Goal: Task Accomplishment & Management: Manage account settings

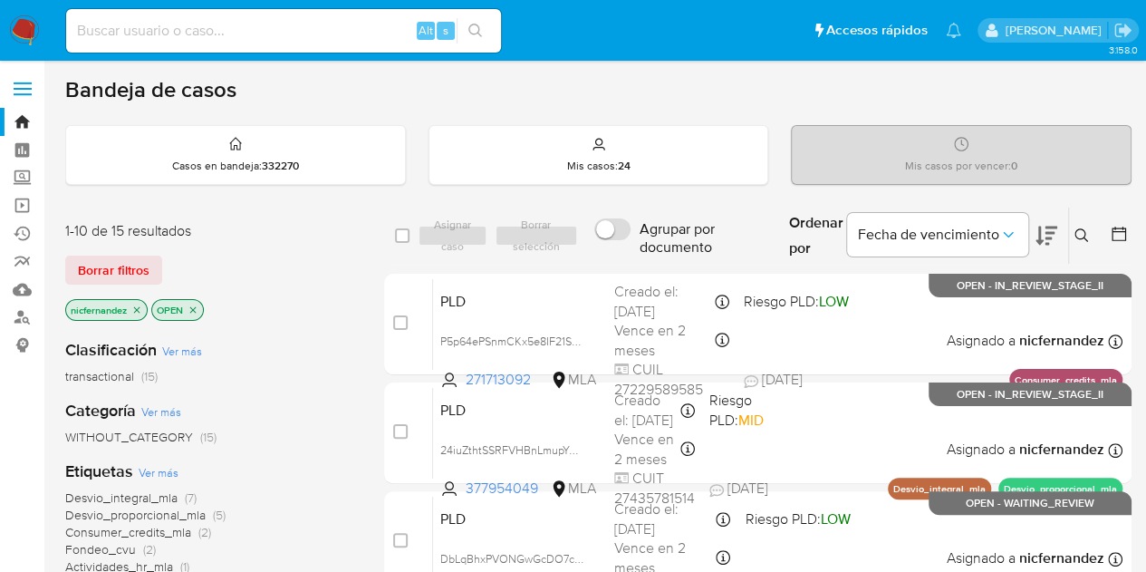
drag, startPoint x: 123, startPoint y: 265, endPoint x: 426, endPoint y: 236, distance: 304.0
click at [123, 265] on span "Borrar filtros" at bounding box center [114, 269] width 72 height 25
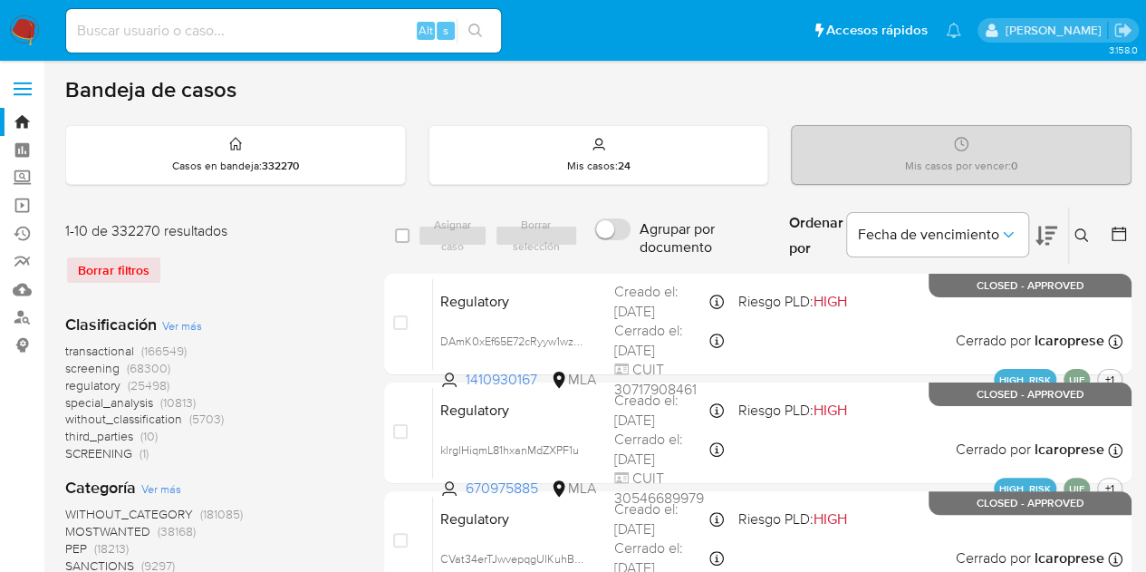
click at [1079, 235] on icon at bounding box center [1081, 235] width 14 height 14
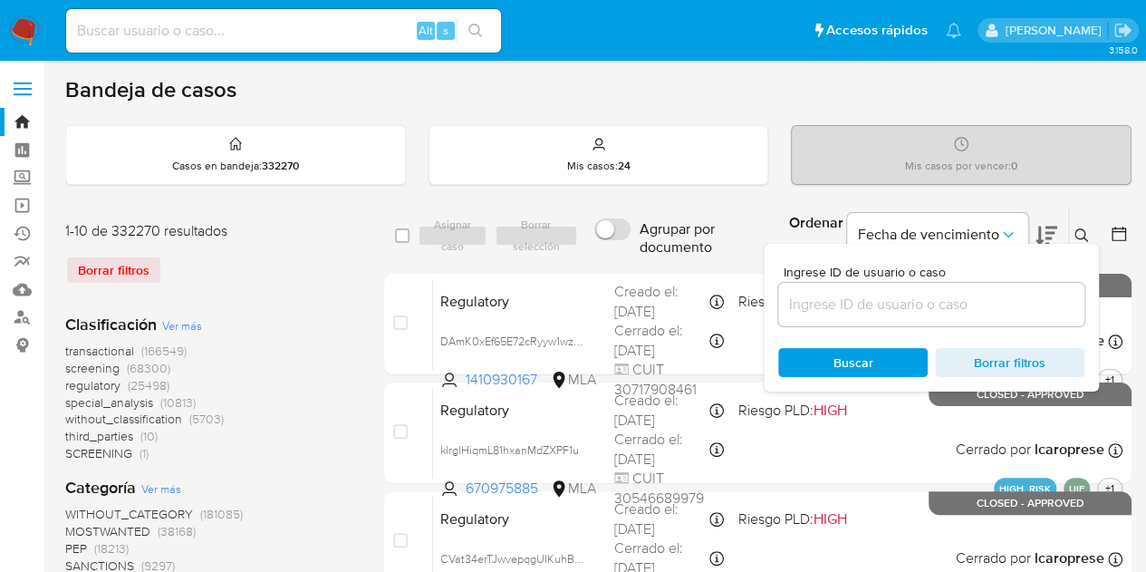
click at [937, 311] on input at bounding box center [931, 305] width 306 height 24
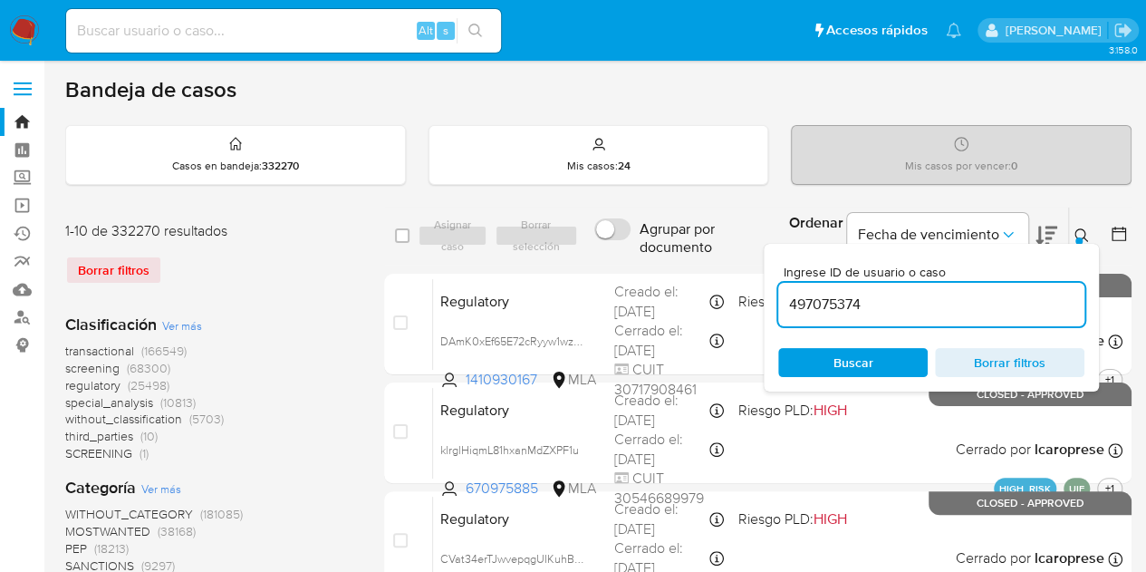
type input "497075374"
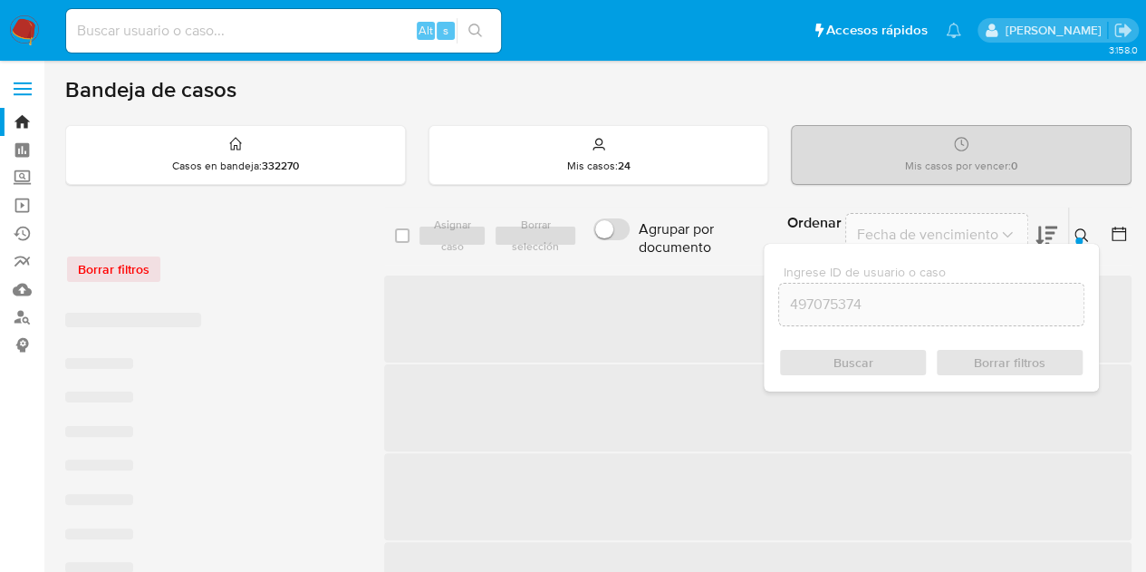
click at [1080, 244] on div "Ingrese ID de usuario o caso 497075374 Buscar Borrar filtros" at bounding box center [931, 318] width 335 height 148
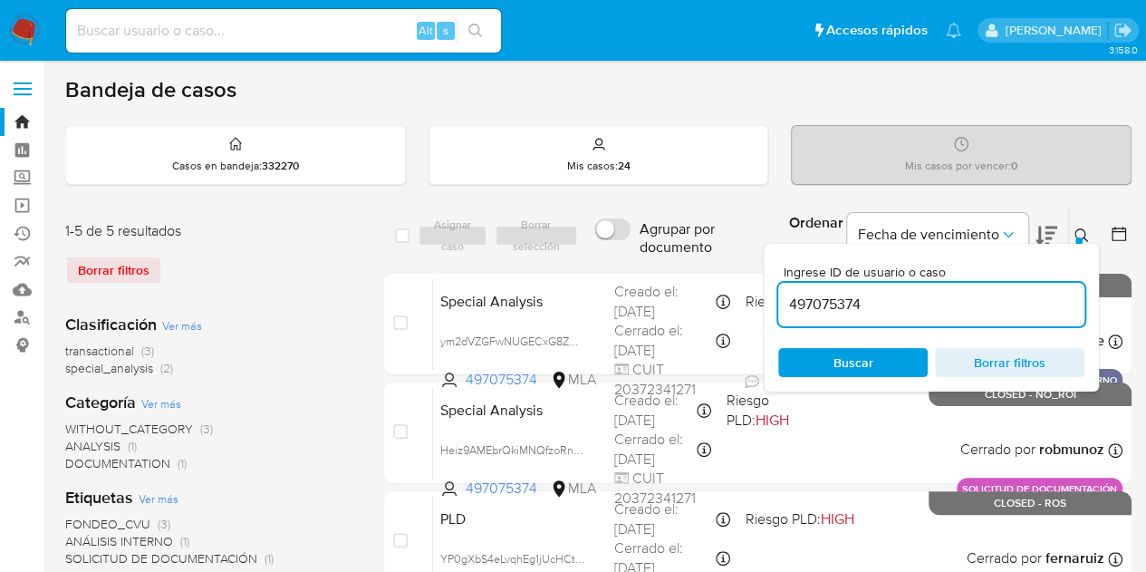
click at [1083, 231] on icon at bounding box center [1081, 235] width 14 height 14
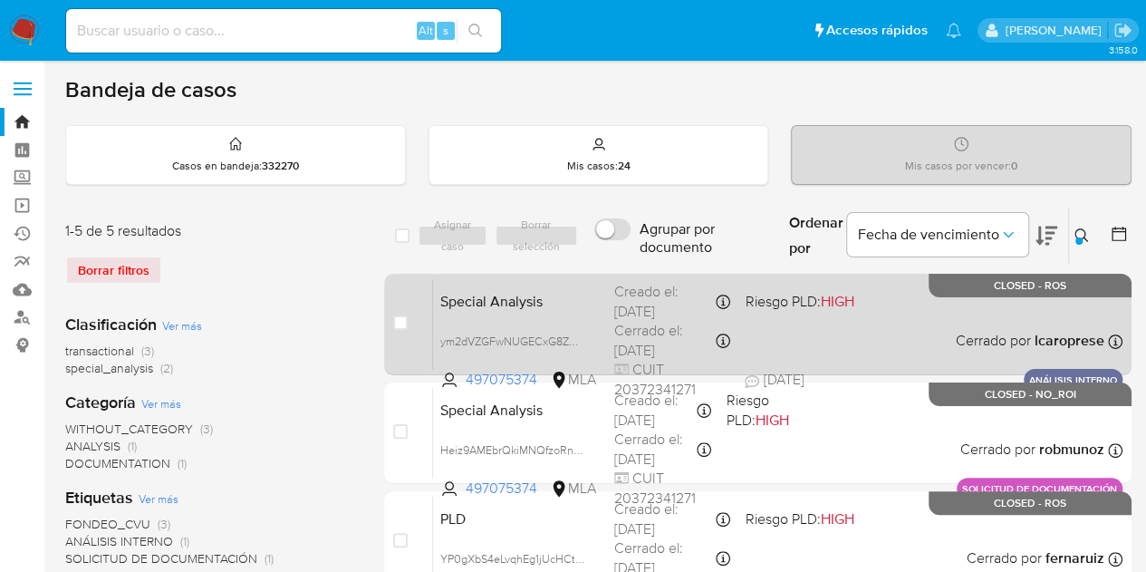
click at [582, 301] on span "Special Analysis" at bounding box center [519, 300] width 159 height 24
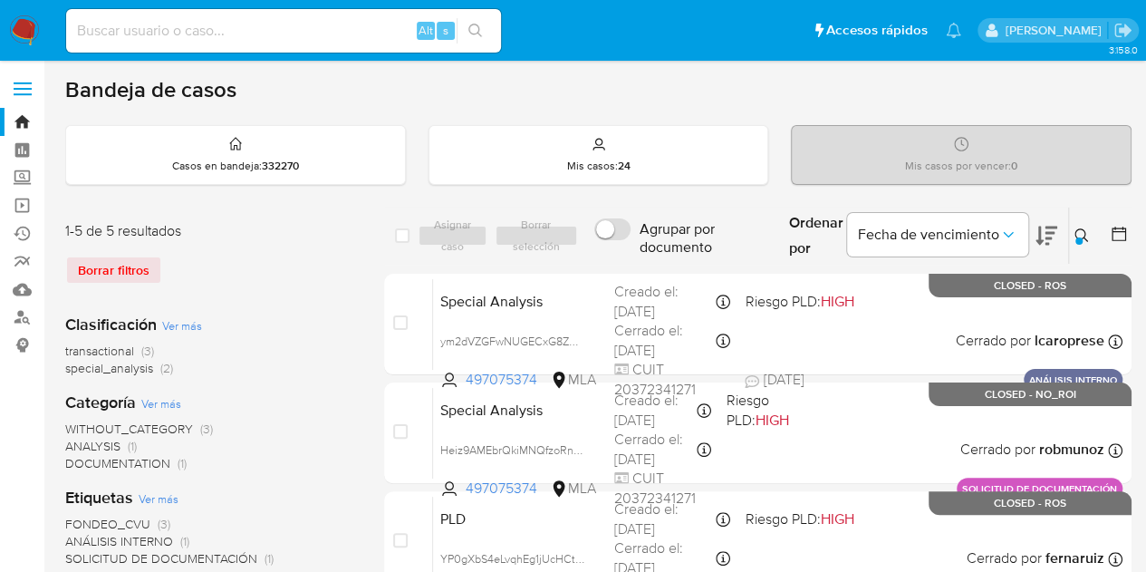
click at [1083, 231] on icon at bounding box center [1081, 235] width 14 height 14
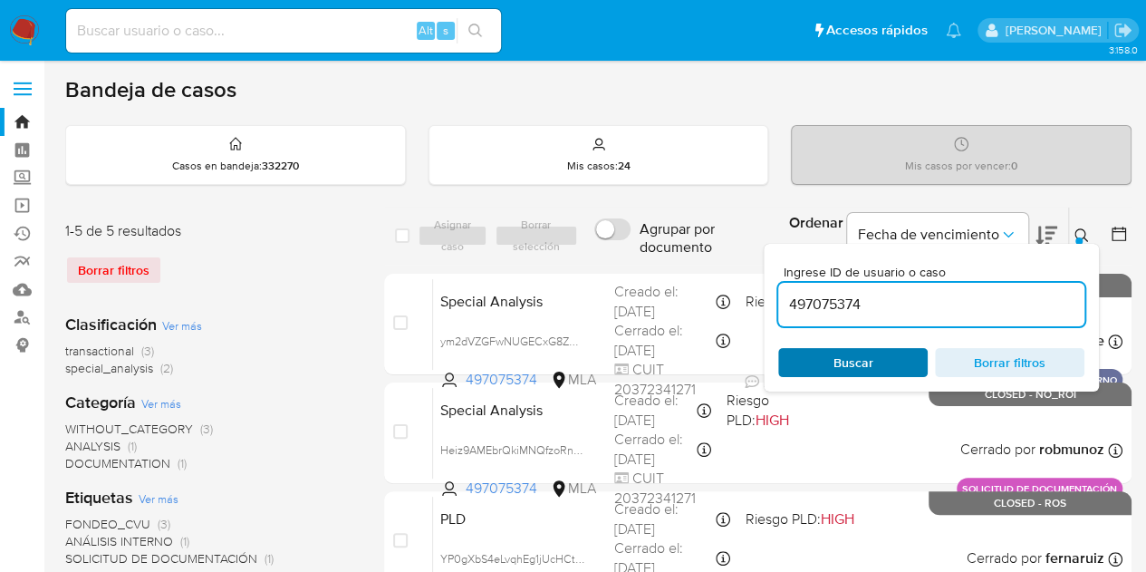
click at [888, 357] on span "Buscar" at bounding box center [853, 362] width 124 height 25
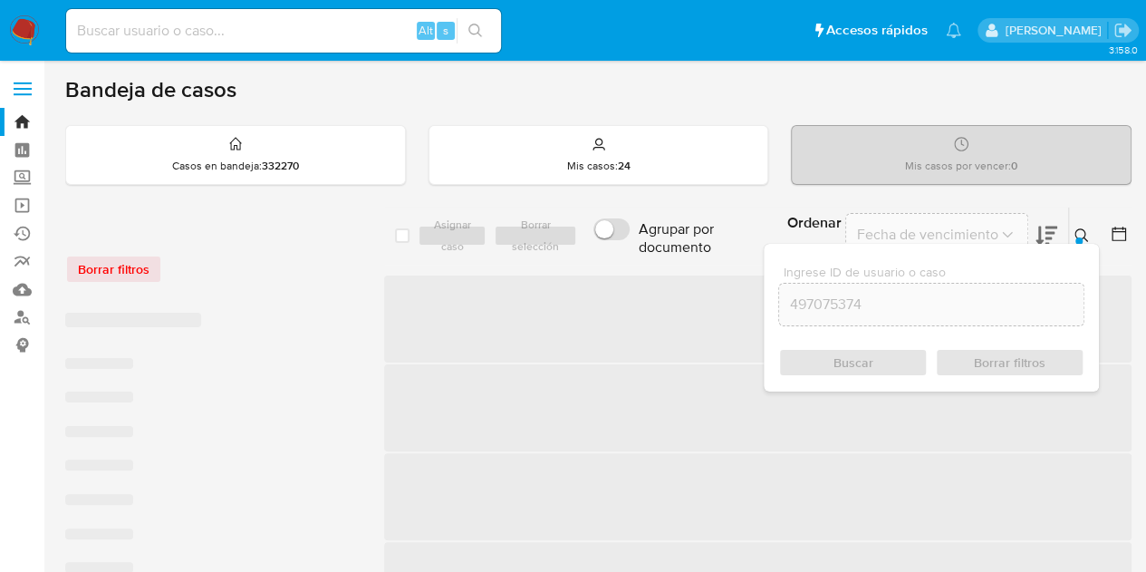
click at [1079, 228] on icon at bounding box center [1081, 235] width 14 height 14
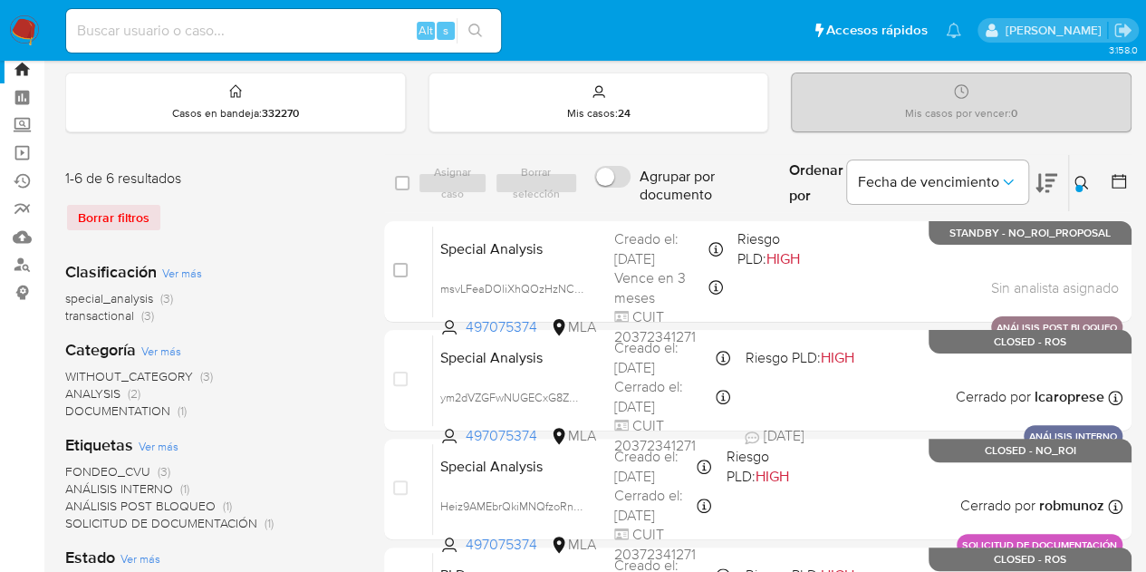
scroll to position [26, 0]
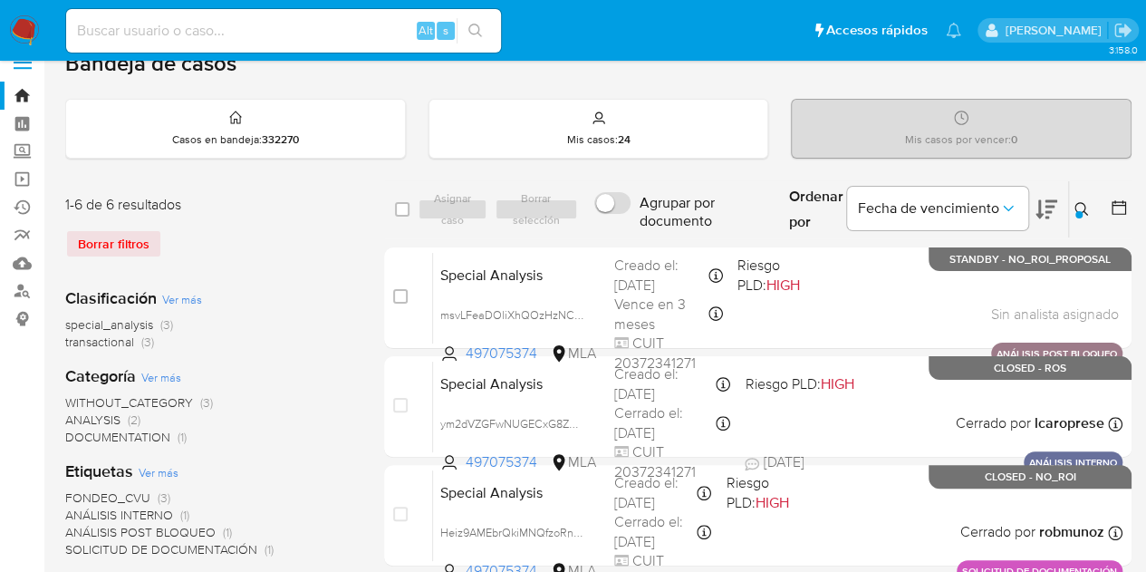
click at [1077, 202] on icon at bounding box center [1081, 209] width 14 height 14
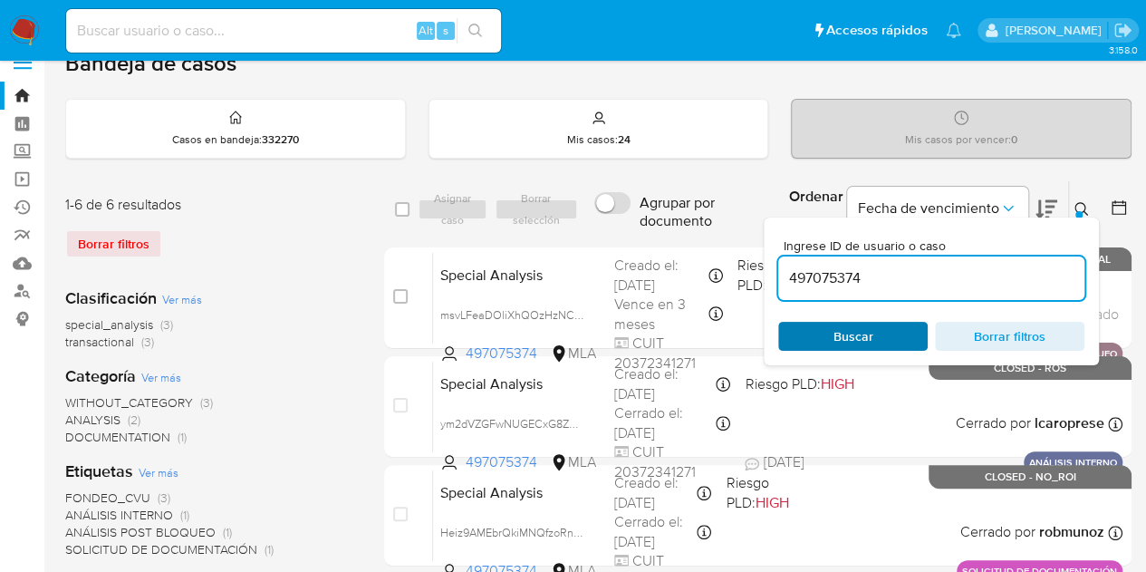
click at [826, 345] on span "Buscar" at bounding box center [853, 335] width 124 height 25
click at [1076, 202] on icon at bounding box center [1081, 209] width 14 height 14
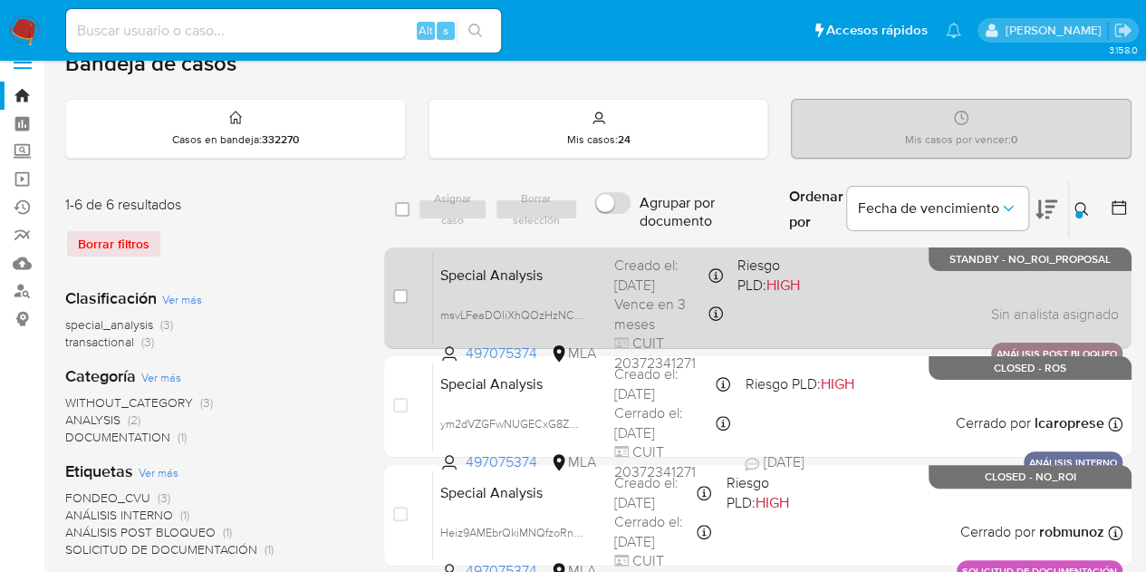
click at [568, 252] on div "Special Analysis msvLFeaDOliXhQOzHzNCMywz 497075374 MLA Riesgo PLD: HIGH Creado…" at bounding box center [777, 297] width 689 height 91
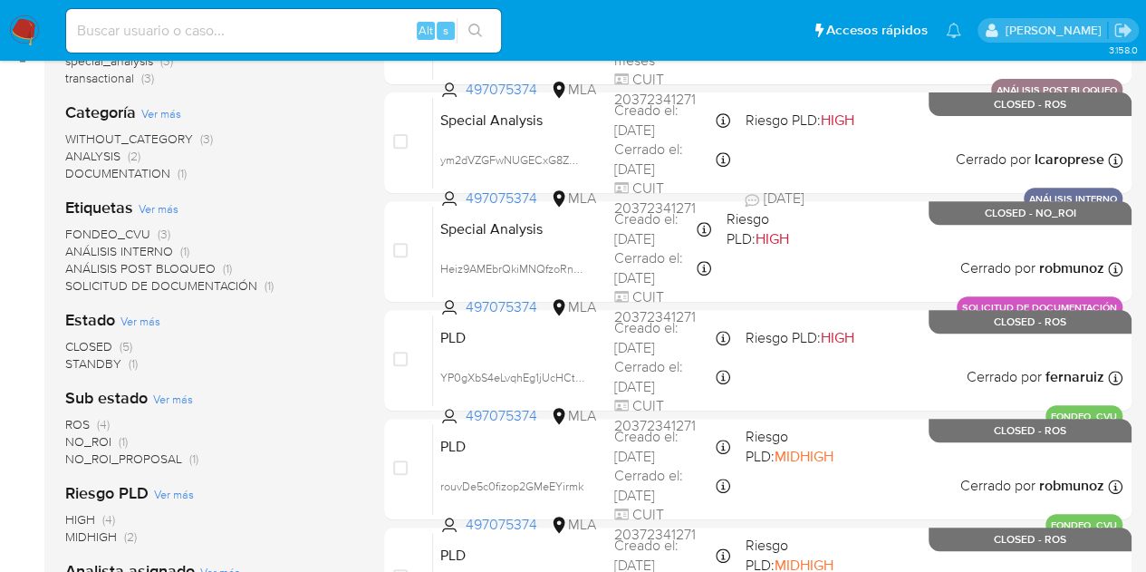
scroll to position [16, 0]
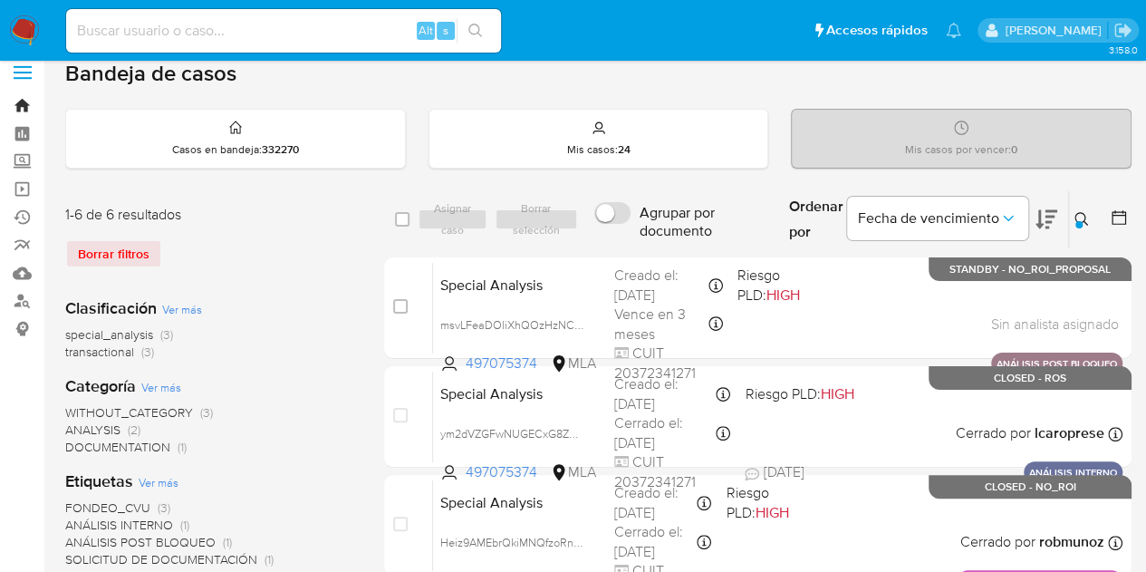
click at [22, 104] on link "Bandeja" at bounding box center [108, 105] width 216 height 28
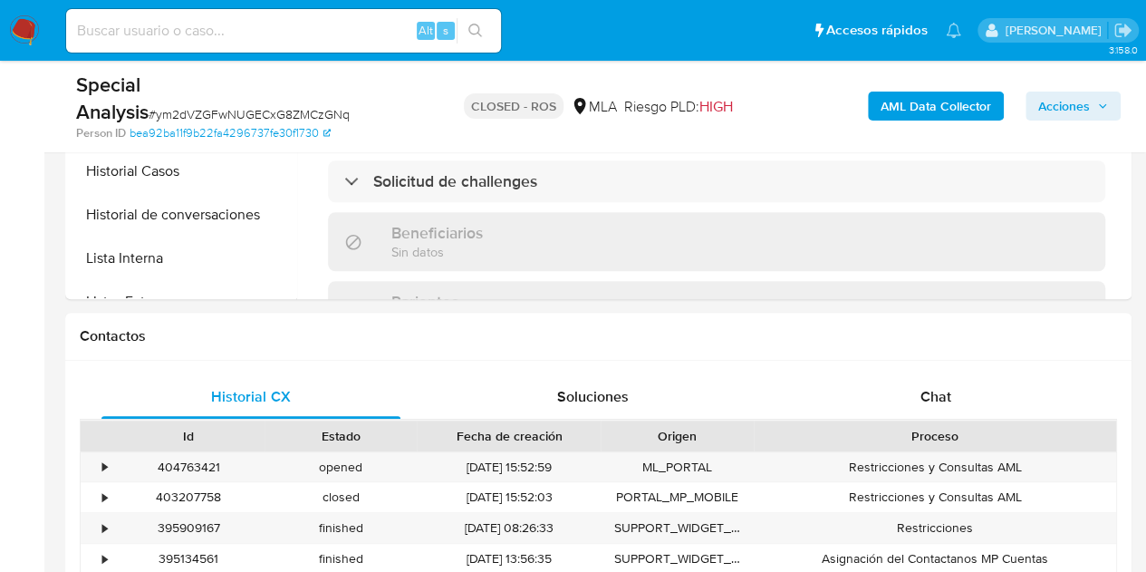
scroll to position [815, 0]
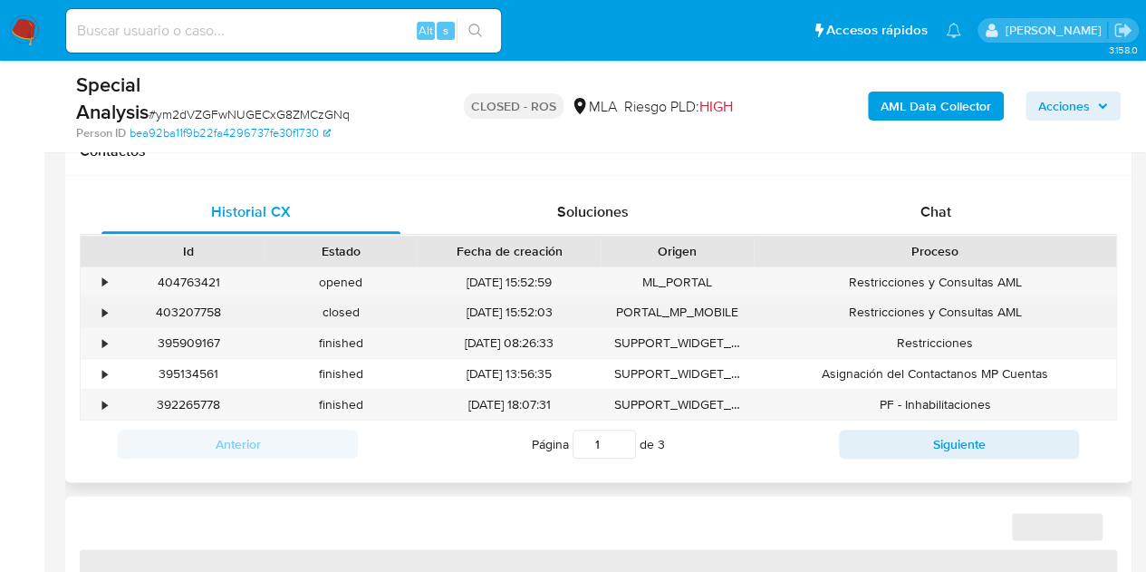
select select "10"
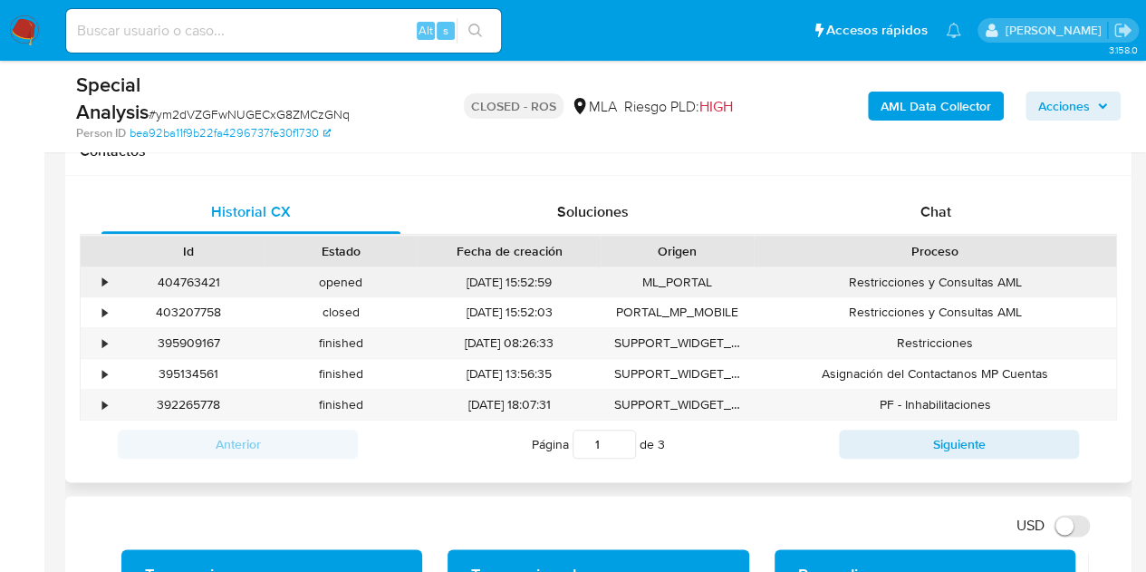
click at [187, 285] on div "404763421" at bounding box center [188, 282] width 152 height 30
copy div "404763421"
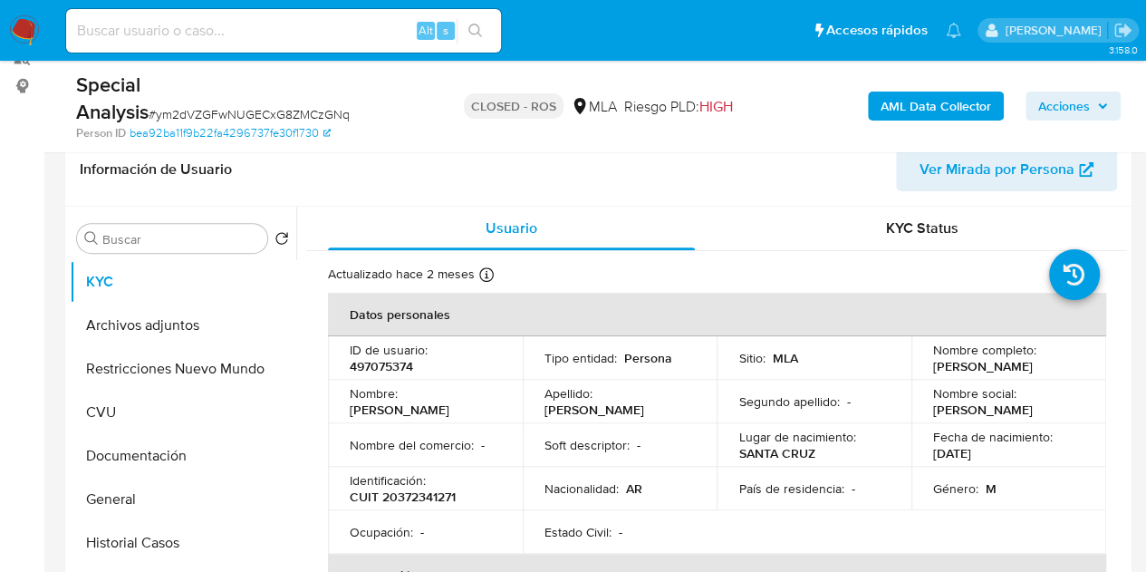
scroll to position [274, 0]
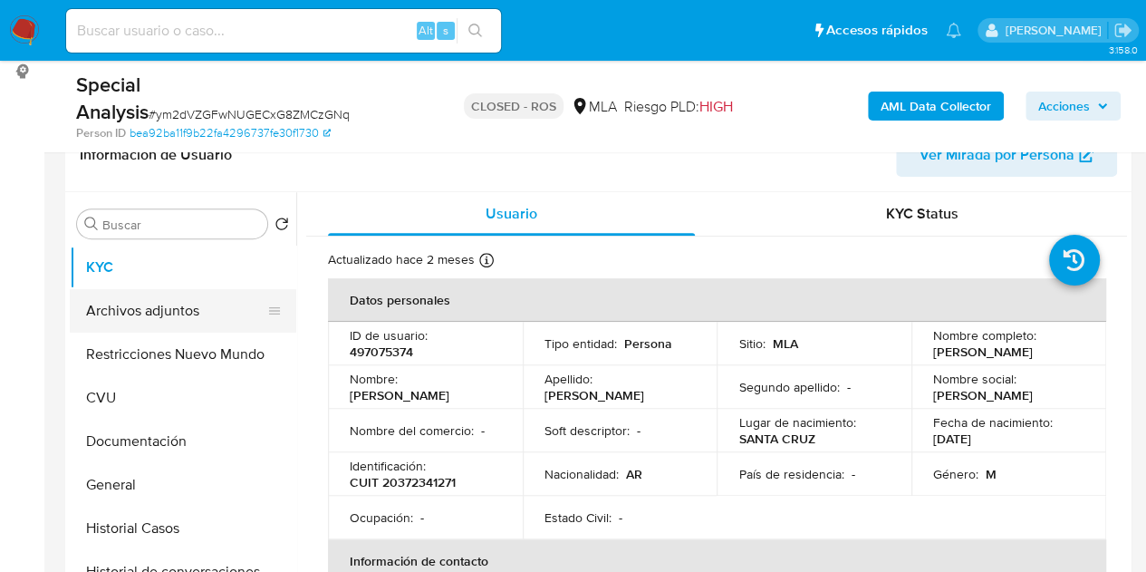
click at [181, 313] on button "Archivos adjuntos" at bounding box center [176, 310] width 212 height 43
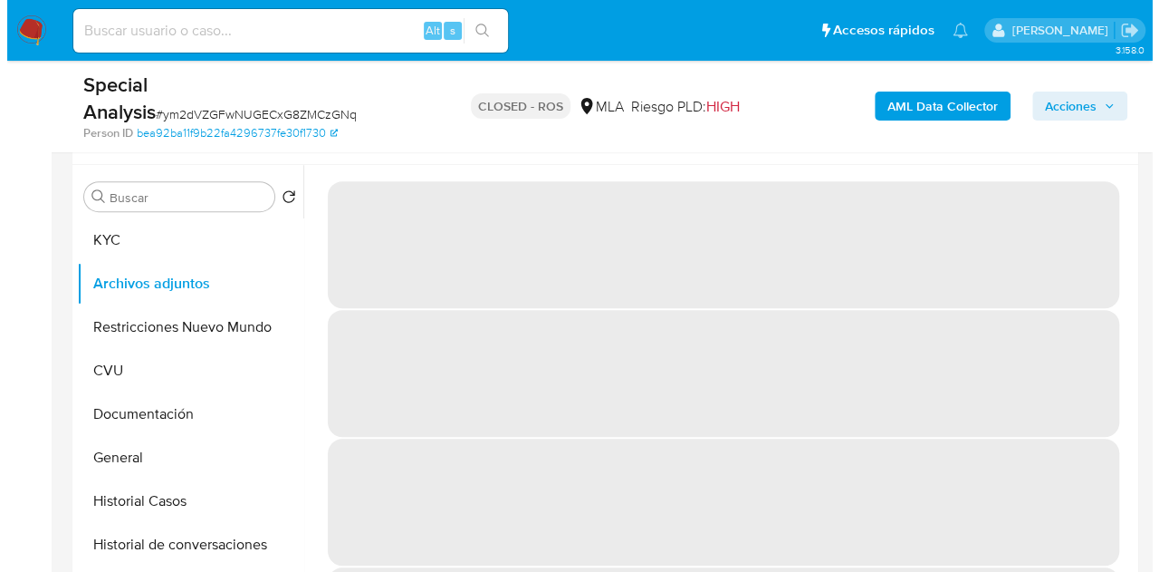
scroll to position [311, 0]
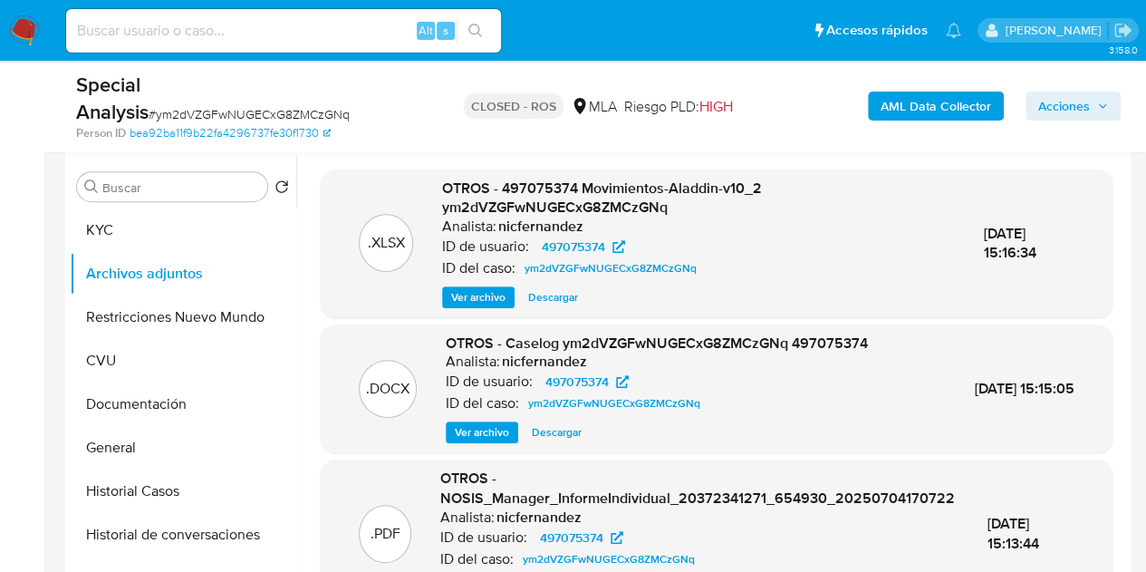
click at [479, 447] on div ".DOCX OTROS - Caselog ym2dVZGFwNUGECxG8ZMCzGNq 497075374 Analista: nicfernandez…" at bounding box center [717, 388] width 792 height 129
click at [479, 441] on span "Ver archivo" at bounding box center [482, 432] width 54 height 18
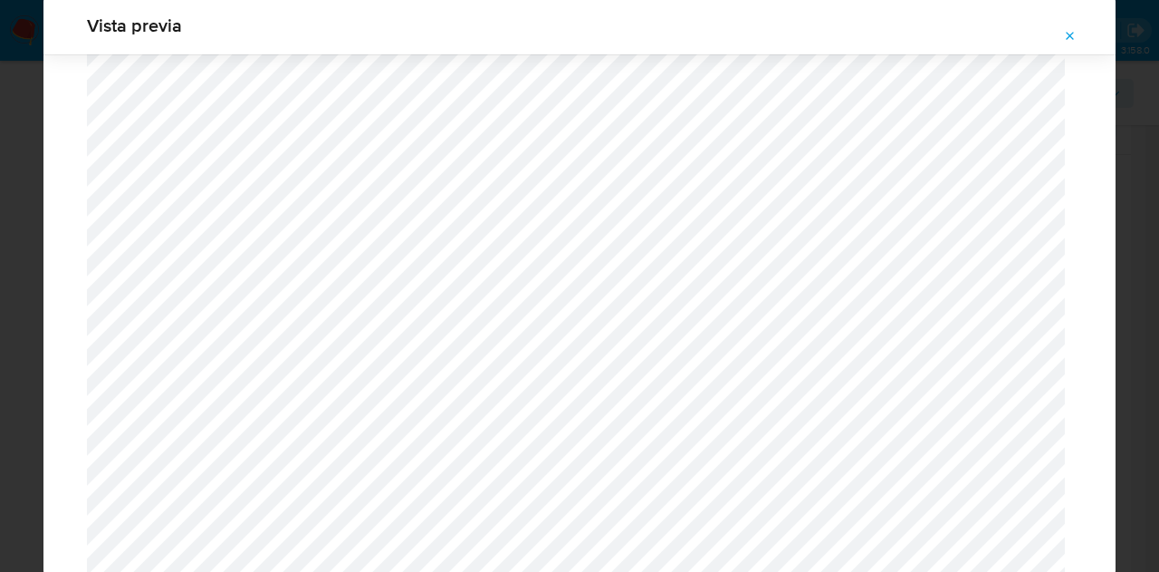
scroll to position [1370, 0]
drag, startPoint x: 1073, startPoint y: 33, endPoint x: 869, endPoint y: 1, distance: 207.2
click at [1072, 33] on icon "Attachment preview" at bounding box center [1070, 36] width 14 height 14
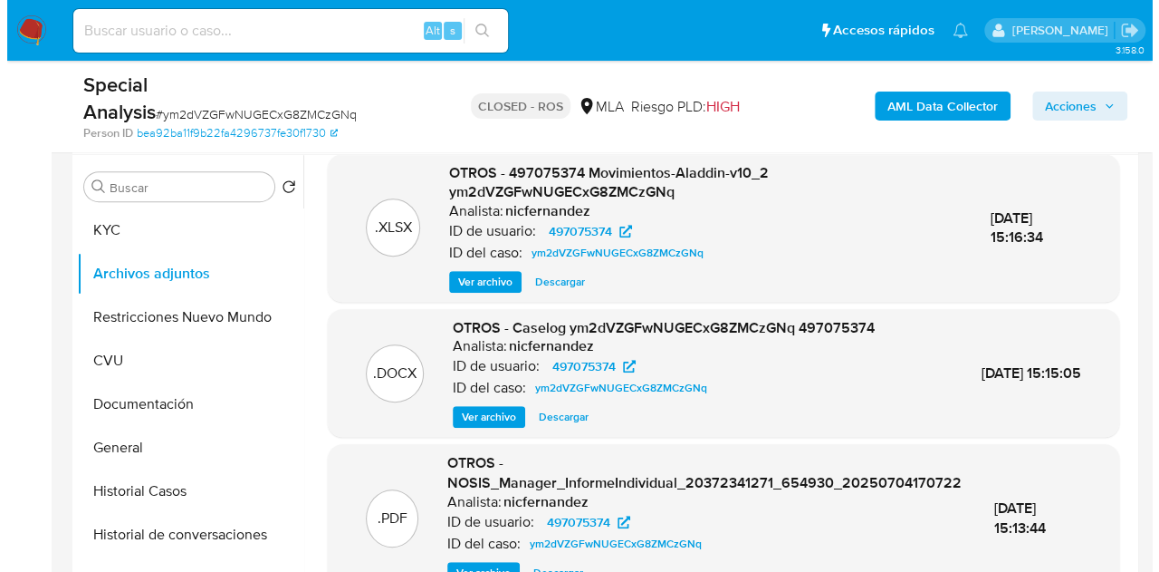
scroll to position [0, 0]
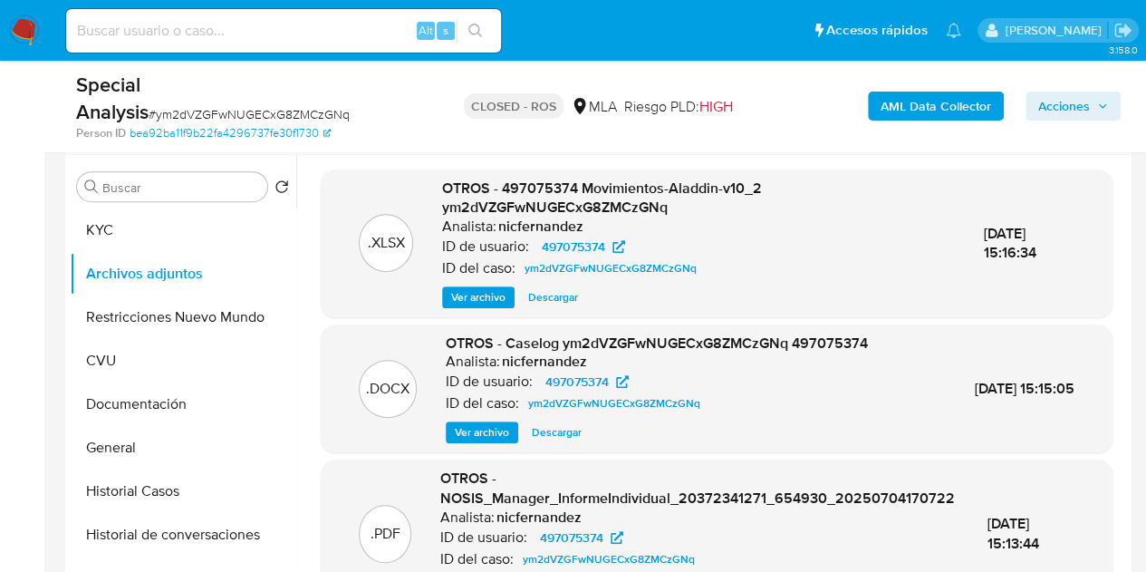
click at [487, 433] on span "Ver archivo" at bounding box center [482, 432] width 54 height 18
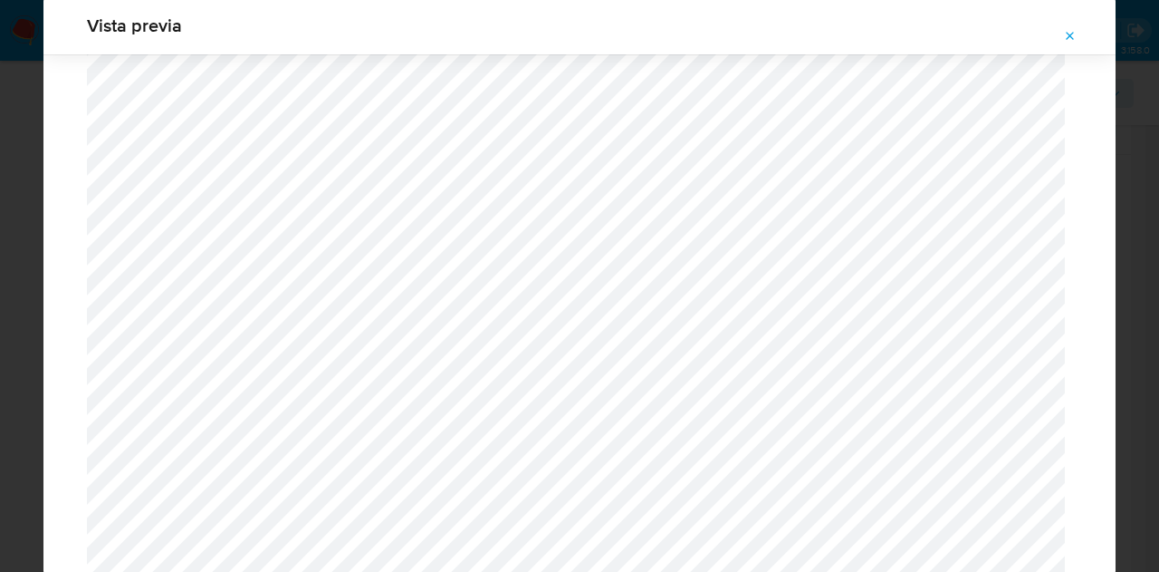
scroll to position [605, 0]
click at [1072, 45] on span "Attachment preview" at bounding box center [1070, 36] width 14 height 25
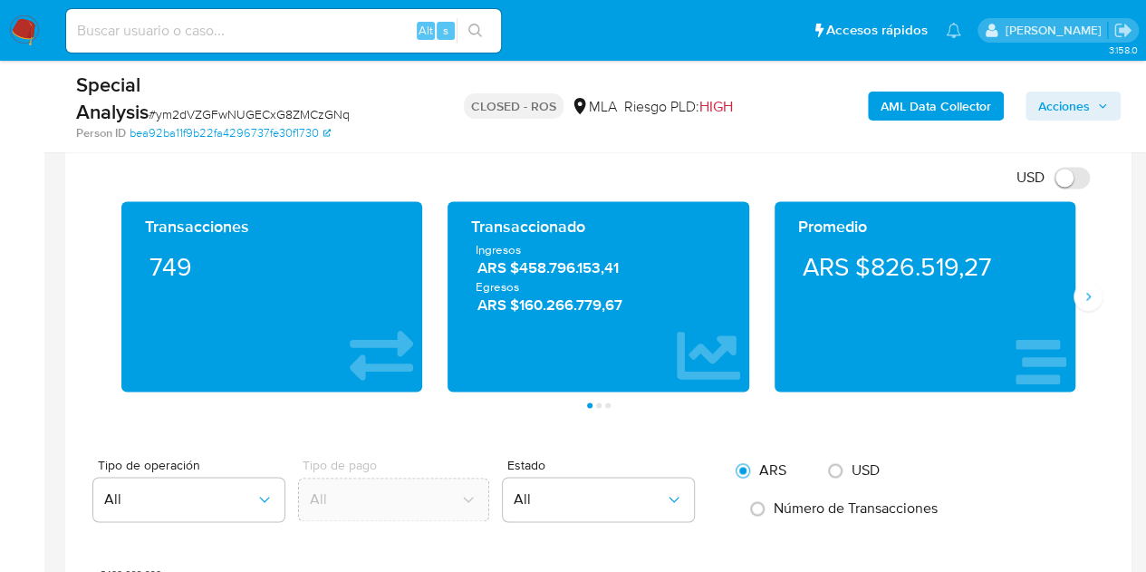
scroll to position [1167, 0]
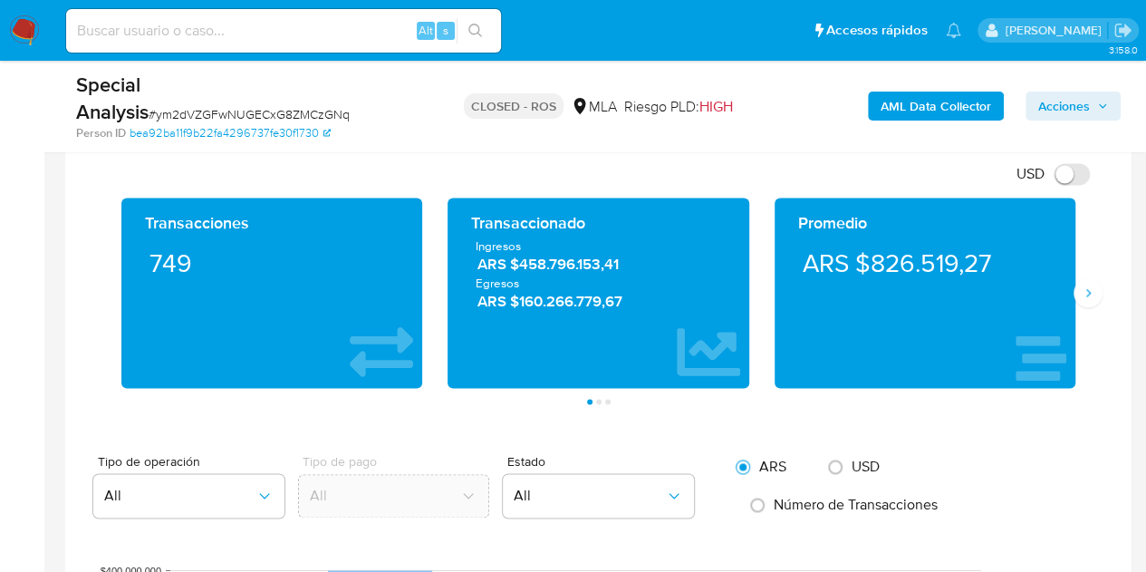
click at [1101, 278] on div "Transacciones 749 Transaccionado Ingresos ARS $458.796.153,41 Egresos ARS $160.…" at bounding box center [598, 300] width 1037 height 207
drag, startPoint x: 1101, startPoint y: 282, endPoint x: 1089, endPoint y: 289, distance: 13.8
click at [1100, 284] on div "Transacciones 749 Transaccionado Ingresos ARS $458.796.153,41 Egresos ARS $160.…" at bounding box center [598, 300] width 1037 height 207
click at [1087, 292] on icon "Siguiente" at bounding box center [1088, 292] width 5 height 8
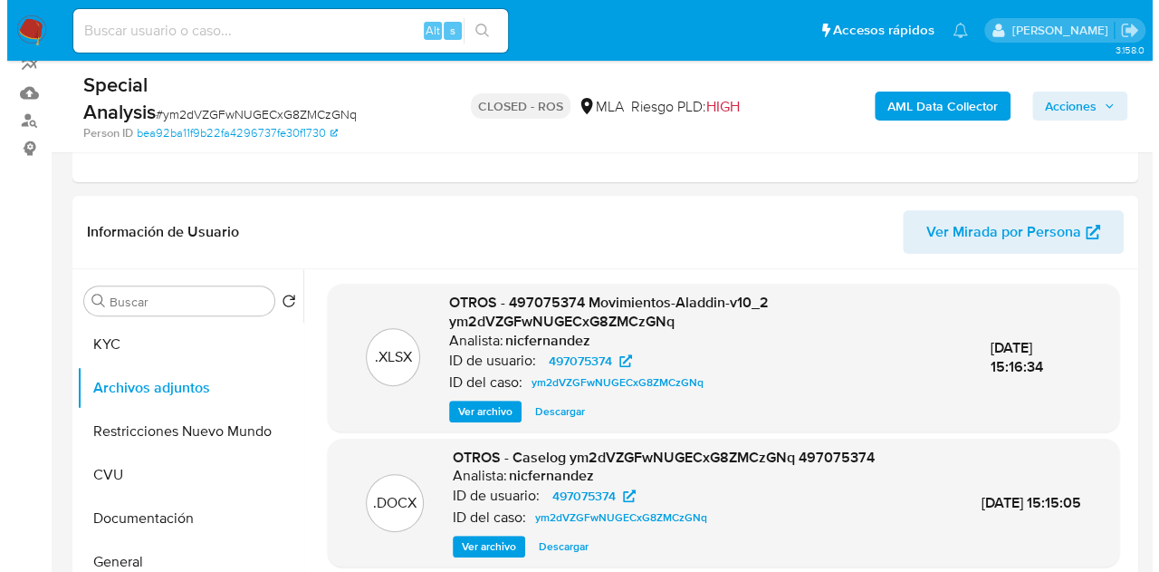
scroll to position [325, 0]
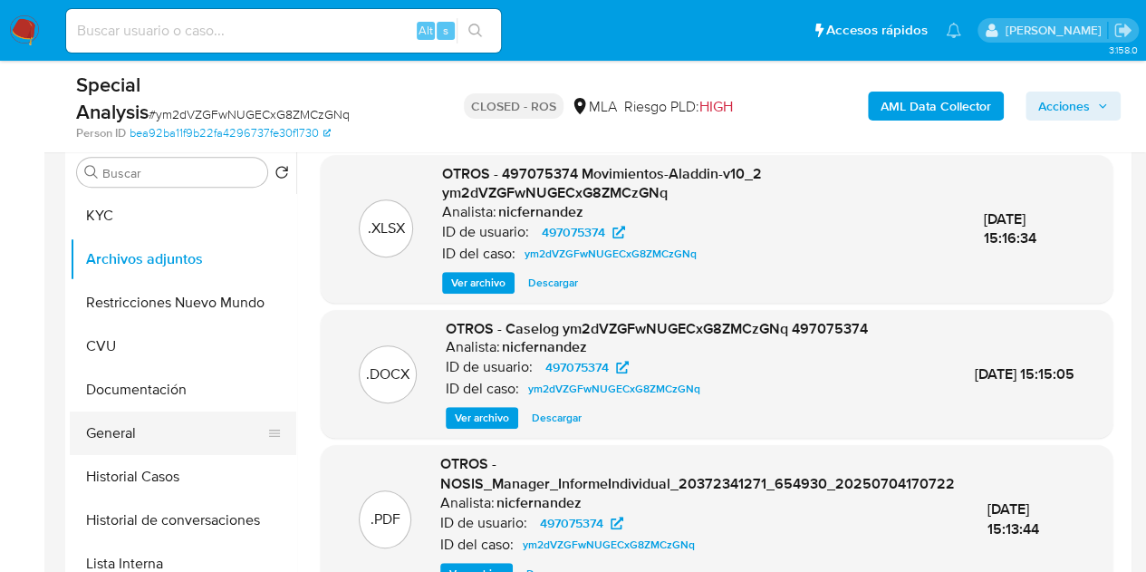
click at [152, 418] on button "General" at bounding box center [176, 432] width 212 height 43
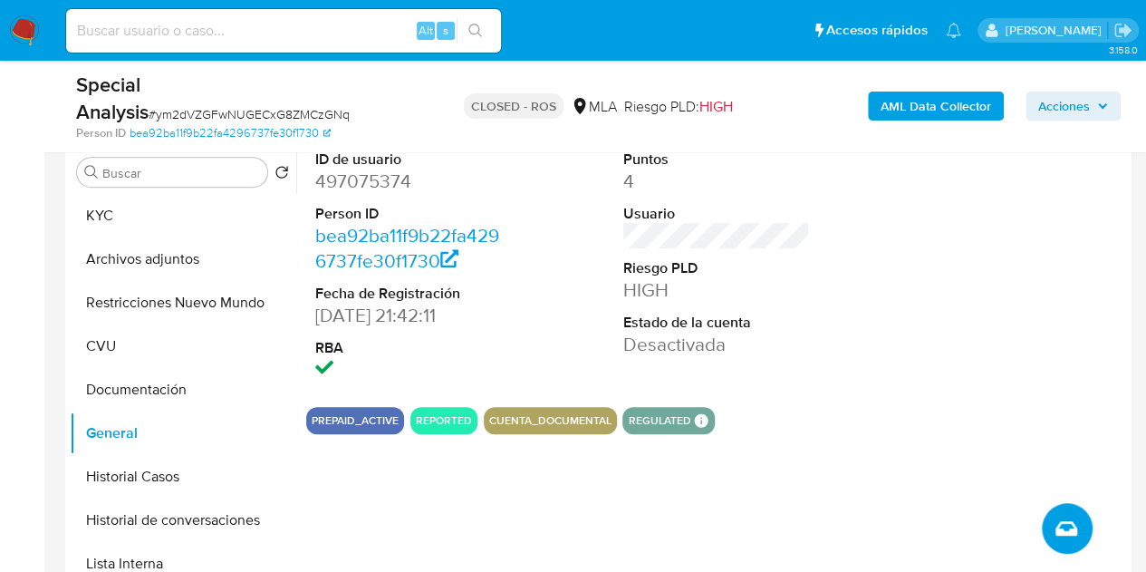
click at [1070, 534] on icon "Crear caso manual" at bounding box center [1066, 528] width 22 height 14
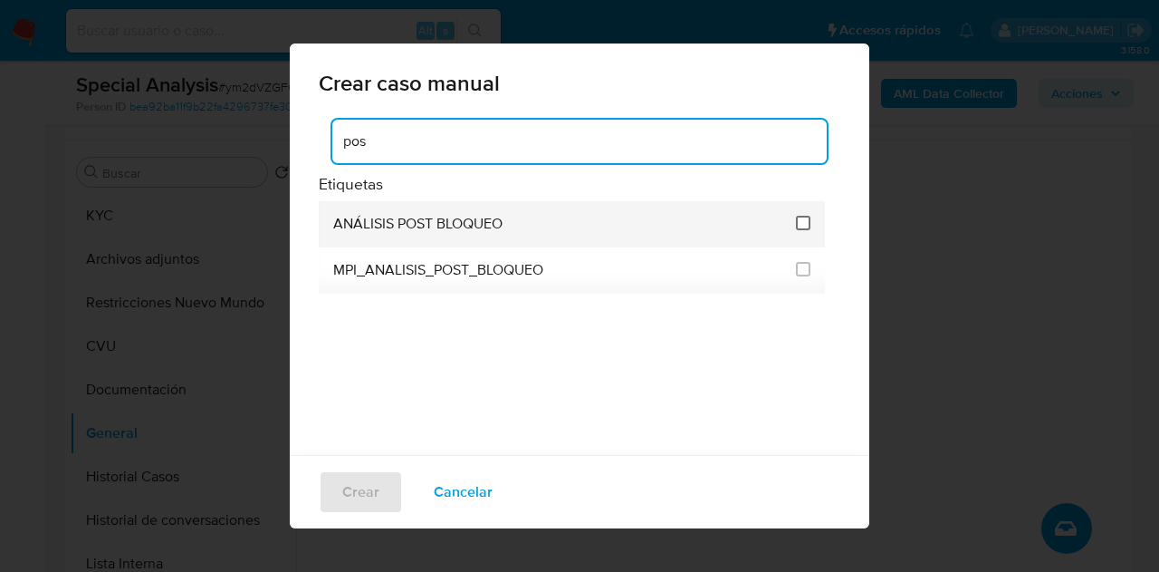
type input "pos"
click at [797, 229] on input "3249" at bounding box center [803, 223] width 14 height 14
checkbox input "true"
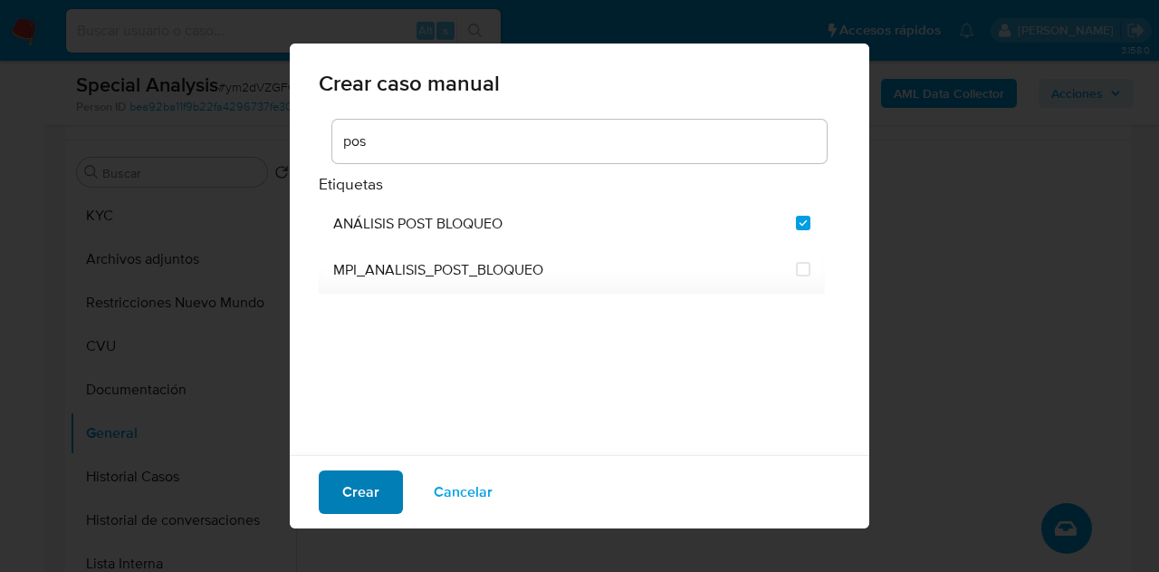
click at [361, 489] on span "Crear" at bounding box center [360, 492] width 37 height 40
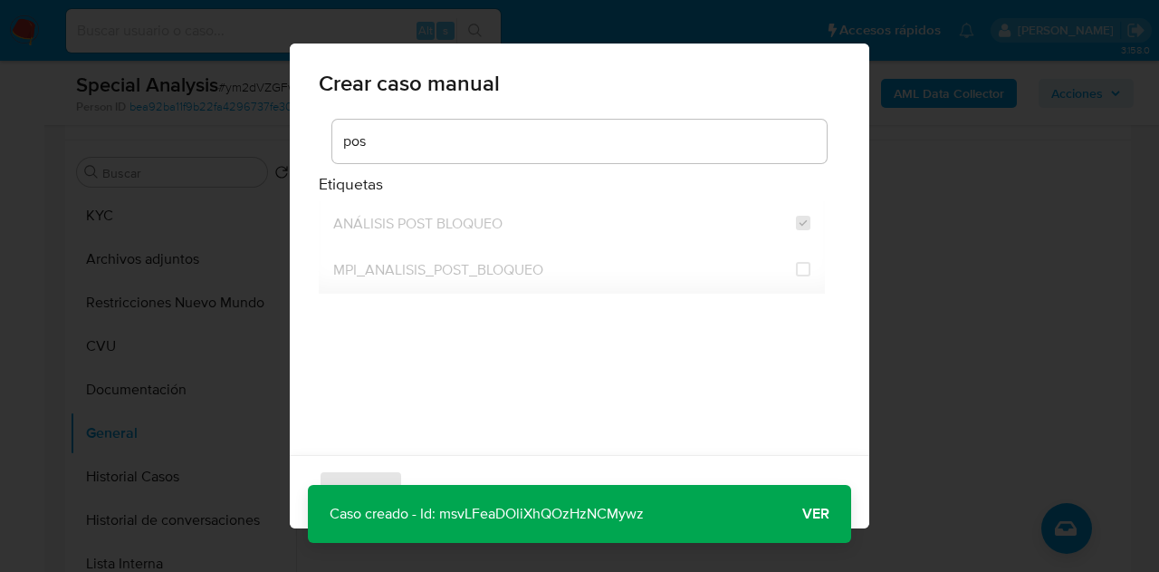
click at [806, 514] on span "Ver" at bounding box center [816, 514] width 27 height 0
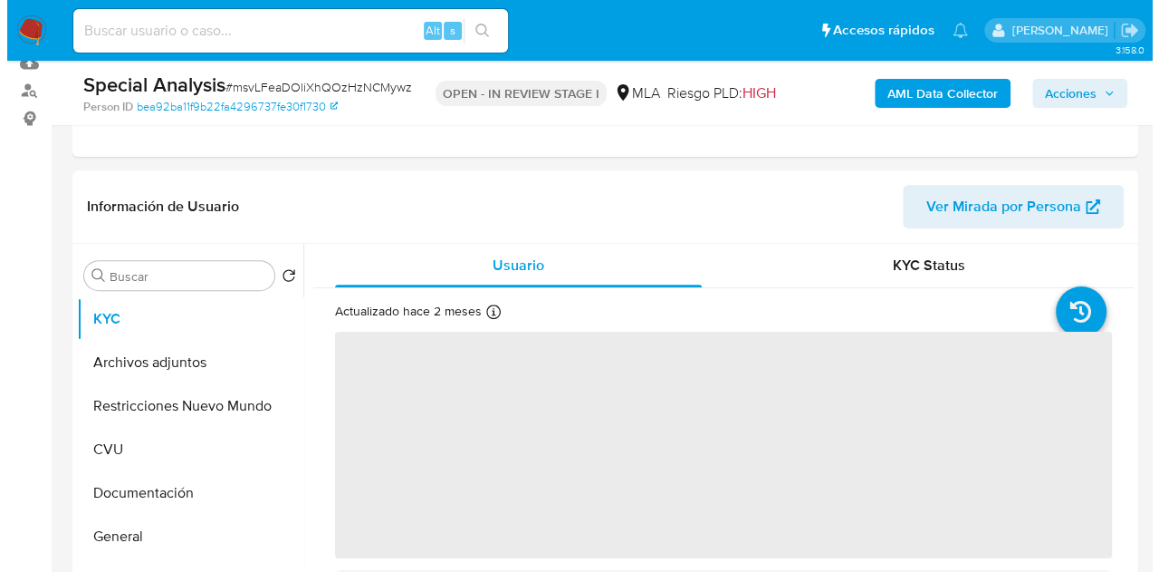
scroll to position [365, 0]
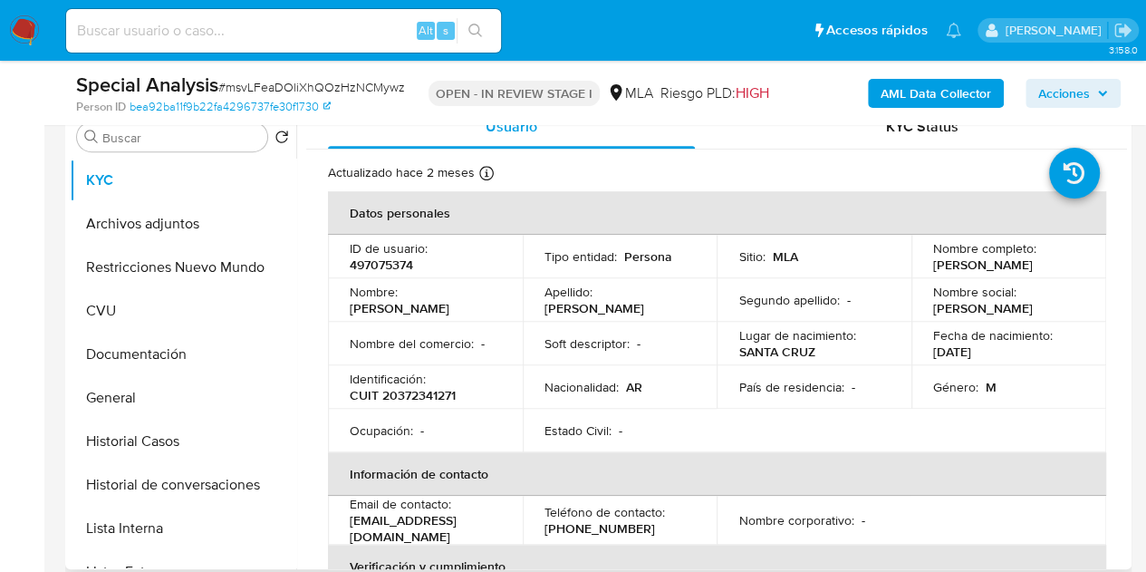
select select "10"
click at [163, 216] on button "Archivos adjuntos" at bounding box center [176, 223] width 212 height 43
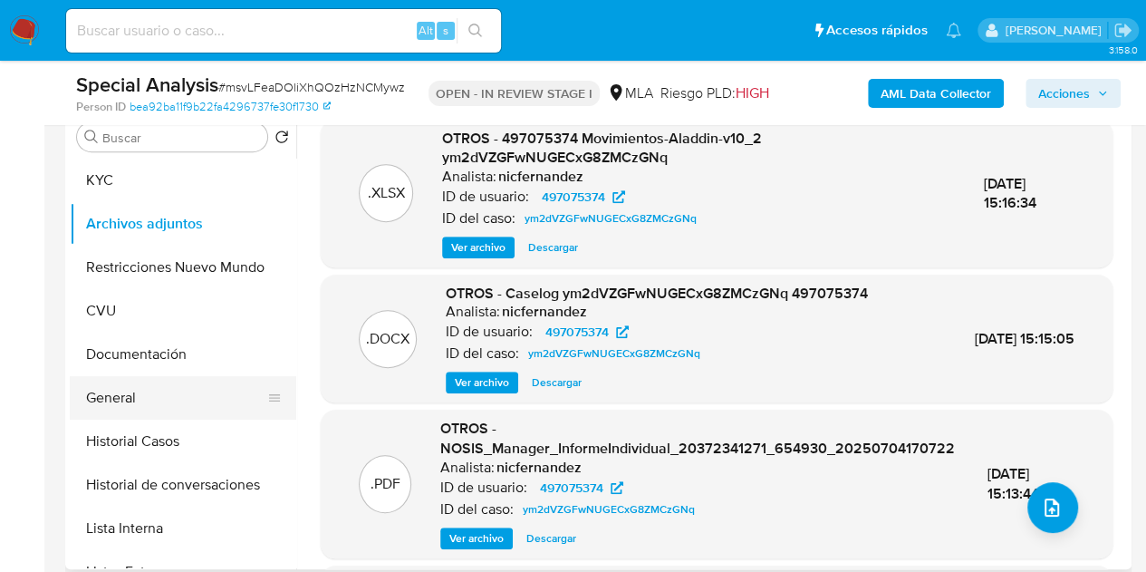
drag, startPoint x: 0, startPoint y: 395, endPoint x: 107, endPoint y: 385, distance: 107.3
click at [1058, 493] on button "upload-file" at bounding box center [1052, 507] width 51 height 51
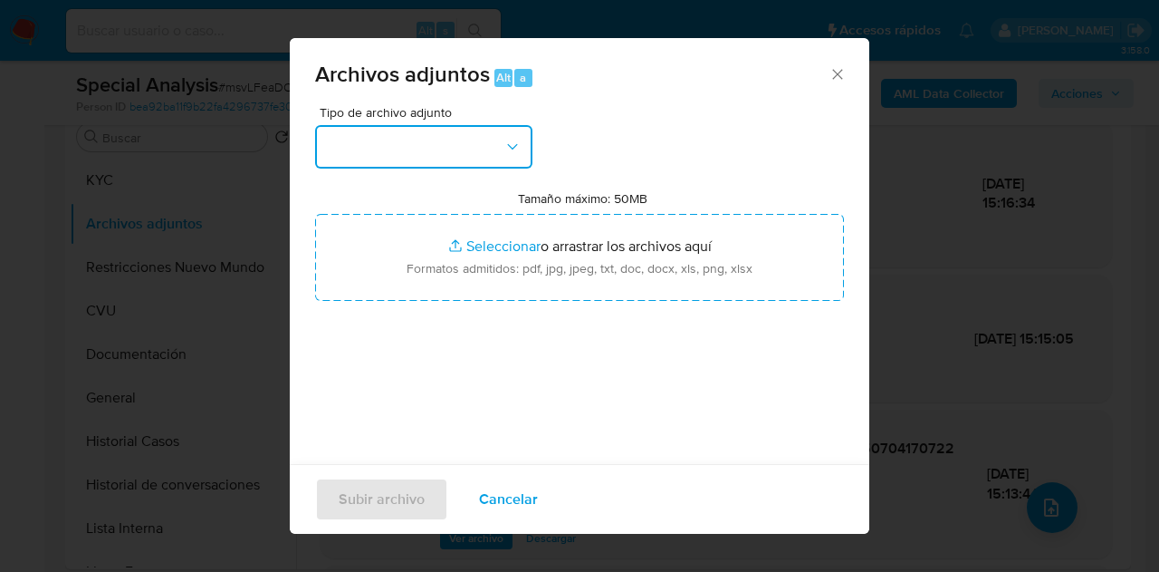
click at [514, 149] on icon "button" at bounding box center [513, 147] width 18 height 18
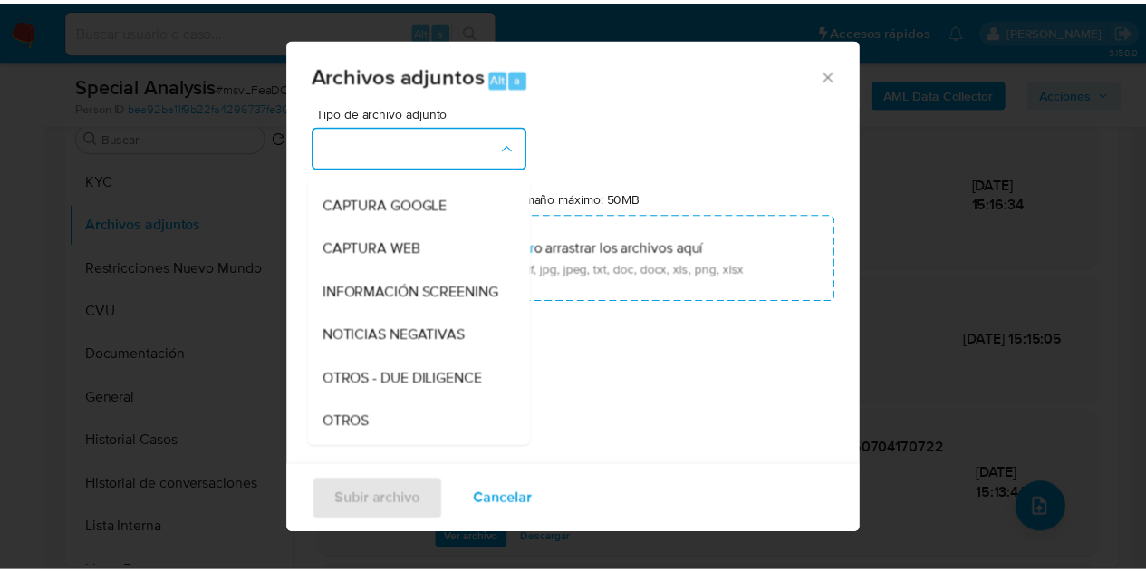
scroll to position [214, 0]
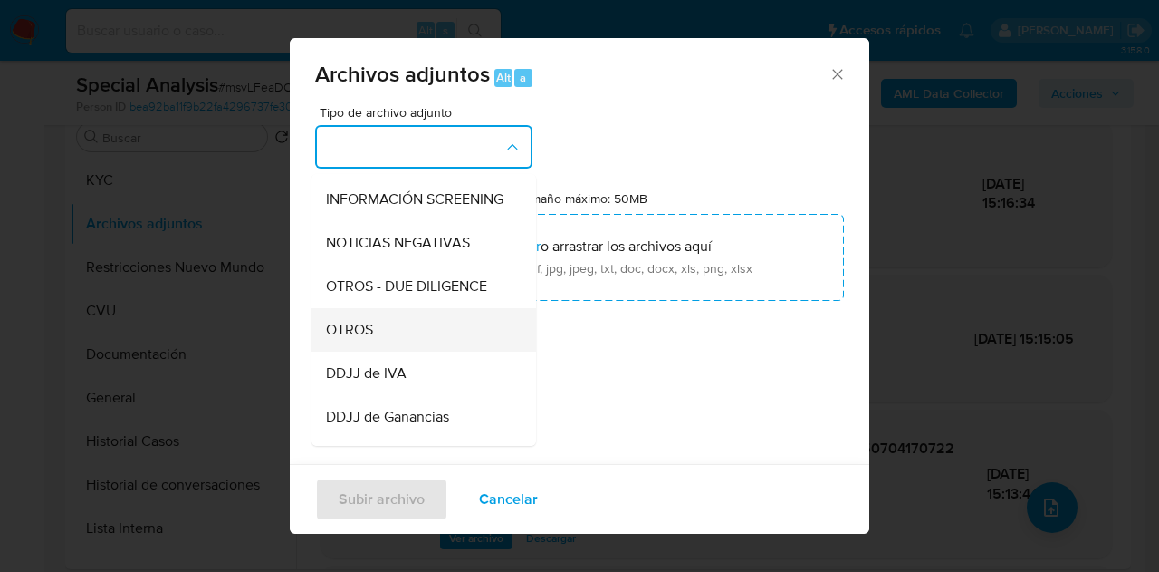
click at [372, 339] on span "OTROS" at bounding box center [349, 330] width 47 height 18
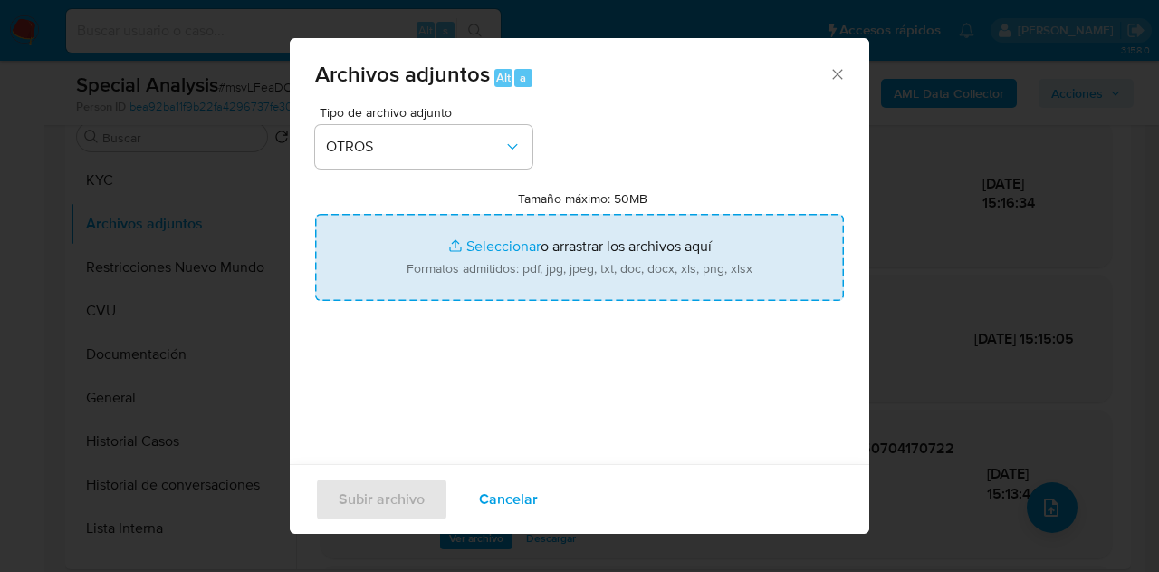
click at [492, 242] on input "Tamaño máximo: 50MB Seleccionar archivos" at bounding box center [579, 257] width 529 height 87
type input "C:\fakepath\Certificacion contable 2025.pdf"
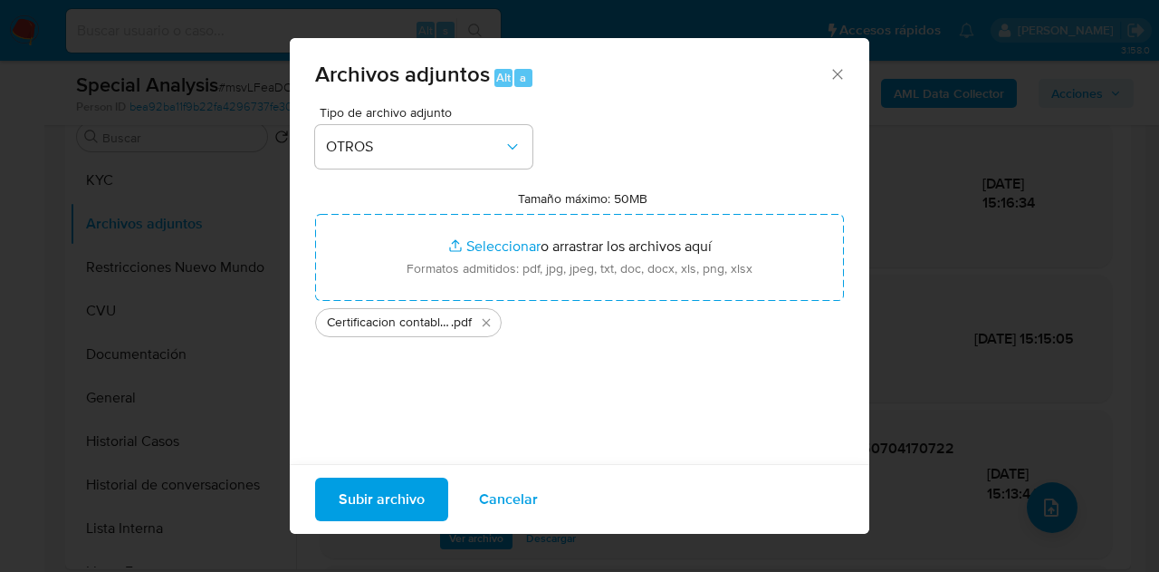
click at [366, 508] on span "Subir archivo" at bounding box center [382, 499] width 86 height 40
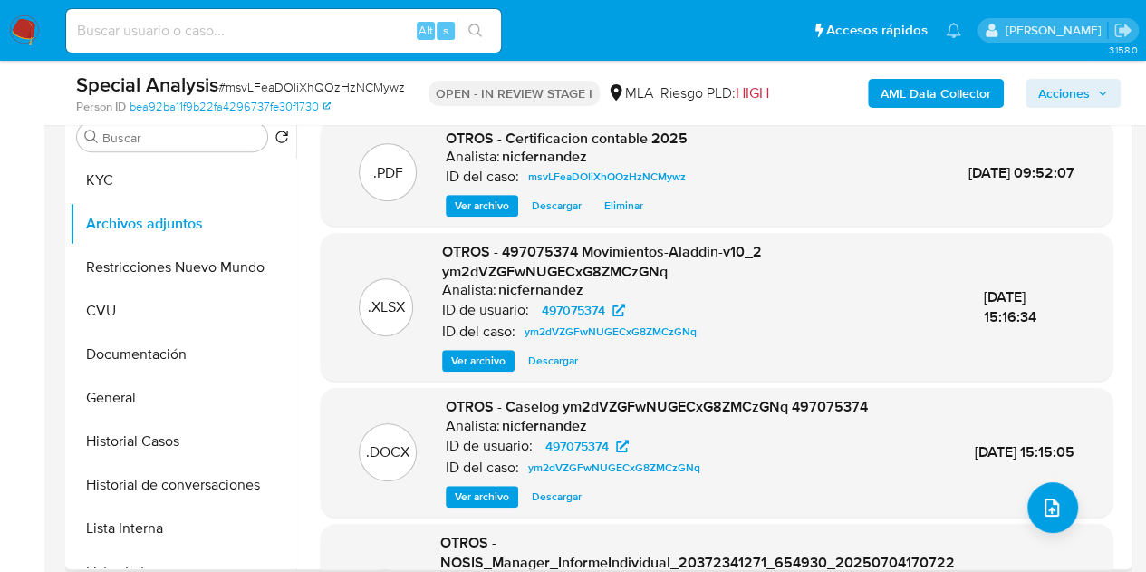
click at [380, 264] on div ".XLSX OTROS - 497075374 Movimientos-Aladdin-v10_2 ym2dVZGFwNUGECxG8ZMCzGNq Anal…" at bounding box center [717, 307] width 774 height 130
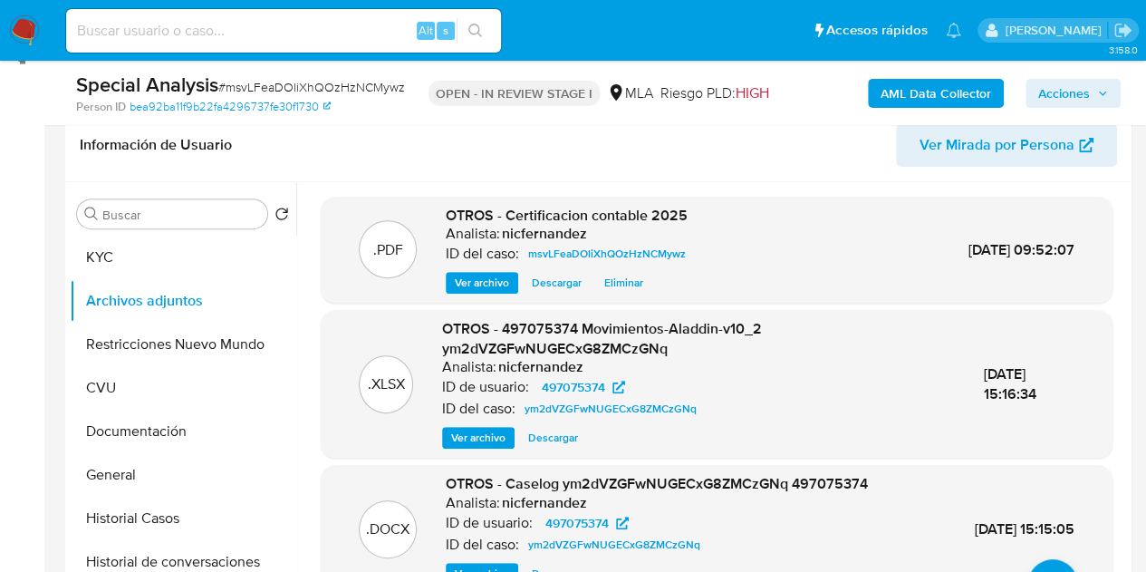
scroll to position [239, 0]
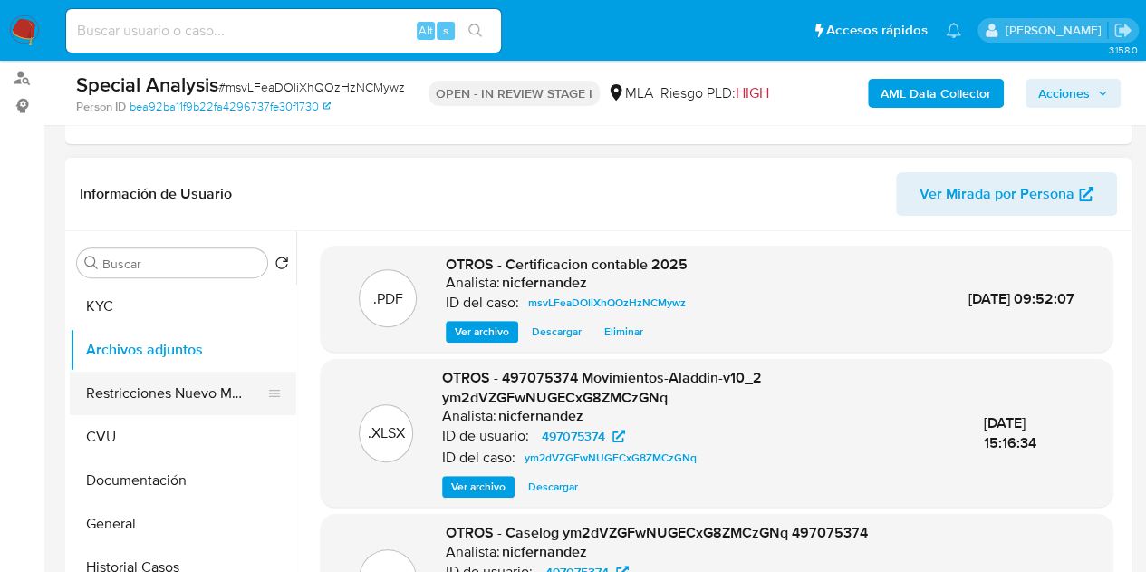
click at [130, 388] on button "Restricciones Nuevo Mundo" at bounding box center [176, 392] width 212 height 43
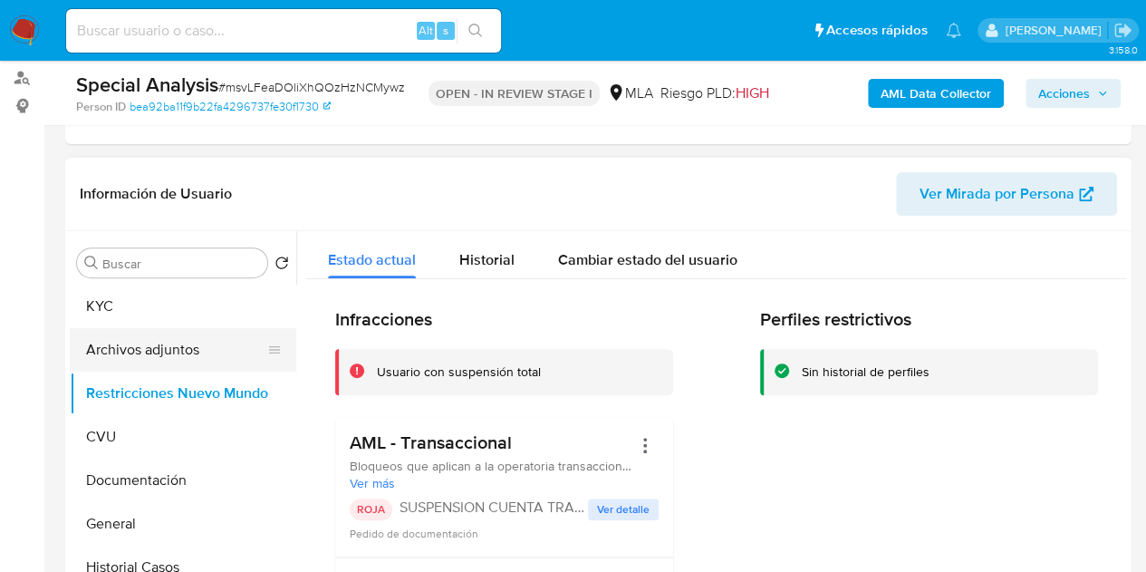
click at [120, 352] on button "Archivos adjuntos" at bounding box center [176, 349] width 212 height 43
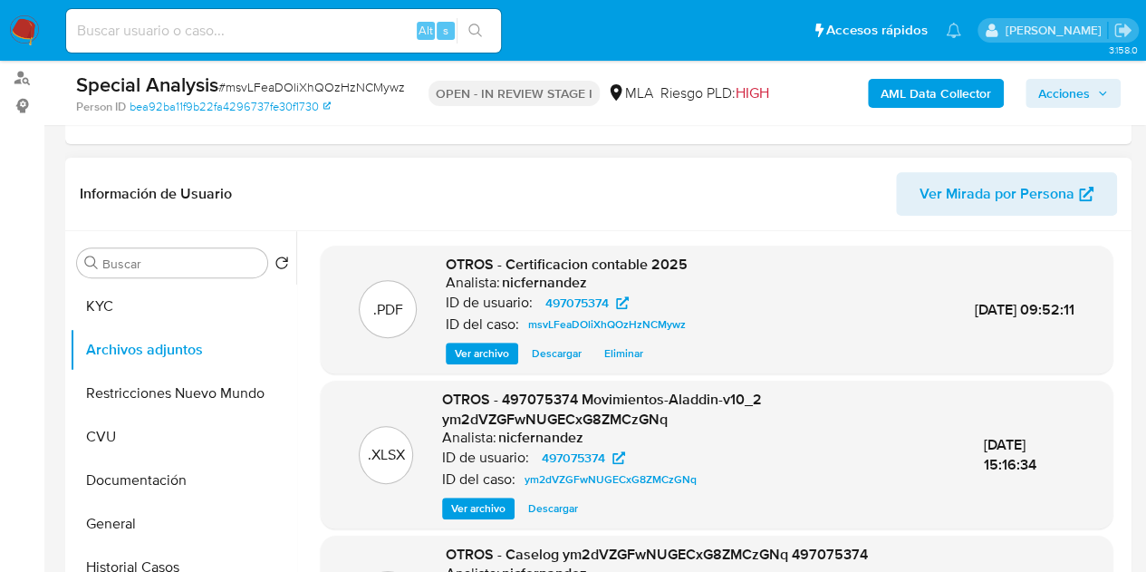
click at [466, 353] on span "Ver archivo" at bounding box center [482, 353] width 54 height 18
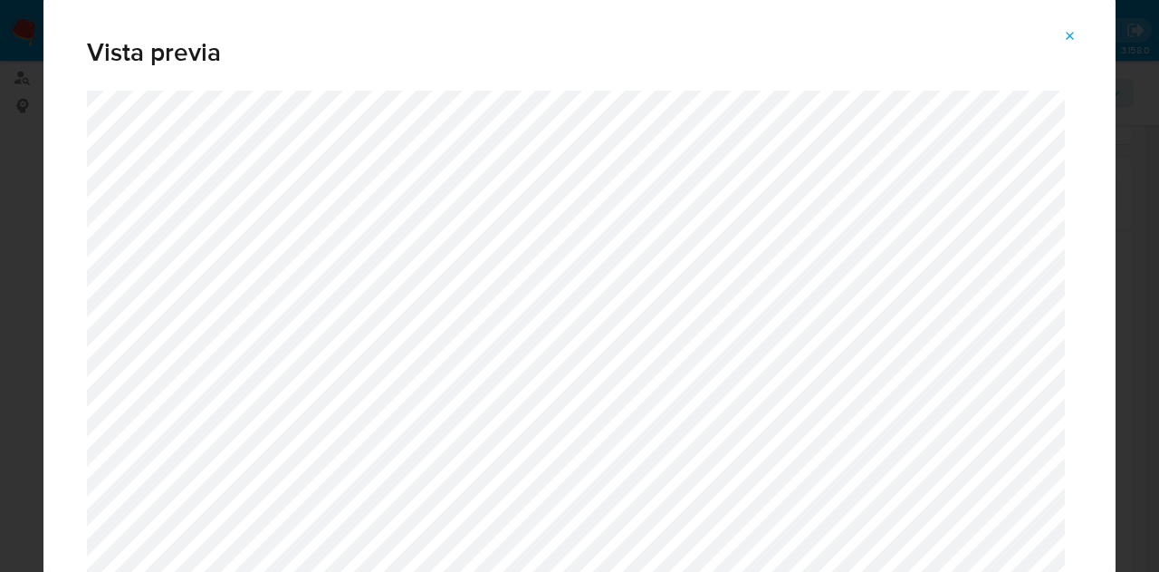
click at [1067, 28] on span "Attachment preview" at bounding box center [1070, 36] width 14 height 25
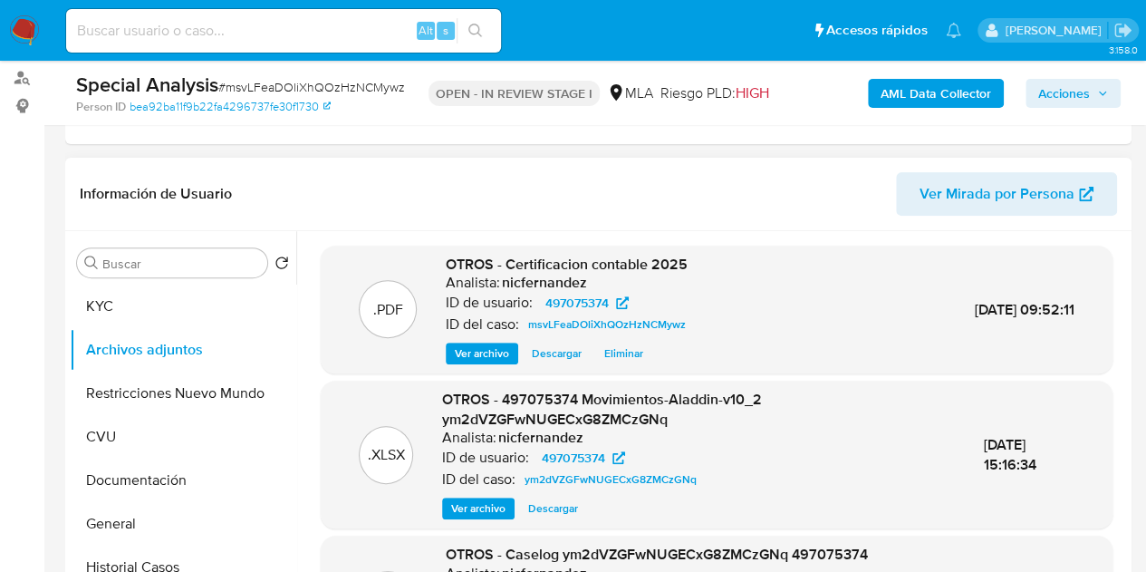
click at [1056, 93] on span "Acciones" at bounding box center [1064, 93] width 52 height 29
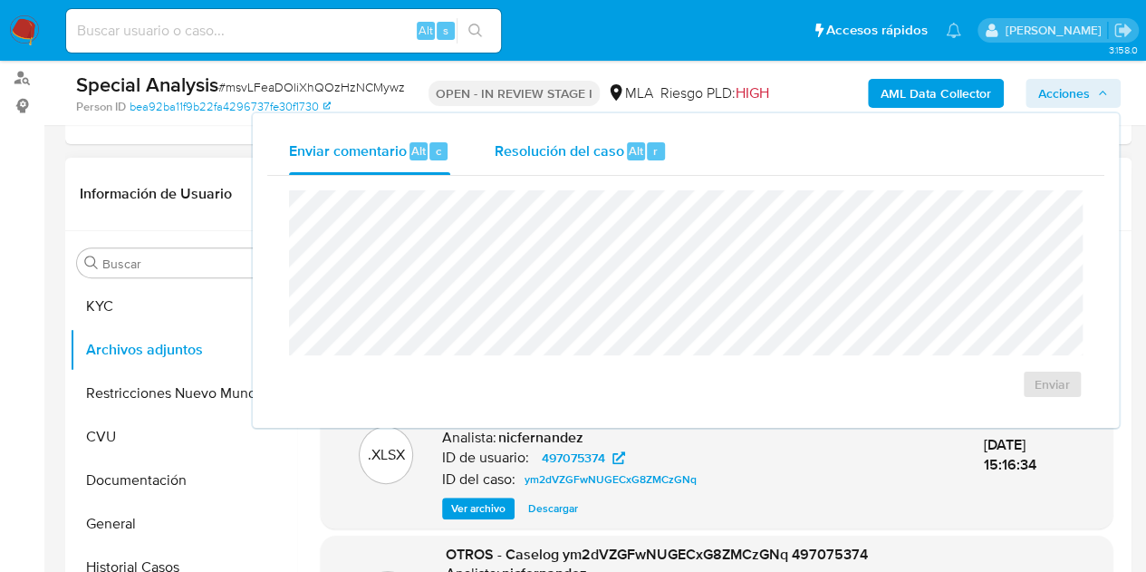
click at [545, 155] on span "Resolución del caso" at bounding box center [559, 149] width 130 height 21
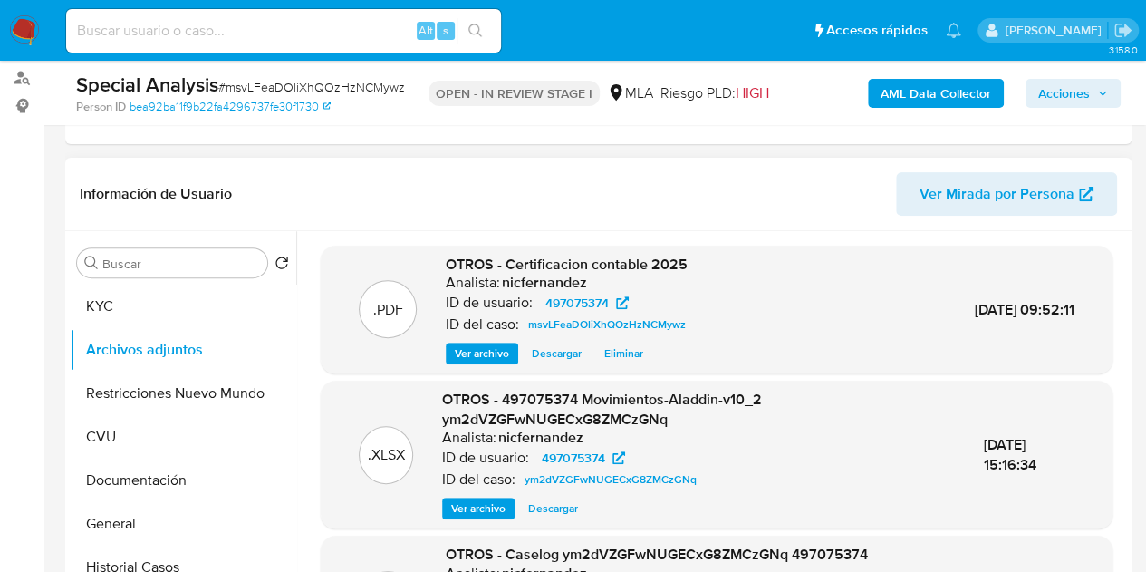
drag, startPoint x: 1073, startPoint y: 95, endPoint x: 1042, endPoint y: 106, distance: 33.5
click at [1073, 95] on span "Acciones" at bounding box center [1064, 93] width 52 height 29
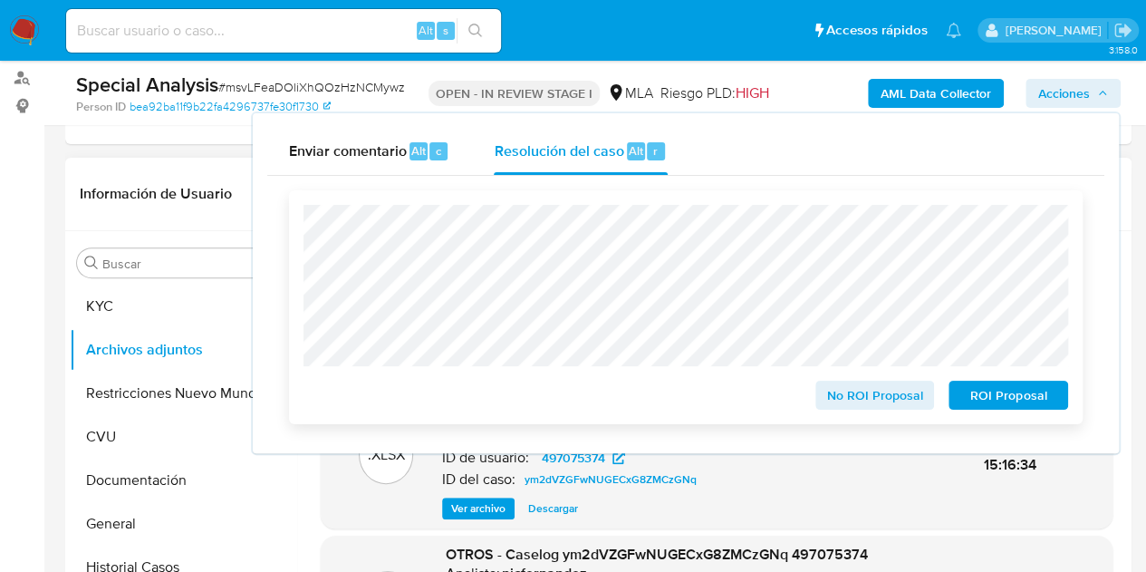
click at [839, 396] on span "No ROI Proposal" at bounding box center [875, 394] width 94 height 25
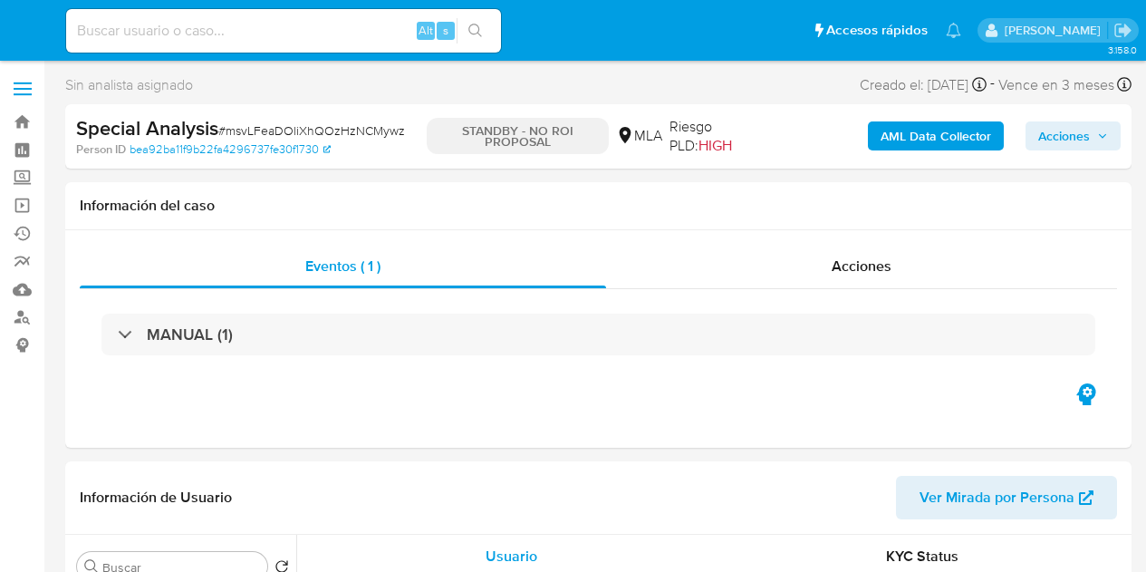
select select "10"
click at [824, 262] on div "Acciones" at bounding box center [861, 266] width 511 height 43
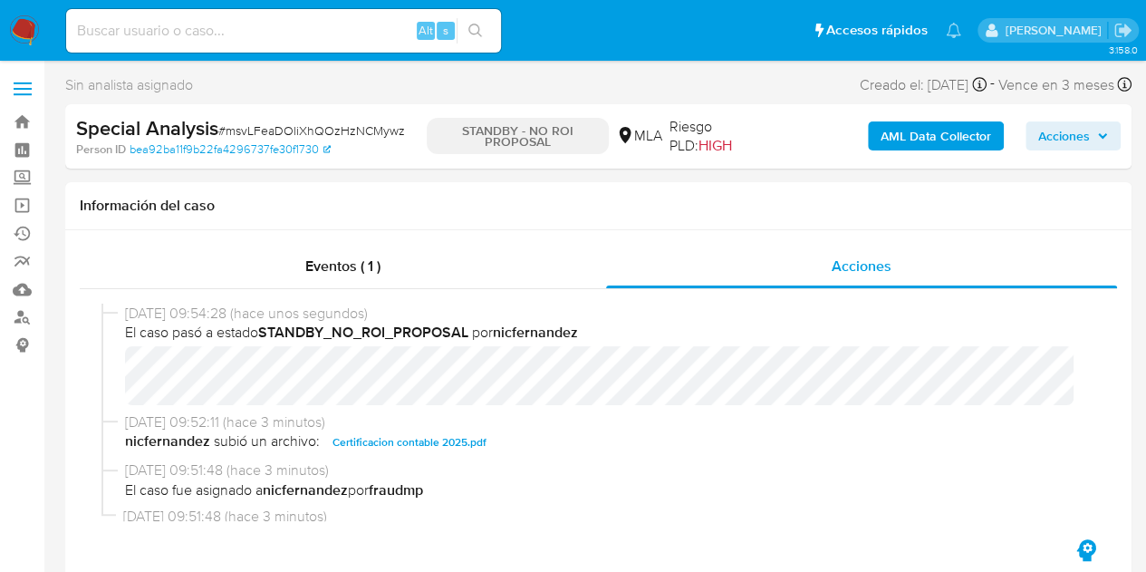
scroll to position [16, 0]
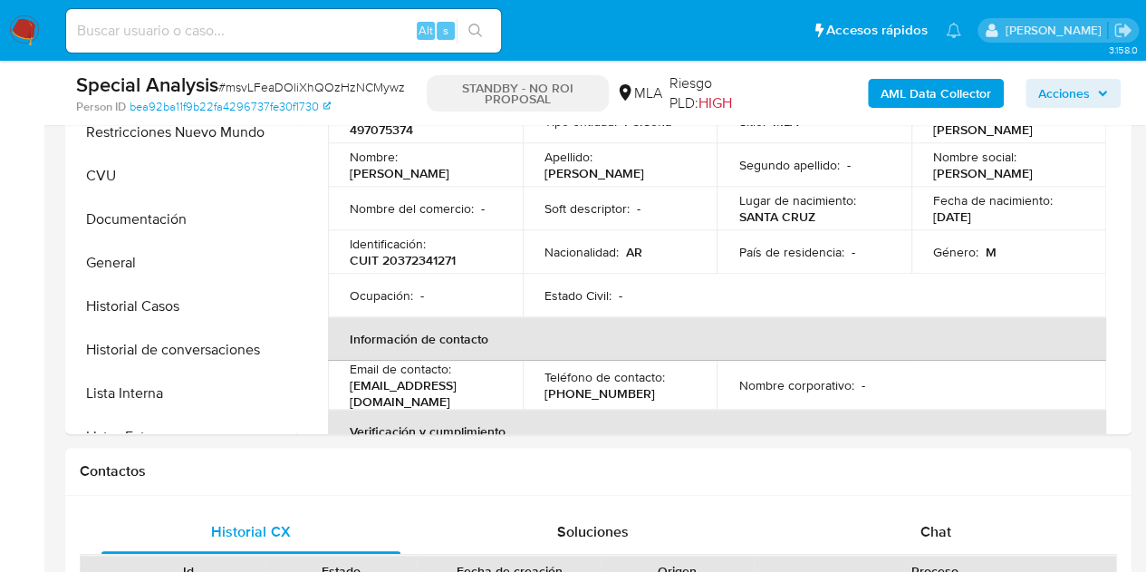
select select "10"
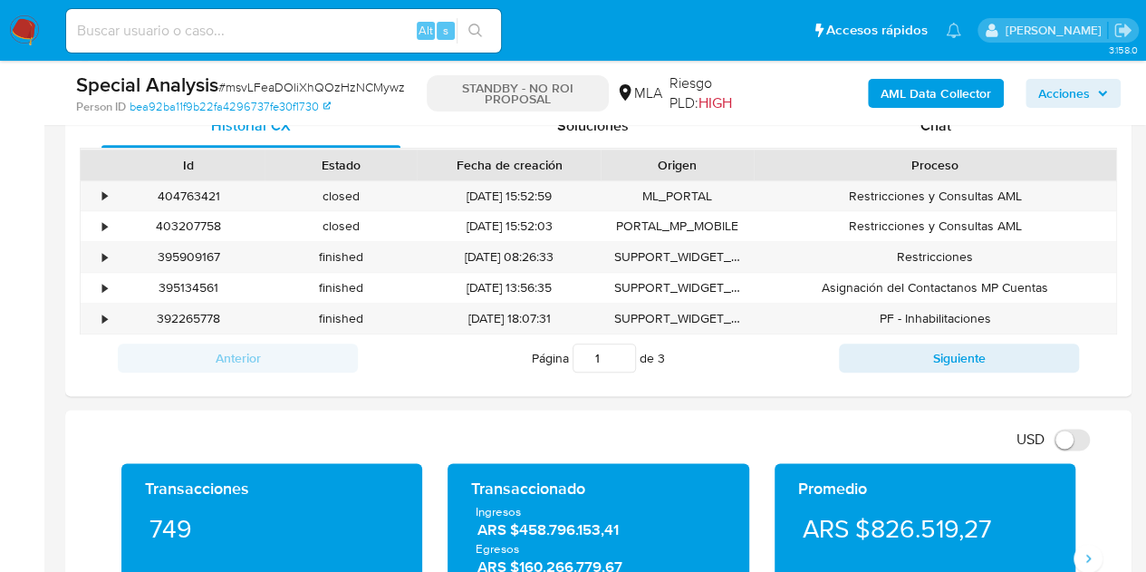
scroll to position [831, 0]
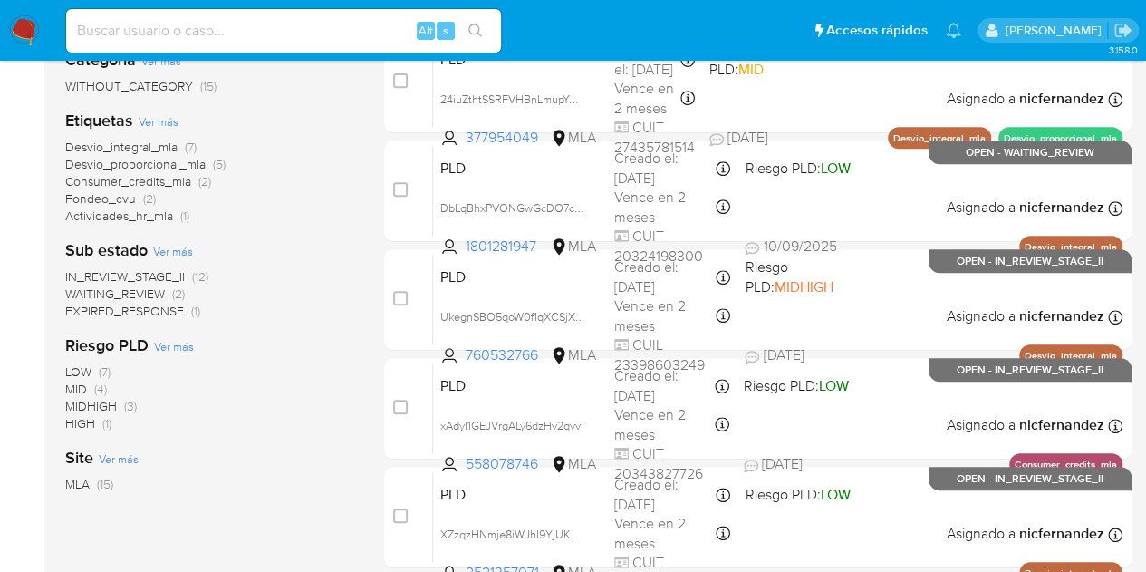
scroll to position [325, 0]
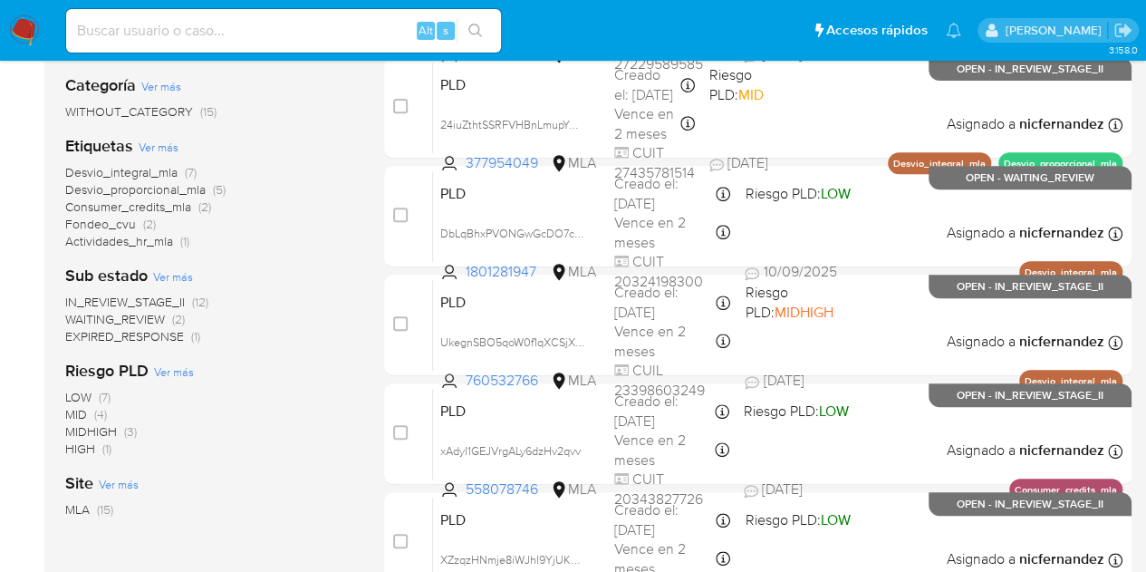
click at [156, 318] on span "WAITING_REVIEW" at bounding box center [115, 319] width 100 height 18
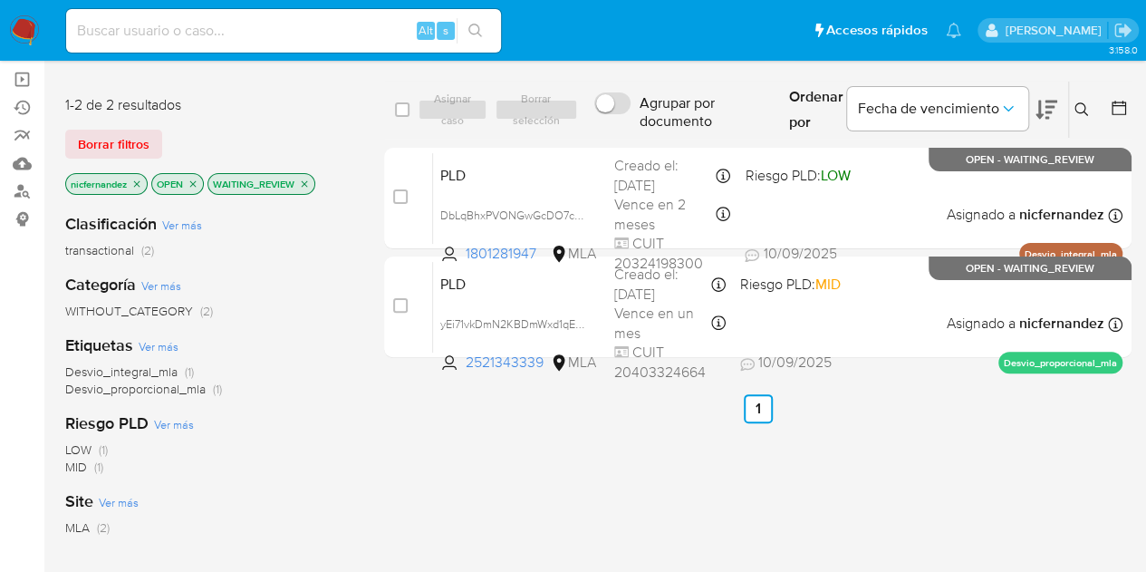
scroll to position [91, 0]
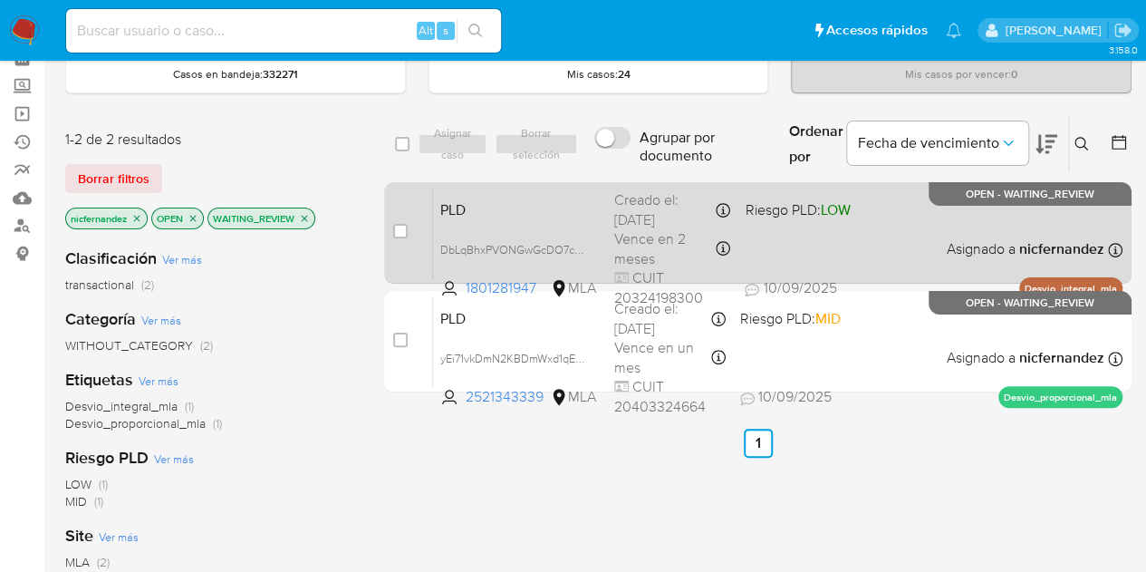
click at [490, 200] on span "PLD" at bounding box center [519, 209] width 159 height 24
click at [394, 229] on input "checkbox" at bounding box center [400, 231] width 14 height 14
checkbox input "true"
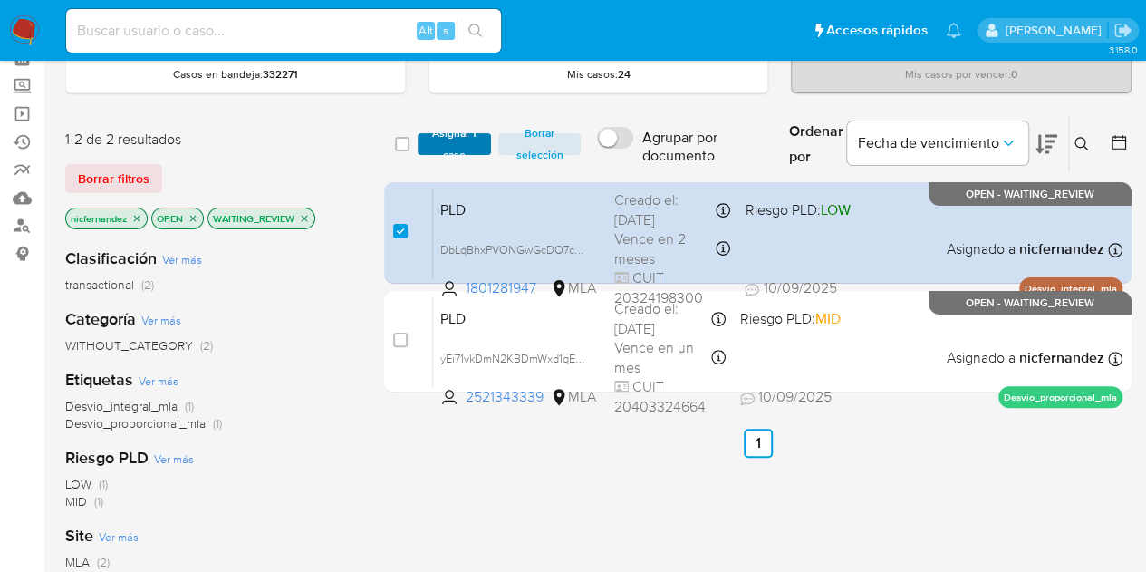
click at [446, 148] on span "Asignar 1 caso" at bounding box center [455, 144] width 56 height 18
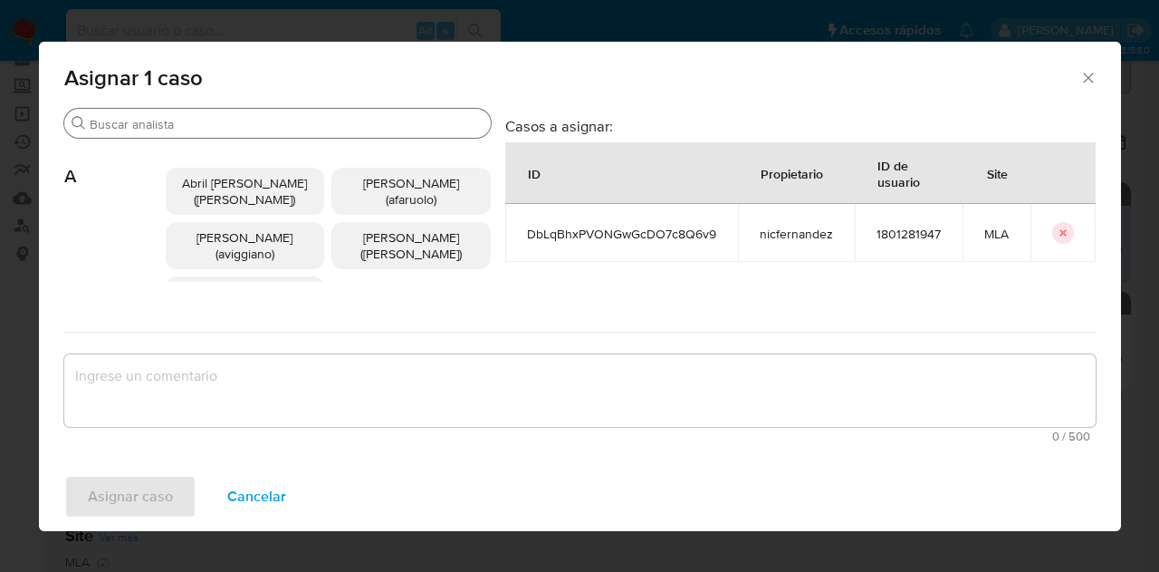
click at [197, 116] on input "Buscar" at bounding box center [287, 124] width 394 height 16
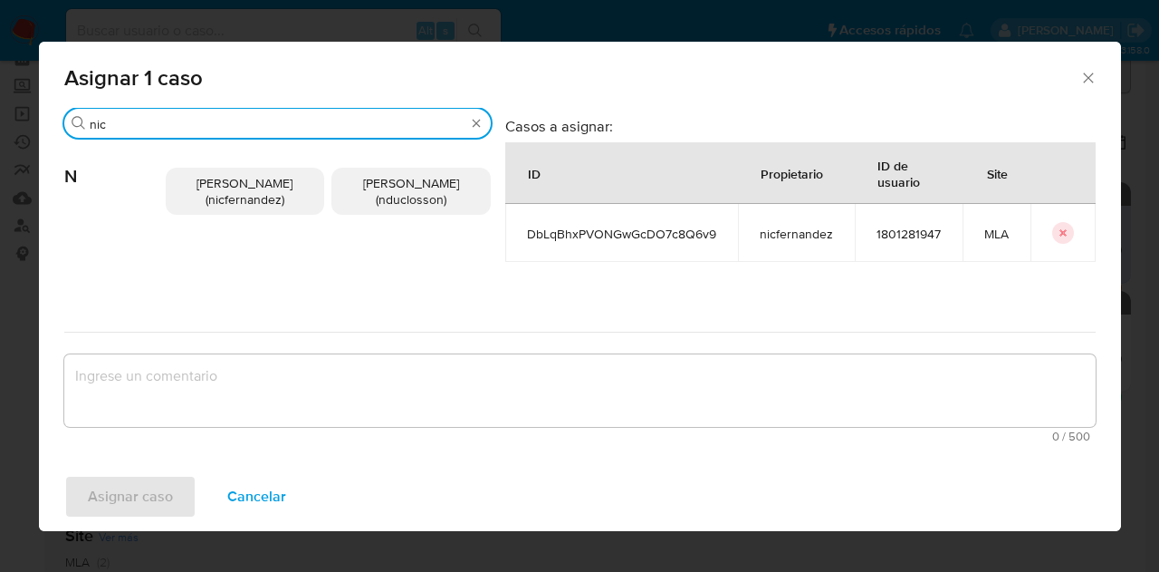
type input "nic"
click at [170, 159] on div "Nicolas Fernandez Allen (nicfernandez) Nicolas Martin Duclosson (nduclosson)" at bounding box center [328, 191] width 325 height 105
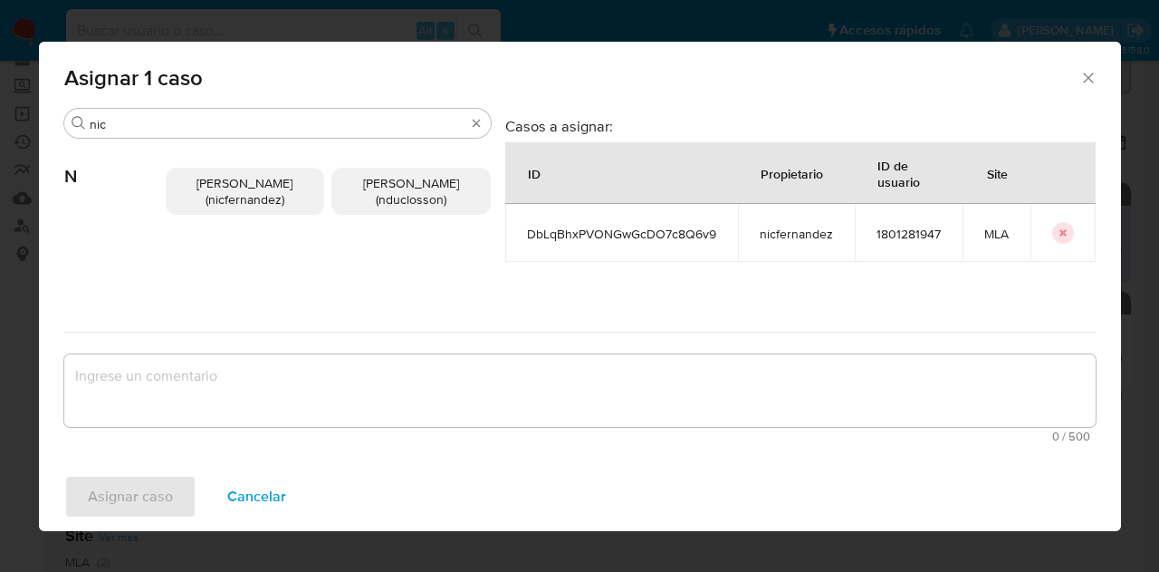
click at [214, 202] on span "Nicolas Fernandez Allen (nicfernandez)" at bounding box center [245, 191] width 96 height 34
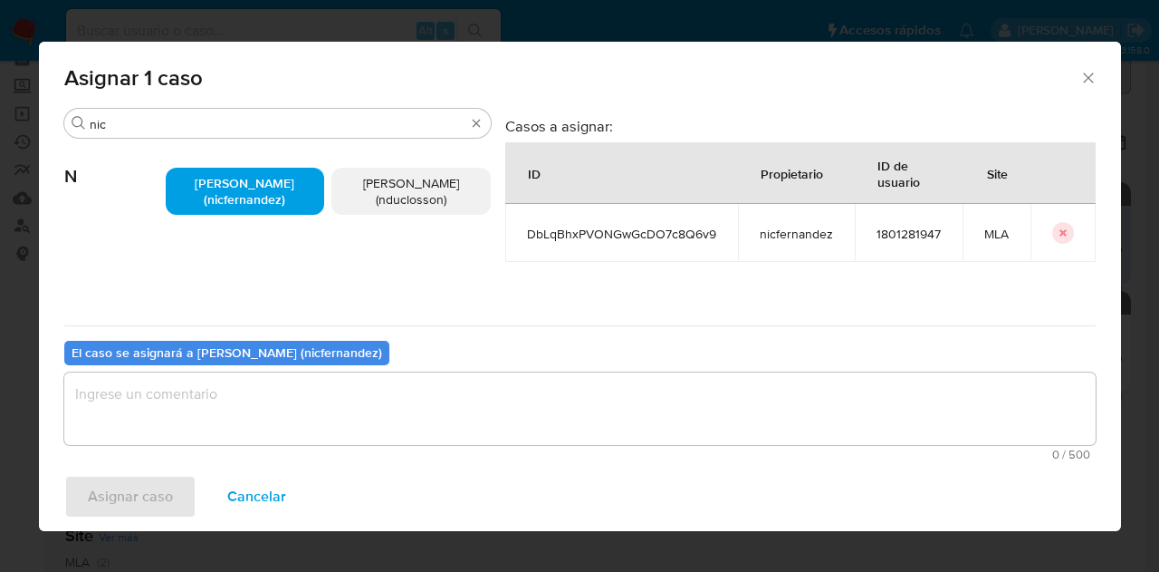
click at [299, 417] on textarea "assign-modal" at bounding box center [580, 408] width 1032 height 72
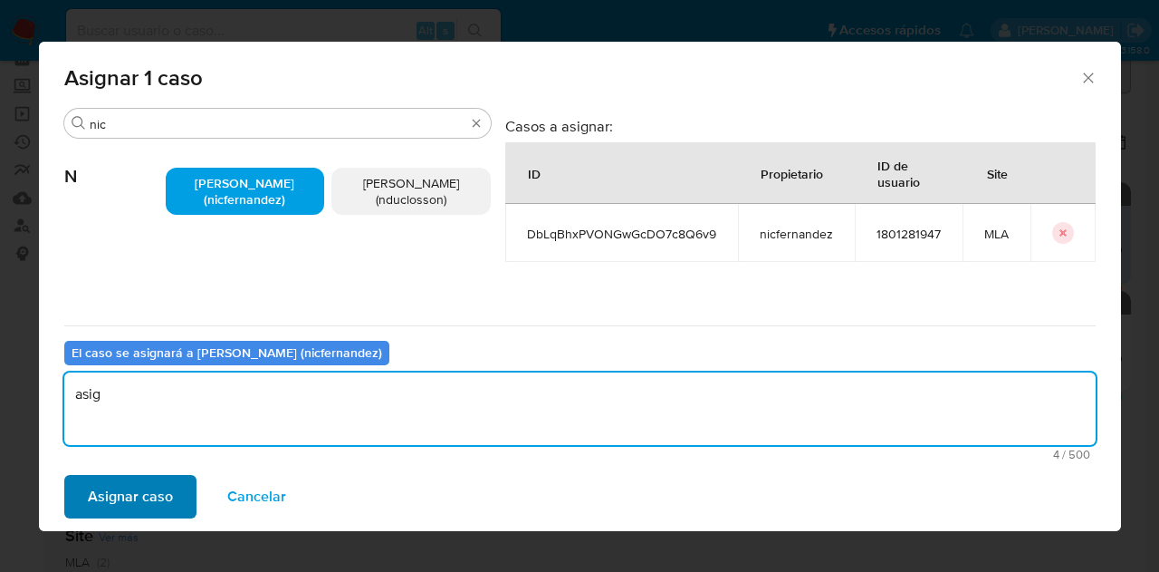
type textarea "asig"
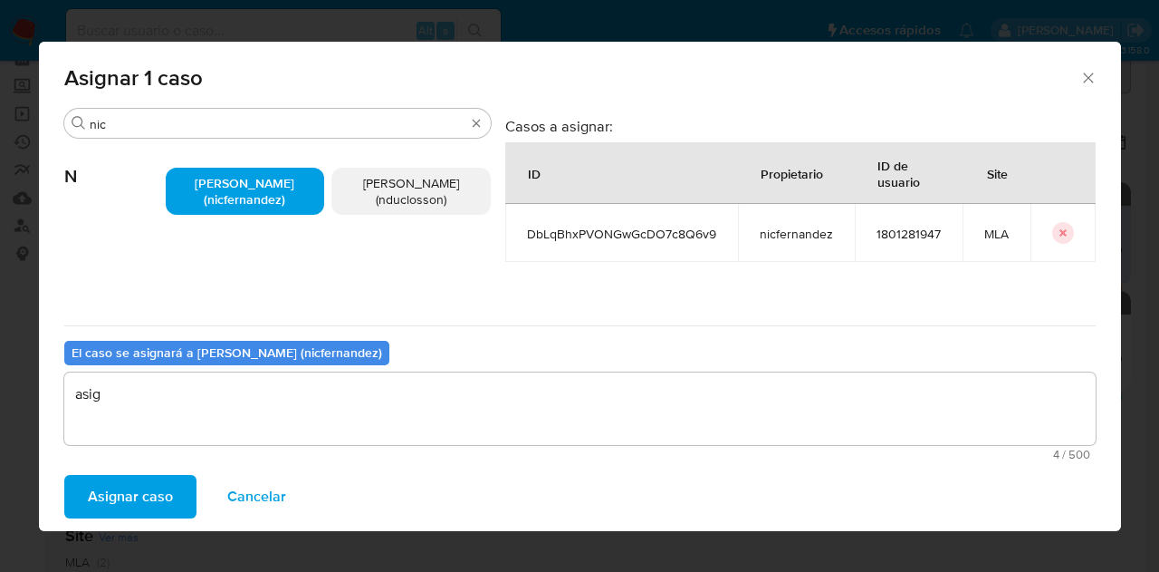
click at [143, 483] on span "Asignar caso" at bounding box center [130, 496] width 85 height 40
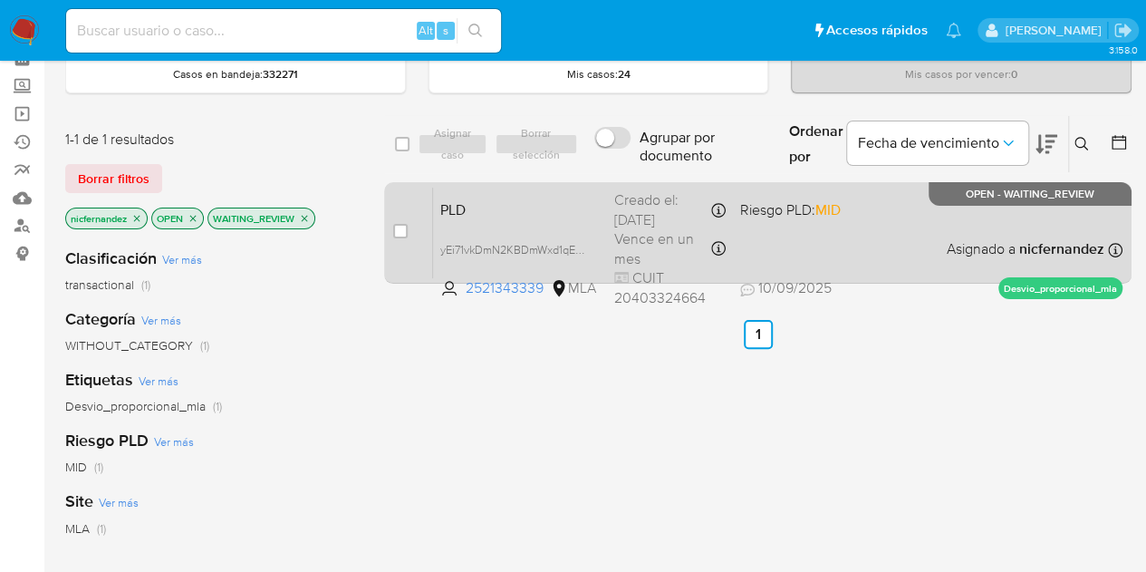
click at [469, 214] on span "PLD" at bounding box center [519, 209] width 159 height 24
click at [400, 234] on input "checkbox" at bounding box center [400, 231] width 14 height 14
checkbox input "true"
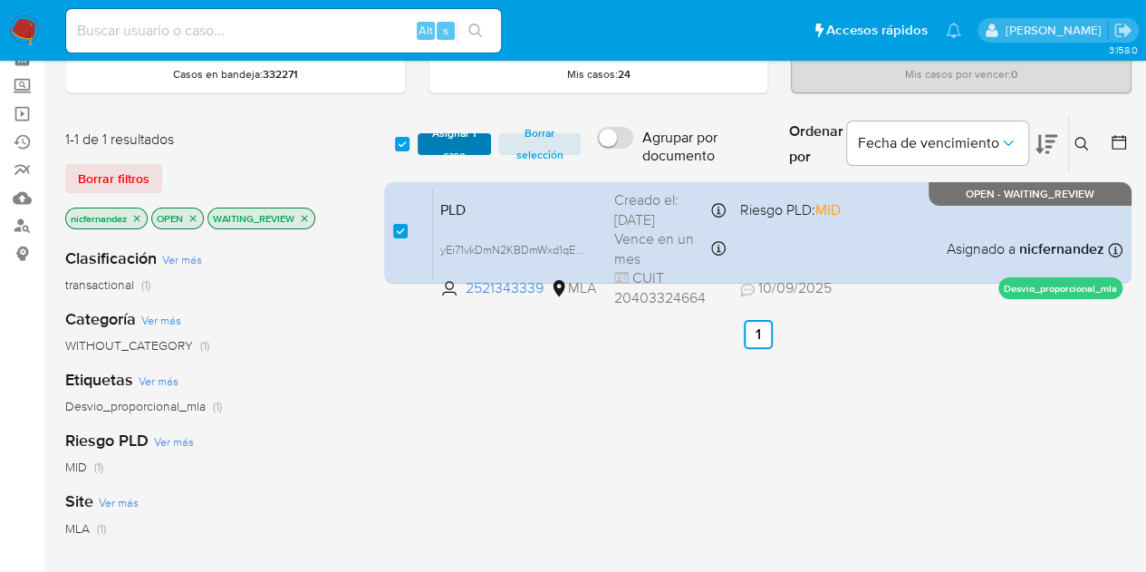
click at [451, 152] on span "Asignar 1 caso" at bounding box center [455, 144] width 56 height 18
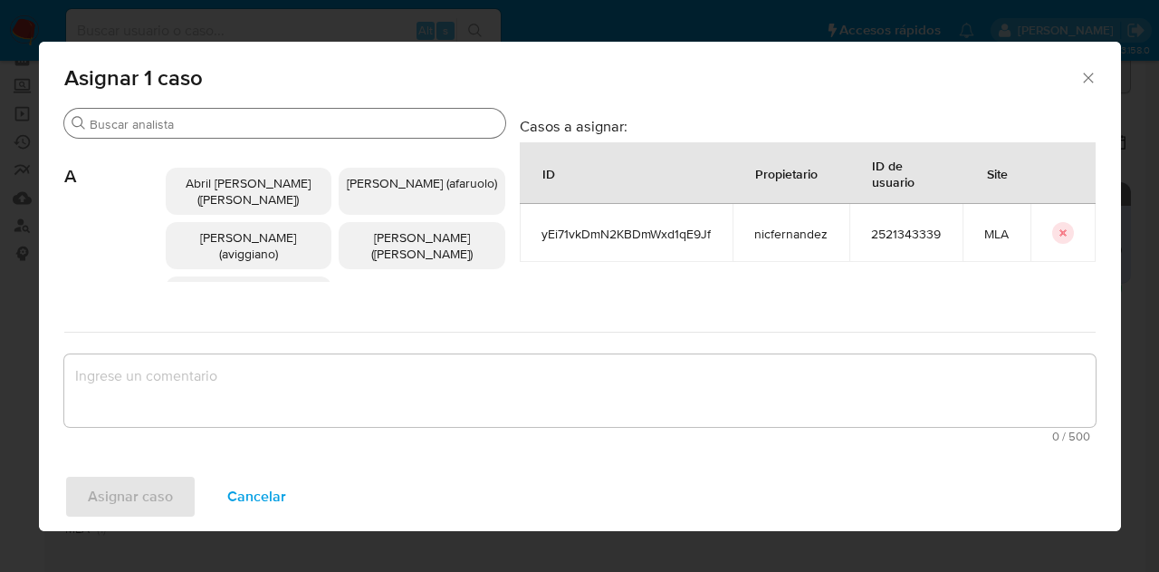
click at [176, 119] on input "Buscar" at bounding box center [294, 124] width 409 height 16
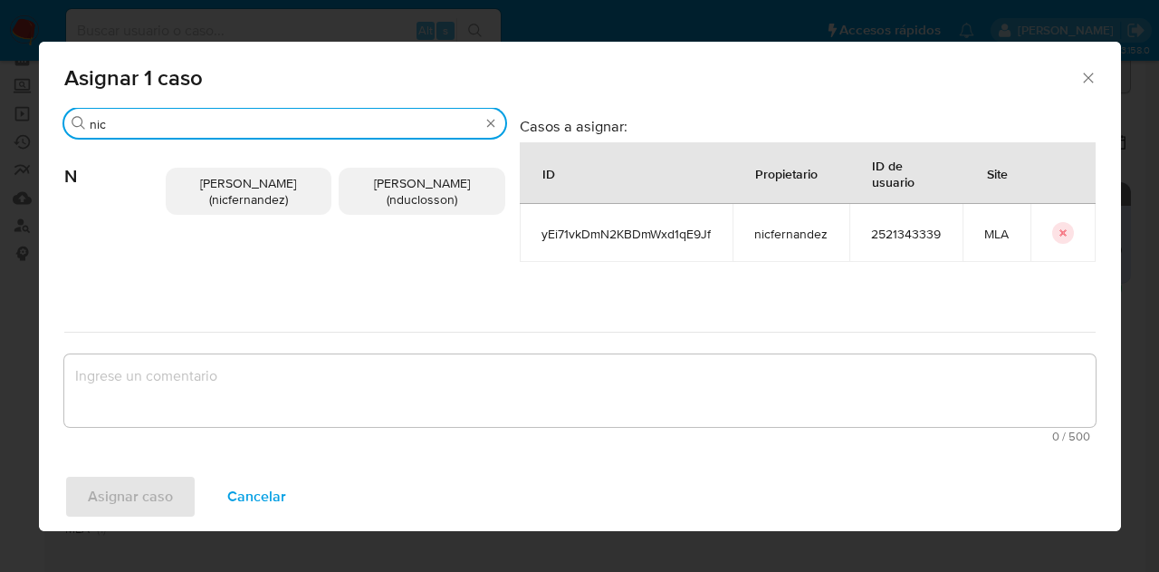
type input "nic"
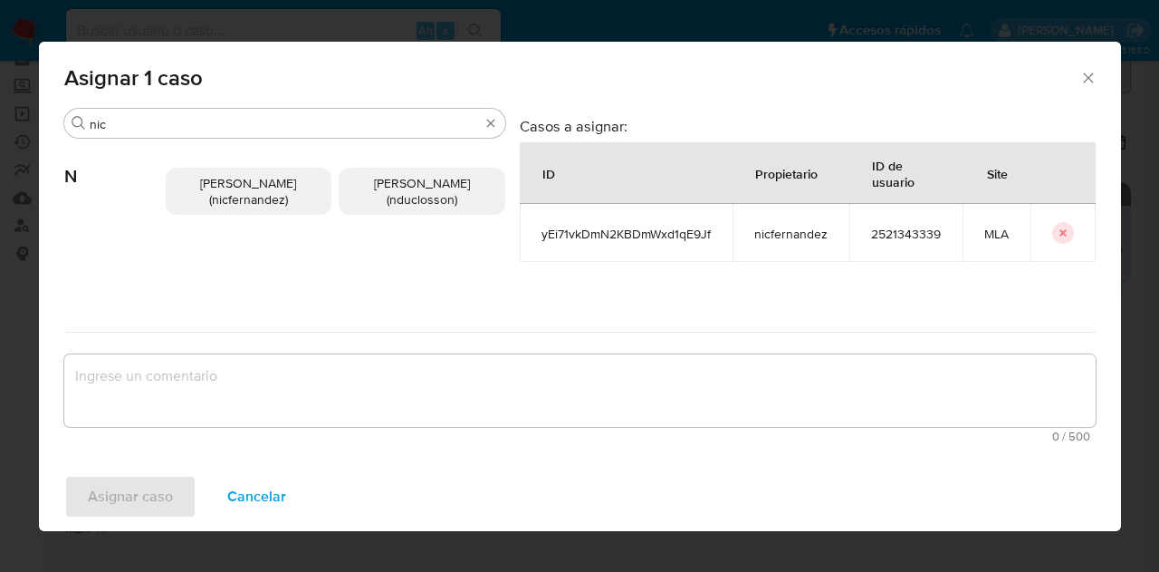
click at [236, 191] on span "Nicolas Fernandez Allen (nicfernandez)" at bounding box center [248, 191] width 96 height 34
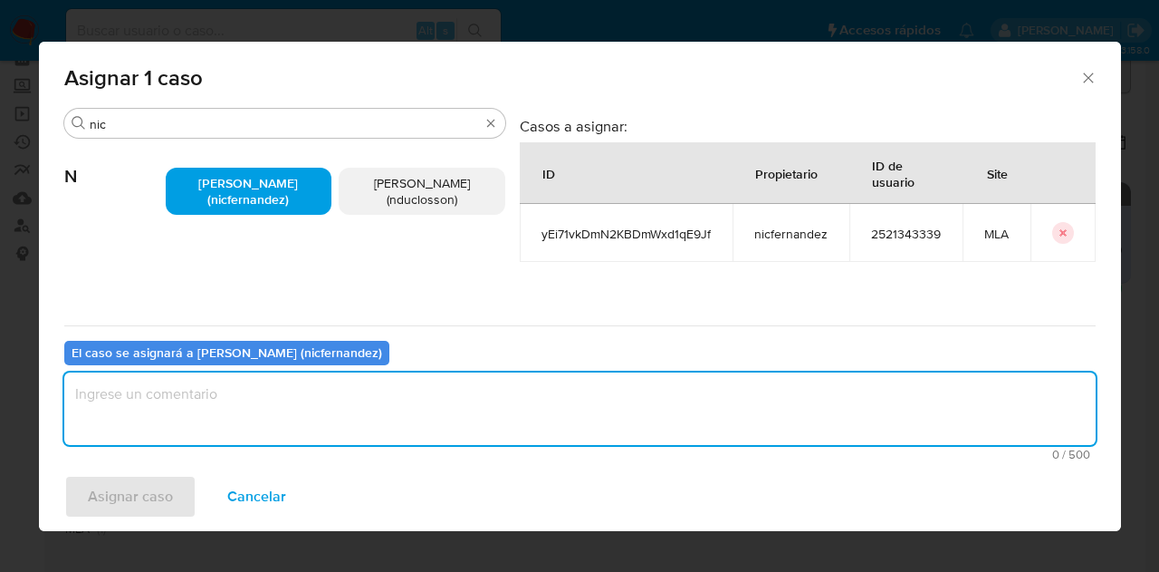
click at [269, 375] on textarea "assign-modal" at bounding box center [580, 408] width 1032 height 72
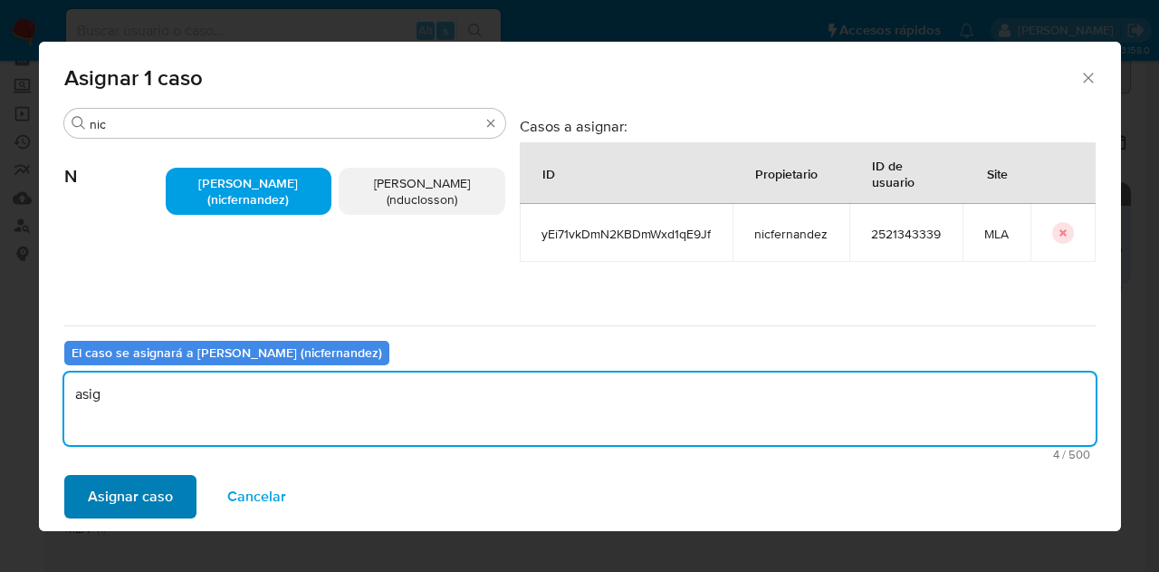
type textarea "asig"
click at [137, 489] on span "Asignar caso" at bounding box center [130, 496] width 85 height 40
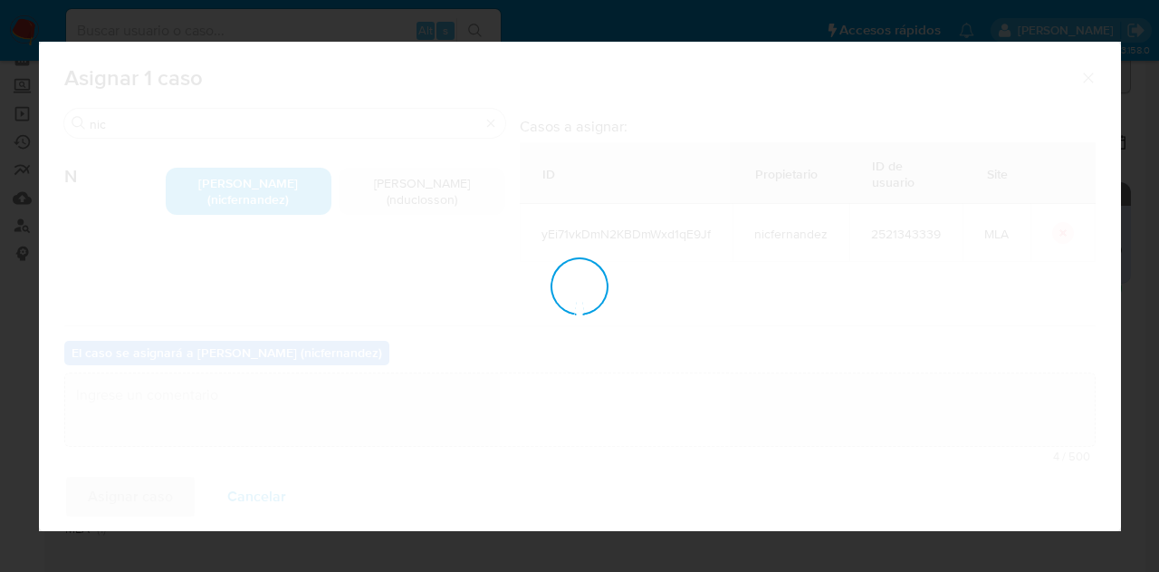
checkbox input "false"
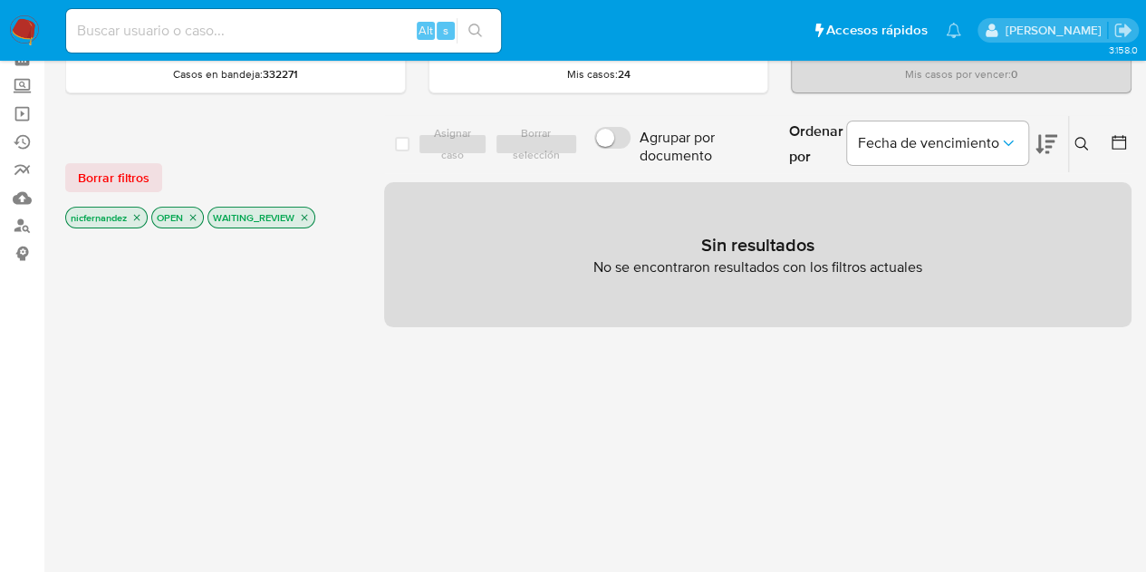
scroll to position [0, 0]
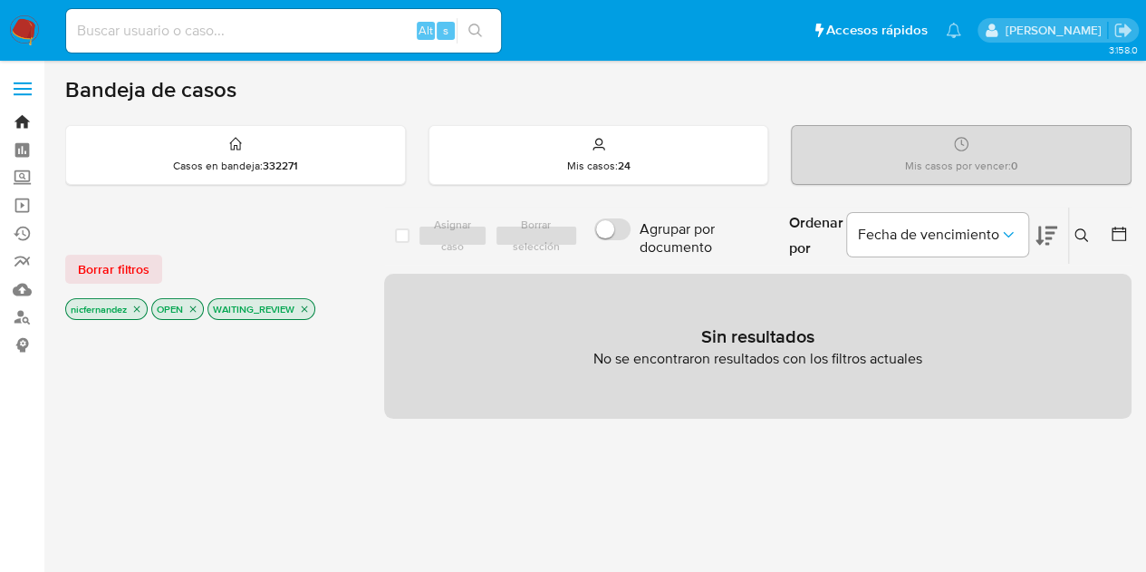
click at [12, 111] on link "Bandeja" at bounding box center [108, 122] width 216 height 28
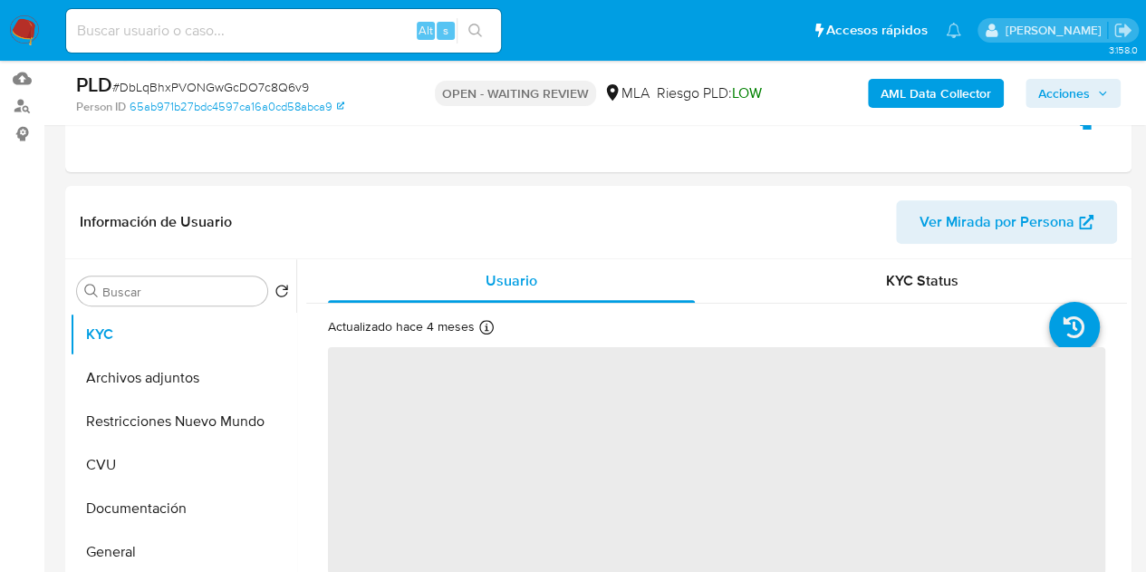
scroll to position [344, 0]
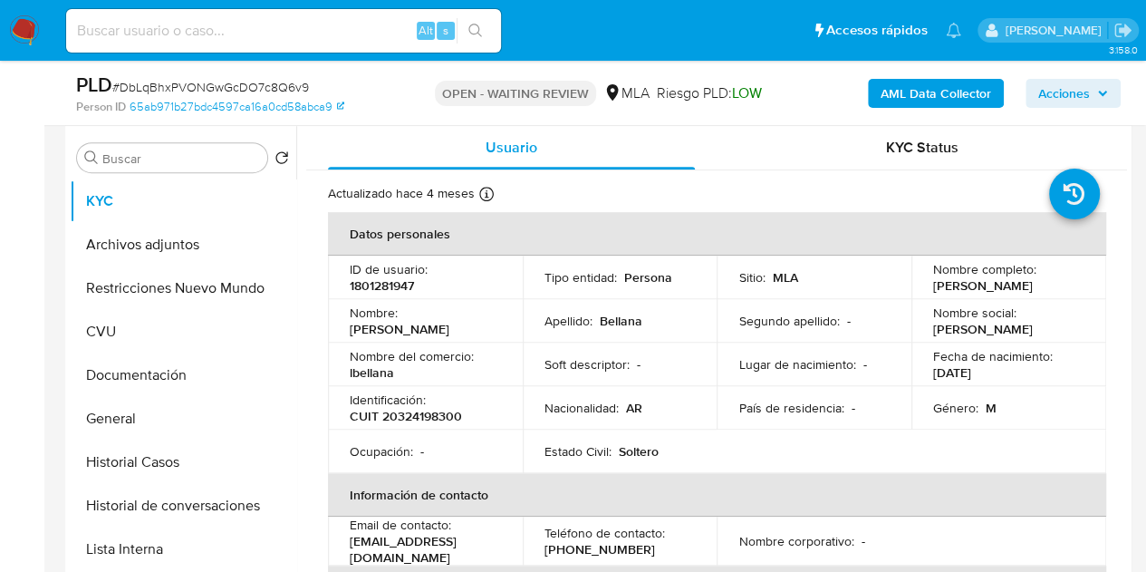
select select "10"
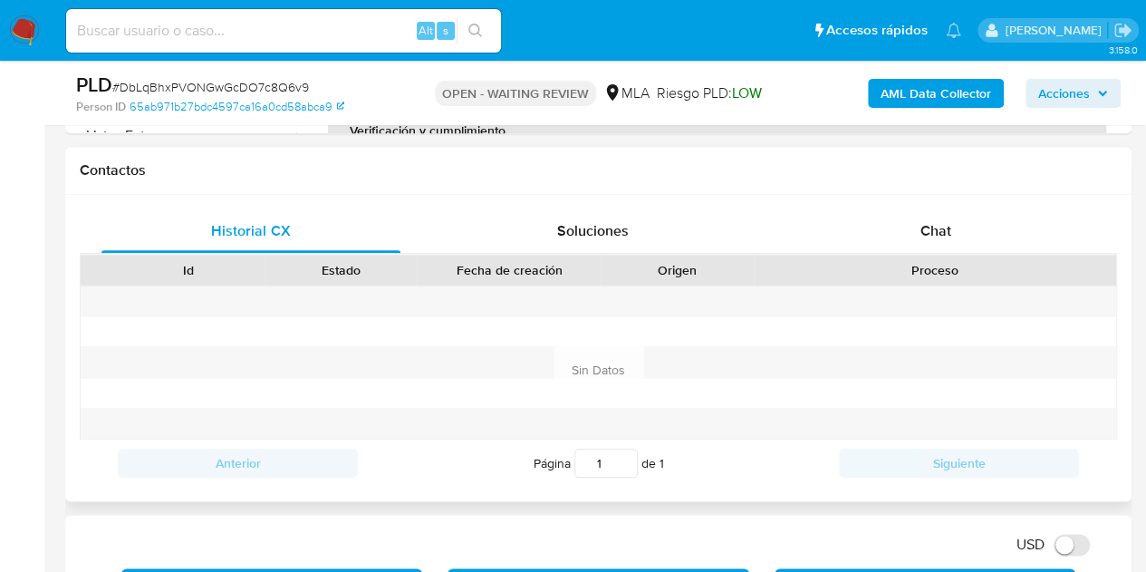
scroll to position [797, 0]
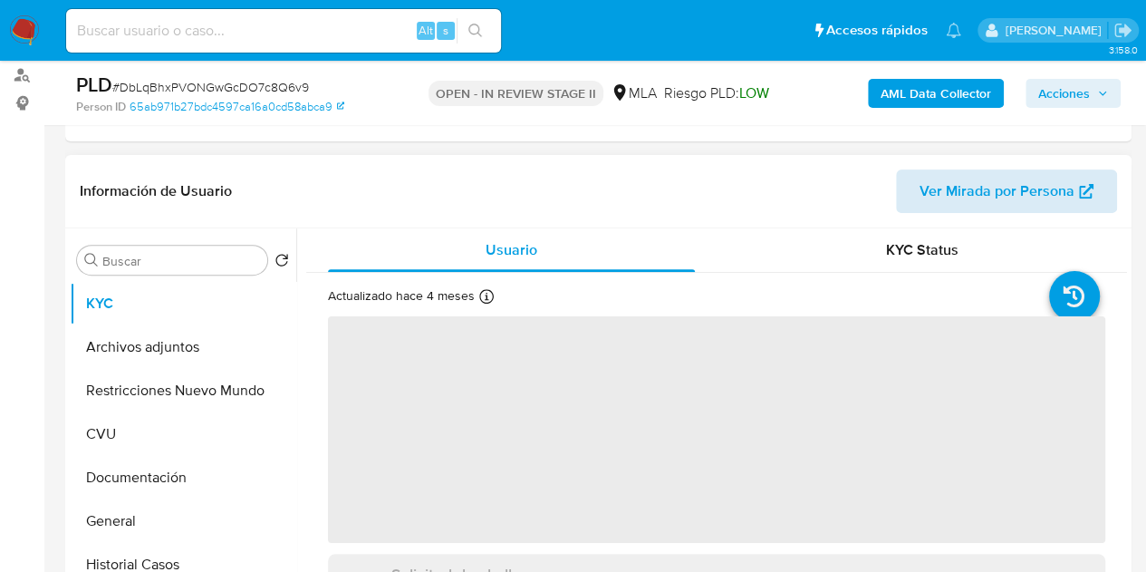
scroll to position [237, 0]
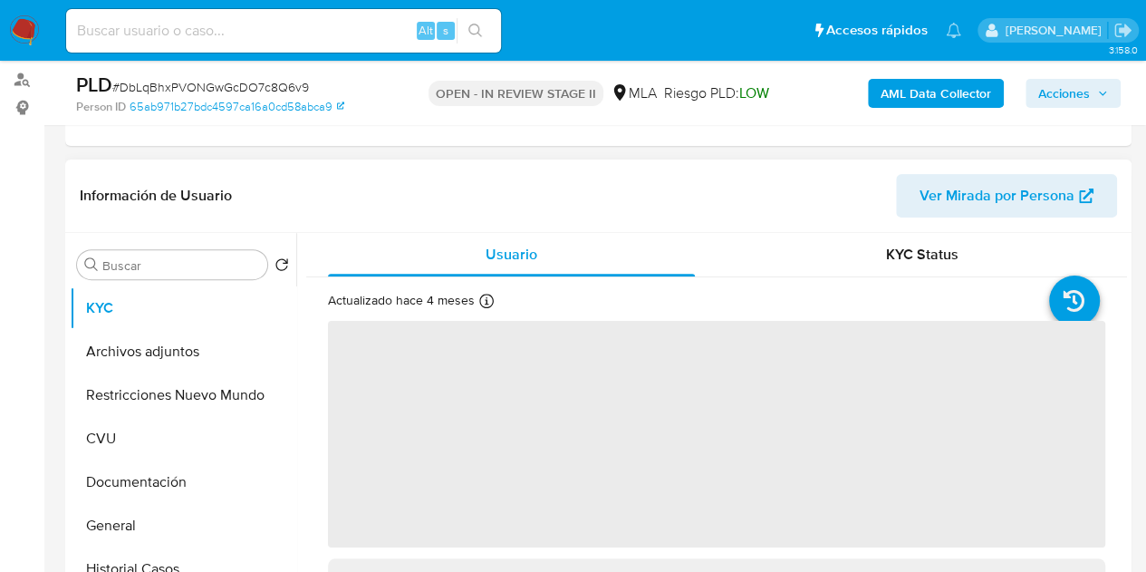
select select "10"
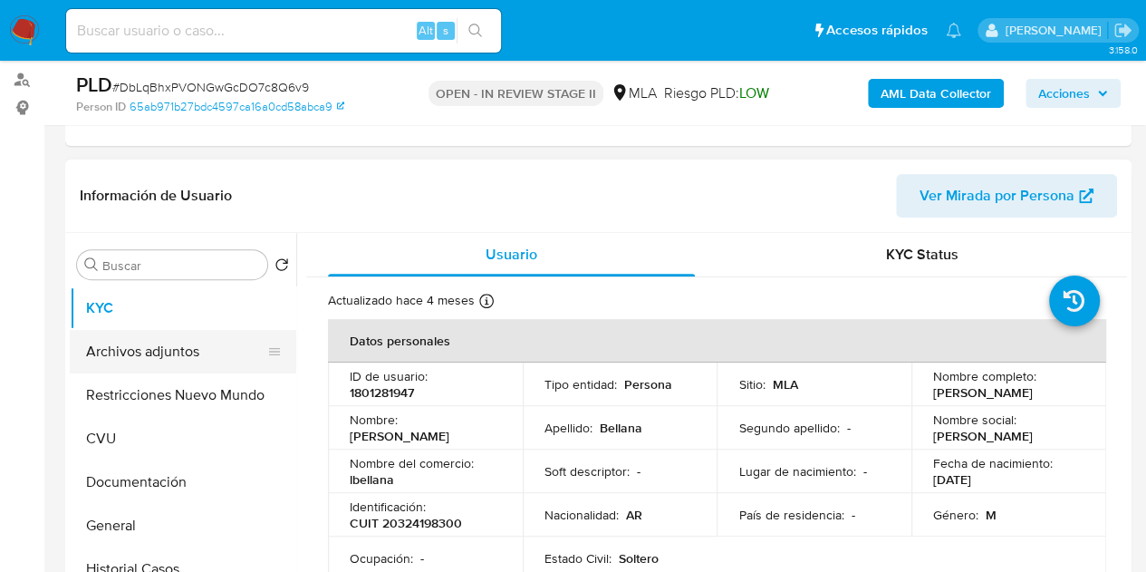
click at [178, 351] on button "Archivos adjuntos" at bounding box center [176, 351] width 212 height 43
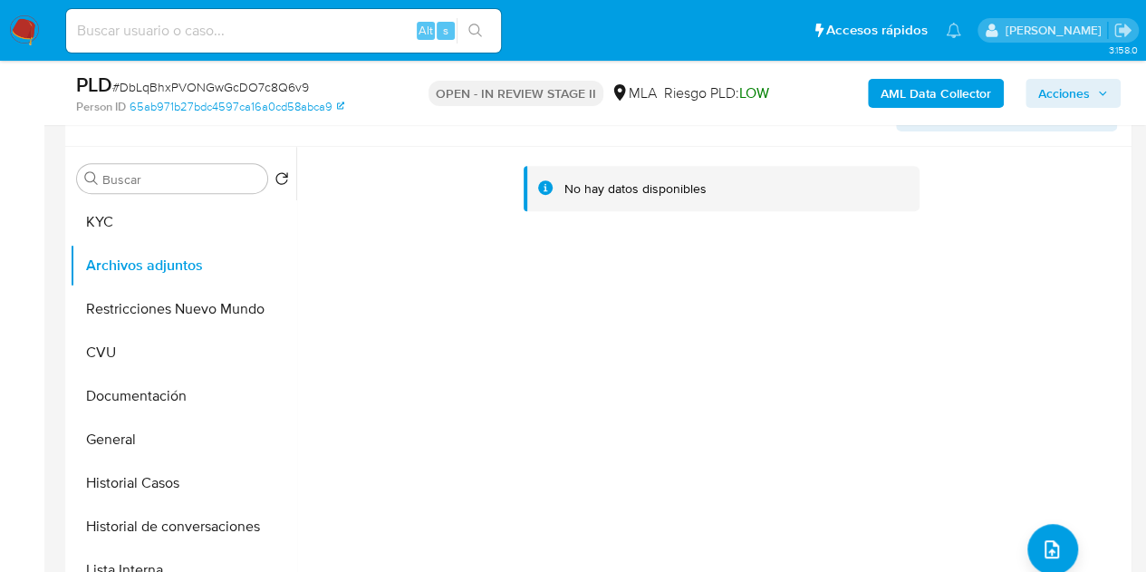
scroll to position [282, 0]
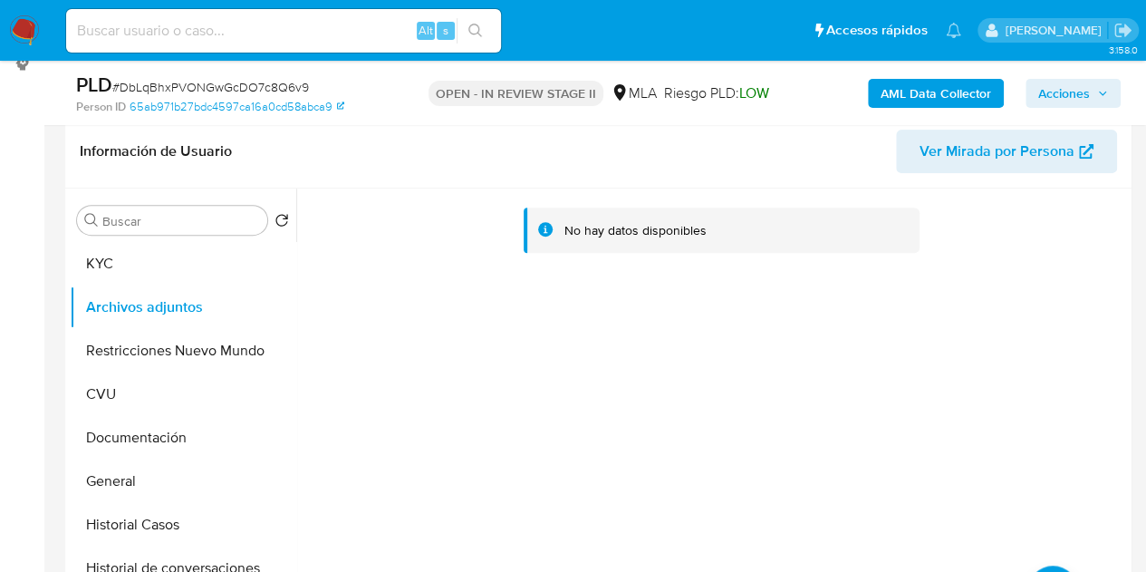
click at [924, 94] on b "AML Data Collector" at bounding box center [935, 93] width 111 height 29
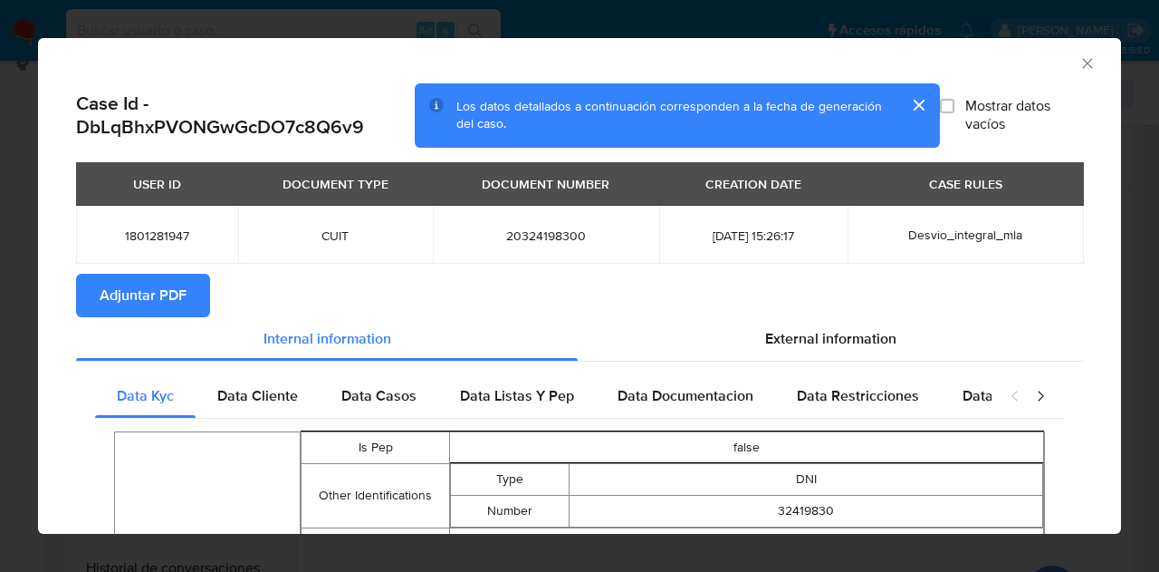
click at [1080, 63] on icon "Cerrar ventana" at bounding box center [1088, 63] width 18 height 18
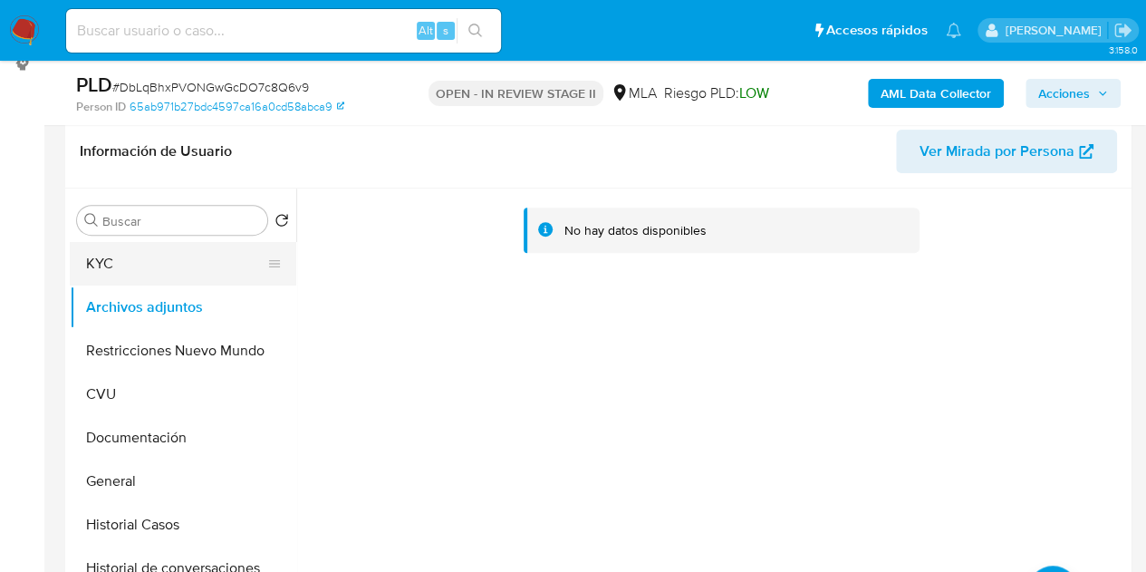
click at [133, 264] on button "KYC" at bounding box center [176, 263] width 212 height 43
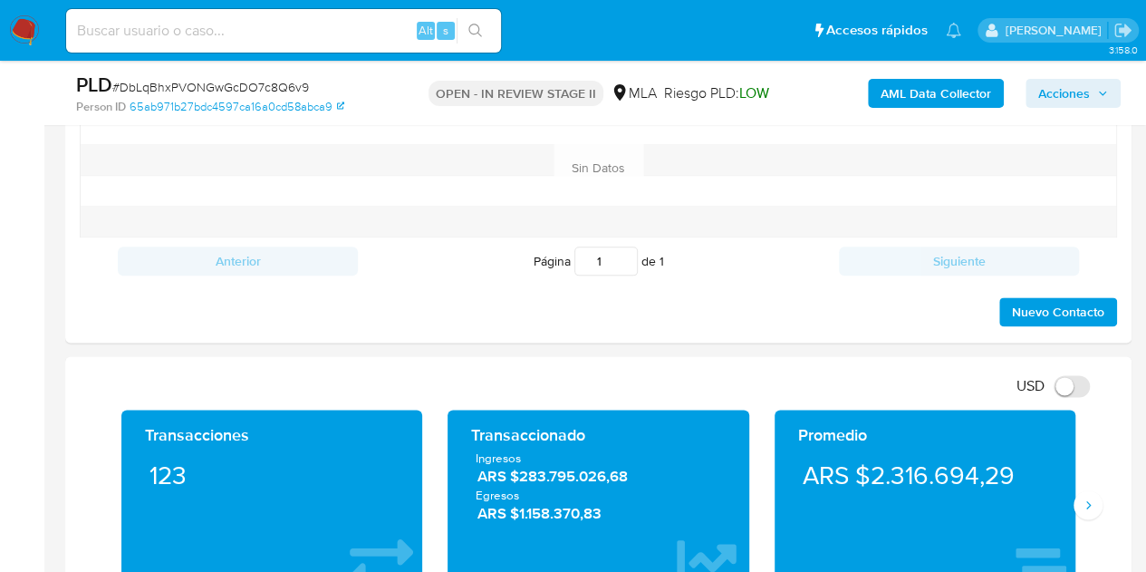
scroll to position [767, 0]
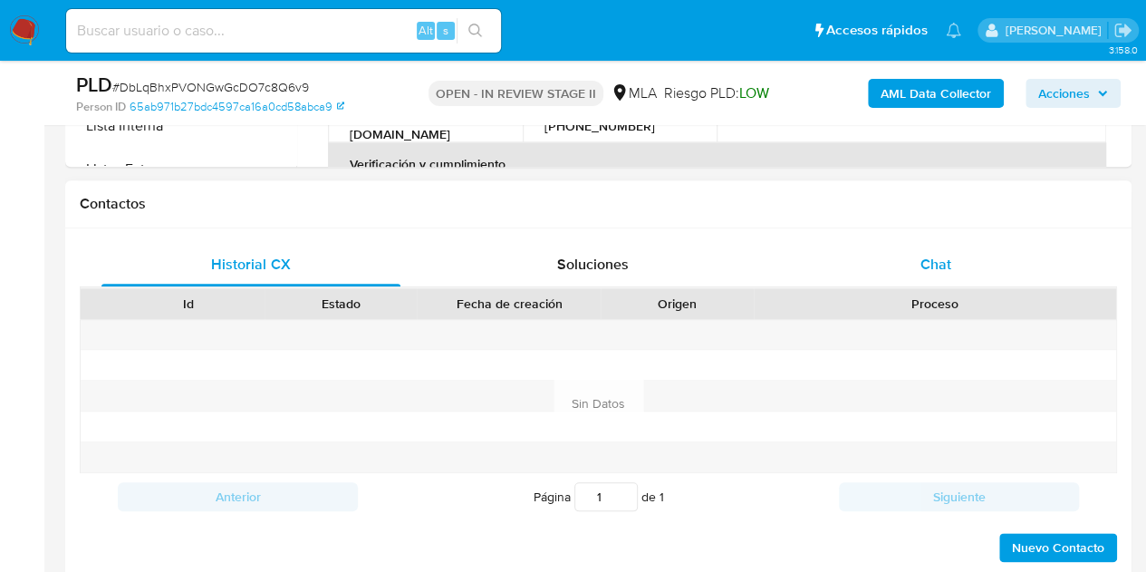
click at [939, 282] on div "Chat" at bounding box center [935, 264] width 299 height 43
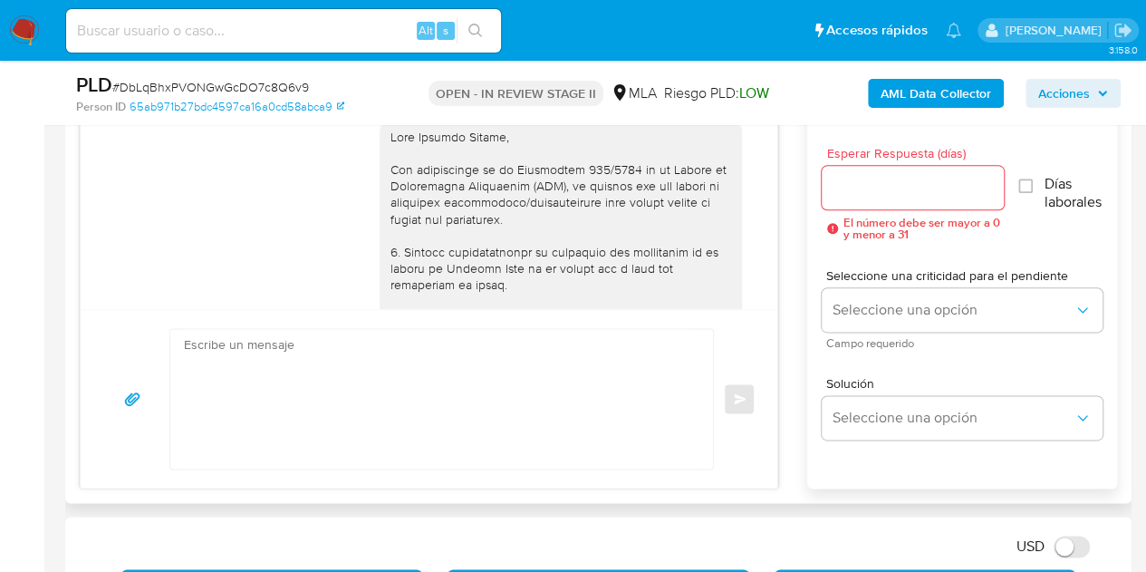
scroll to position [608, 0]
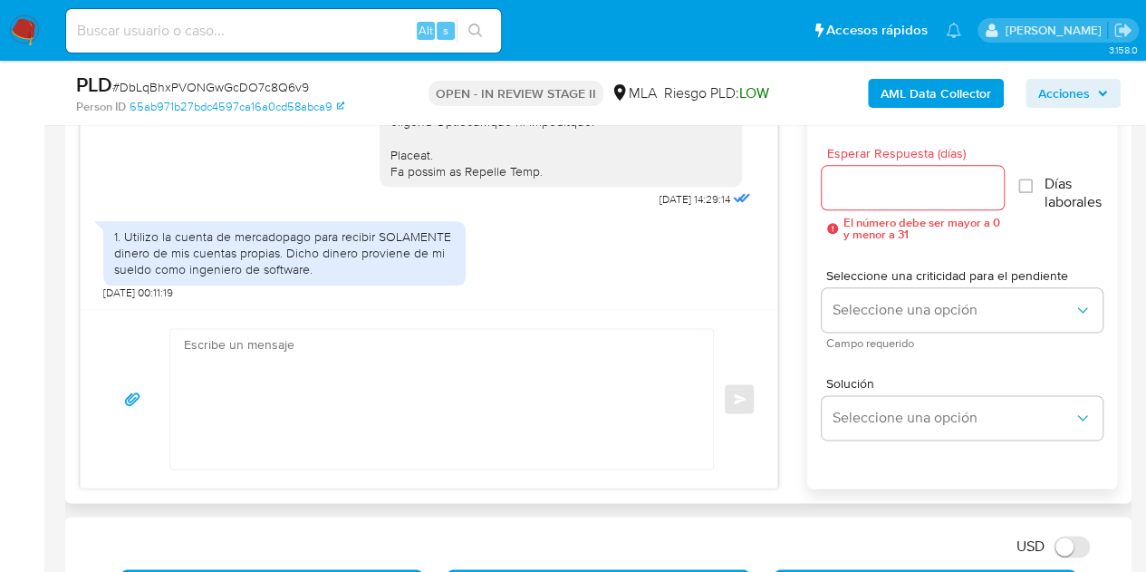
click at [401, 287] on div "1. Utilizo la cuenta de mercadopago para recibir SOLAMENTE dinero de mis cuenta…" at bounding box center [284, 256] width 362 height 88
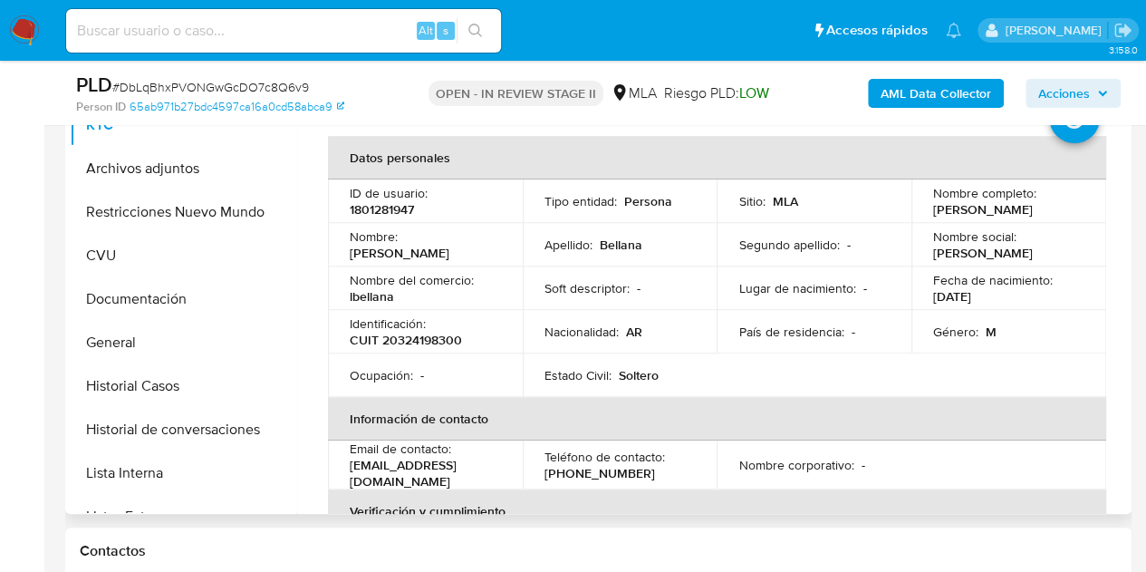
scroll to position [417, 0]
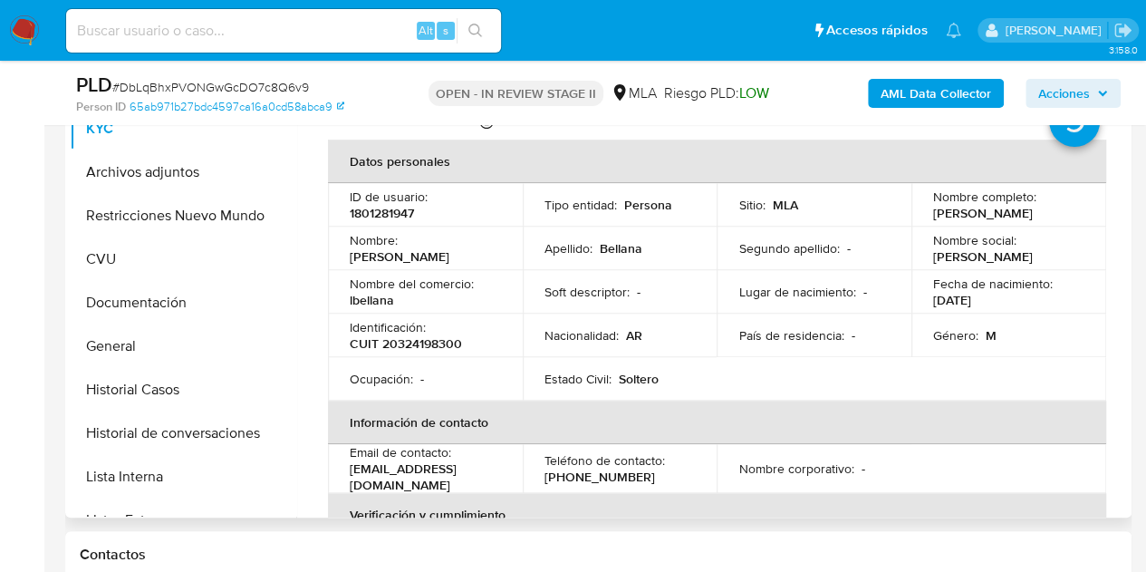
drag, startPoint x: 346, startPoint y: 258, endPoint x: 480, endPoint y: 262, distance: 134.1
click at [480, 262] on td "Nombre : Leandro Damian" at bounding box center [425, 247] width 195 height 43
copy p "Leandro Damian"
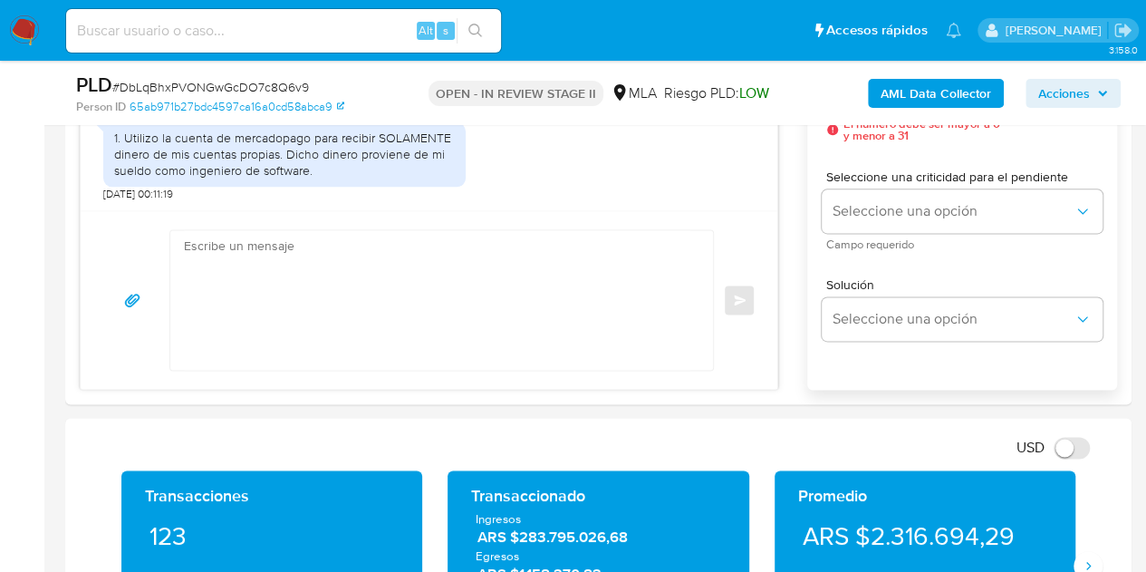
scroll to position [1137, 0]
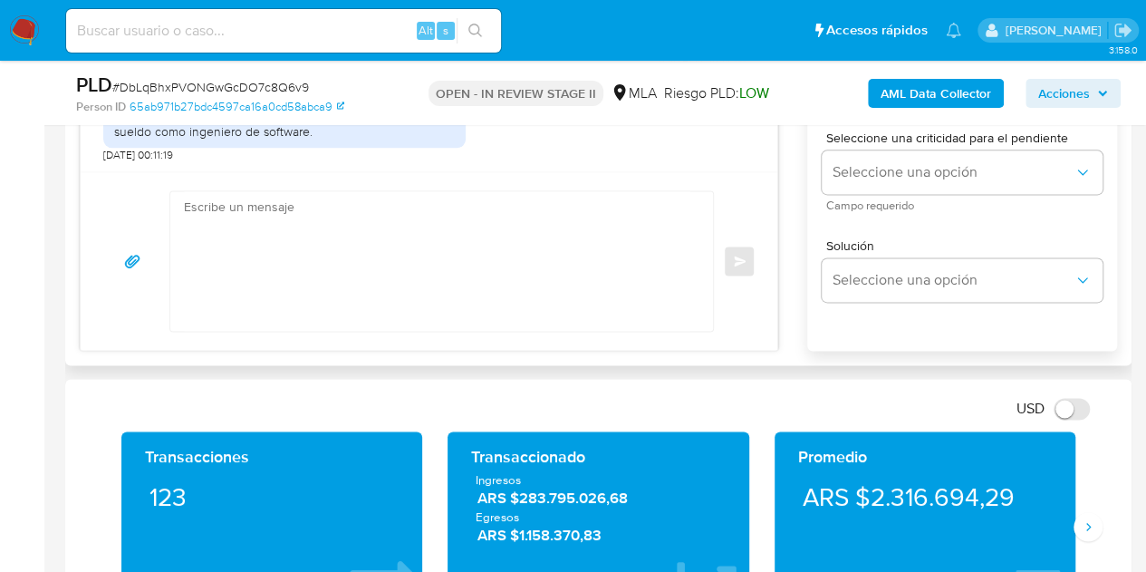
click at [455, 258] on textarea at bounding box center [437, 260] width 506 height 139
paste textarea "Hola Leandro Damián, Esperamos que te encuentres muy bien. Gracias por tu respu…"
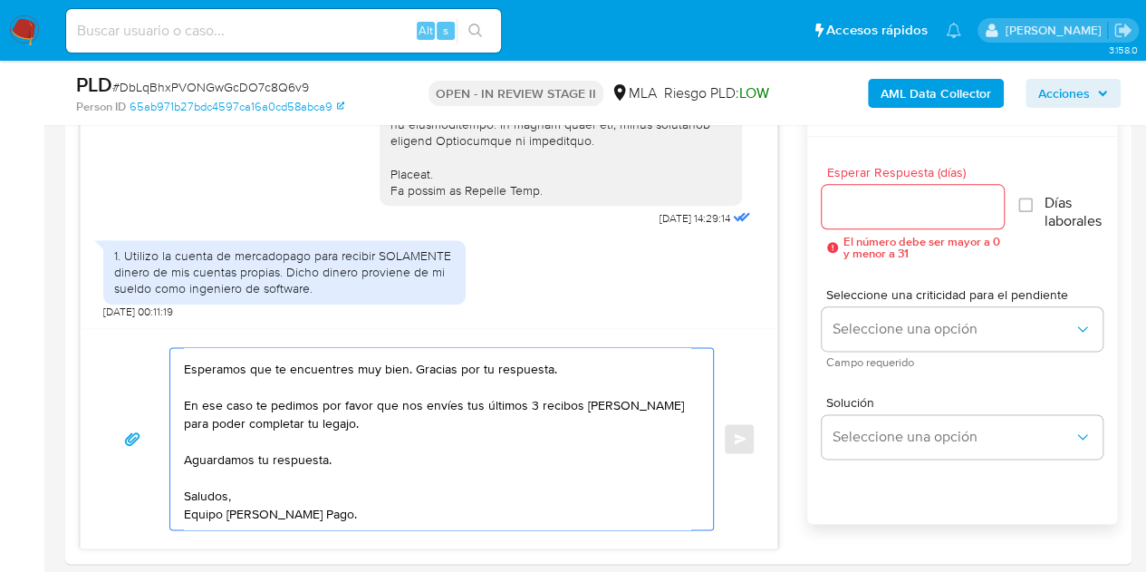
scroll to position [953, 0]
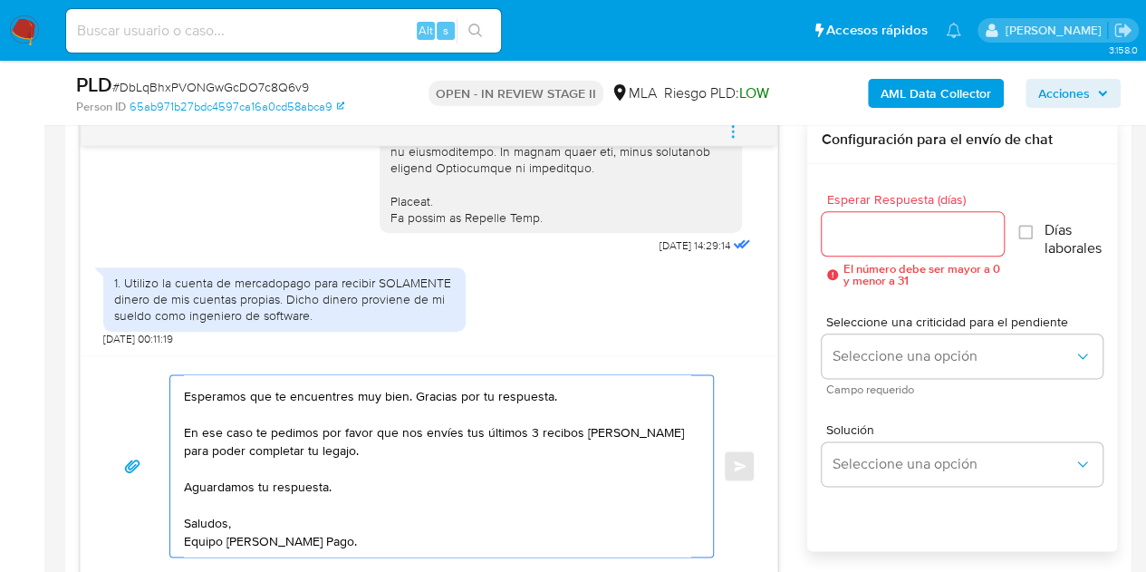
type textarea "Hola Leandro Damián, Esperamos que te encuentres muy bien. Gracias por tu respu…"
click at [900, 232] on input "Esperar Respuesta (días)" at bounding box center [913, 234] width 183 height 24
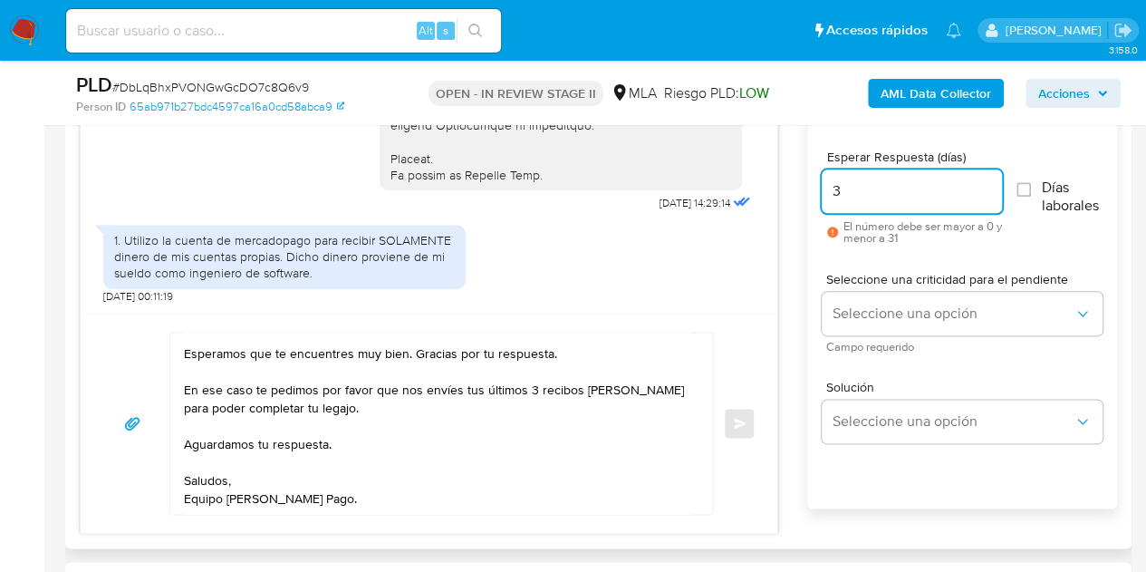
scroll to position [1000, 0]
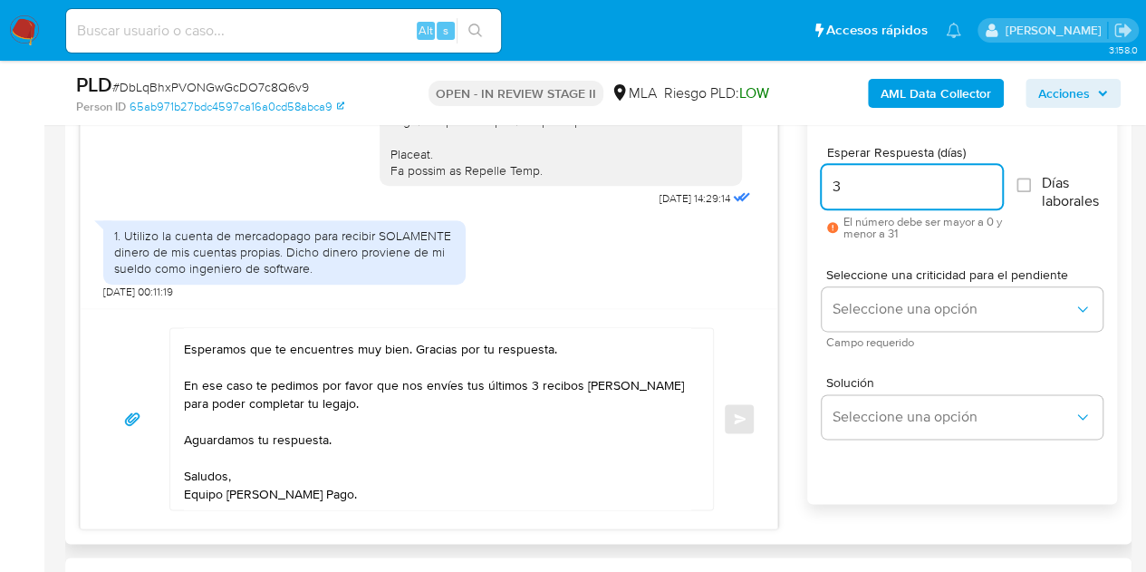
type input "3"
click at [808, 272] on div "Esperar Respuesta (días) 3 El número debe ser mayor a 0 y menor a 31 Días labor…" at bounding box center [962, 334] width 310 height 435
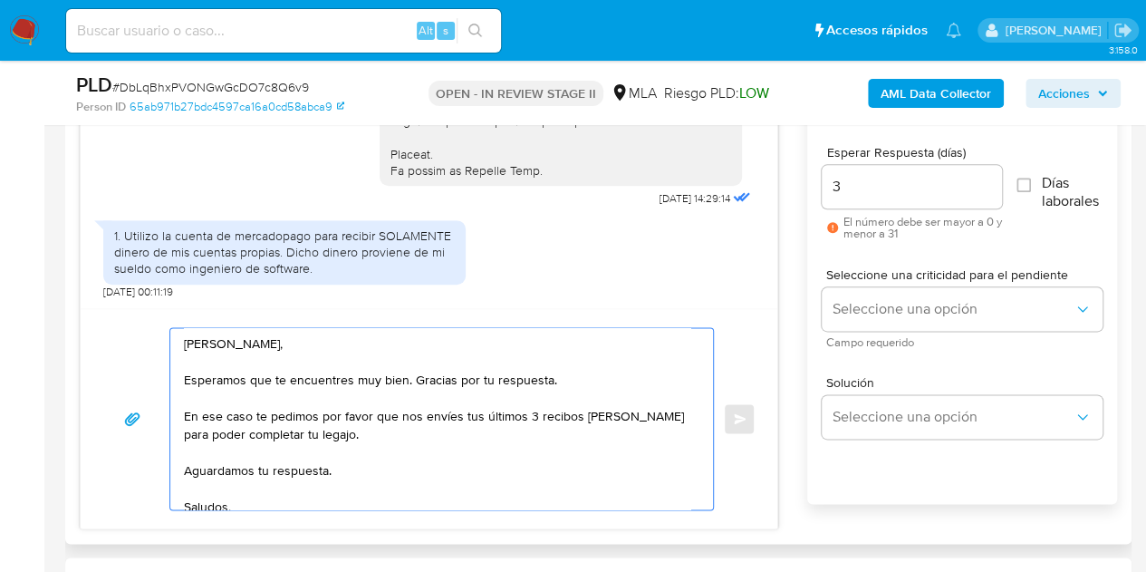
scroll to position [31, 0]
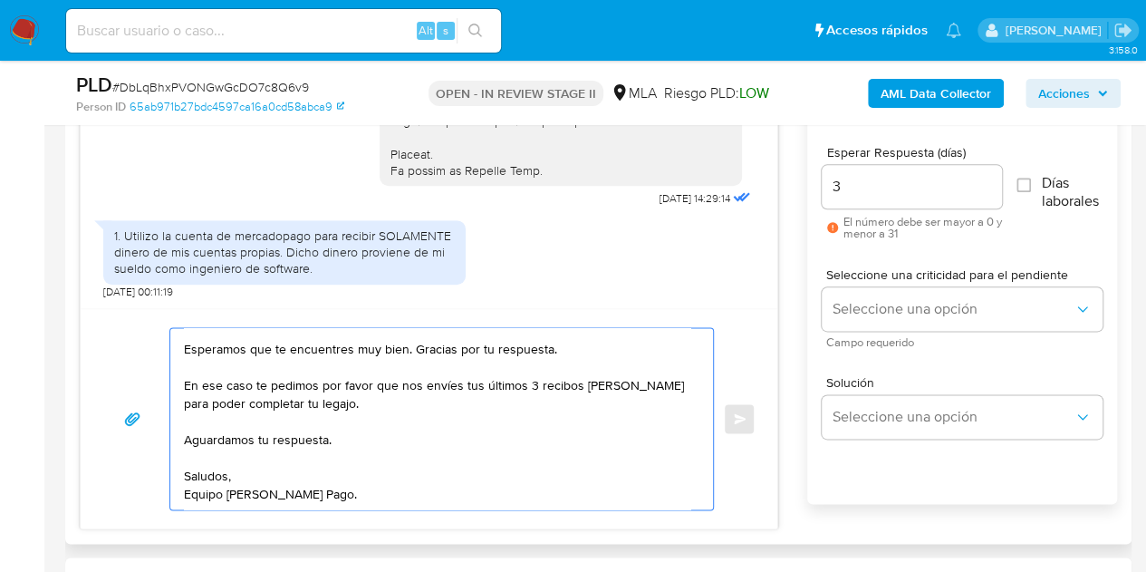
click at [596, 503] on textarea "Hola Leandro Damián, Esperamos que te encuentres muy bien. Gracias por tu respu…" at bounding box center [437, 418] width 506 height 181
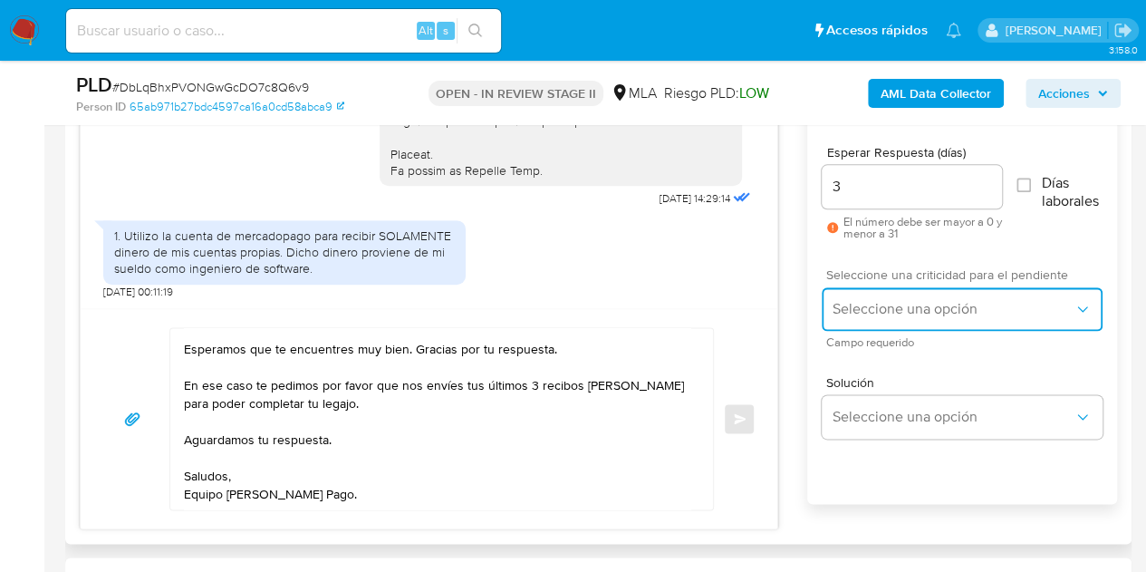
click at [880, 300] on span "Seleccione una opción" at bounding box center [952, 309] width 241 height 18
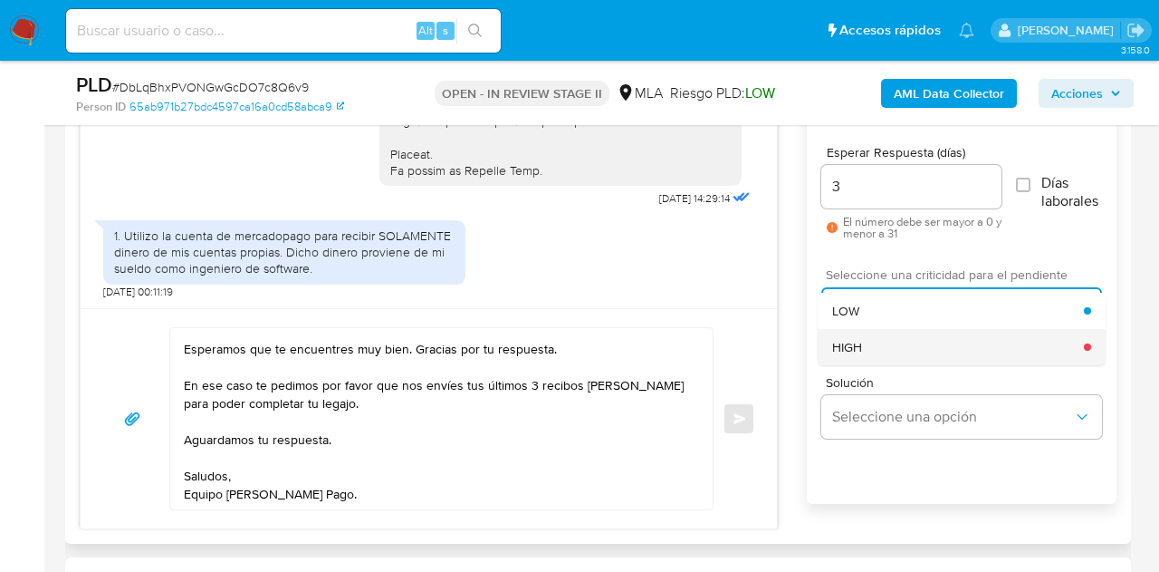
click at [886, 356] on div "HIGH" at bounding box center [958, 347] width 252 height 36
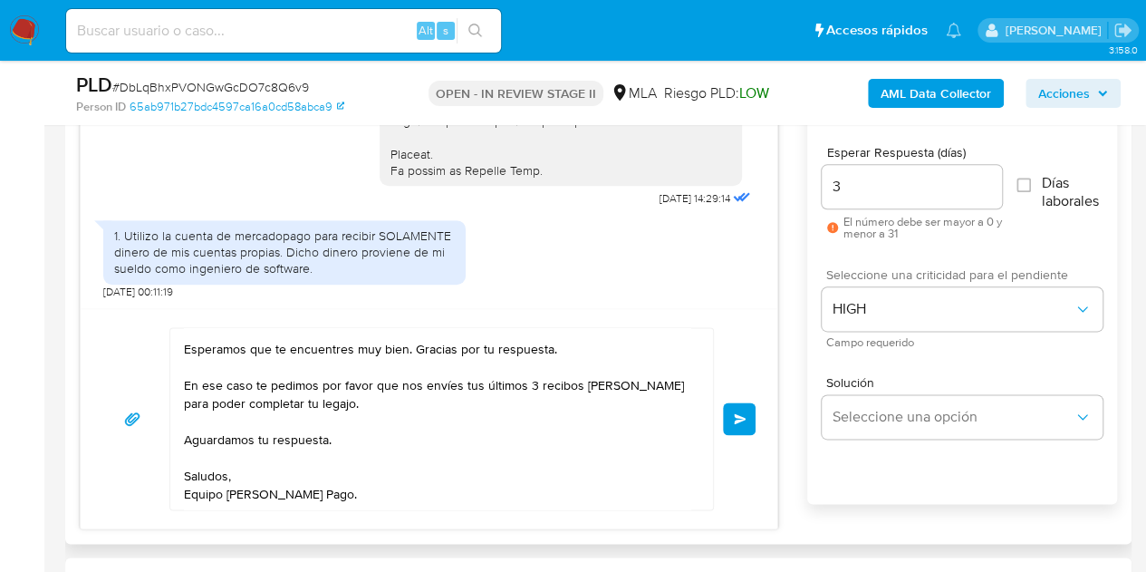
click at [765, 348] on div "Hola Leandro Damián, Esperamos que te encuentres muy bien. Gracias por tu respu…" at bounding box center [429, 418] width 697 height 220
click at [739, 423] on button "Enviar" at bounding box center [739, 418] width 33 height 33
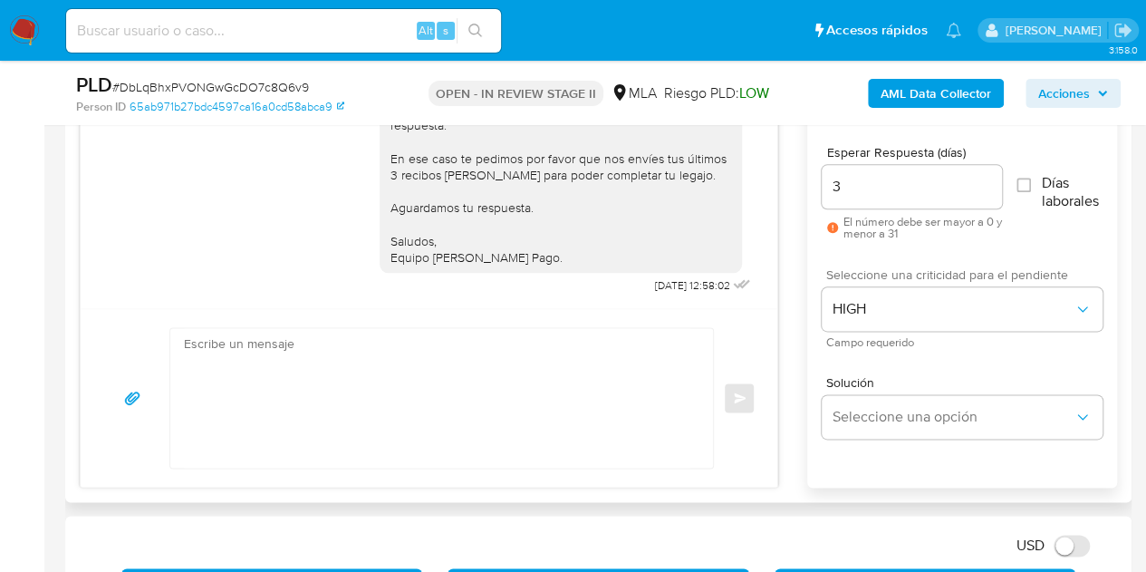
scroll to position [859, 0]
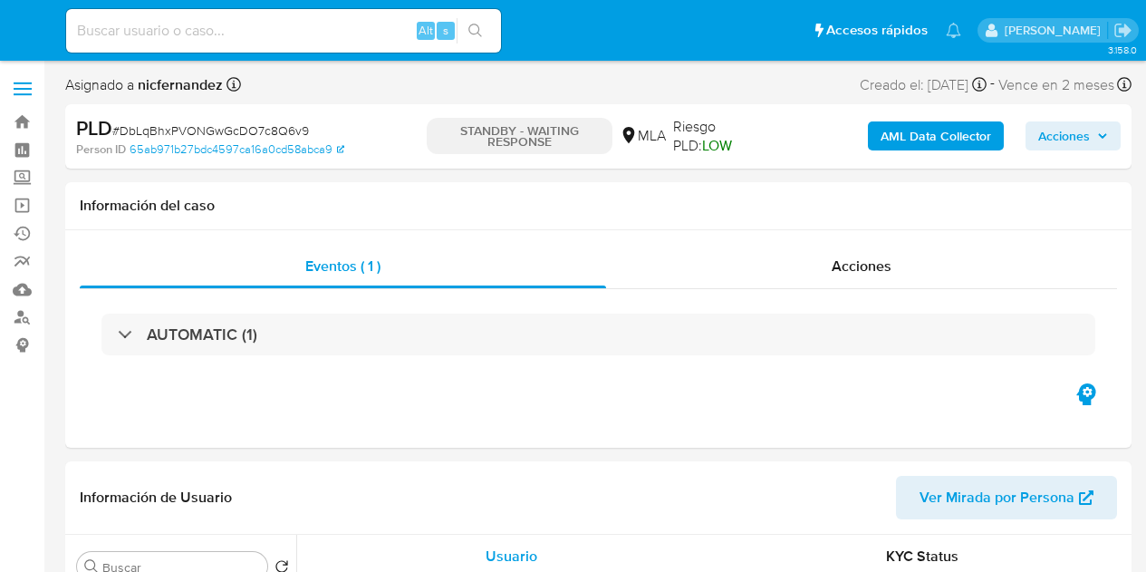
select select "10"
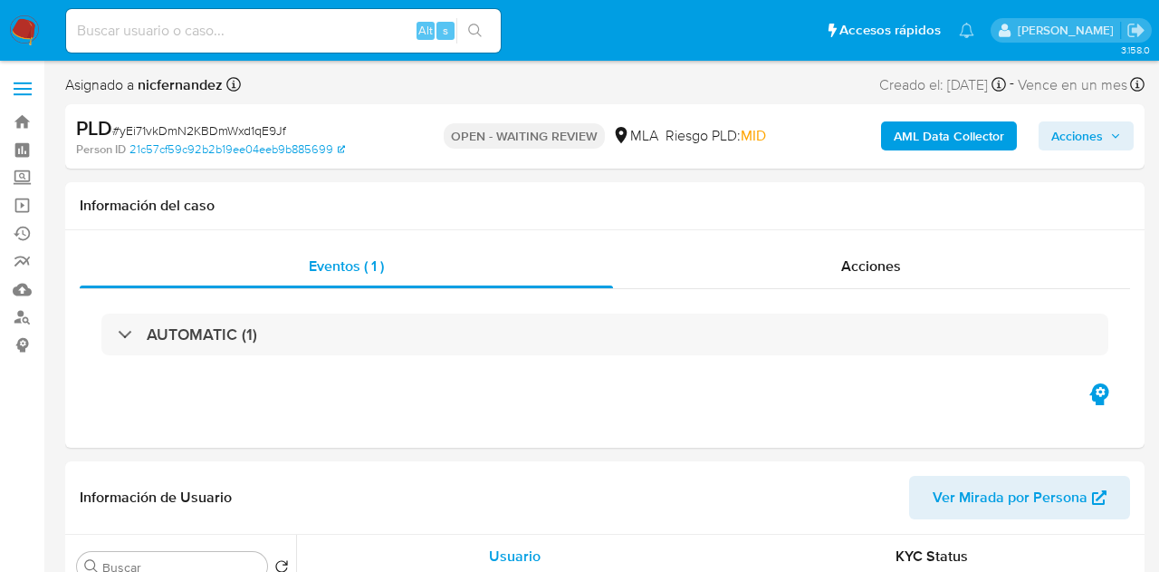
select select "10"
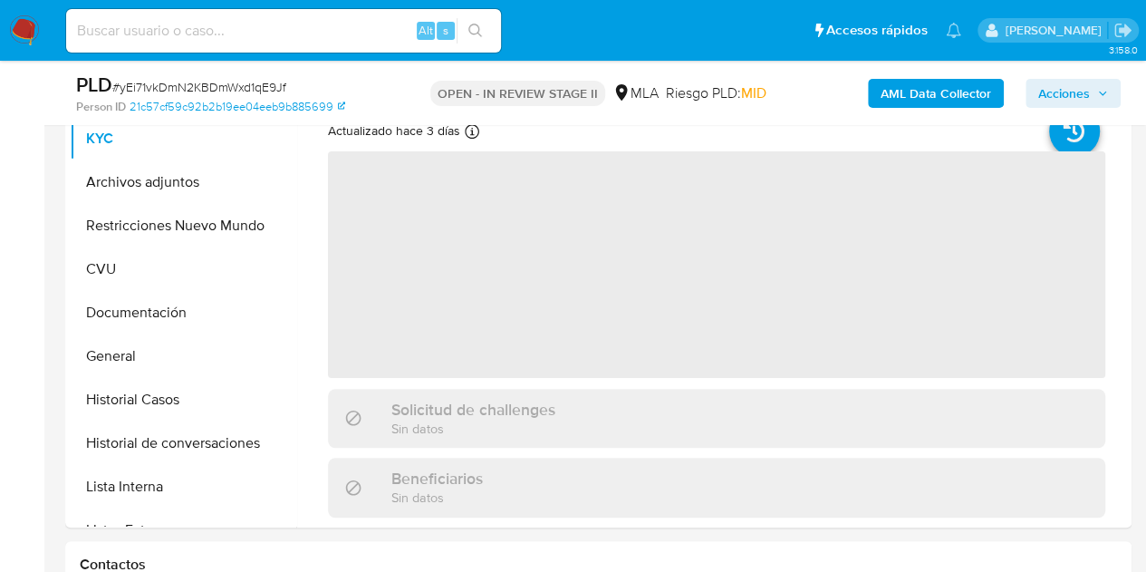
scroll to position [320, 0]
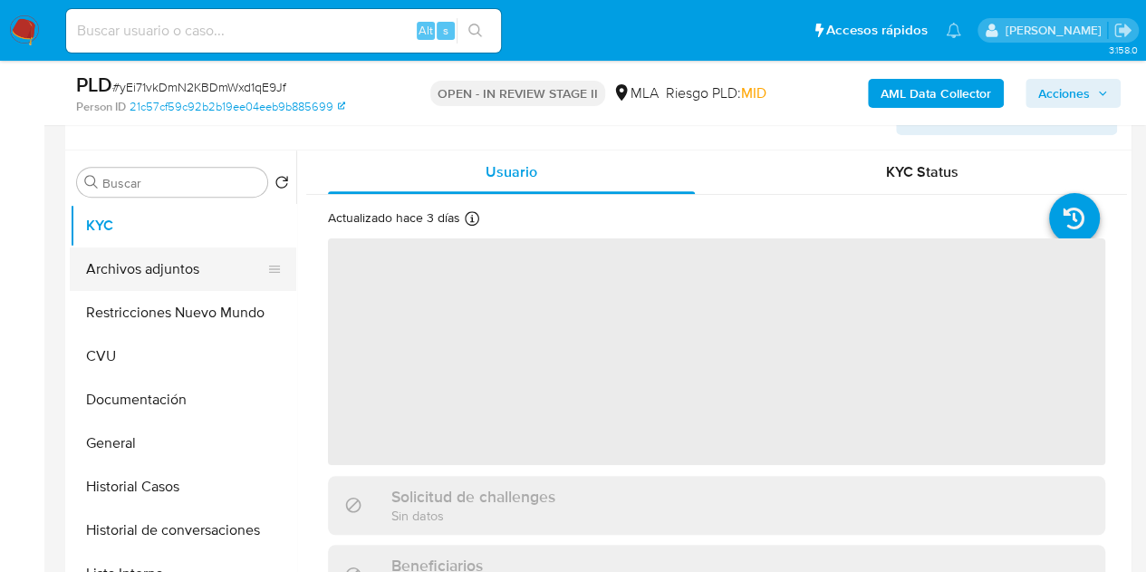
select select "10"
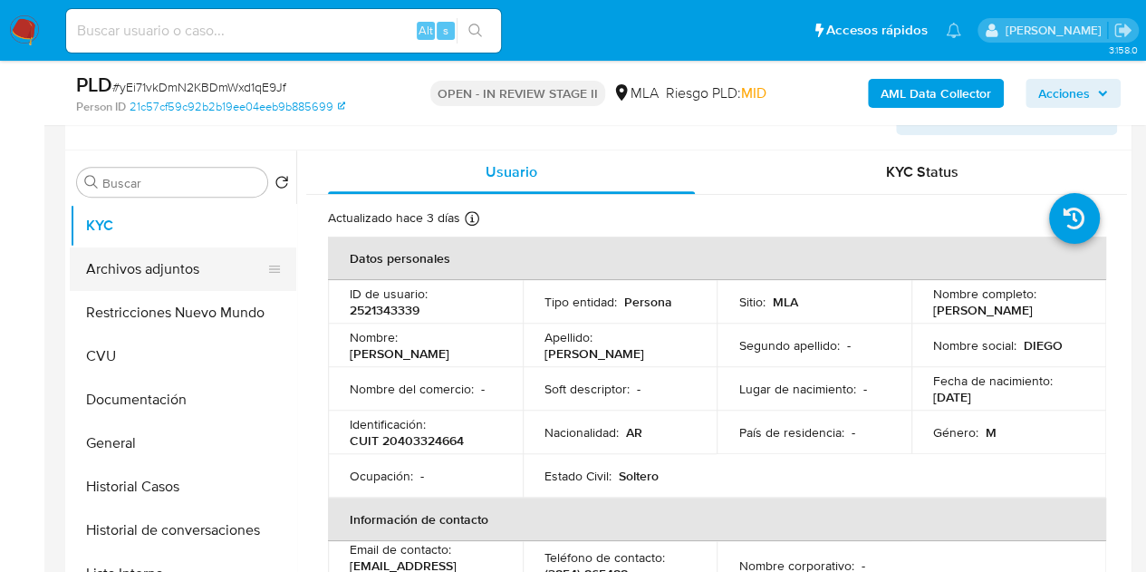
click at [149, 267] on button "Archivos adjuntos" at bounding box center [176, 268] width 212 height 43
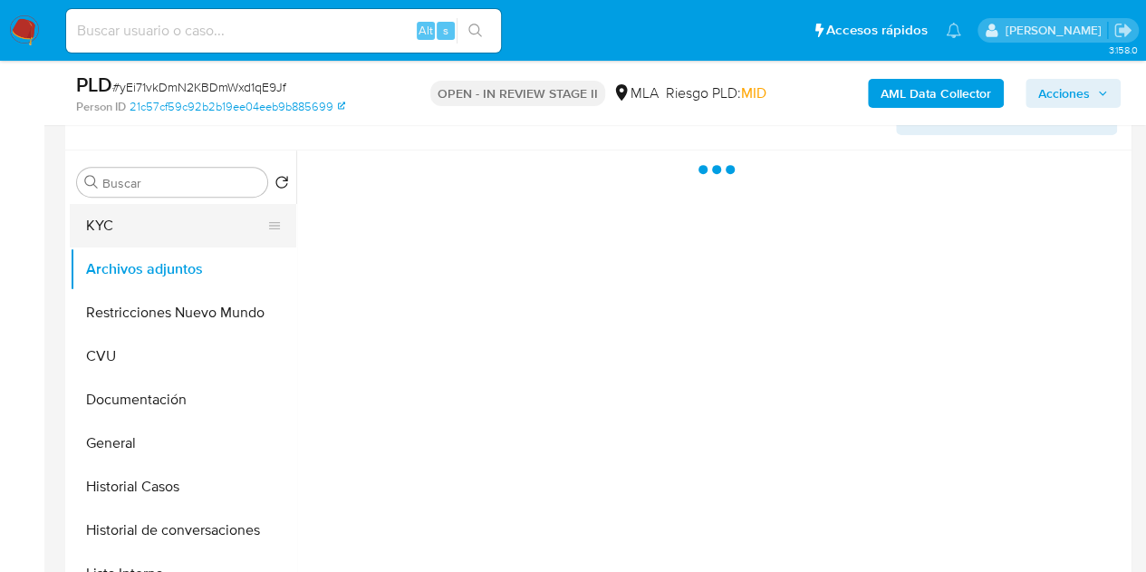
click at [120, 212] on button "KYC" at bounding box center [176, 225] width 212 height 43
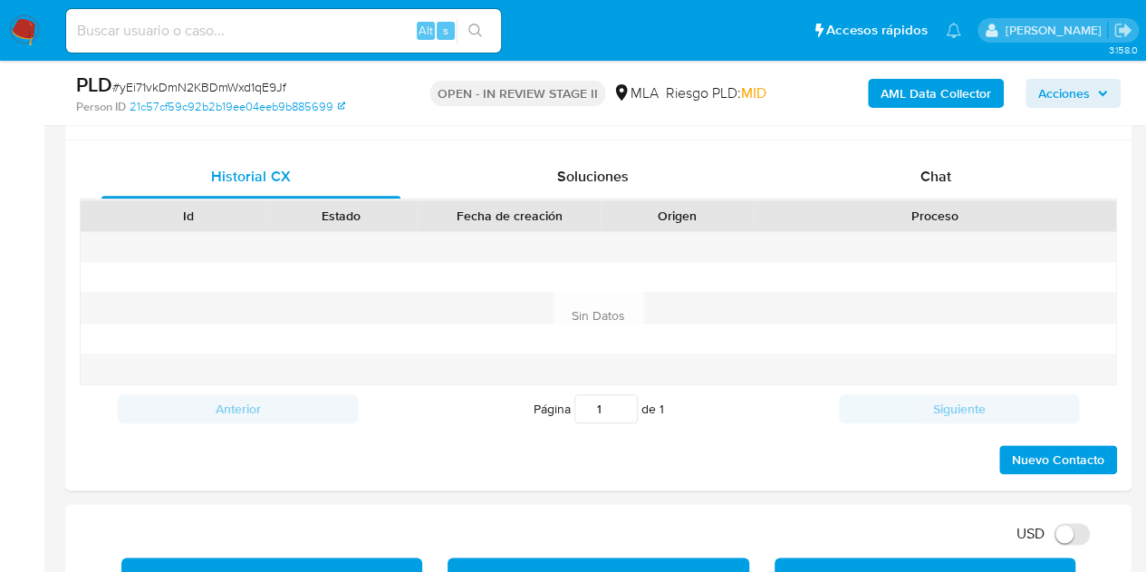
scroll to position [708, 0]
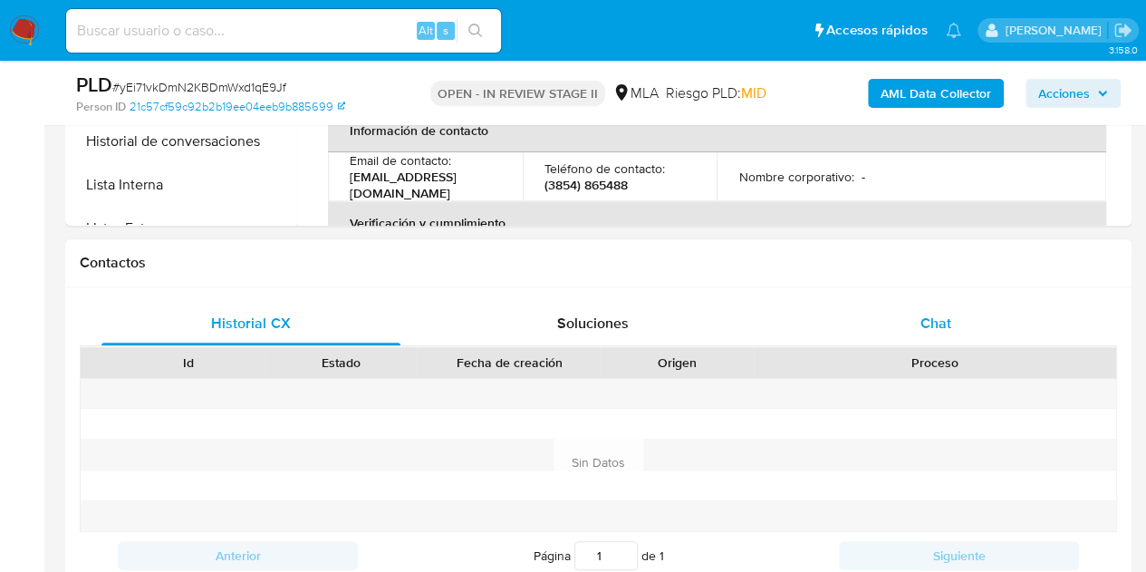
click at [960, 334] on div "Chat" at bounding box center [935, 323] width 299 height 43
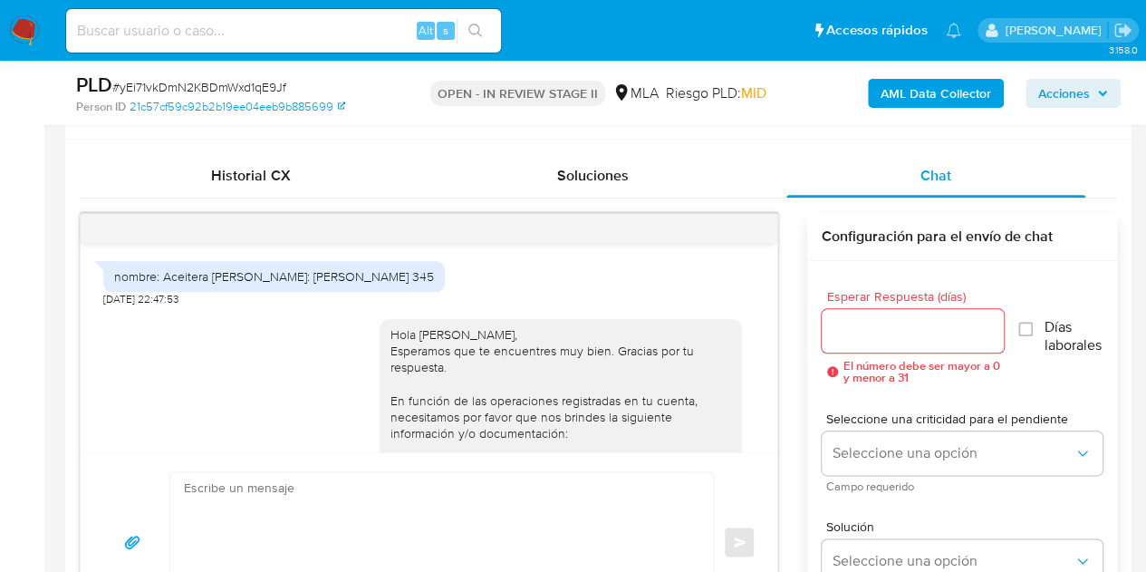
scroll to position [1524, 0]
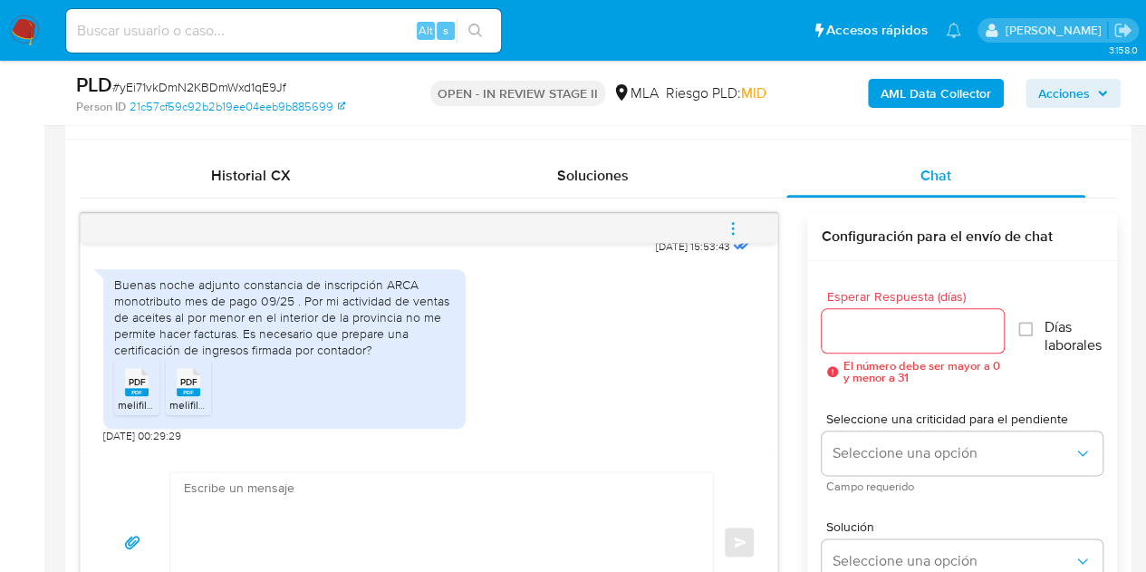
click at [312, 327] on div "Buenas noche adjunto constancia de inscripción ARCA monotributo mes de pago 09/…" at bounding box center [284, 317] width 341 height 82
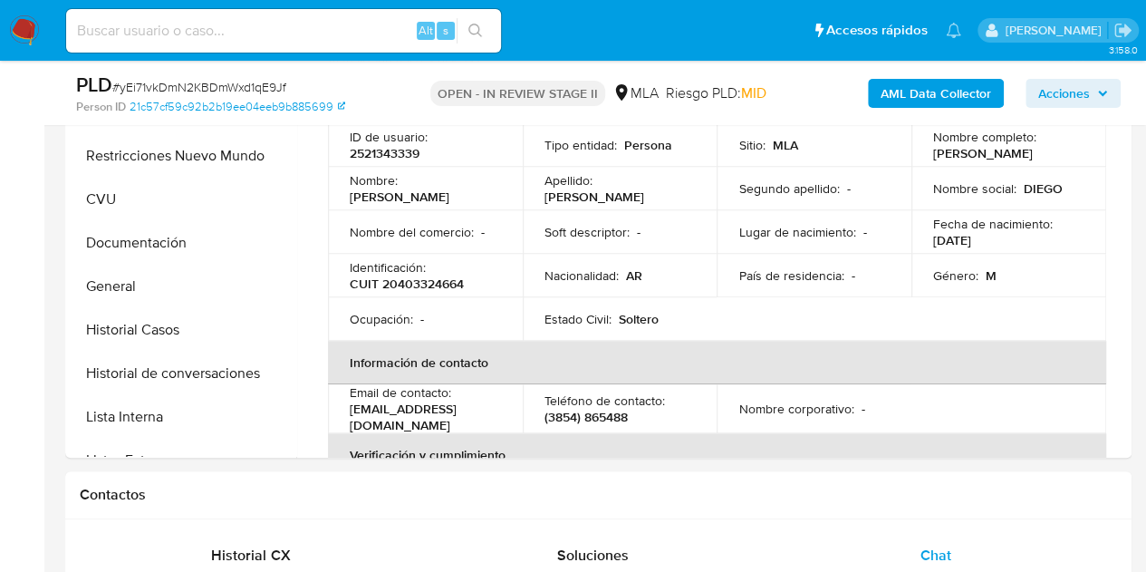
scroll to position [345, 0]
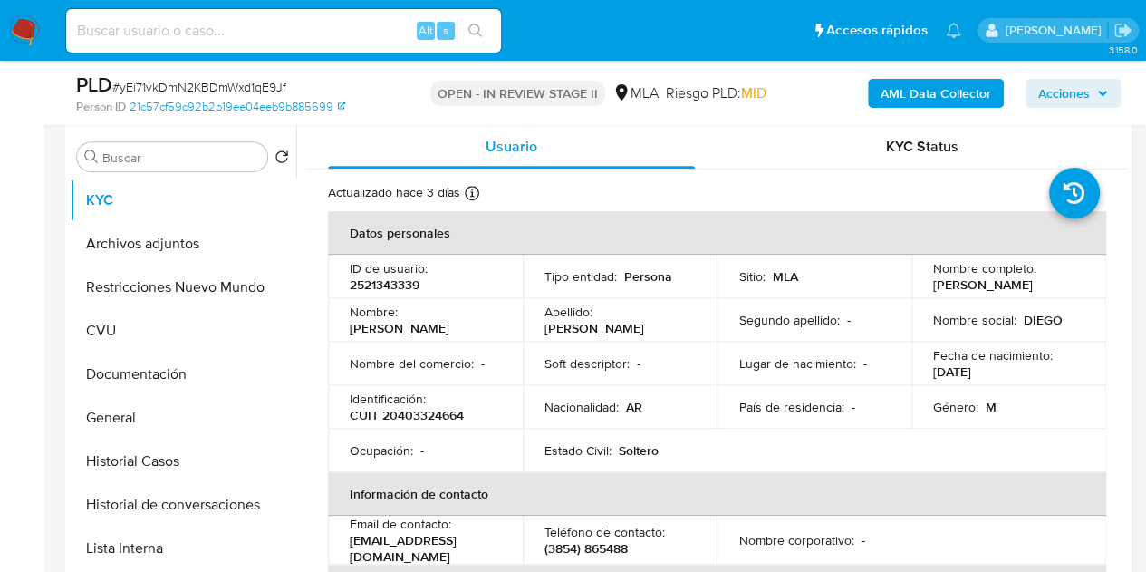
click at [388, 280] on p "2521343339" at bounding box center [385, 284] width 70 height 16
copy p "2521343339"
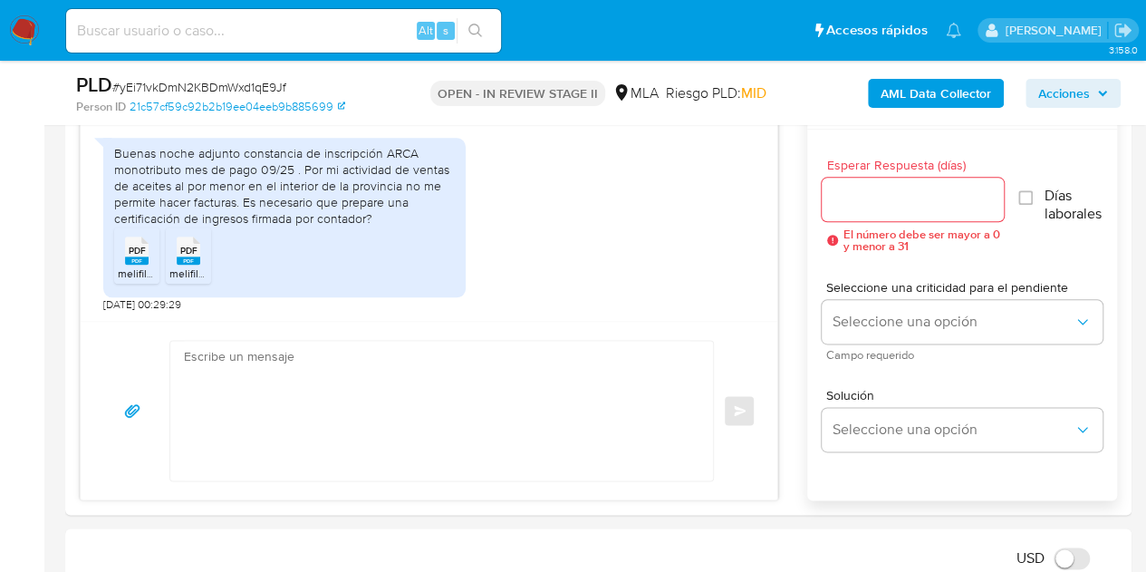
scroll to position [946, 0]
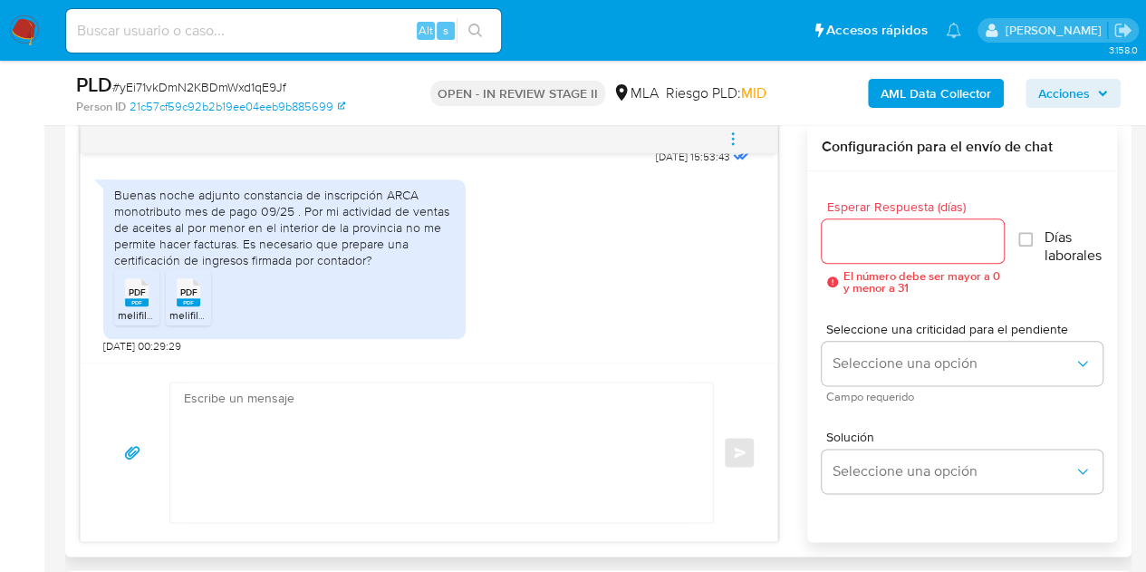
click at [611, 252] on div "Buenas noche adjunto constancia de inscripción ARCA monotributo mes de pago 09/…" at bounding box center [428, 261] width 651 height 183
click at [135, 304] on icon "PDF" at bounding box center [137, 292] width 24 height 32
click at [176, 307] on span "melifile3535909658065400807.pdf" at bounding box center [255, 314] width 172 height 15
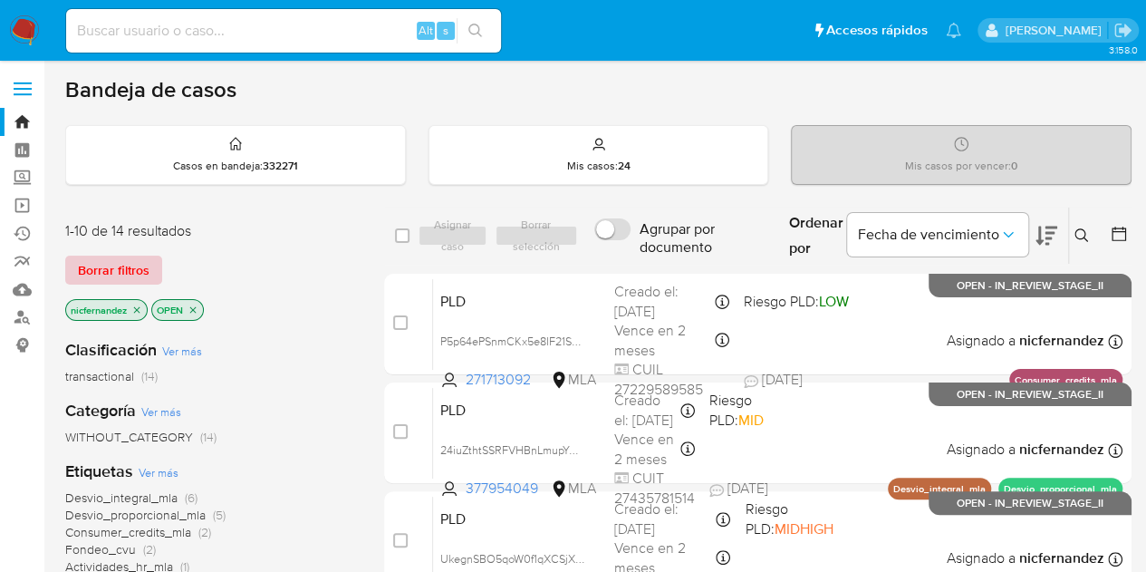
click at [130, 274] on span "Borrar filtros" at bounding box center [114, 269] width 72 height 25
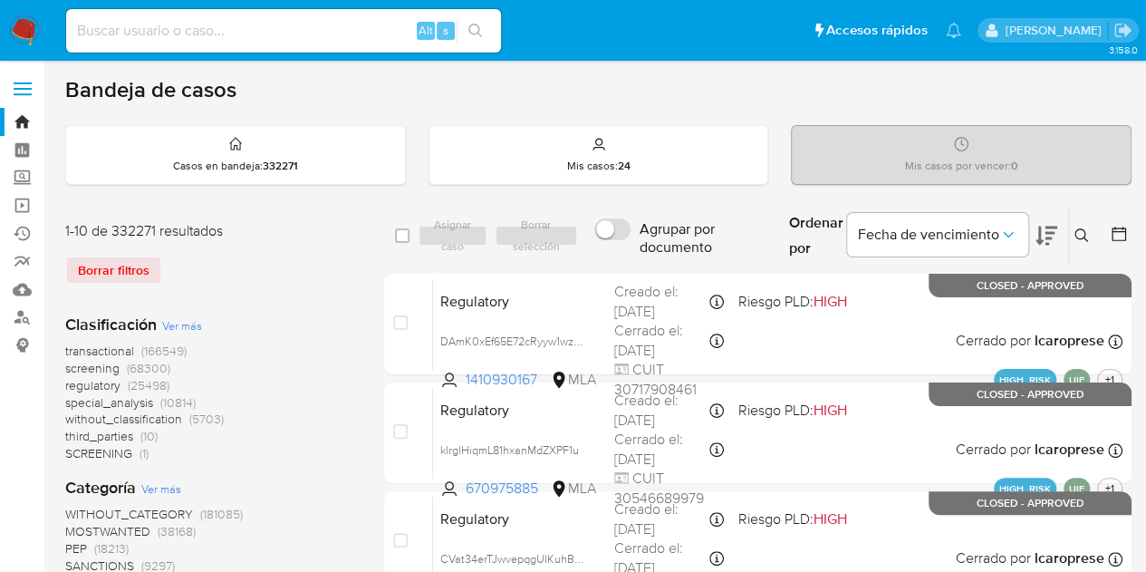
click at [1081, 235] on icon at bounding box center [1081, 235] width 14 height 14
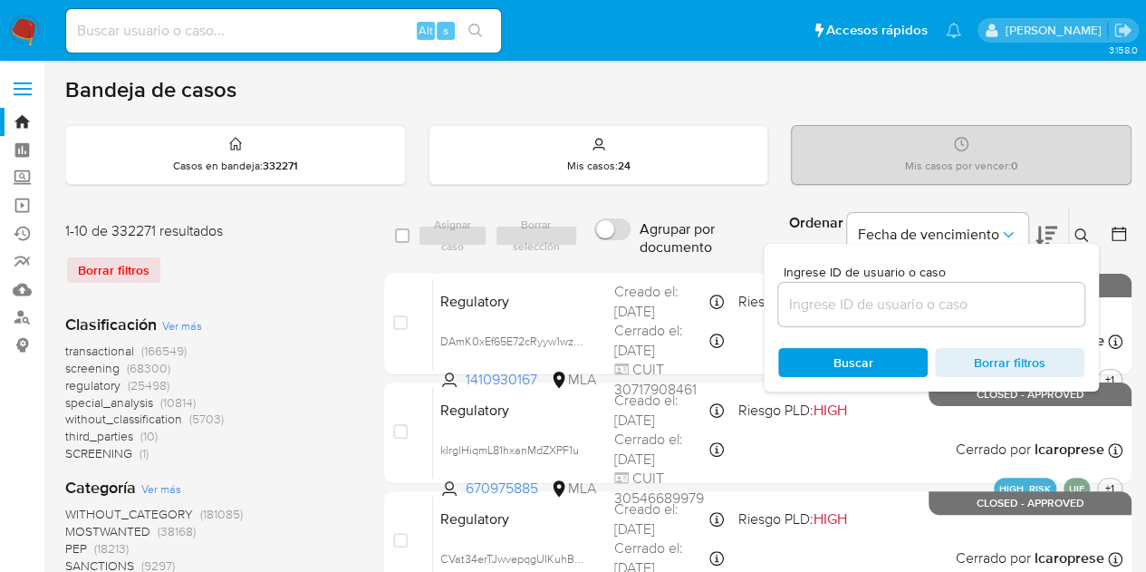
click at [949, 295] on input at bounding box center [931, 305] width 306 height 24
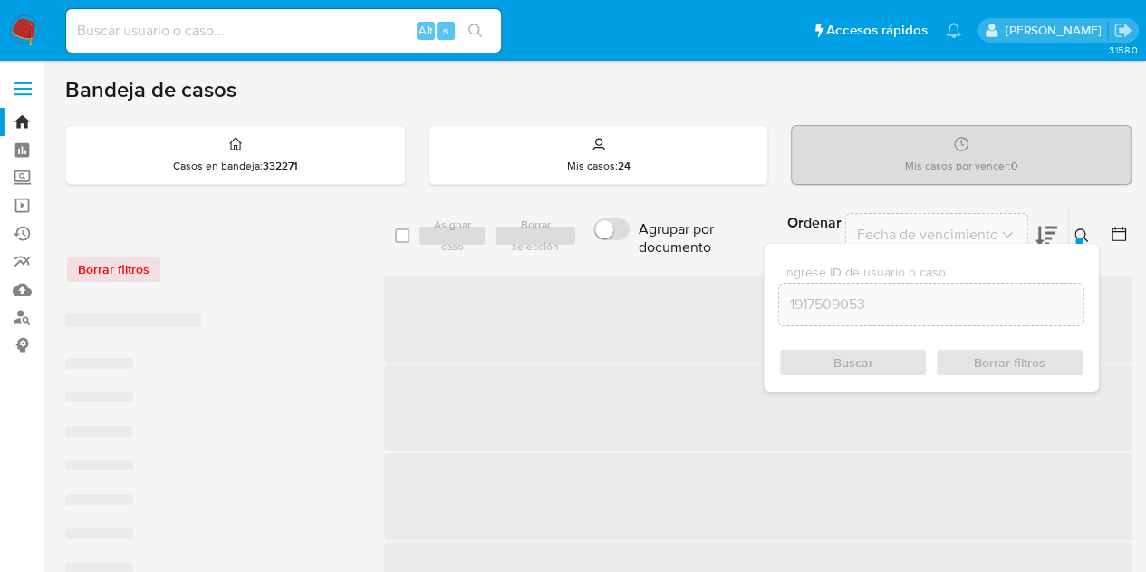
click at [1083, 230] on icon at bounding box center [1081, 235] width 14 height 14
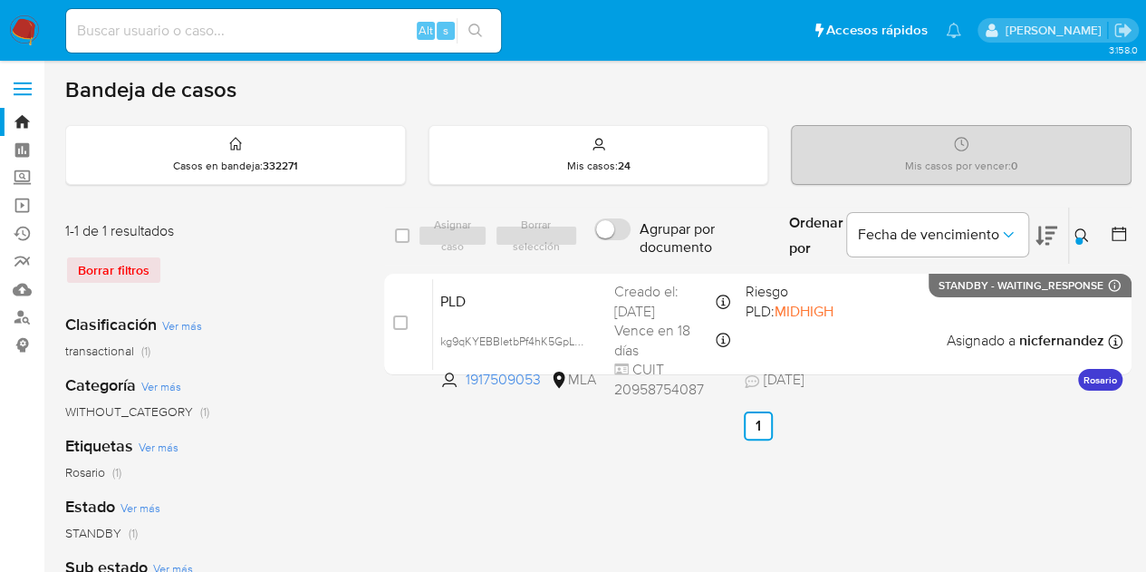
scroll to position [43, 0]
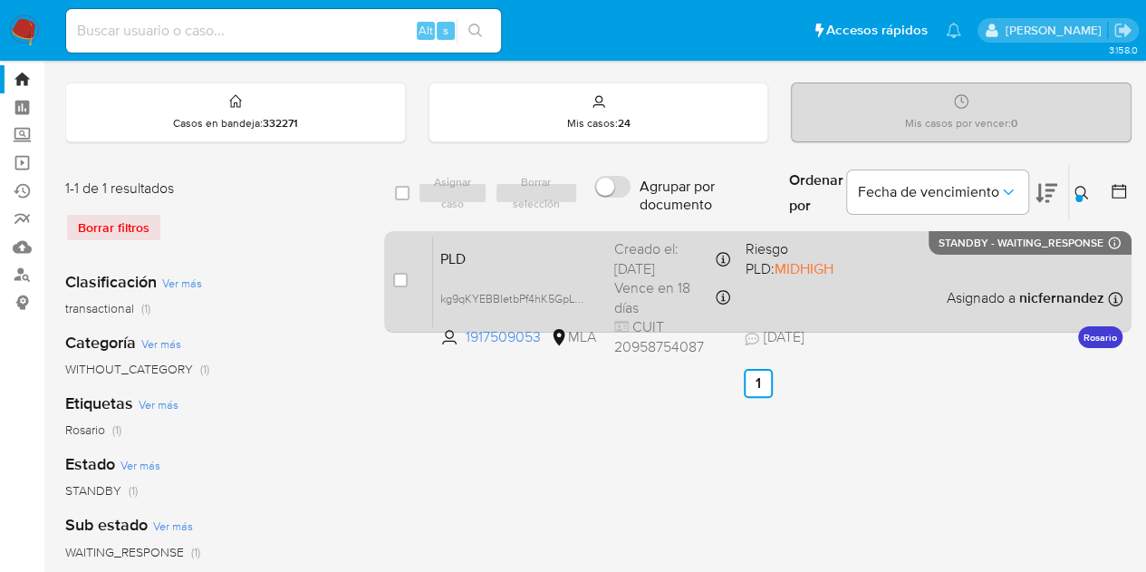
click at [539, 245] on span "PLD" at bounding box center [519, 257] width 159 height 24
click at [478, 252] on span "PLD" at bounding box center [519, 257] width 159 height 24
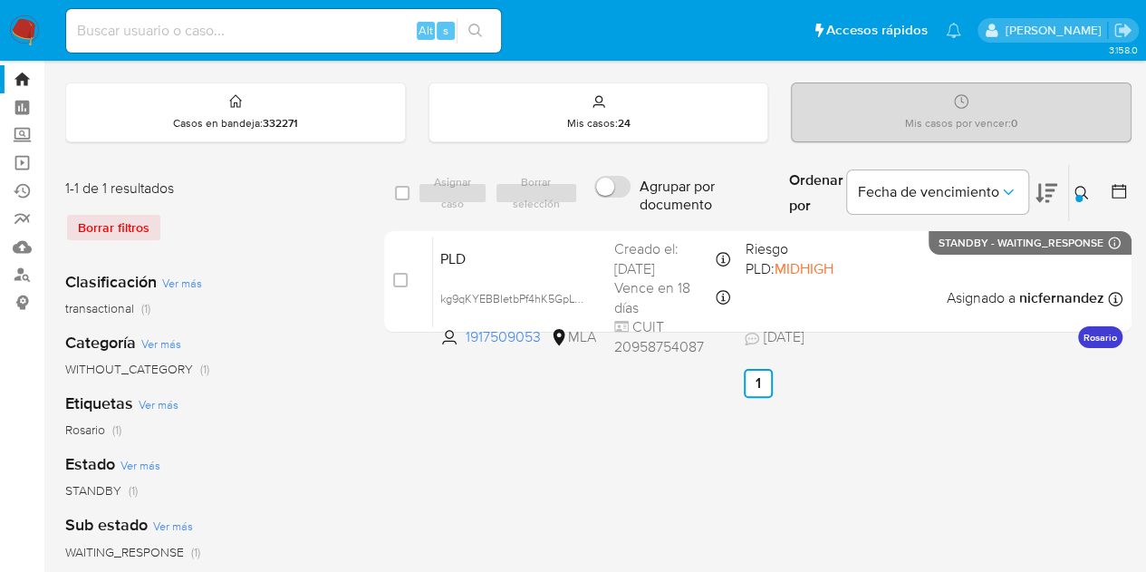
click at [1090, 186] on button at bounding box center [1084, 193] width 30 height 22
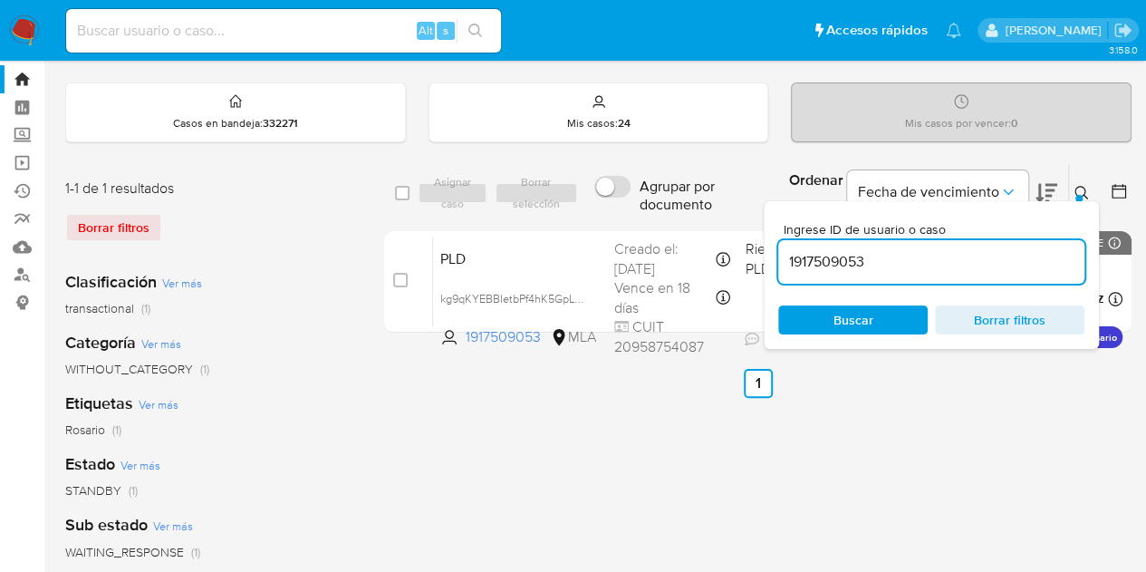
drag, startPoint x: 917, startPoint y: 259, endPoint x: 641, endPoint y: 216, distance: 278.6
click at [641, 216] on div "select-all-cases-checkbox Asignar caso Borrar selección Agrupar por documento O…" at bounding box center [757, 193] width 747 height 59
type input "1337277484"
click at [1082, 193] on icon at bounding box center [1081, 193] width 14 height 14
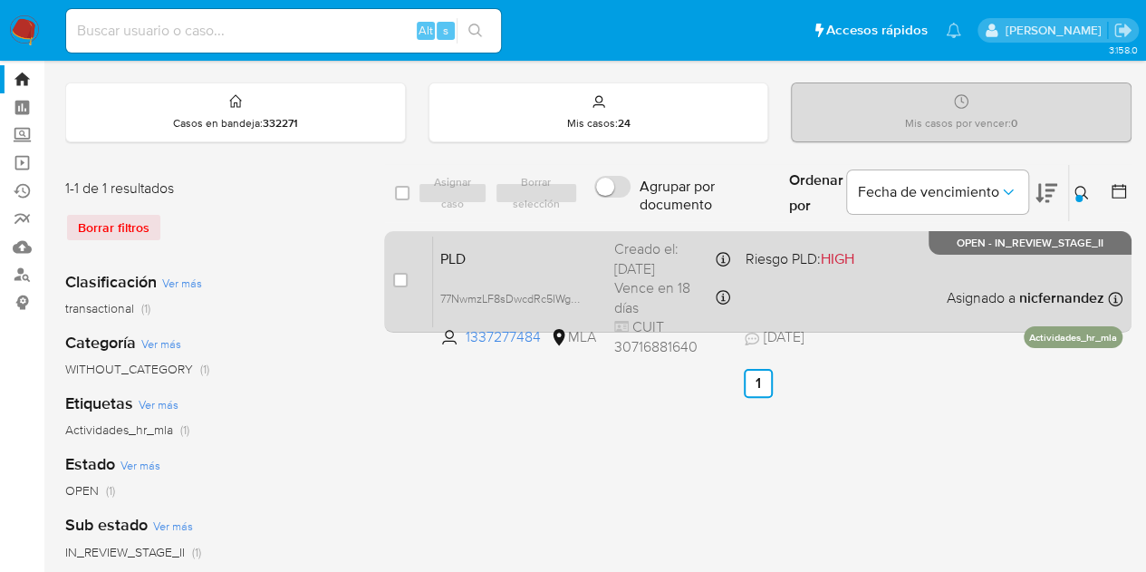
click at [502, 273] on div "PLD 77NwmzLF8sDwcdRc5IWgQptO 1337277484 MLA Riesgo PLD: HIGH Creado el: [DATE] …" at bounding box center [777, 281] width 689 height 91
click at [490, 256] on span "PLD" at bounding box center [519, 257] width 159 height 24
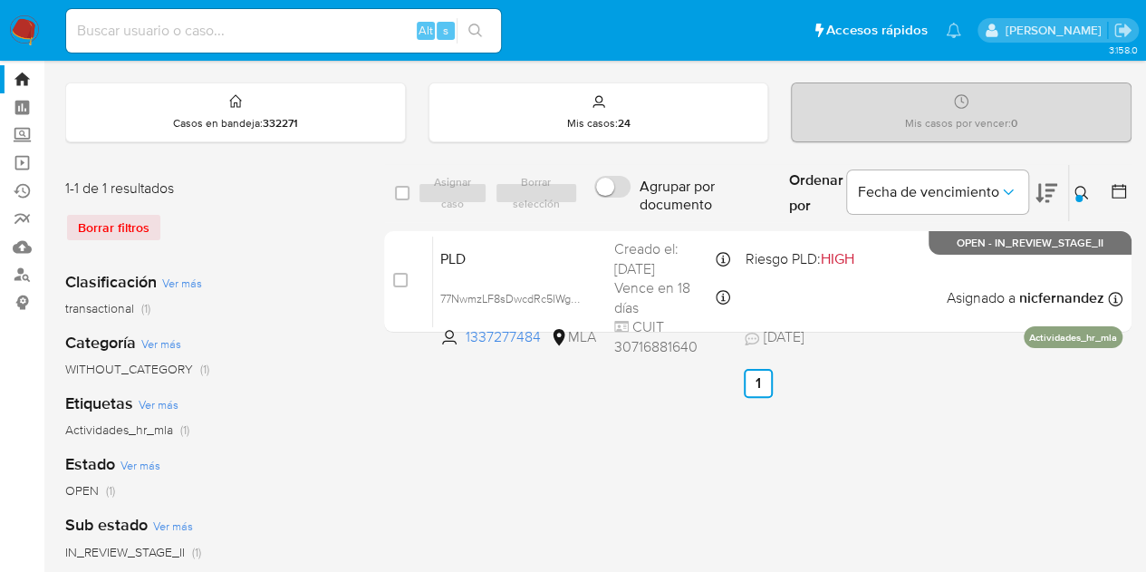
click at [1086, 192] on icon at bounding box center [1081, 193] width 14 height 14
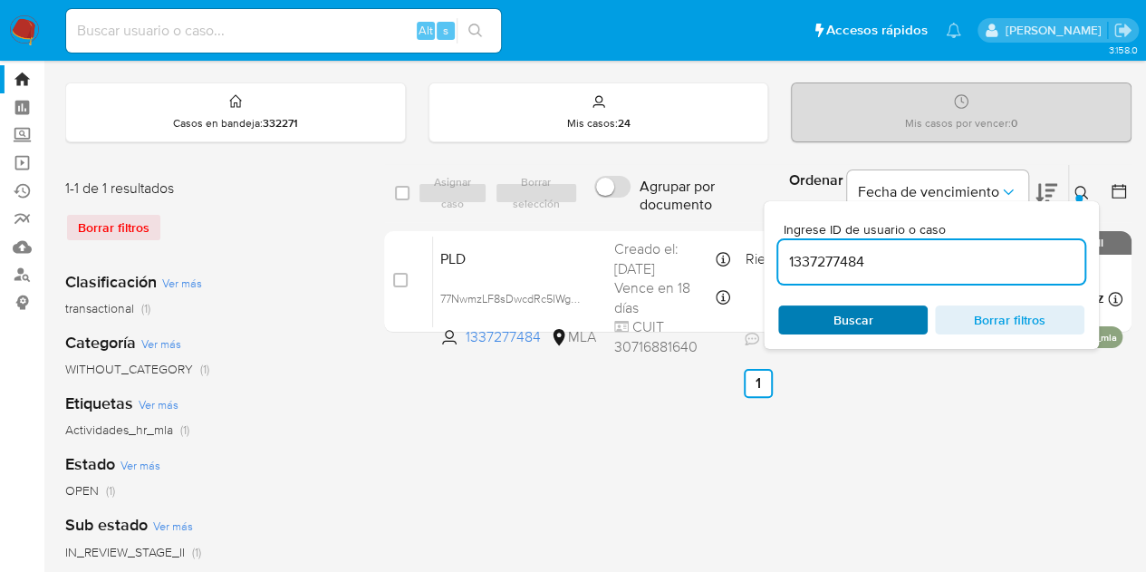
click at [879, 321] on span "Buscar" at bounding box center [853, 319] width 124 height 25
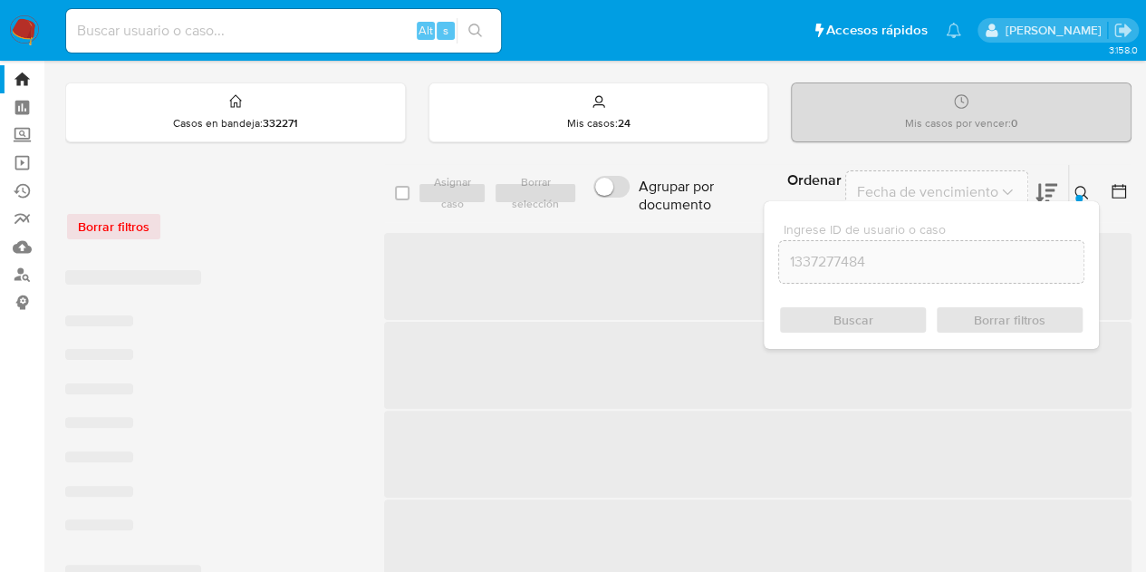
click at [1090, 193] on button at bounding box center [1084, 193] width 30 height 22
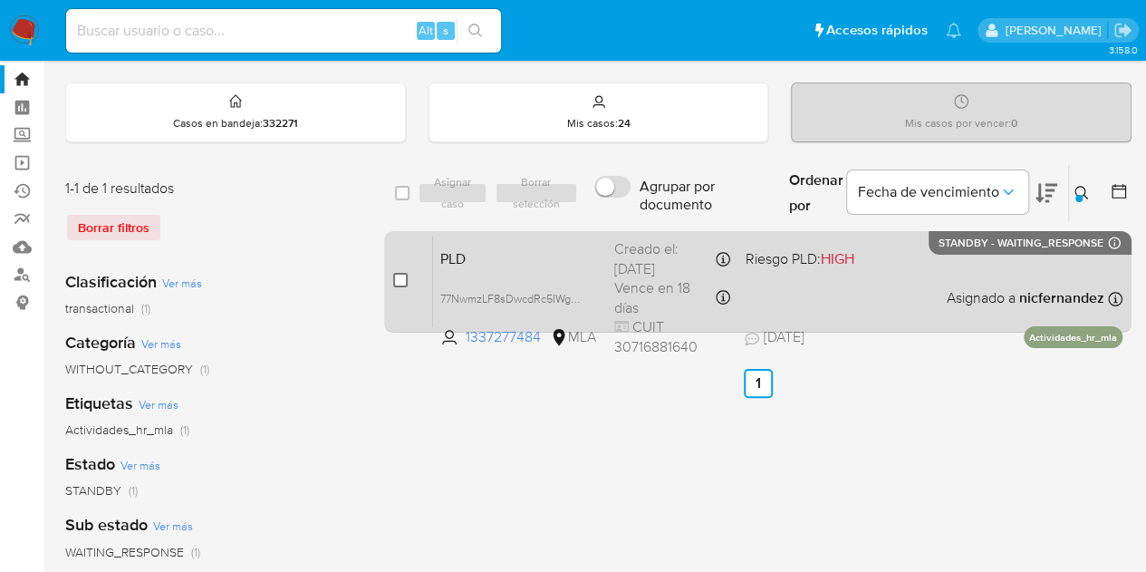
click at [399, 284] on input "checkbox" at bounding box center [400, 280] width 14 height 14
checkbox input "true"
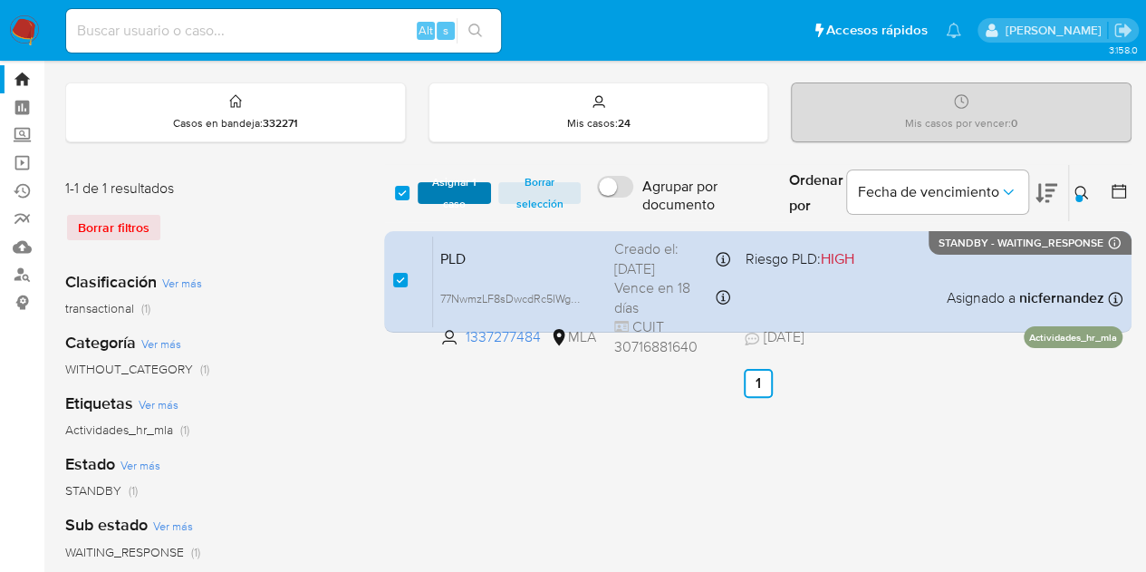
click at [451, 191] on span "Asignar 1 caso" at bounding box center [455, 193] width 56 height 18
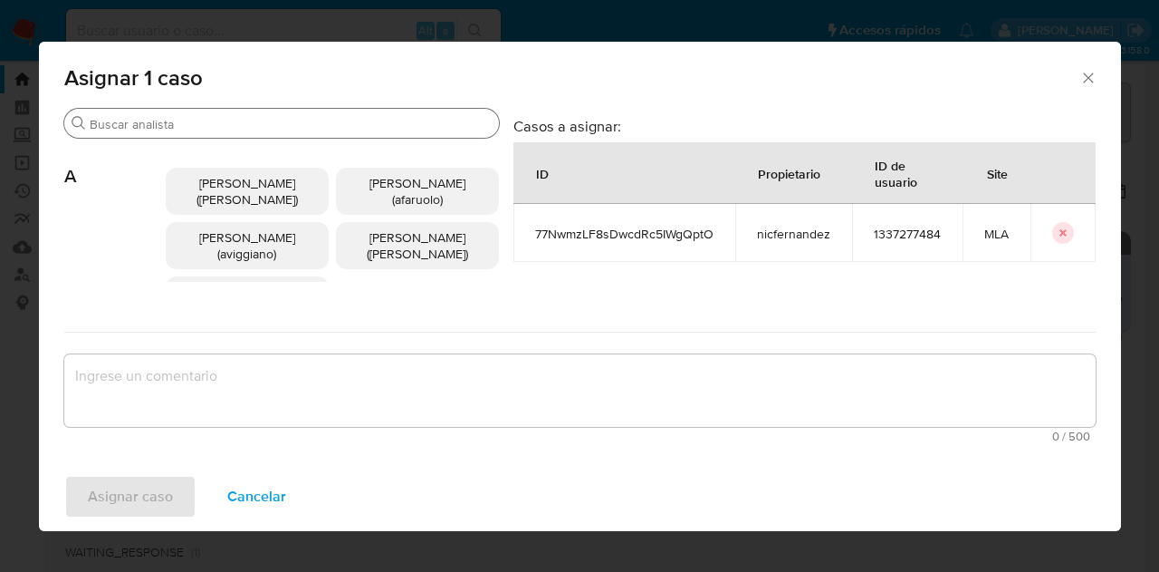
click at [313, 129] on input "Buscar" at bounding box center [291, 124] width 402 height 16
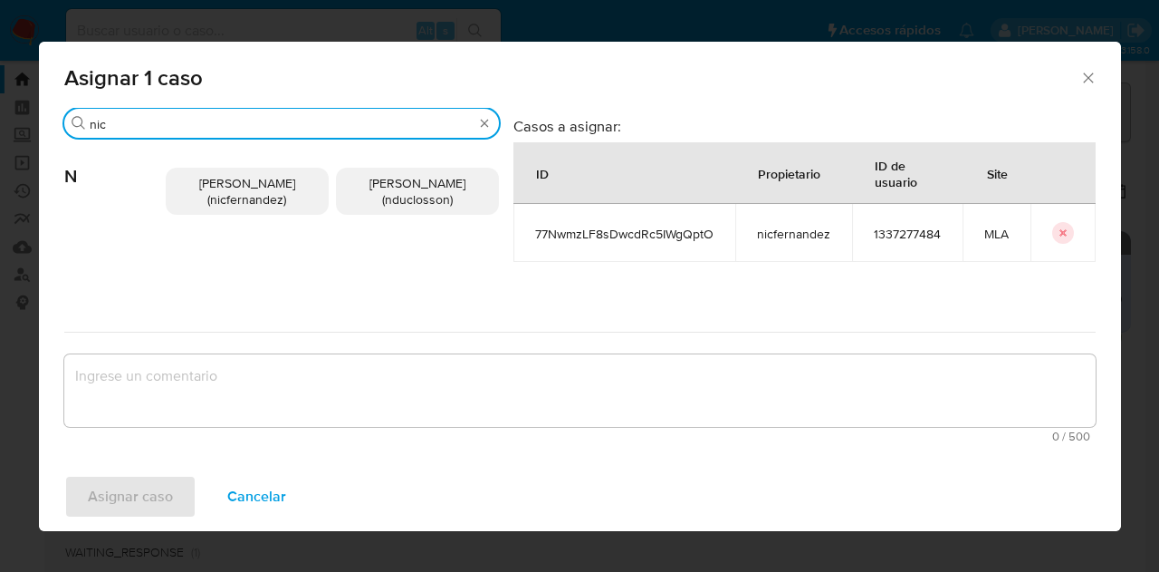
type input "nic"
drag, startPoint x: 263, startPoint y: 189, endPoint x: 270, endPoint y: 237, distance: 48.6
click at [262, 189] on span "[PERSON_NAME] (nicfernandez)" at bounding box center [247, 191] width 96 height 34
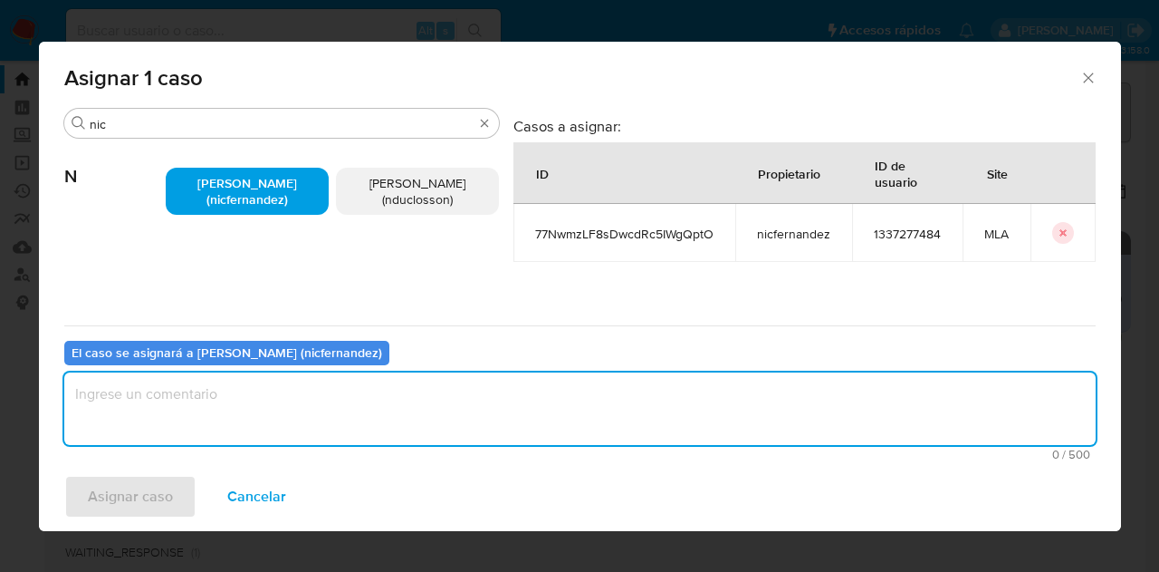
click at [284, 422] on textarea "assign-modal" at bounding box center [580, 408] width 1032 height 72
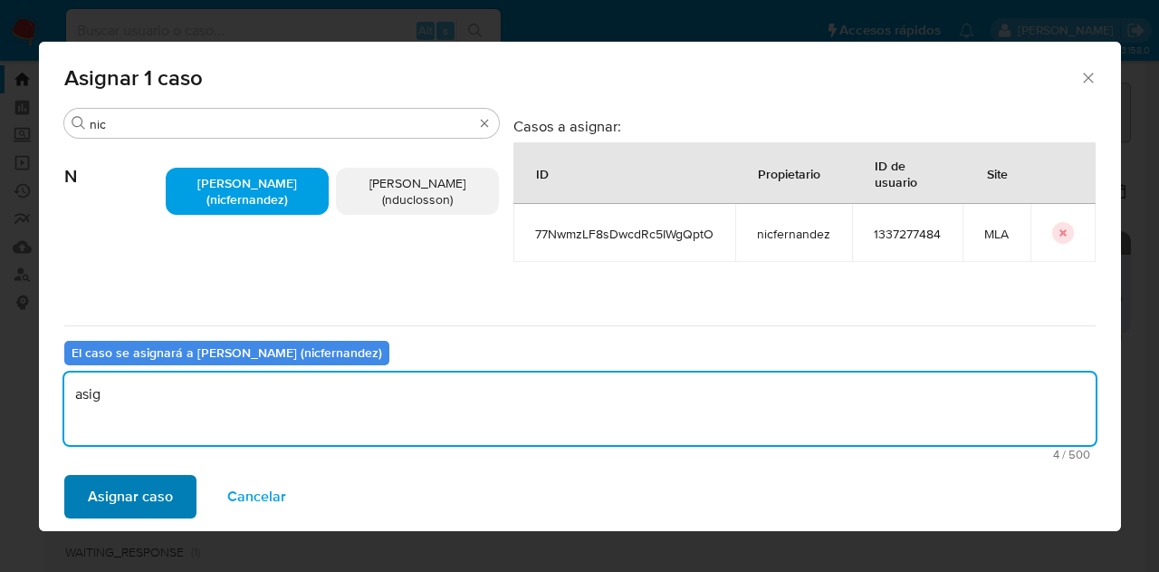
type textarea "asig"
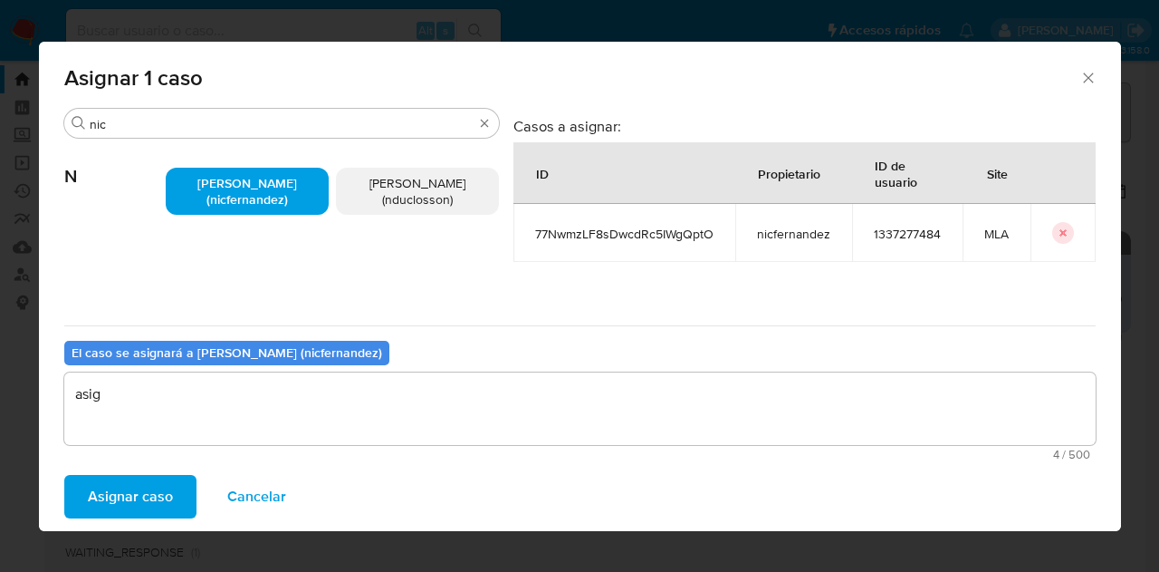
click at [135, 492] on span "Asignar caso" at bounding box center [130, 496] width 85 height 40
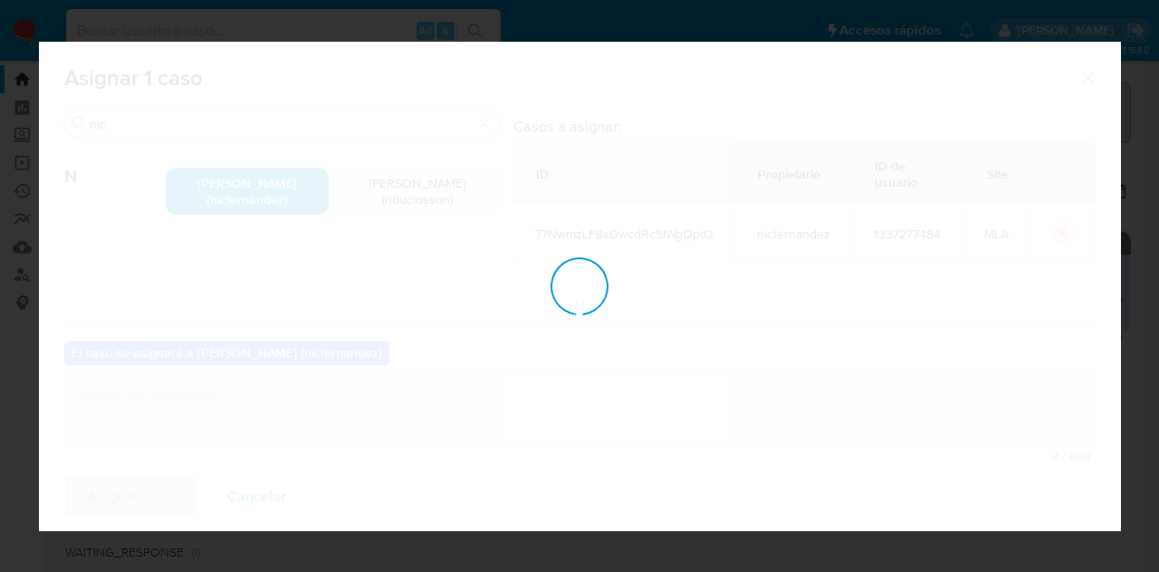
checkbox input "false"
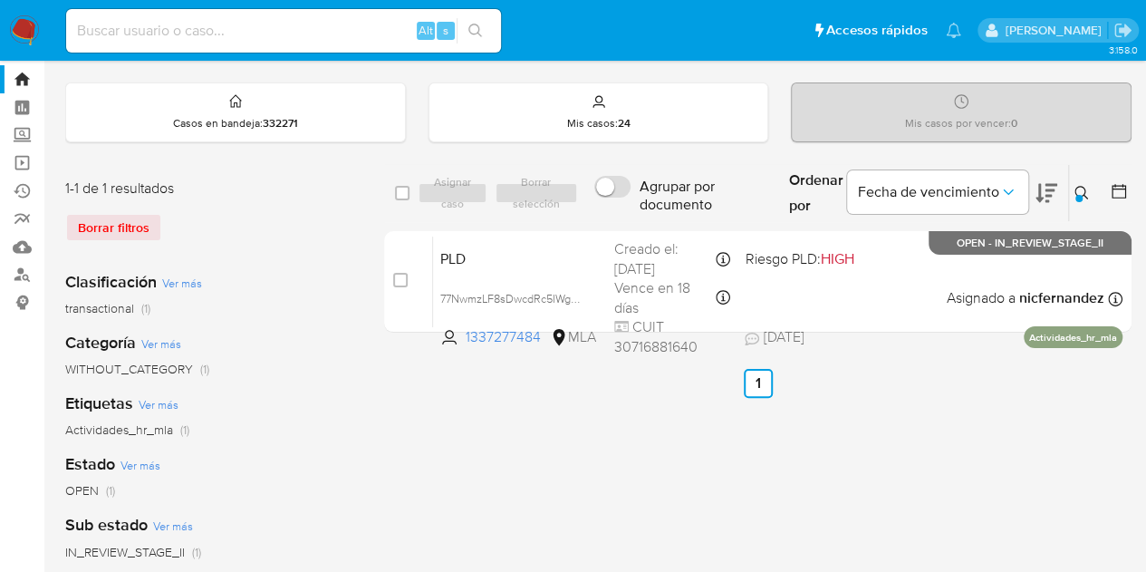
click at [1081, 195] on div at bounding box center [1078, 198] width 7 height 7
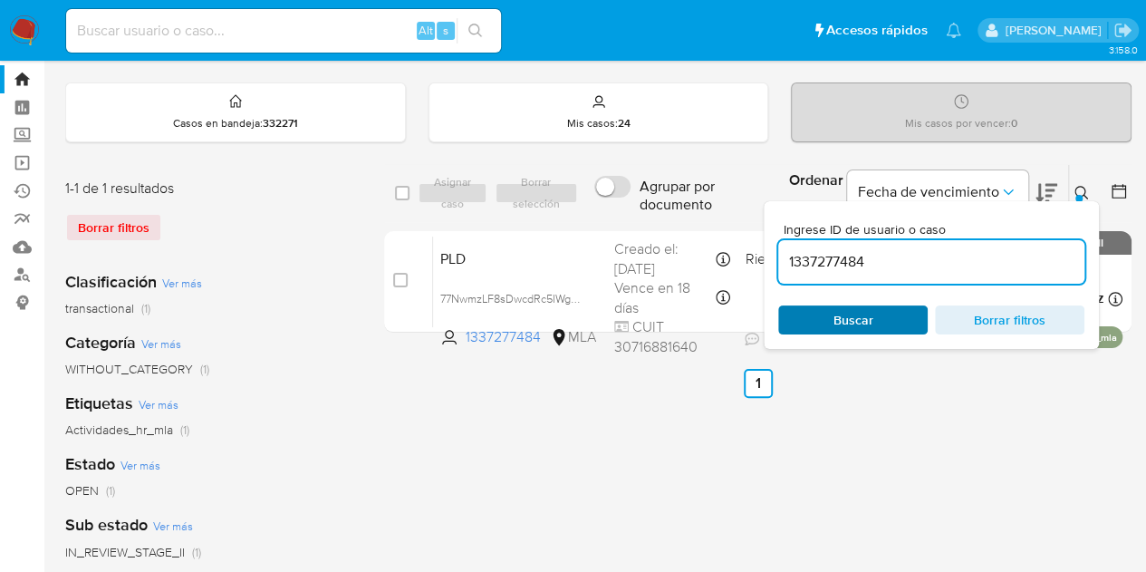
click at [882, 327] on span "Buscar" at bounding box center [853, 319] width 124 height 25
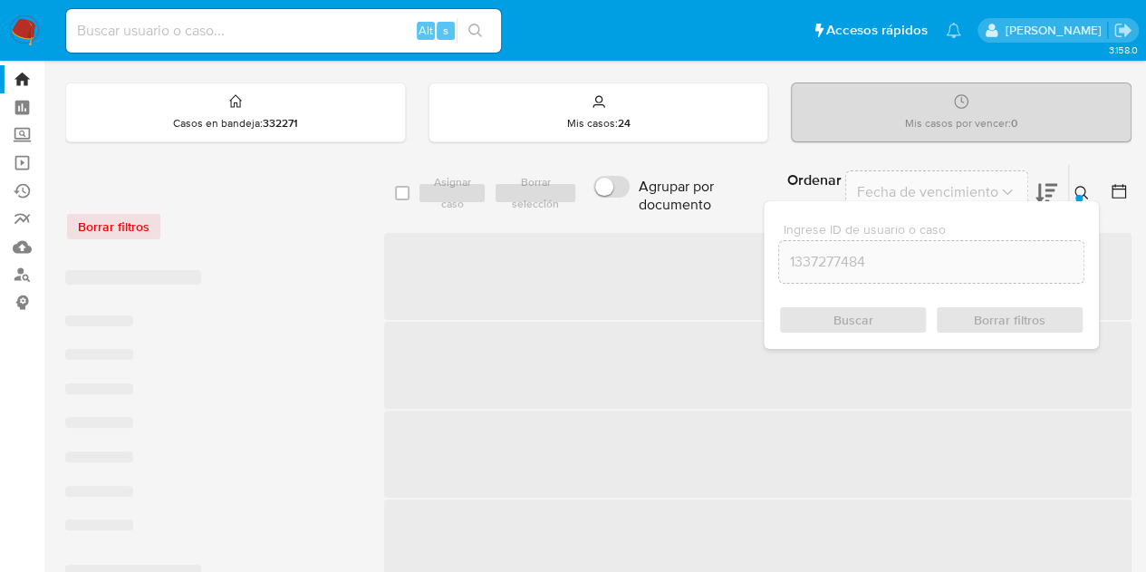
click at [1085, 187] on icon at bounding box center [1081, 193] width 14 height 14
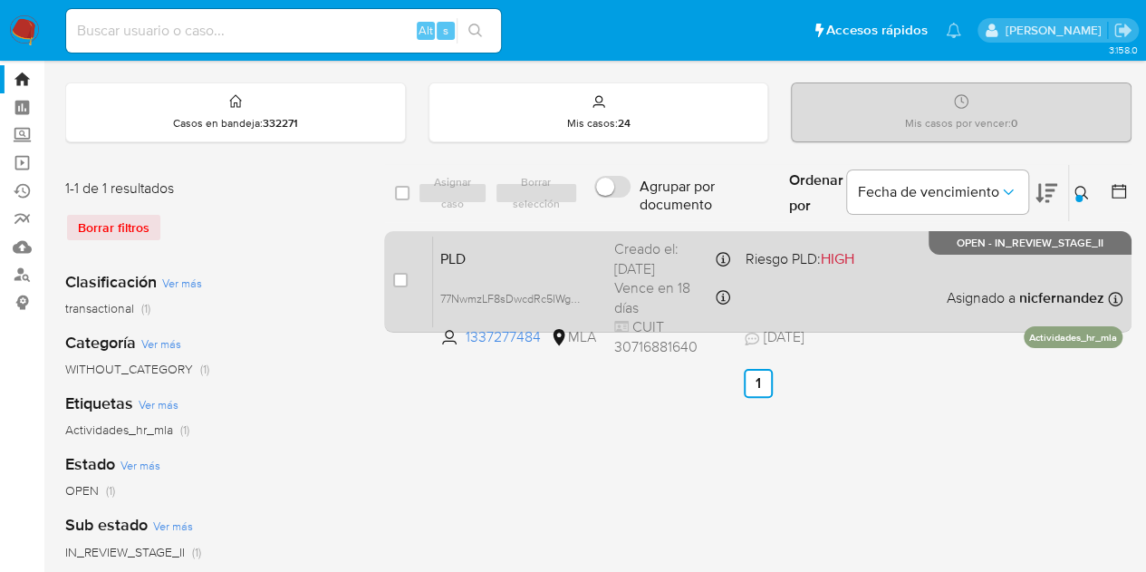
click at [572, 242] on div "PLD 77NwmzLF8sDwcdRc5IWgQptO 1337277484 MLA Riesgo PLD: HIGH Creado el: [DATE] …" at bounding box center [777, 281] width 689 height 91
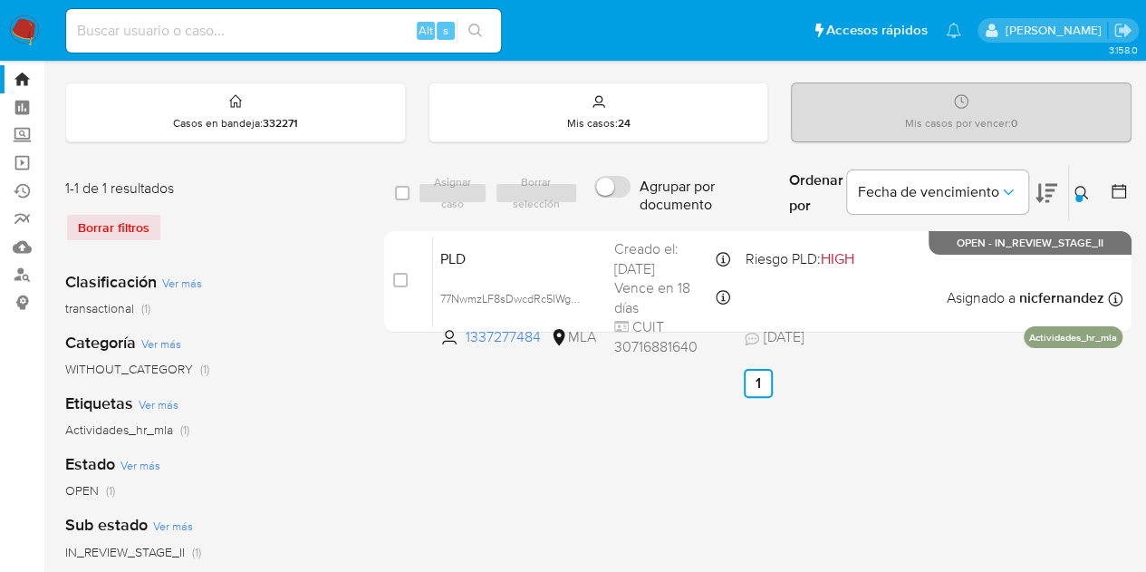
click at [1082, 190] on icon at bounding box center [1081, 193] width 14 height 14
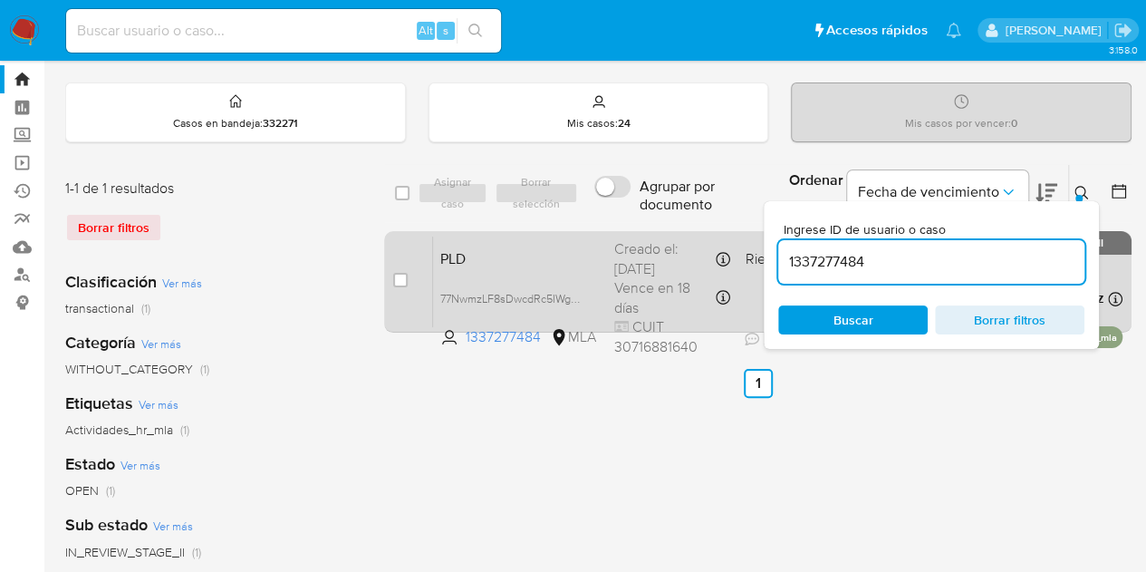
drag, startPoint x: 918, startPoint y: 265, endPoint x: 655, endPoint y: 233, distance: 265.6
click at [657, 233] on div "select-all-cases-checkbox Asignar caso Borrar selección Agrupar por documento O…" at bounding box center [757, 252] width 747 height 176
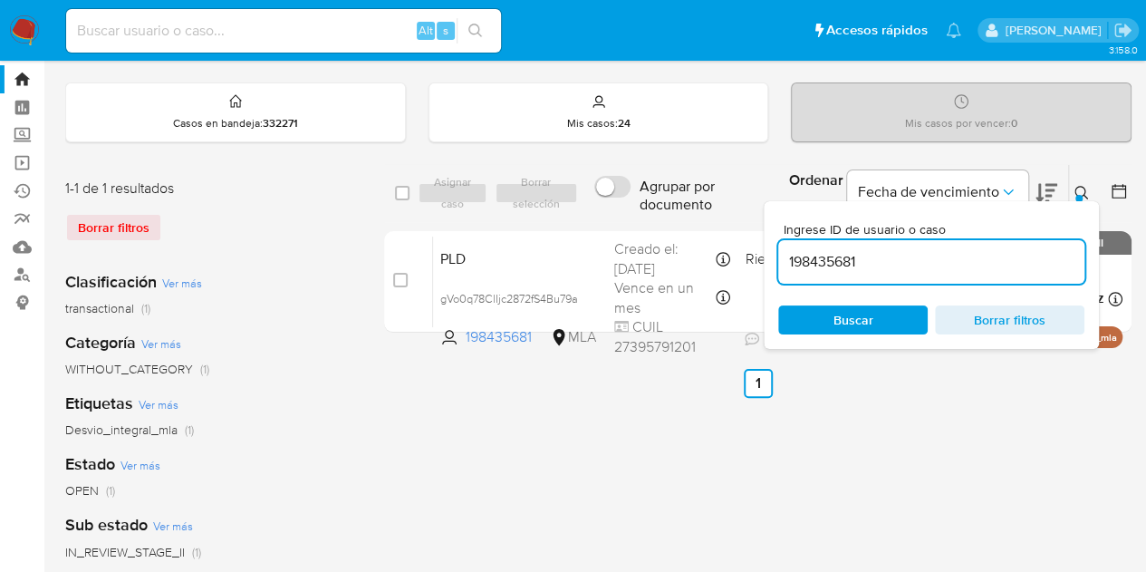
click at [1074, 197] on icon at bounding box center [1081, 193] width 14 height 14
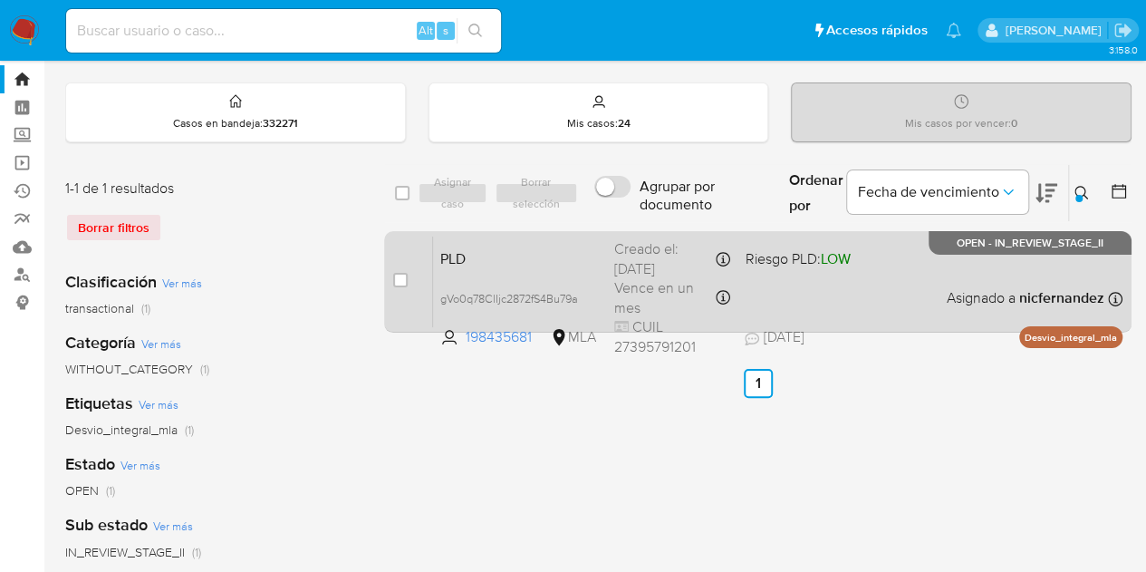
click at [484, 259] on span "PLD" at bounding box center [519, 257] width 159 height 24
click at [506, 254] on span "PLD" at bounding box center [519, 257] width 159 height 24
click at [540, 293] on span "gVo0q78ClIjc2872fS4Bu79a" at bounding box center [509, 297] width 138 height 20
click at [515, 261] on span "PLD" at bounding box center [519, 257] width 159 height 24
click at [578, 289] on span "gVo0q78ClIjc2872fS4Bu79a" at bounding box center [509, 297] width 138 height 20
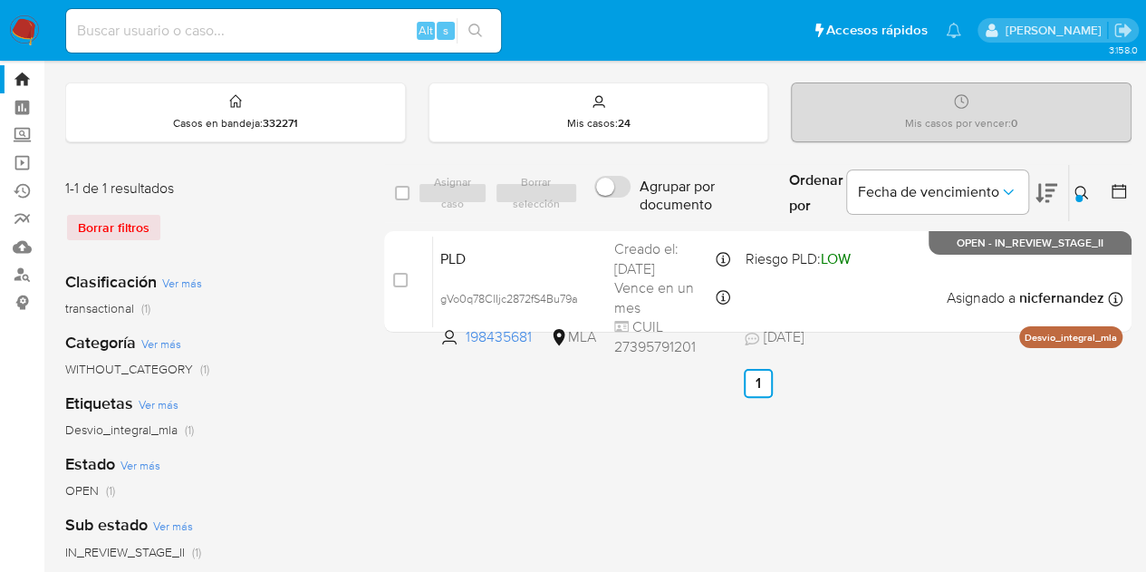
click at [1003, 448] on div "select-all-cases-checkbox Asignar caso Borrar selección Agrupar por documento O…" at bounding box center [757, 561] width 747 height 795
click at [1089, 193] on button at bounding box center [1084, 193] width 30 height 22
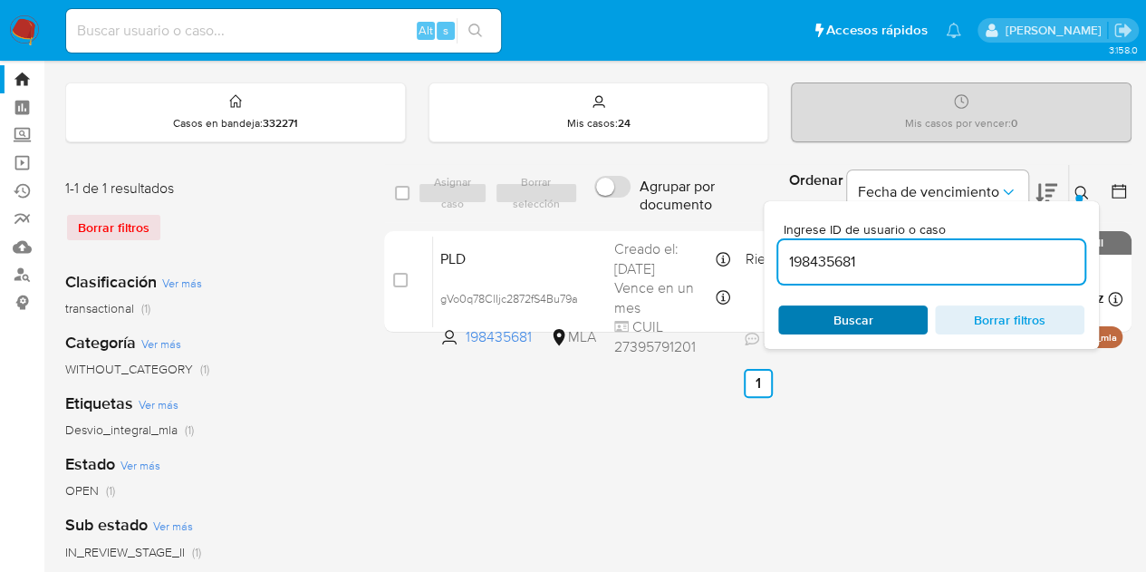
click at [873, 312] on span "Buscar" at bounding box center [853, 319] width 124 height 25
click at [1084, 198] on button at bounding box center [1084, 193] width 30 height 22
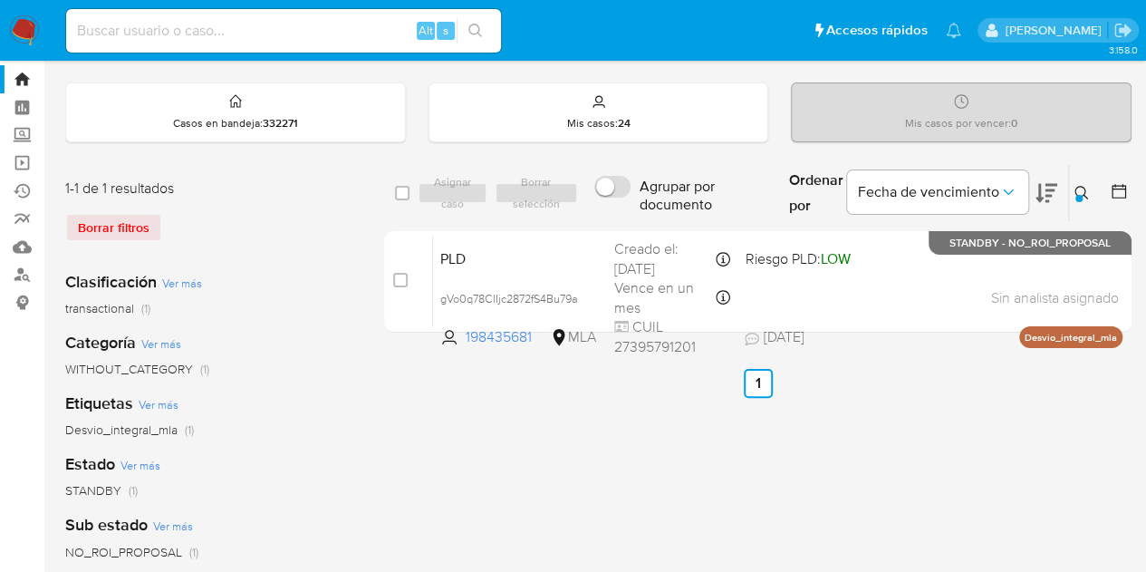
click at [1080, 192] on icon at bounding box center [1081, 193] width 14 height 14
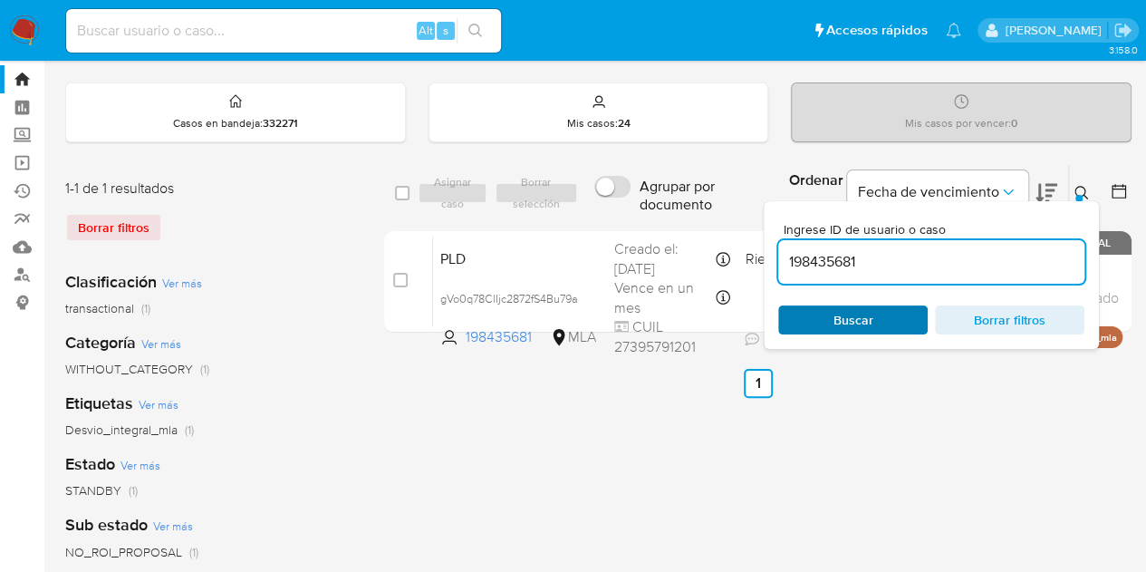
click at [897, 308] on span "Buscar" at bounding box center [853, 319] width 124 height 25
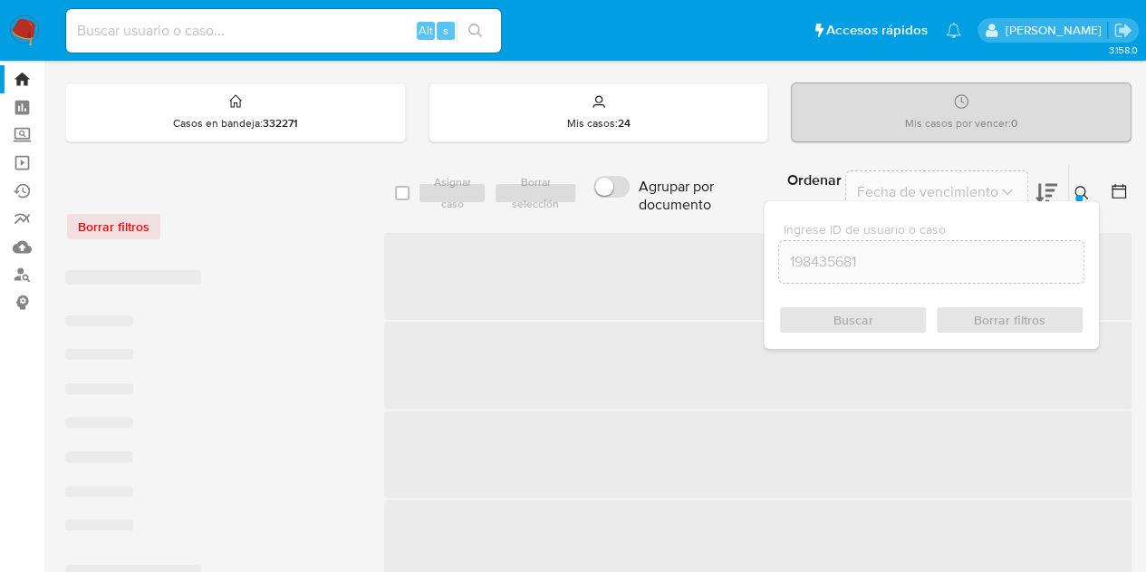
click at [1086, 195] on icon at bounding box center [1081, 193] width 14 height 14
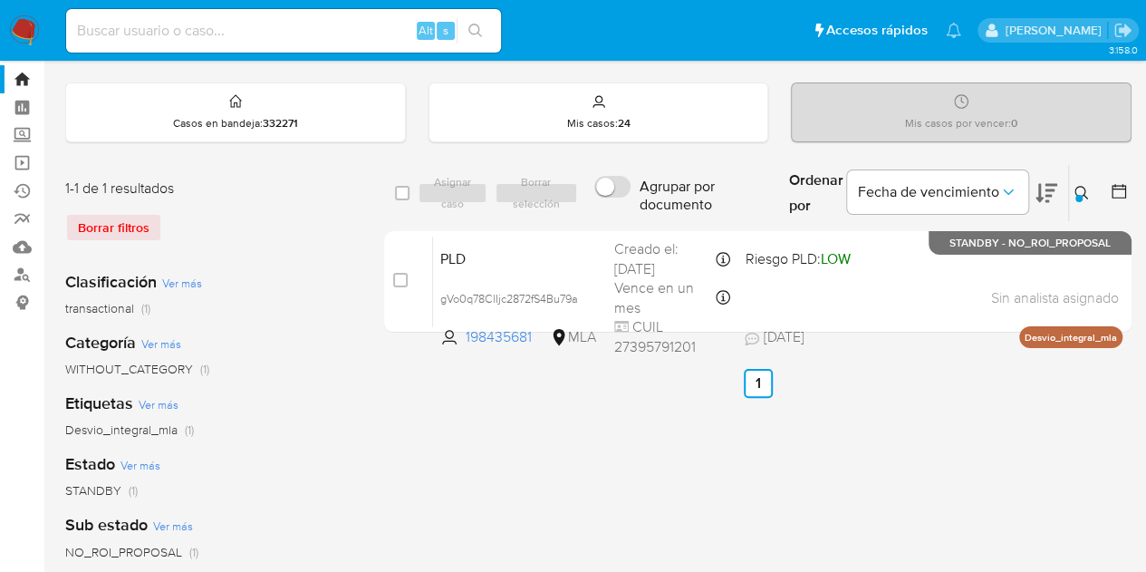
click at [1078, 186] on icon at bounding box center [1081, 193] width 14 height 14
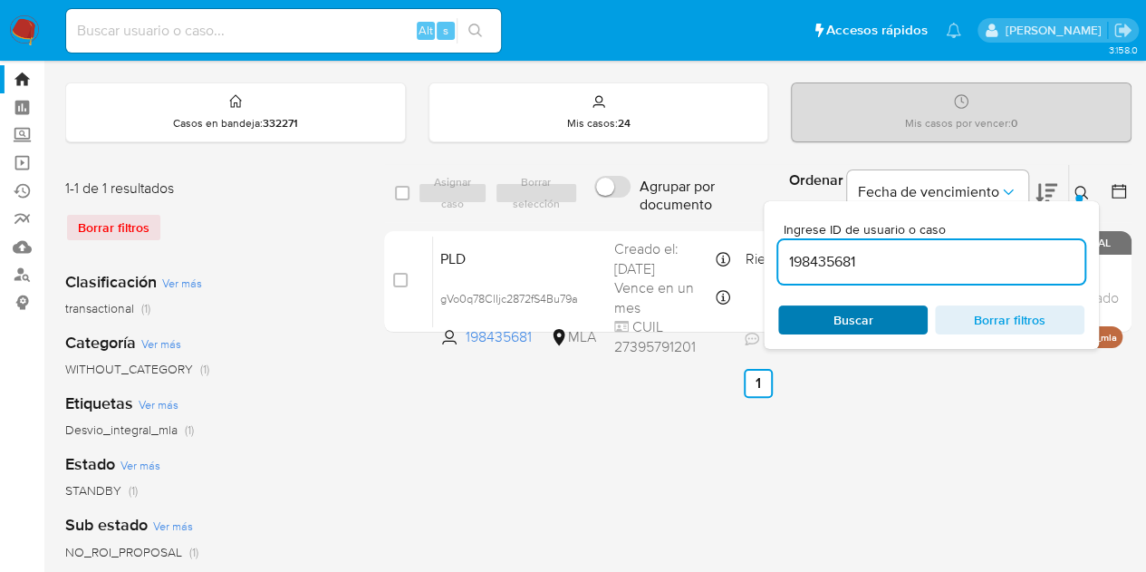
click at [844, 326] on span "Buscar" at bounding box center [853, 319] width 40 height 29
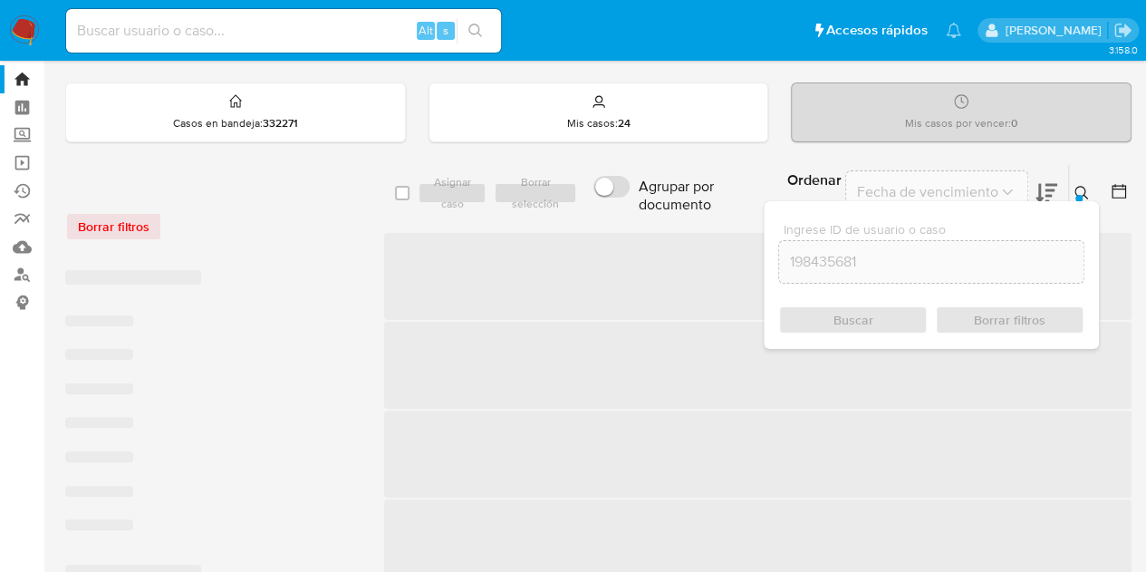
click at [1082, 195] on icon at bounding box center [1081, 193] width 14 height 14
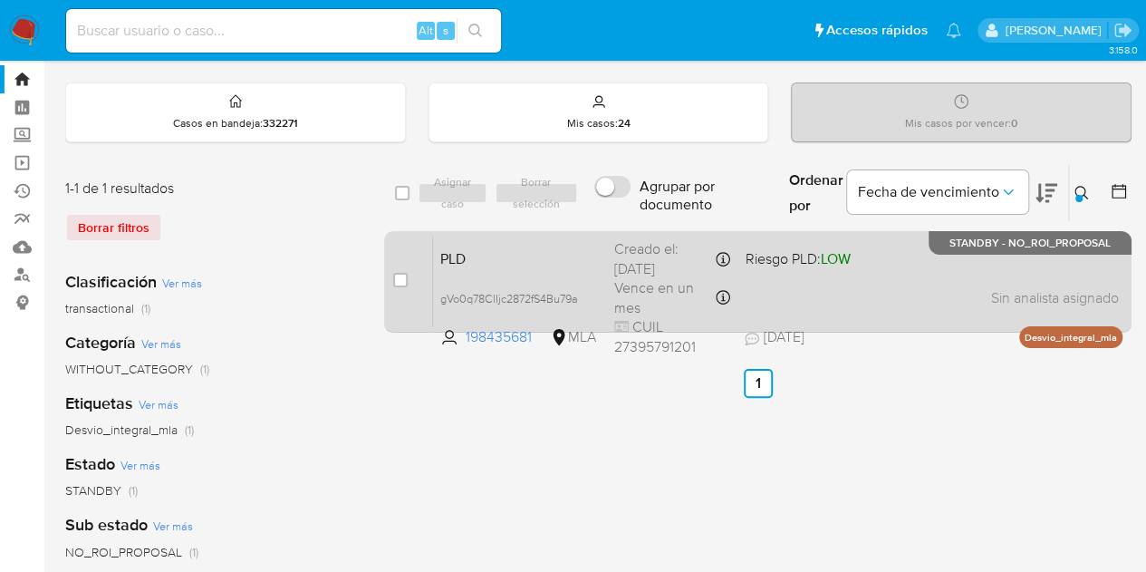
click at [513, 259] on span "PLD" at bounding box center [519, 257] width 159 height 24
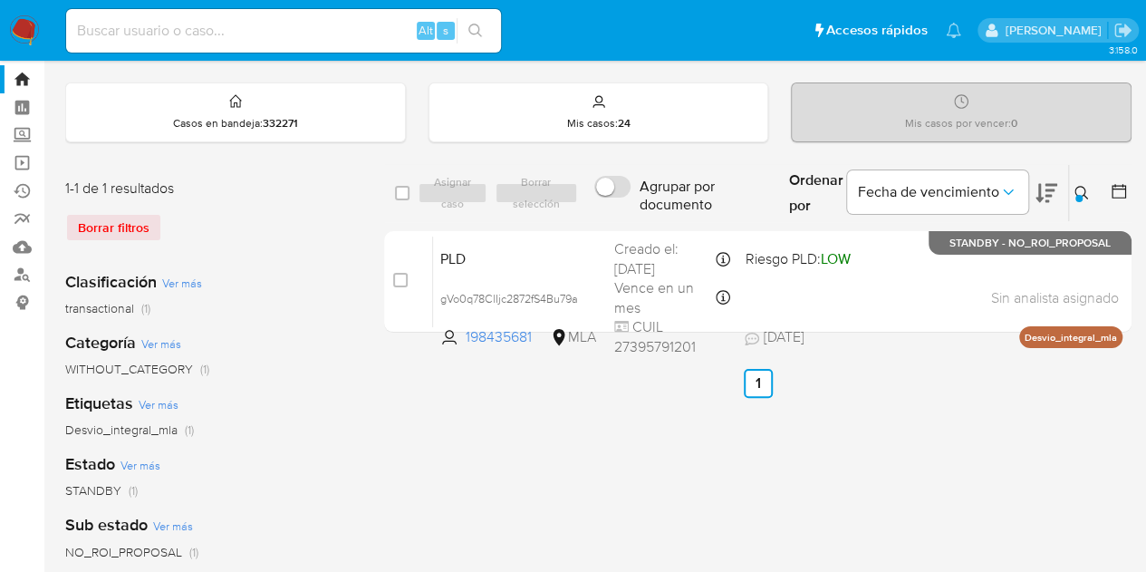
click at [1080, 189] on icon at bounding box center [1081, 193] width 14 height 14
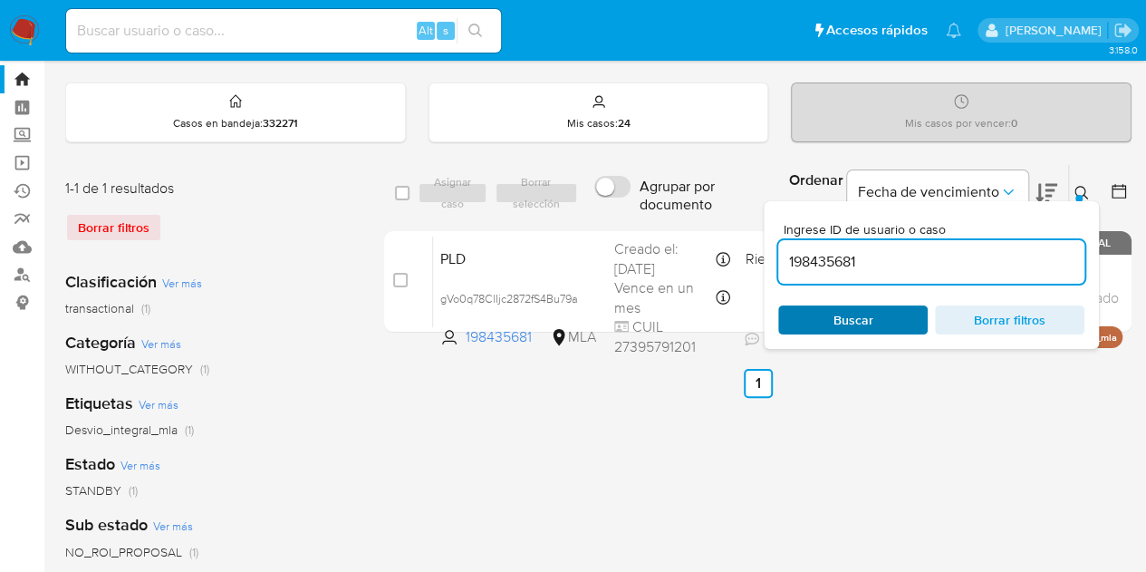
click at [837, 316] on span "Buscar" at bounding box center [853, 319] width 40 height 29
click at [1089, 185] on button at bounding box center [1084, 193] width 30 height 22
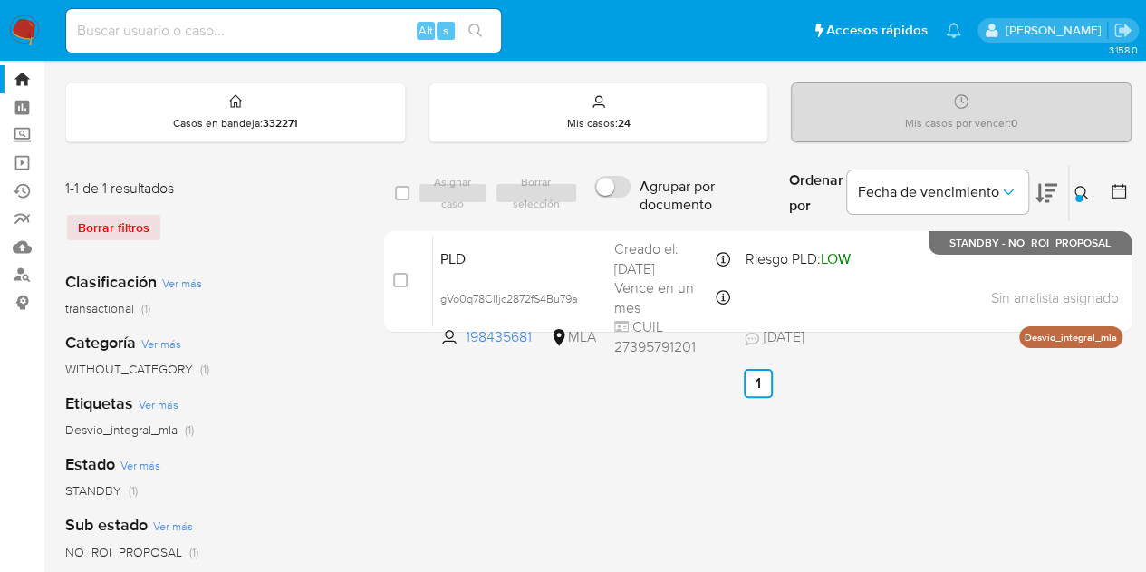
click at [1083, 197] on icon at bounding box center [1081, 193] width 14 height 14
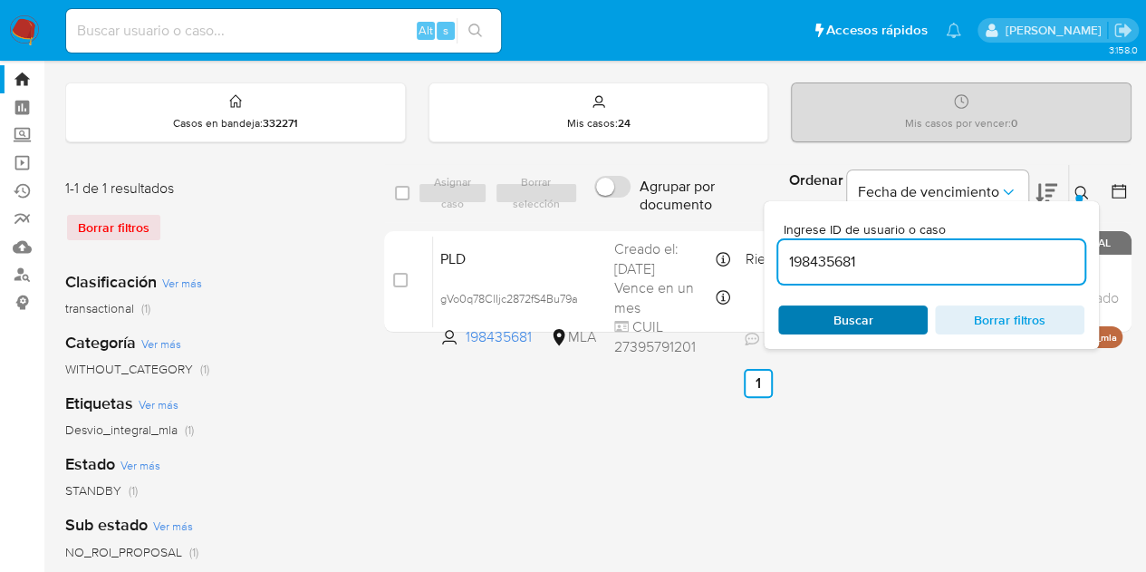
click at [837, 322] on span "Buscar" at bounding box center [853, 319] width 40 height 29
click at [1079, 188] on icon at bounding box center [1081, 193] width 14 height 14
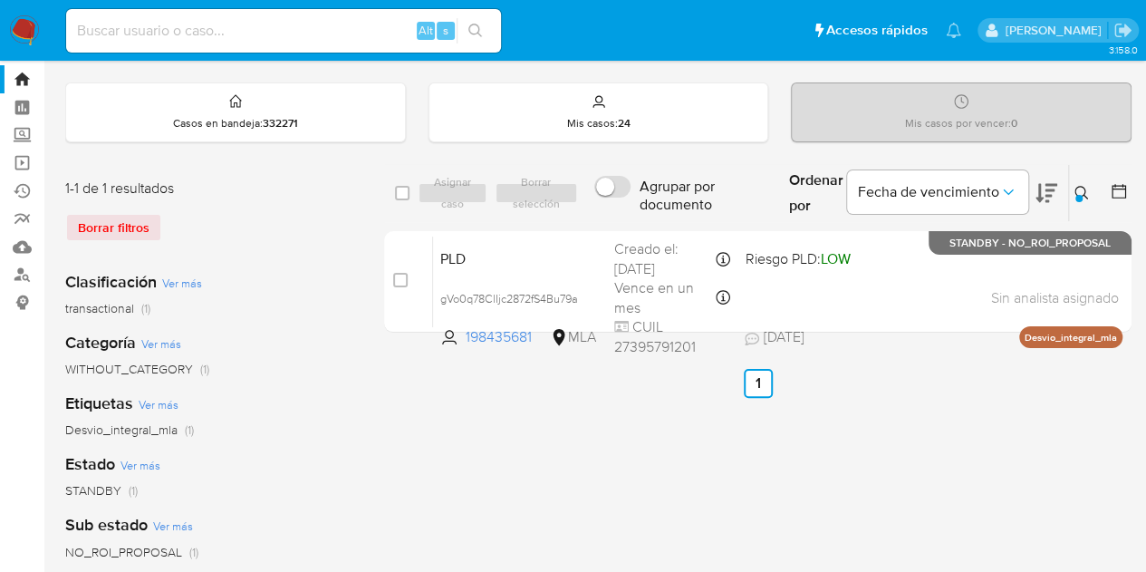
click at [1079, 188] on icon at bounding box center [1081, 193] width 14 height 14
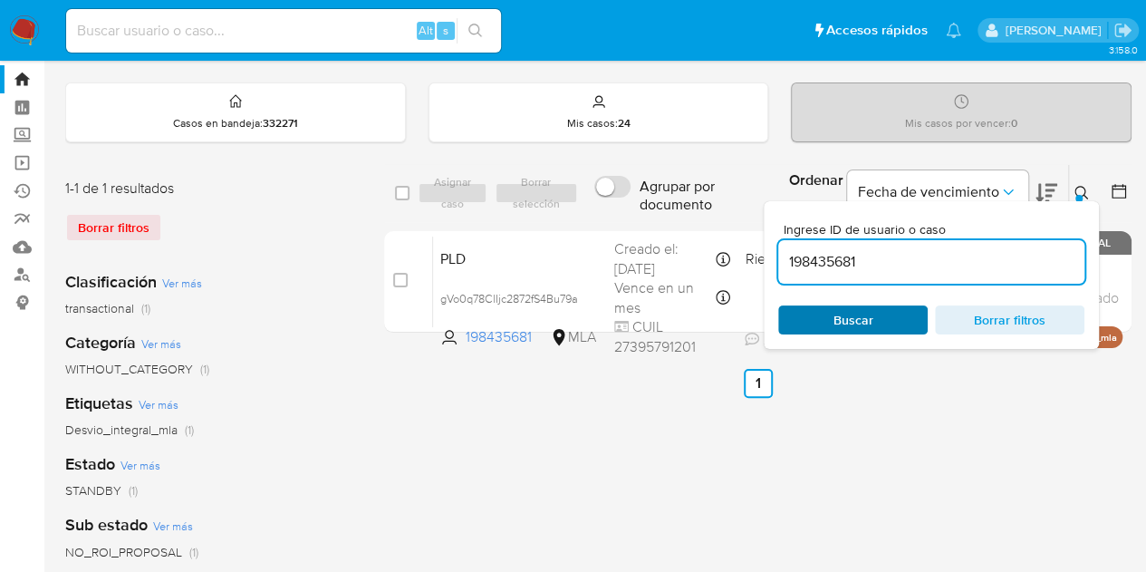
click at [880, 325] on span "Buscar" at bounding box center [853, 319] width 124 height 25
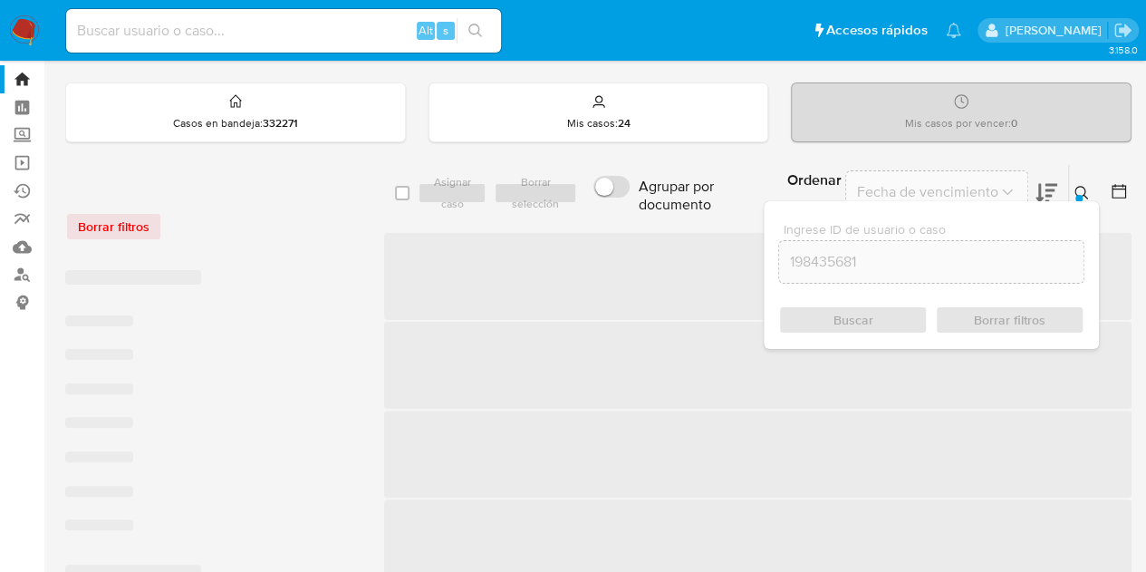
click at [1079, 191] on icon at bounding box center [1081, 193] width 14 height 14
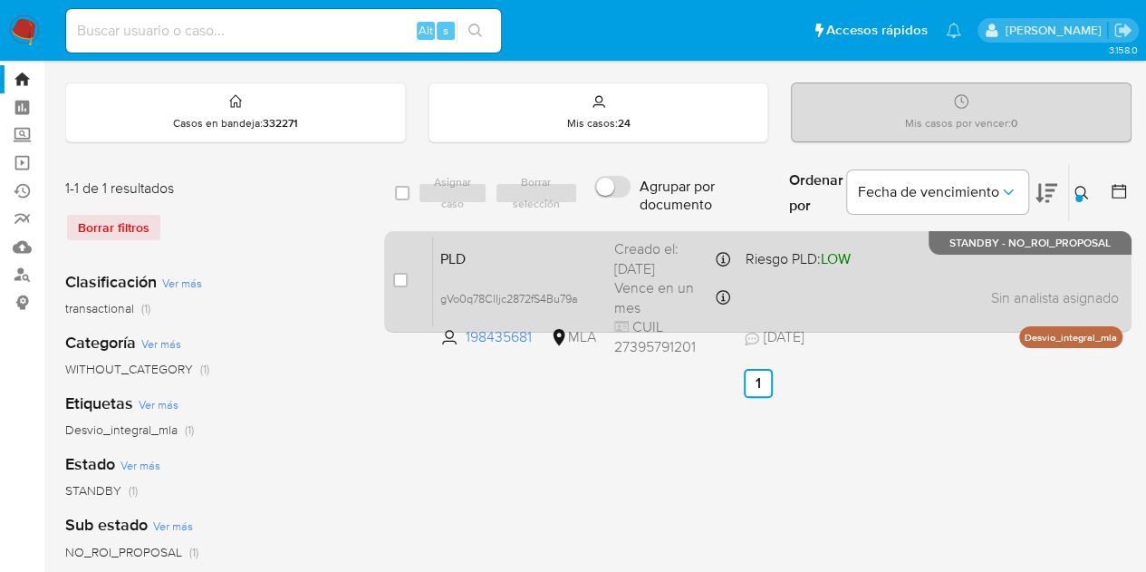
click at [404, 265] on div "case-item-checkbox No es posible asignar el caso" at bounding box center [413, 281] width 40 height 91
click at [467, 262] on span "PLD" at bounding box center [519, 257] width 159 height 24
click at [527, 253] on span "PLD" at bounding box center [519, 257] width 159 height 24
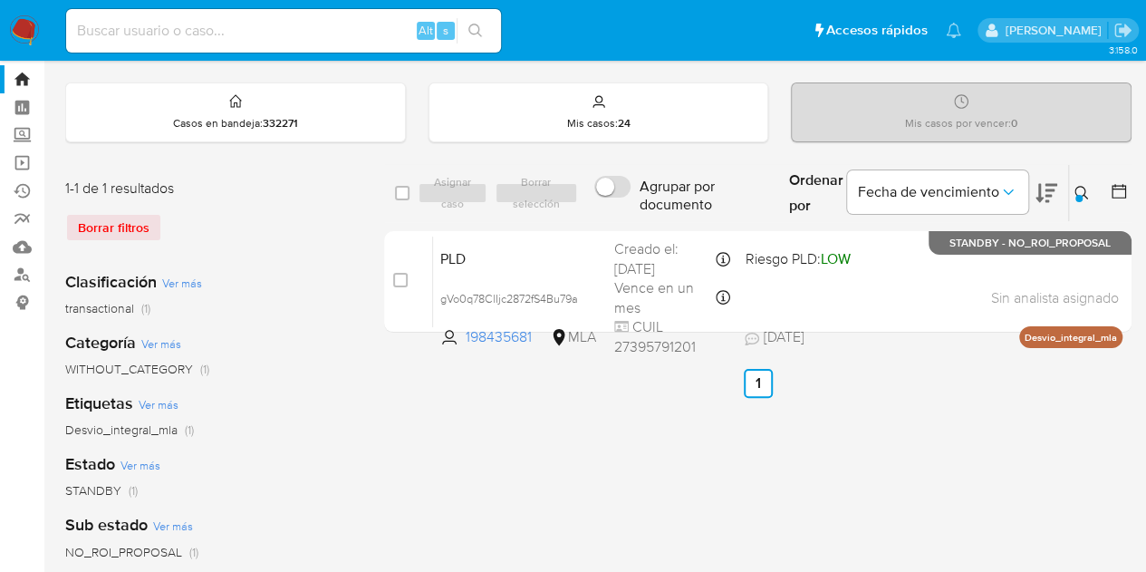
click at [1082, 191] on icon at bounding box center [1081, 193] width 14 height 14
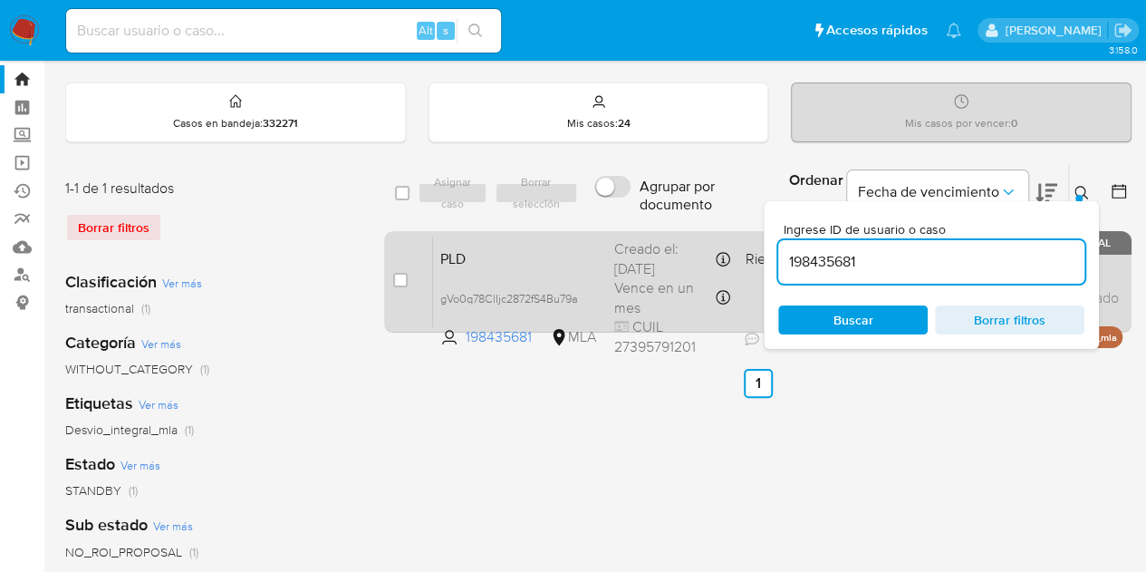
drag, startPoint x: 893, startPoint y: 260, endPoint x: 667, endPoint y: 240, distance: 227.3
click at [667, 240] on div "select-all-cases-checkbox Asignar caso Borrar selección Agrupar por documento O…" at bounding box center [757, 252] width 747 height 176
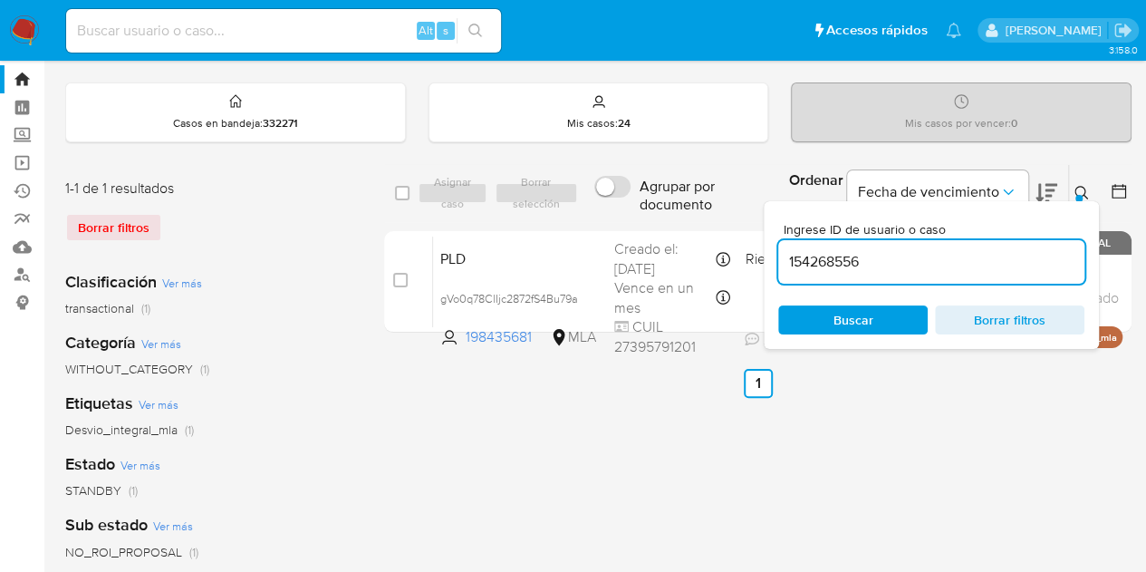
type input "154268556"
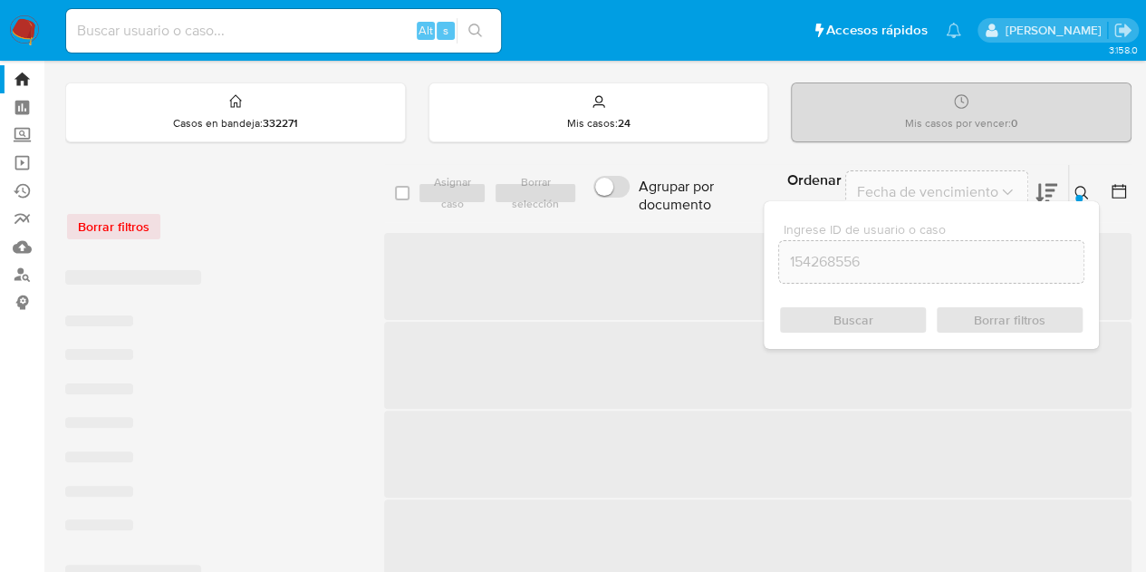
click at [1085, 191] on icon at bounding box center [1081, 193] width 14 height 14
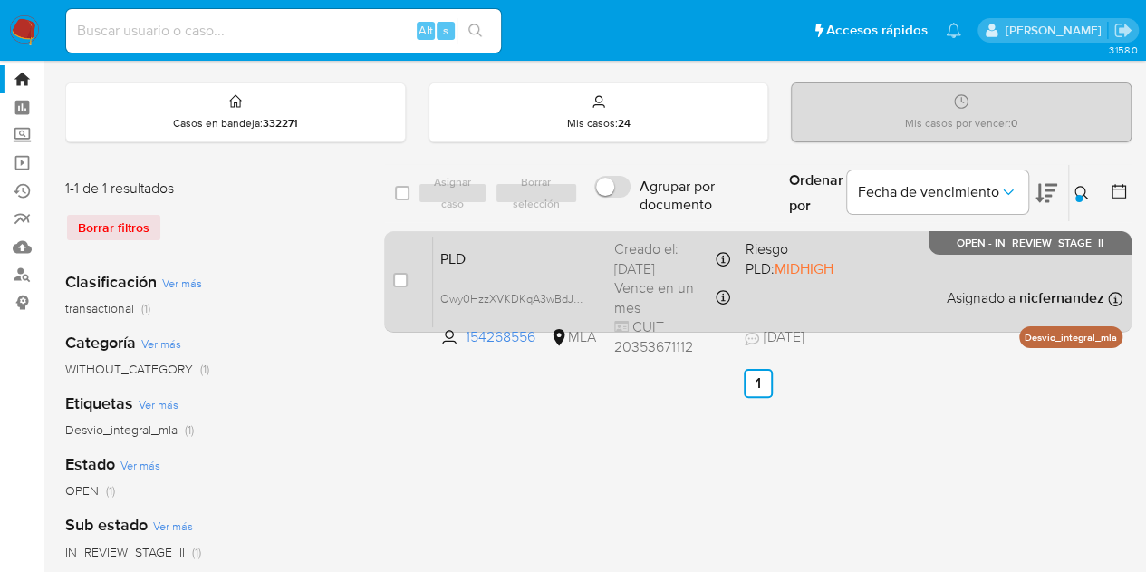
click at [575, 245] on span "PLD" at bounding box center [519, 257] width 159 height 24
click at [480, 266] on div "PLD Owy0HzzXVKDKqA3wBdJI7YPn 154268556 MLA Riesgo PLD: MIDHIGH Creado el: 12/07…" at bounding box center [777, 281] width 689 height 91
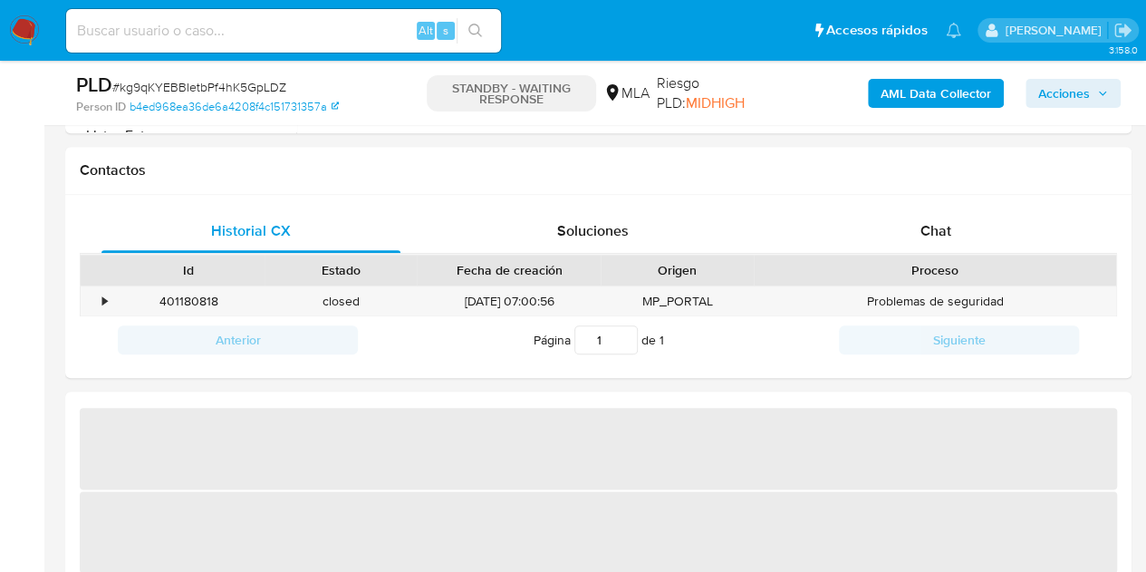
scroll to position [846, 0]
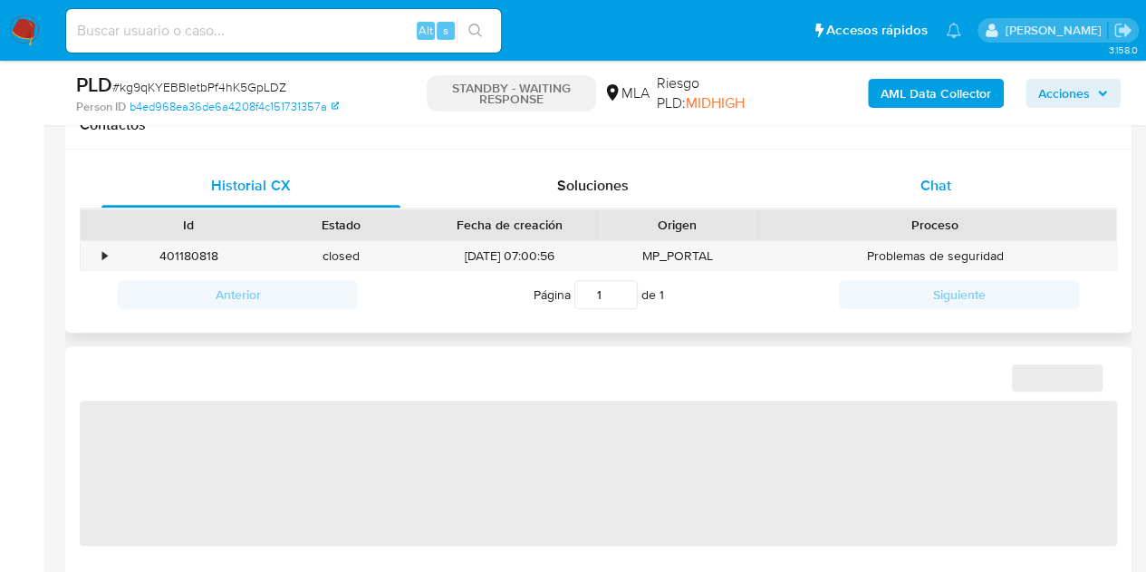
select select "10"
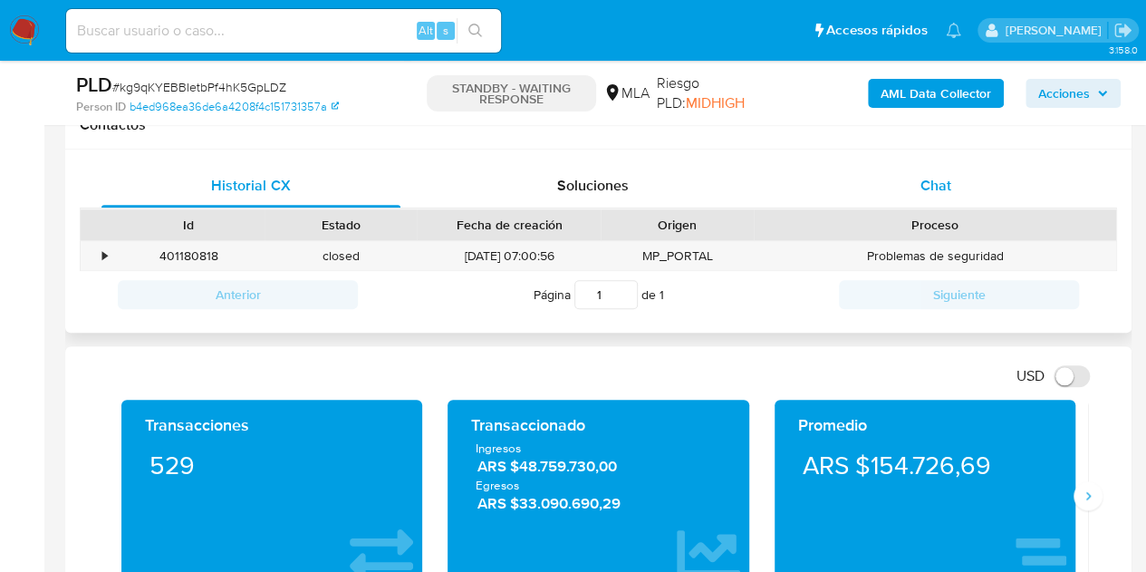
click at [946, 184] on span "Chat" at bounding box center [935, 185] width 31 height 21
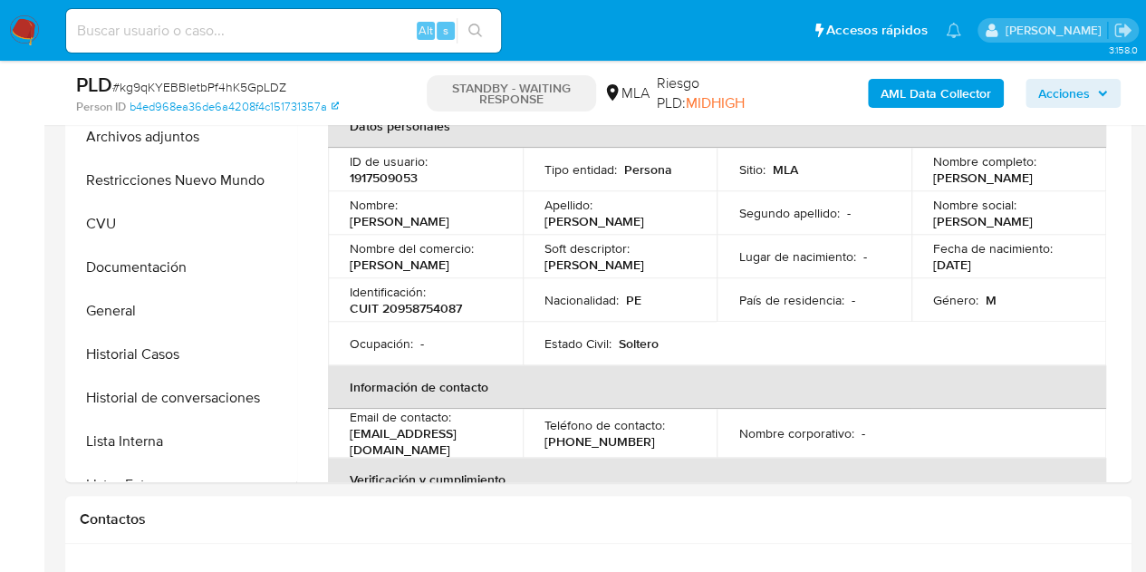
scroll to position [333, 0]
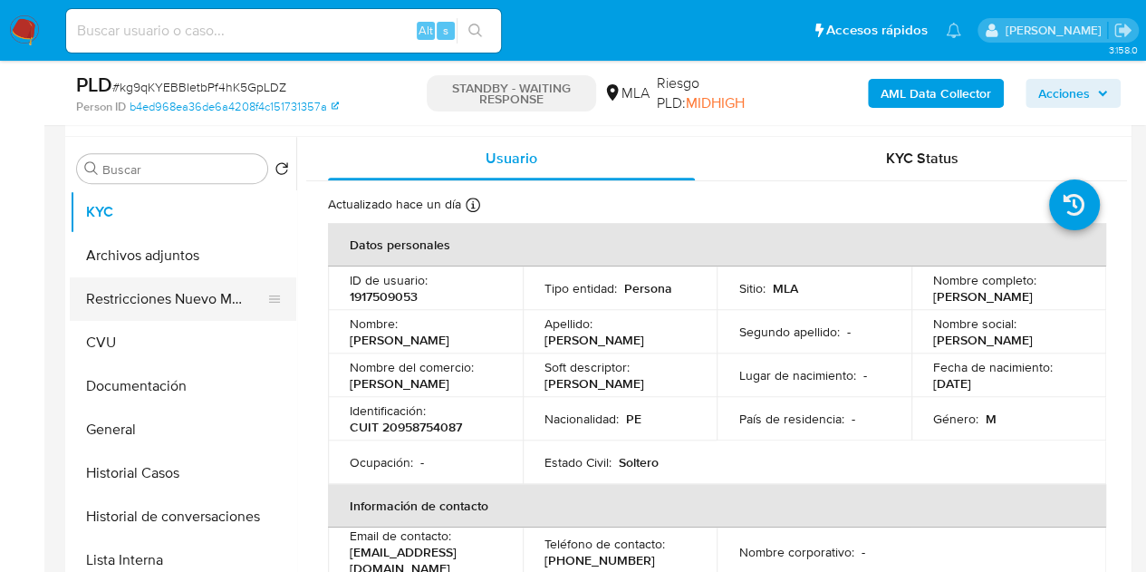
click at [82, 282] on button "Restricciones Nuevo Mundo" at bounding box center [176, 298] width 212 height 43
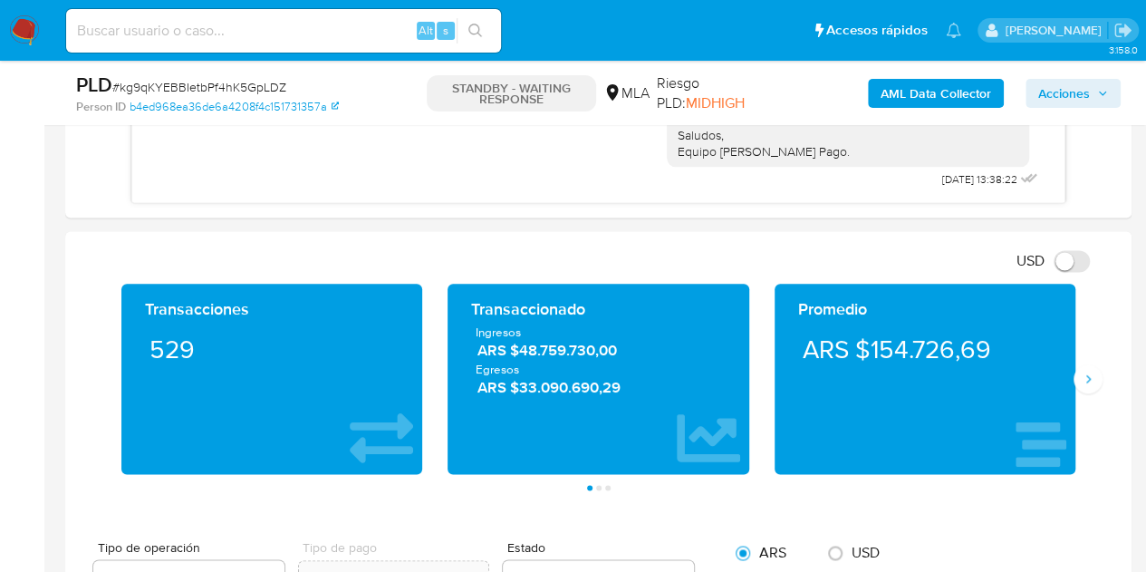
scroll to position [778, 0]
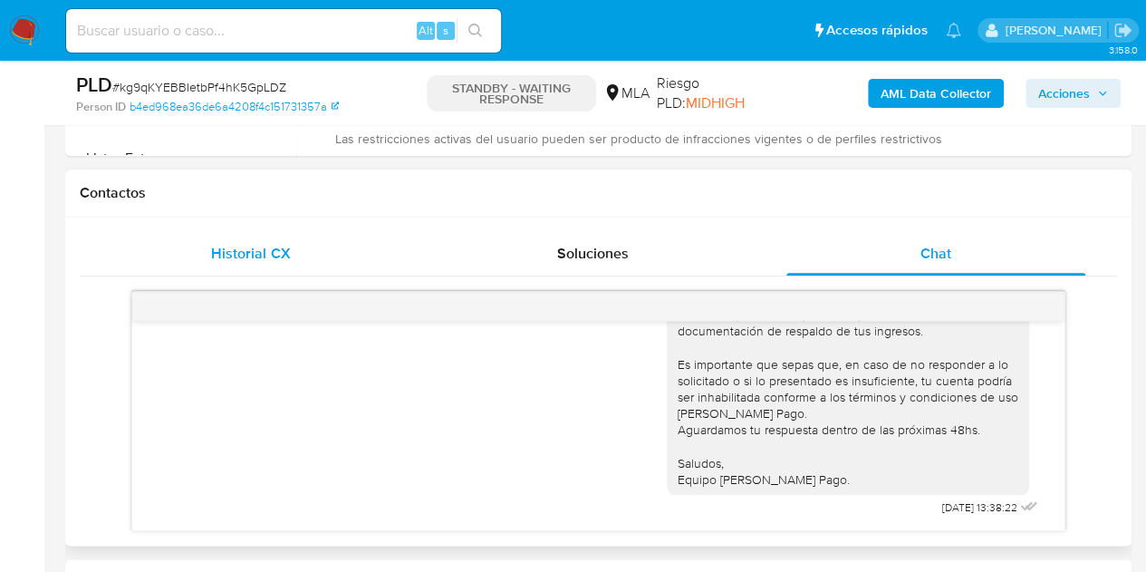
click at [293, 249] on div "Historial CX" at bounding box center [250, 253] width 299 height 43
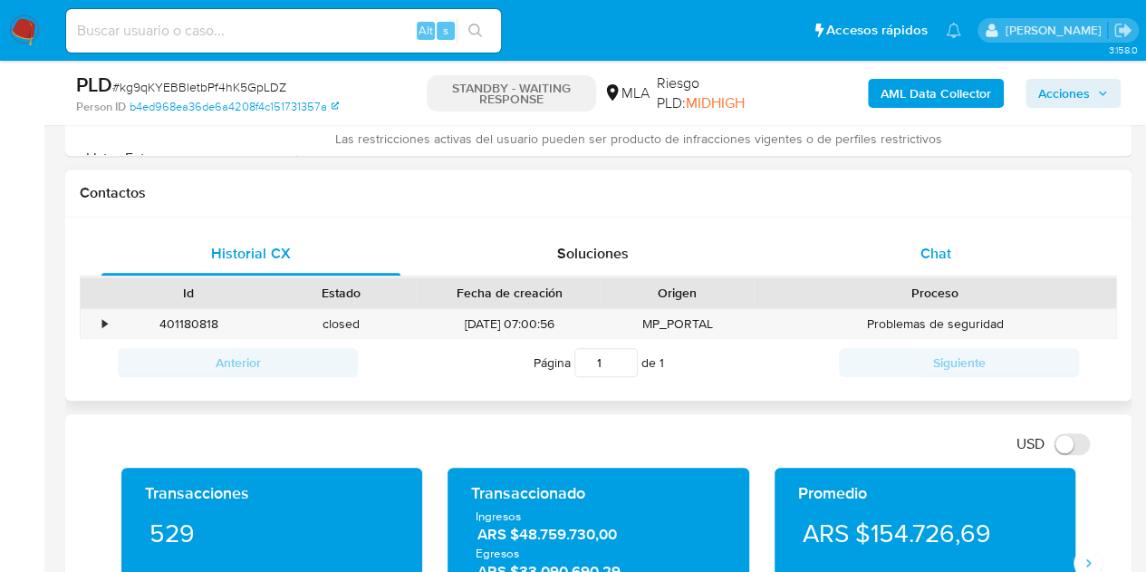
click at [954, 255] on div "Chat" at bounding box center [935, 253] width 299 height 43
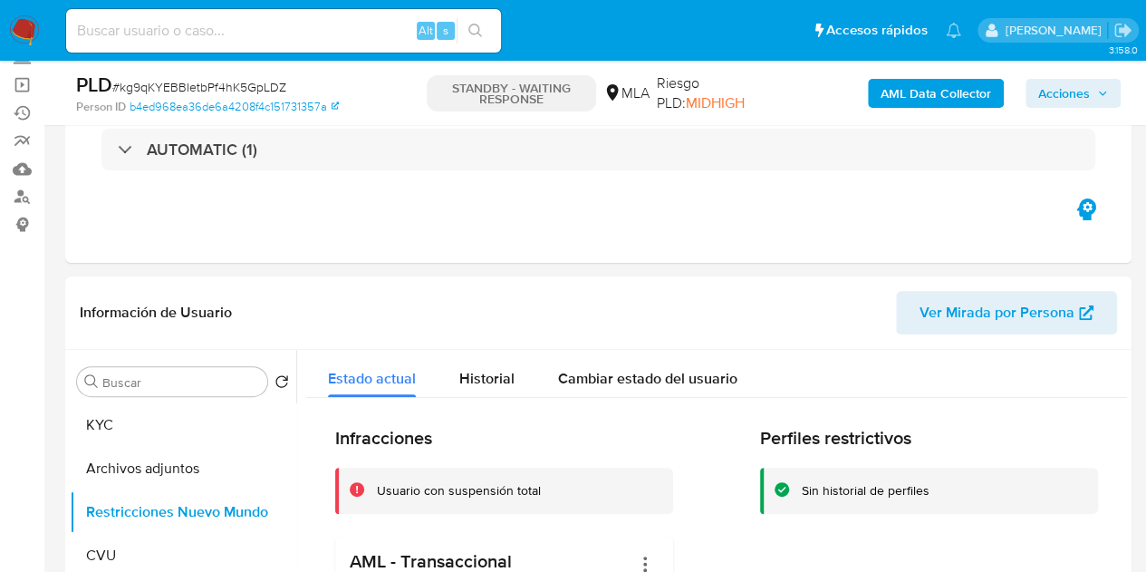
scroll to position [110, 0]
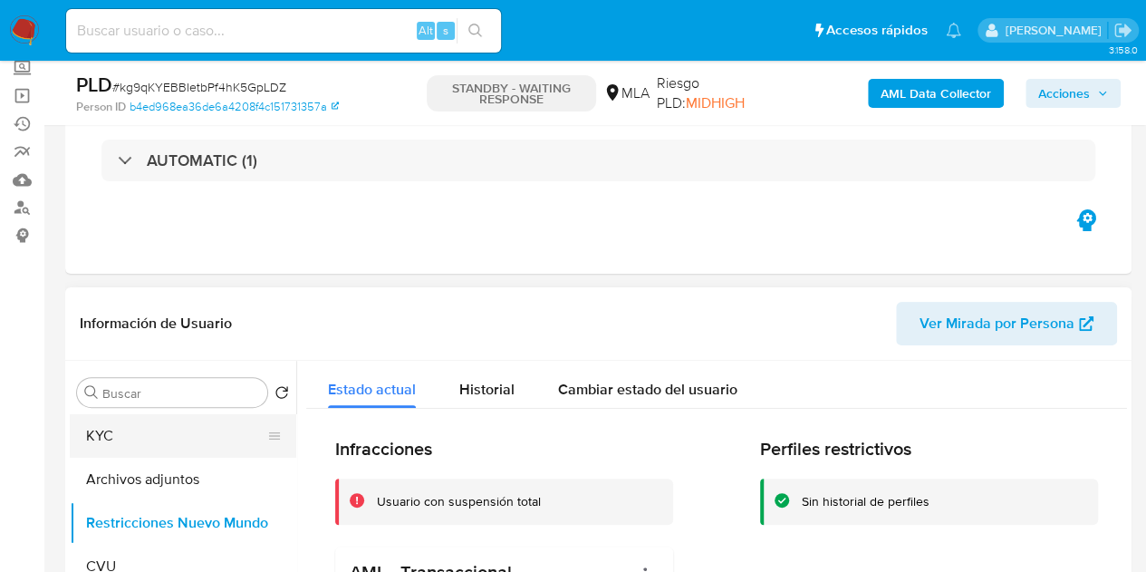
click at [182, 427] on button "KYC" at bounding box center [176, 435] width 212 height 43
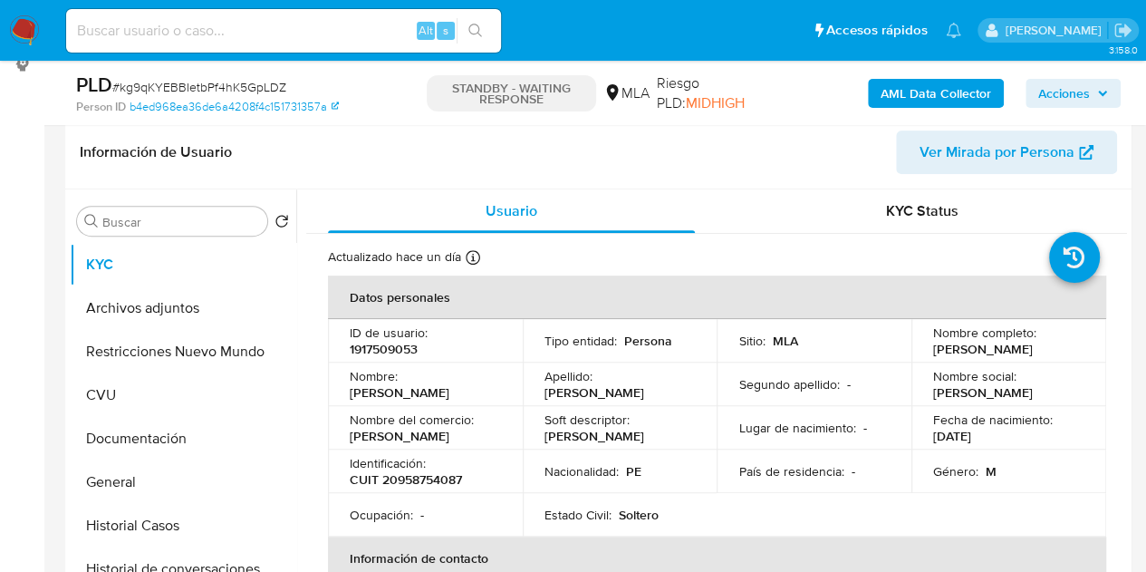
scroll to position [332, 0]
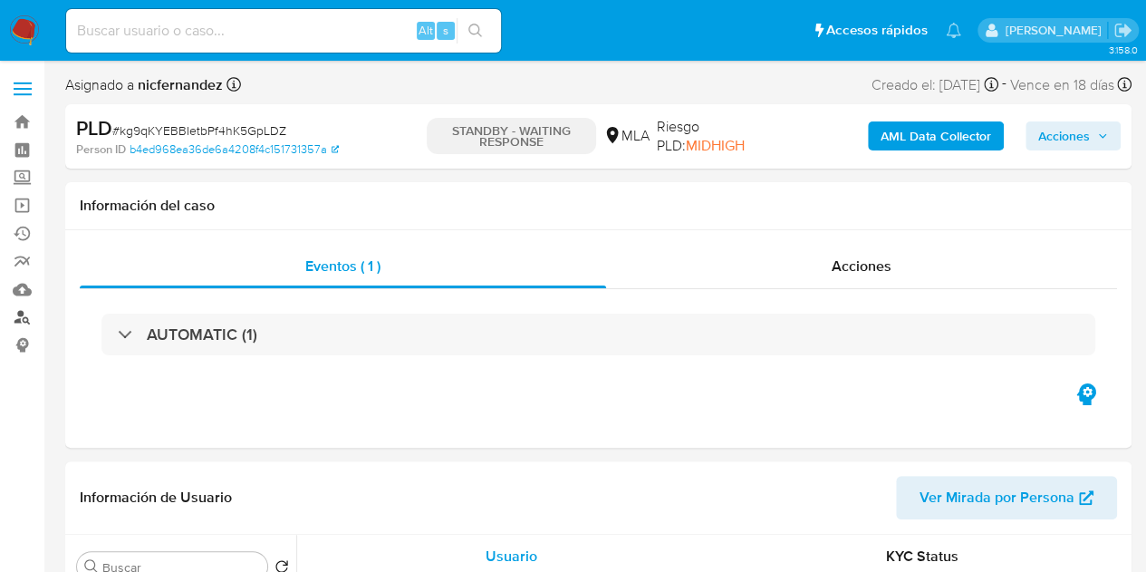
click at [24, 325] on link "Buscador de personas" at bounding box center [108, 317] width 216 height 28
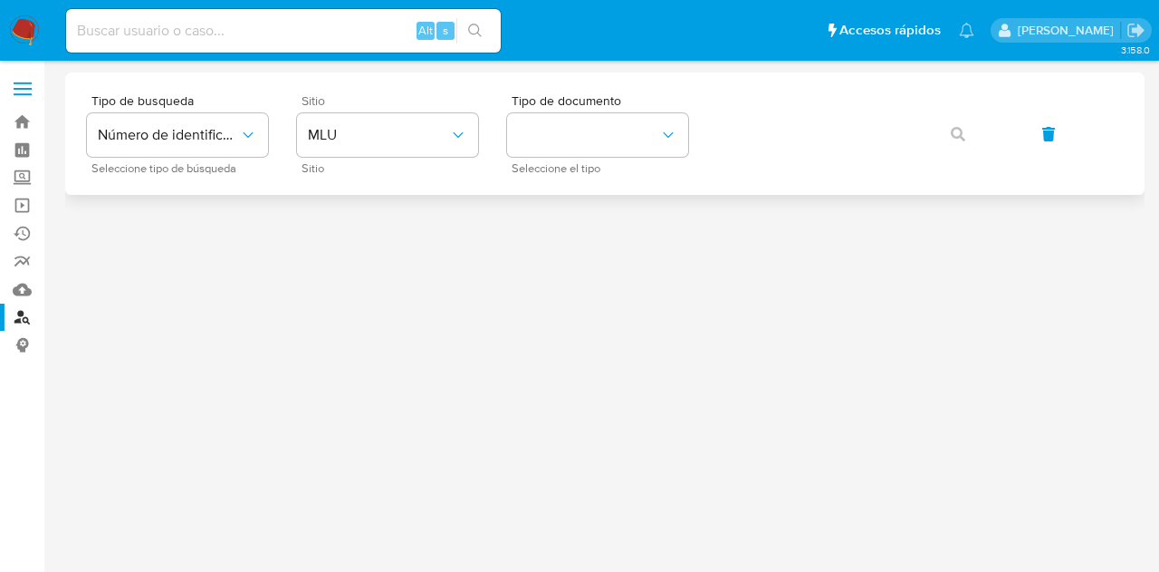
click at [362, 159] on div "Sitio MLU Sitio" at bounding box center [387, 133] width 181 height 79
click at [370, 138] on span "MLU" at bounding box center [378, 135] width 141 height 18
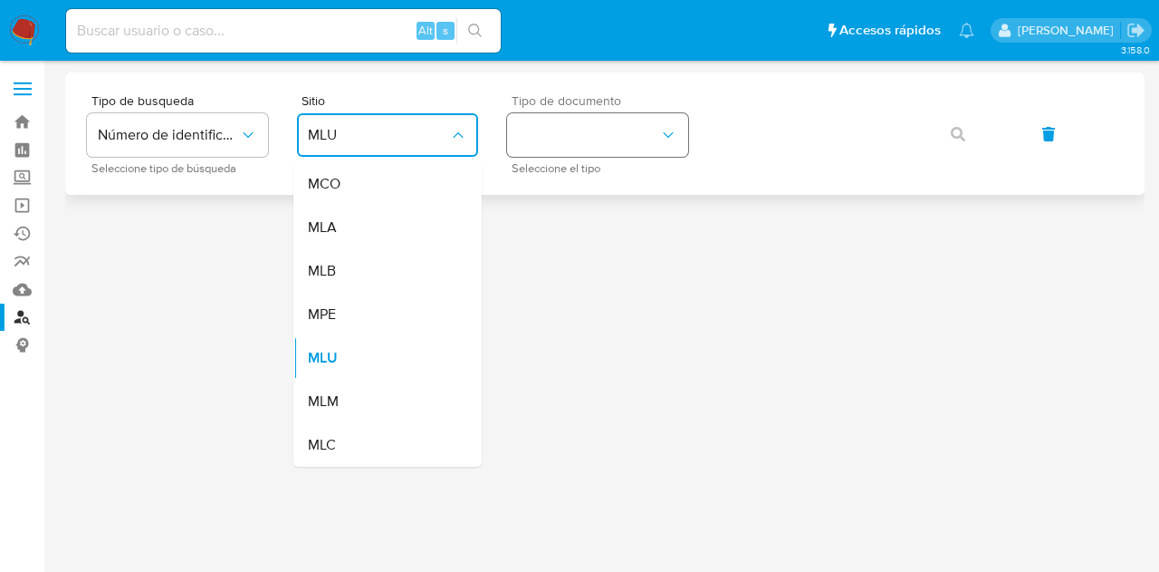
drag, startPoint x: 373, startPoint y: 218, endPoint x: 529, endPoint y: 154, distance: 168.6
click at [374, 218] on div "MLA" at bounding box center [382, 227] width 149 height 43
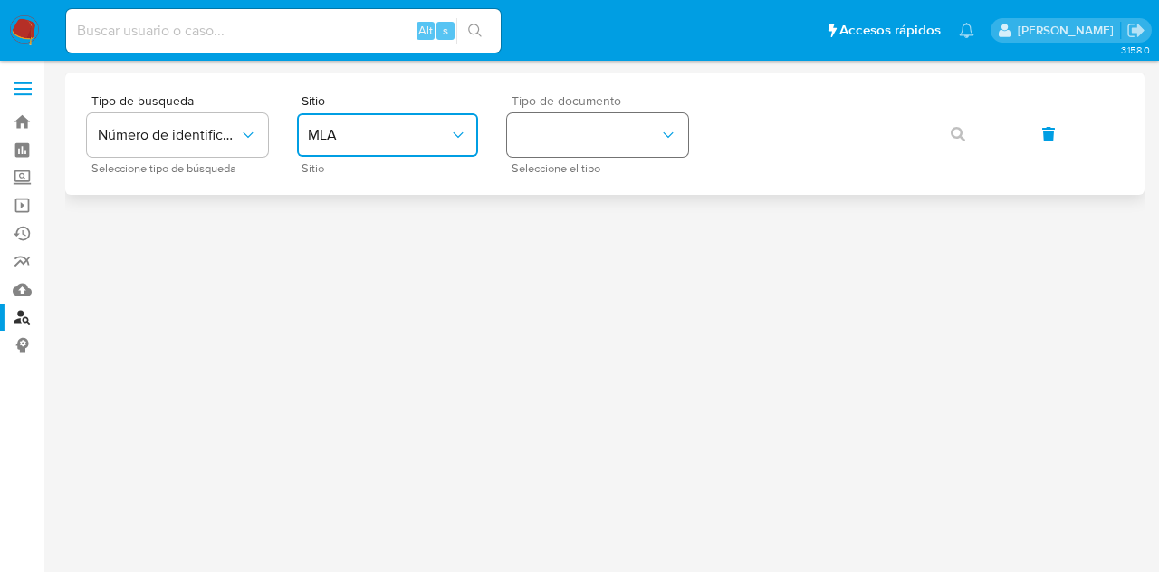
click at [558, 131] on button "identificationType" at bounding box center [597, 134] width 181 height 43
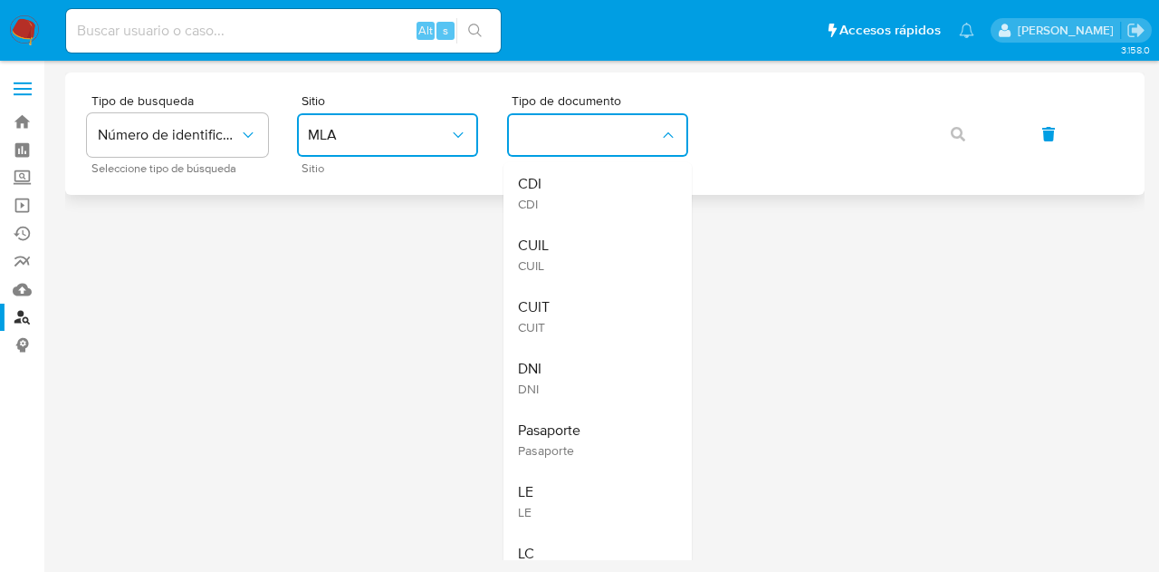
drag, startPoint x: 594, startPoint y: 238, endPoint x: 803, endPoint y: 165, distance: 221.7
click at [619, 229] on div "CUIL CUIL" at bounding box center [592, 255] width 149 height 62
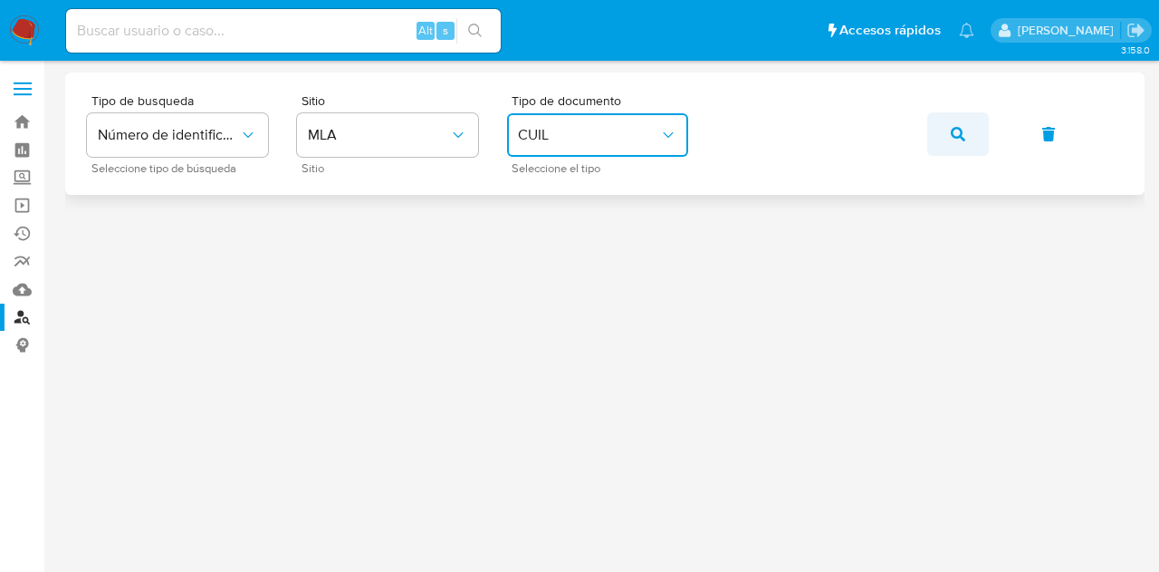
click at [971, 134] on button "button" at bounding box center [959, 133] width 62 height 43
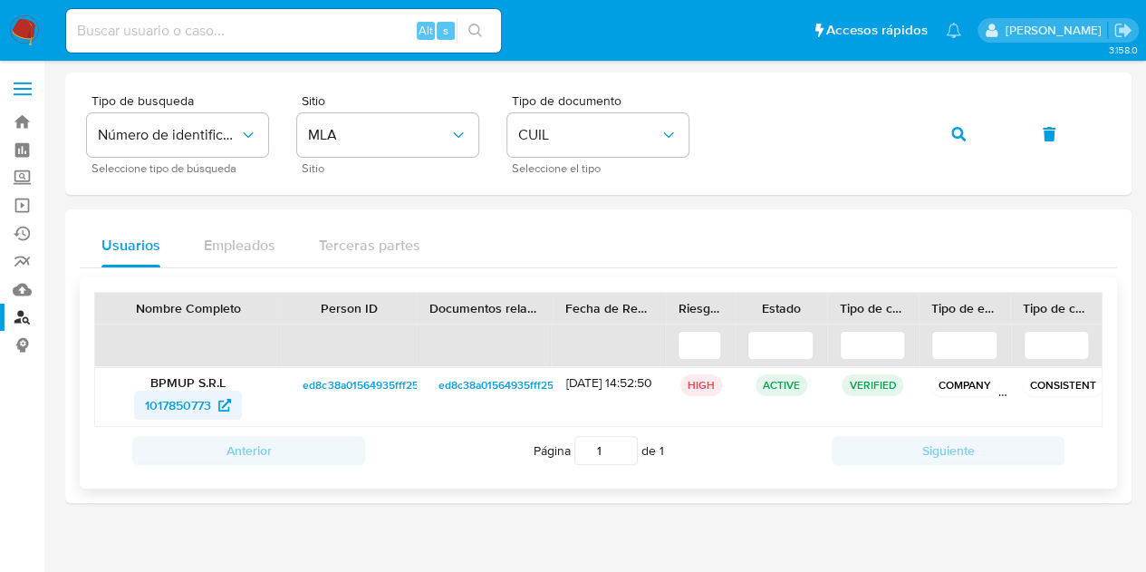
click at [170, 409] on span "1017850773" at bounding box center [178, 404] width 66 height 29
click at [957, 130] on icon "button" at bounding box center [958, 134] width 14 height 14
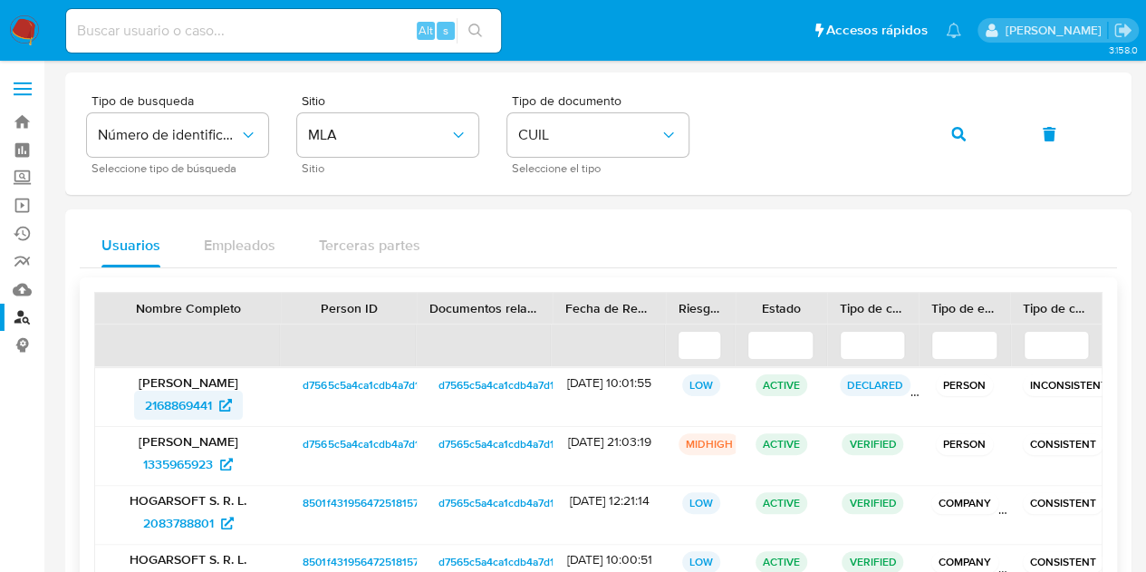
click at [190, 402] on span "2168869441" at bounding box center [178, 404] width 67 height 29
click at [951, 132] on icon "button" at bounding box center [958, 134] width 14 height 14
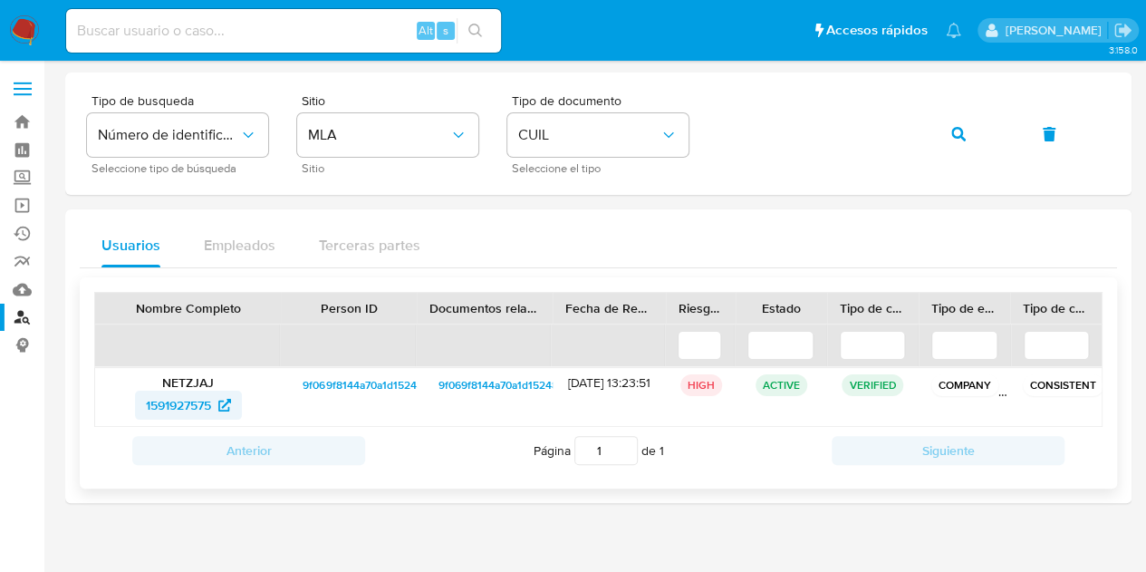
click at [168, 392] on span "1591927575" at bounding box center [178, 404] width 65 height 29
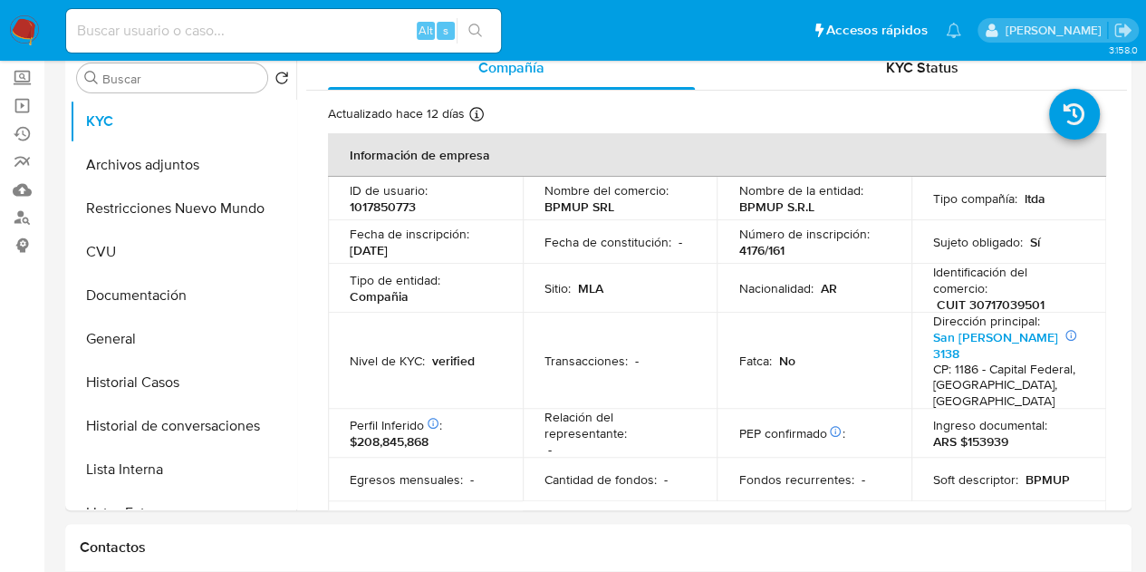
select select "10"
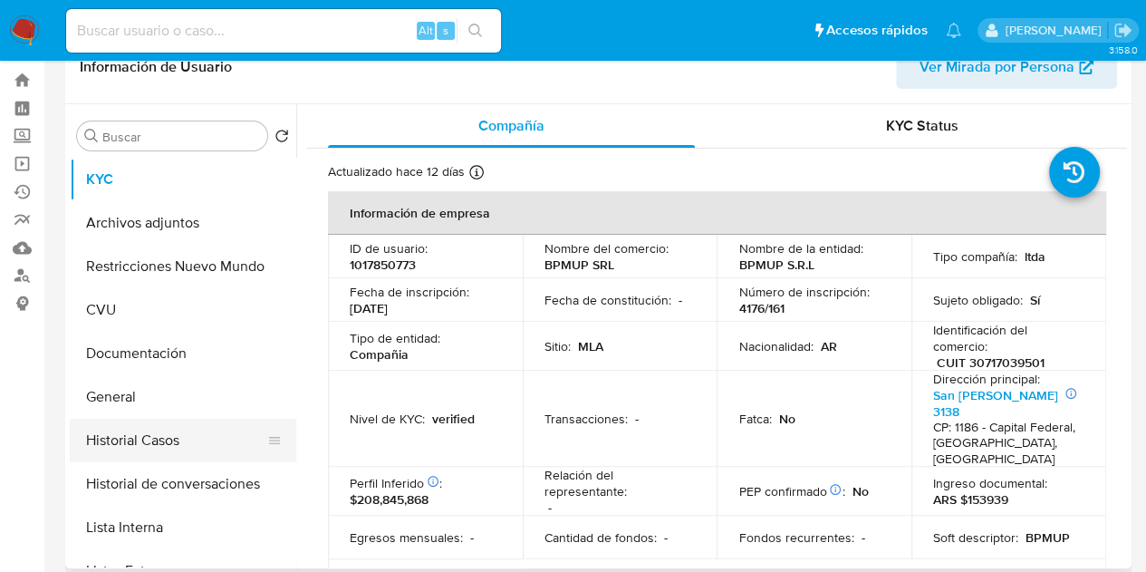
click at [163, 420] on button "Historial Casos" at bounding box center [176, 439] width 212 height 43
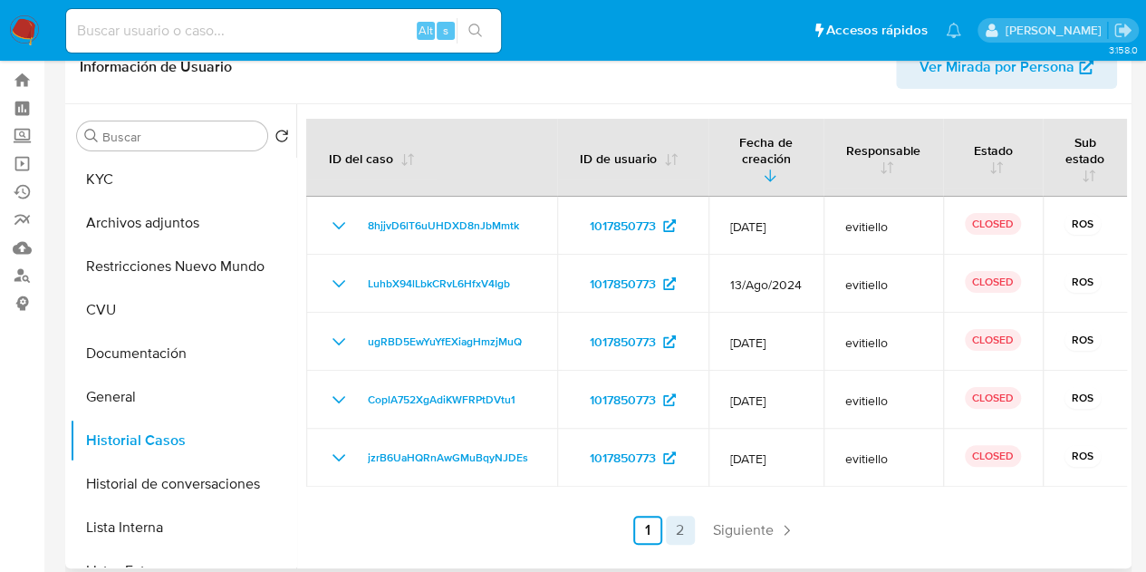
click at [675, 529] on link "2" at bounding box center [680, 529] width 29 height 29
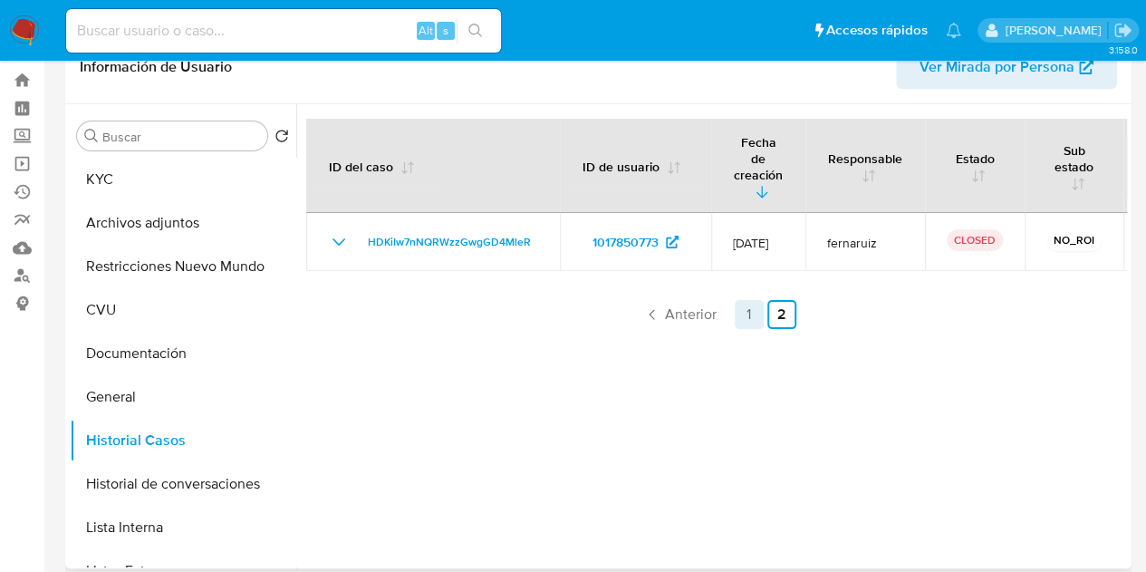
click at [743, 300] on link "1" at bounding box center [749, 314] width 29 height 29
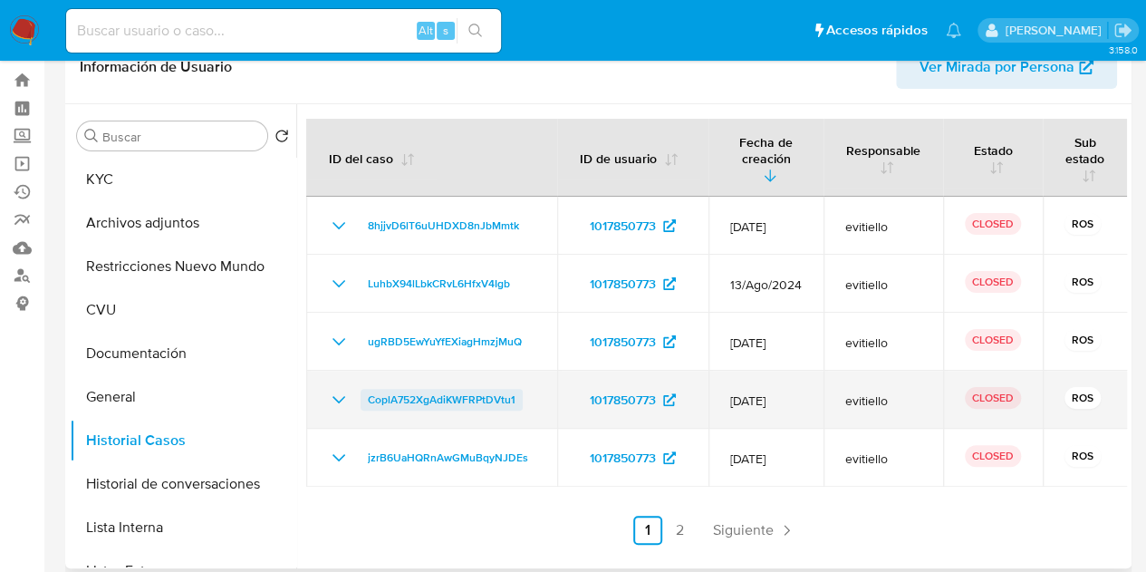
click at [469, 398] on span "CoplA752XgAdiKWFRPtDVtu1" at bounding box center [442, 400] width 148 height 22
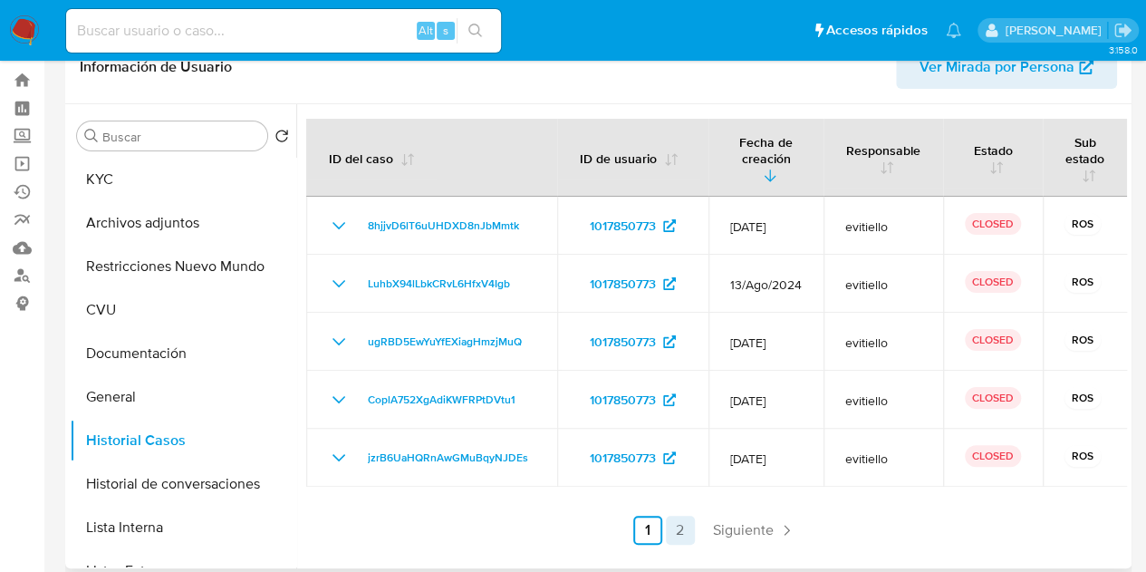
click at [676, 529] on link "2" at bounding box center [680, 529] width 29 height 29
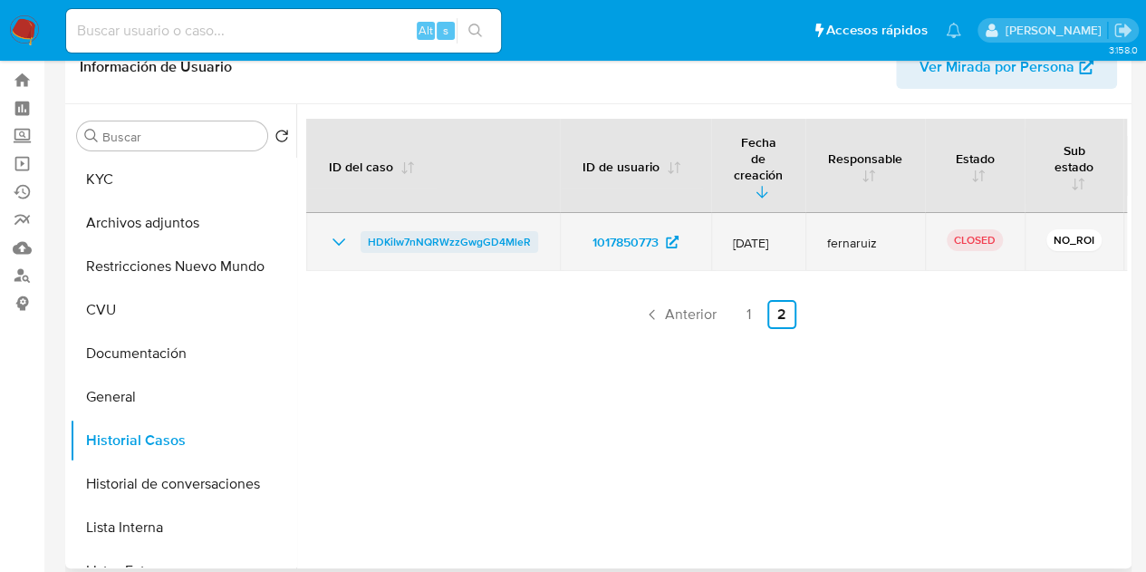
click at [428, 231] on span "HDKiIw7nNQRWzzGwgGD4MleR" at bounding box center [449, 242] width 163 height 22
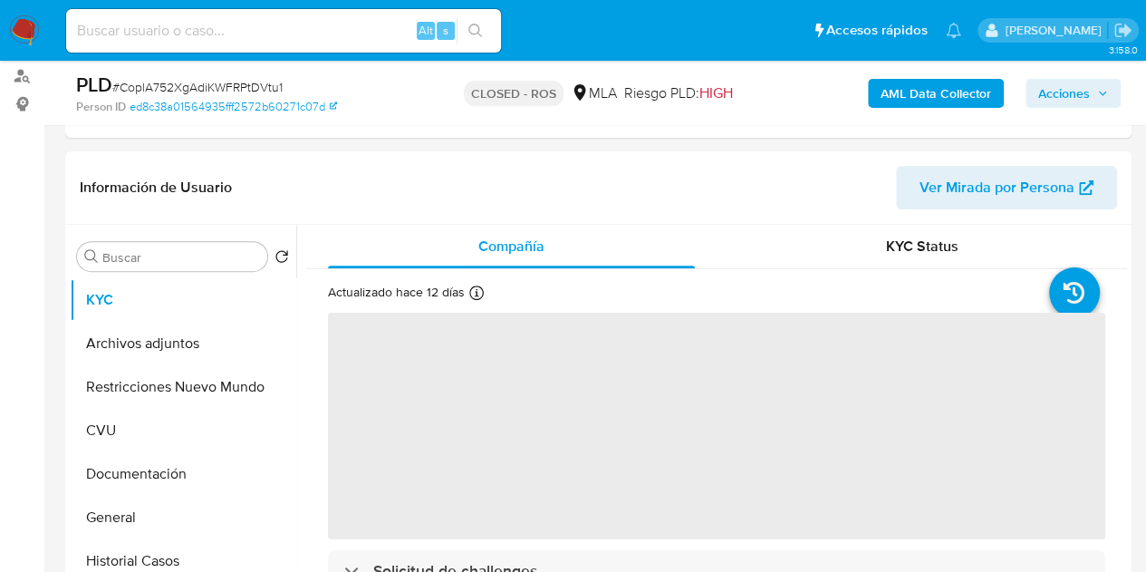
scroll to position [255, 0]
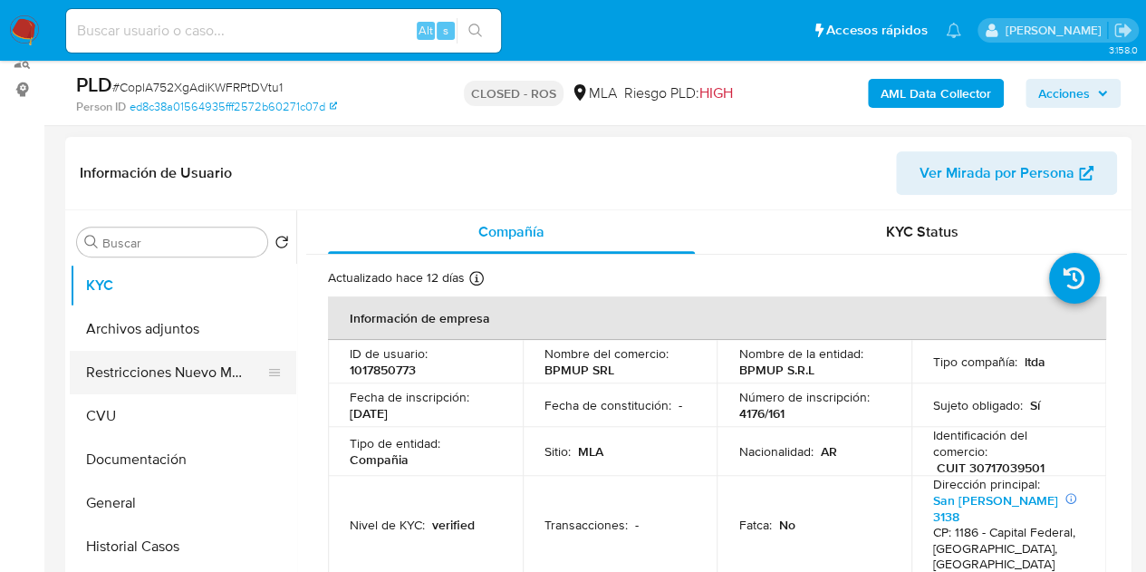
select select "10"
click at [88, 352] on button "Restricciones Nuevo Mundo" at bounding box center [176, 372] width 212 height 43
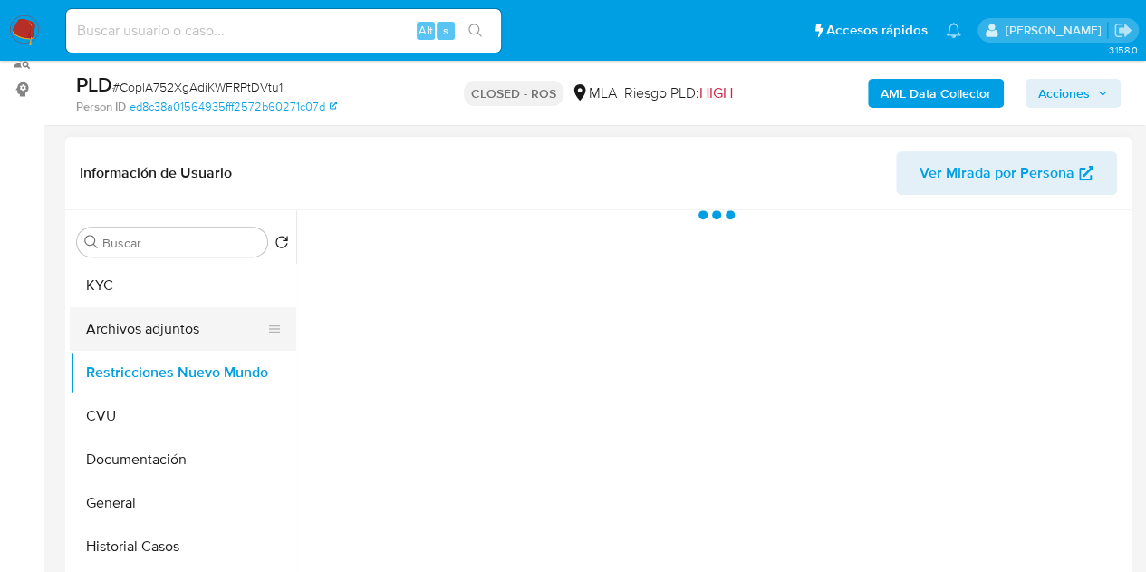
click at [94, 345] on button "Archivos adjuntos" at bounding box center [176, 328] width 212 height 43
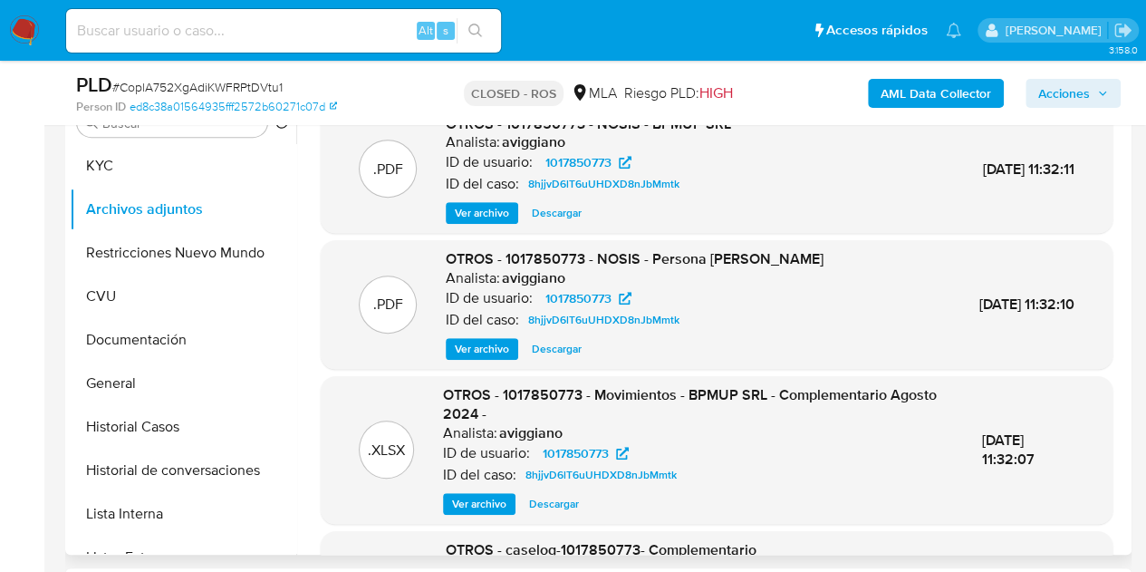
scroll to position [172, 0]
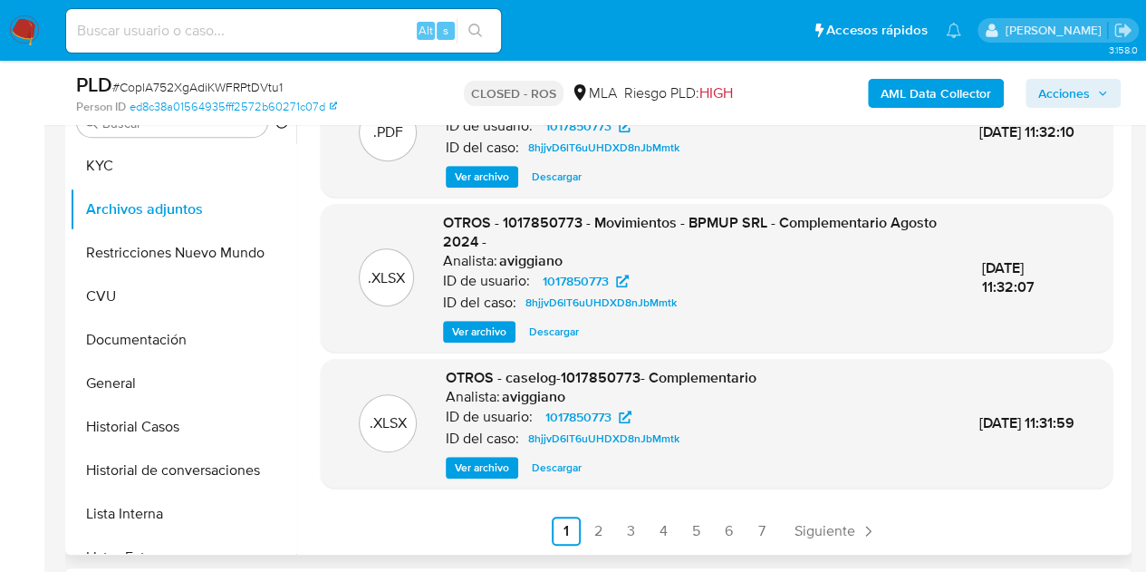
click at [742, 535] on ul "Anterior 1 2 3 4 5 6 7 Siguiente" at bounding box center [717, 530] width 792 height 29
click at [728, 536] on link "6" at bounding box center [729, 530] width 29 height 29
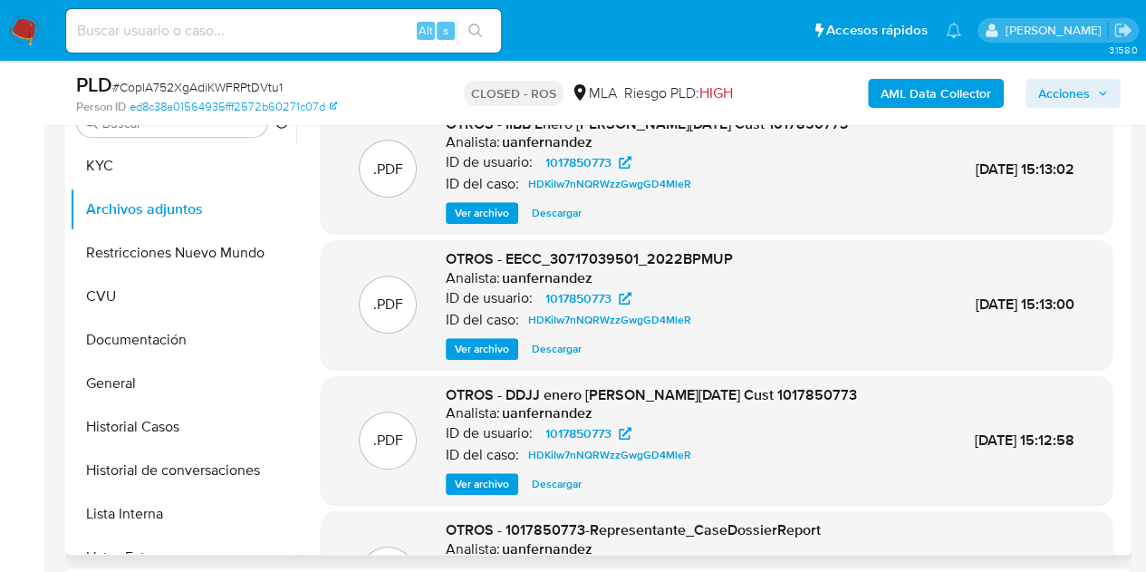
scroll to position [152, 0]
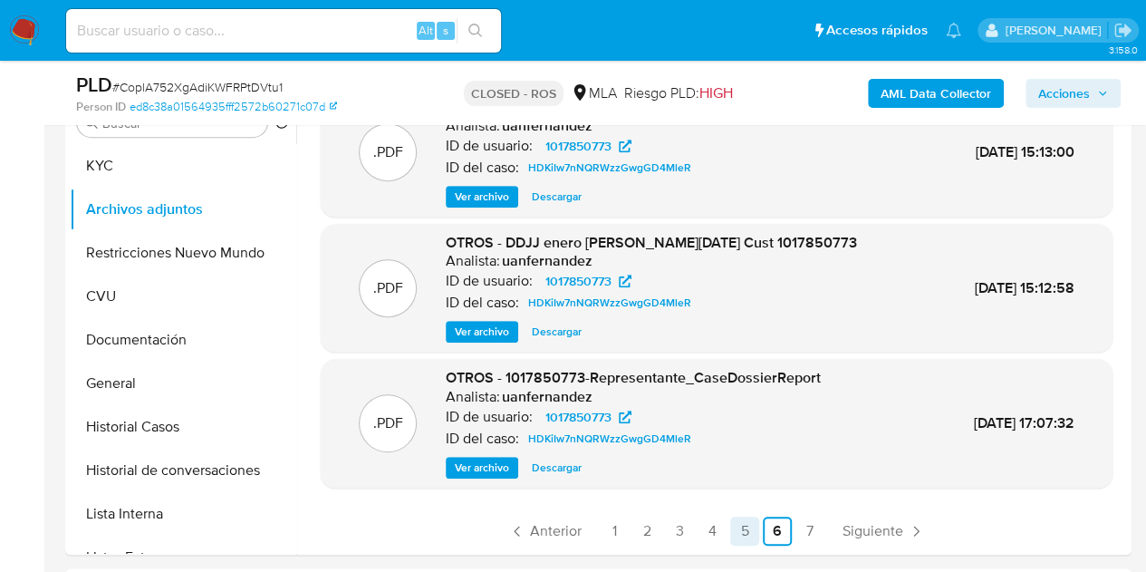
click at [752, 524] on link "5" at bounding box center [744, 530] width 29 height 29
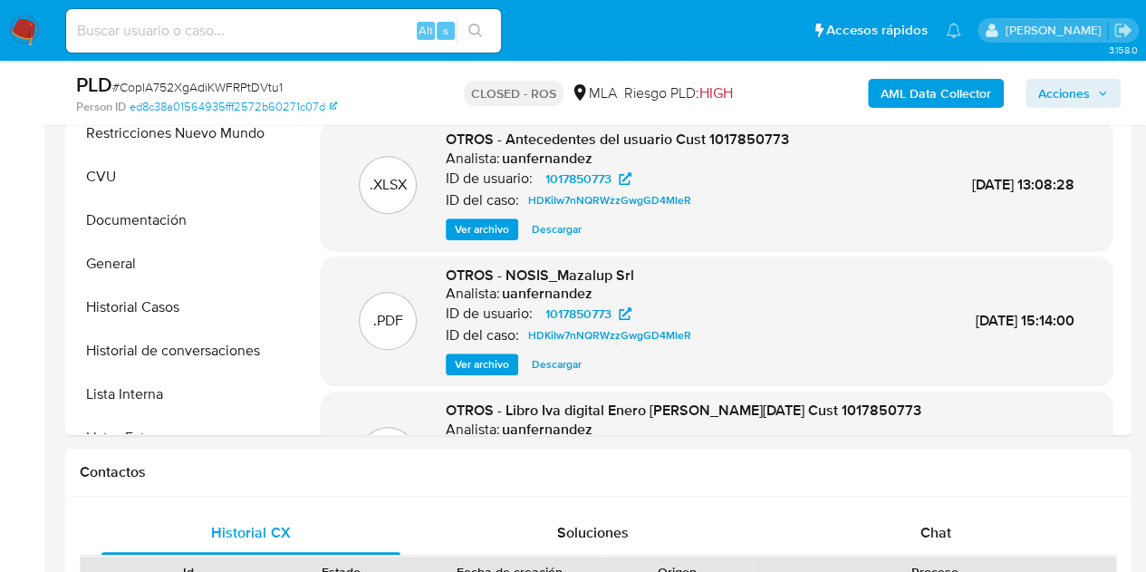
scroll to position [468, 0]
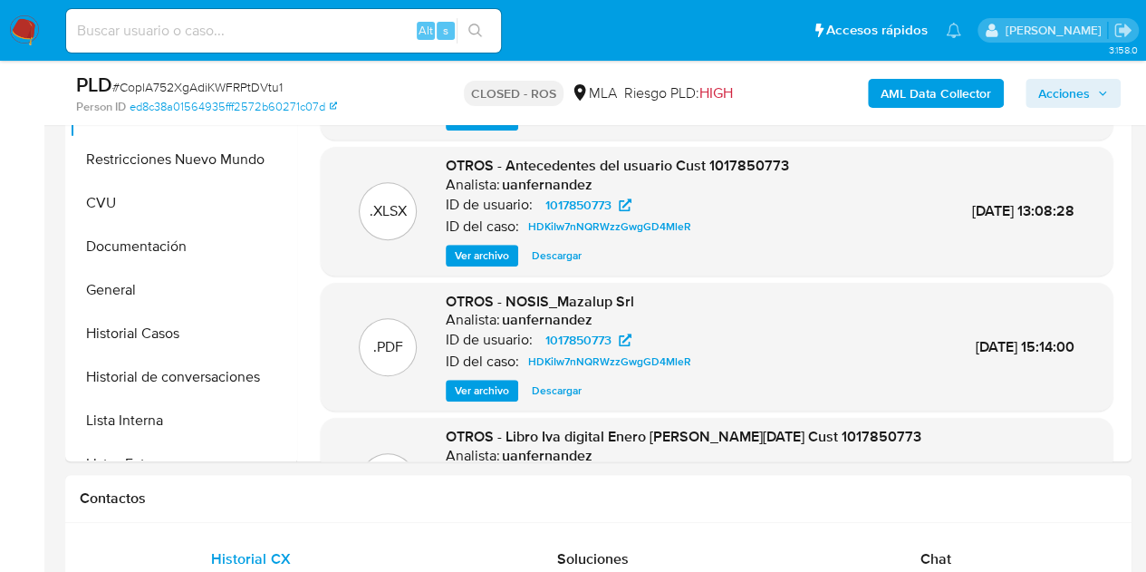
drag, startPoint x: 1116, startPoint y: 175, endPoint x: 1123, endPoint y: 207, distance: 33.4
click at [1123, 207] on div ".PDF OTROS - 1017850773 - NOSIS Analista: aviggiano ID de usuario: 1017850773 I…" at bounding box center [711, 229] width 831 height 464
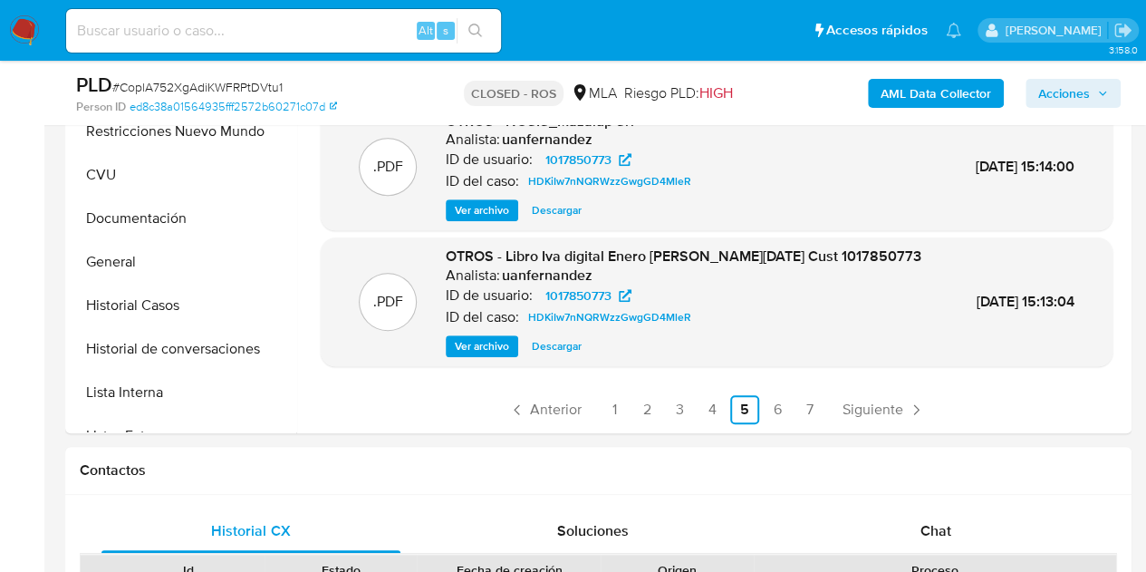
scroll to position [470, 0]
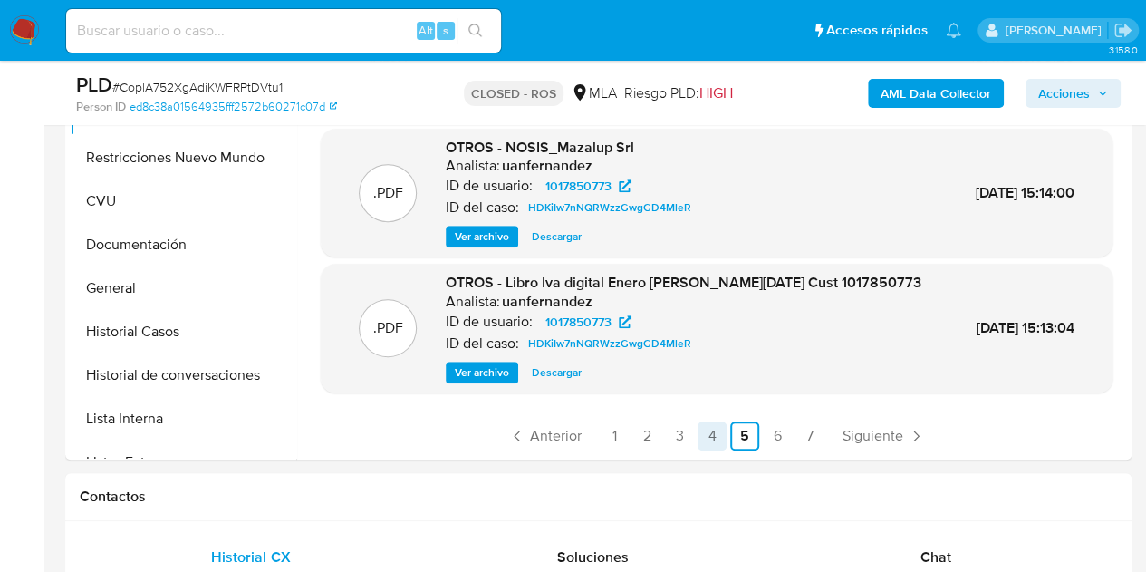
click at [714, 428] on link "4" at bounding box center [711, 435] width 29 height 29
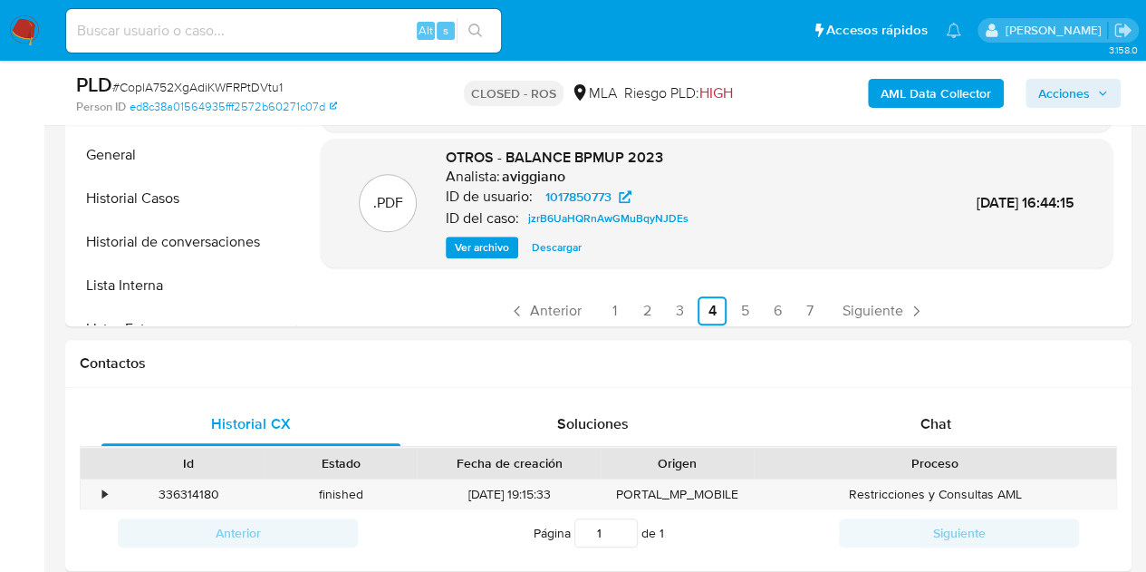
scroll to position [152, 0]
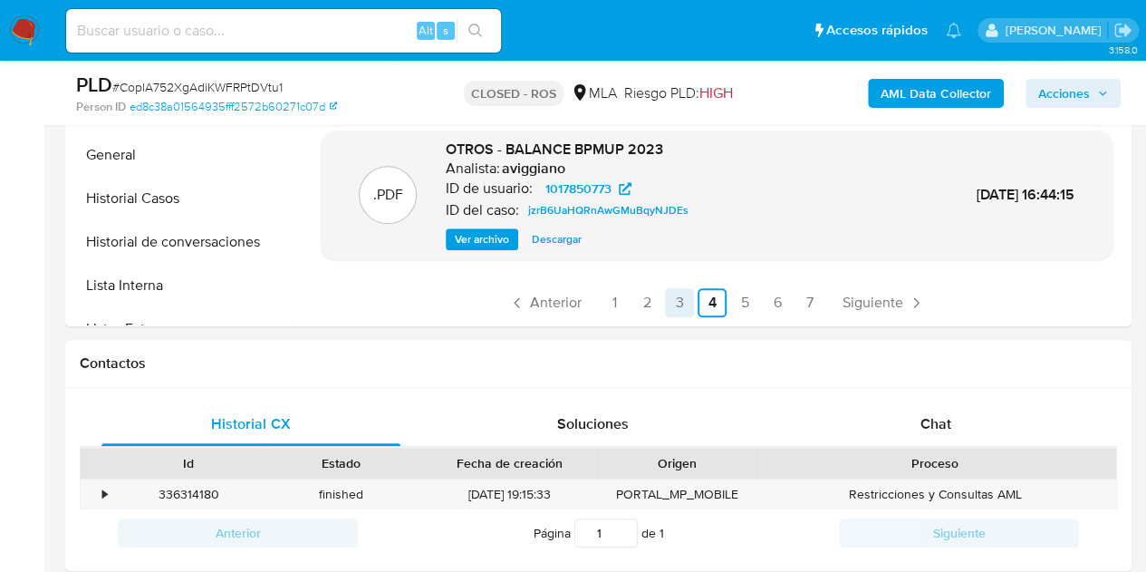
click at [676, 308] on link "3" at bounding box center [679, 302] width 29 height 29
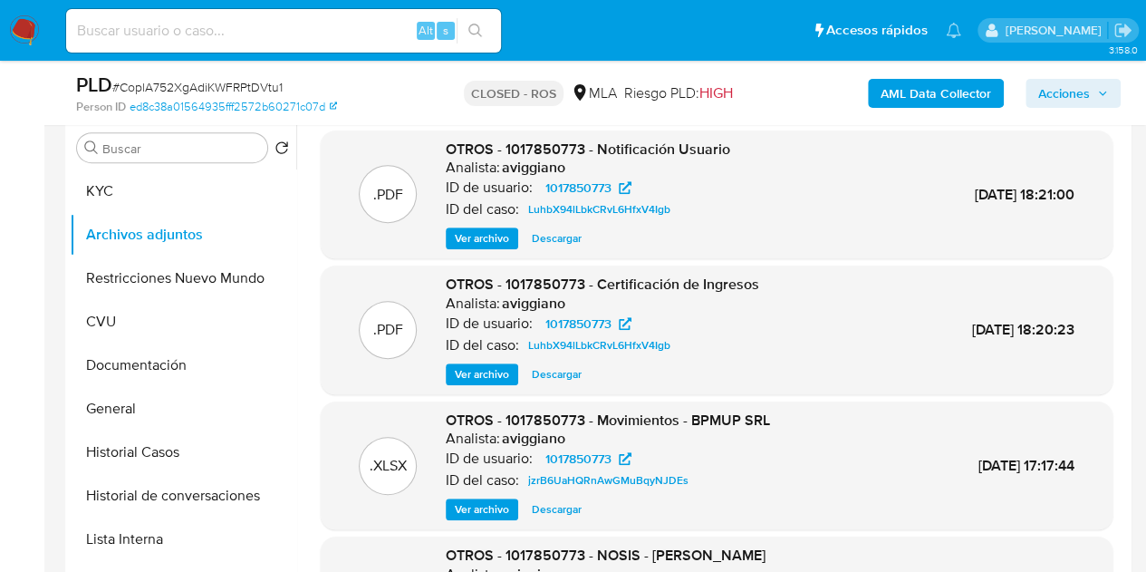
scroll to position [235, 0]
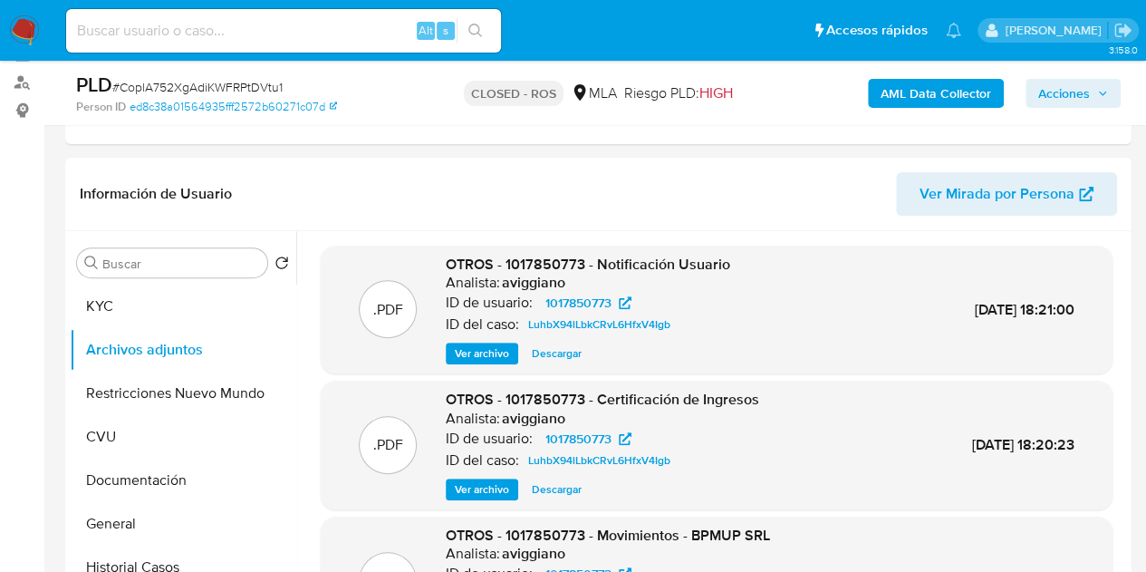
click at [478, 356] on span "Ver archivo" at bounding box center [482, 353] width 54 height 18
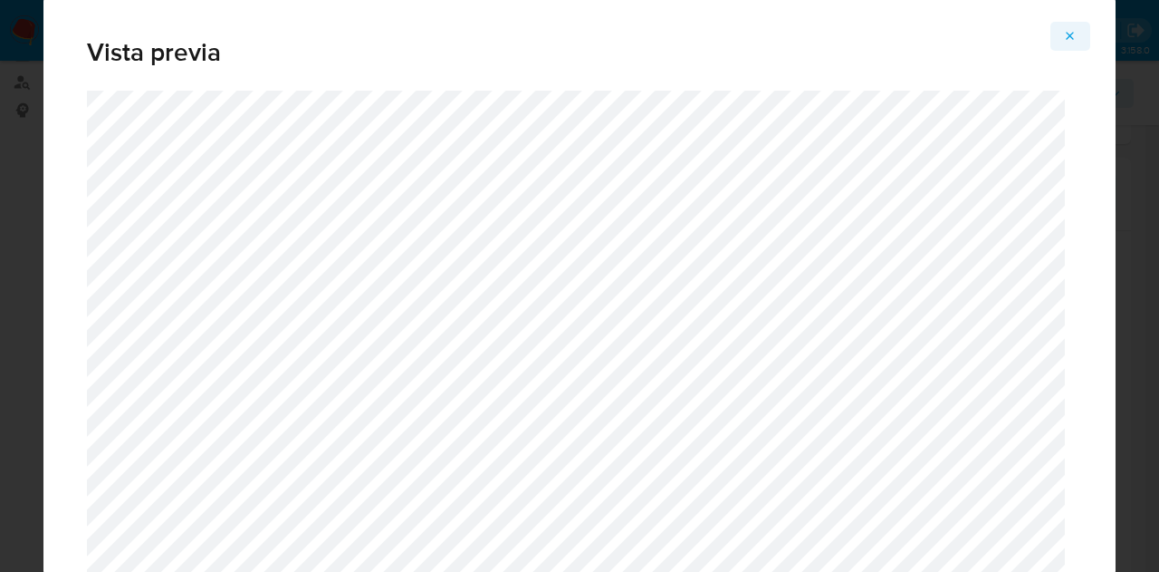
click at [1073, 35] on icon "Attachment preview" at bounding box center [1070, 36] width 14 height 14
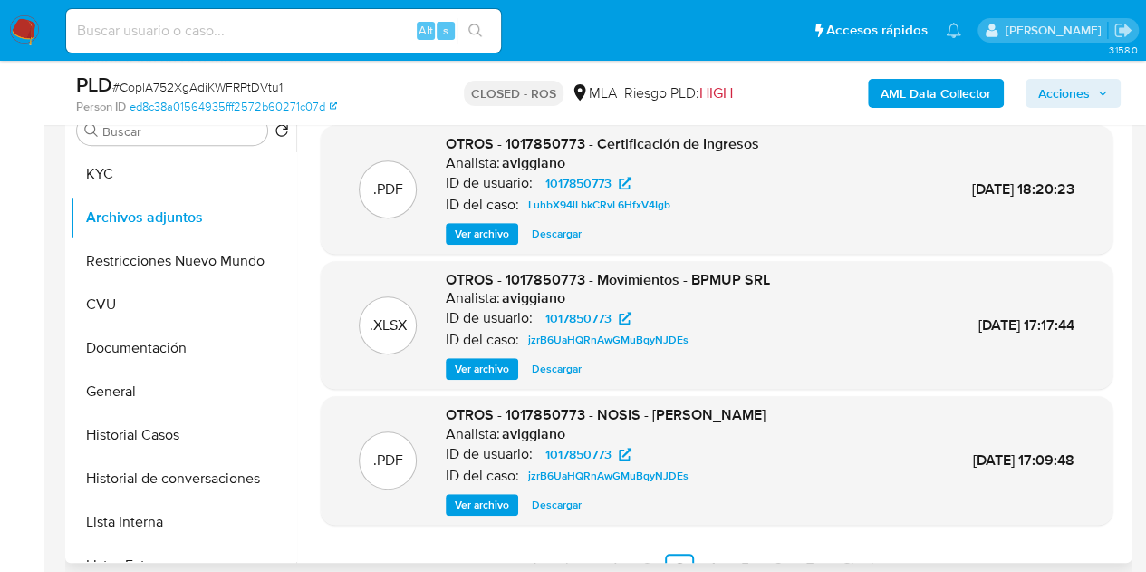
scroll to position [152, 0]
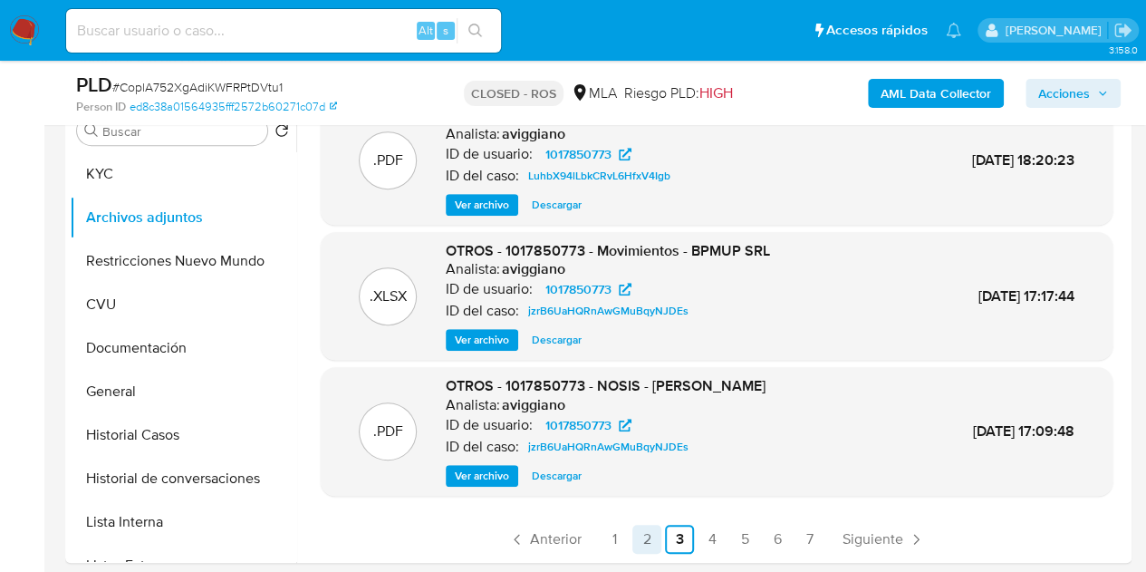
click at [650, 537] on link "2" at bounding box center [646, 538] width 29 height 29
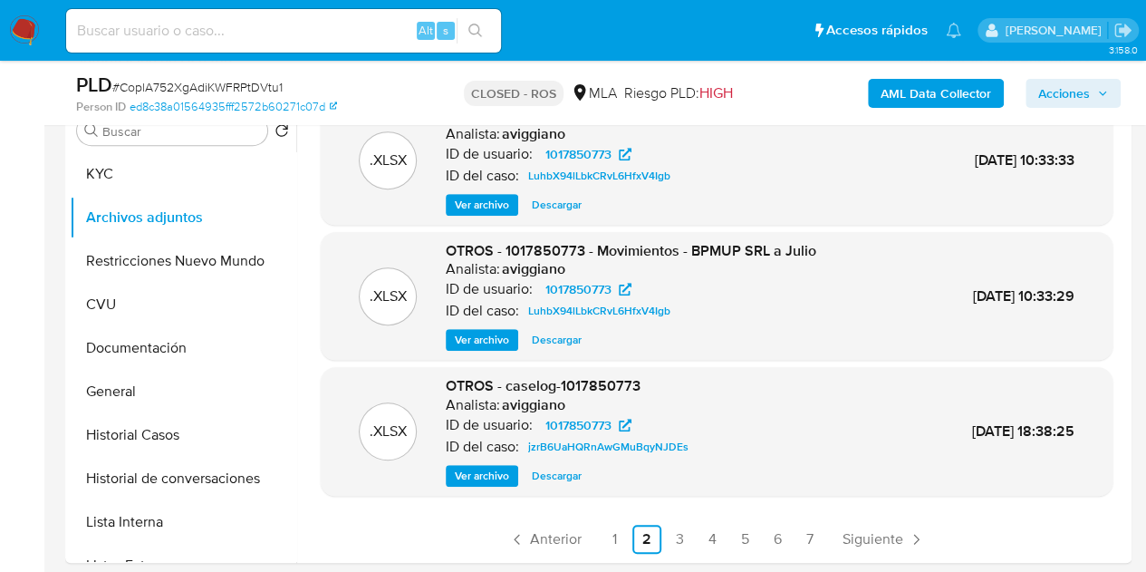
click at [486, 476] on span "Ver archivo" at bounding box center [482, 475] width 54 height 18
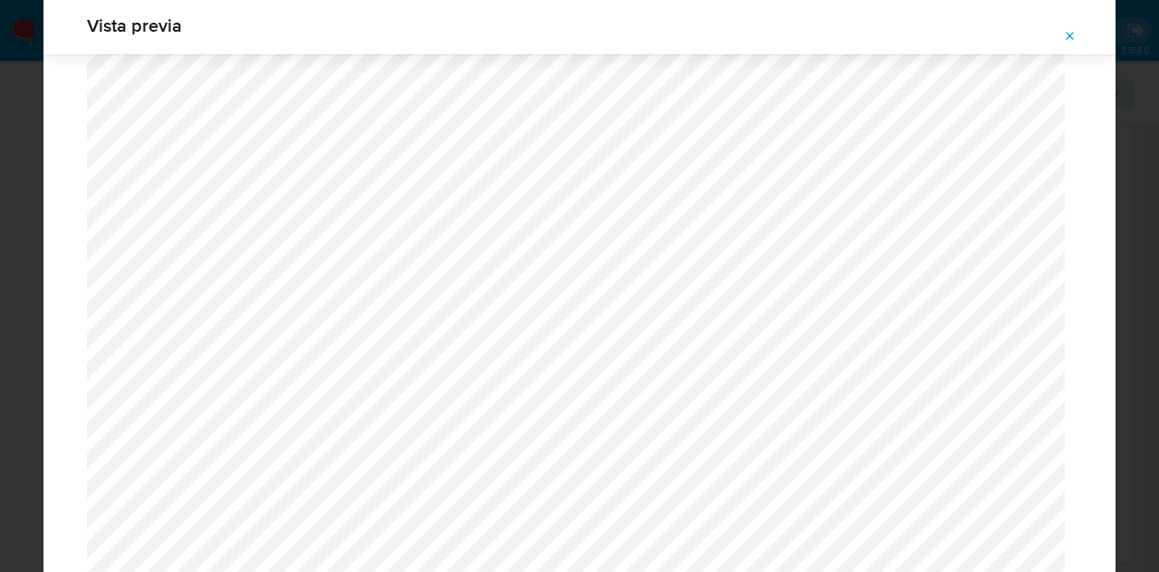
scroll to position [1620, 0]
drag, startPoint x: 1110, startPoint y: 178, endPoint x: 1118, endPoint y: 168, distance: 12.2
click at [1118, 168] on div "Vista previa" at bounding box center [579, 286] width 1159 height 572
click at [1079, 41] on button "Attachment preview" at bounding box center [1071, 36] width 40 height 29
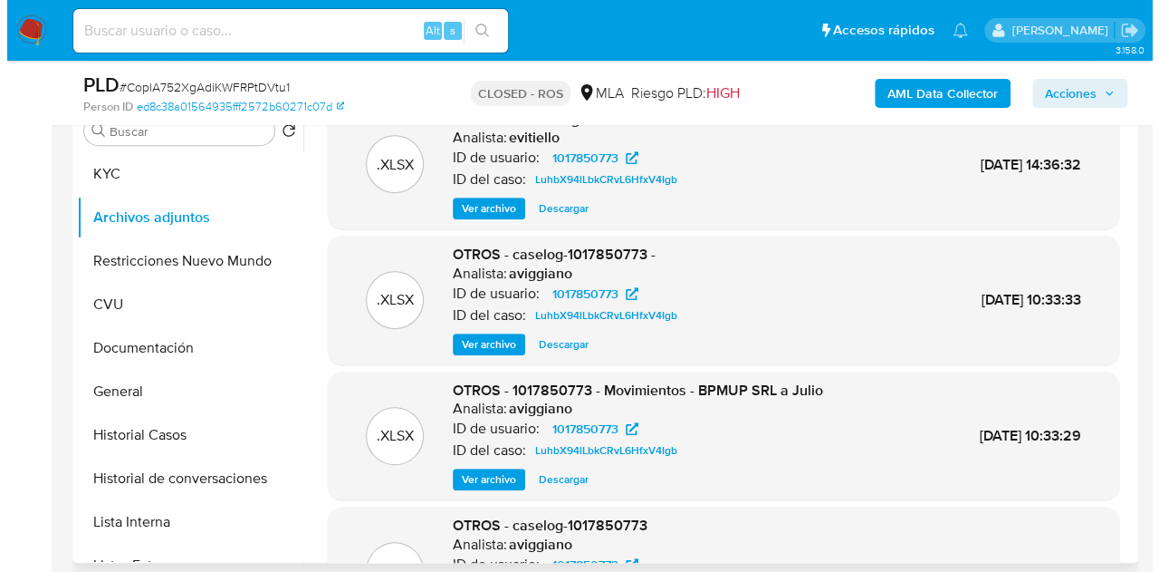
scroll to position [0, 0]
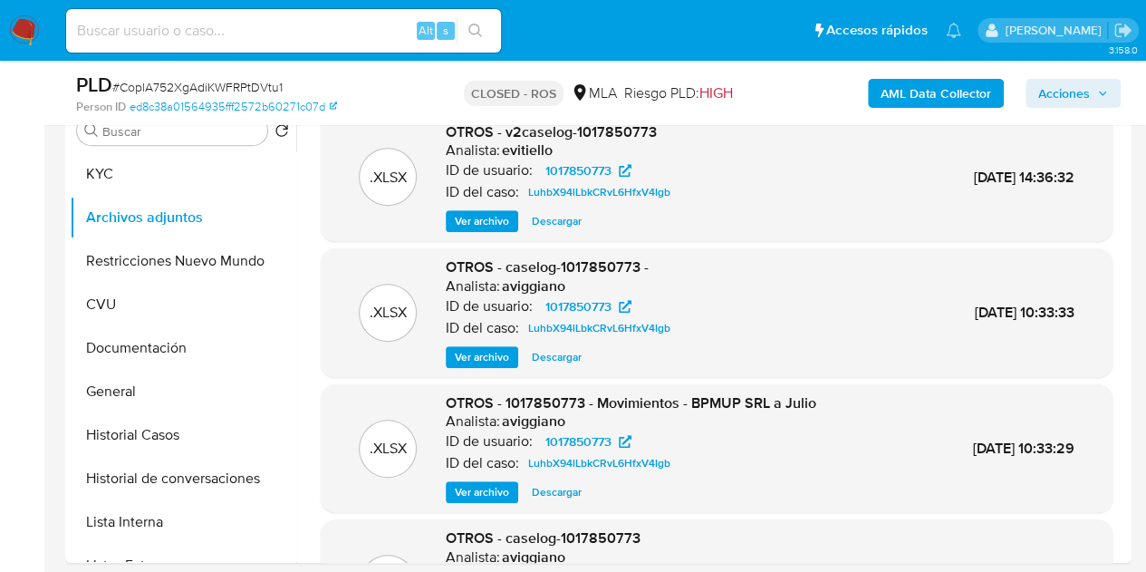
click at [475, 215] on span "Ver archivo" at bounding box center [482, 221] width 54 height 18
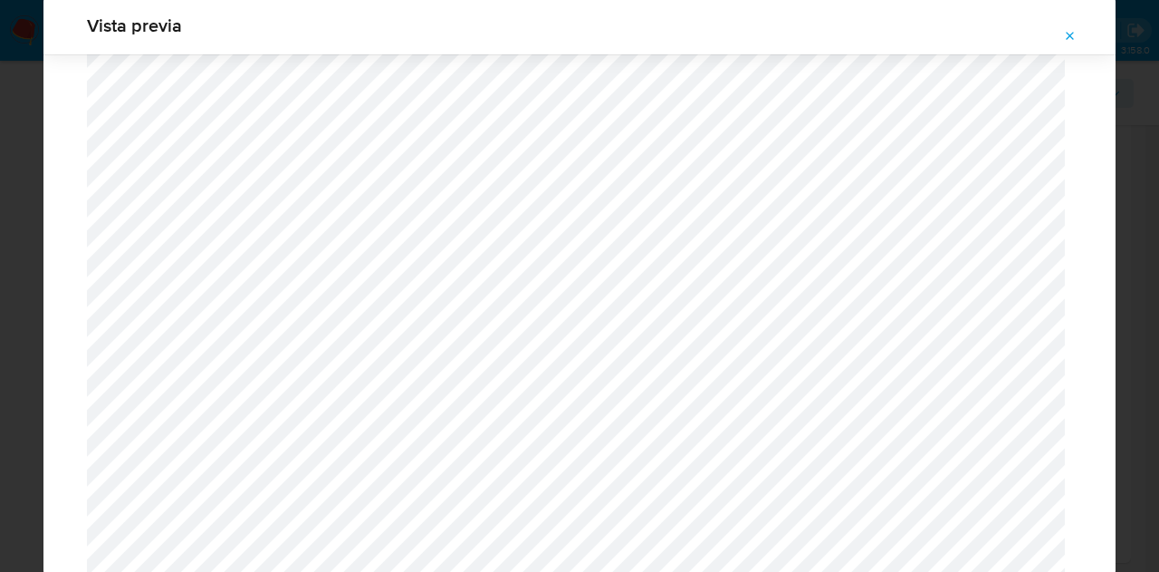
click at [1072, 37] on icon "Attachment preview" at bounding box center [1070, 36] width 14 height 14
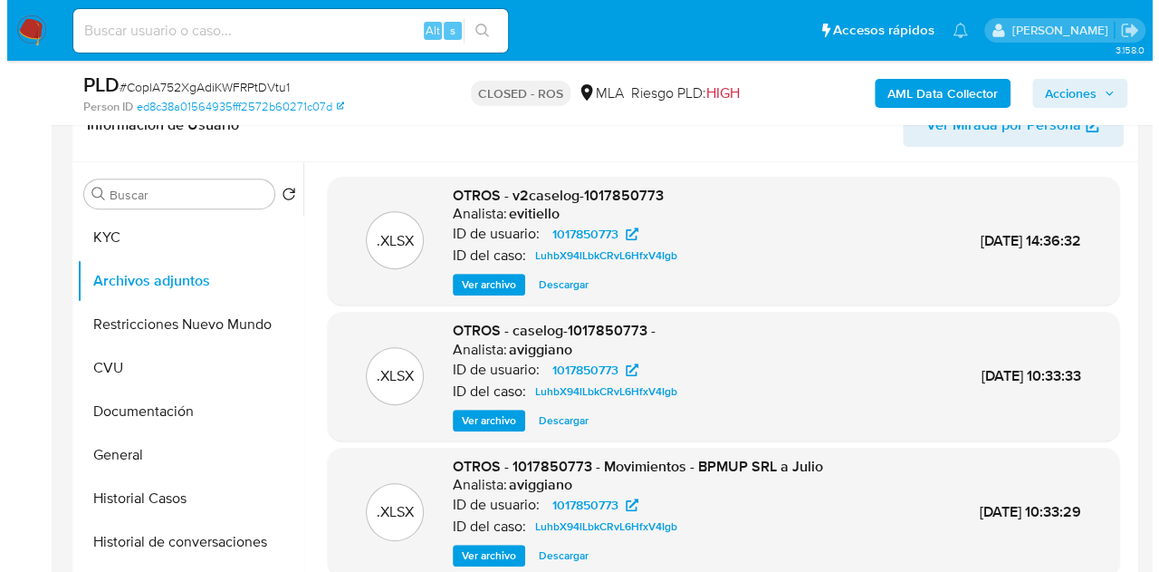
scroll to position [359, 0]
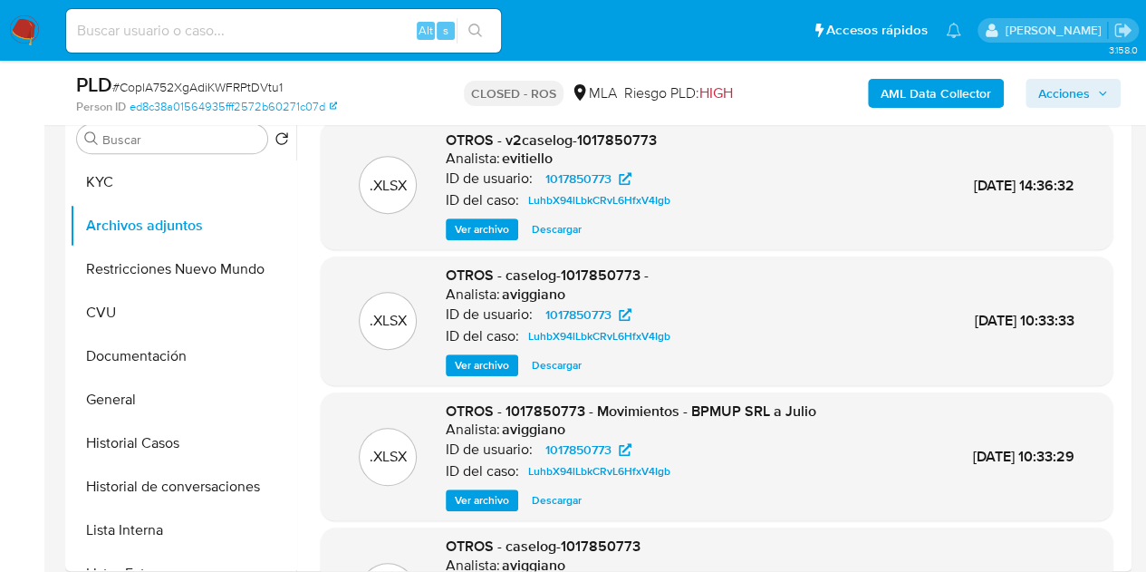
click at [504, 223] on span "Ver archivo" at bounding box center [482, 229] width 54 height 18
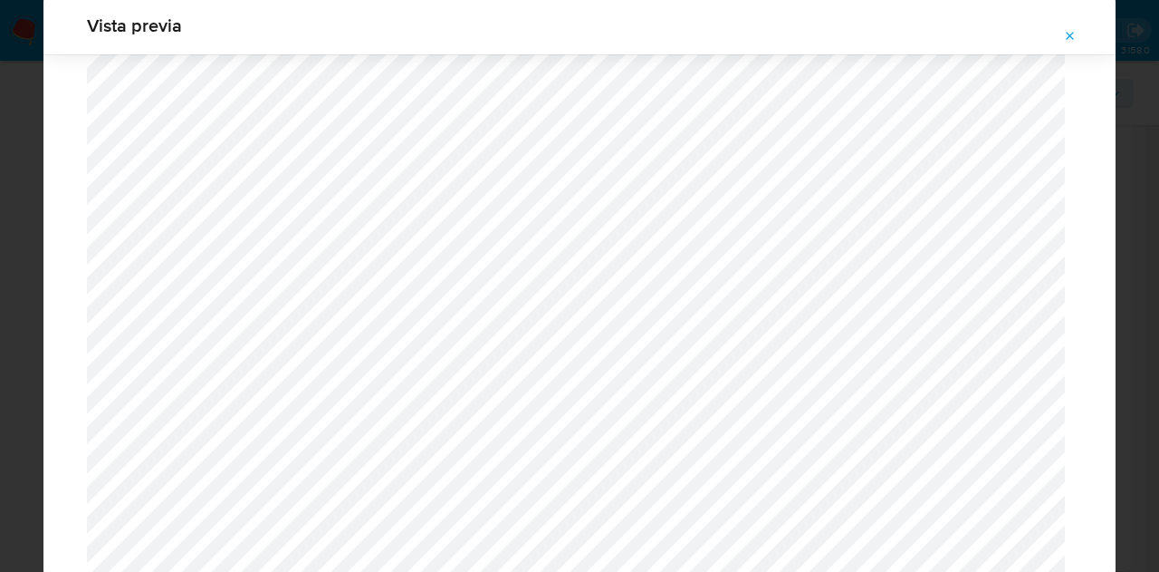
scroll to position [1020, 0]
click at [1072, 33] on icon "Attachment preview" at bounding box center [1070, 36] width 14 height 14
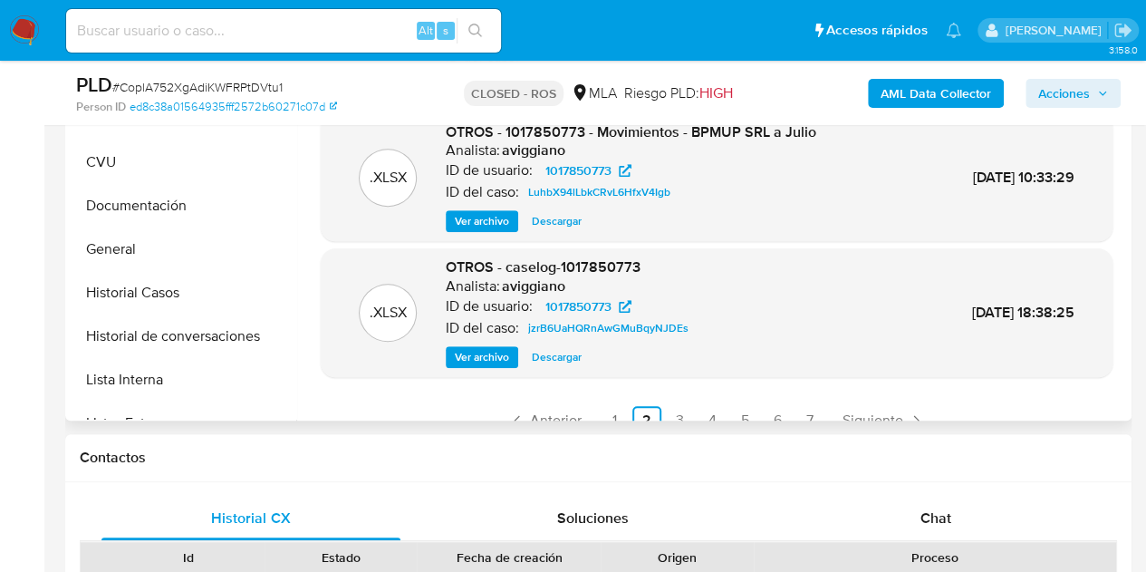
scroll to position [152, 0]
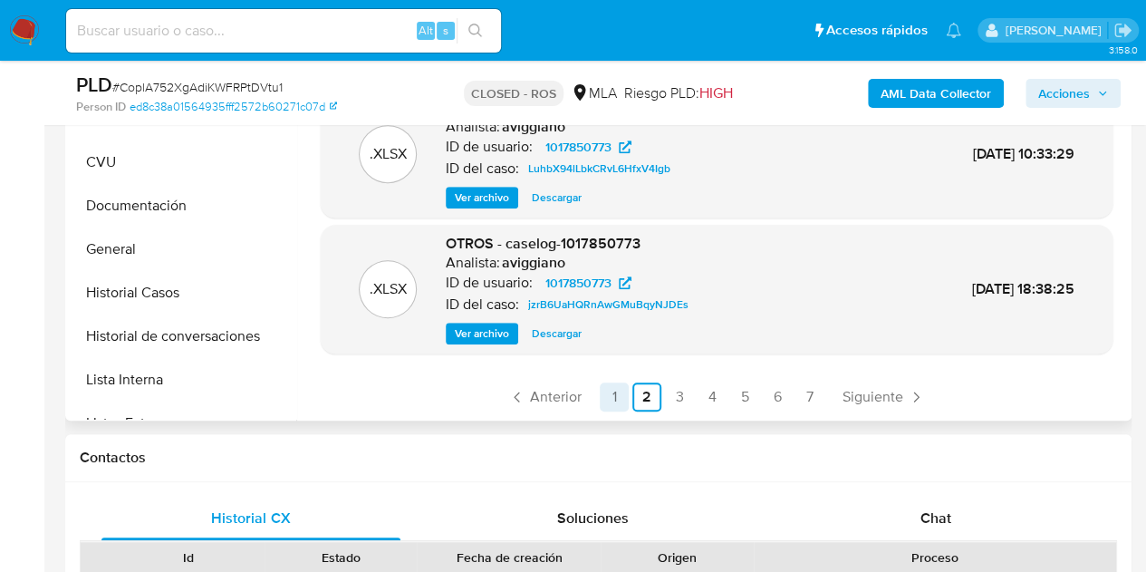
click at [623, 400] on link "1" at bounding box center [614, 396] width 29 height 29
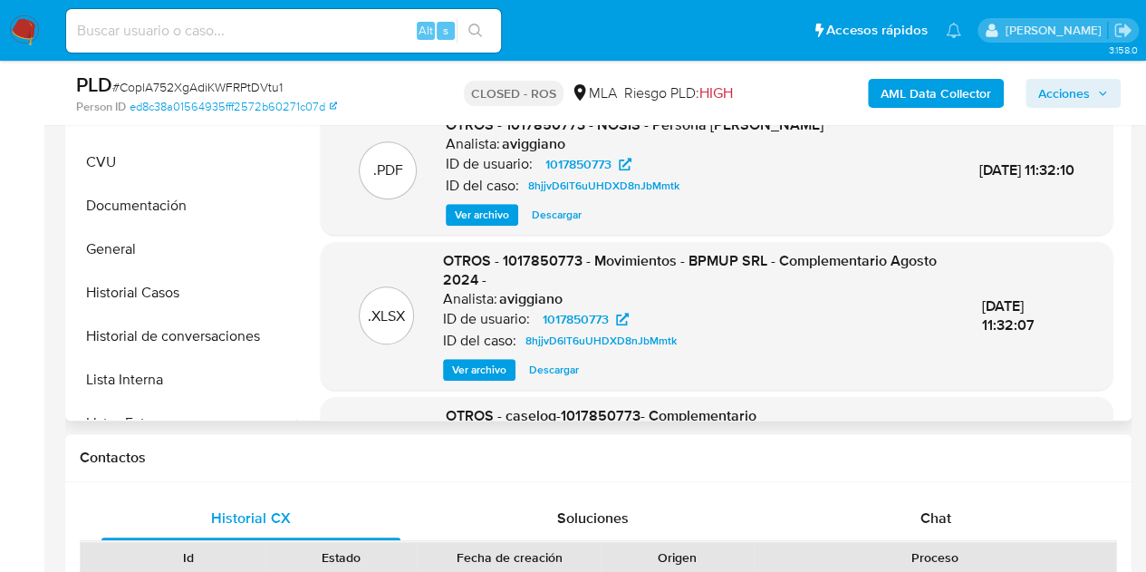
scroll to position [466, 0]
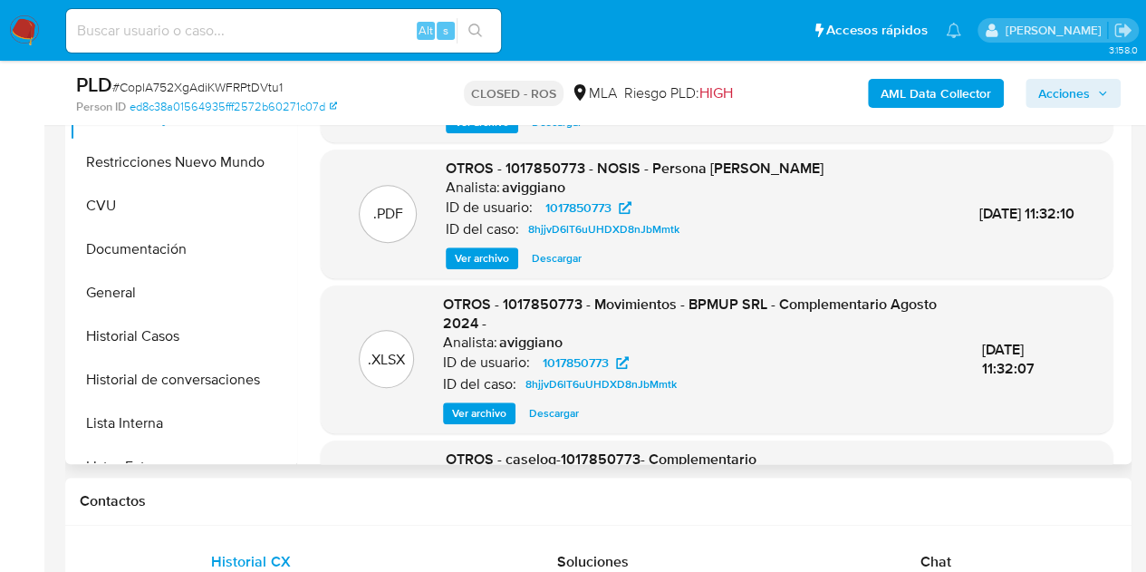
drag, startPoint x: 1118, startPoint y: 191, endPoint x: 1127, endPoint y: 277, distance: 86.5
click at [1127, 277] on div "Buscar Volver al orden por defecto KYC Archivos adjuntos Restricciones Nuevo Mu…" at bounding box center [598, 232] width 1066 height 464
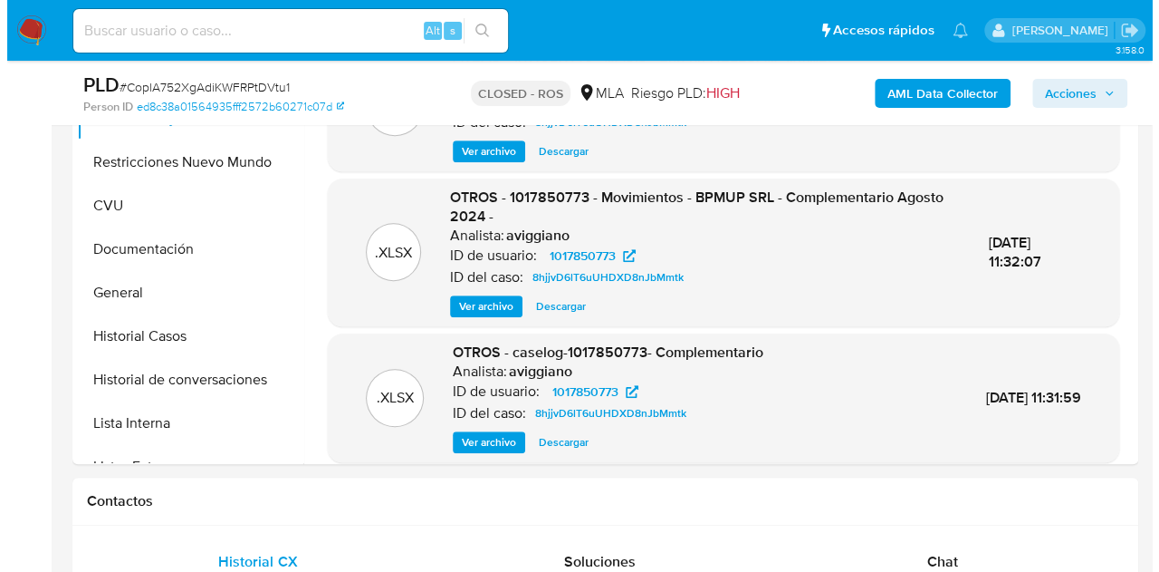
scroll to position [149, 0]
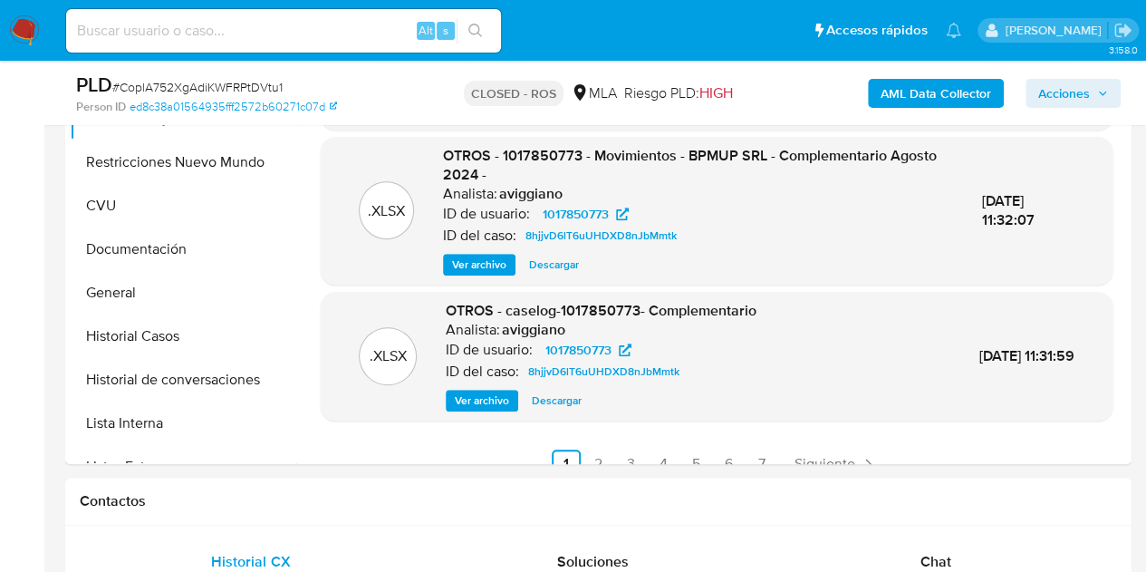
click at [789, 361] on div ".XLSX OTROS - caselog-1017850773- Complementario Analista: aviggiano ID de usua…" at bounding box center [717, 356] width 774 height 111
click at [492, 404] on span "Ver archivo" at bounding box center [482, 400] width 54 height 18
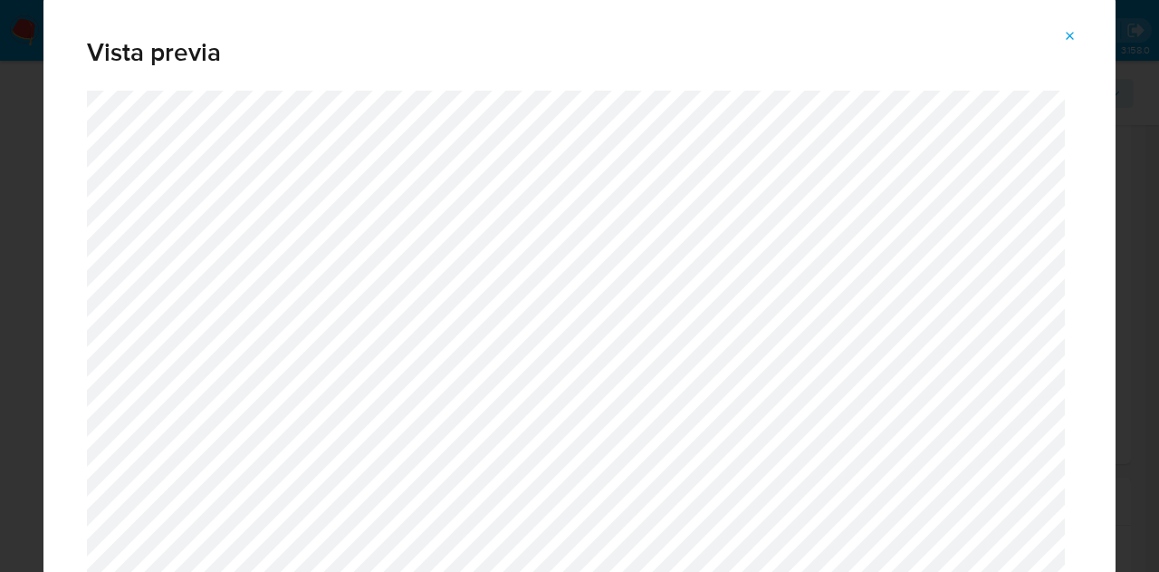
drag, startPoint x: 1116, startPoint y: 32, endPoint x: 1103, endPoint y: 336, distance: 304.6
click at [1103, 336] on div "Vista previa" at bounding box center [579, 286] width 1159 height 572
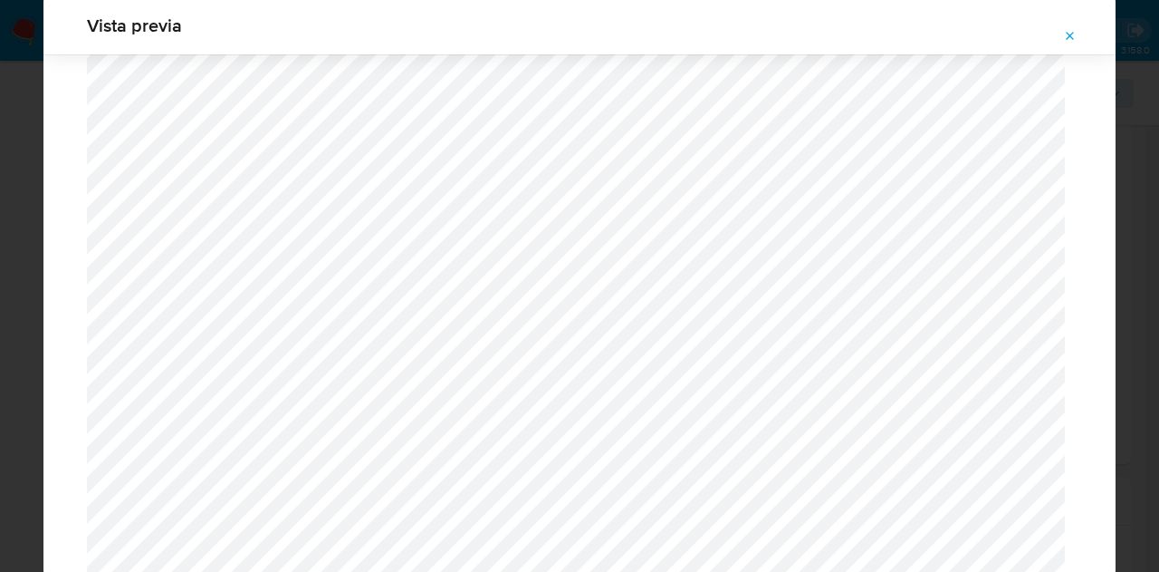
scroll to position [2884, 0]
click at [1072, 35] on icon "Attachment preview" at bounding box center [1070, 36] width 14 height 14
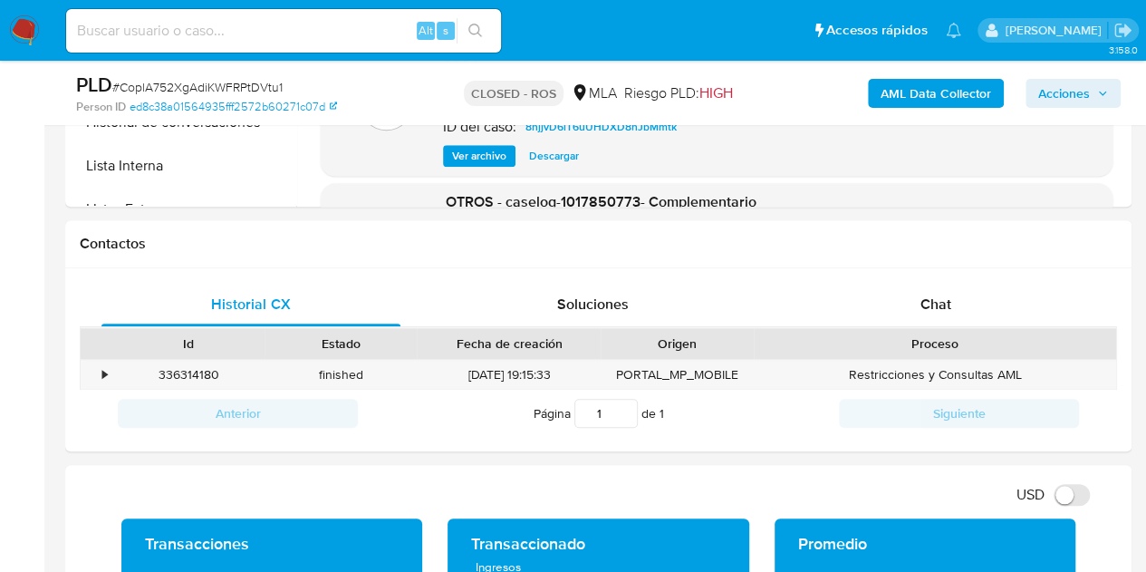
scroll to position [726, 0]
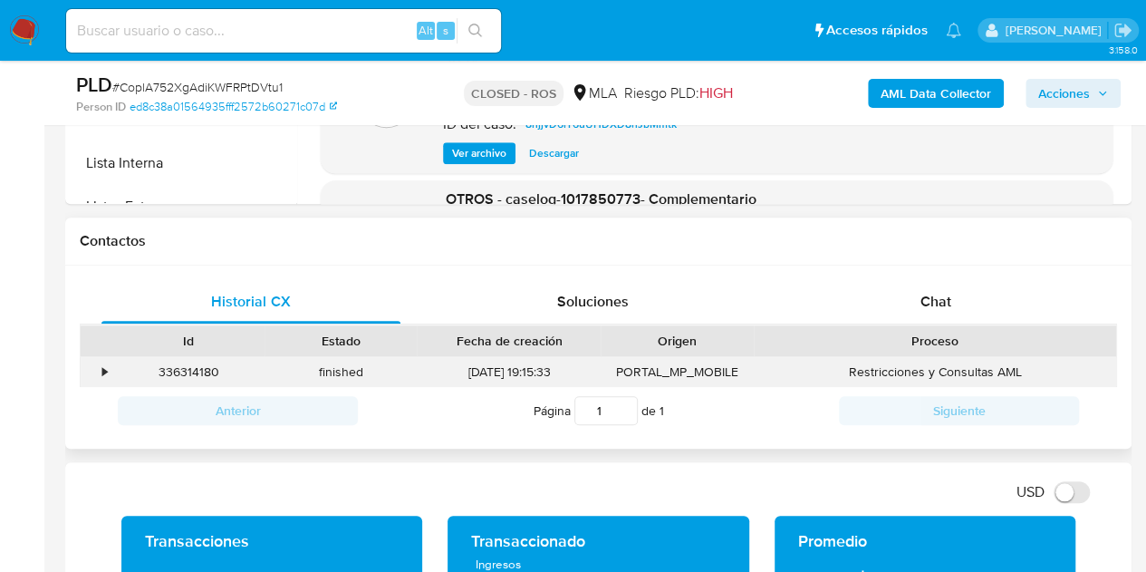
click at [187, 374] on div "336314180" at bounding box center [188, 372] width 152 height 30
copy div "336314180"
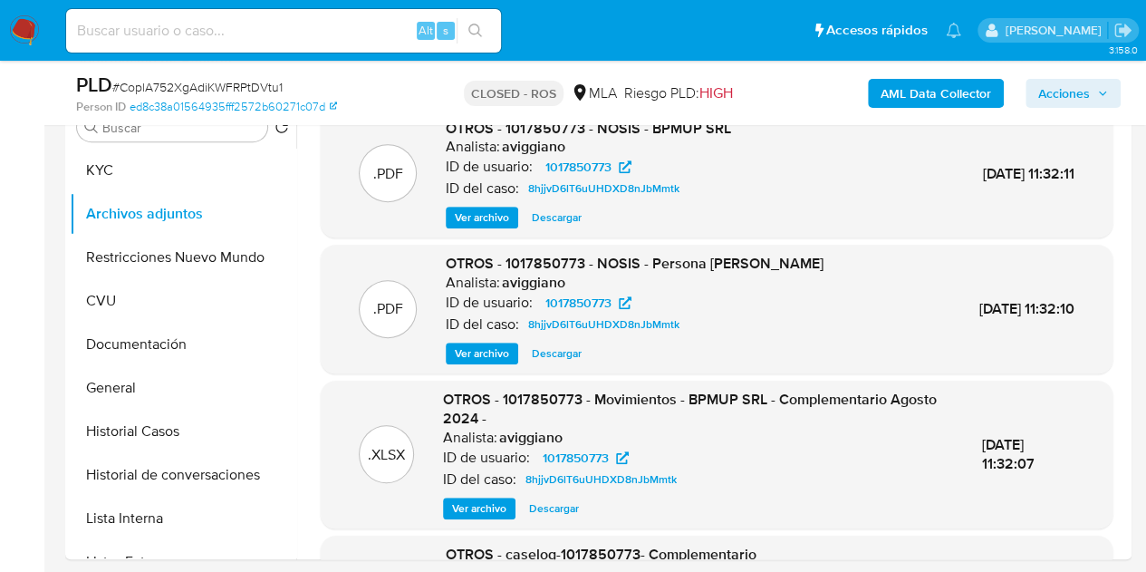
scroll to position [390, 0]
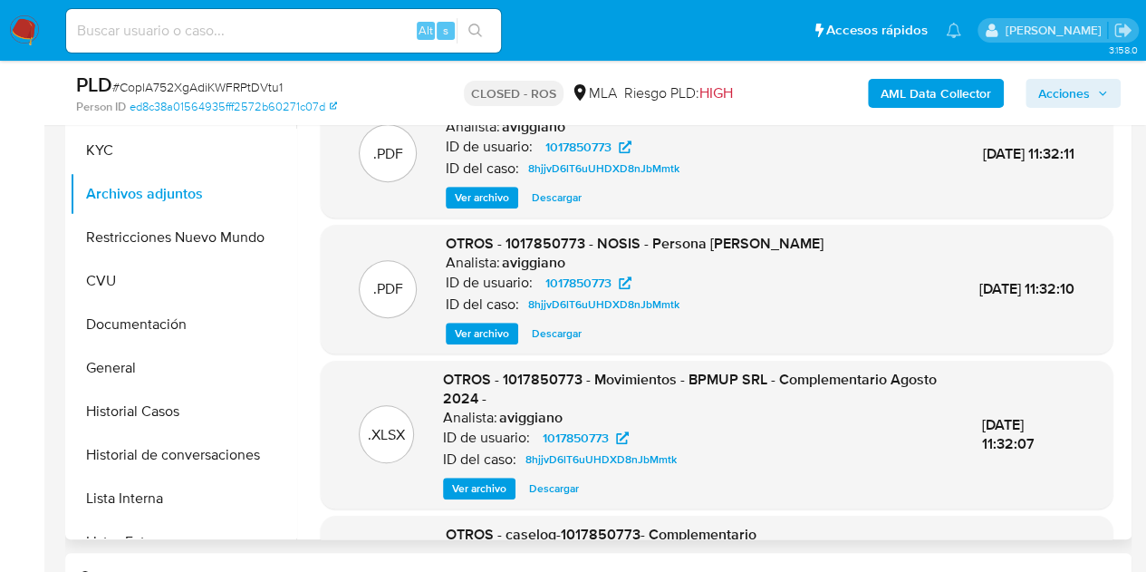
drag, startPoint x: 1118, startPoint y: 180, endPoint x: 1120, endPoint y: 342, distance: 162.1
click at [1120, 342] on div ".PDF OTROS - 1017850773 - NOSIS - BPMUP SRL Analista: aviggiano ID de usuario: …" at bounding box center [711, 307] width 831 height 464
drag, startPoint x: 1096, startPoint y: 299, endPoint x: 1109, endPoint y: 280, distance: 22.9
click at [1096, 298] on div ".PDF OTROS - 1017850773 - NOSIS - Persona Fisica Vinculada Analista: aviggiano …" at bounding box center [717, 289] width 792 height 129
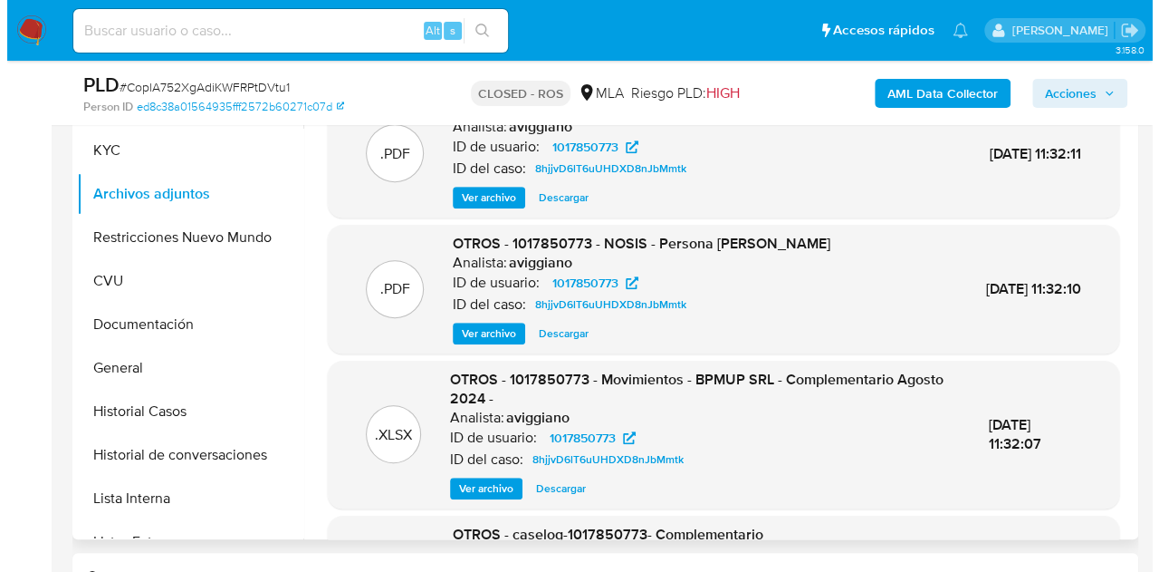
scroll to position [172, 0]
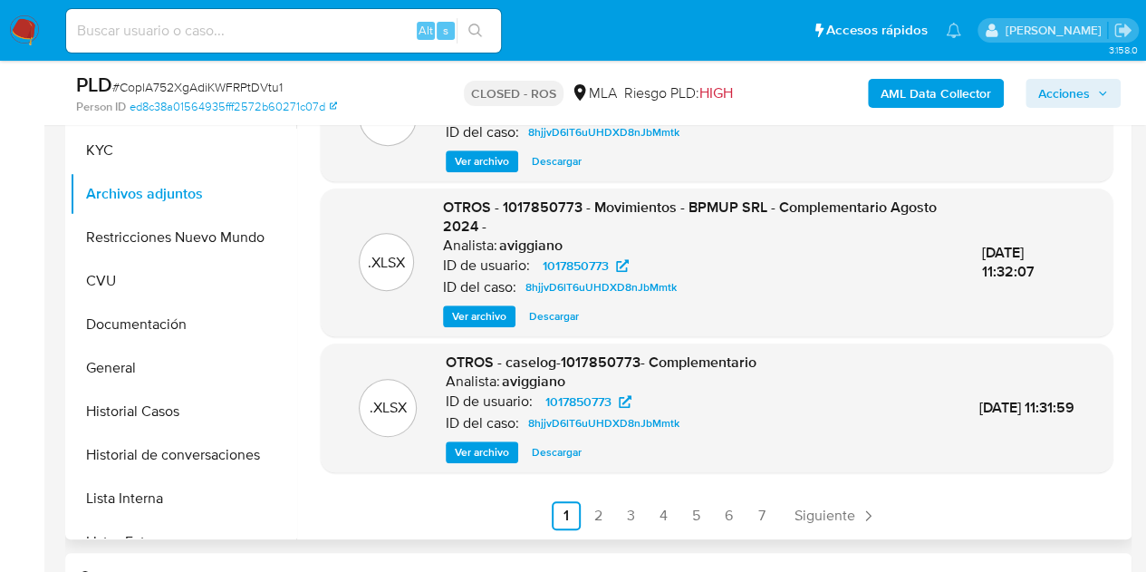
click at [486, 470] on div ".XLSX OTROS - caselog-1017850773- Complementario Analista: aviggiano ID de usua…" at bounding box center [717, 407] width 792 height 129
click at [473, 445] on span "Ver archivo" at bounding box center [482, 452] width 54 height 18
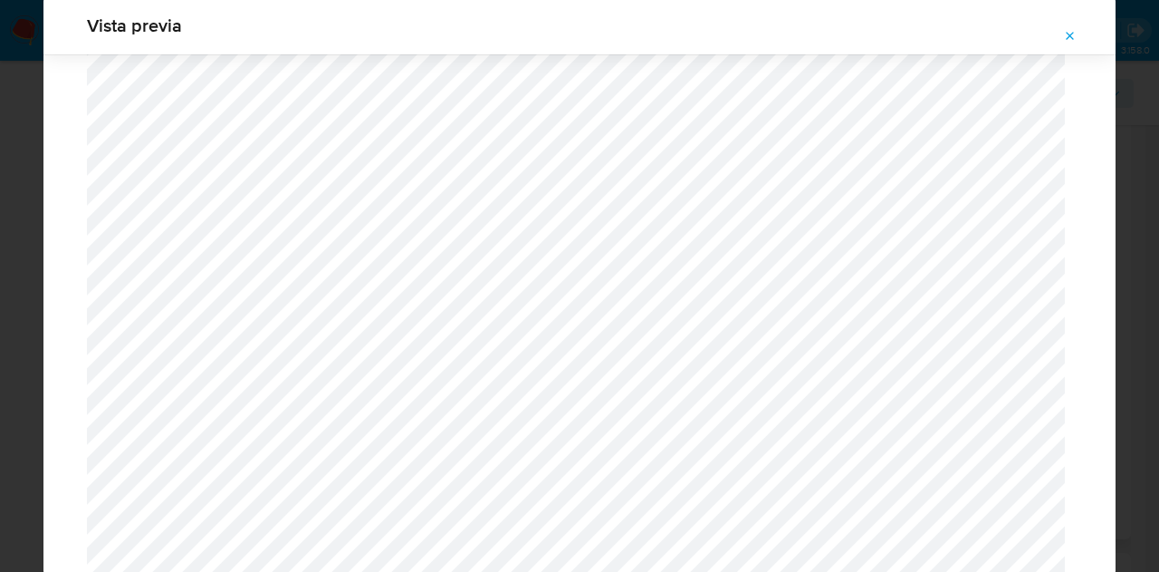
scroll to position [1558, 0]
click at [1068, 34] on icon "Attachment preview" at bounding box center [1071, 36] width 8 height 8
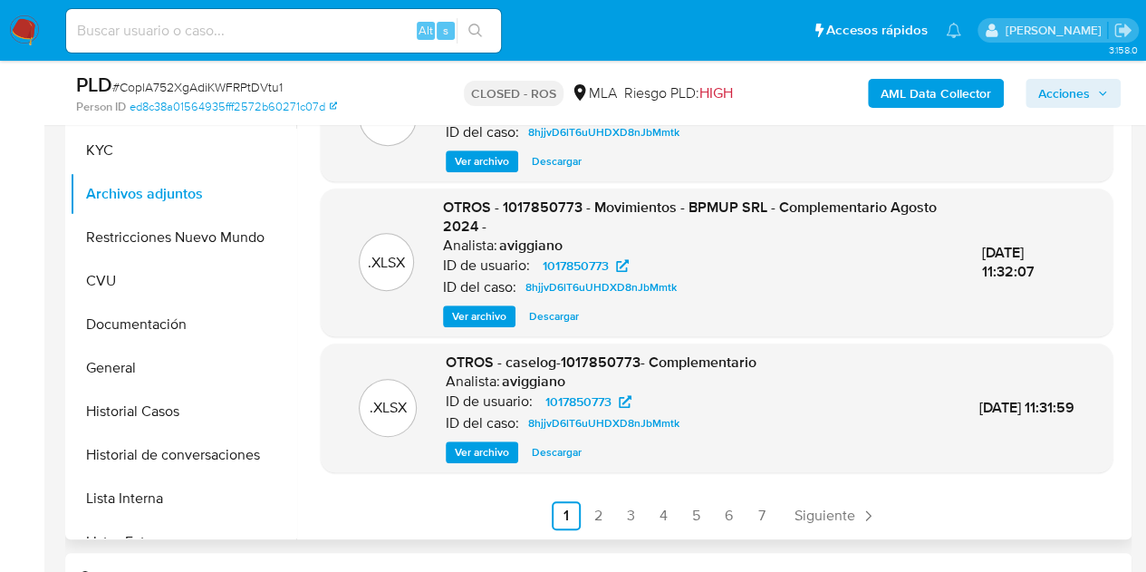
scroll to position [221, 0]
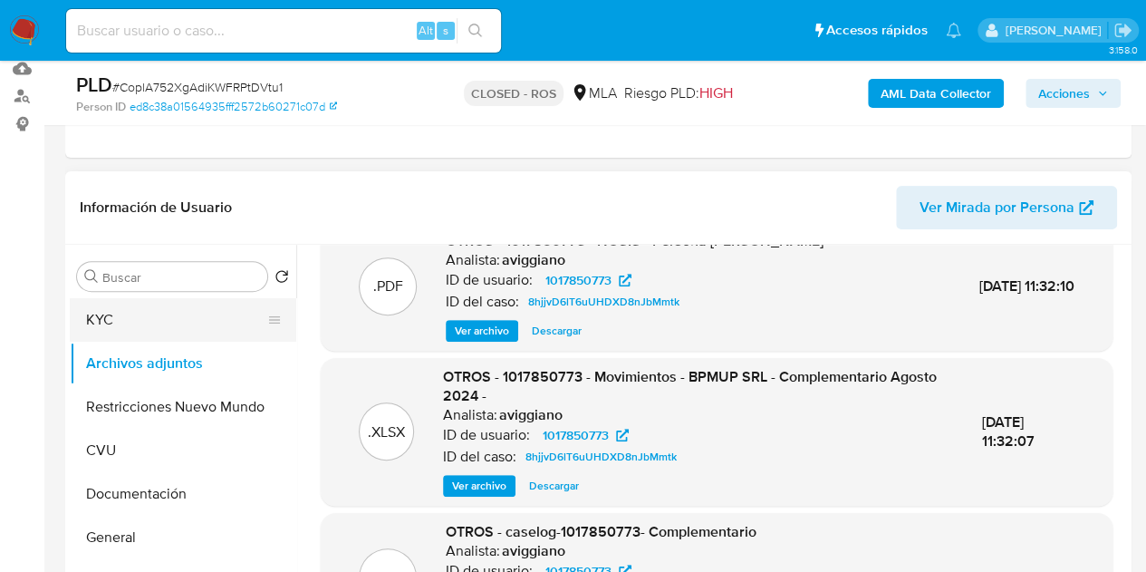
click at [150, 313] on button "KYC" at bounding box center [176, 319] width 212 height 43
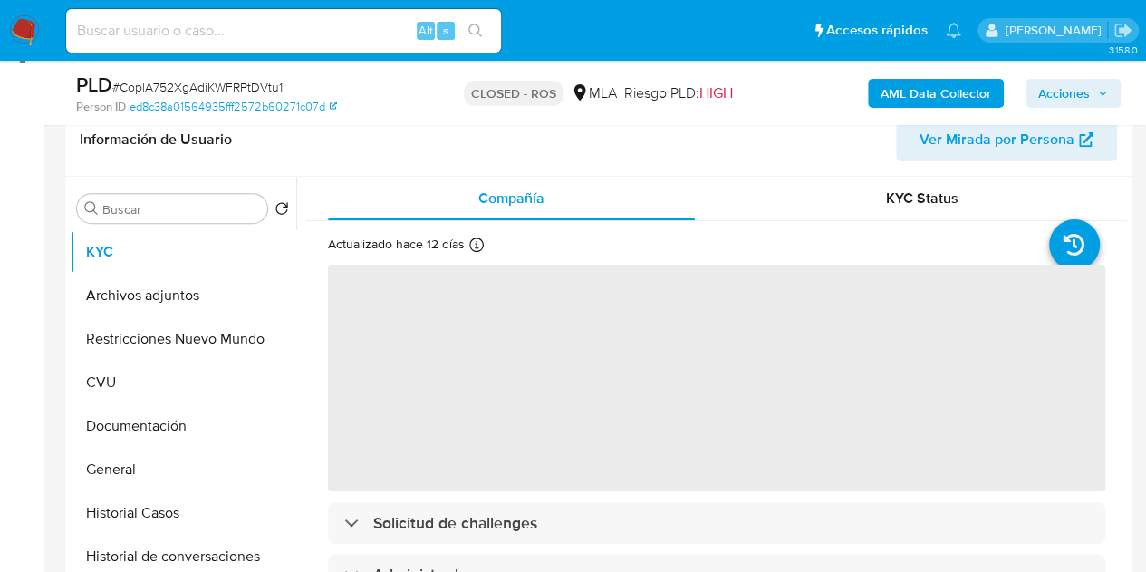
scroll to position [299, 0]
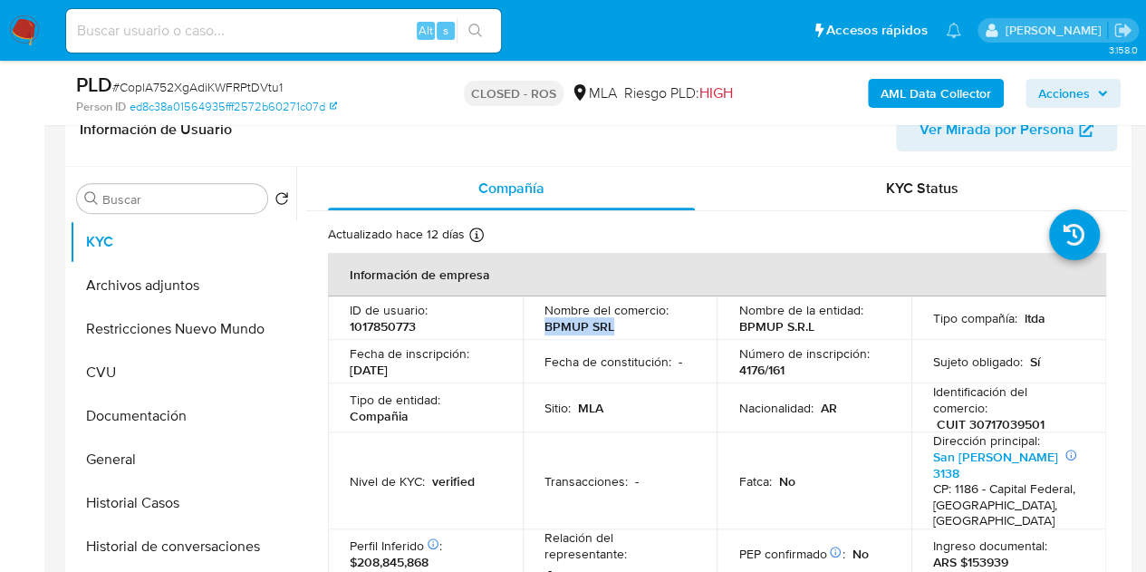
drag, startPoint x: 543, startPoint y: 322, endPoint x: 623, endPoint y: 335, distance: 81.6
click at [623, 335] on td "Nombre del comercio : BPMUP SRL" at bounding box center [620, 317] width 195 height 43
copy p "BPMUP SRL"
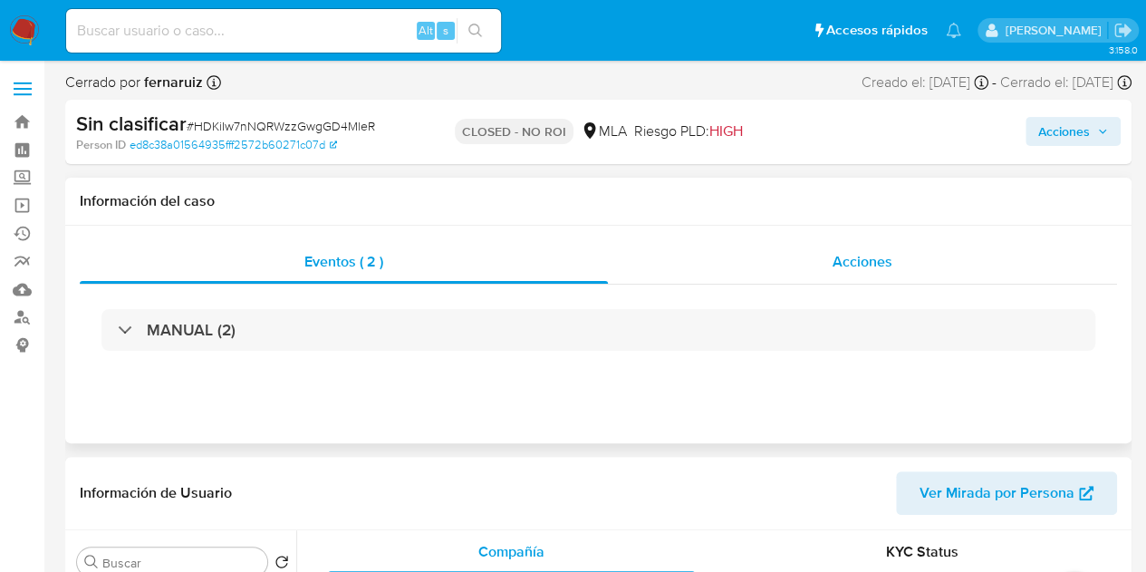
click at [832, 264] on div "Acciones" at bounding box center [862, 261] width 509 height 43
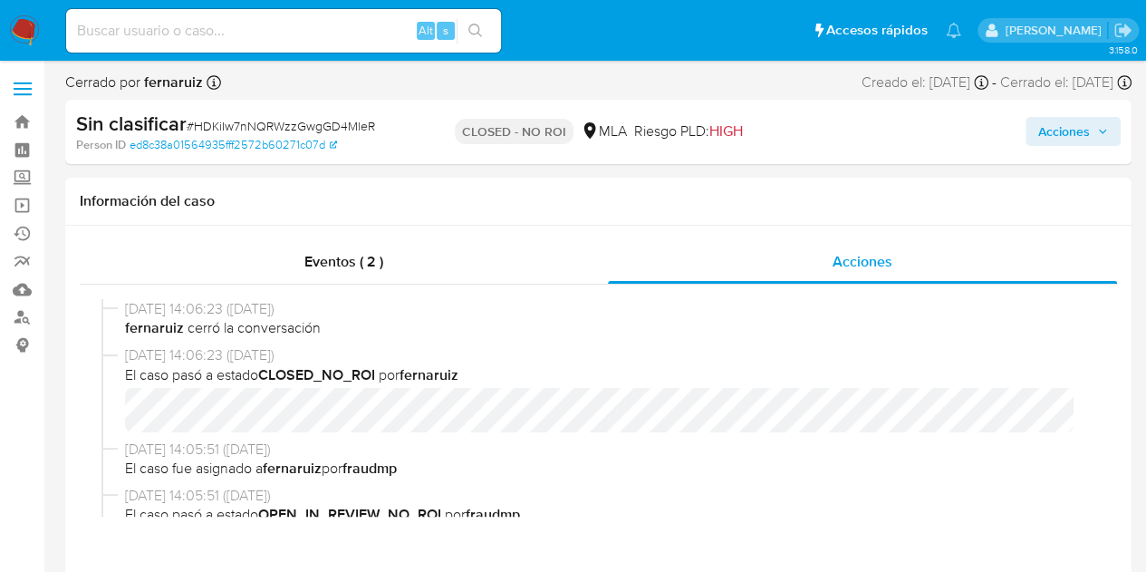
scroll to position [36, 0]
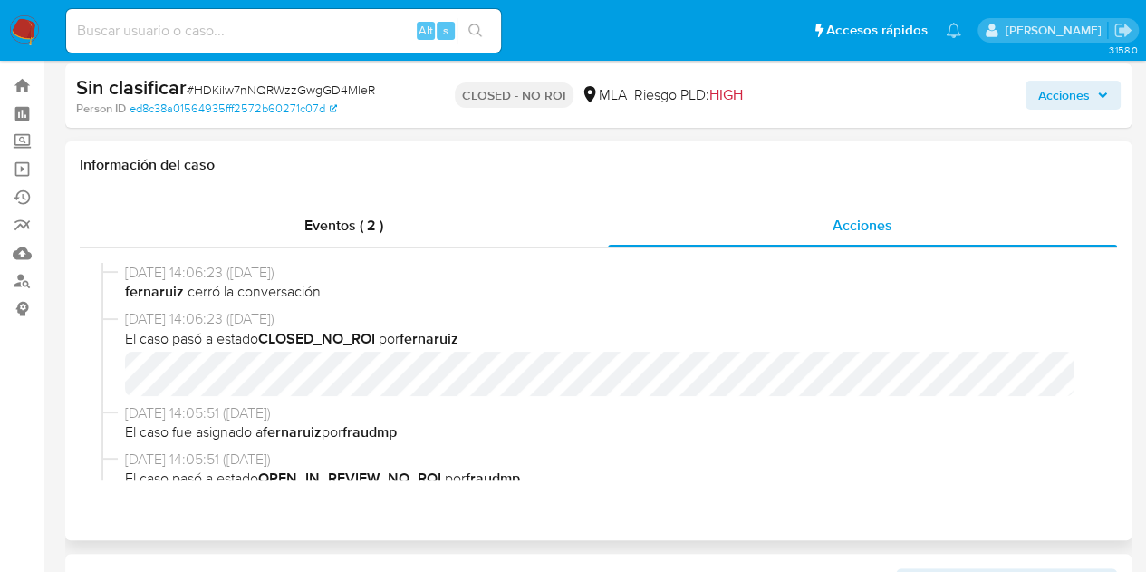
select select "10"
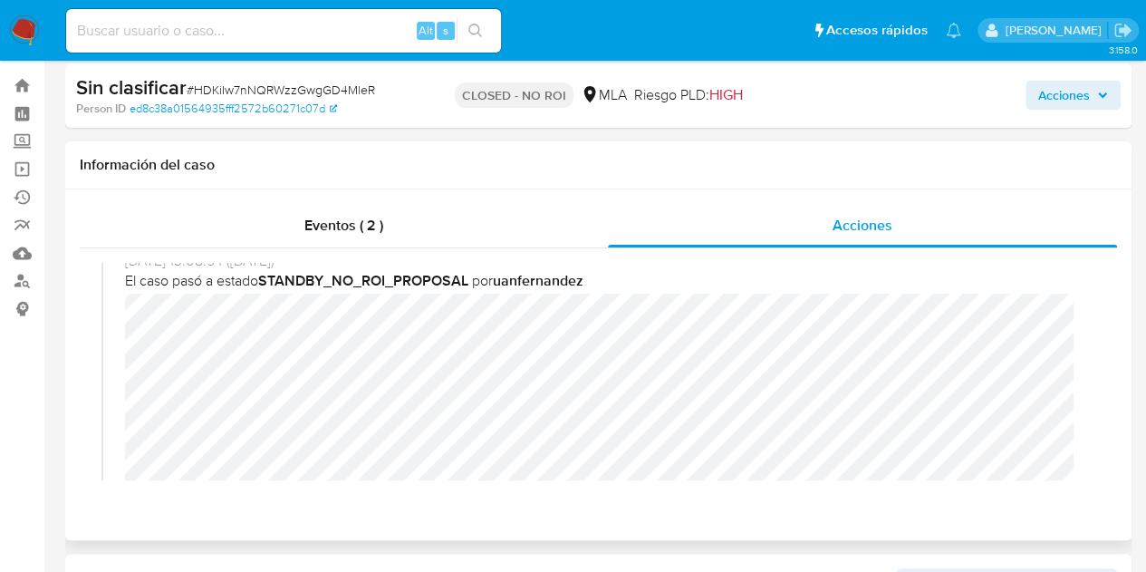
scroll to position [301, 0]
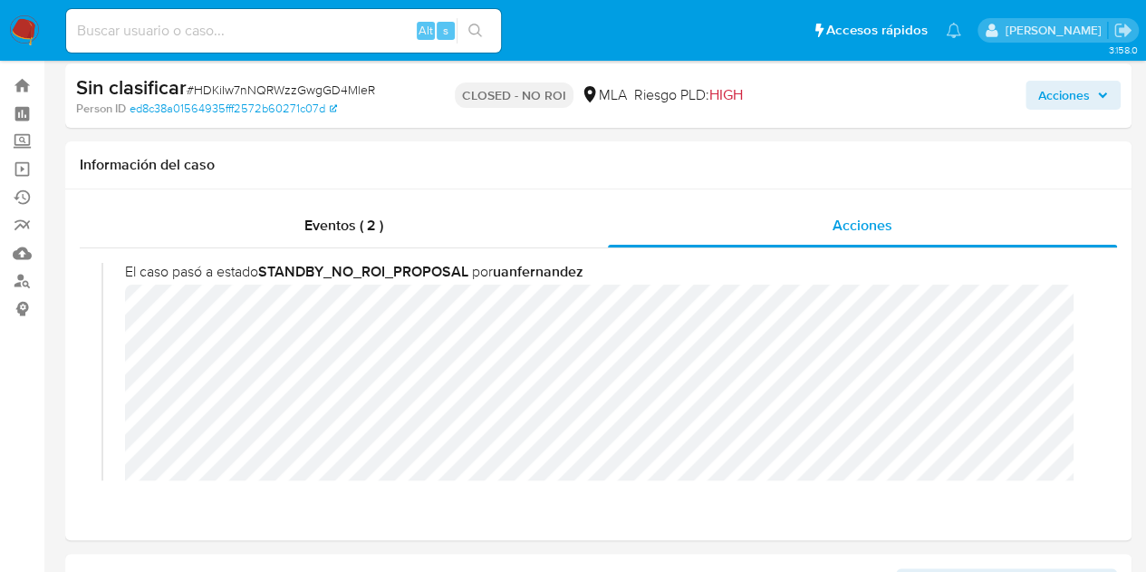
click at [218, 26] on input at bounding box center [283, 31] width 435 height 24
paste input "netzjajsrl@gmail.com"
type input "netzjajsrl@gmail.com"
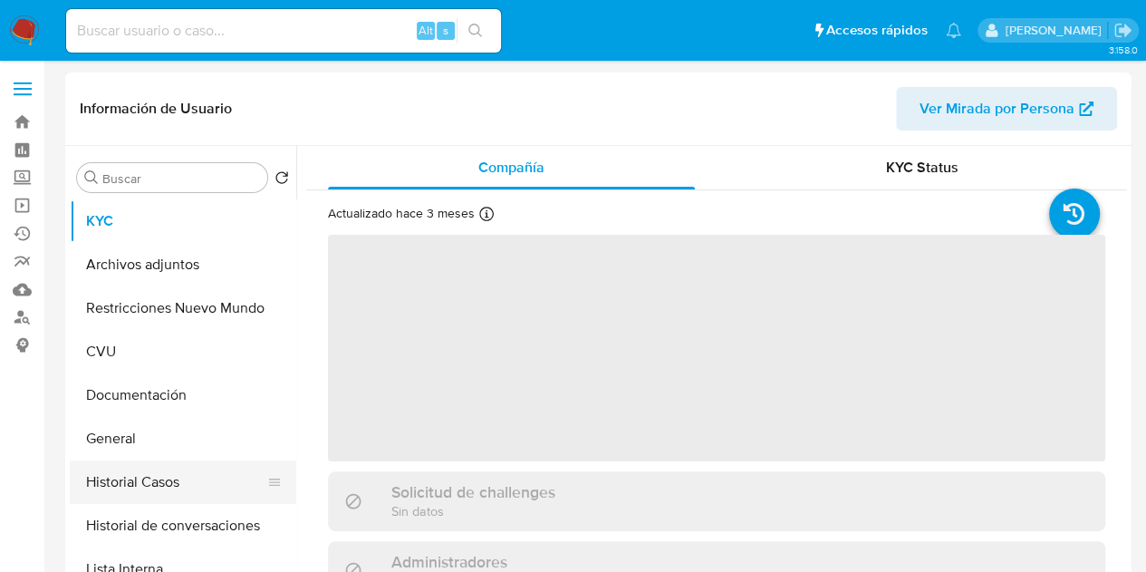
click at [145, 495] on button "Historial Casos" at bounding box center [176, 481] width 212 height 43
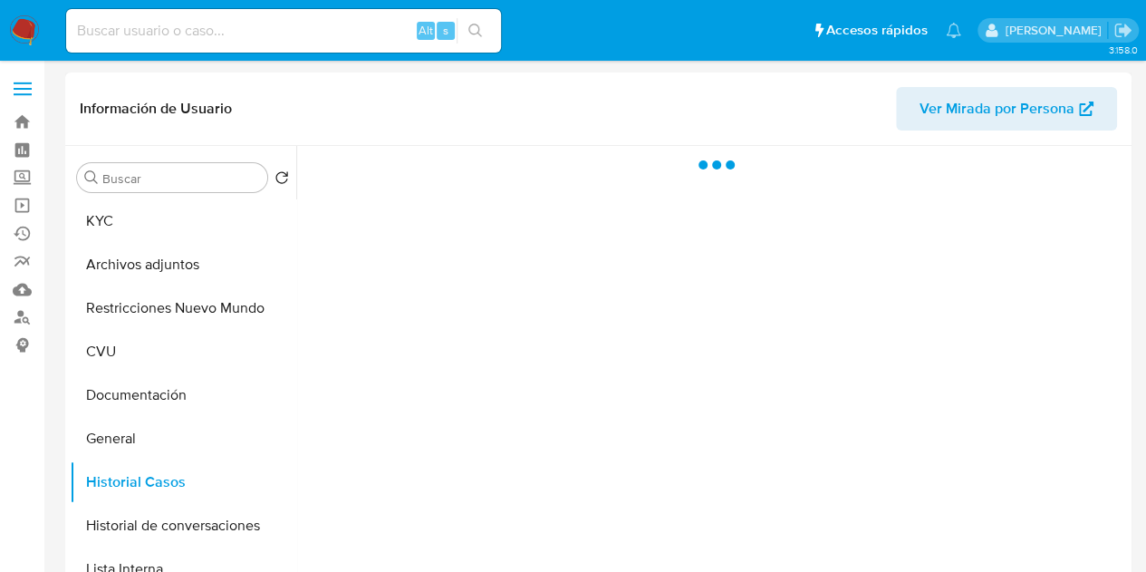
select select "10"
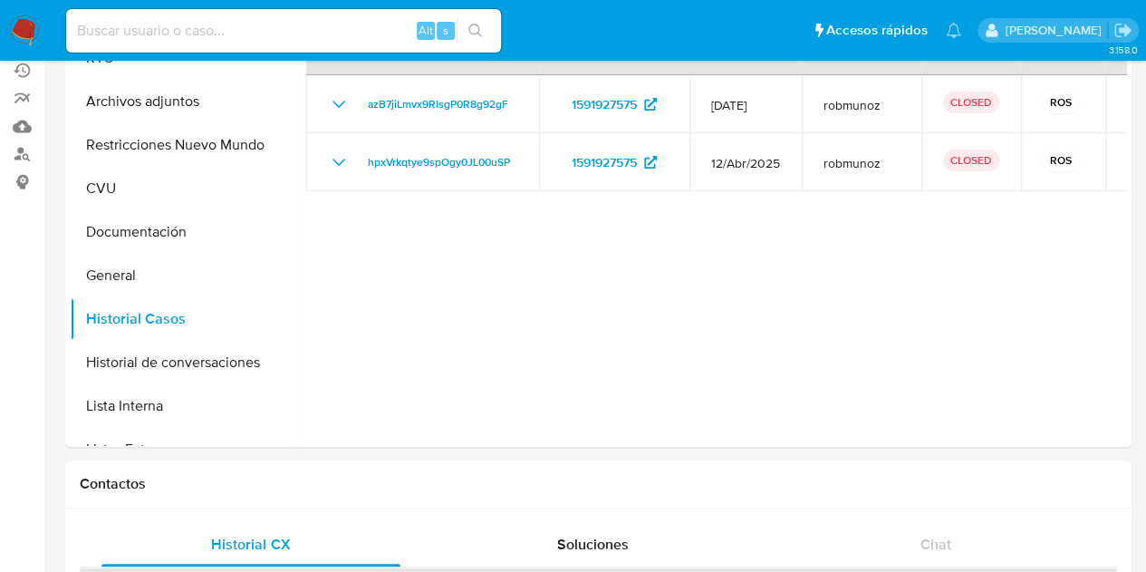
scroll to position [51, 0]
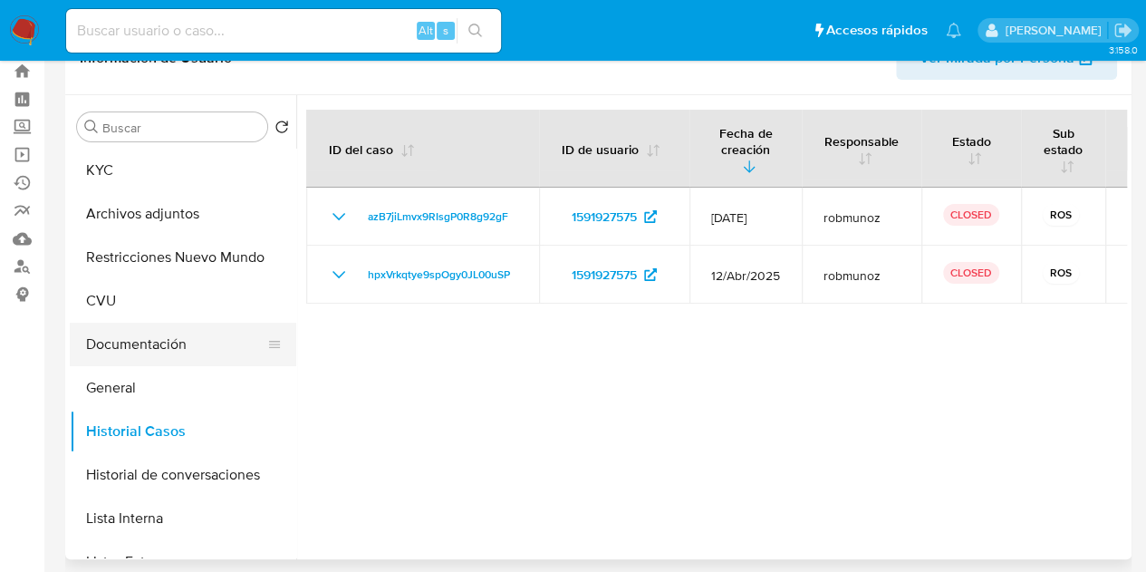
click at [152, 347] on button "Documentación" at bounding box center [176, 343] width 212 height 43
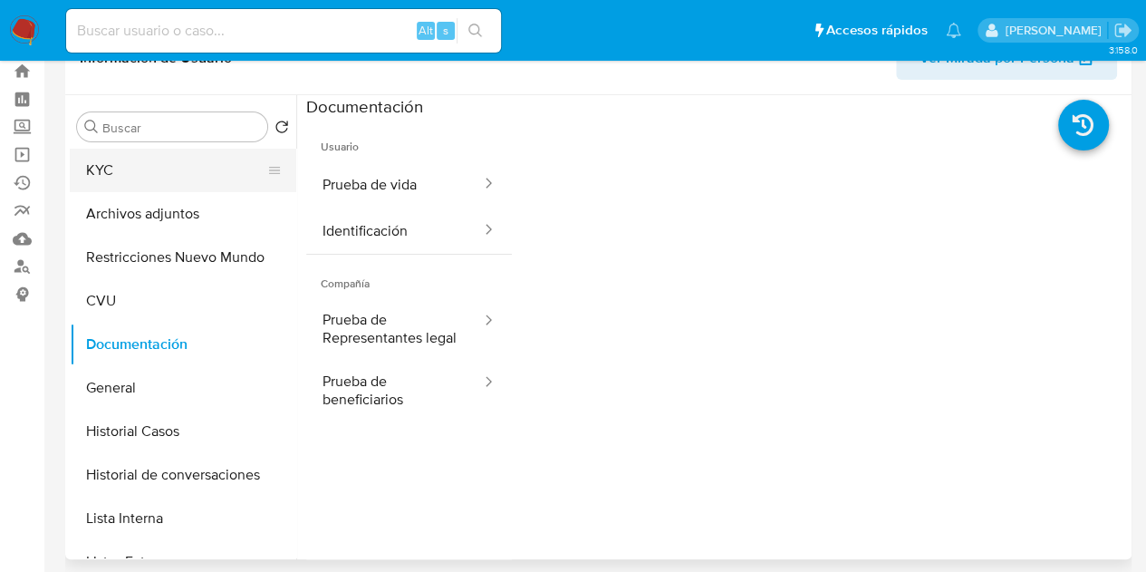
click at [149, 171] on button "KYC" at bounding box center [176, 170] width 212 height 43
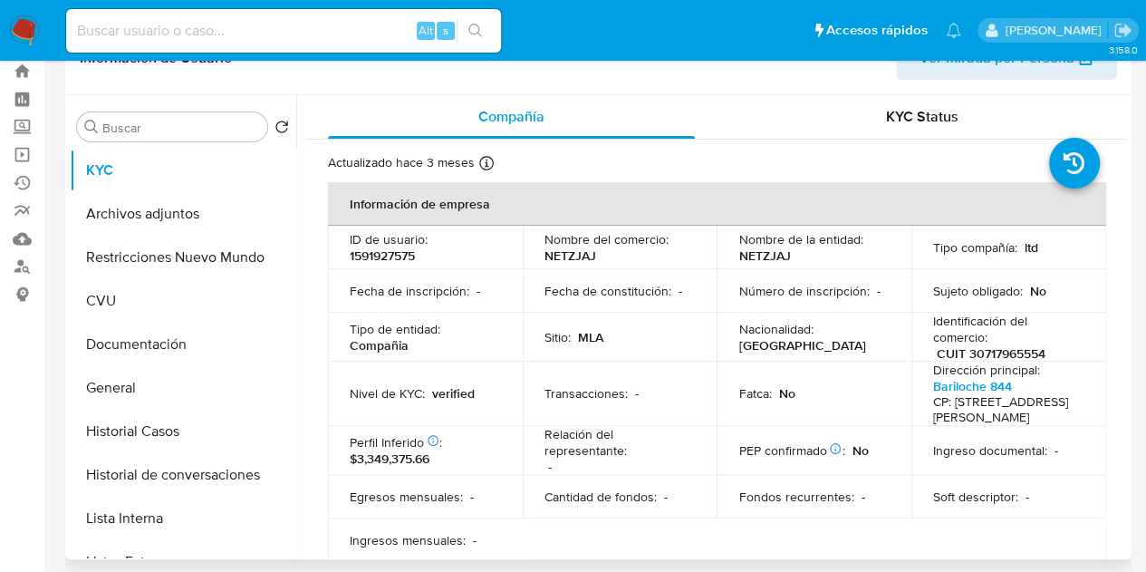
click at [1016, 354] on p "CUIT 30717965554" at bounding box center [991, 353] width 109 height 16
copy p "30717965554"
click at [183, 202] on button "Archivos adjuntos" at bounding box center [176, 213] width 212 height 43
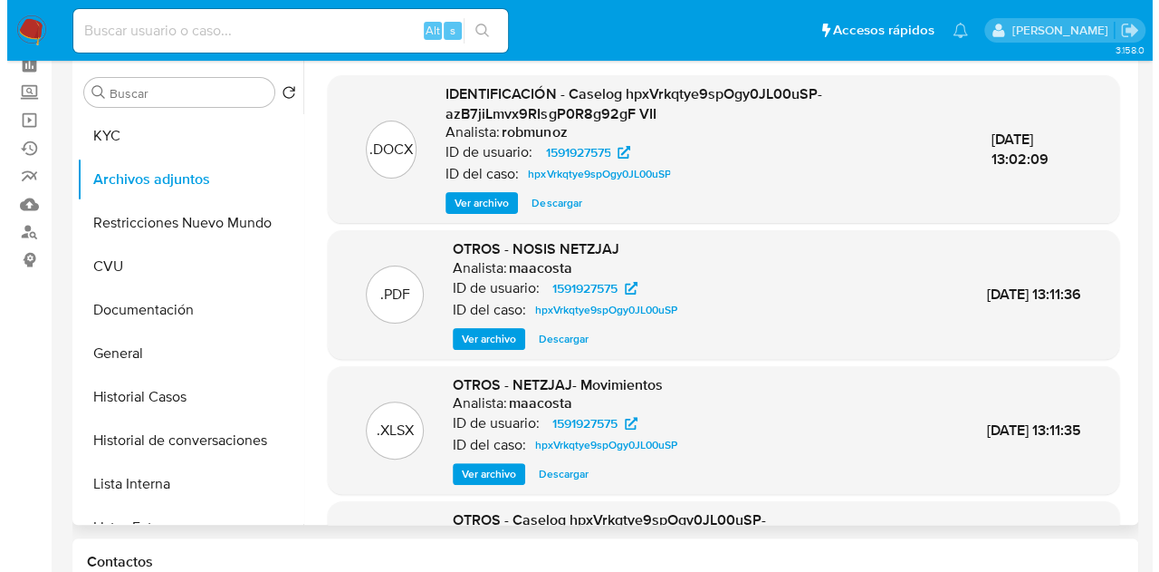
scroll to position [140, 0]
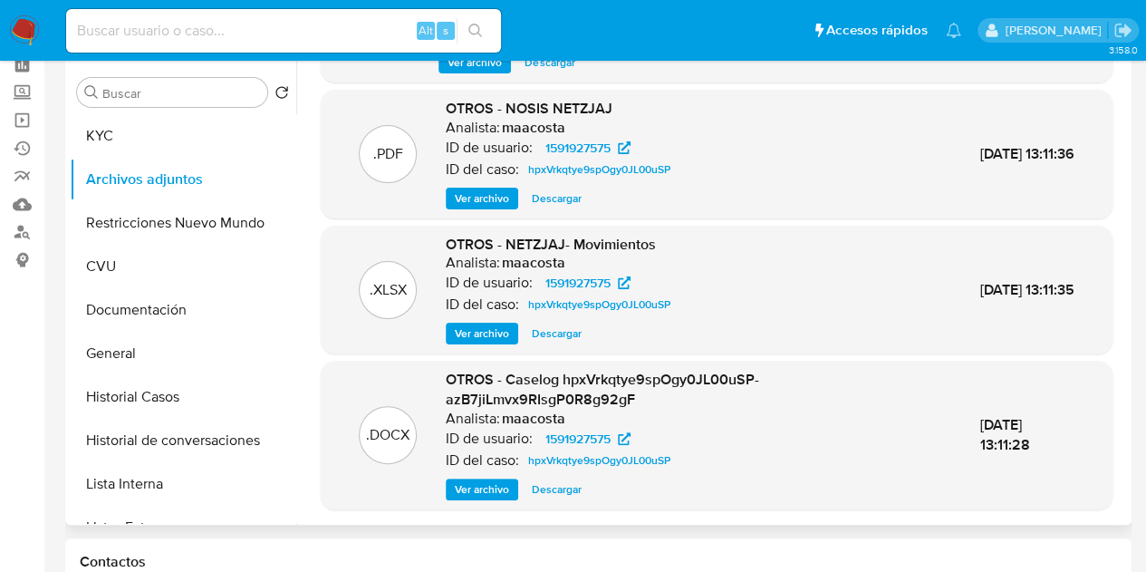
click at [446, 485] on button "Ver archivo" at bounding box center [482, 489] width 72 height 22
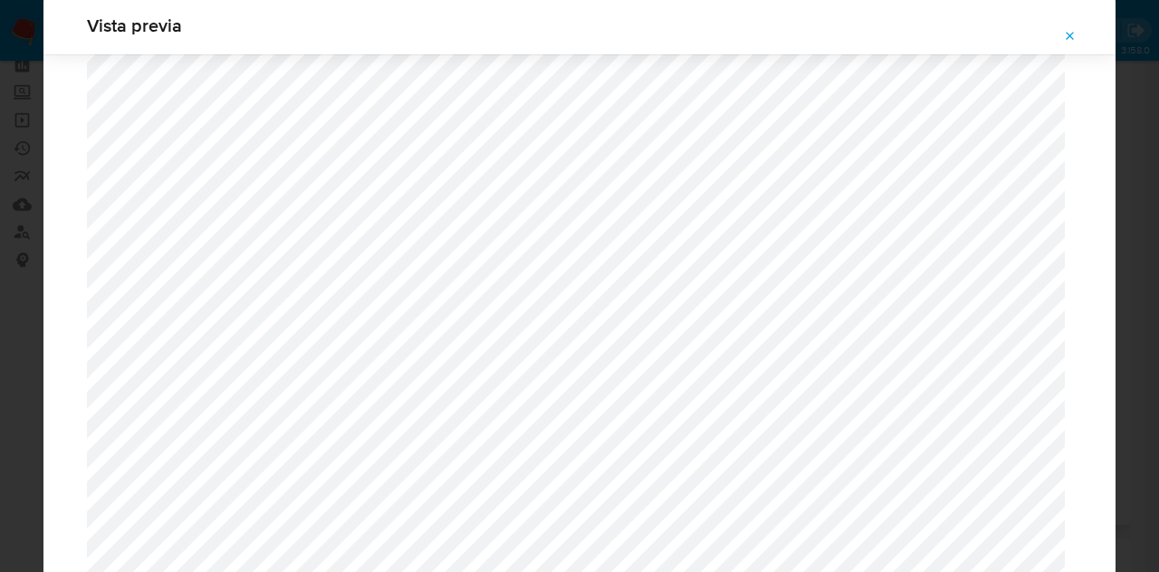
scroll to position [1286, 0]
click at [1076, 34] on icon "Attachment preview" at bounding box center [1070, 36] width 14 height 14
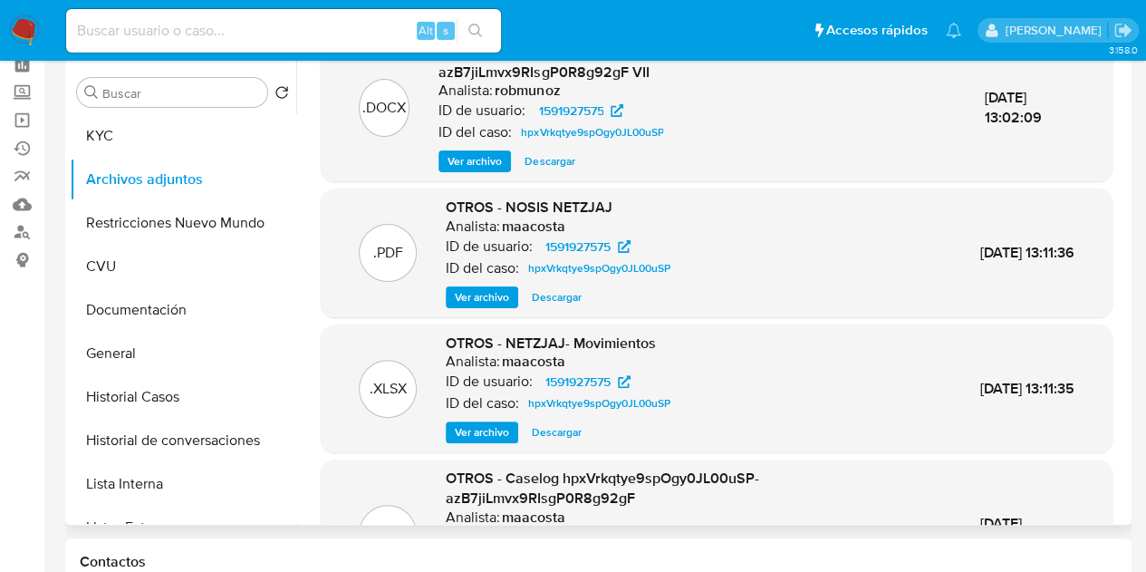
scroll to position [0, 0]
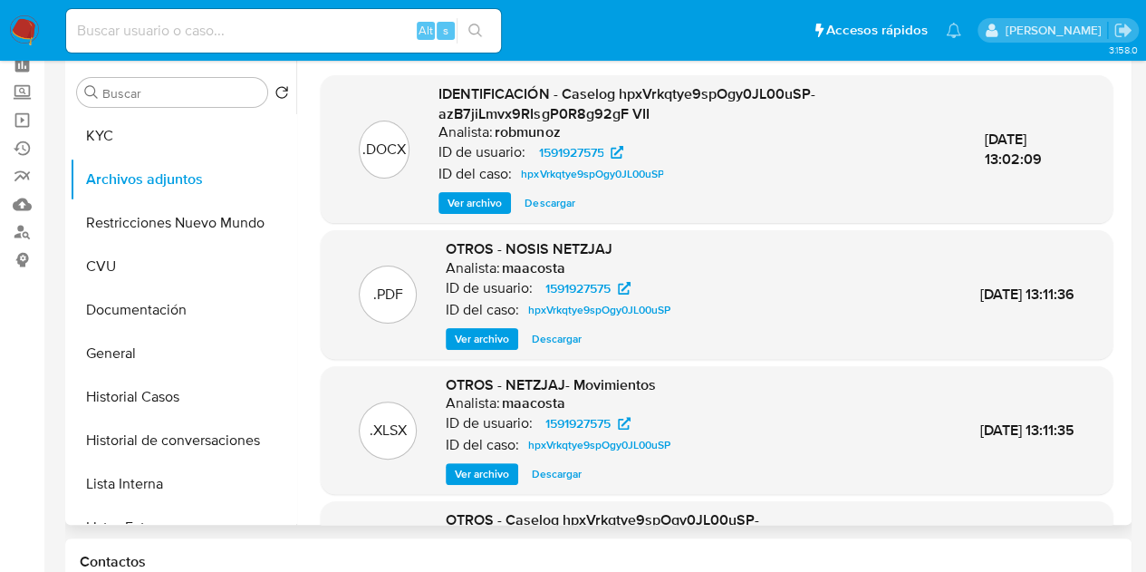
click at [473, 331] on span "Ver archivo" at bounding box center [482, 339] width 54 height 18
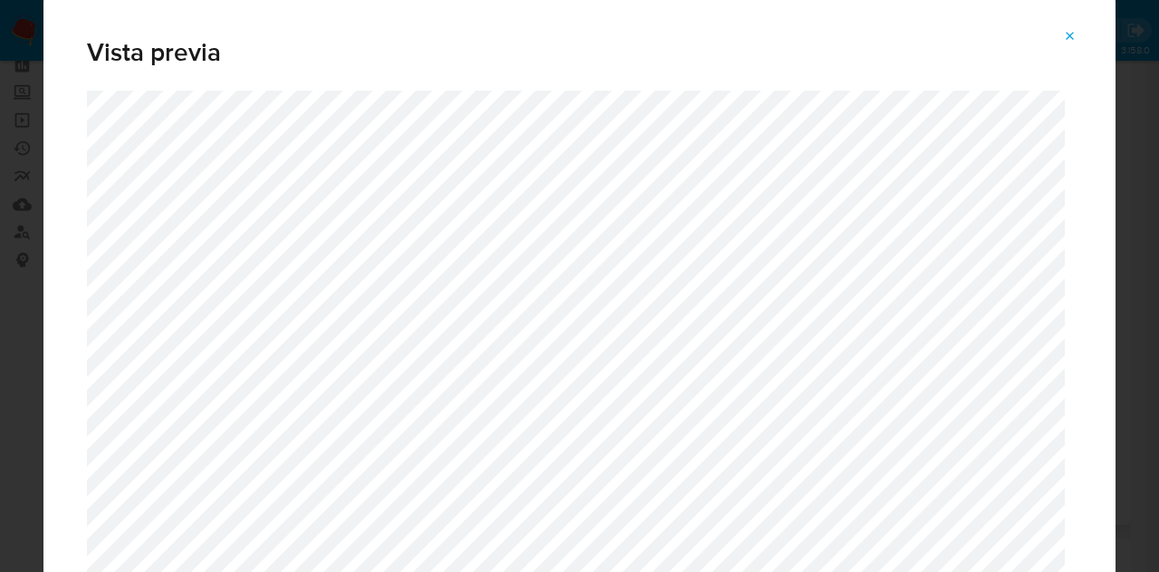
click at [1074, 32] on icon "Attachment preview" at bounding box center [1070, 36] width 14 height 14
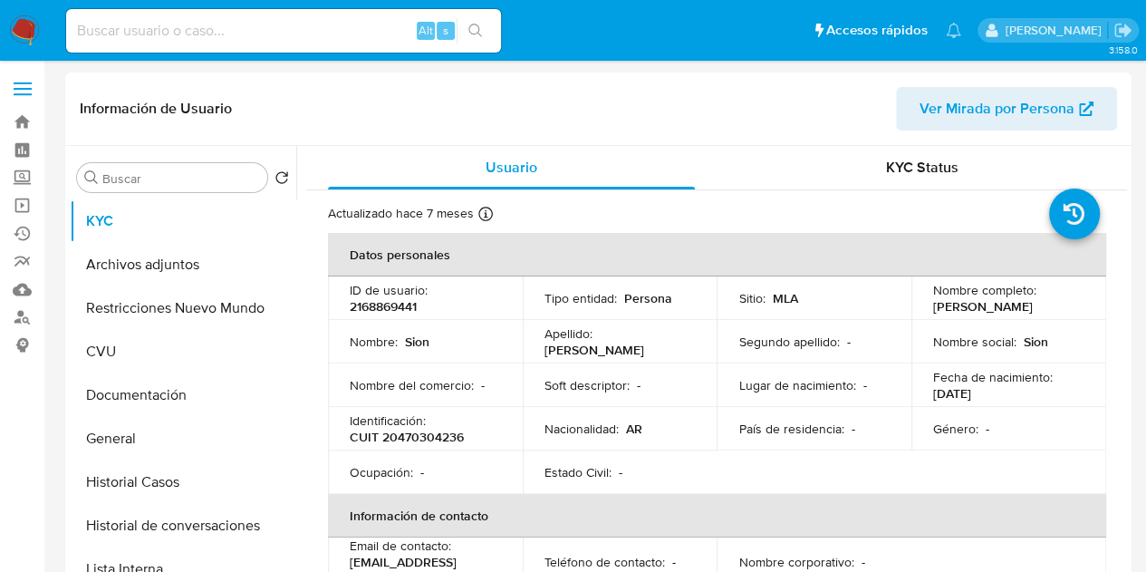
select select "10"
drag, startPoint x: 928, startPoint y: 303, endPoint x: 991, endPoint y: 305, distance: 63.4
click at [991, 305] on div "Nombre completo : [PERSON_NAME]" at bounding box center [1008, 298] width 151 height 33
copy p "[PERSON_NAME]"
click at [143, 306] on button "Restricciones Nuevo Mundo" at bounding box center [176, 307] width 212 height 43
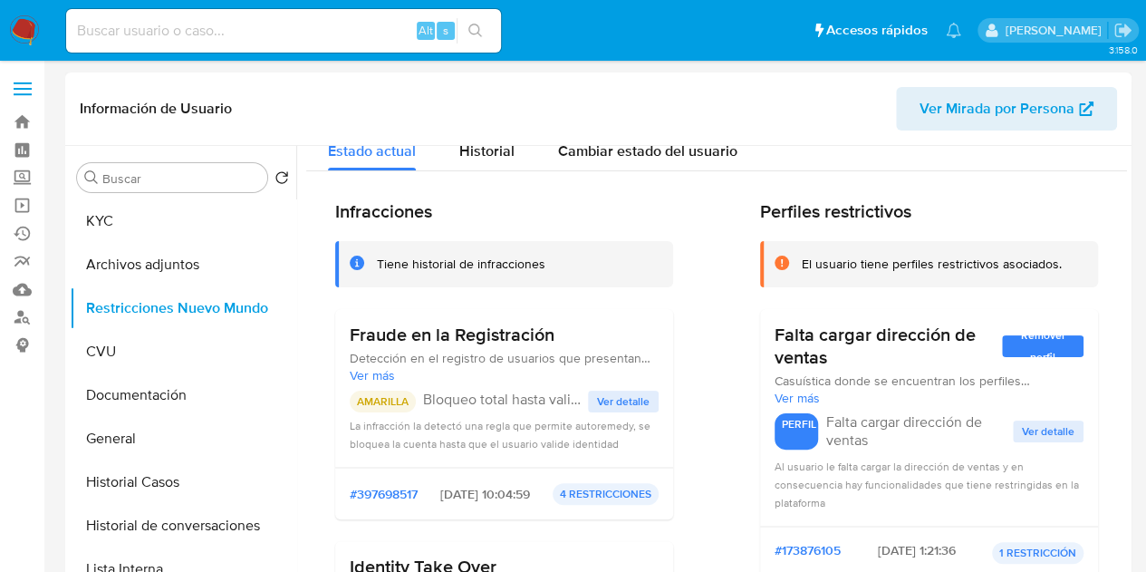
click at [987, 106] on span "Ver Mirada por Persona" at bounding box center [996, 108] width 155 height 43
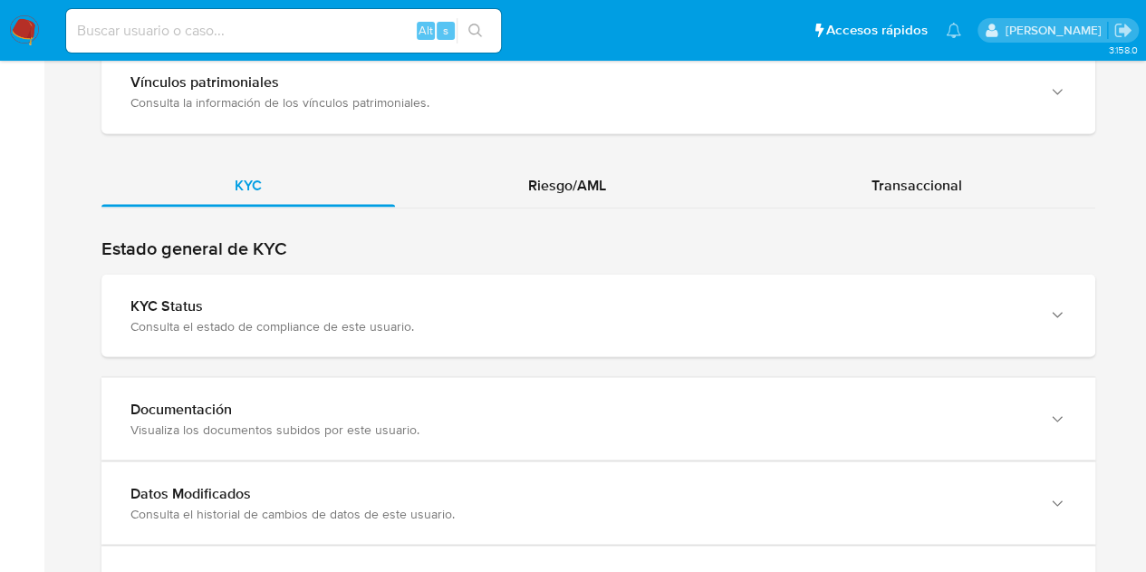
scroll to position [1513, 0]
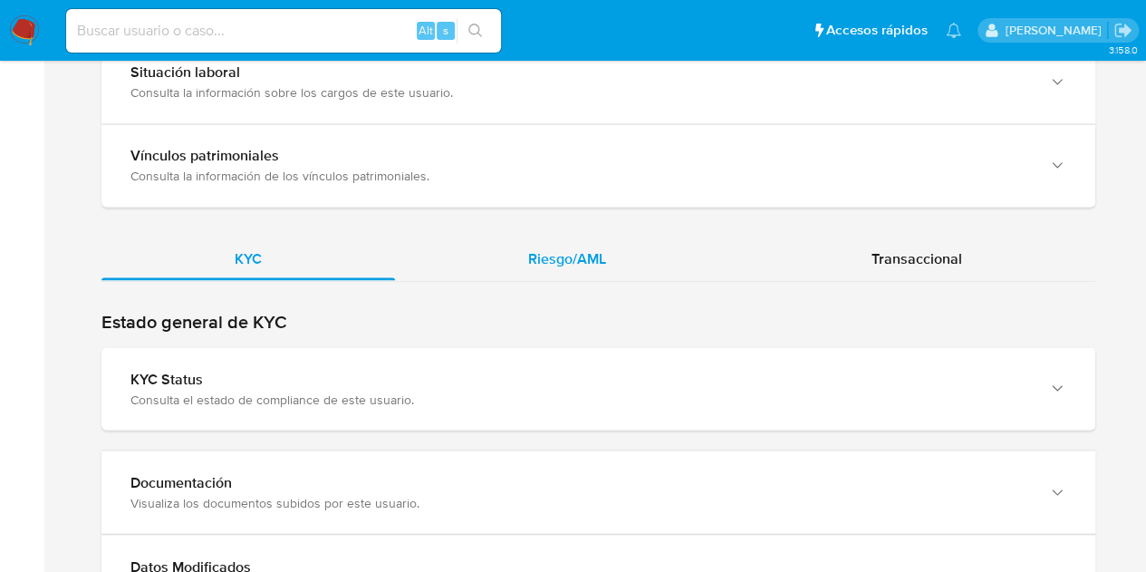
click at [573, 250] on span "Riesgo/AML" at bounding box center [567, 257] width 78 height 21
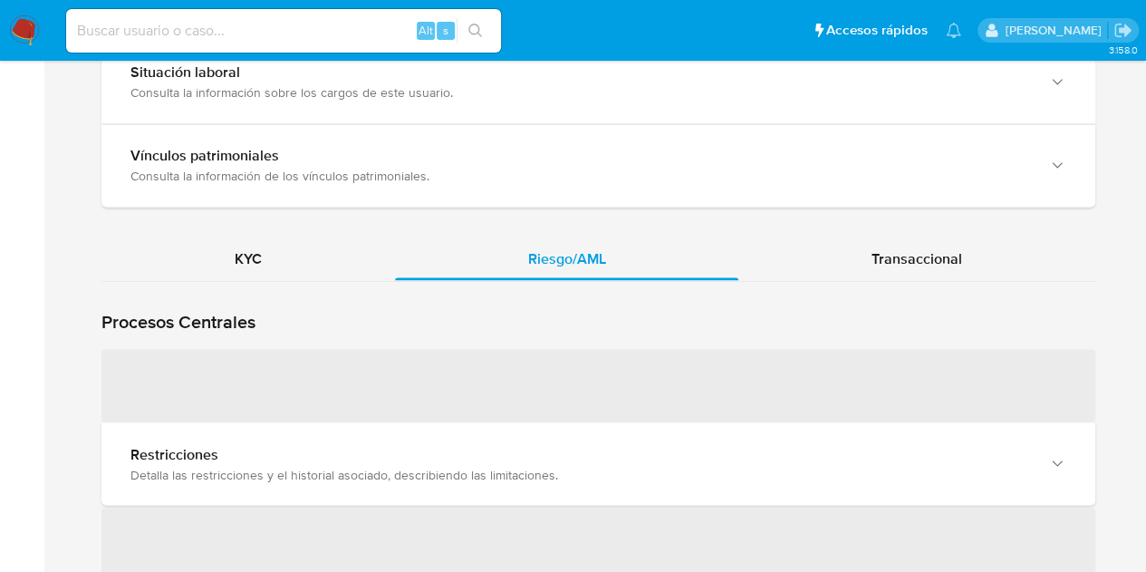
scroll to position [1525, 0]
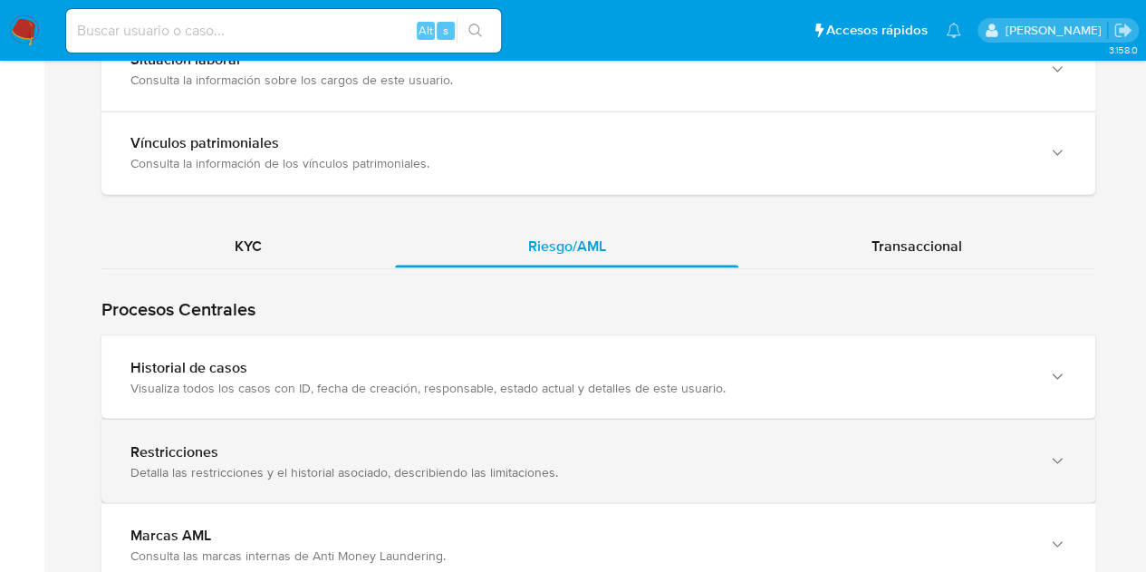
click at [364, 465] on div "Detalla las restricciones y el historial asociado, describiendo las limitacione…" at bounding box center [579, 471] width 899 height 16
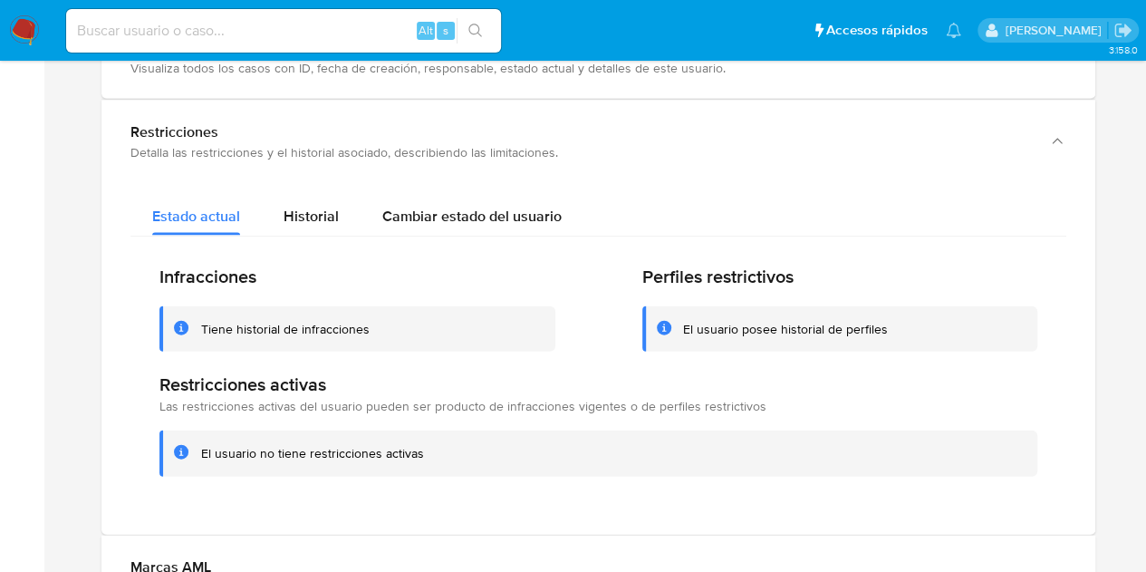
scroll to position [1855, 0]
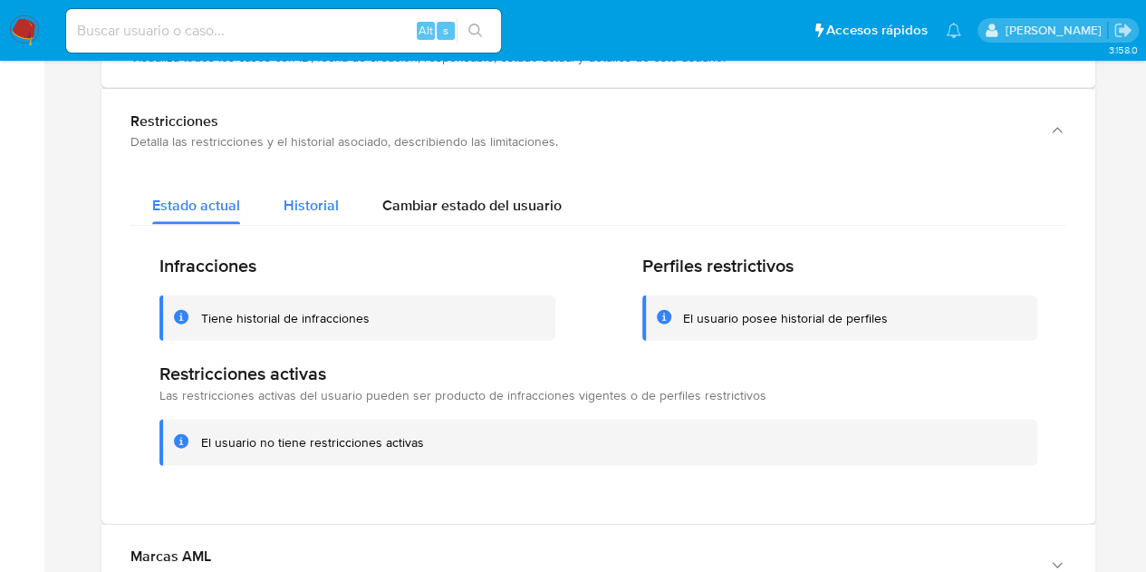
click at [335, 195] on span "Historial" at bounding box center [311, 205] width 55 height 21
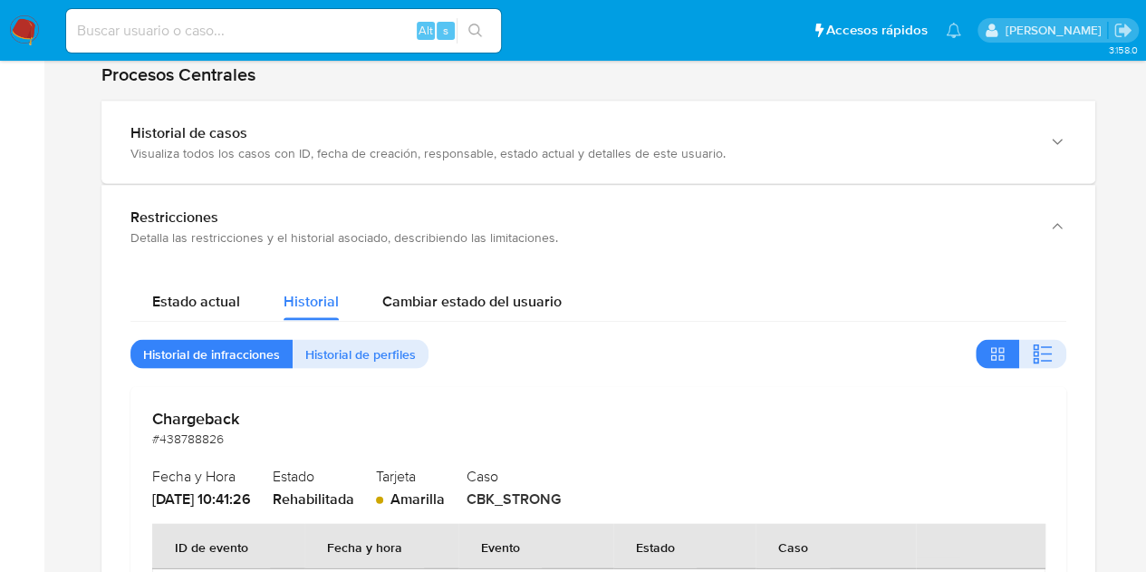
scroll to position [1516, 0]
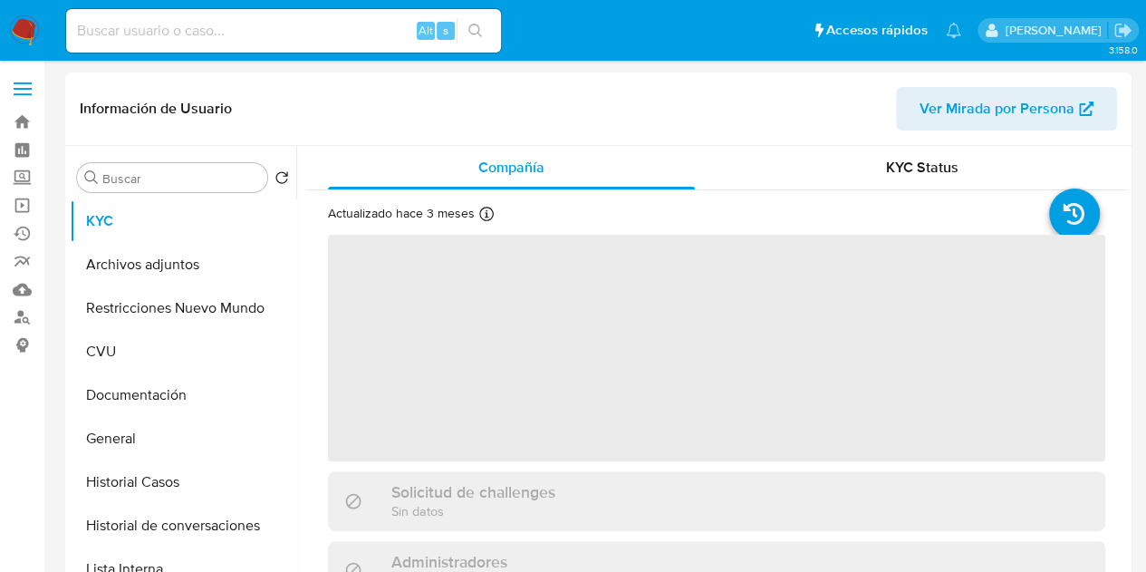
select select "10"
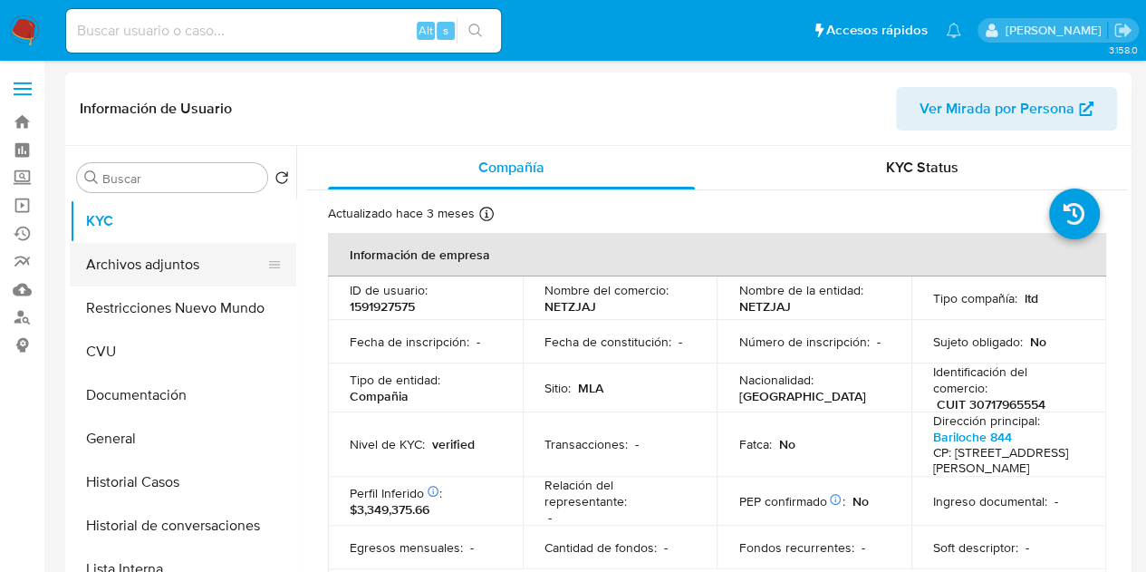
click at [163, 274] on button "Archivos adjuntos" at bounding box center [176, 264] width 212 height 43
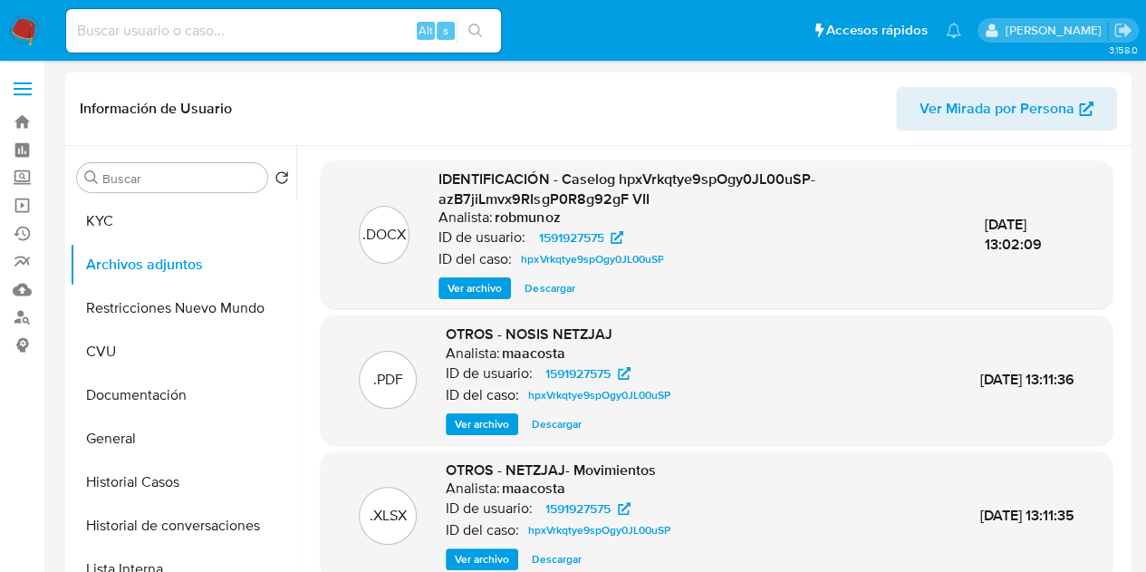
click at [464, 287] on span "Ver archivo" at bounding box center [474, 288] width 54 height 18
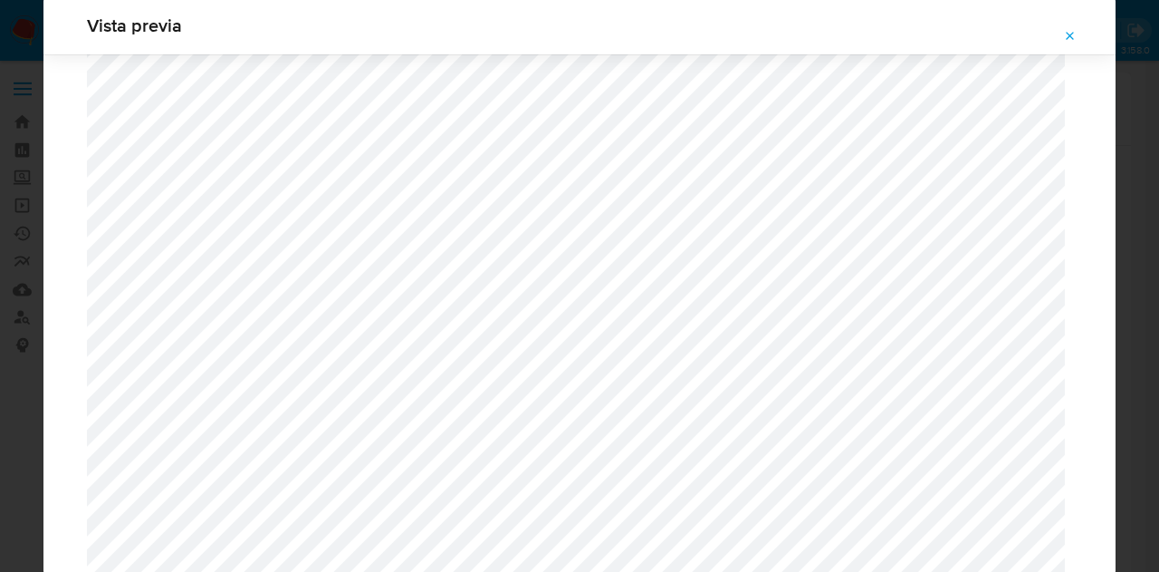
click at [1071, 39] on icon "Attachment preview" at bounding box center [1070, 36] width 14 height 14
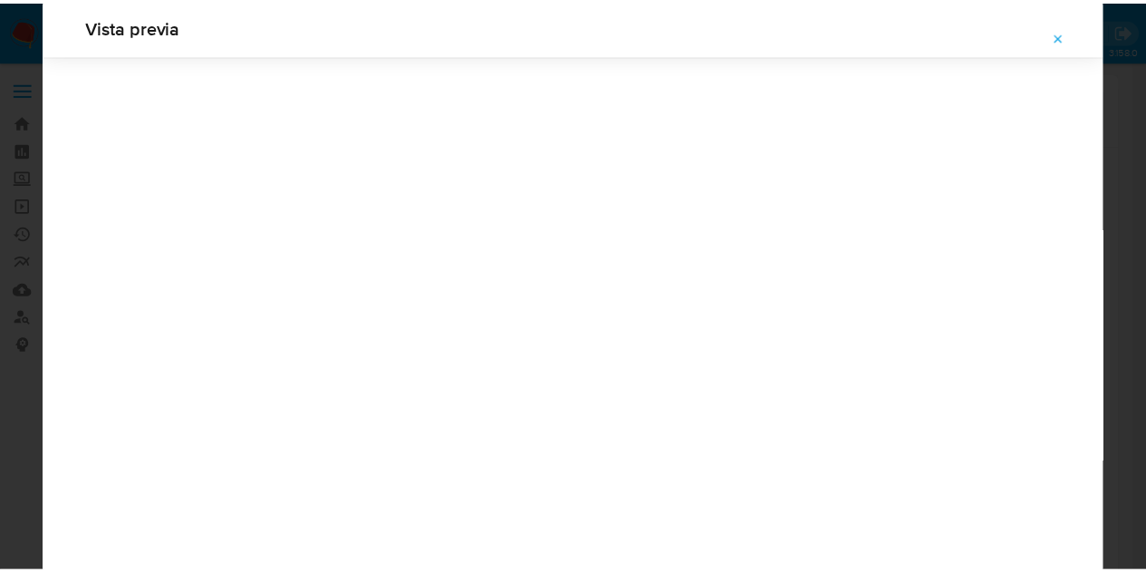
scroll to position [58, 0]
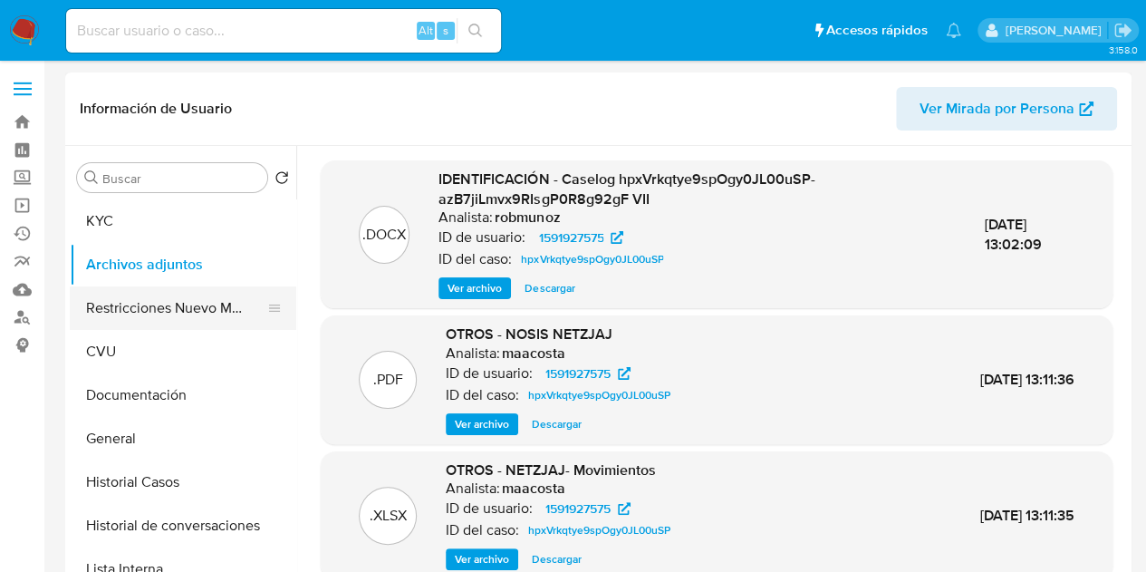
click at [149, 309] on button "Restricciones Nuevo Mundo" at bounding box center [176, 307] width 212 height 43
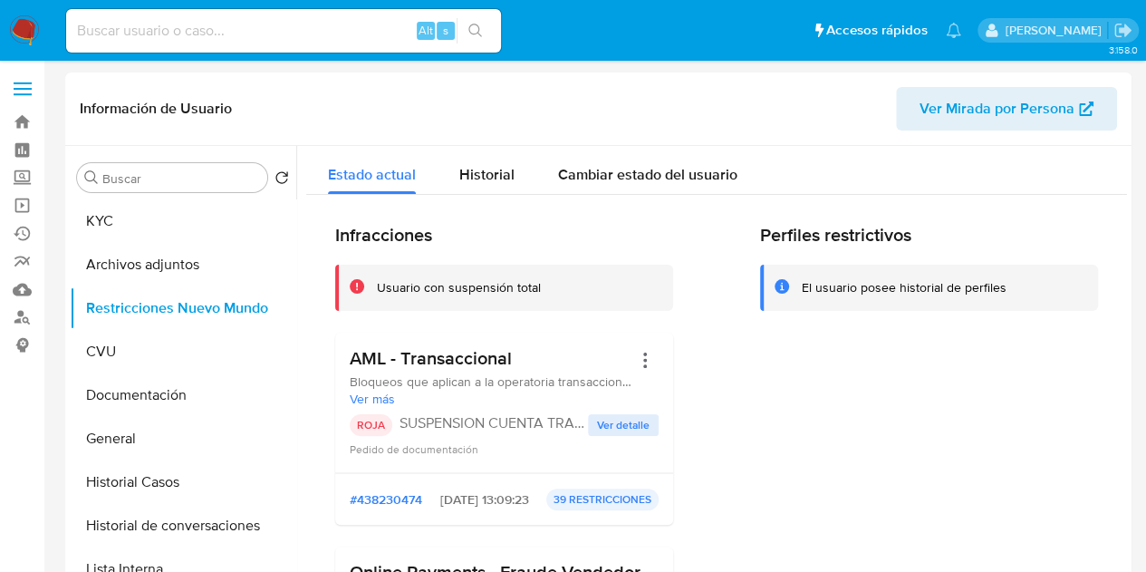
drag, startPoint x: 1119, startPoint y: 199, endPoint x: 1136, endPoint y: 258, distance: 61.3
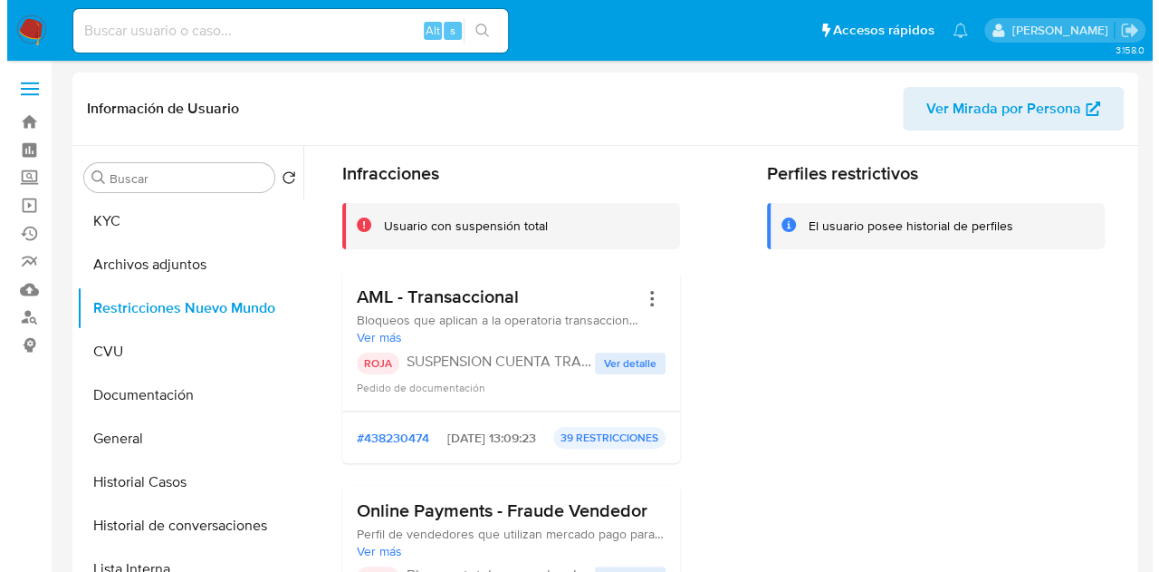
scroll to position [0, 0]
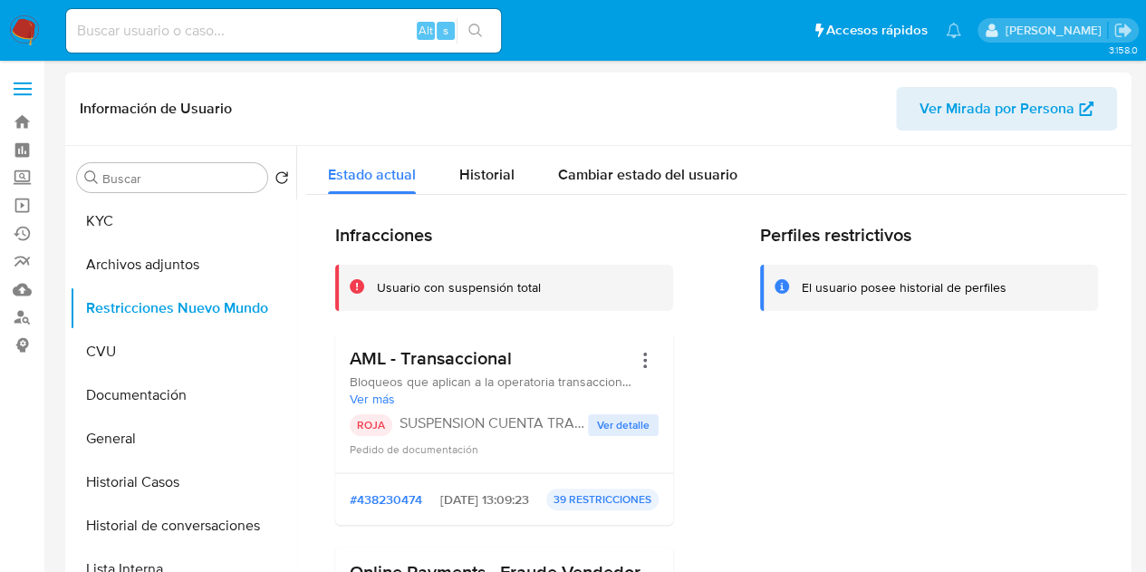
click at [334, 116] on header "Información de Usuario Ver Mirada por Persona" at bounding box center [598, 108] width 1037 height 43
click at [125, 264] on button "Archivos adjuntos" at bounding box center [176, 264] width 212 height 43
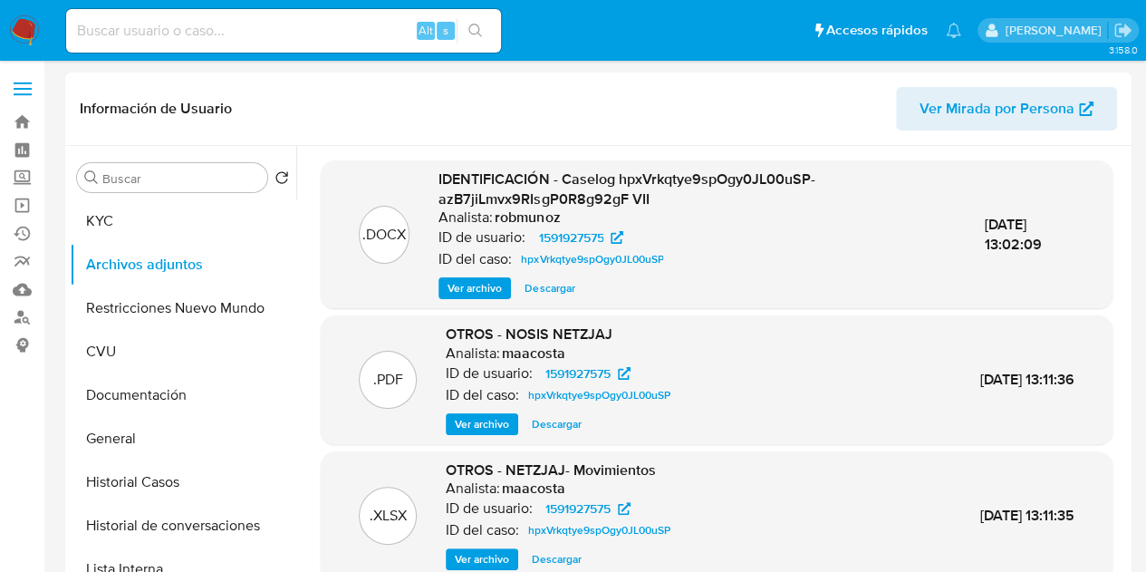
click at [484, 291] on span "Ver archivo" at bounding box center [474, 288] width 54 height 18
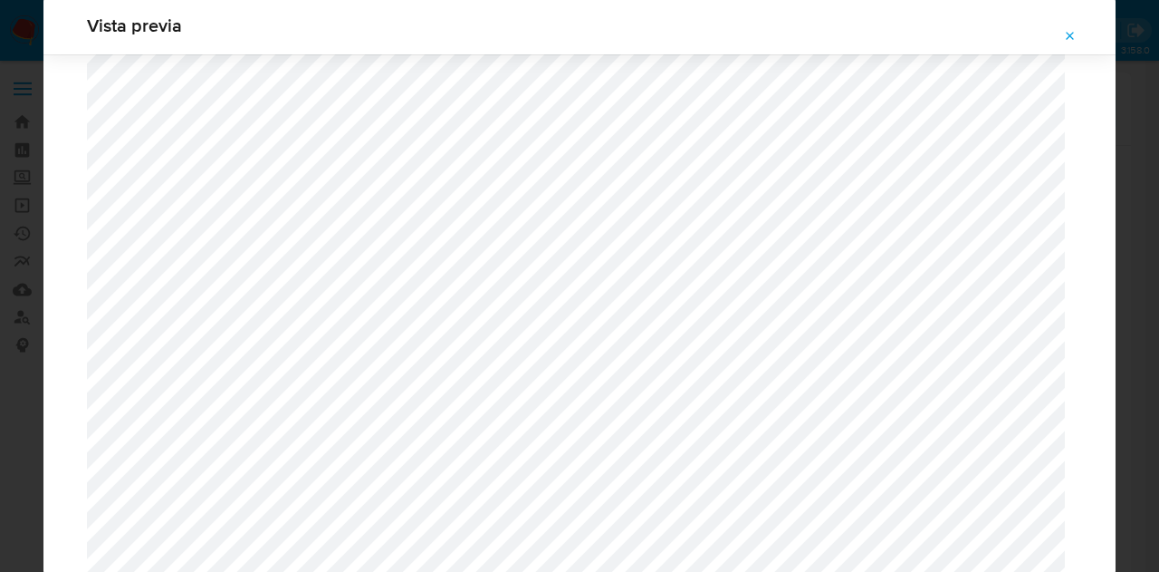
scroll to position [1609, 0]
click at [1078, 34] on button "Attachment preview" at bounding box center [1071, 36] width 40 height 29
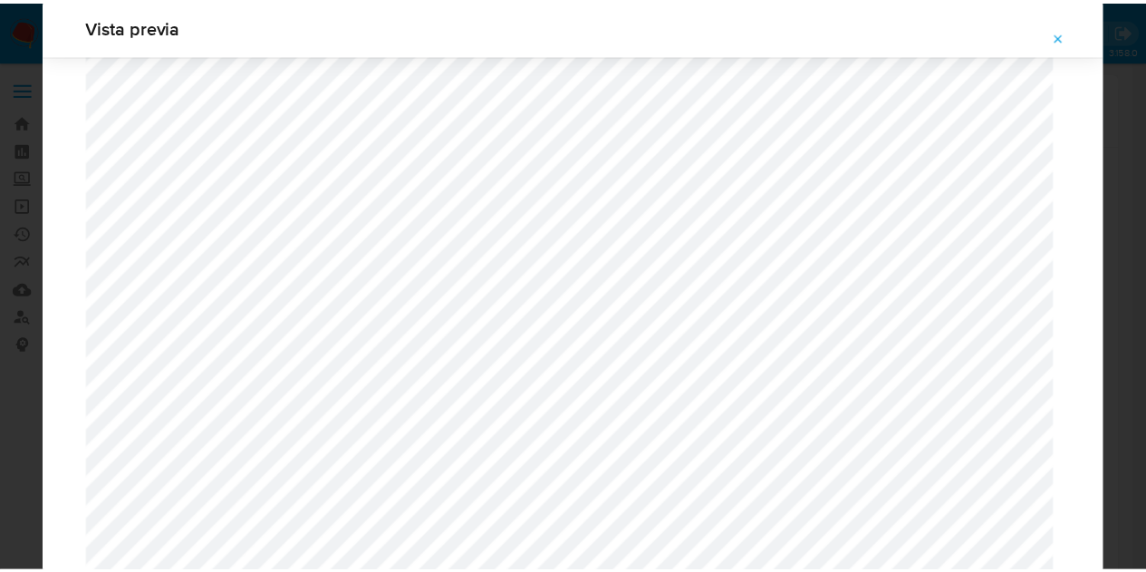
scroll to position [58, 0]
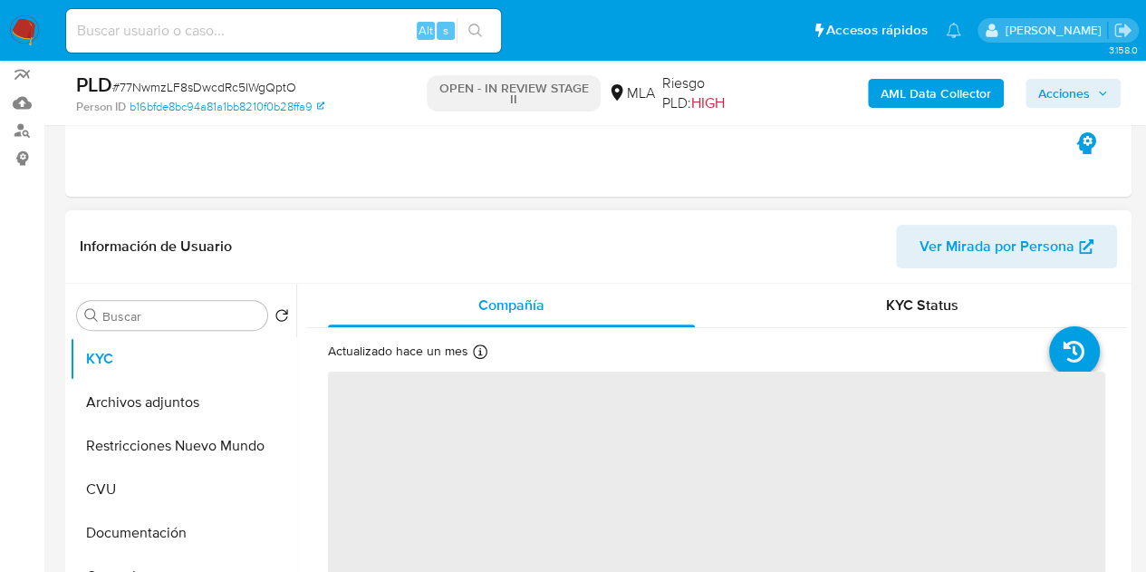
scroll to position [191, 0]
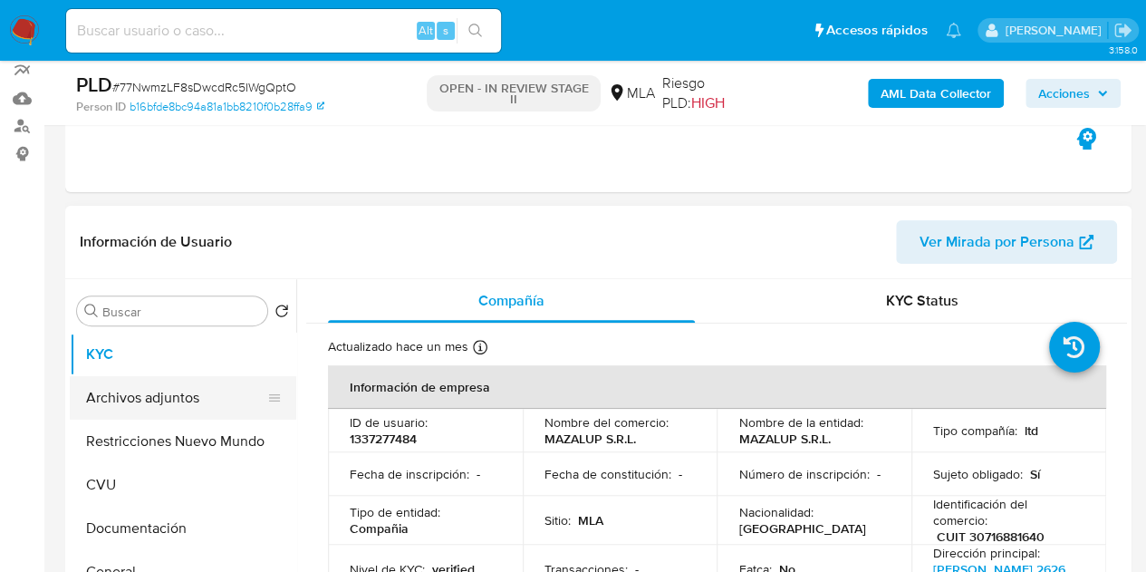
select select "10"
click at [153, 411] on button "Archivos adjuntos" at bounding box center [176, 397] width 212 height 43
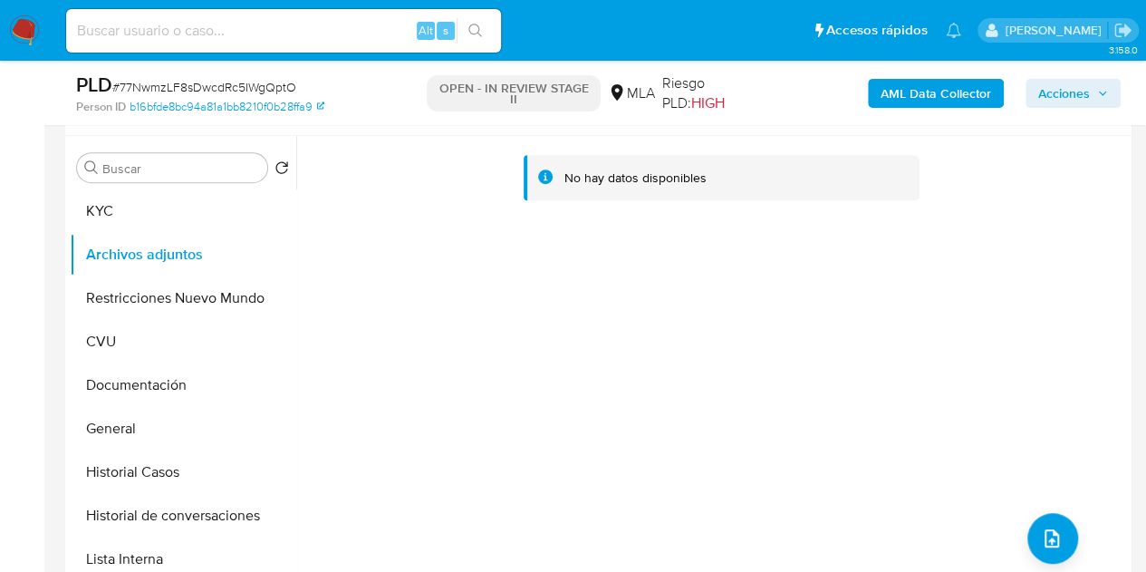
scroll to position [277, 0]
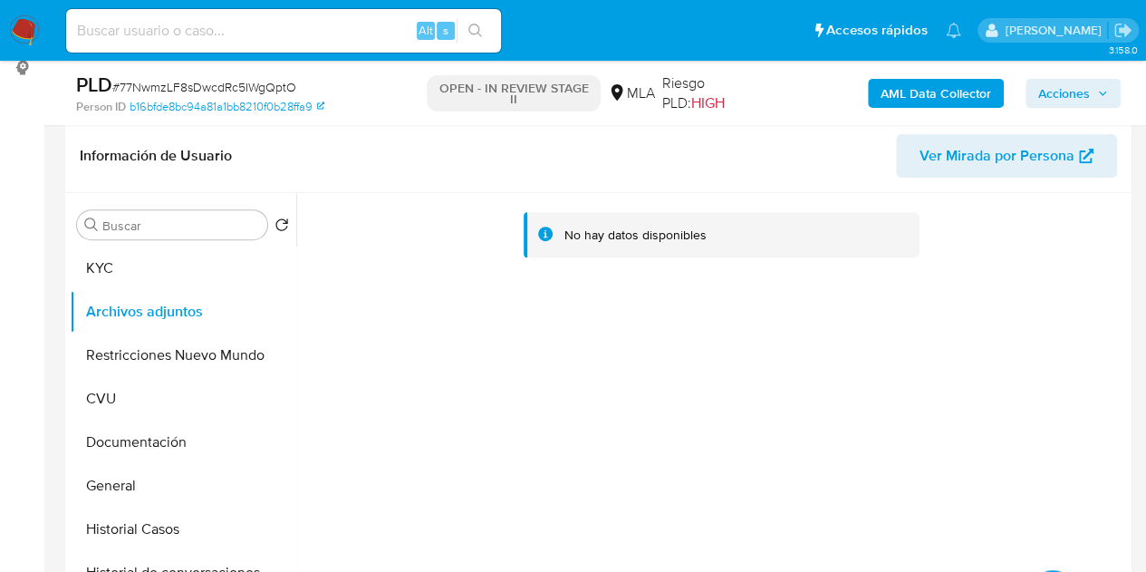
click at [917, 87] on b "AML Data Collector" at bounding box center [935, 93] width 111 height 29
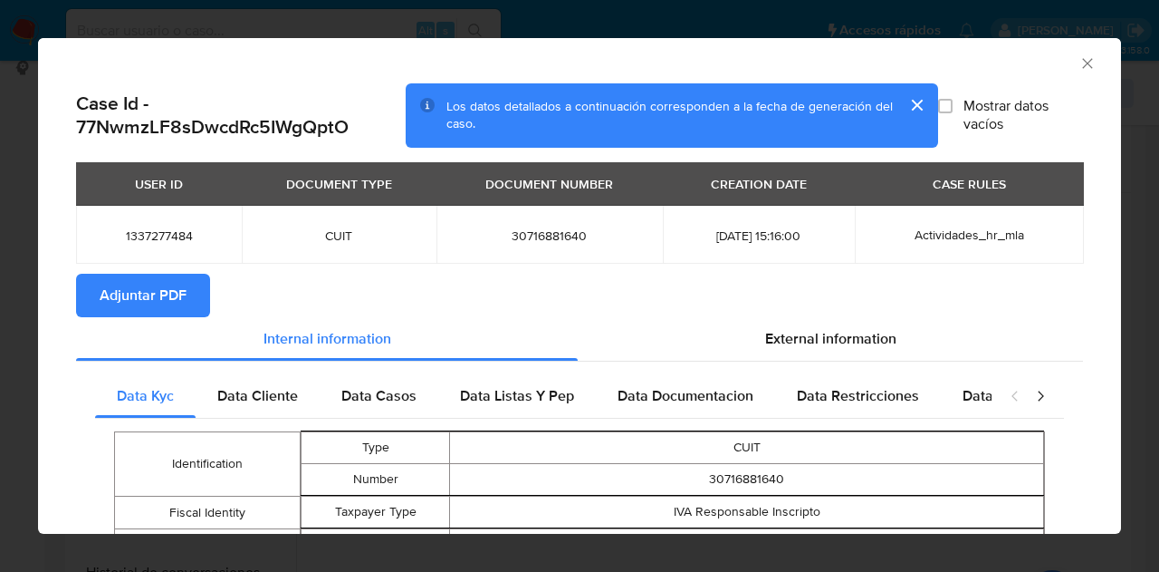
click at [147, 298] on span "Adjuntar PDF" at bounding box center [143, 295] width 87 height 40
click at [168, 284] on span "Adjuntar PDF" at bounding box center [143, 295] width 87 height 40
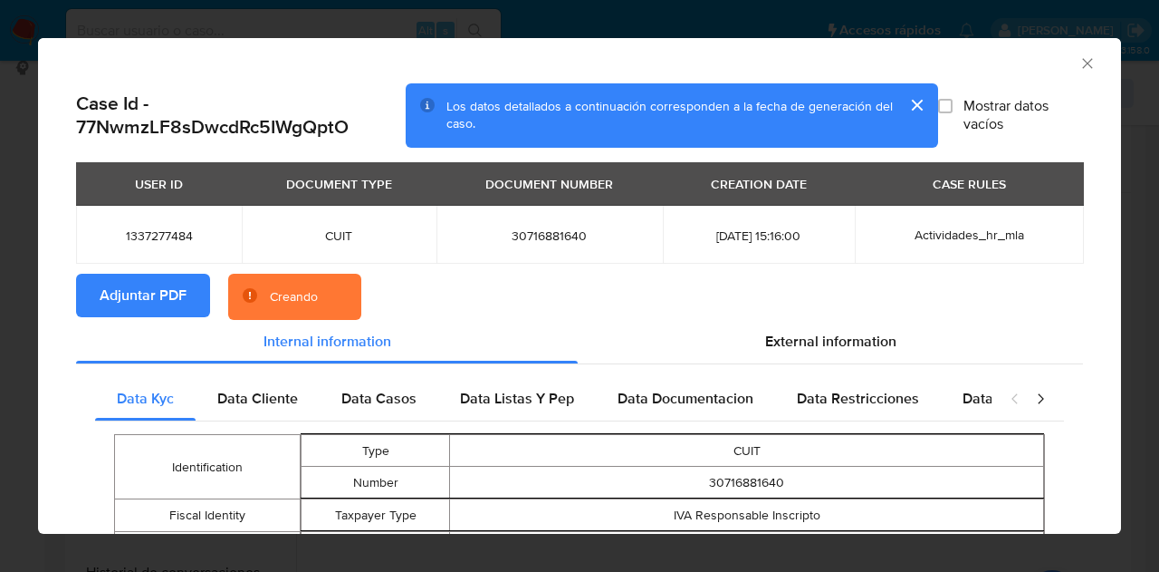
click at [903, 107] on button "cerrar" at bounding box center [916, 104] width 43 height 43
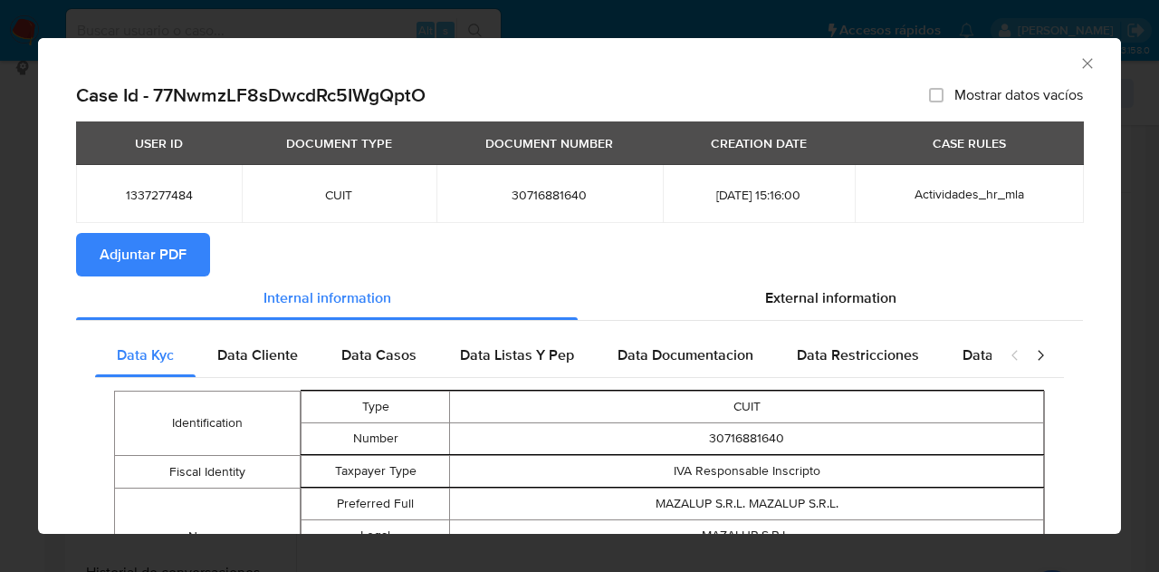
click at [1079, 58] on icon "Cerrar ventana" at bounding box center [1088, 63] width 18 height 18
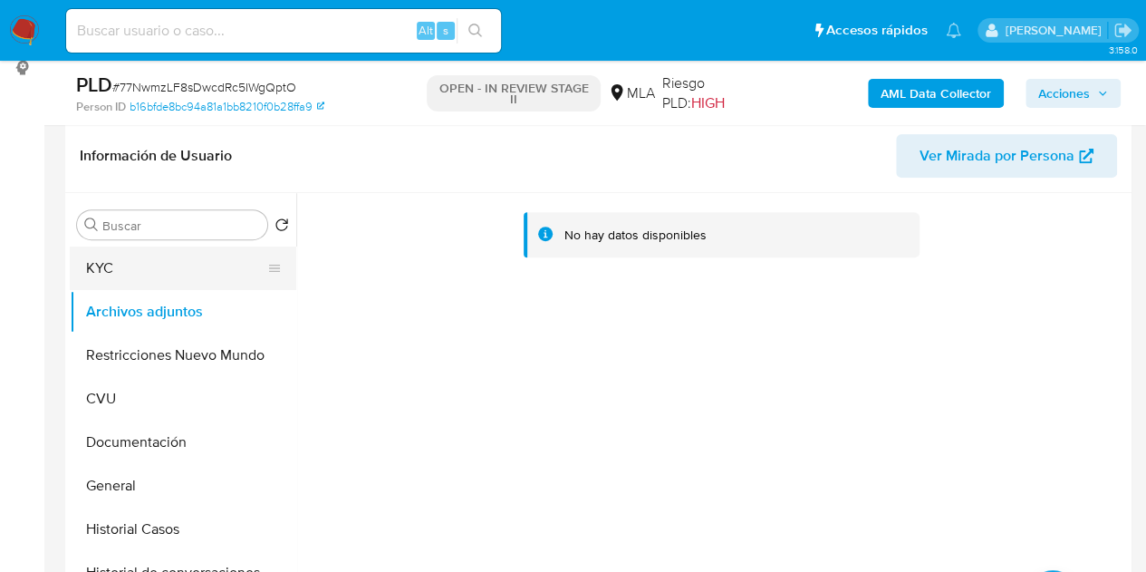
click at [141, 271] on button "KYC" at bounding box center [176, 267] width 212 height 43
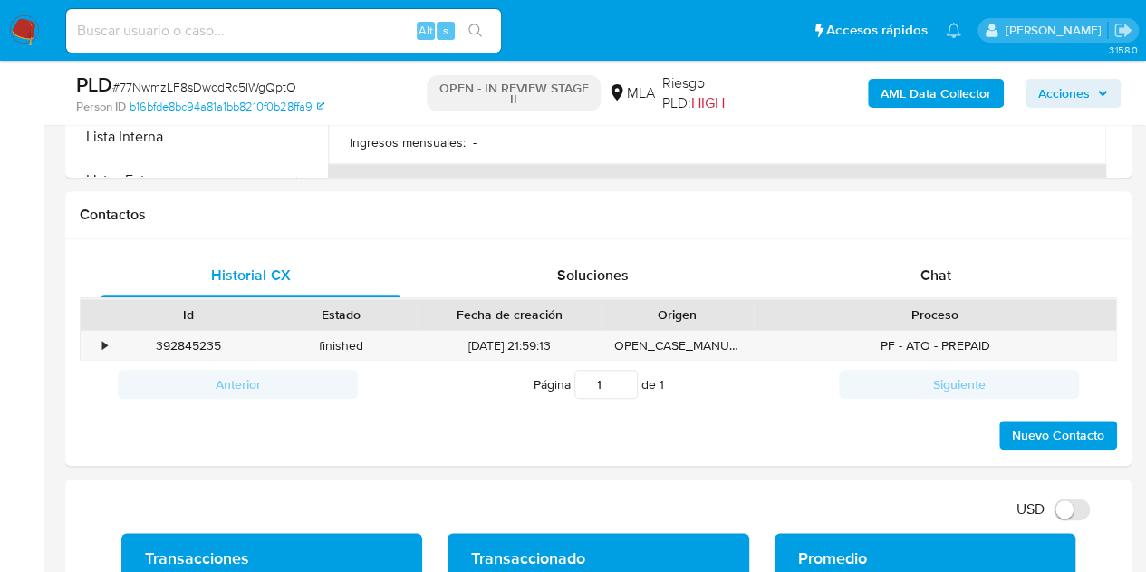
scroll to position [821, 0]
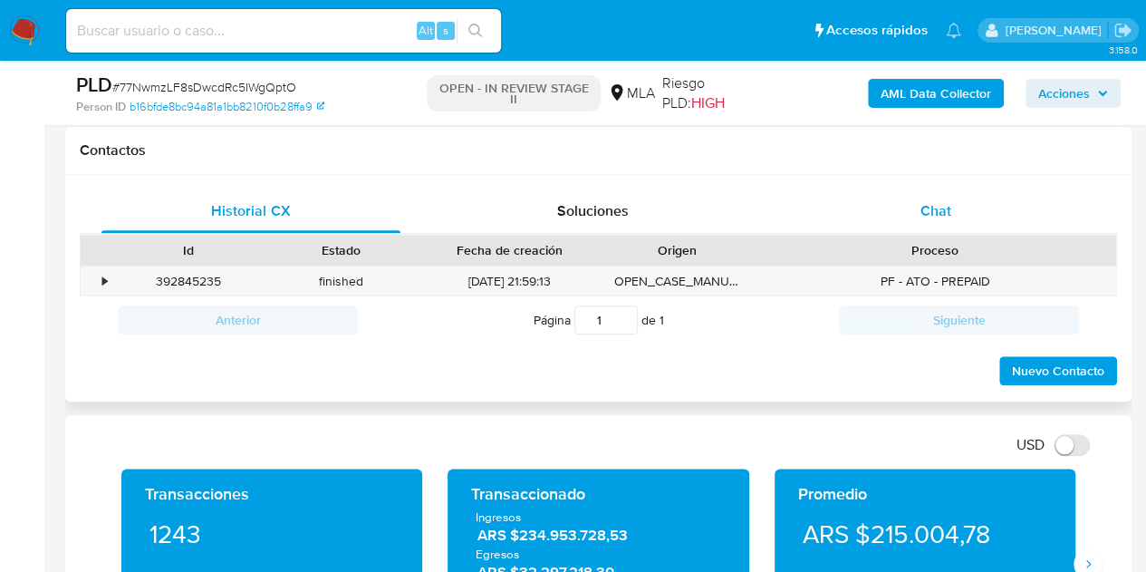
click at [984, 213] on div "Chat" at bounding box center [935, 210] width 299 height 43
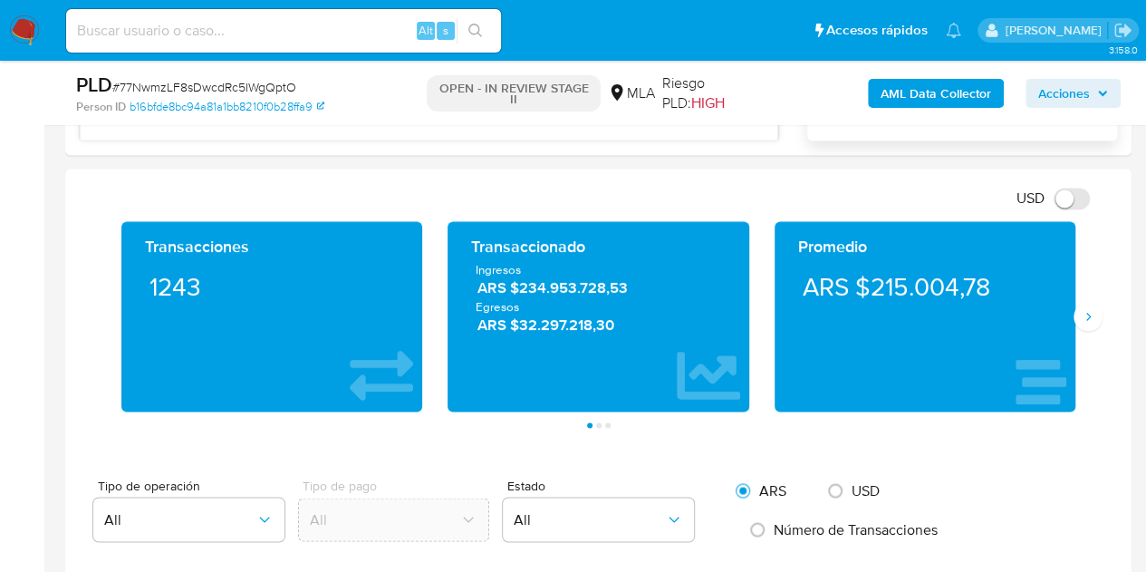
scroll to position [1361, 0]
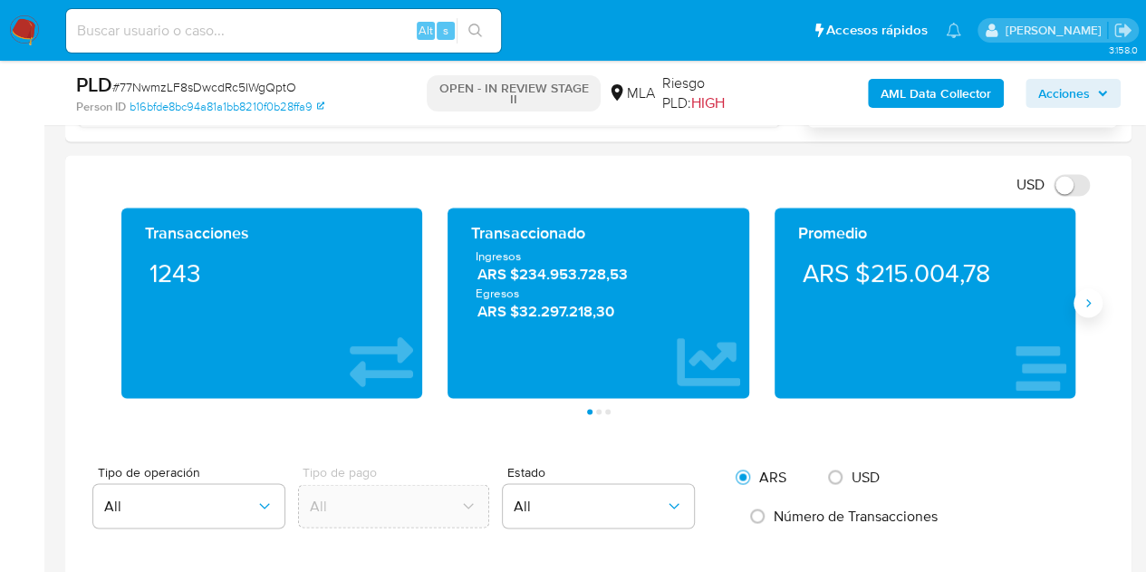
click at [1091, 291] on button "Siguiente" at bounding box center [1087, 302] width 29 height 29
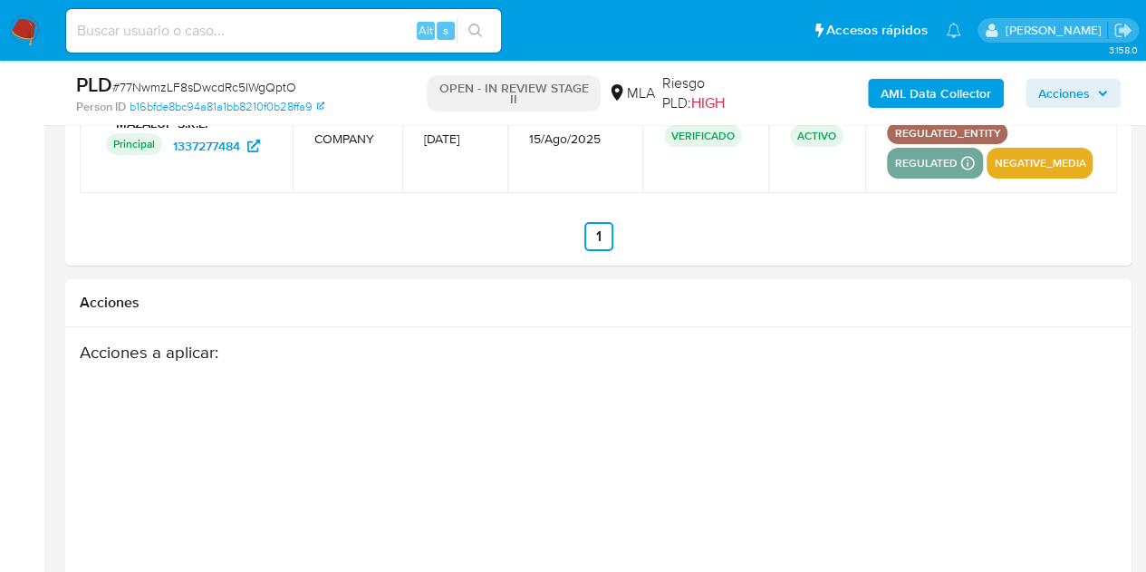
scroll to position [3310, 0]
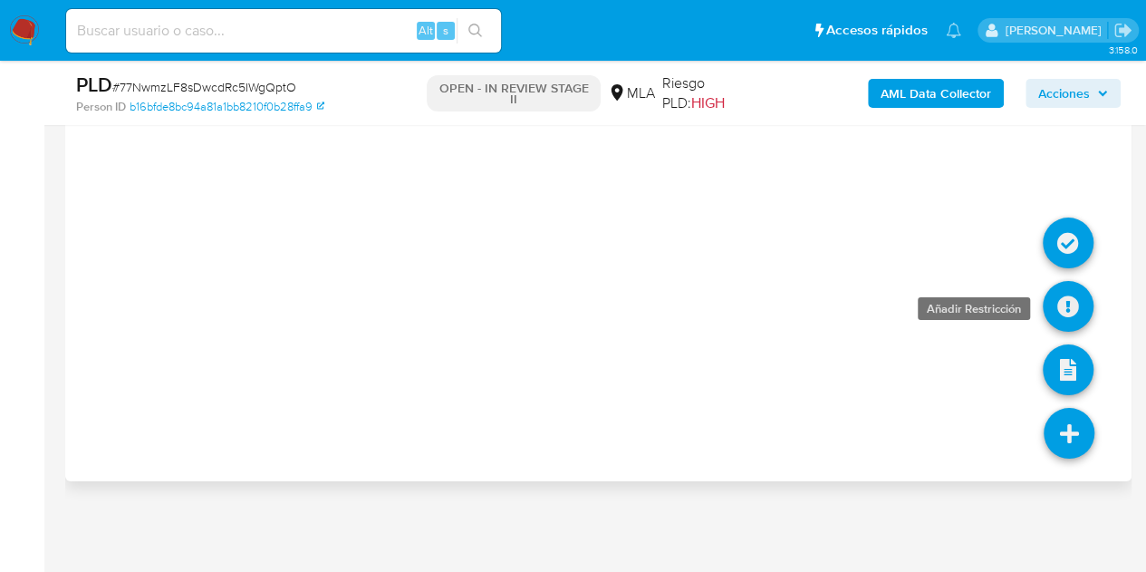
click at [1067, 306] on icon at bounding box center [1068, 306] width 51 height 51
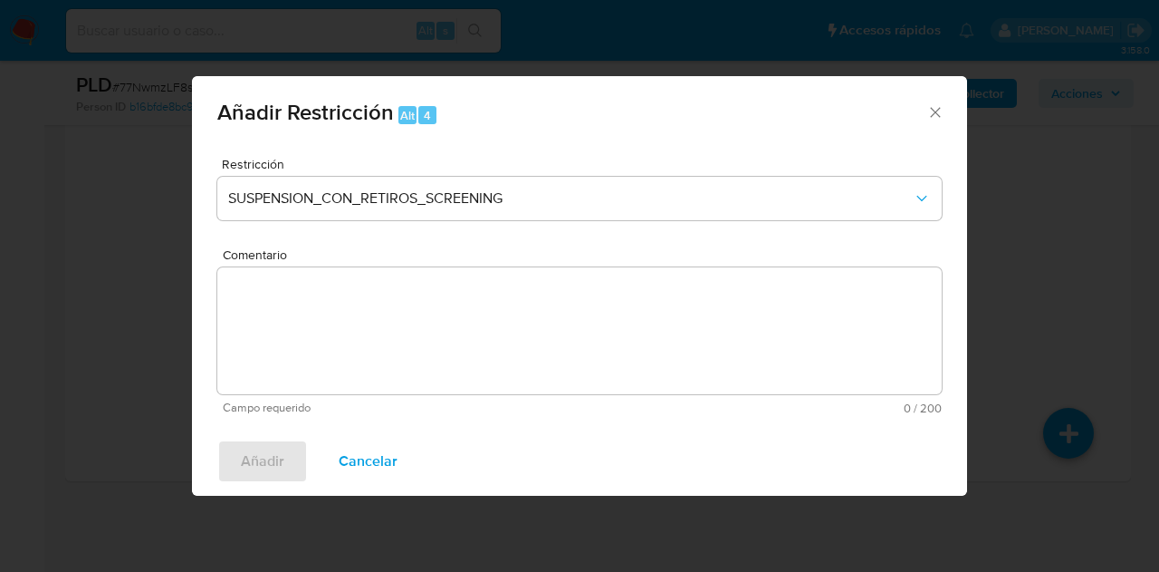
click at [939, 104] on icon "Cerrar ventana" at bounding box center [936, 112] width 18 height 18
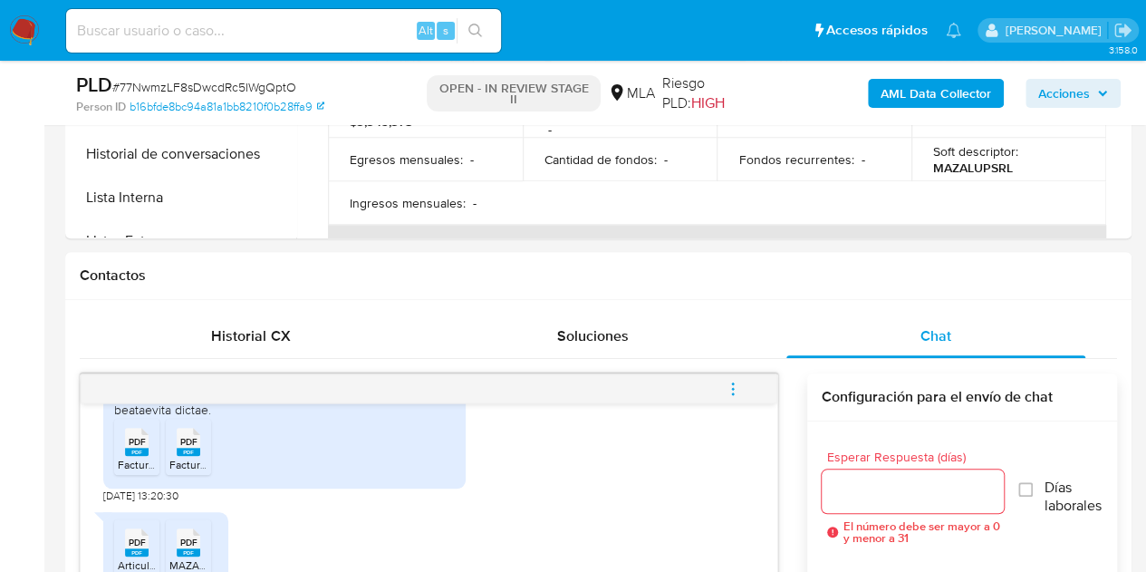
scroll to position [400, 0]
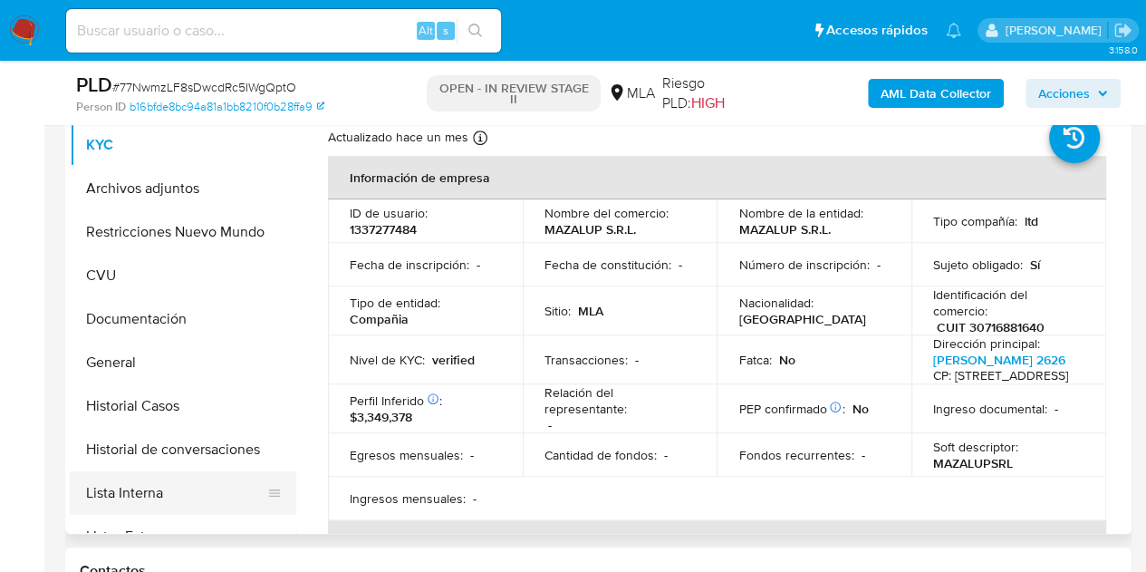
click at [134, 491] on button "Lista Interna" at bounding box center [176, 492] width 212 height 43
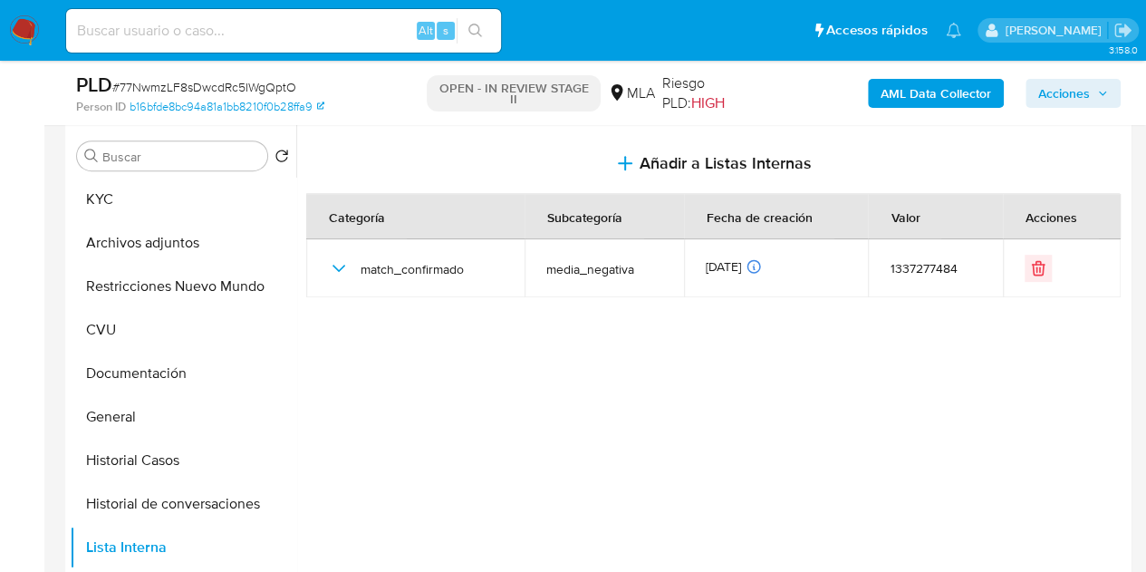
scroll to position [359, 0]
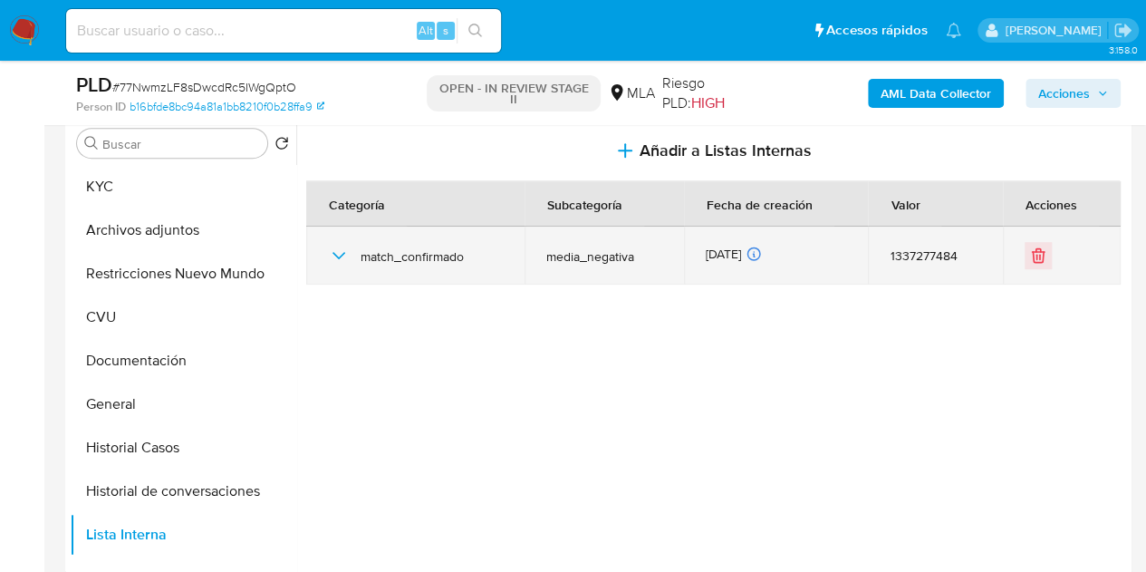
click at [344, 256] on icon "button" at bounding box center [339, 256] width 22 height 22
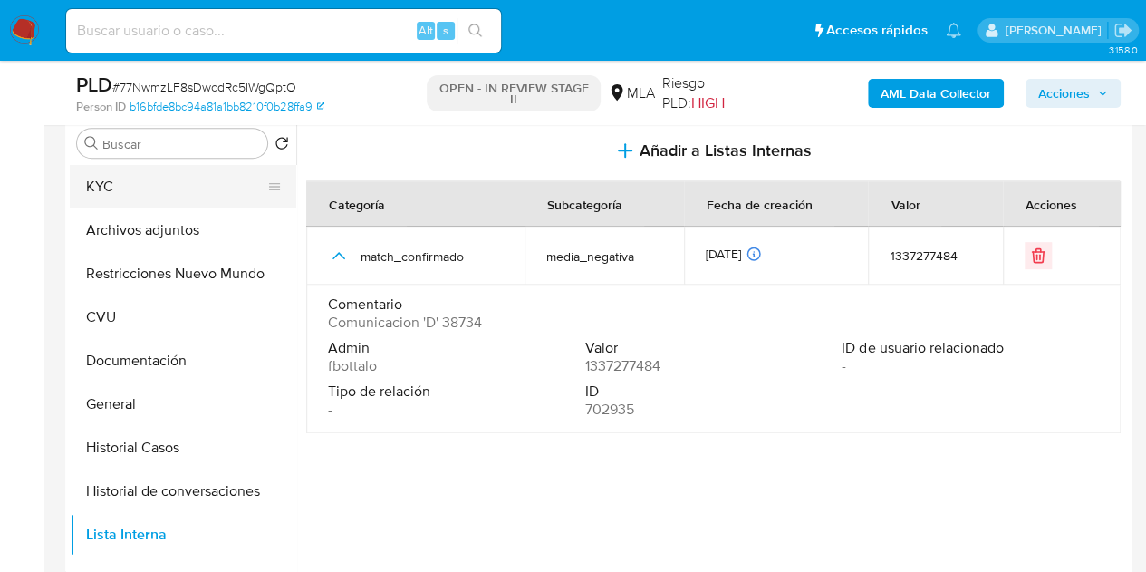
click at [152, 193] on button "KYC" at bounding box center [176, 186] width 212 height 43
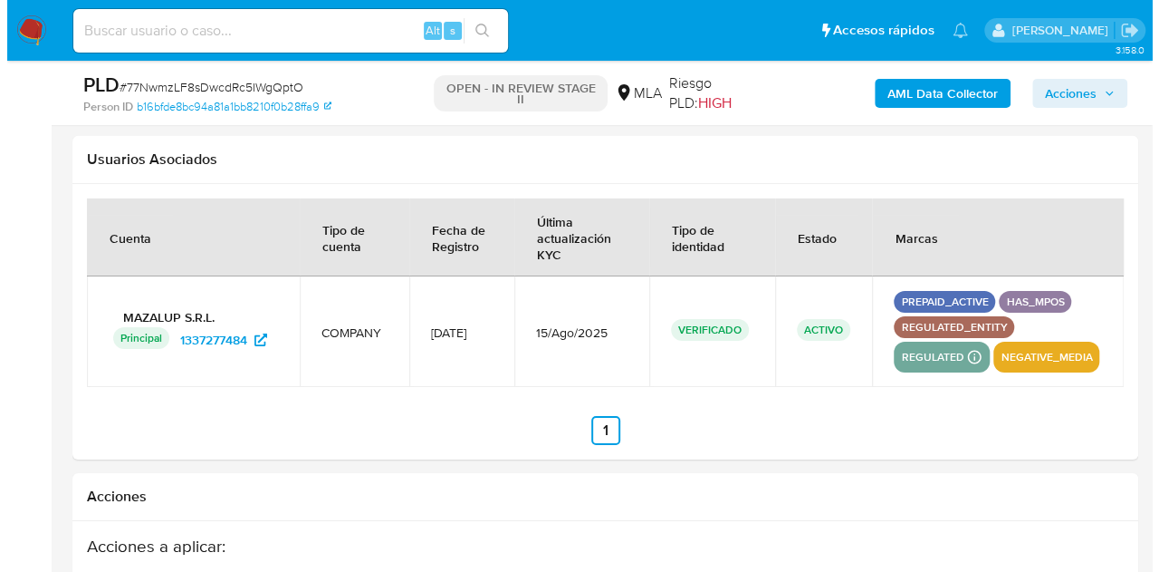
scroll to position [3310, 0]
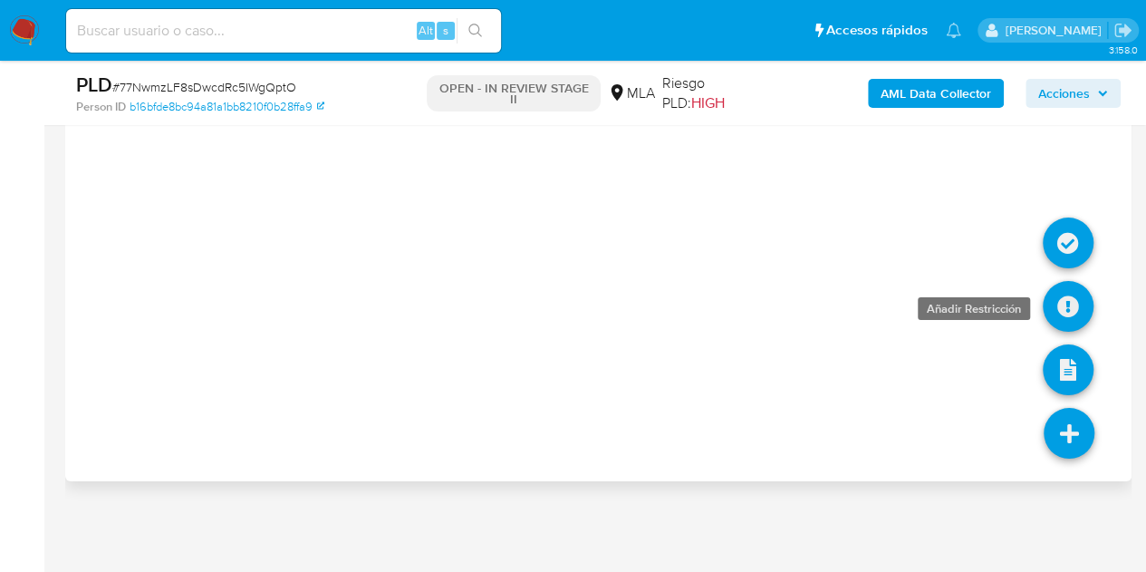
click at [1059, 296] on icon at bounding box center [1068, 306] width 51 height 51
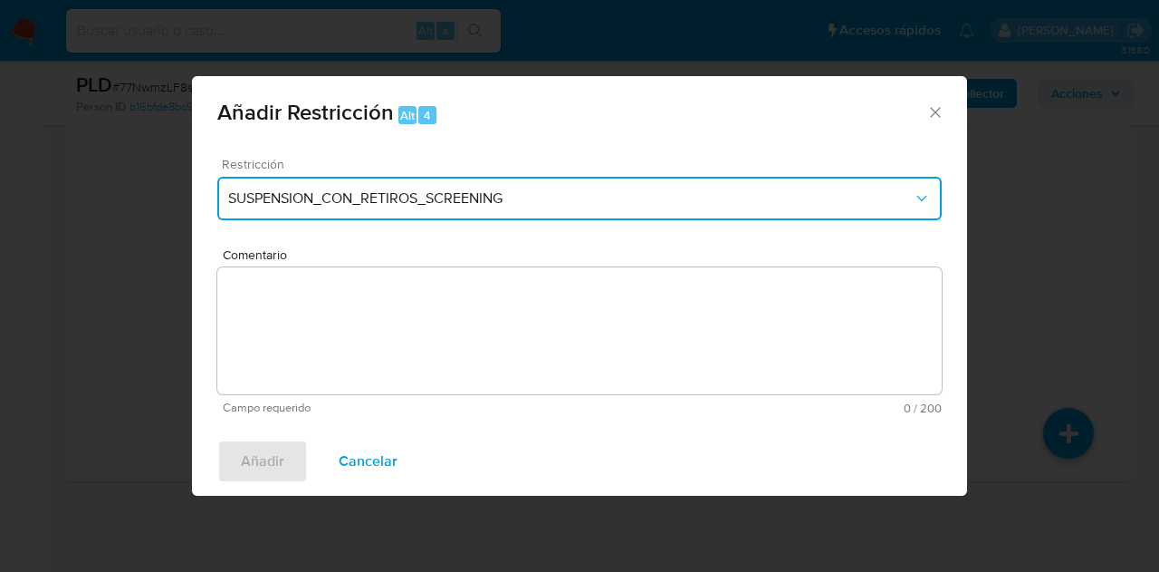
click at [726, 196] on span "SUSPENSION_CON_RETIROS_SCREENING" at bounding box center [570, 198] width 685 height 18
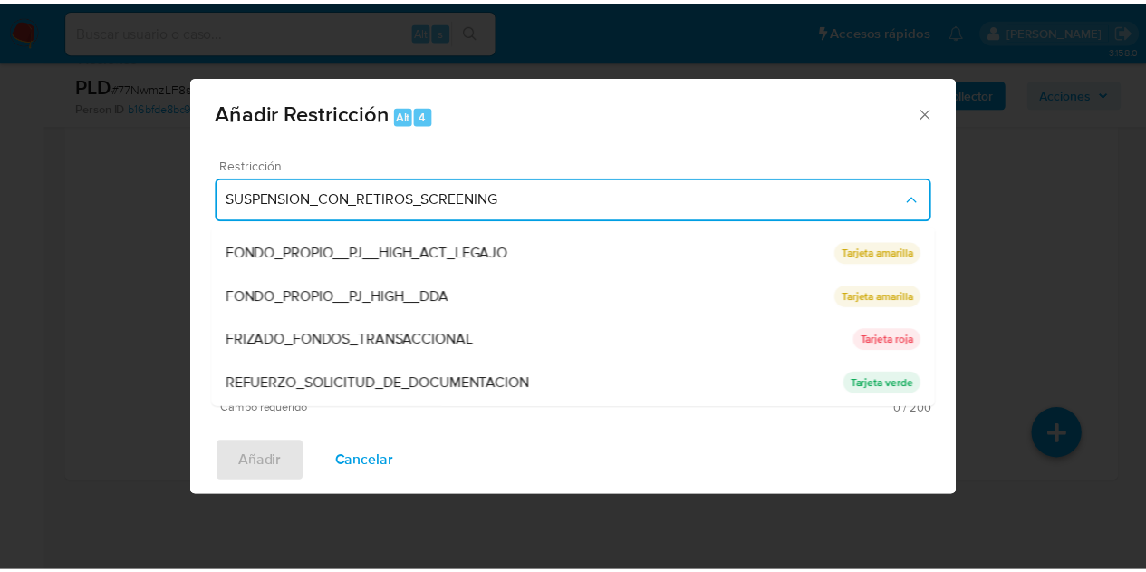
scroll to position [384, 0]
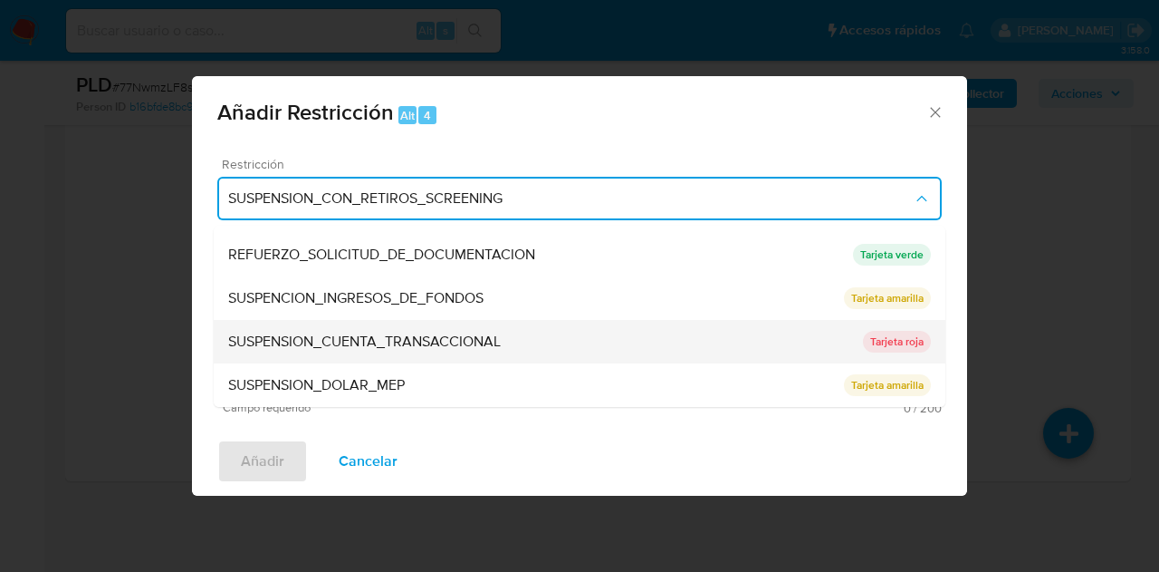
click at [507, 340] on div "SUSPENSION_CUENTA_TRANSACCIONAL" at bounding box center [545, 341] width 635 height 43
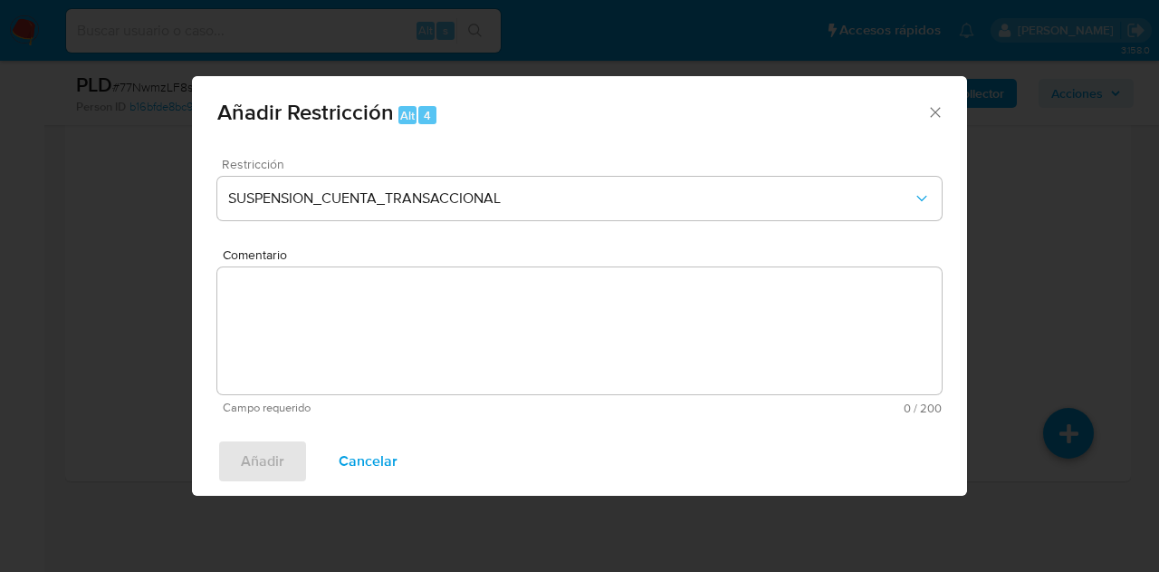
click at [507, 340] on textarea "Comentario" at bounding box center [579, 330] width 725 height 127
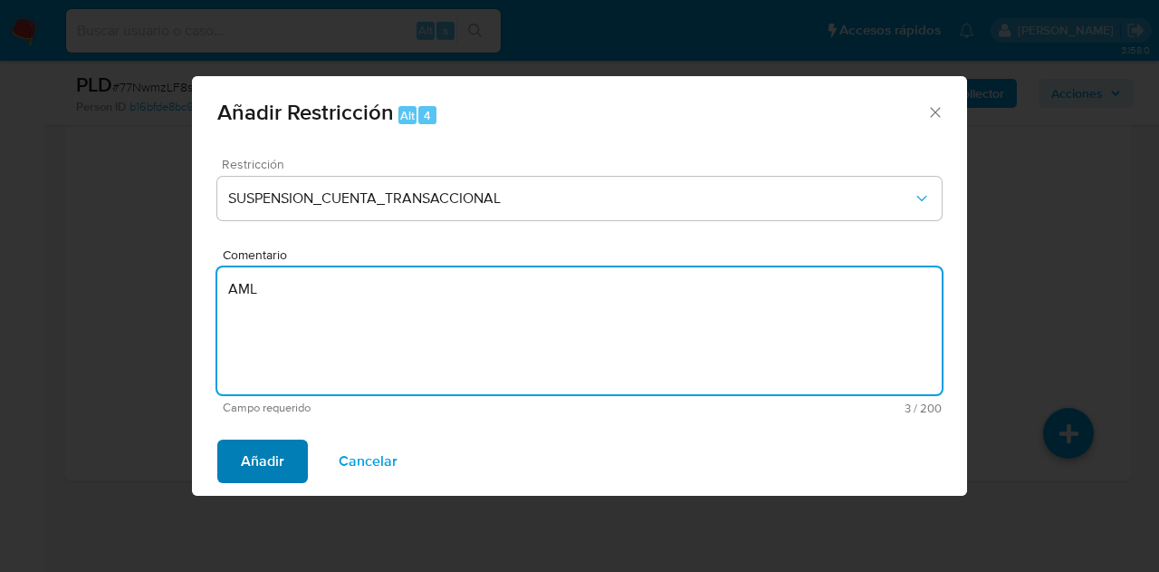
type textarea "AML"
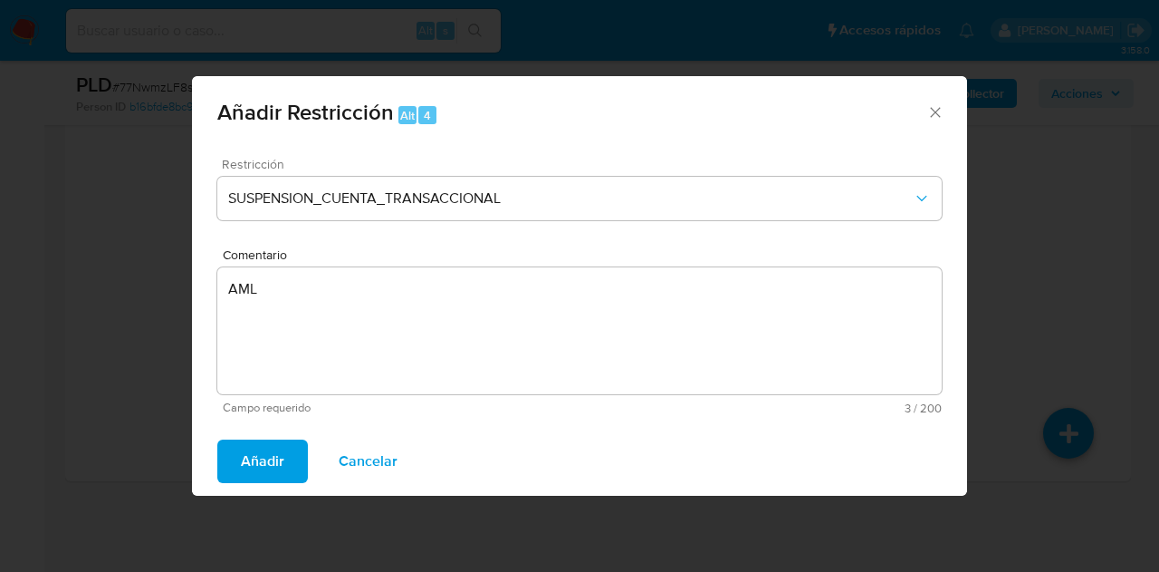
click at [229, 455] on button "Añadir" at bounding box center [262, 460] width 91 height 43
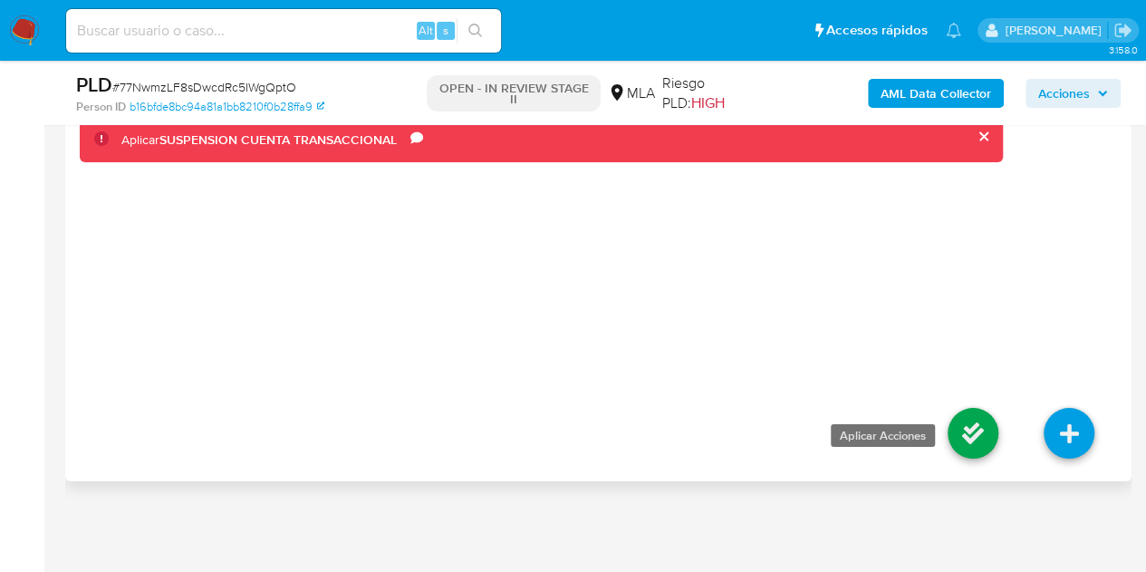
click at [975, 414] on icon at bounding box center [972, 433] width 51 height 51
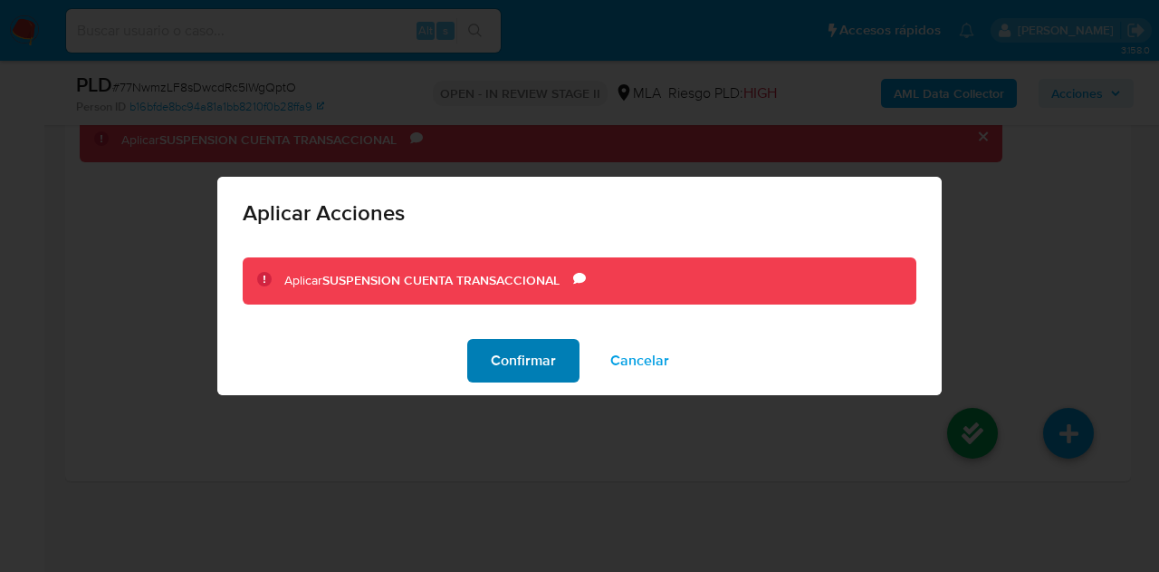
click at [489, 347] on button "Confirmar" at bounding box center [523, 360] width 112 height 43
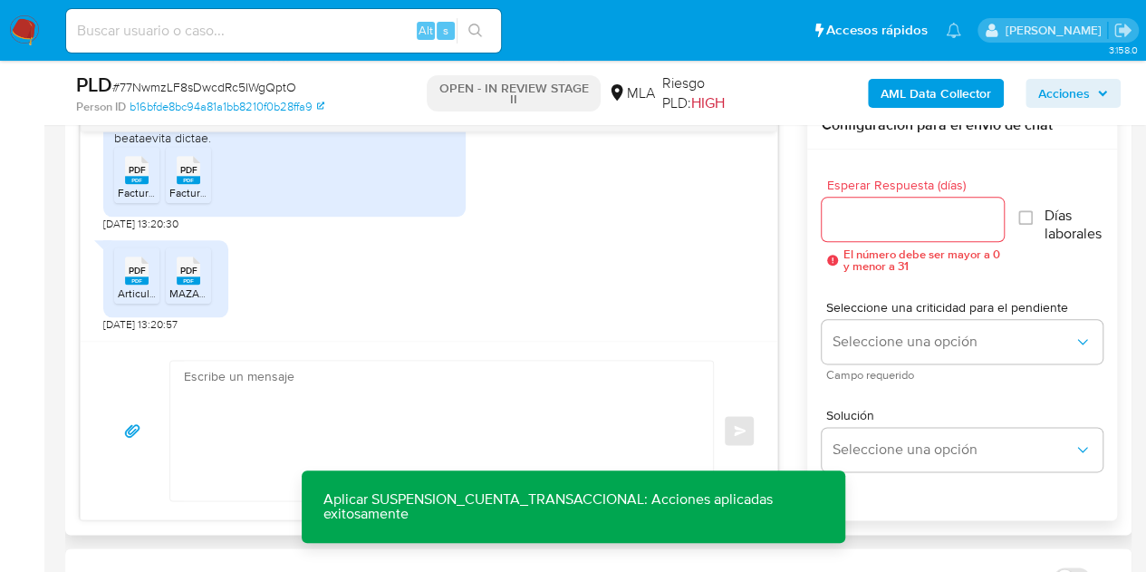
scroll to position [989, 0]
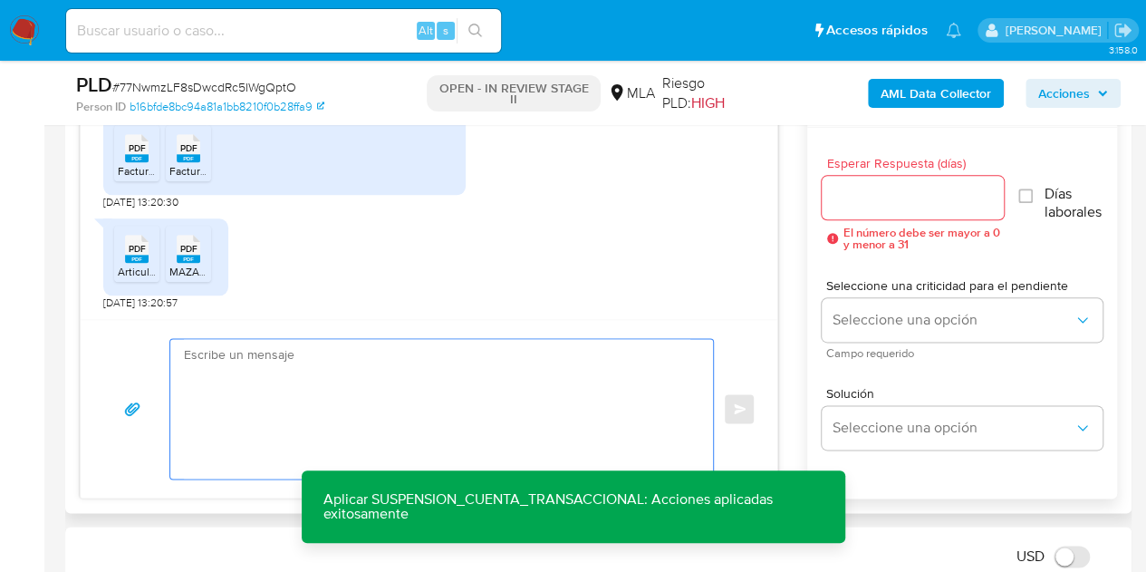
click at [388, 365] on textarea at bounding box center [437, 408] width 506 height 139
paste textarea "Hola, Muchas gracias por la respuesta. Analizamos tu caso y notamos que la info…"
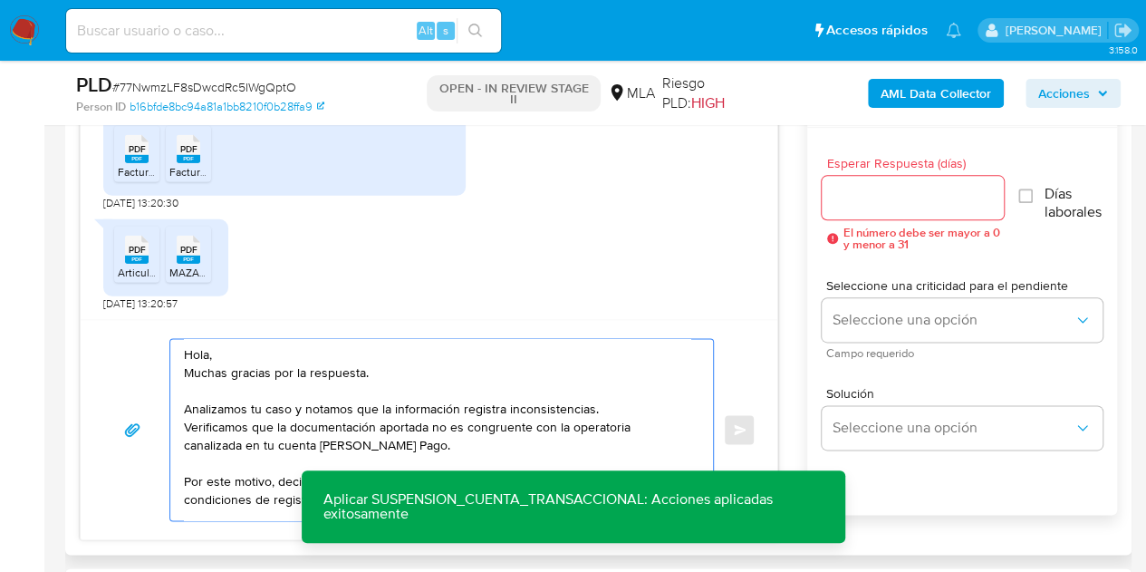
scroll to position [79, 0]
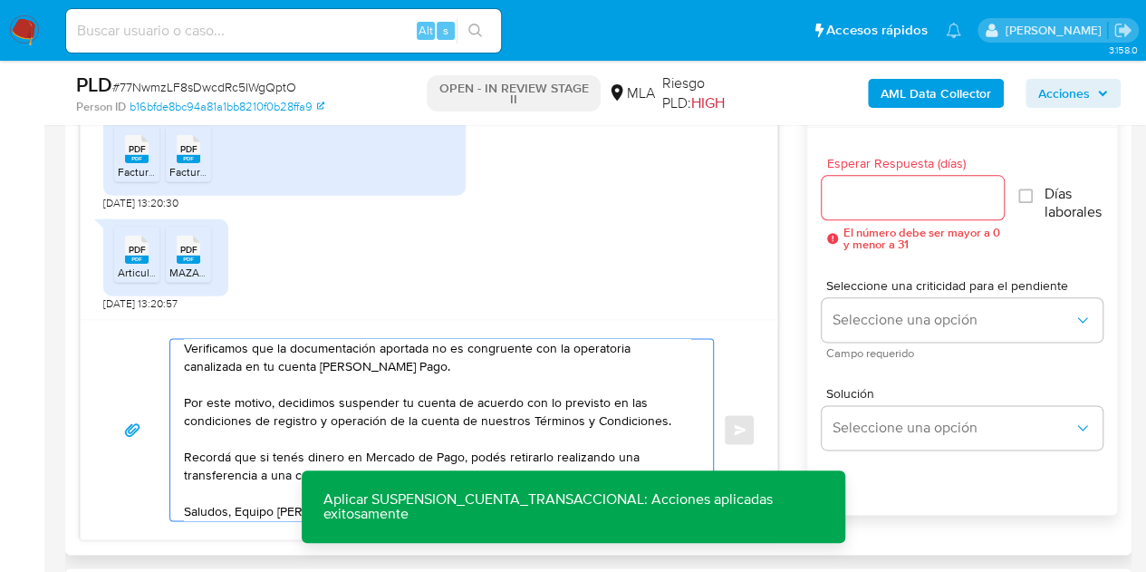
type textarea "Hola, Muchas gracias por la respuesta. Analizamos tu caso y notamos que la info…"
click at [871, 197] on input "Esperar Respuesta (días)" at bounding box center [913, 198] width 183 height 24
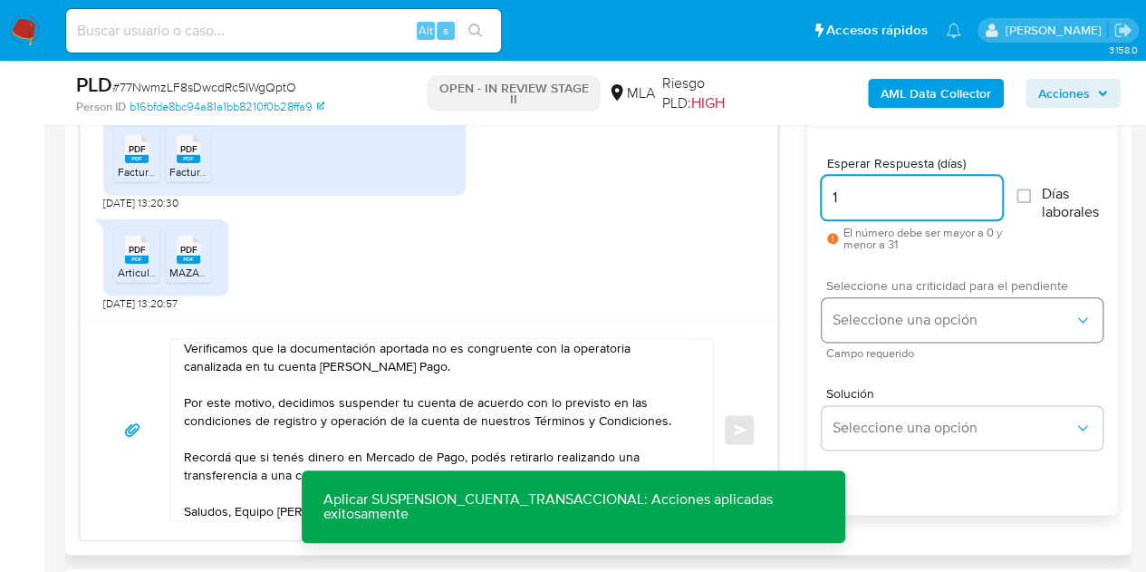
type input "1"
click at [867, 305] on button "Seleccione una opción" at bounding box center [962, 319] width 281 height 43
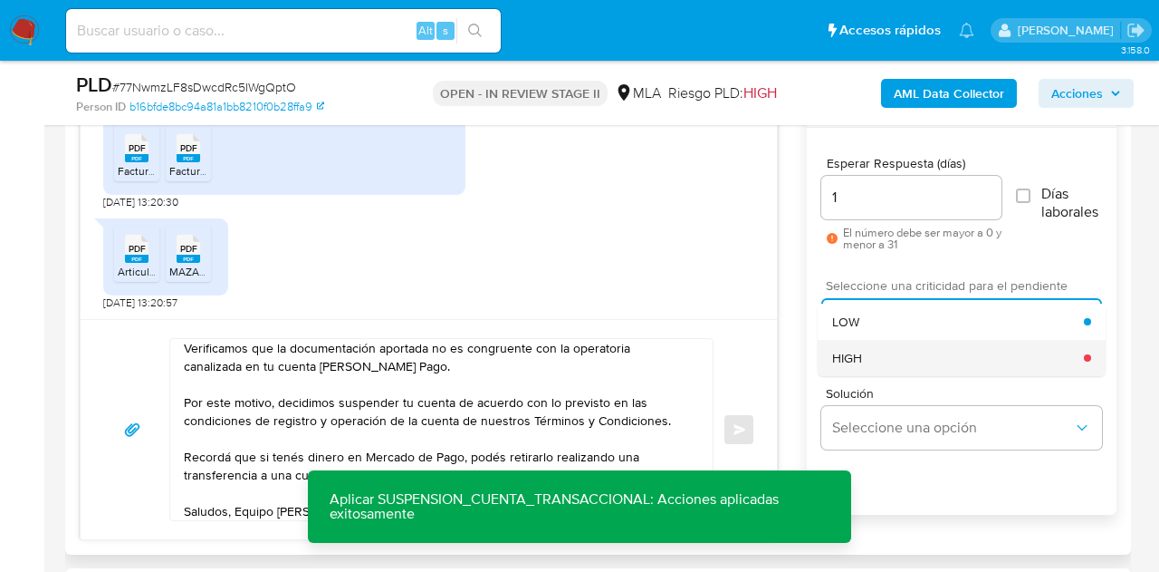
click at [871, 351] on div "HIGH" at bounding box center [958, 358] width 252 height 36
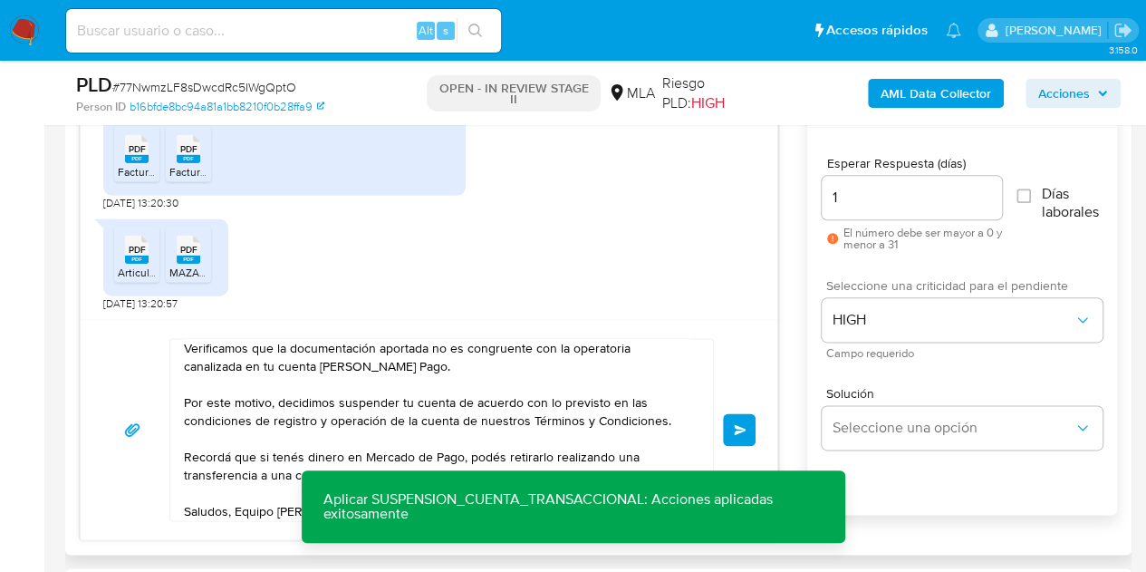
click at [769, 368] on div "Hola, Muchas gracias por la respuesta. Analizamos tu caso y notamos que la info…" at bounding box center [429, 429] width 697 height 220
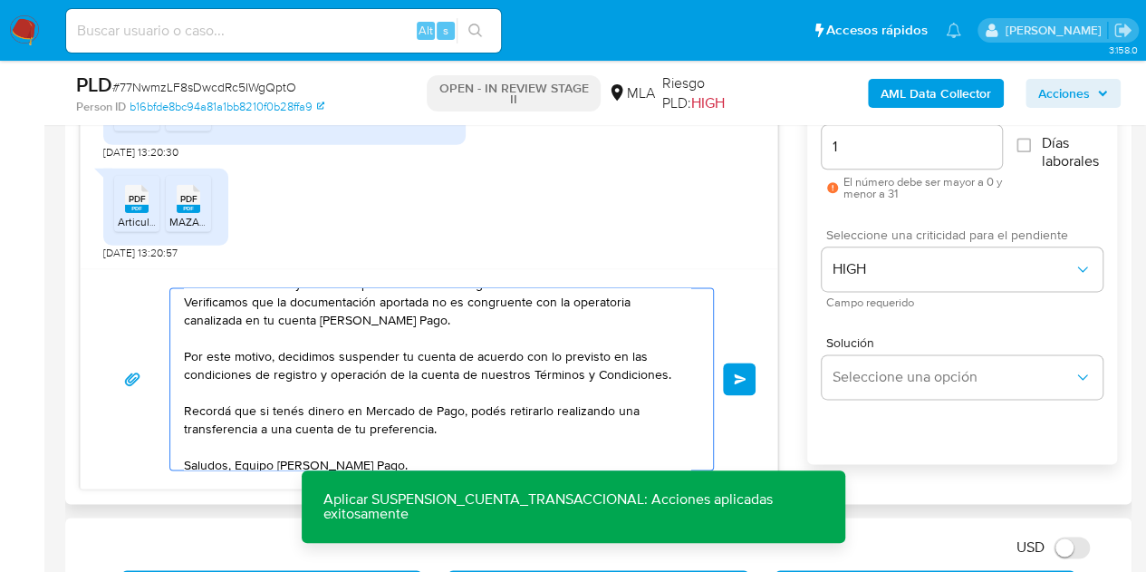
scroll to position [85, 0]
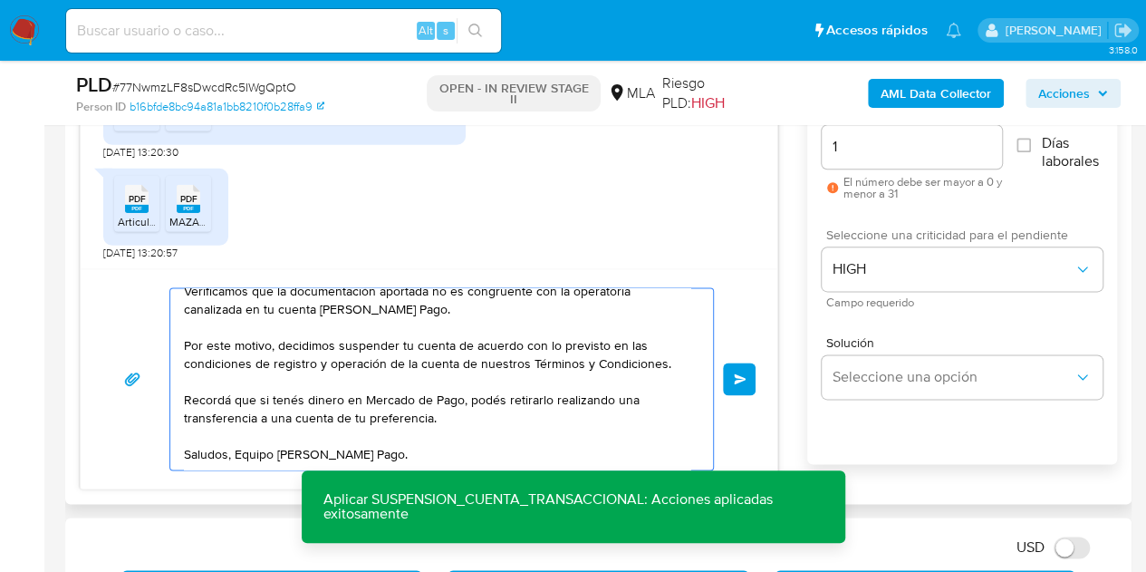
click at [747, 378] on button "Enviar" at bounding box center [739, 378] width 33 height 33
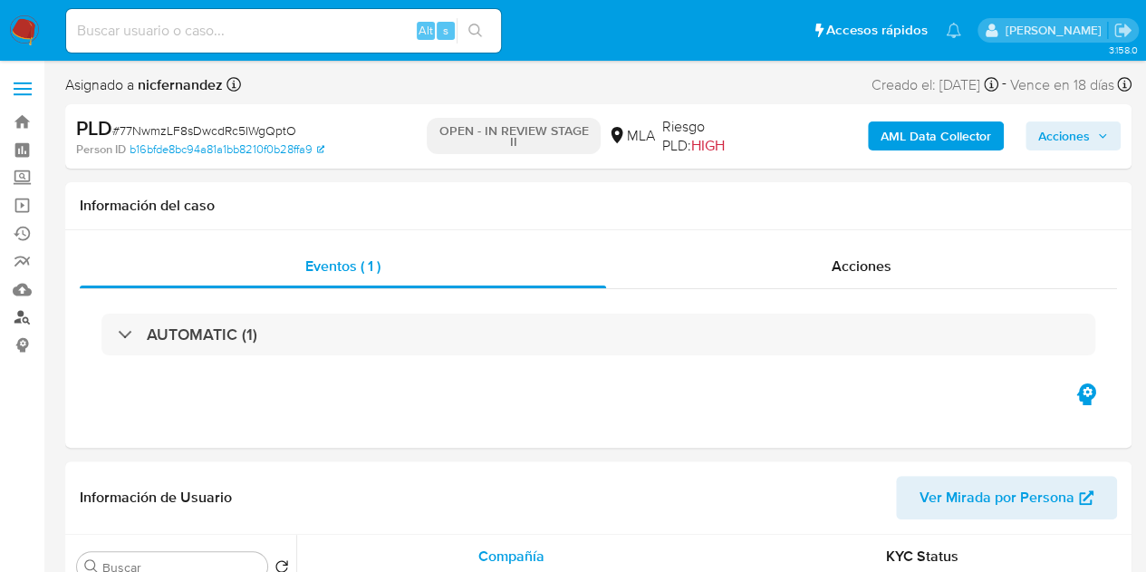
click at [34, 310] on link "Buscador de personas" at bounding box center [108, 317] width 216 height 28
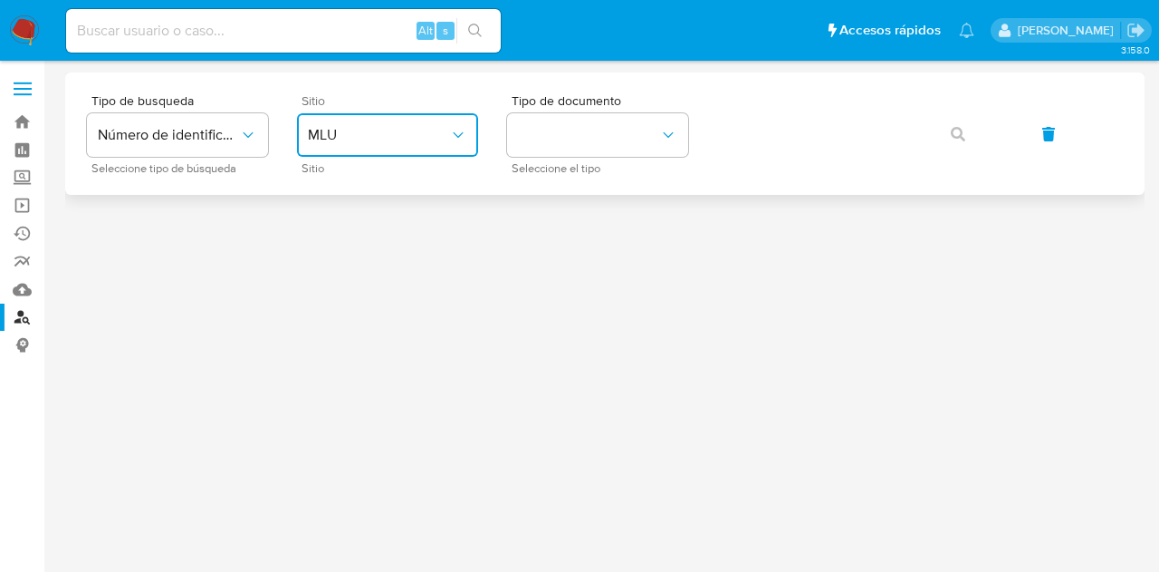
click at [424, 149] on button "MLU" at bounding box center [387, 134] width 181 height 43
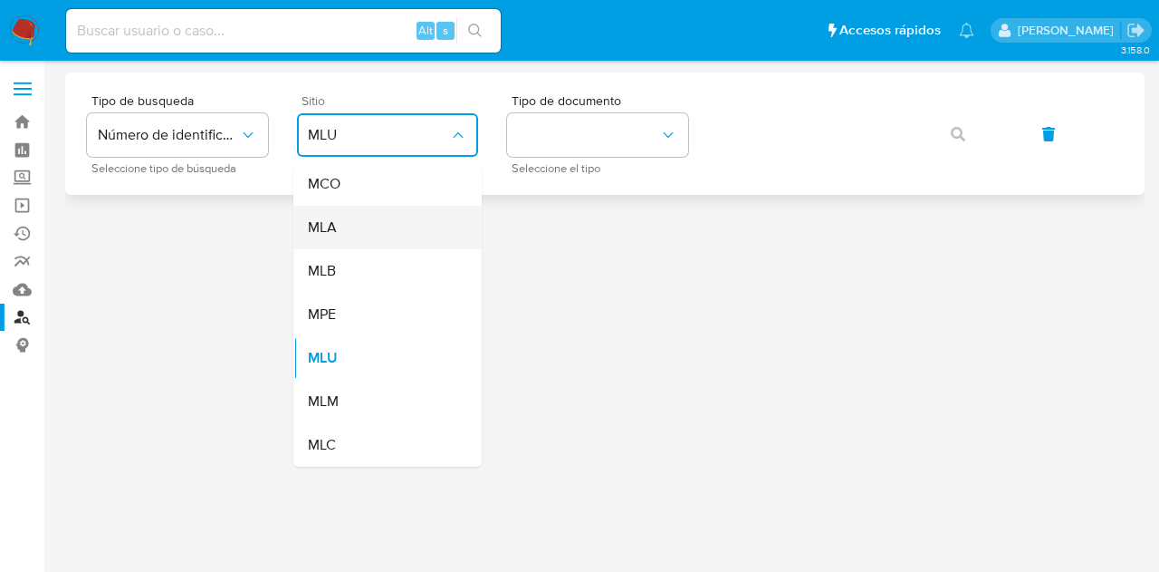
click at [418, 232] on div "MLA" at bounding box center [382, 227] width 149 height 43
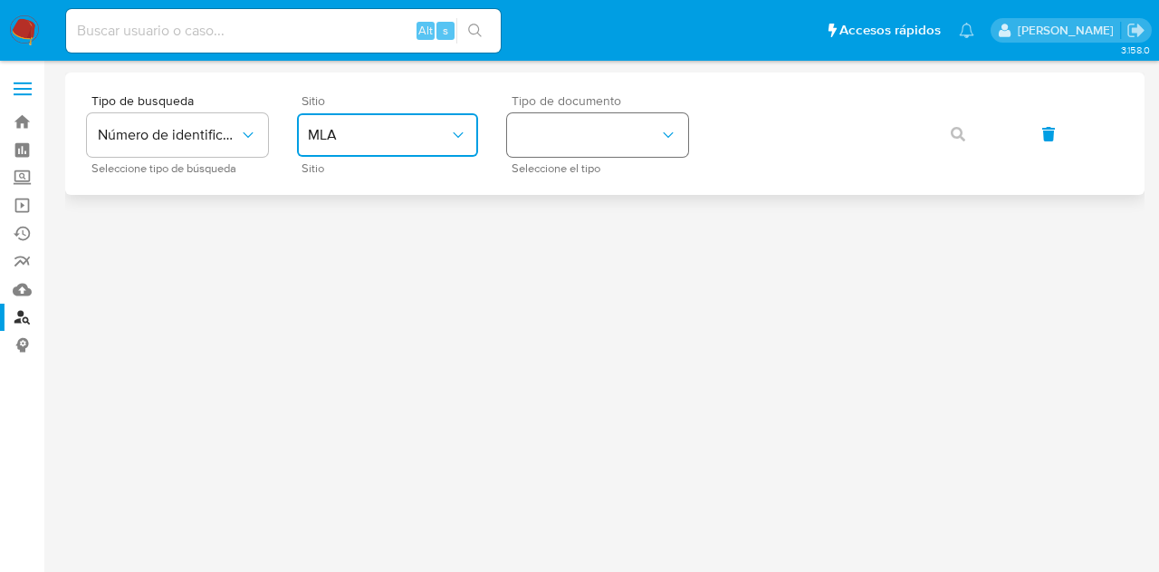
click at [613, 133] on button "identificationType" at bounding box center [597, 134] width 181 height 43
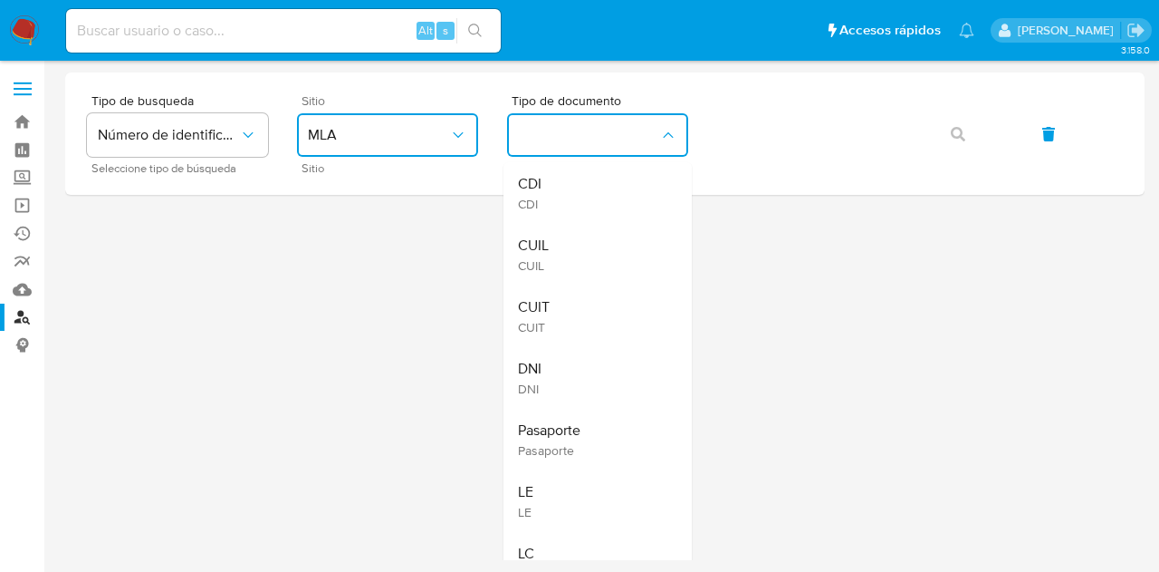
drag, startPoint x: 633, startPoint y: 232, endPoint x: 649, endPoint y: 228, distance: 15.8
click at [634, 232] on div "CUIL CUIL" at bounding box center [592, 255] width 149 height 62
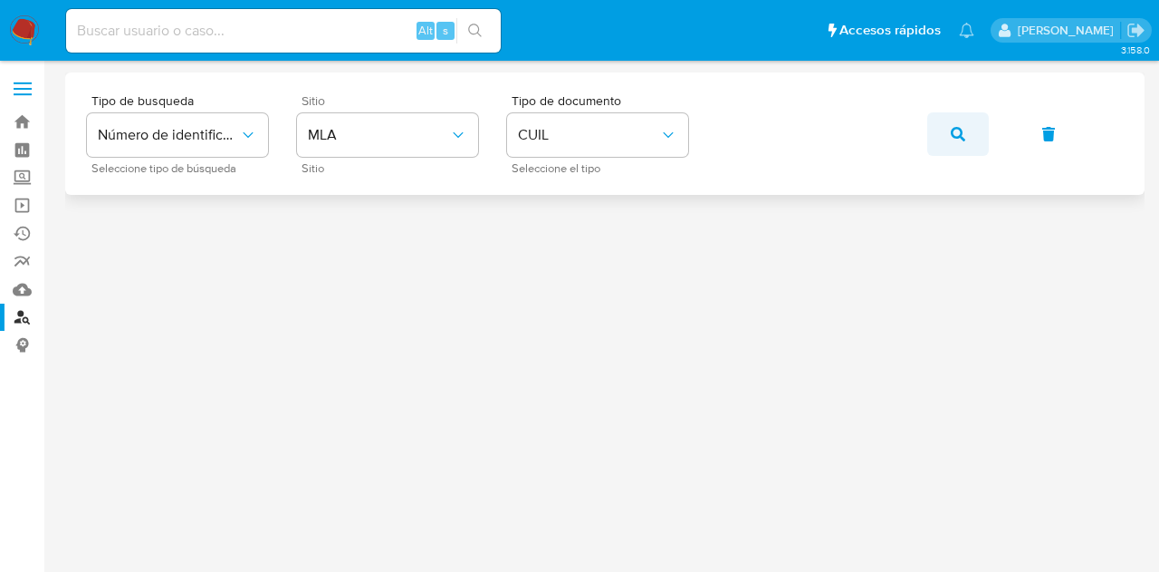
click at [955, 135] on icon "button" at bounding box center [958, 134] width 14 height 14
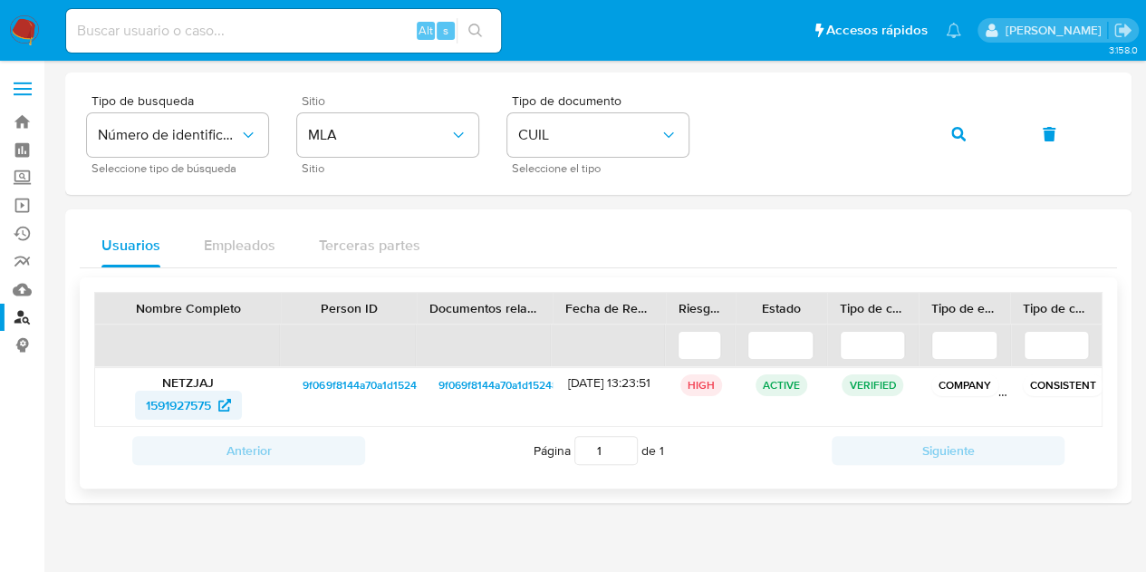
click at [192, 399] on span "1591927575" at bounding box center [178, 404] width 65 height 29
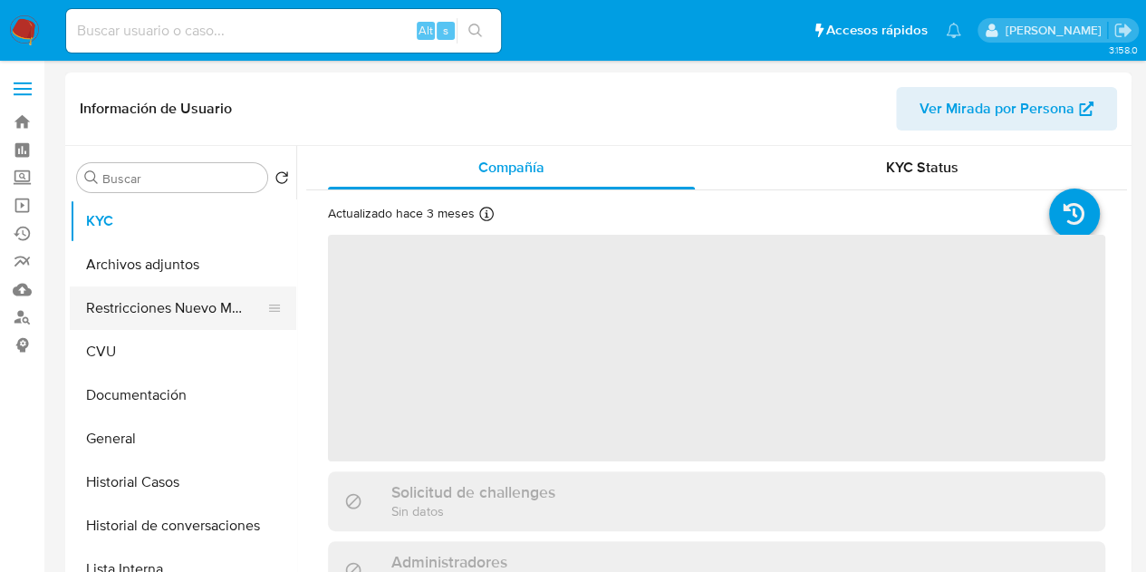
click at [150, 287] on button "Restricciones Nuevo Mundo" at bounding box center [176, 307] width 212 height 43
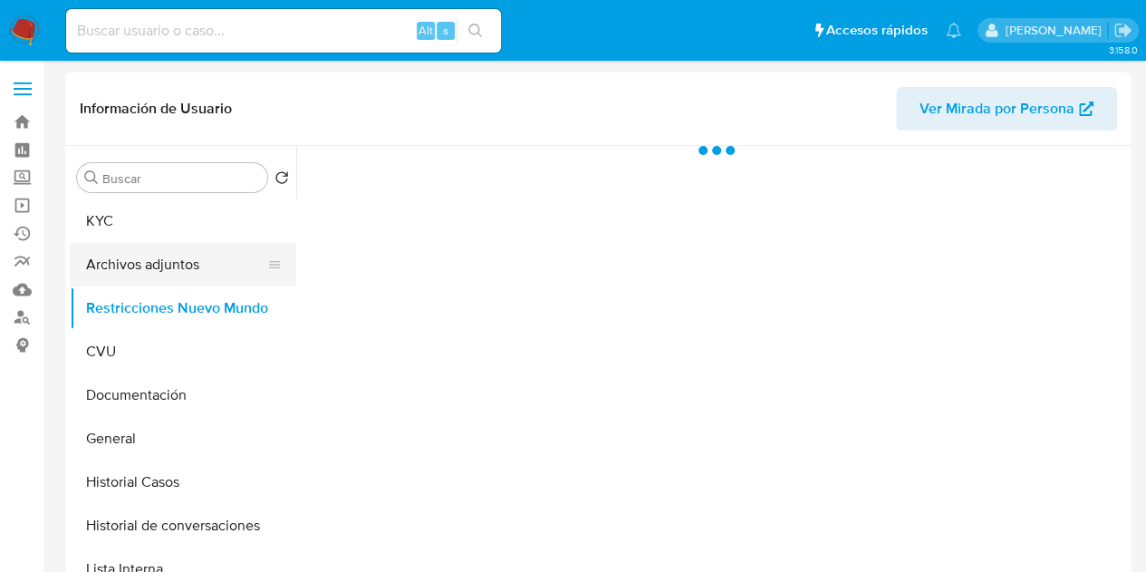
click at [151, 275] on button "Archivos adjuntos" at bounding box center [176, 264] width 212 height 43
select select "10"
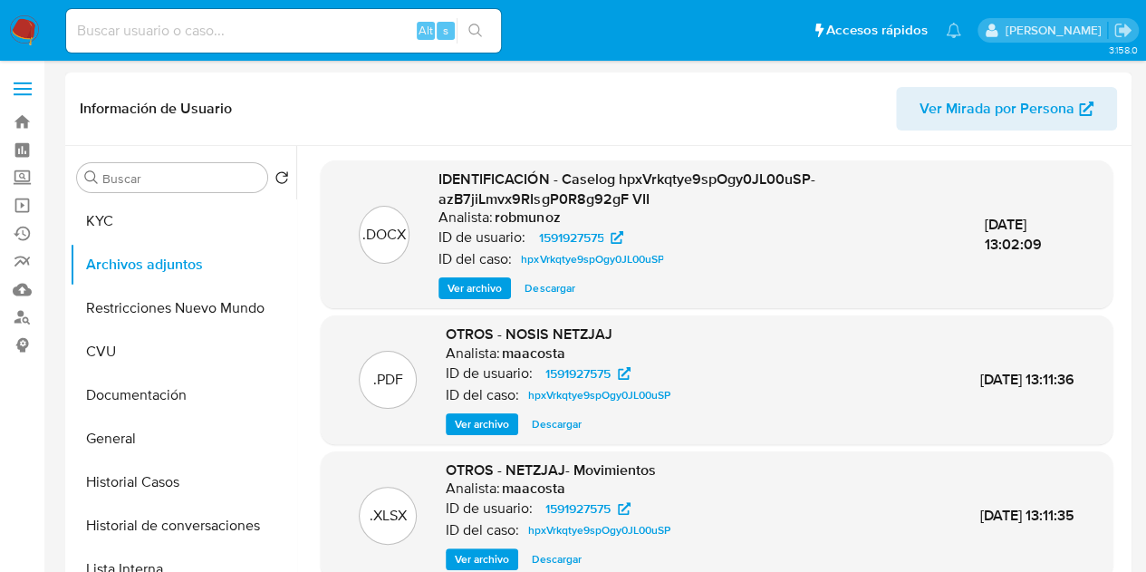
click at [464, 293] on span "Ver archivo" at bounding box center [474, 288] width 54 height 18
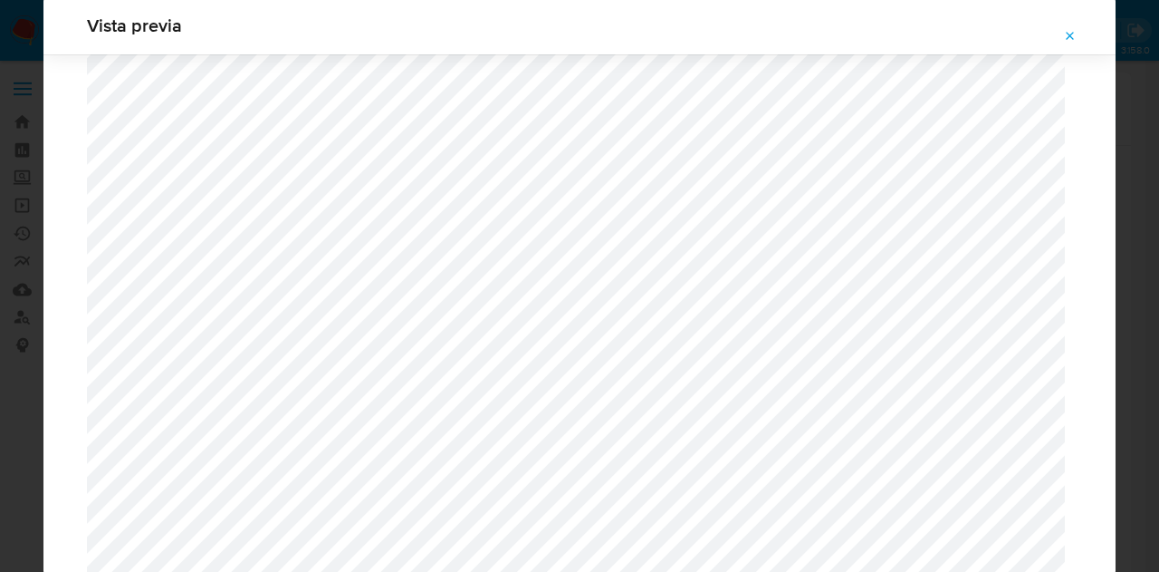
scroll to position [1741, 0]
click at [1069, 34] on icon "Attachment preview" at bounding box center [1070, 36] width 14 height 14
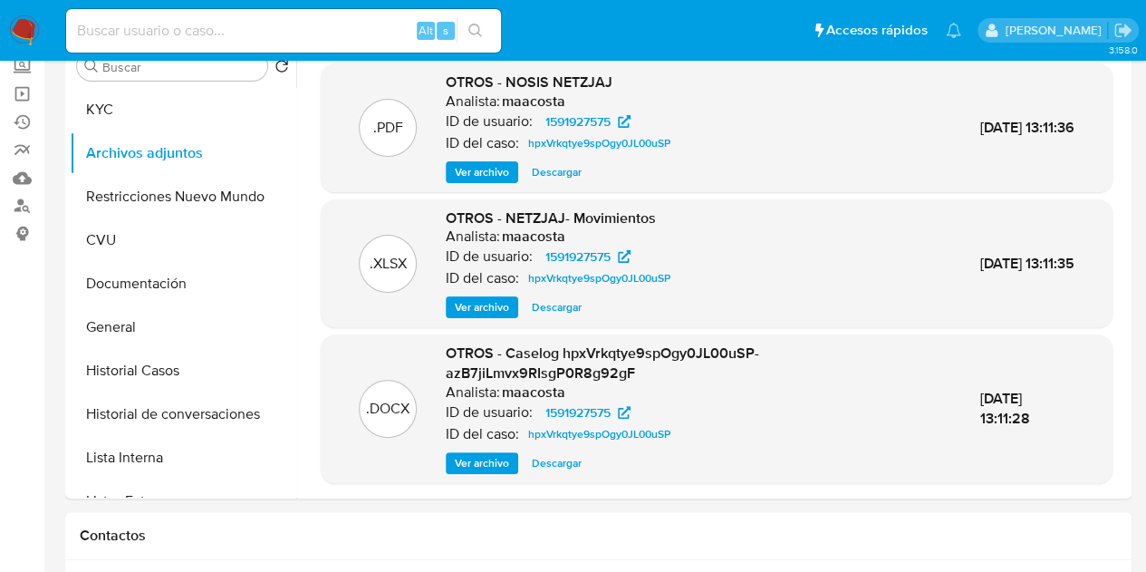
scroll to position [0, 0]
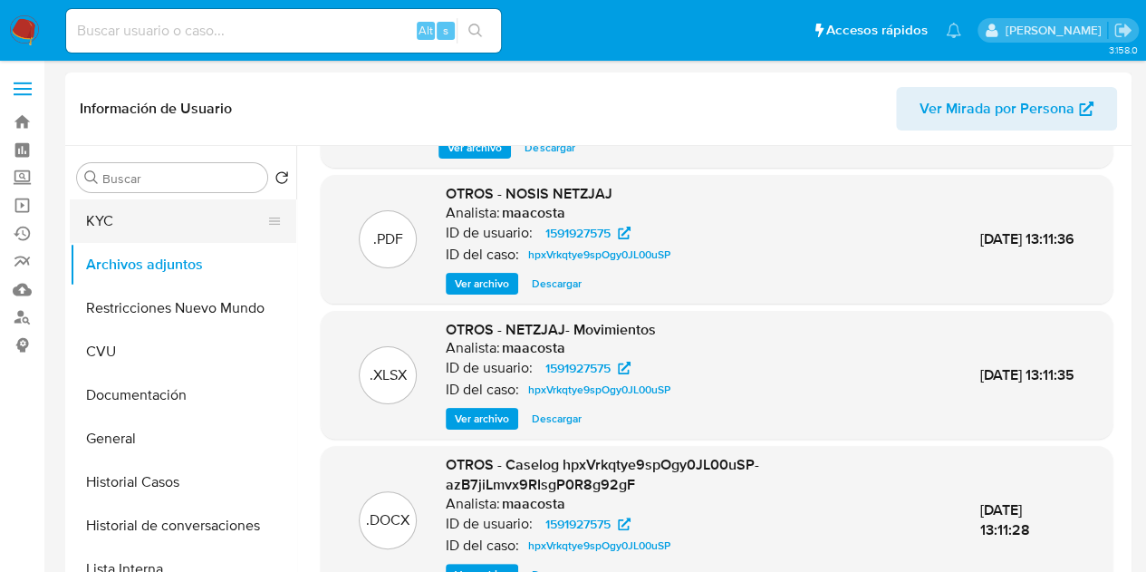
click at [183, 236] on button "KYC" at bounding box center [176, 220] width 212 height 43
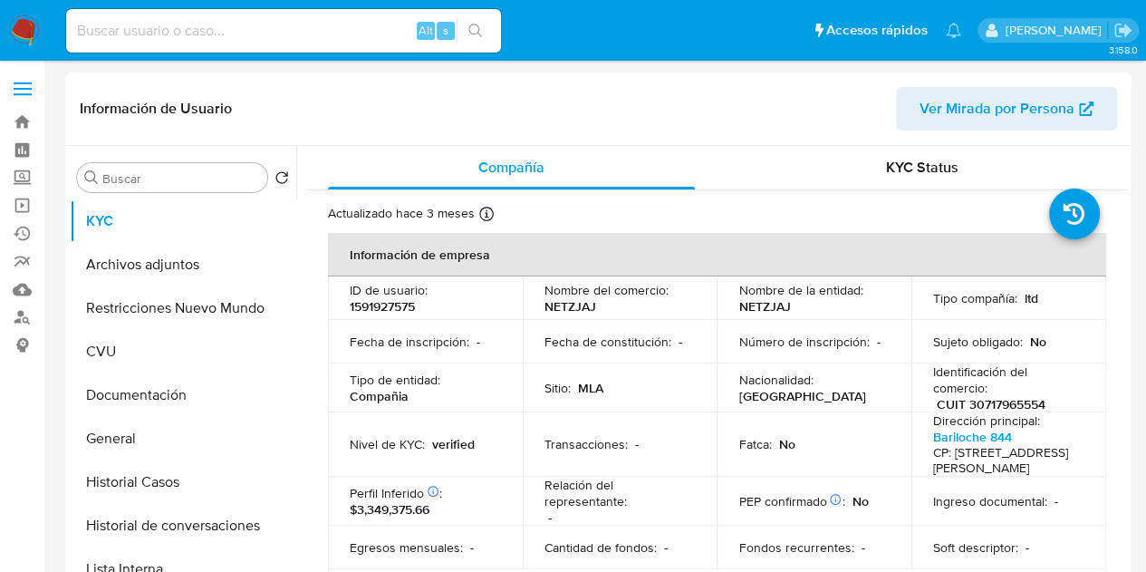
click at [755, 303] on p "NETZJAJ" at bounding box center [764, 306] width 52 height 16
copy p "NETZJAJ"
click at [645, 333] on p "Fecha de constitución :" at bounding box center [607, 341] width 127 height 16
click at [408, 395] on div "Tipo de entidad : Compañia" at bounding box center [425, 387] width 151 height 33
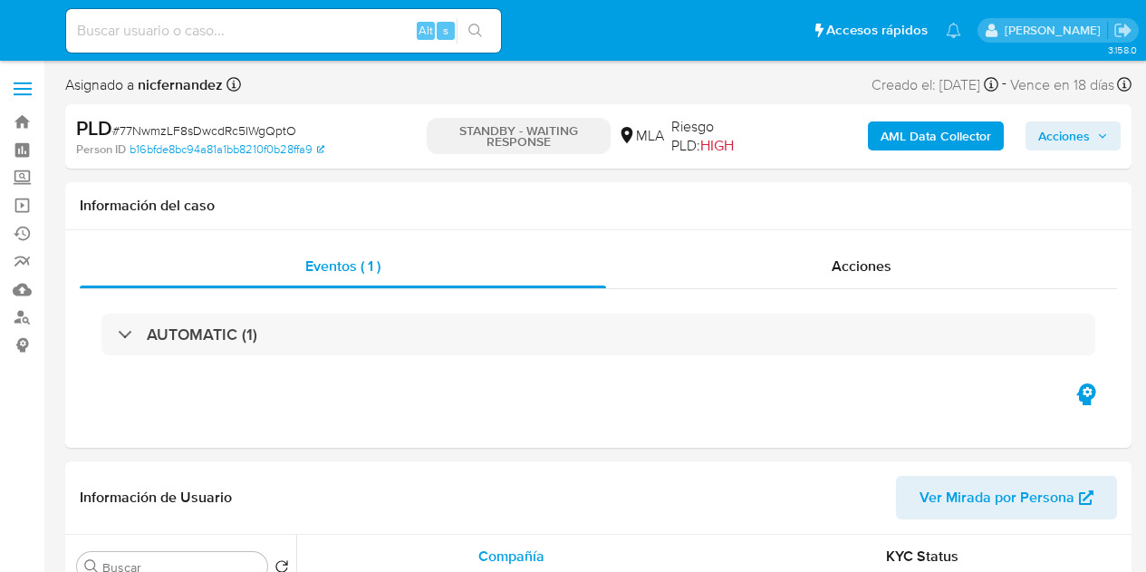
select select "10"
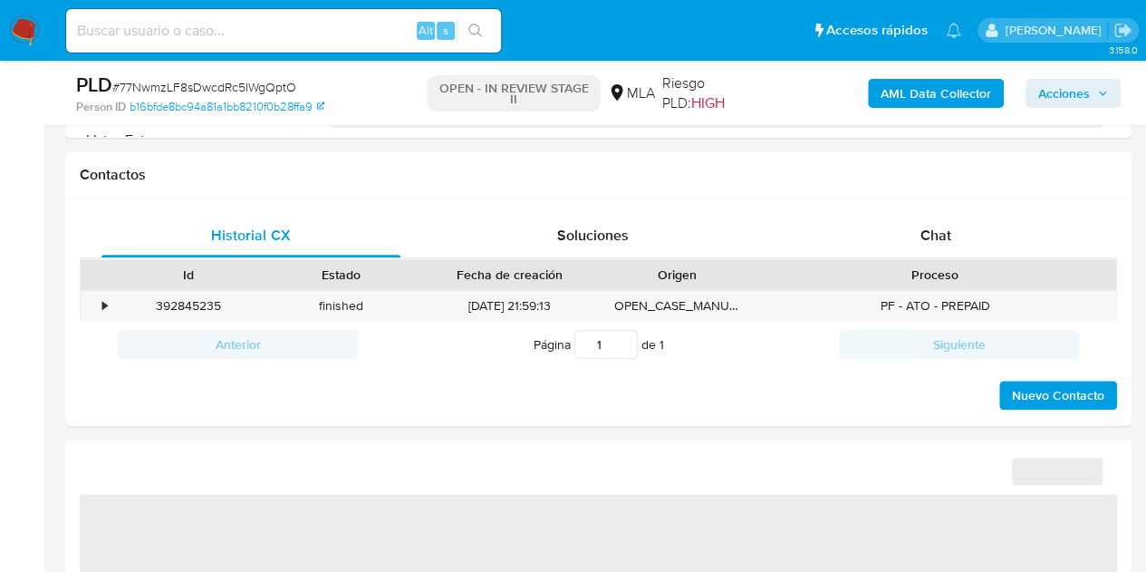
scroll to position [884, 0]
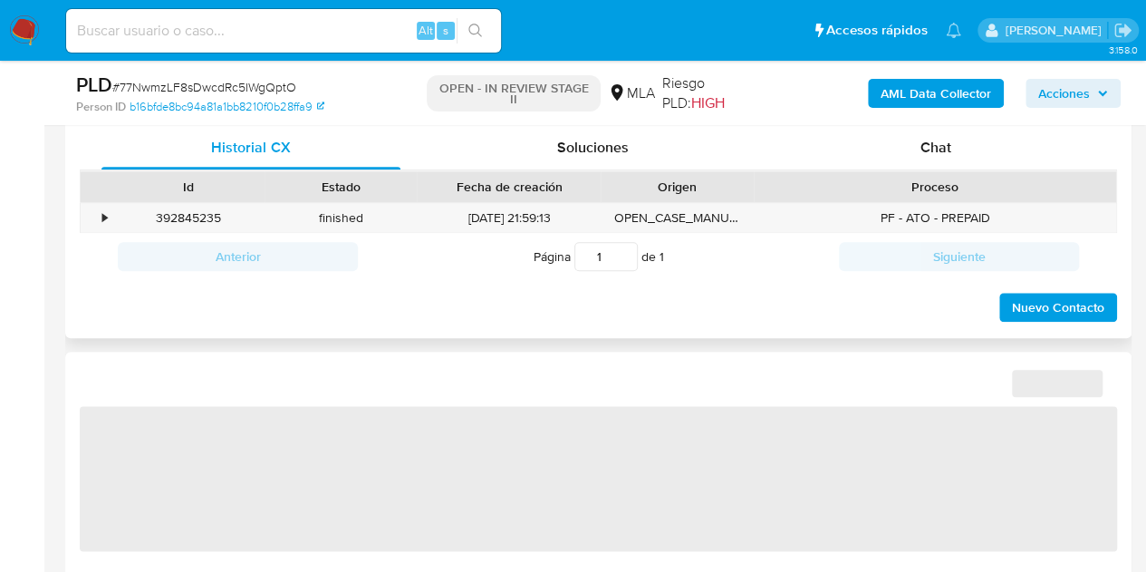
select select "10"
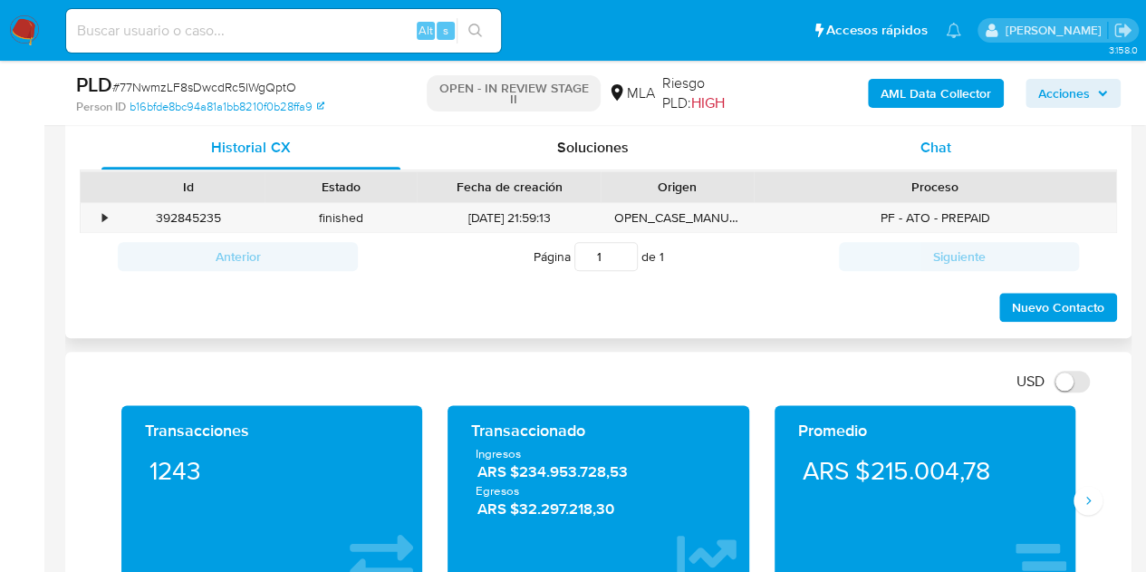
click at [925, 152] on span "Chat" at bounding box center [935, 147] width 31 height 21
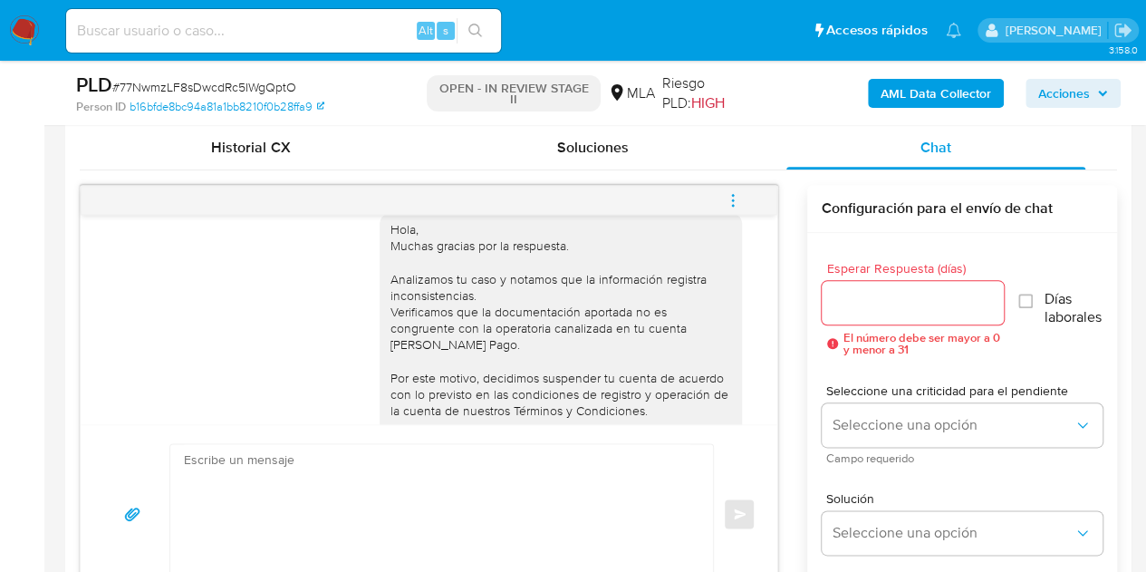
scroll to position [3199, 0]
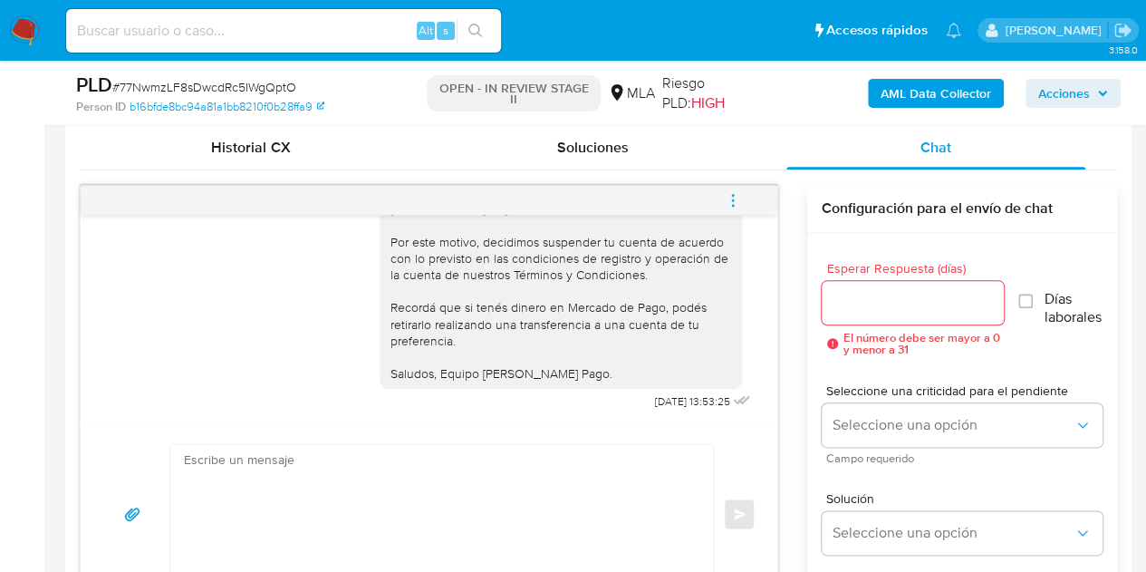
click at [736, 194] on icon "menu-action" at bounding box center [733, 200] width 16 height 16
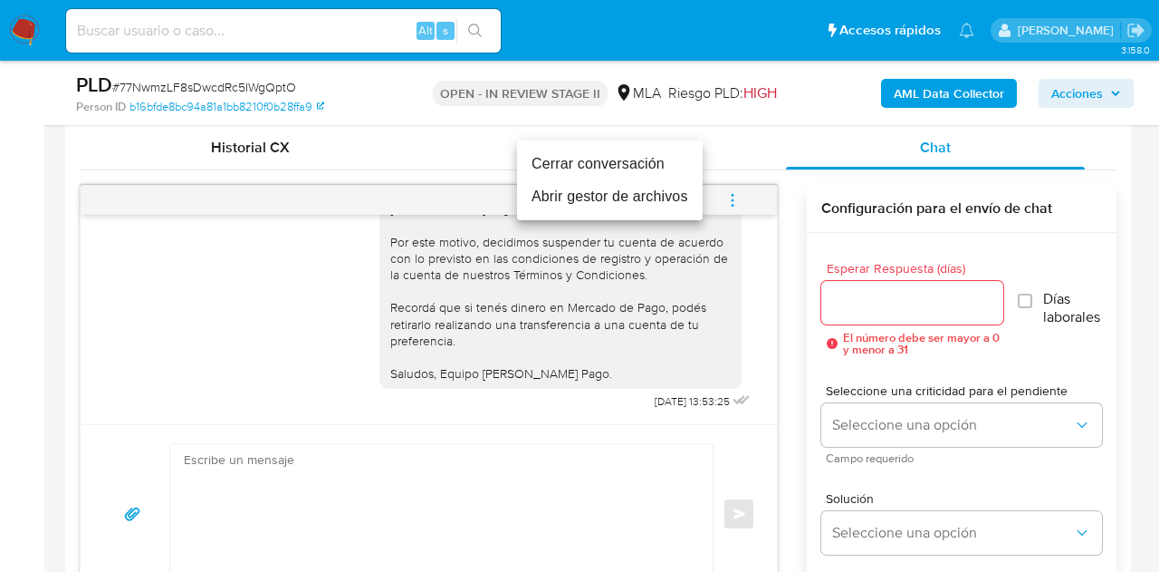
click at [658, 164] on li "Cerrar conversación" at bounding box center [610, 164] width 186 height 33
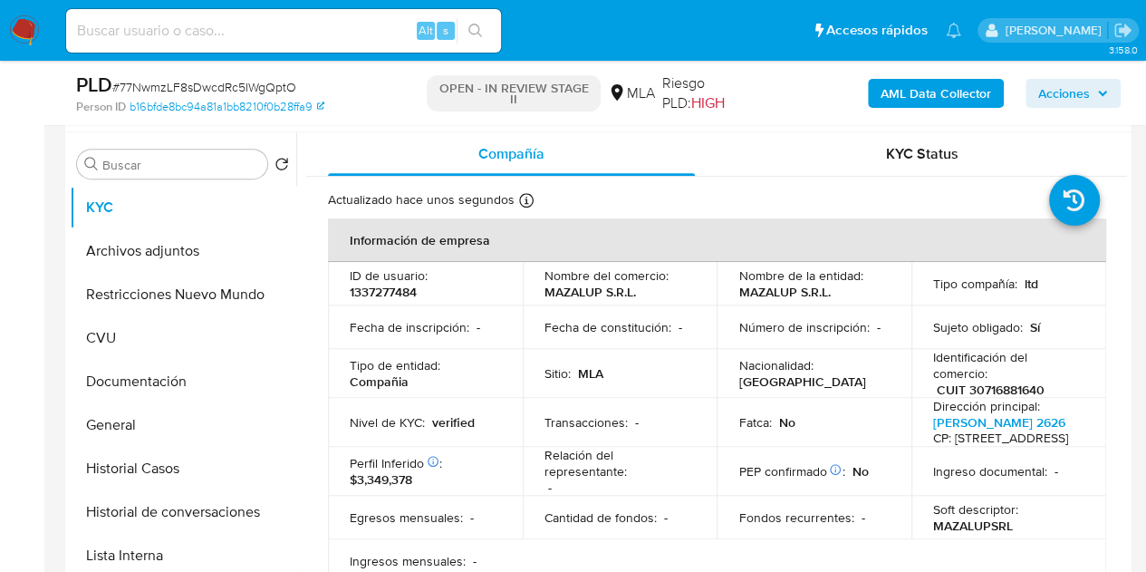
scroll to position [333, 0]
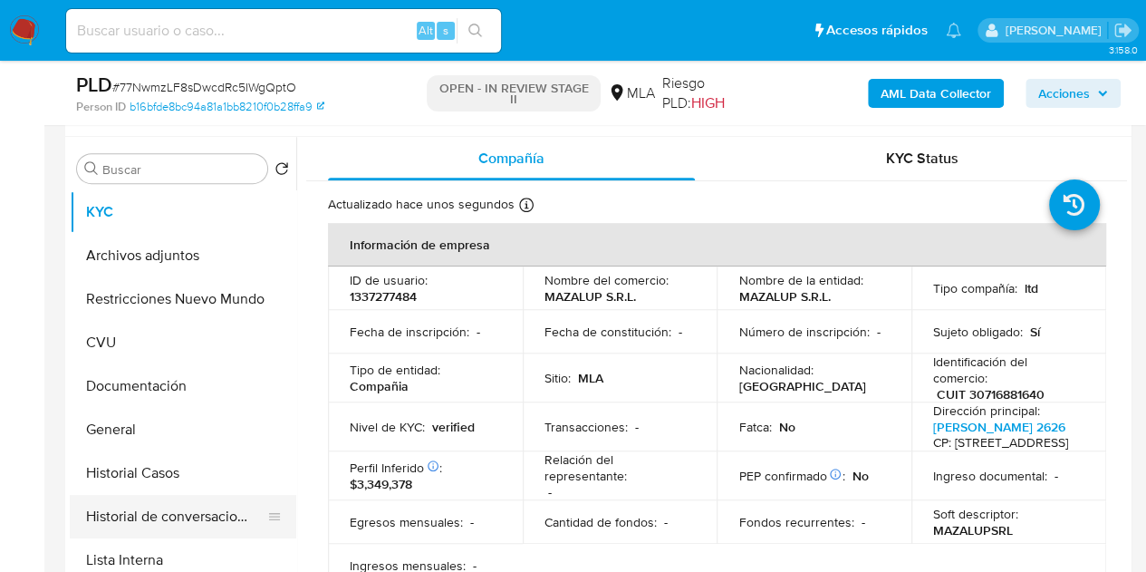
click at [145, 512] on button "Historial de conversaciones" at bounding box center [176, 516] width 212 height 43
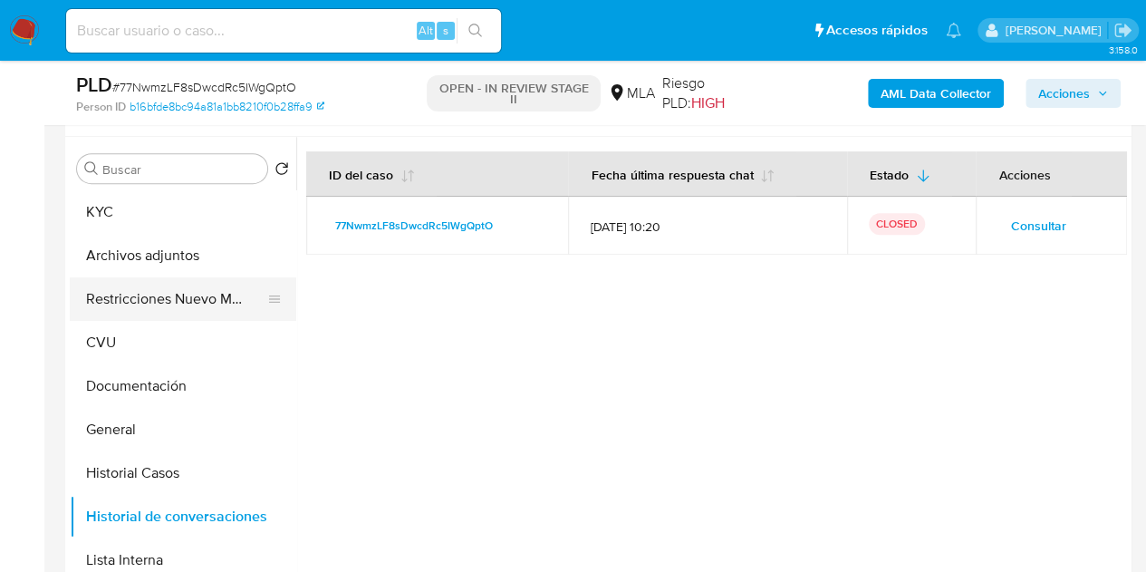
click at [121, 289] on button "Restricciones Nuevo Mundo" at bounding box center [176, 298] width 212 height 43
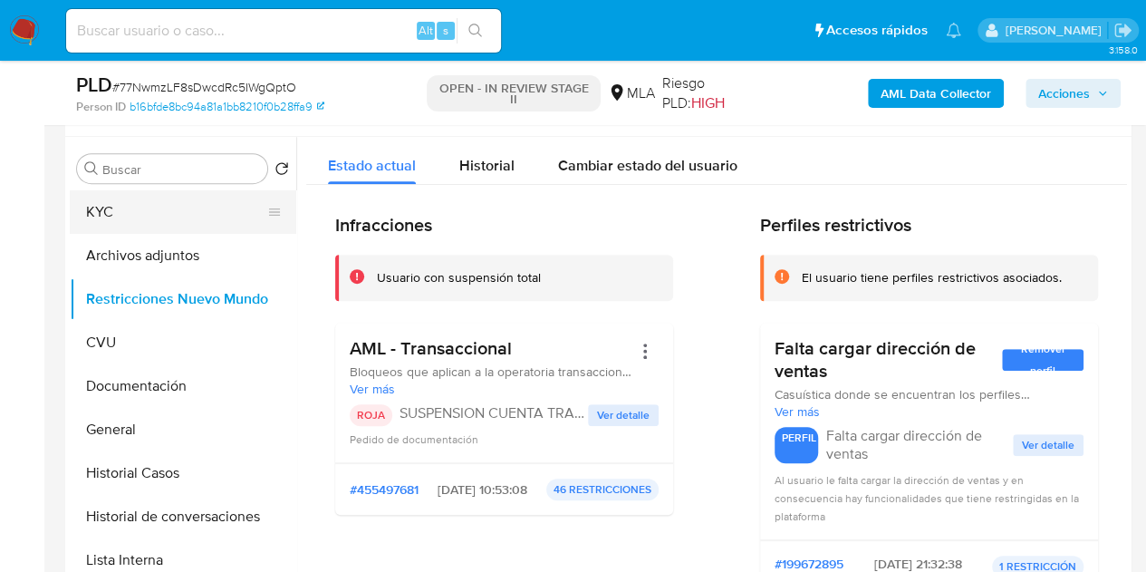
click at [130, 208] on button "KYC" at bounding box center [176, 211] width 212 height 43
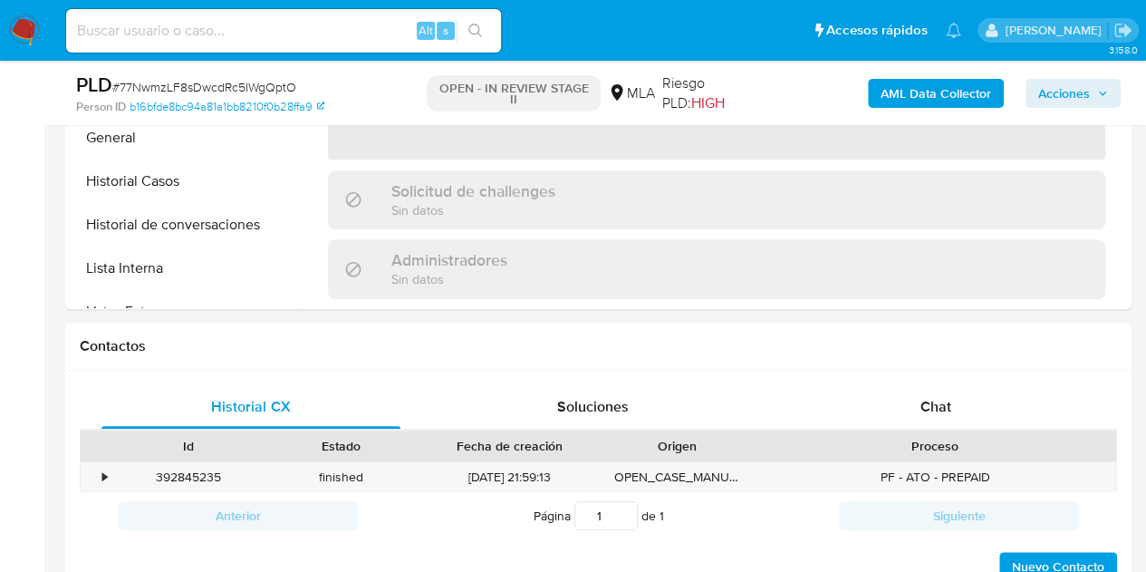
scroll to position [706, 0]
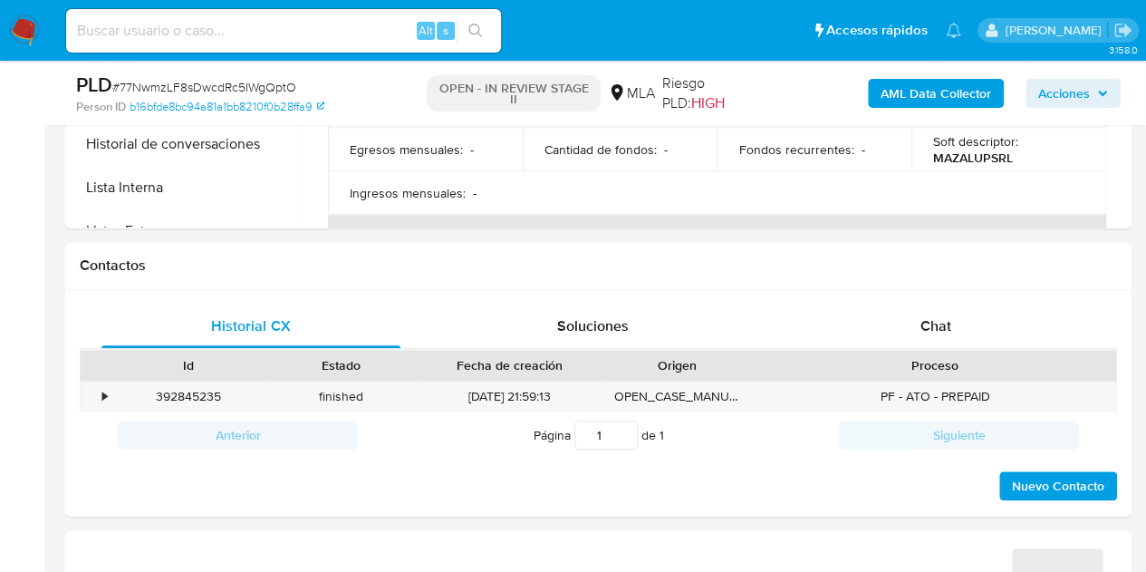
select select "10"
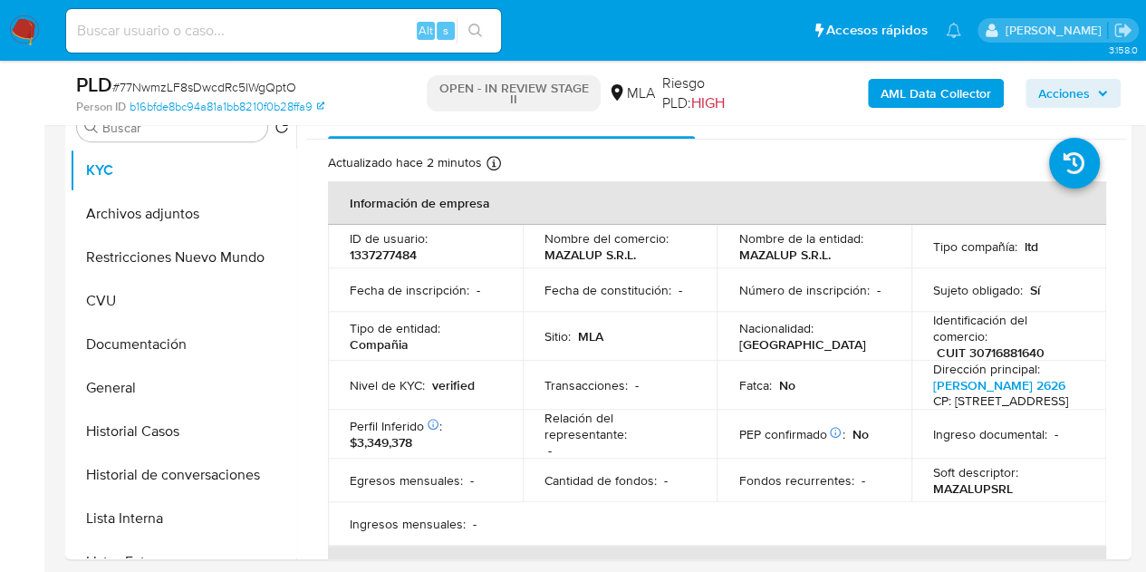
scroll to position [366, 0]
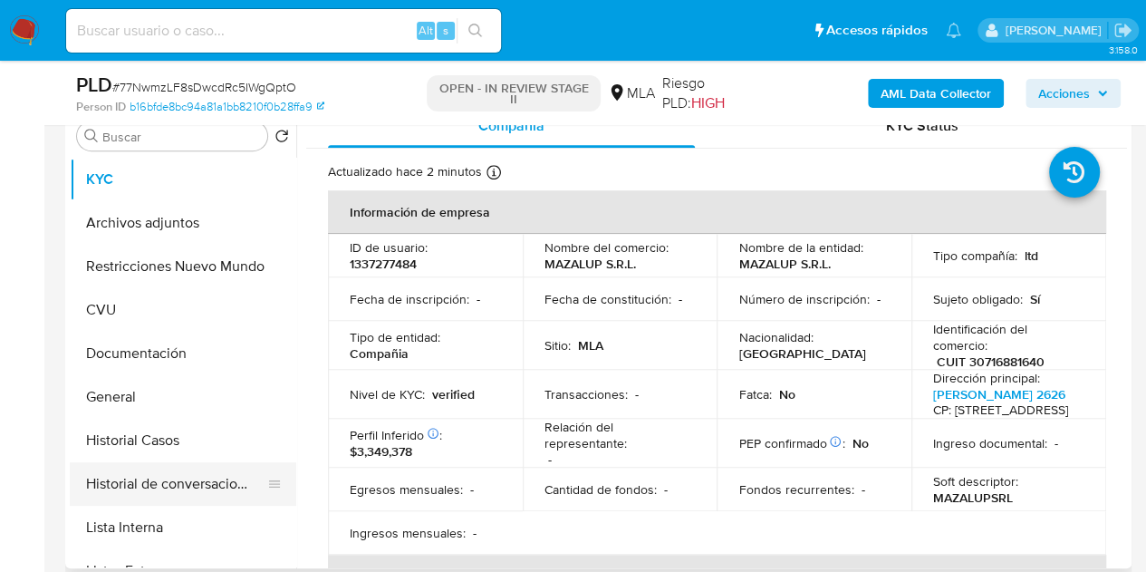
click at [143, 474] on button "Historial de conversaciones" at bounding box center [176, 483] width 212 height 43
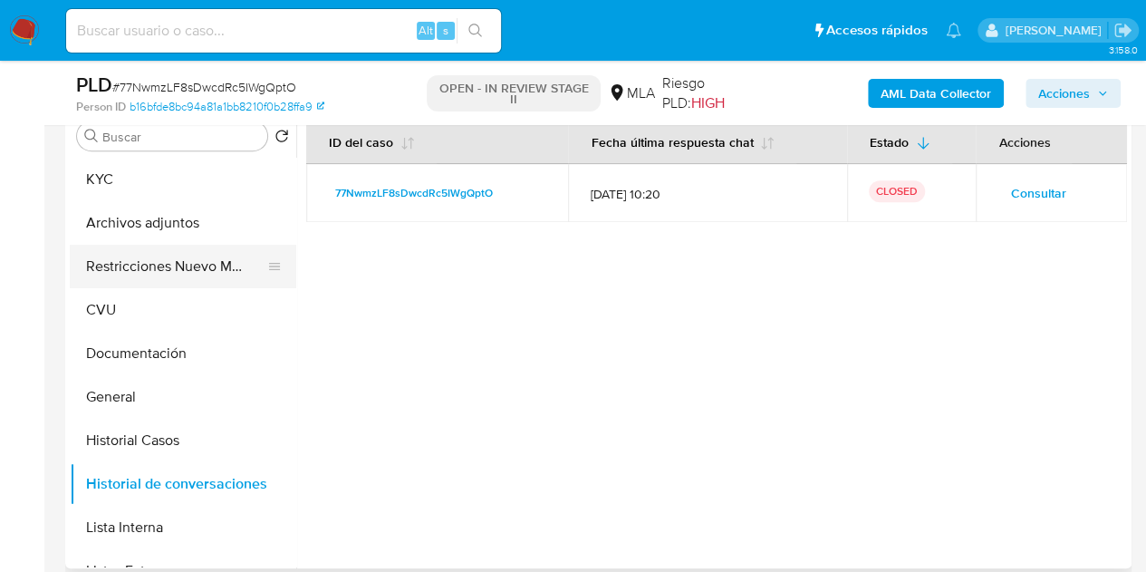
click at [98, 257] on button "Restricciones Nuevo Mundo" at bounding box center [176, 266] width 212 height 43
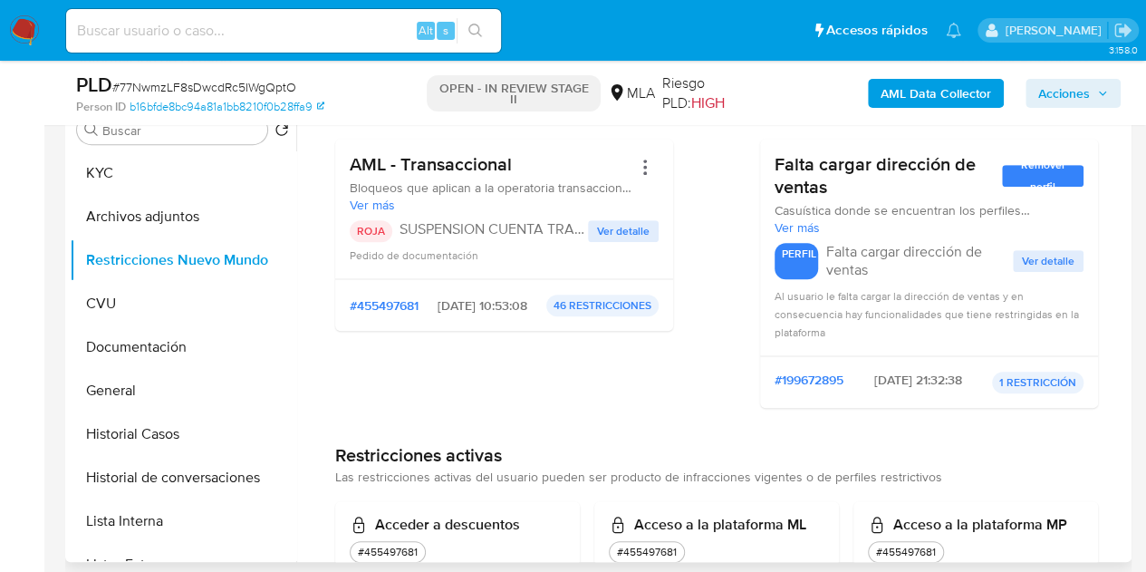
scroll to position [0, 0]
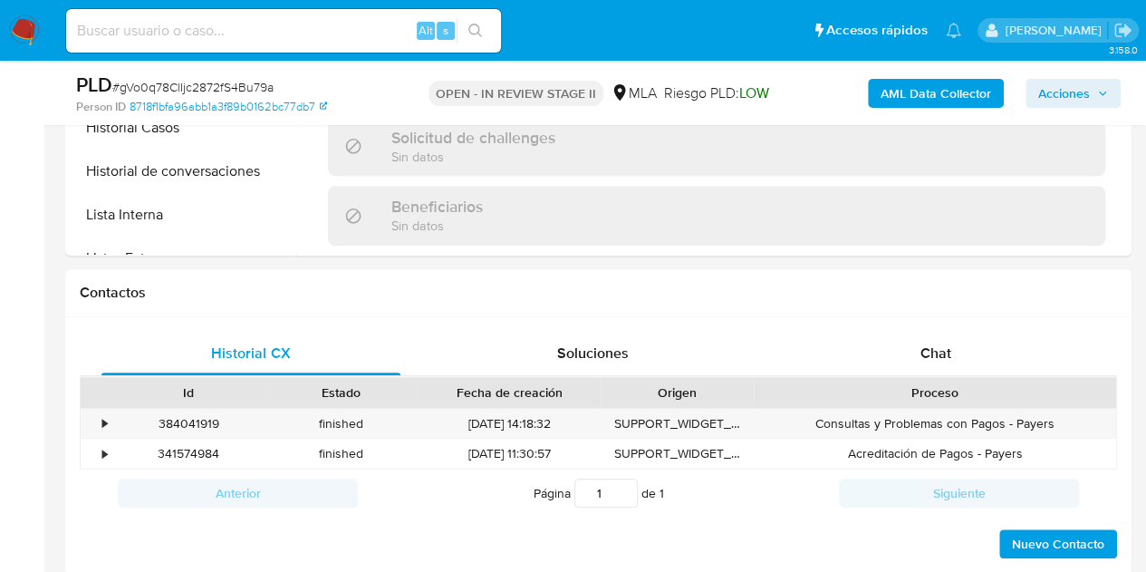
scroll to position [704, 0]
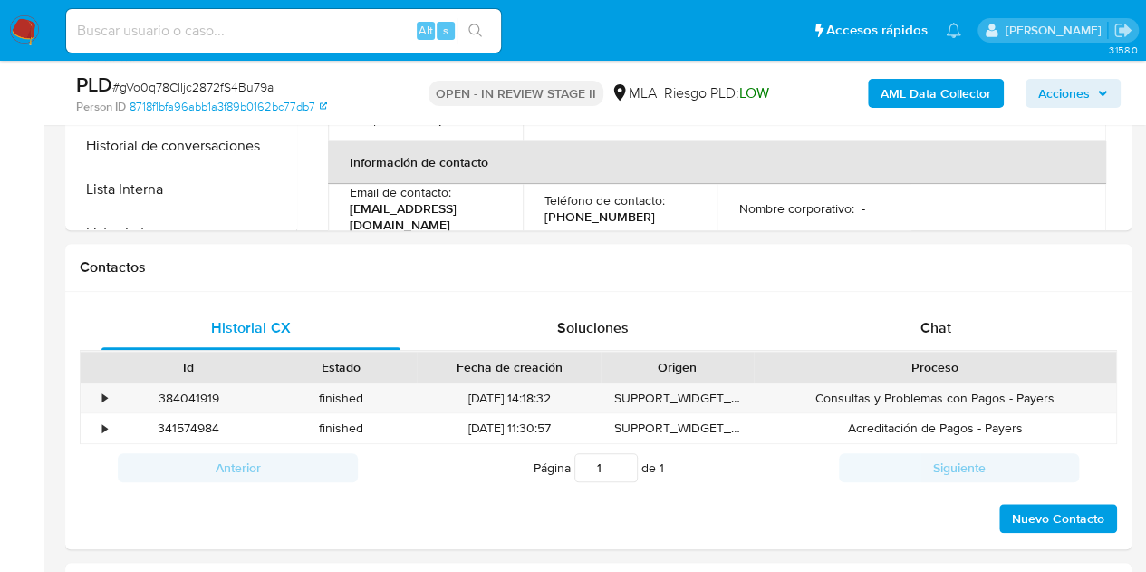
select select "10"
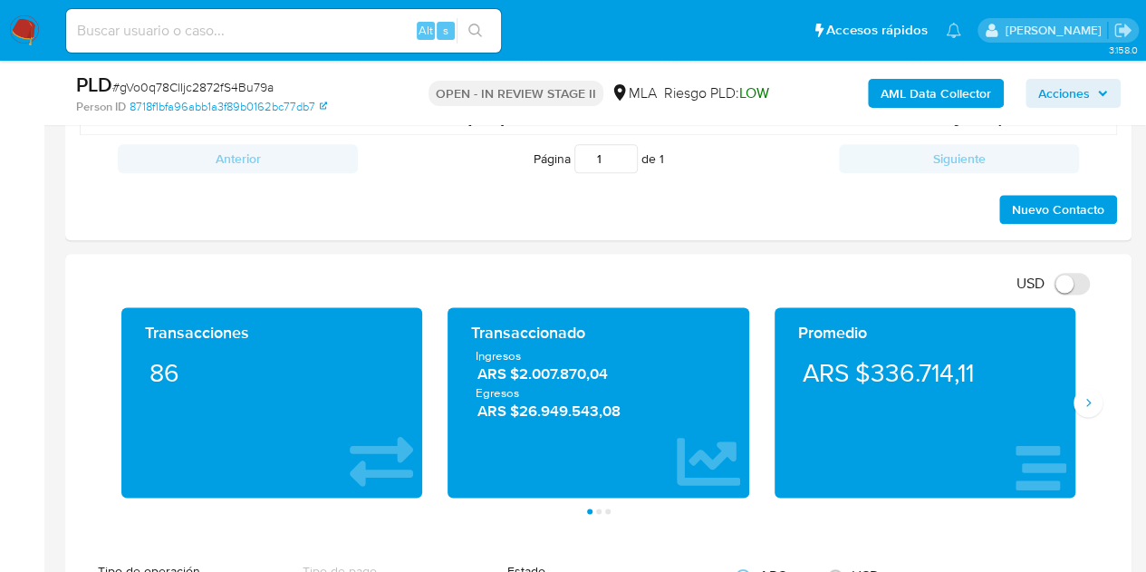
scroll to position [1008, 0]
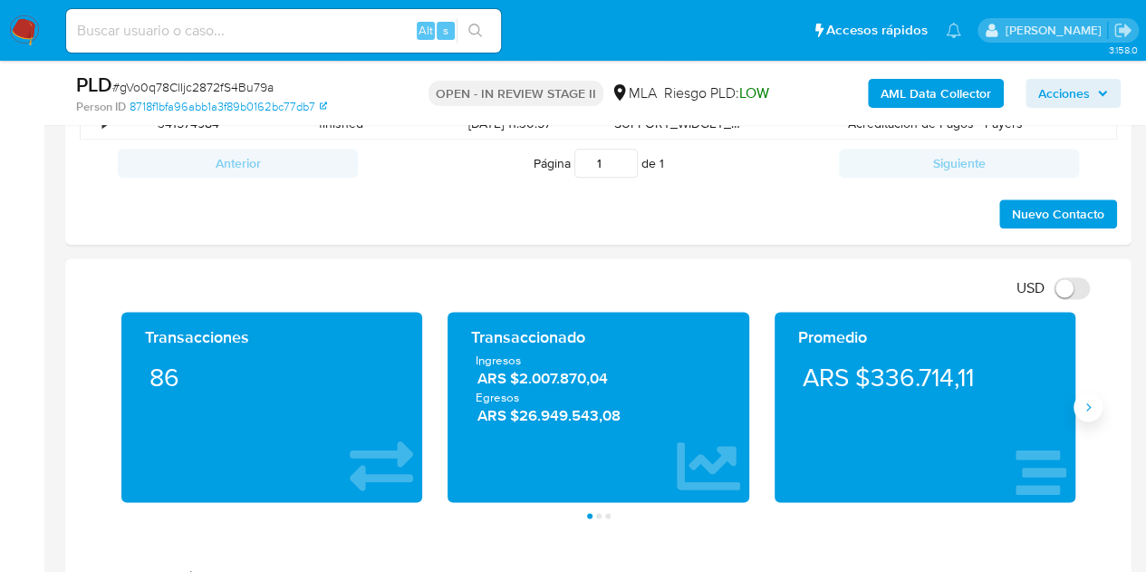
click at [1087, 402] on icon "Siguiente" at bounding box center [1088, 406] width 14 height 14
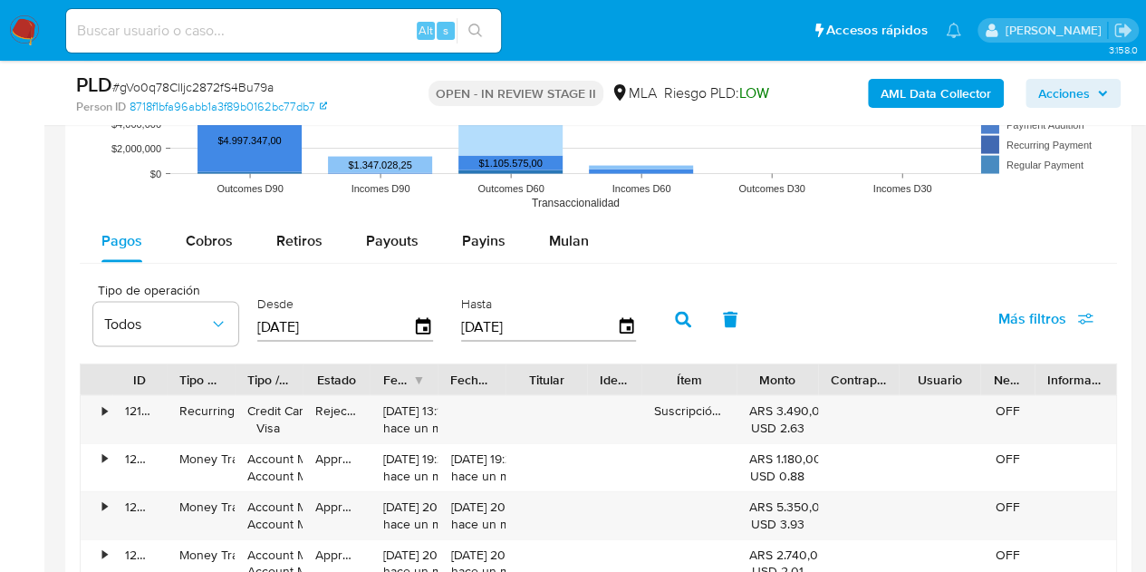
scroll to position [1802, 0]
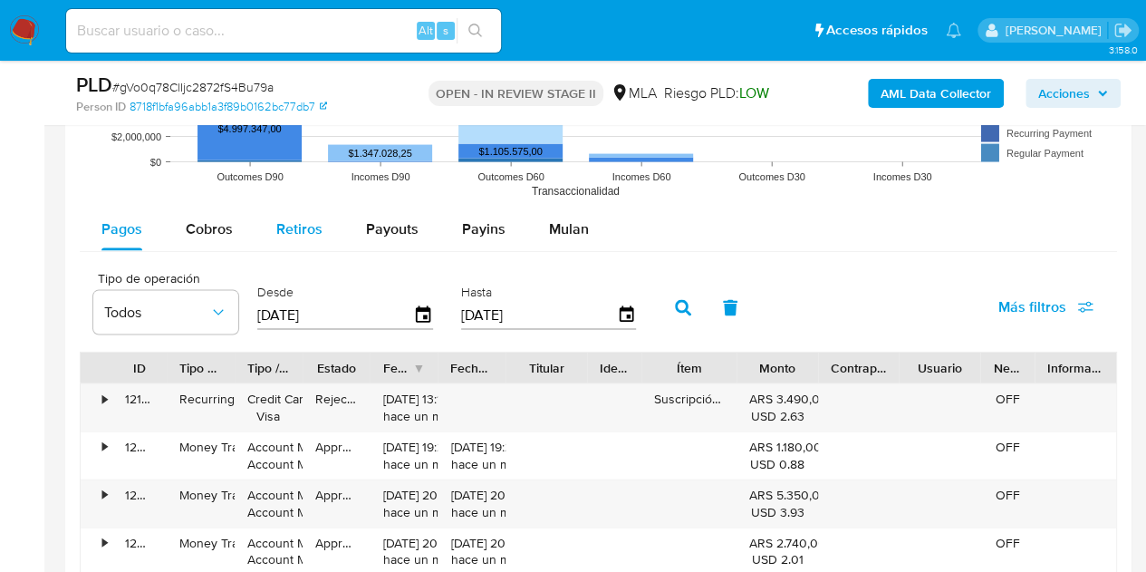
click at [303, 224] on span "Retiros" at bounding box center [299, 228] width 46 height 21
select select "10"
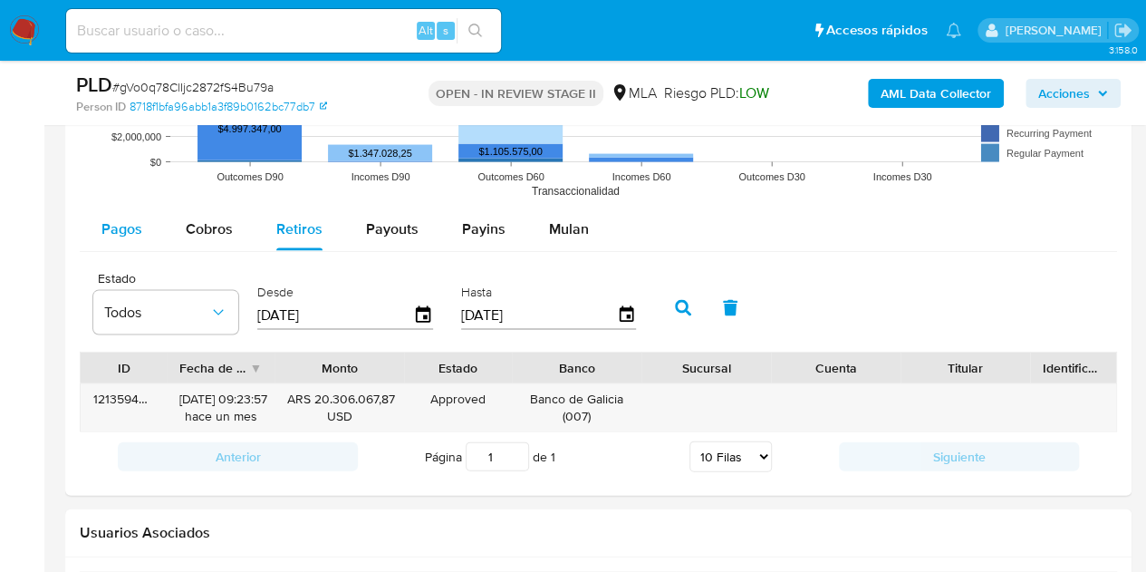
click at [105, 228] on span "Pagos" at bounding box center [121, 228] width 41 height 21
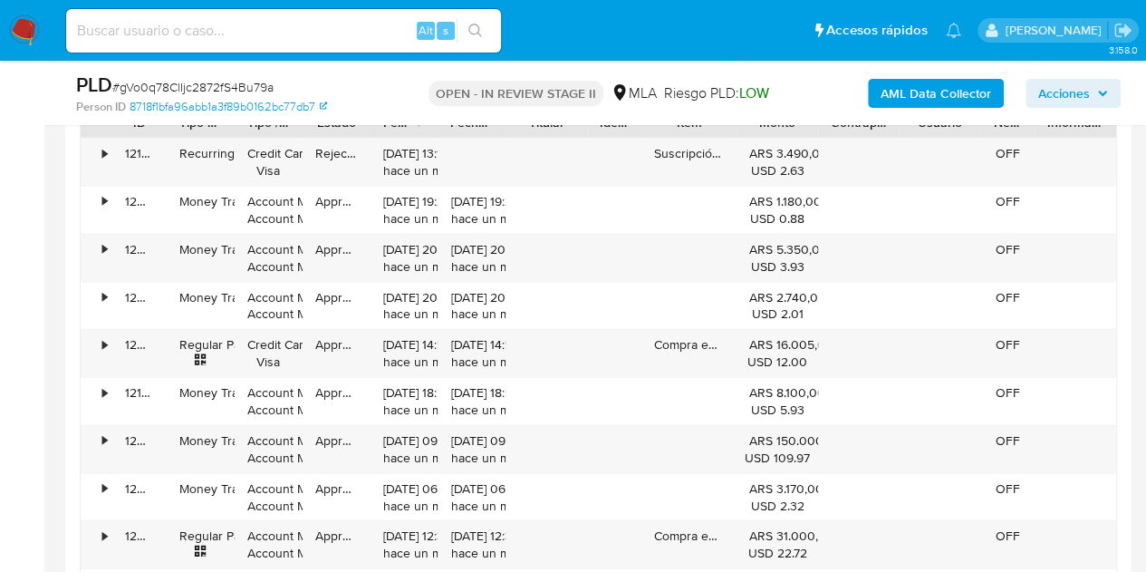
scroll to position [2287, 0]
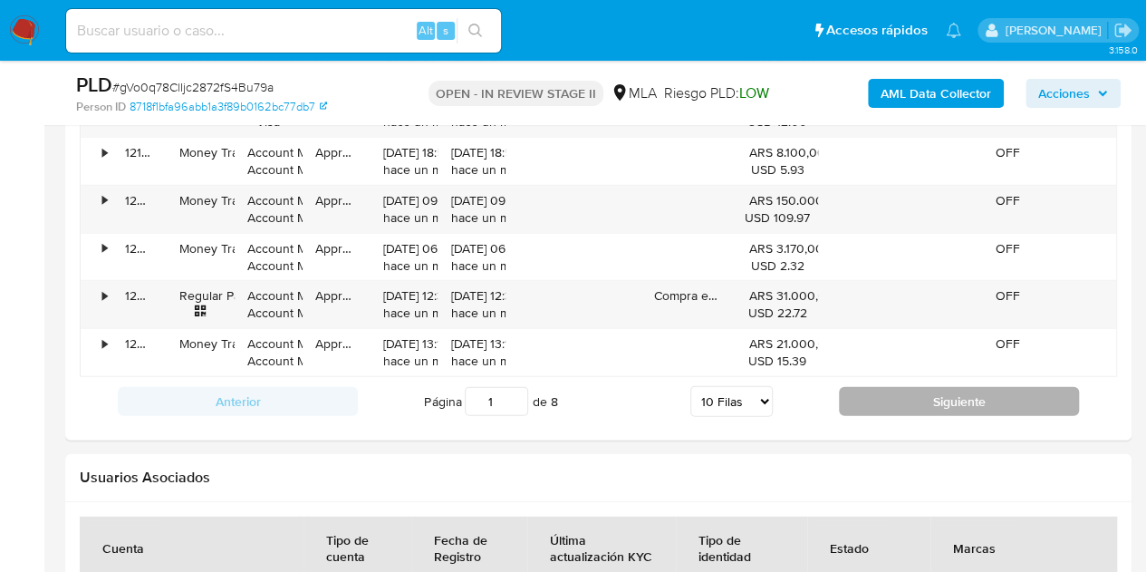
click at [982, 393] on button "Siguiente" at bounding box center [959, 401] width 240 height 29
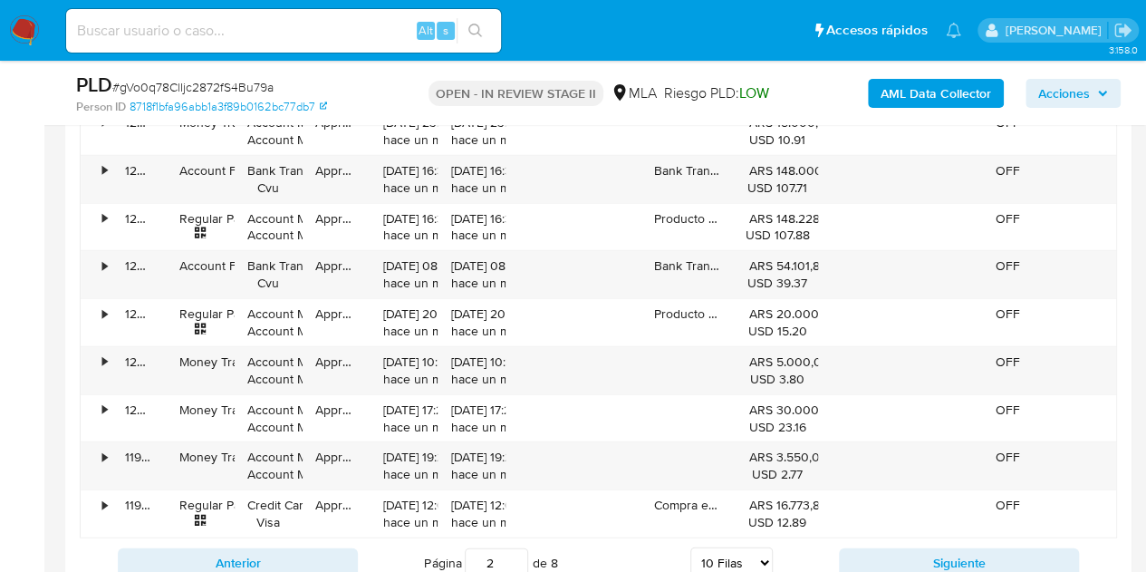
scroll to position [2163, 0]
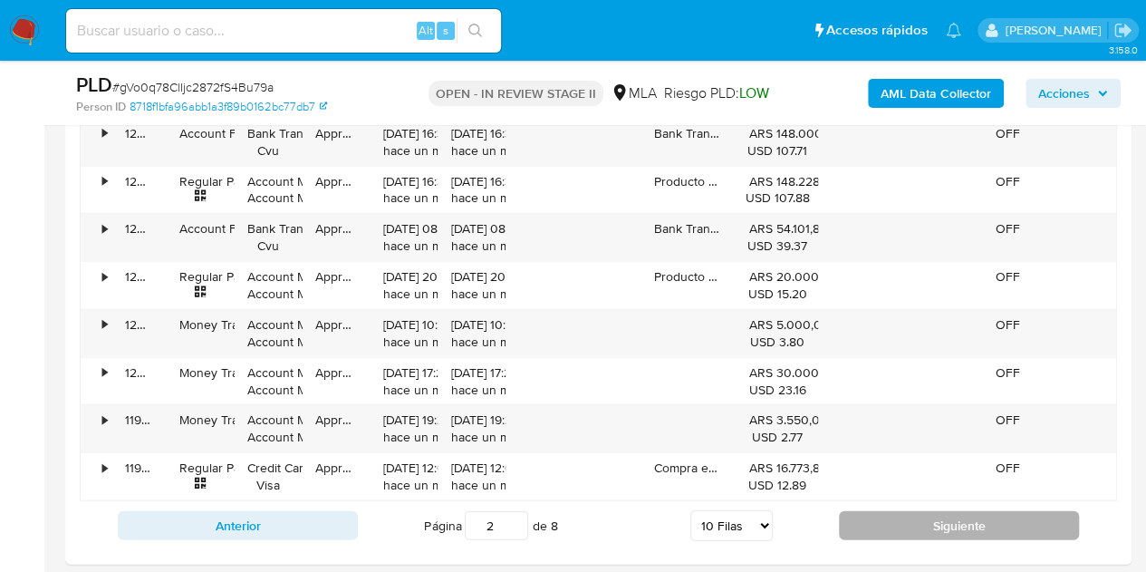
click at [847, 519] on button "Siguiente" at bounding box center [959, 525] width 240 height 29
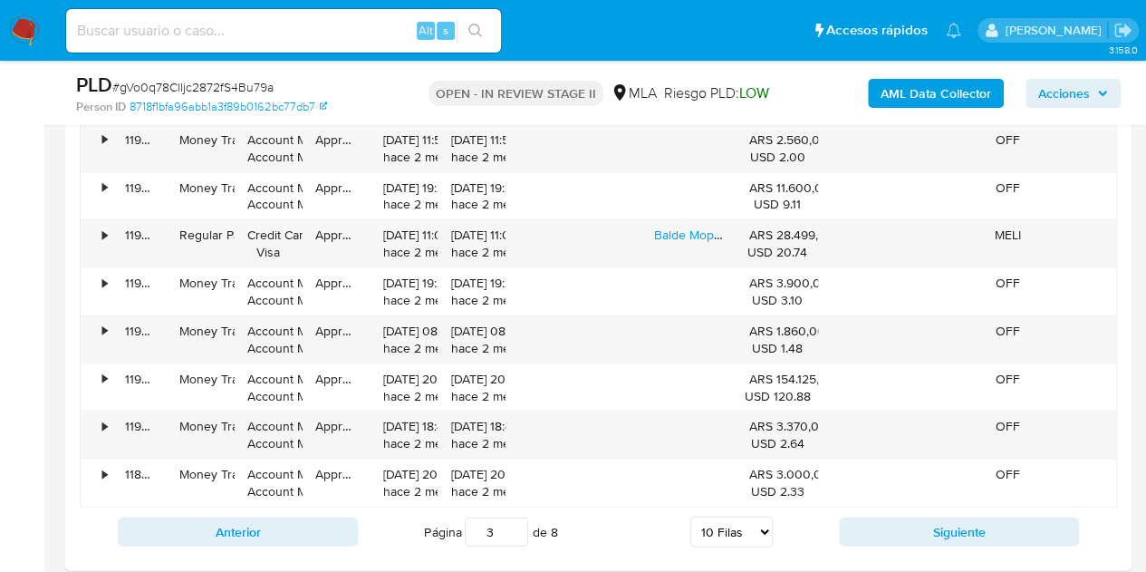
scroll to position [2226, 0]
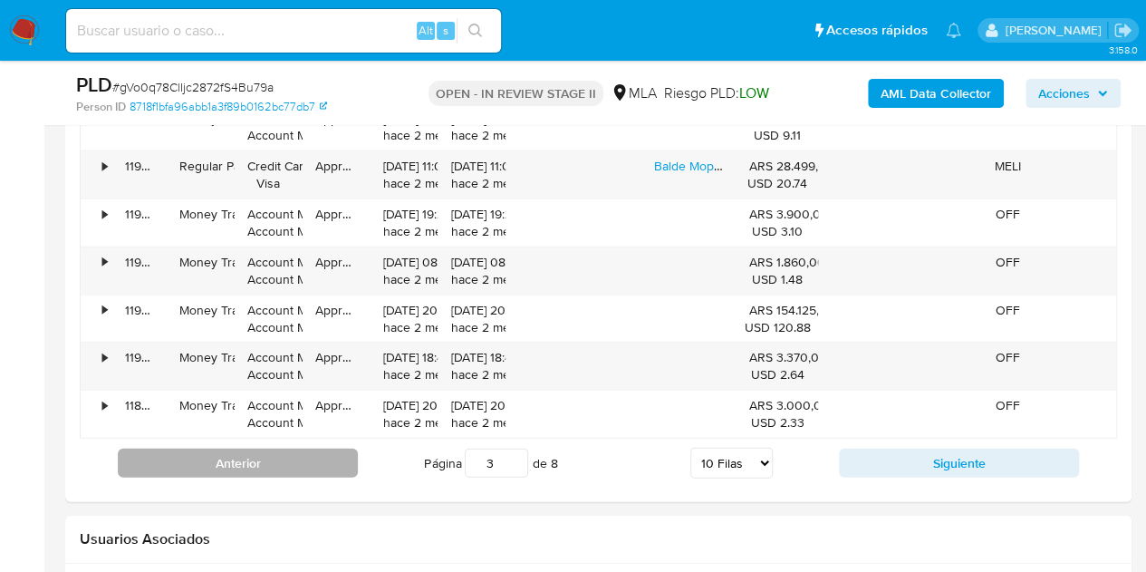
click at [319, 450] on button "Anterior" at bounding box center [238, 462] width 240 height 29
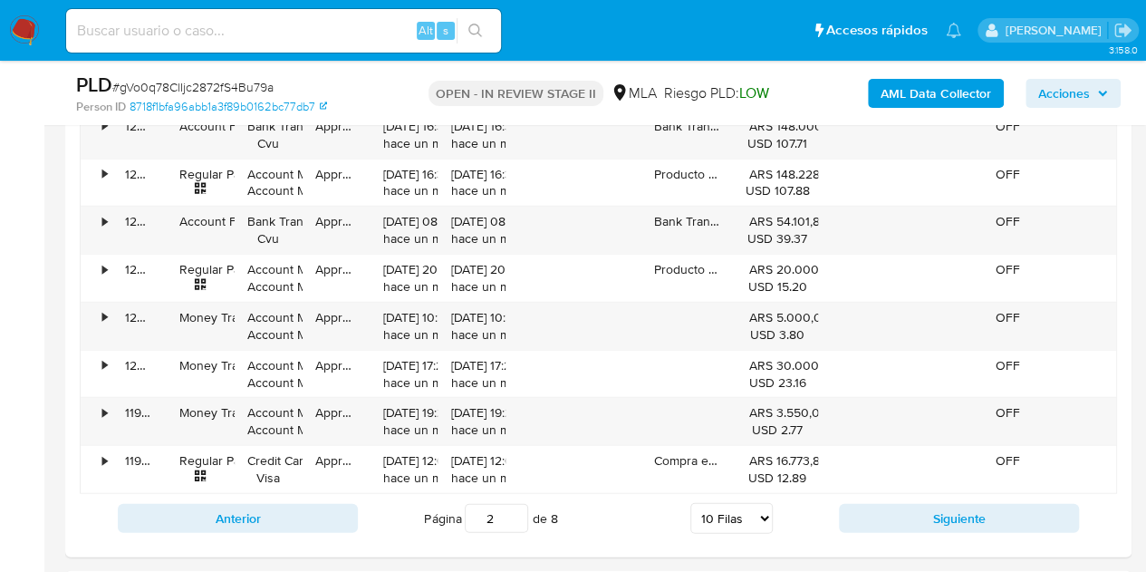
scroll to position [2216, 0]
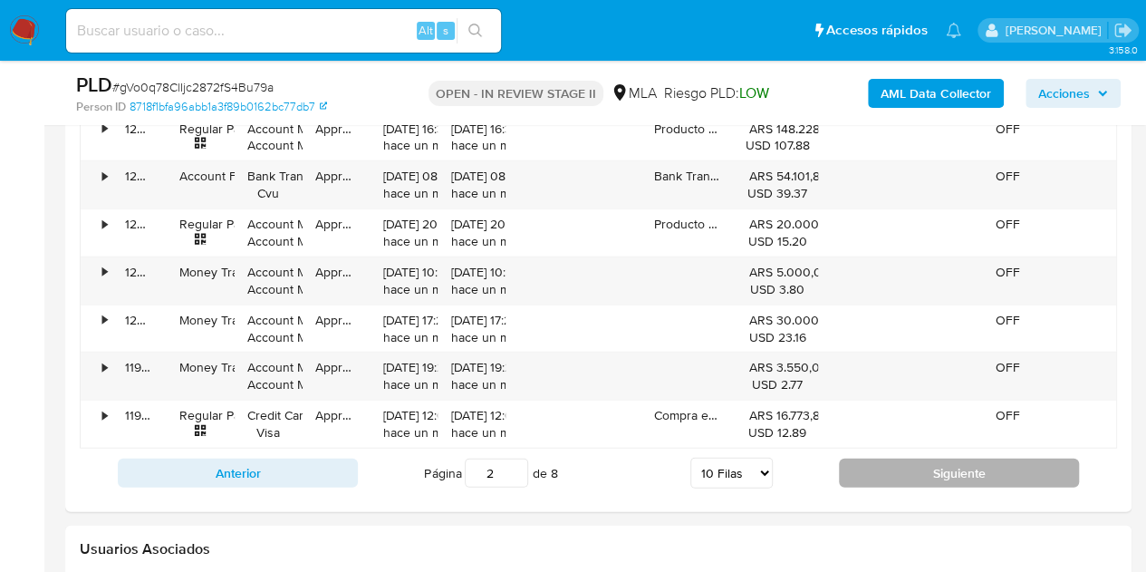
click at [938, 468] on button "Siguiente" at bounding box center [959, 472] width 240 height 29
click at [935, 465] on button "Siguiente" at bounding box center [959, 472] width 240 height 29
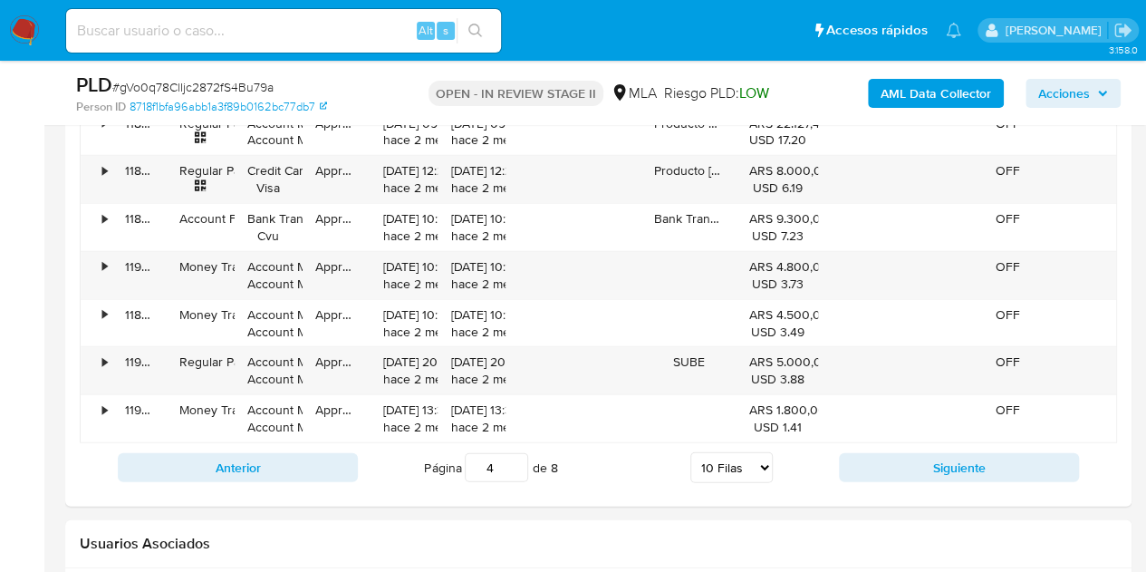
scroll to position [2237, 0]
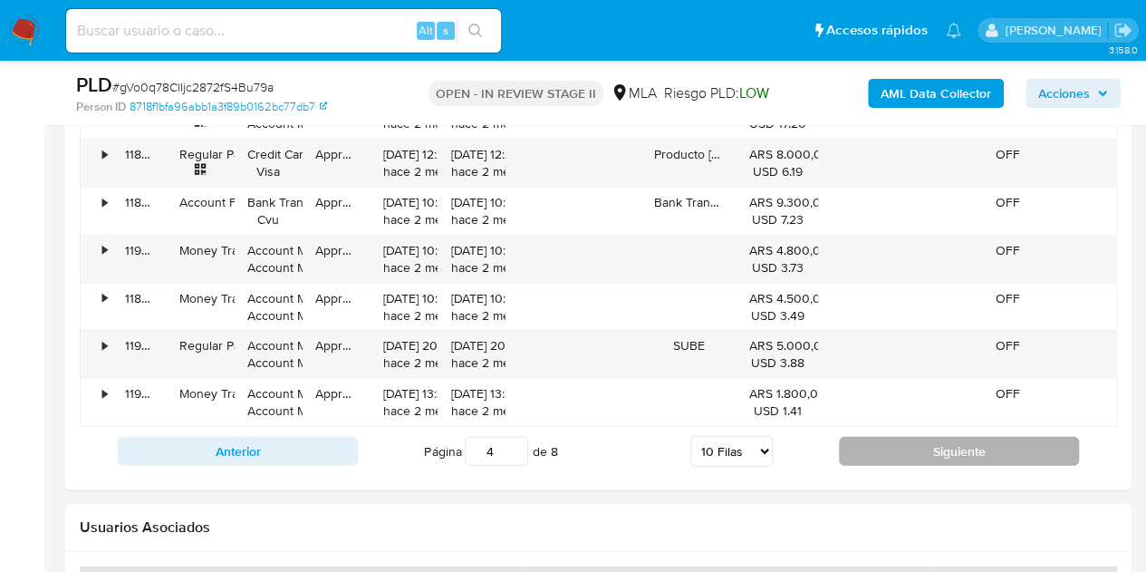
click at [956, 454] on button "Siguiente" at bounding box center [959, 451] width 240 height 29
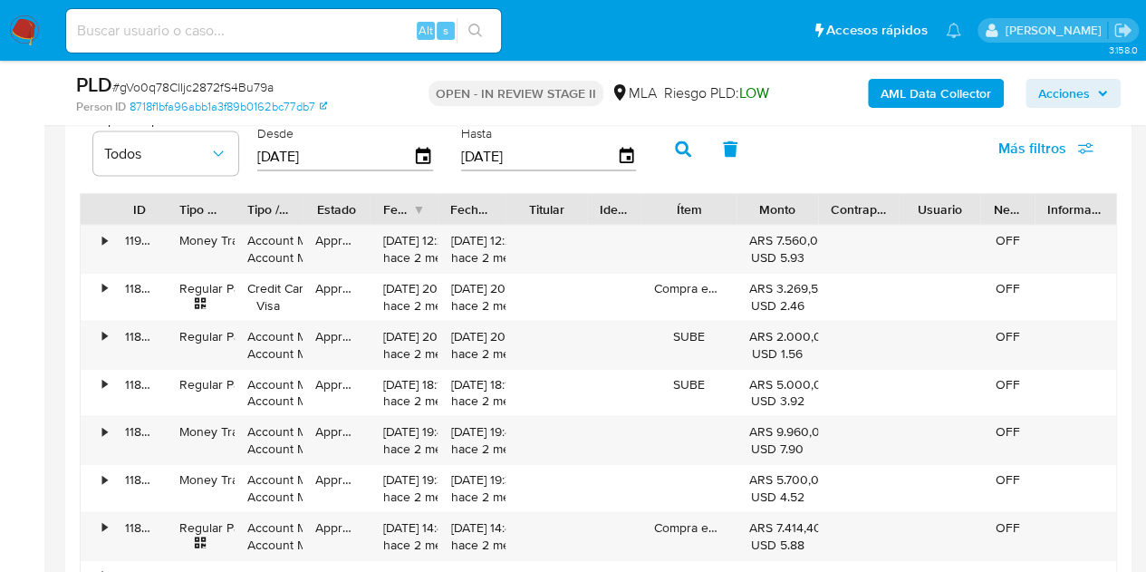
scroll to position [2167, 0]
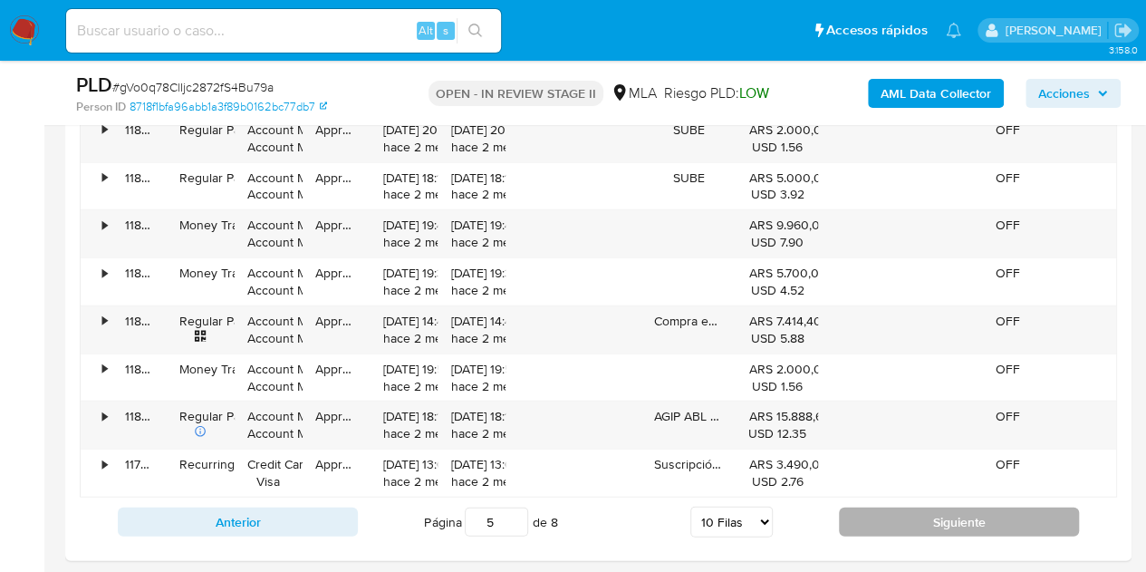
click at [958, 512] on button "Siguiente" at bounding box center [959, 521] width 240 height 29
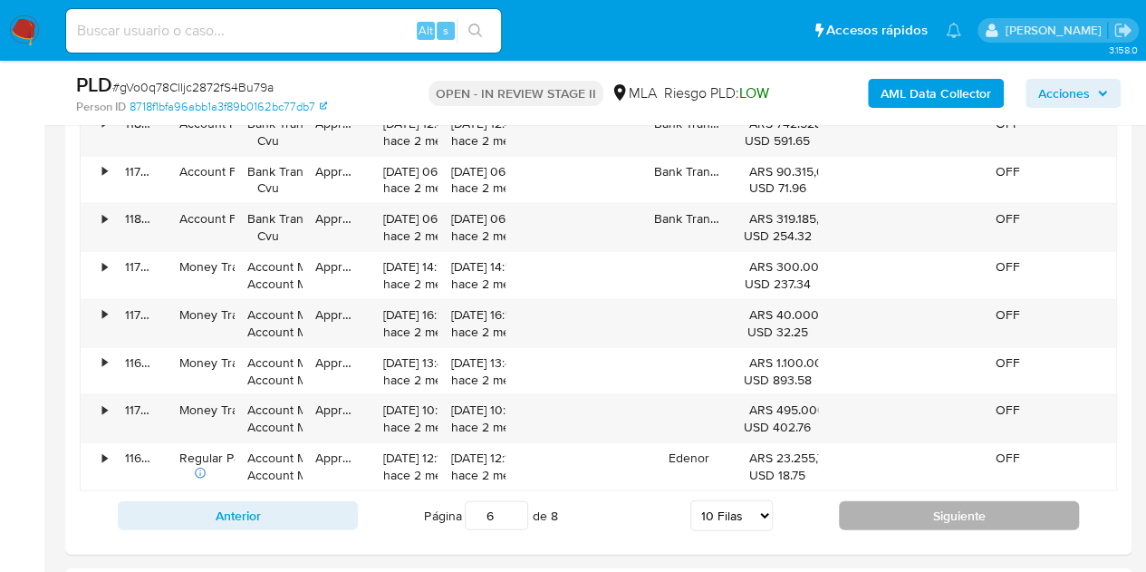
scroll to position [2181, 0]
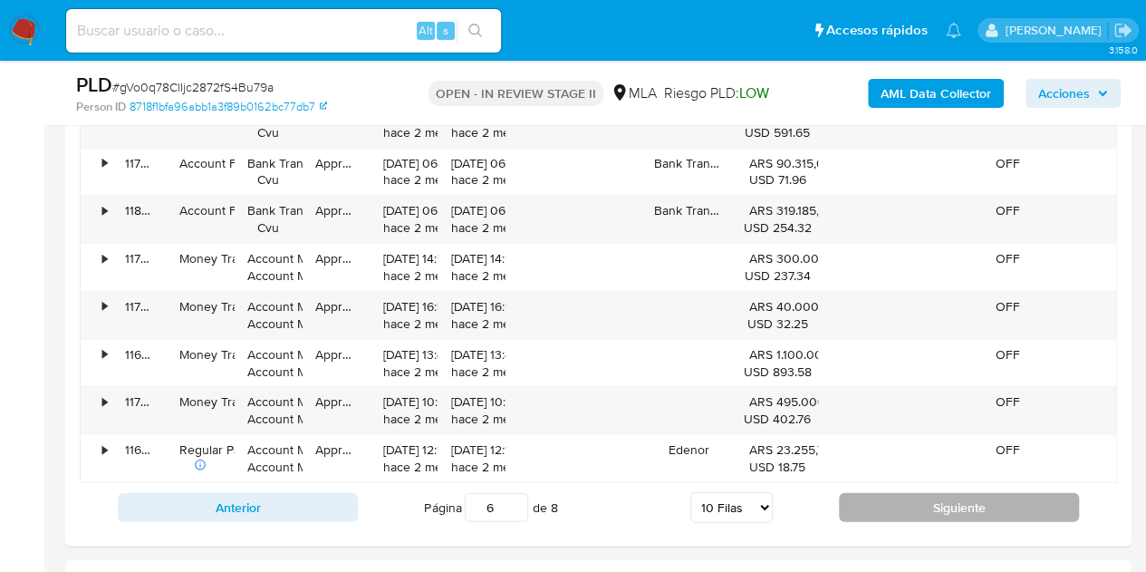
click at [913, 501] on button "Siguiente" at bounding box center [959, 507] width 240 height 29
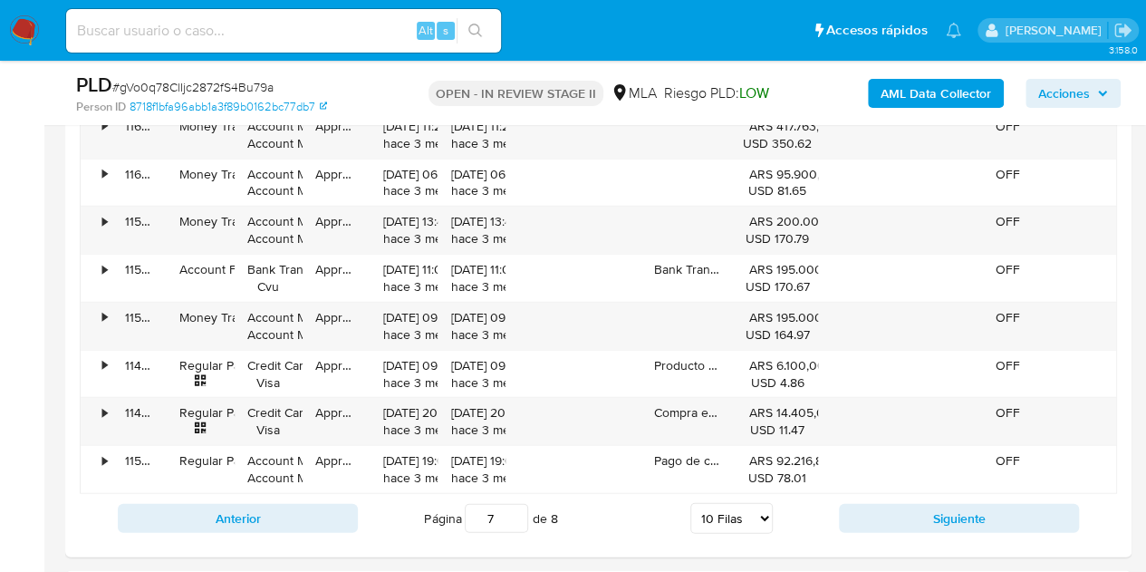
scroll to position [2179, 0]
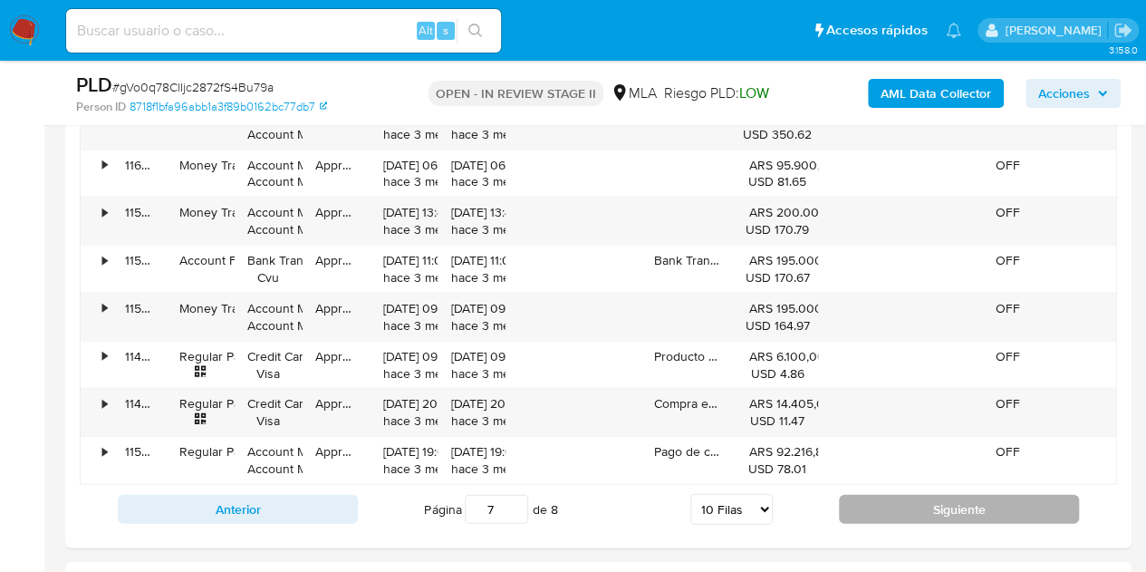
click at [907, 497] on button "Siguiente" at bounding box center [959, 509] width 240 height 29
type input "8"
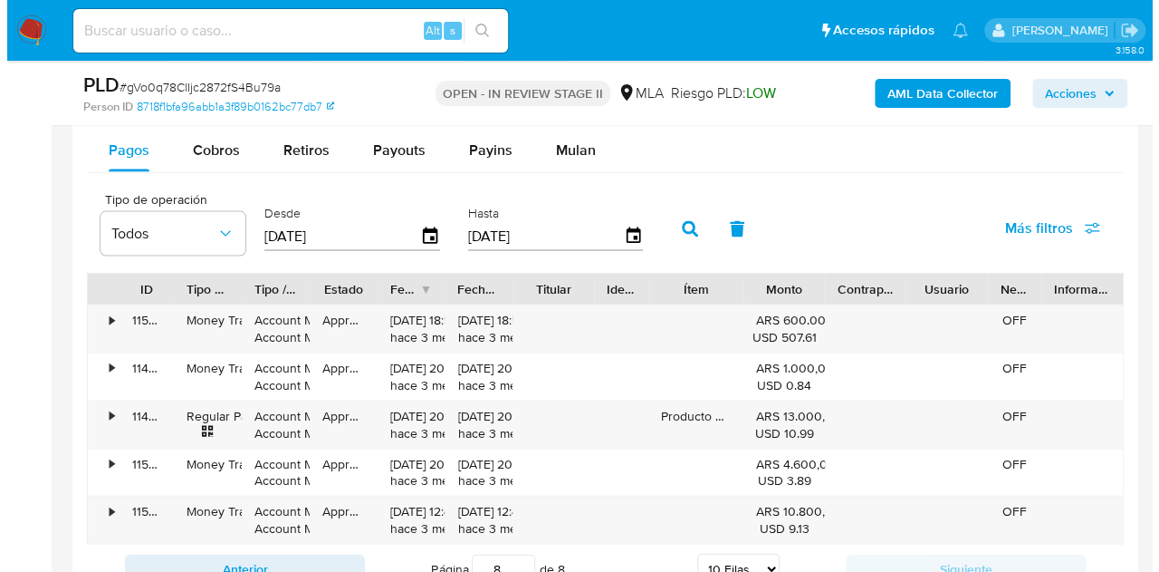
scroll to position [1923, 0]
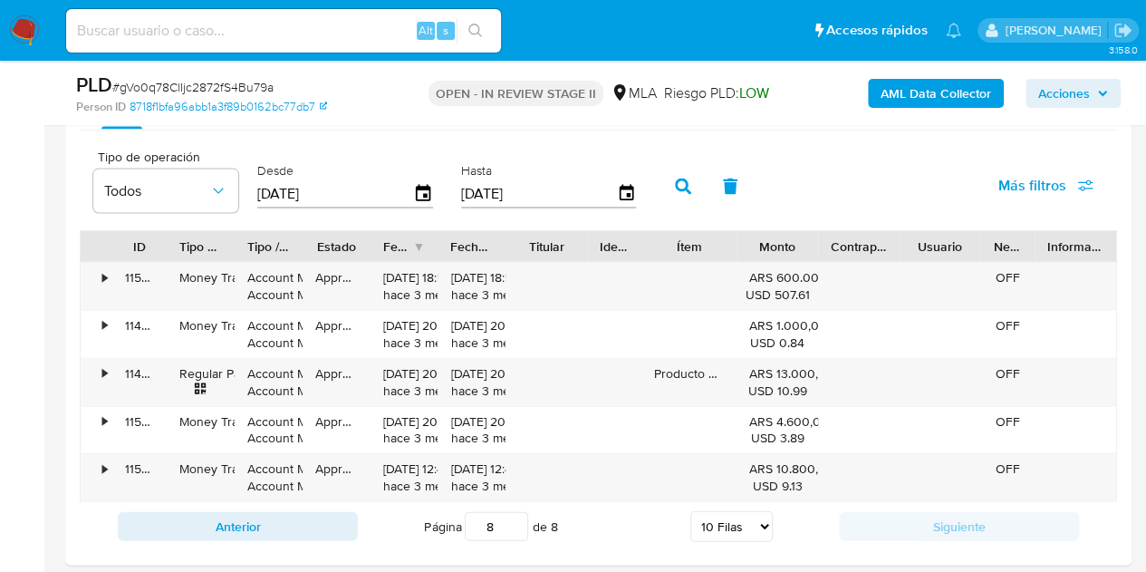
click at [350, 189] on input "[DATE]" at bounding box center [335, 193] width 156 height 29
click at [420, 189] on icon "button" at bounding box center [424, 194] width 32 height 32
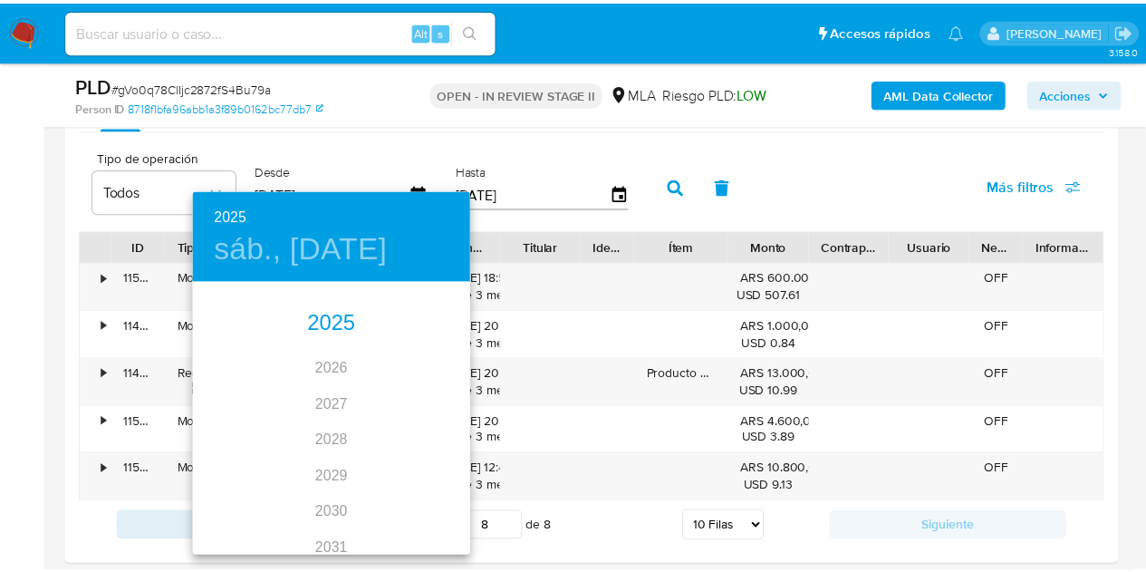
scroll to position [20, 0]
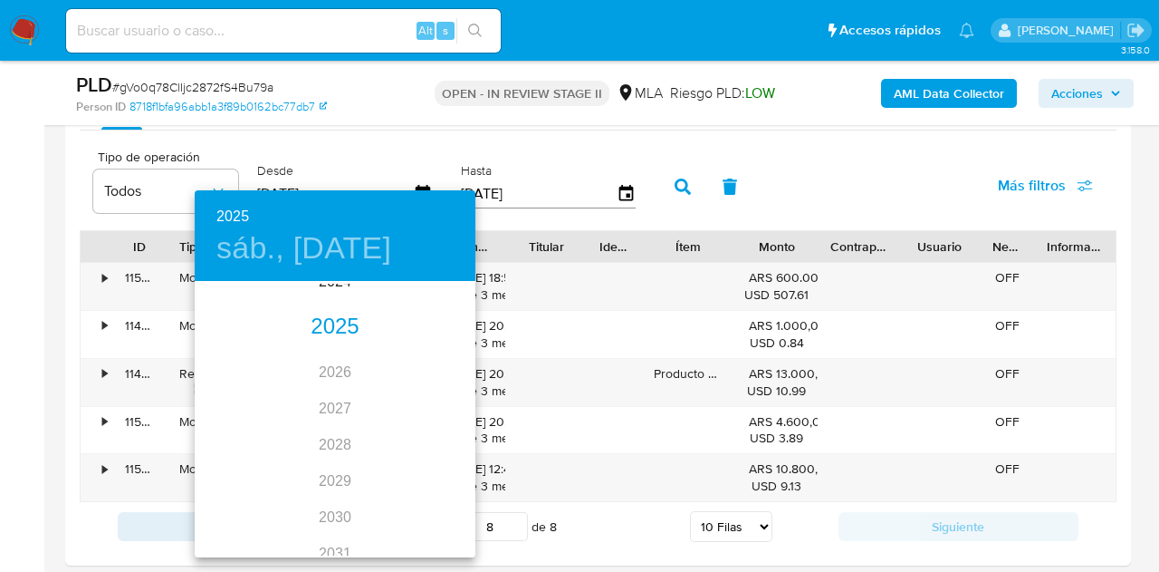
click at [326, 323] on div "2025" at bounding box center [335, 327] width 281 height 36
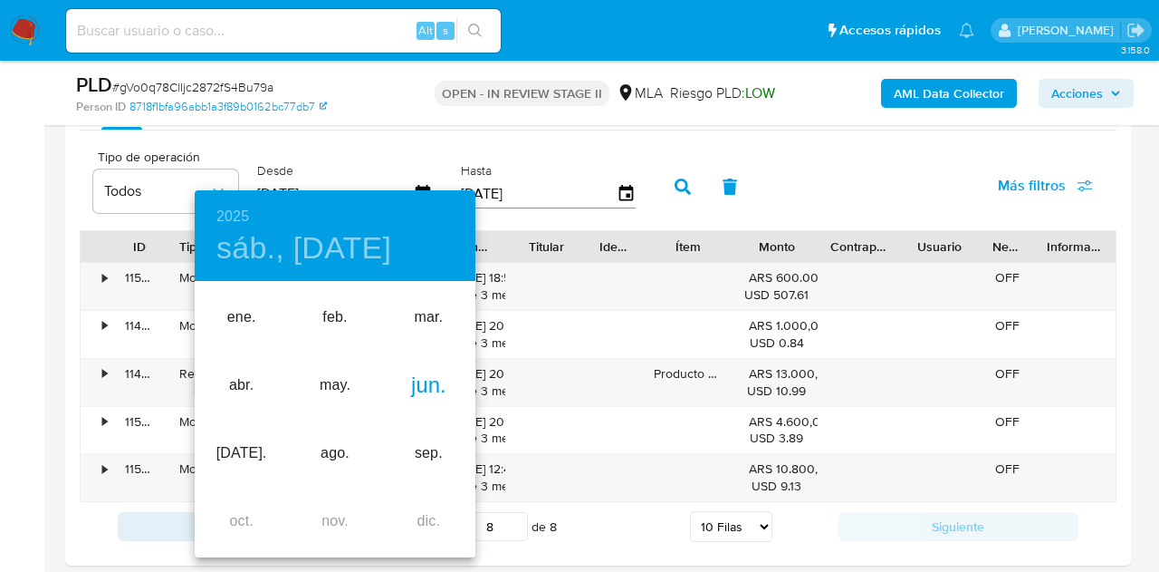
click at [417, 392] on div "jun." at bounding box center [428, 385] width 93 height 68
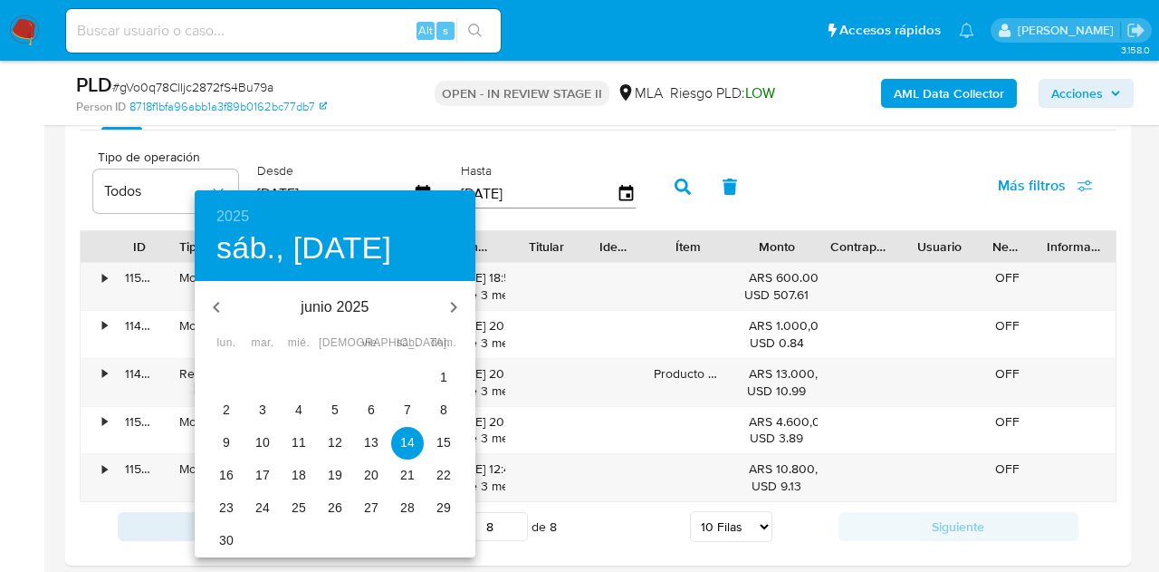
drag, startPoint x: 442, startPoint y: 376, endPoint x: 440, endPoint y: 365, distance: 11.0
click at [441, 376] on p "1" at bounding box center [443, 377] width 7 height 18
type input "[DATE]"
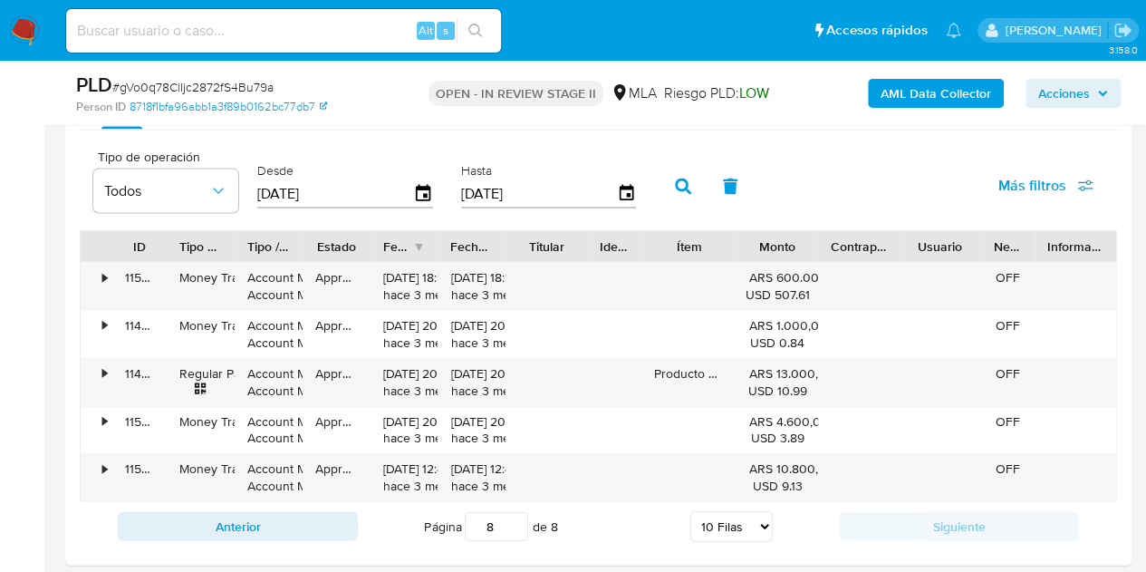
click at [686, 191] on button "button" at bounding box center [682, 186] width 47 height 43
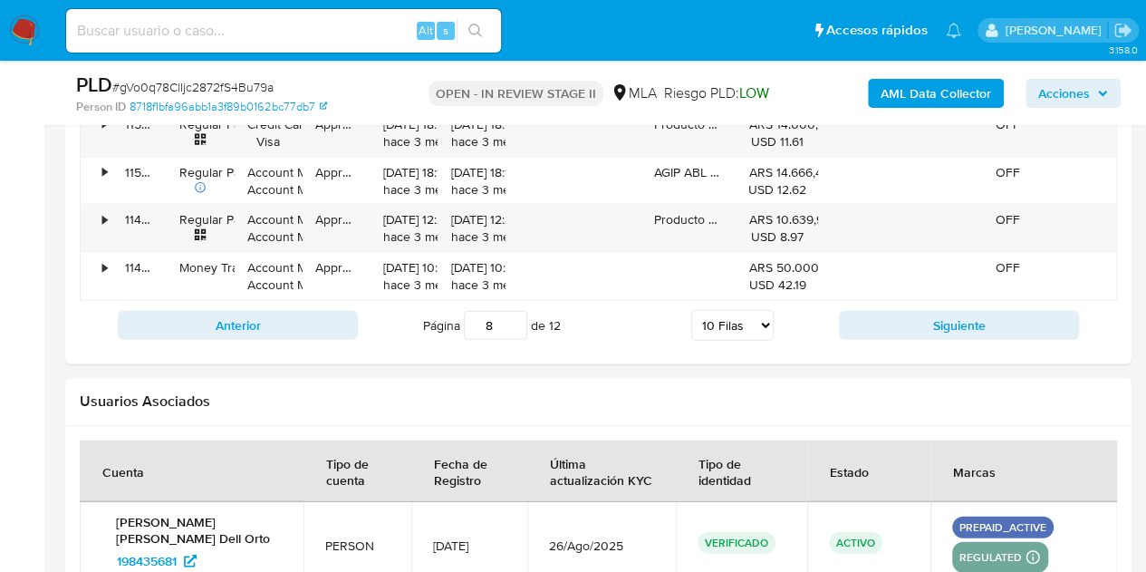
scroll to position [2351, 0]
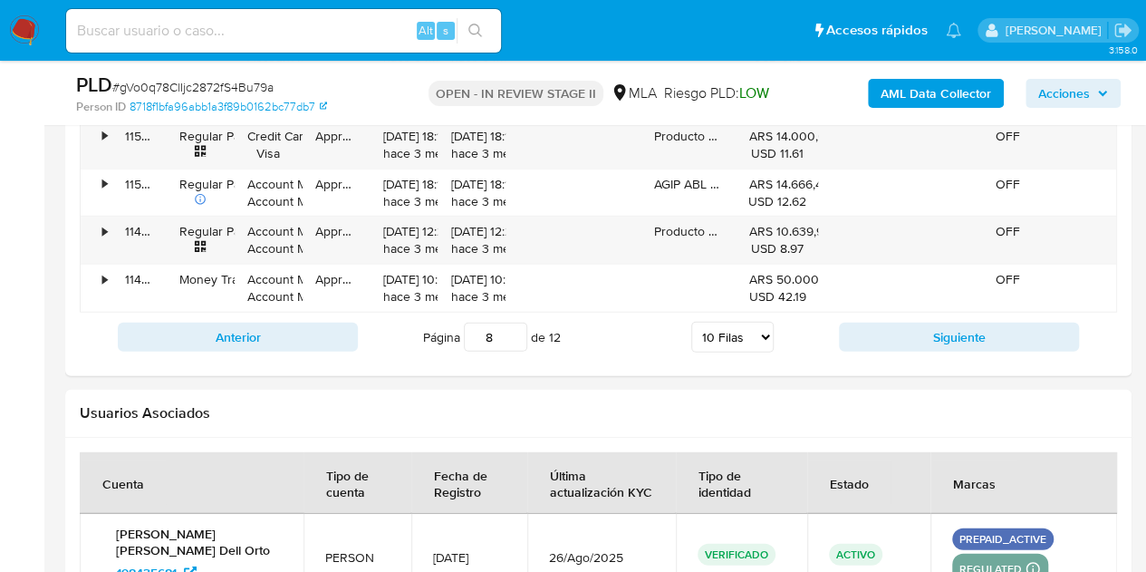
drag, startPoint x: 496, startPoint y: 332, endPoint x: 483, endPoint y: 331, distance: 13.7
click at [483, 331] on input "8" at bounding box center [495, 336] width 63 height 29
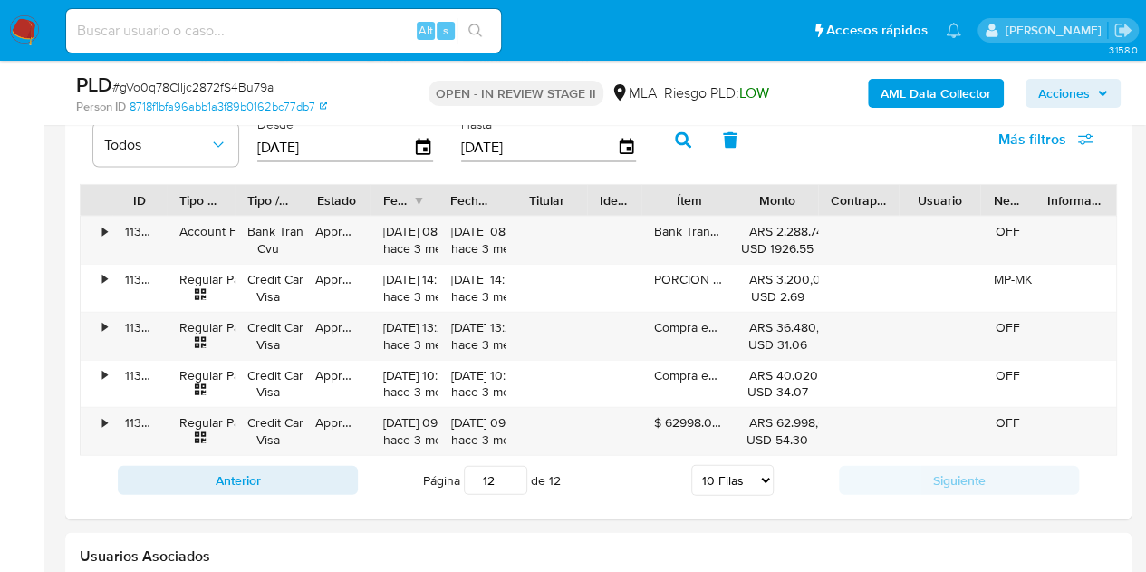
scroll to position [1996, 0]
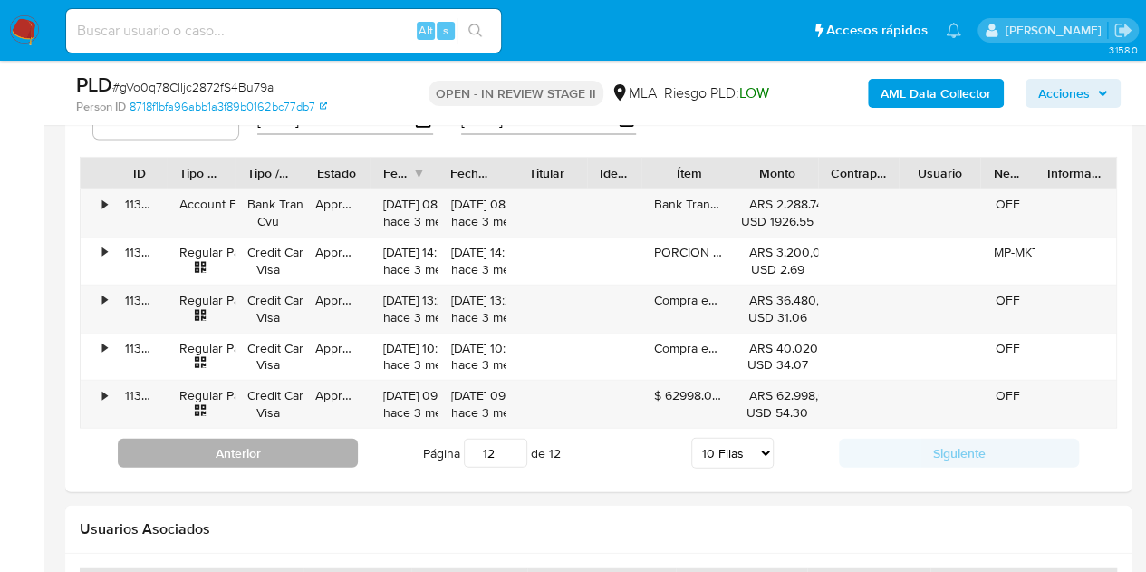
click at [315, 449] on button "Anterior" at bounding box center [238, 452] width 240 height 29
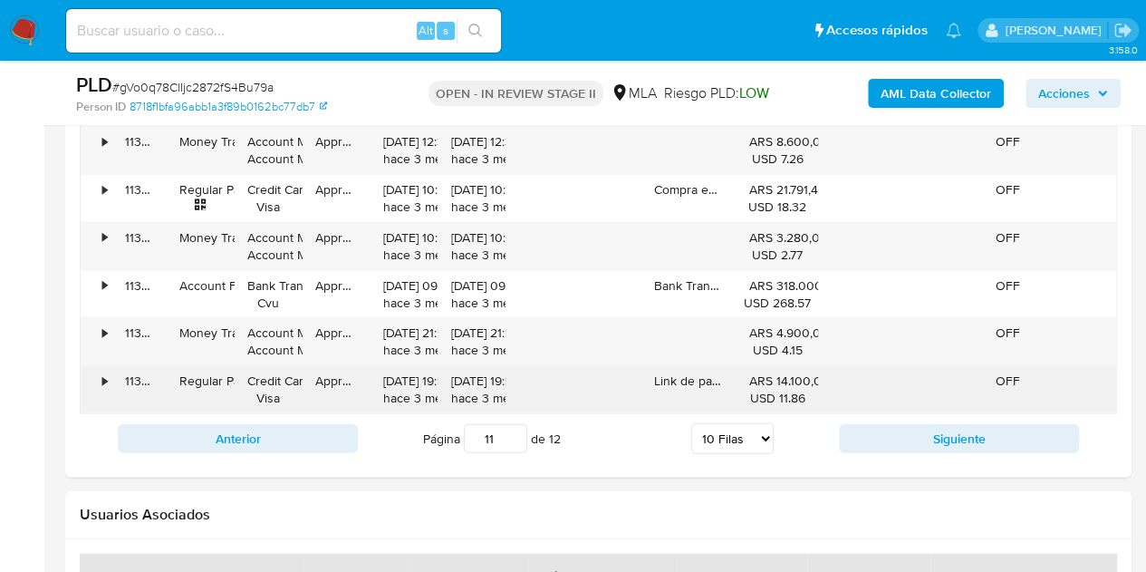
scroll to position [2254, 0]
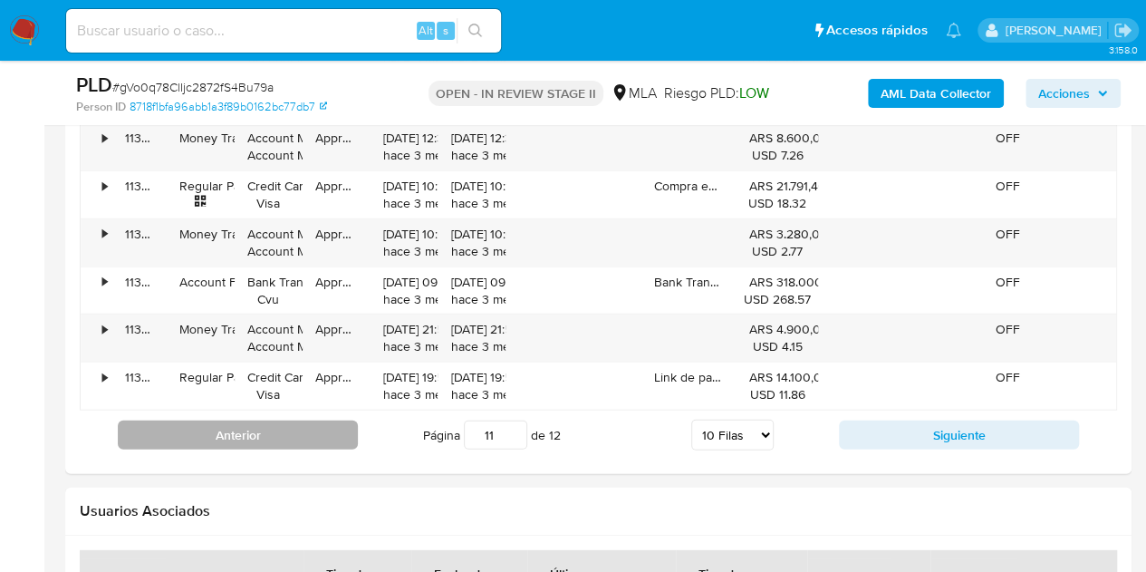
click at [290, 423] on button "Anterior" at bounding box center [238, 434] width 240 height 29
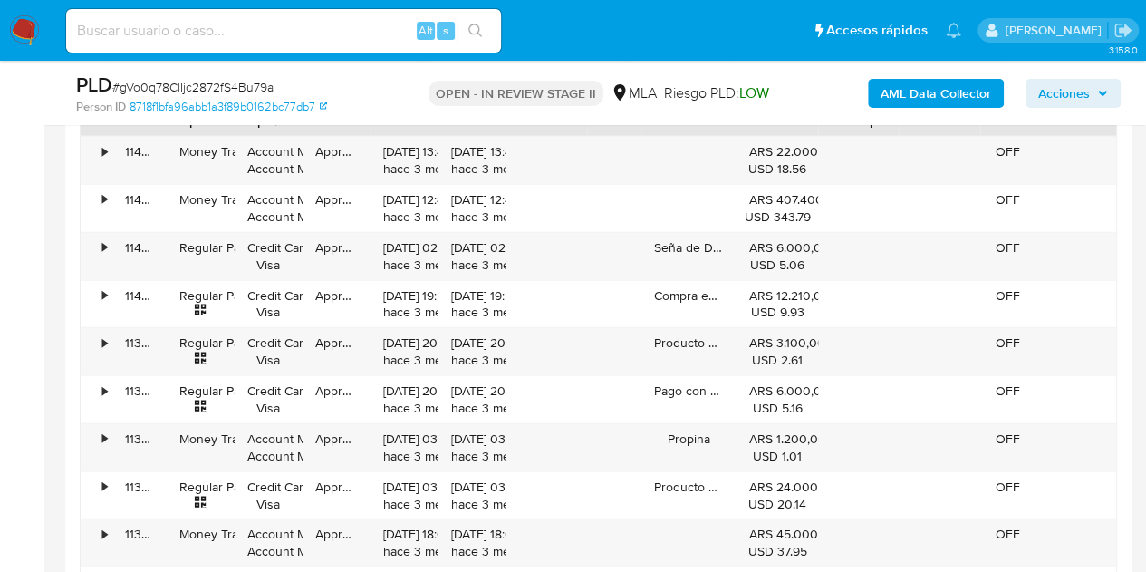
scroll to position [2224, 0]
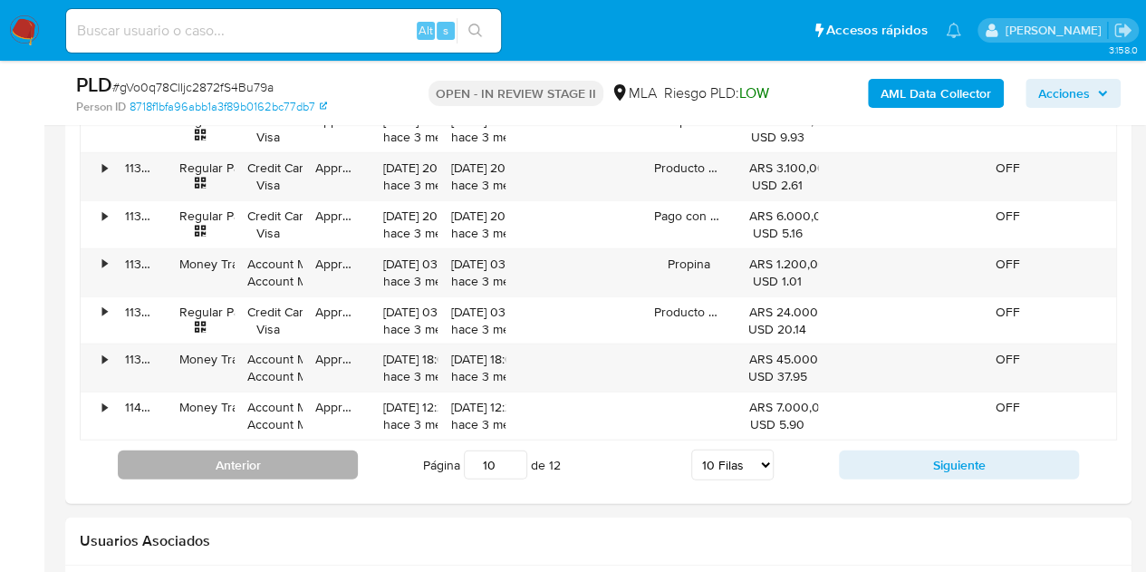
click at [298, 452] on button "Anterior" at bounding box center [238, 464] width 240 height 29
type input "9"
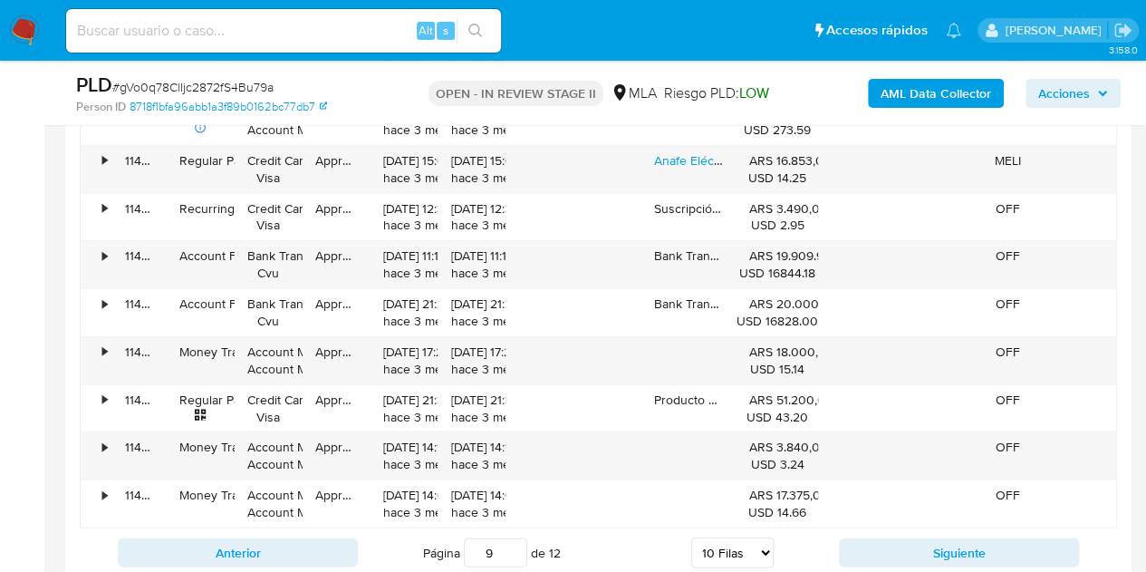
scroll to position [2152, 0]
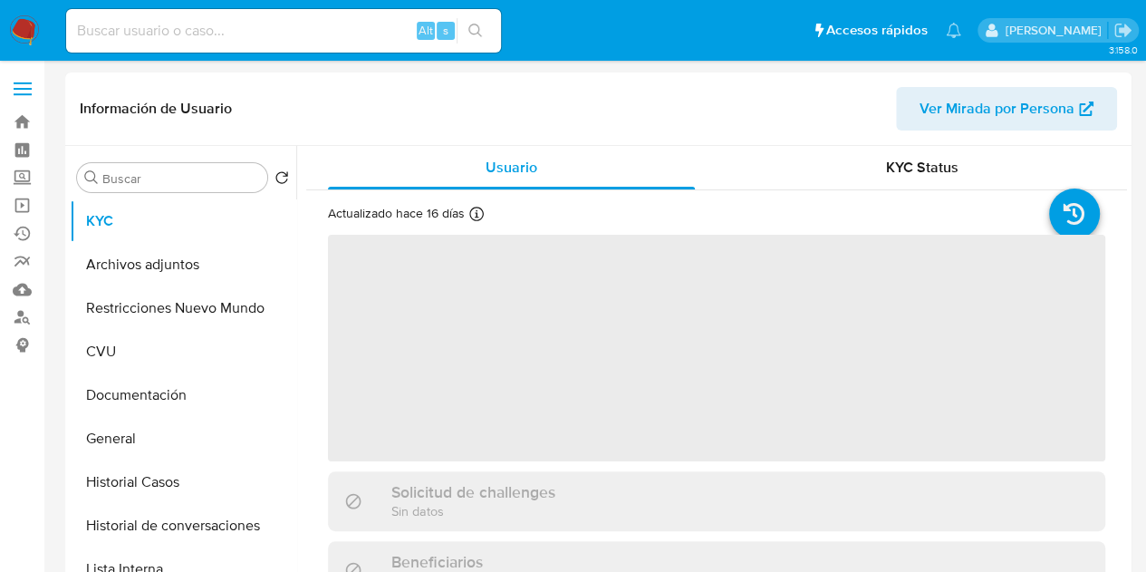
select select "10"
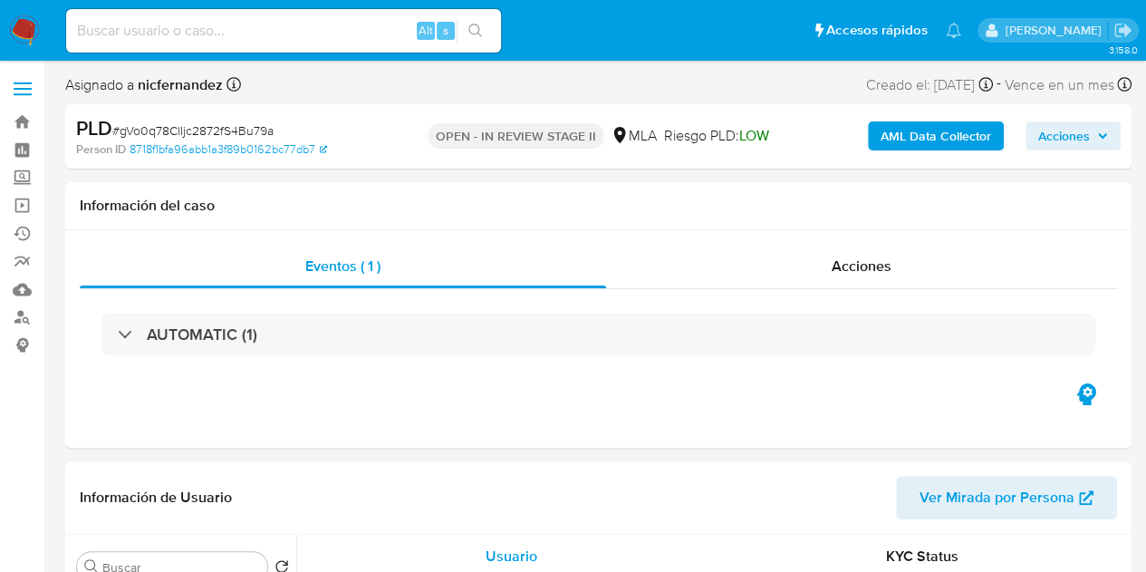
select select "10"
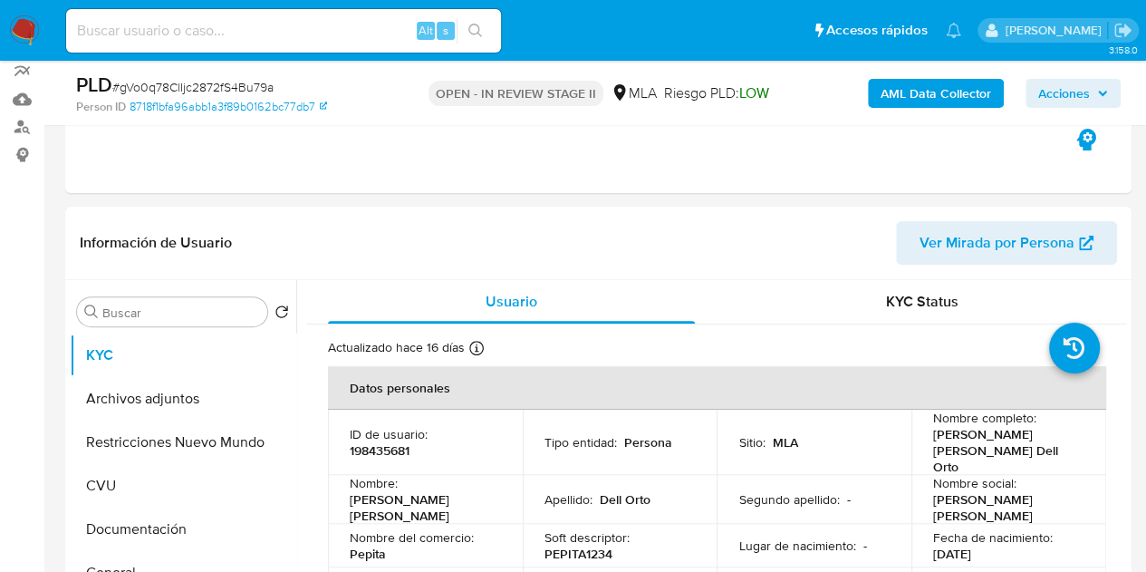
scroll to position [218, 0]
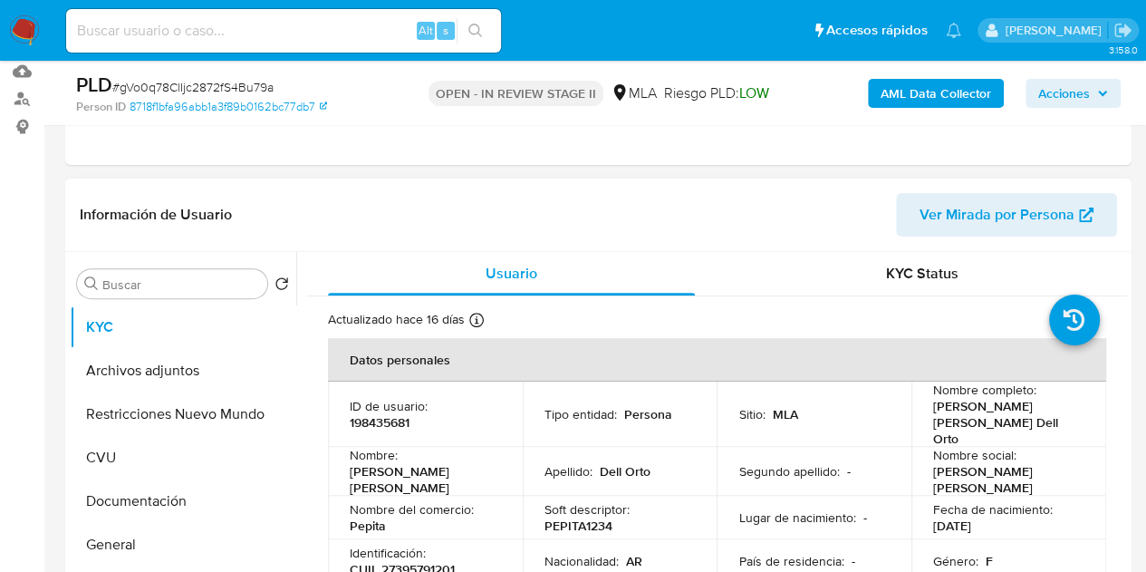
click at [994, 213] on span "Ver Mirada por Persona" at bounding box center [996, 214] width 155 height 43
click at [105, 356] on button "Archivos adjuntos" at bounding box center [176, 370] width 212 height 43
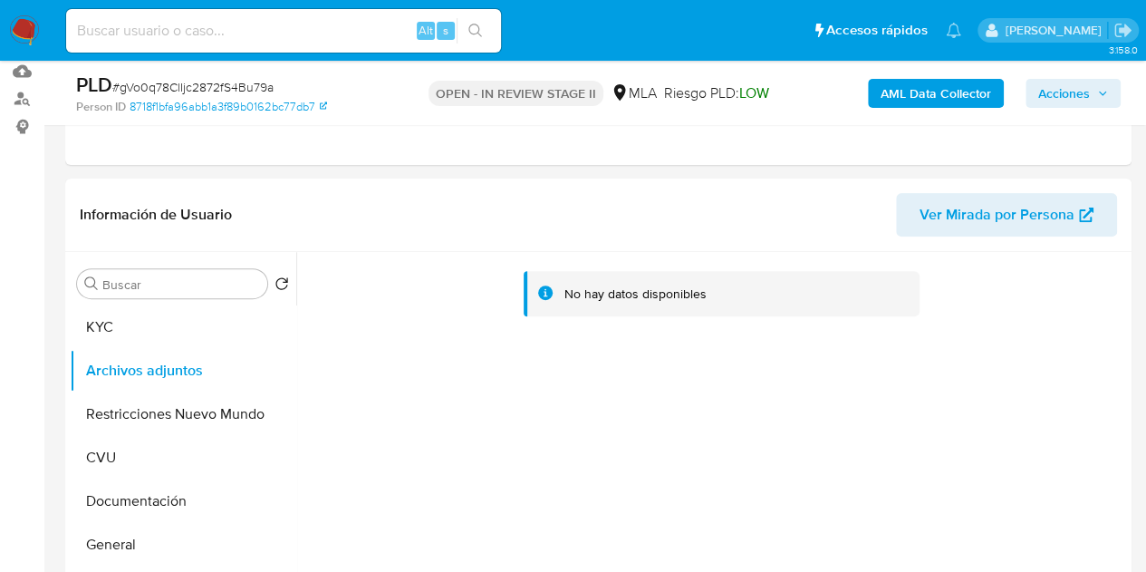
click at [897, 95] on b "AML Data Collector" at bounding box center [935, 93] width 111 height 29
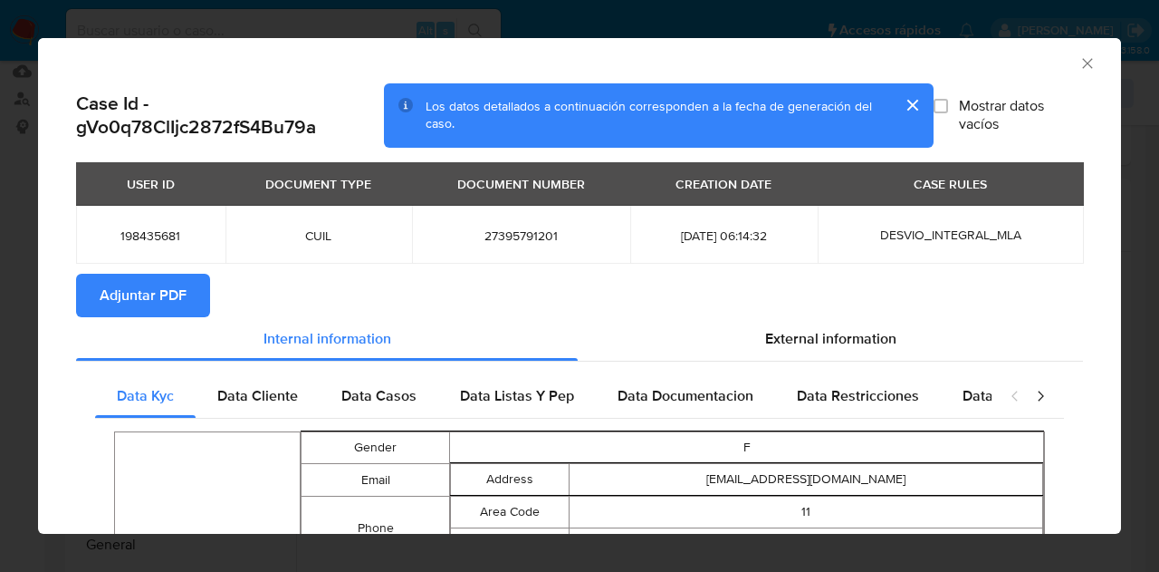
click at [185, 282] on span "Adjuntar PDF" at bounding box center [143, 295] width 87 height 40
drag, startPoint x: 1070, startPoint y: 61, endPoint x: 407, endPoint y: 275, distance: 696.9
click at [1079, 68] on icon "Cerrar ventana" at bounding box center [1088, 63] width 18 height 18
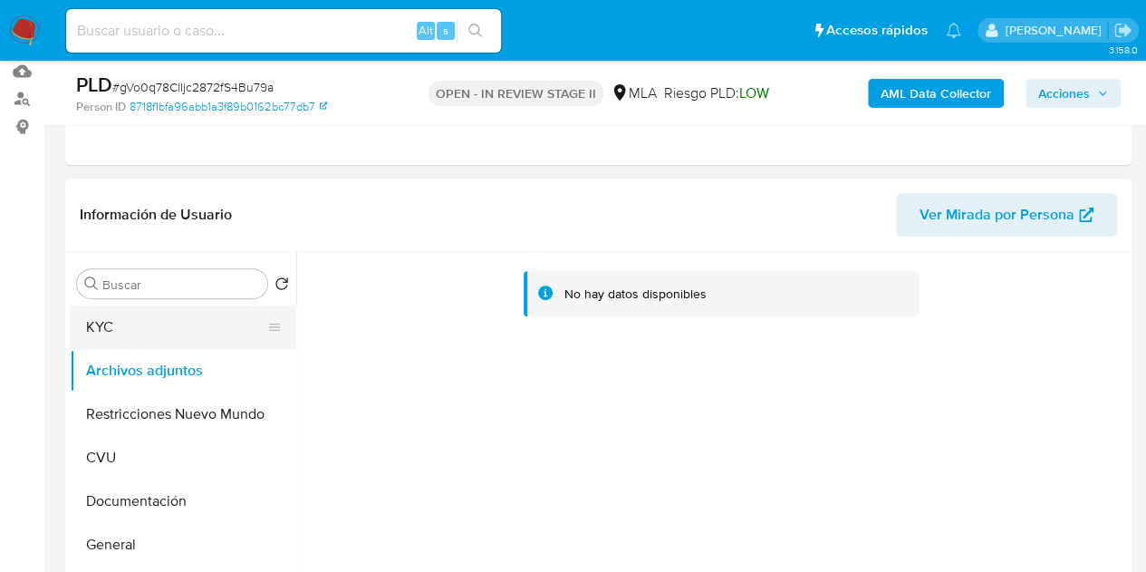
click at [192, 323] on button "KYC" at bounding box center [176, 326] width 212 height 43
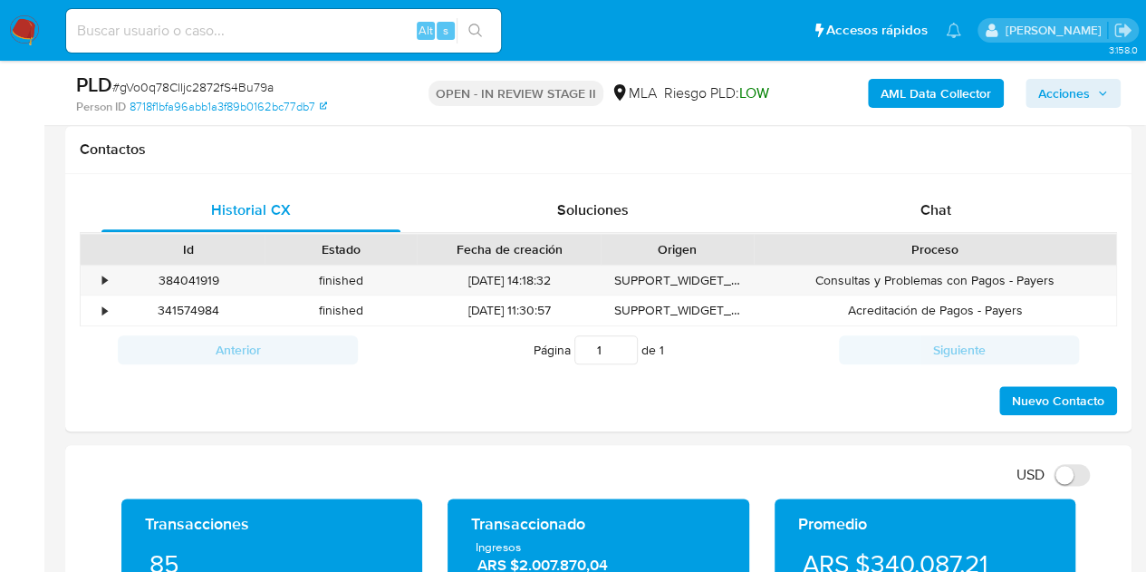
scroll to position [837, 0]
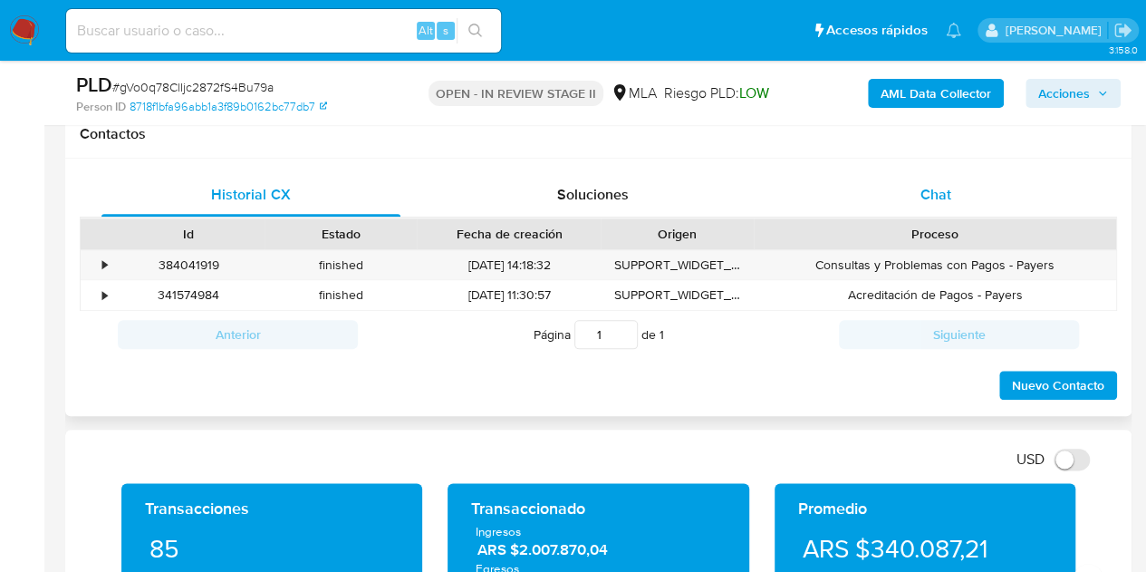
click at [966, 174] on div "Chat" at bounding box center [935, 194] width 299 height 43
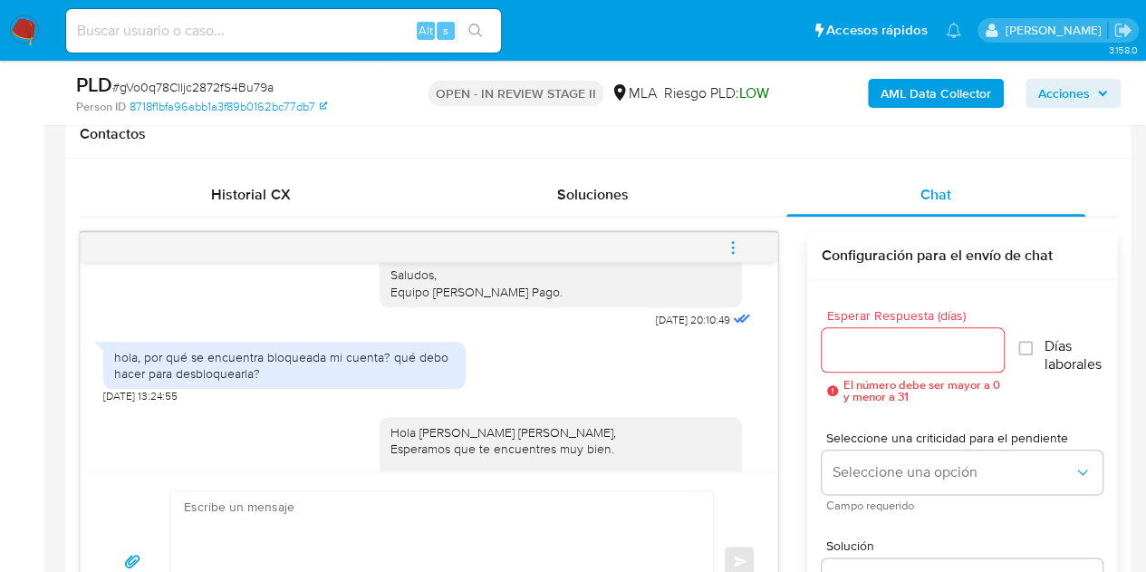
scroll to position [2019, 0]
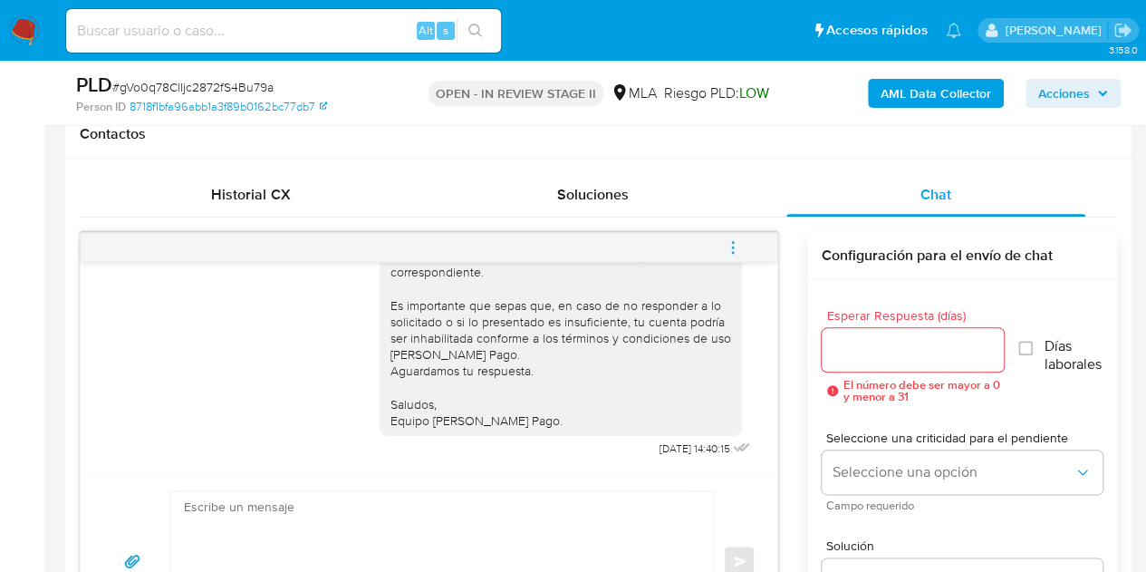
click at [736, 246] on icon "menu-action" at bounding box center [733, 247] width 16 height 16
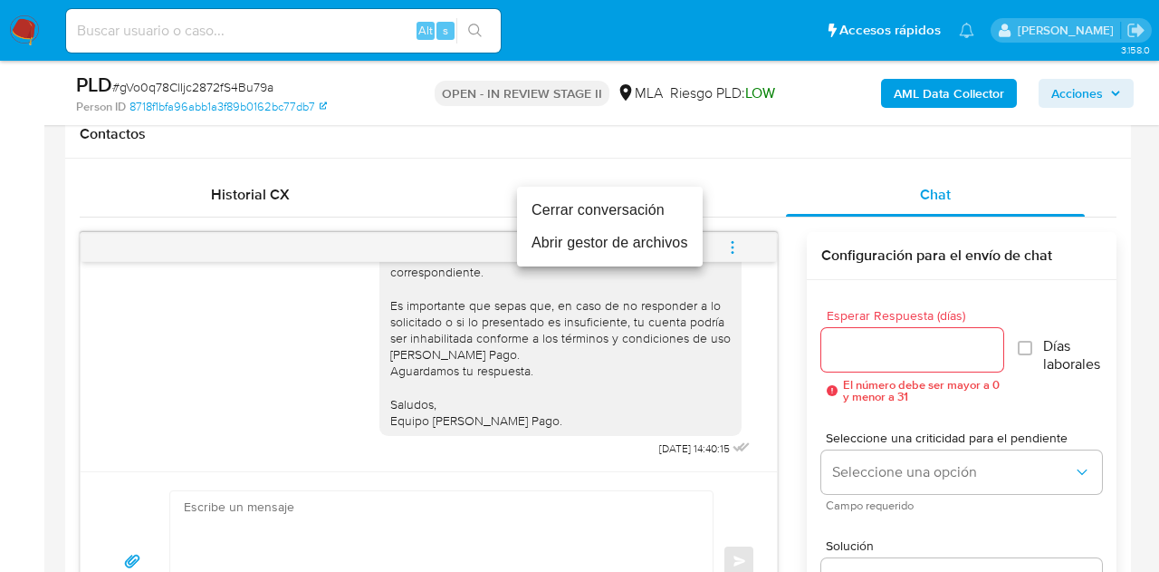
click at [666, 213] on li "Cerrar conversación" at bounding box center [610, 210] width 186 height 33
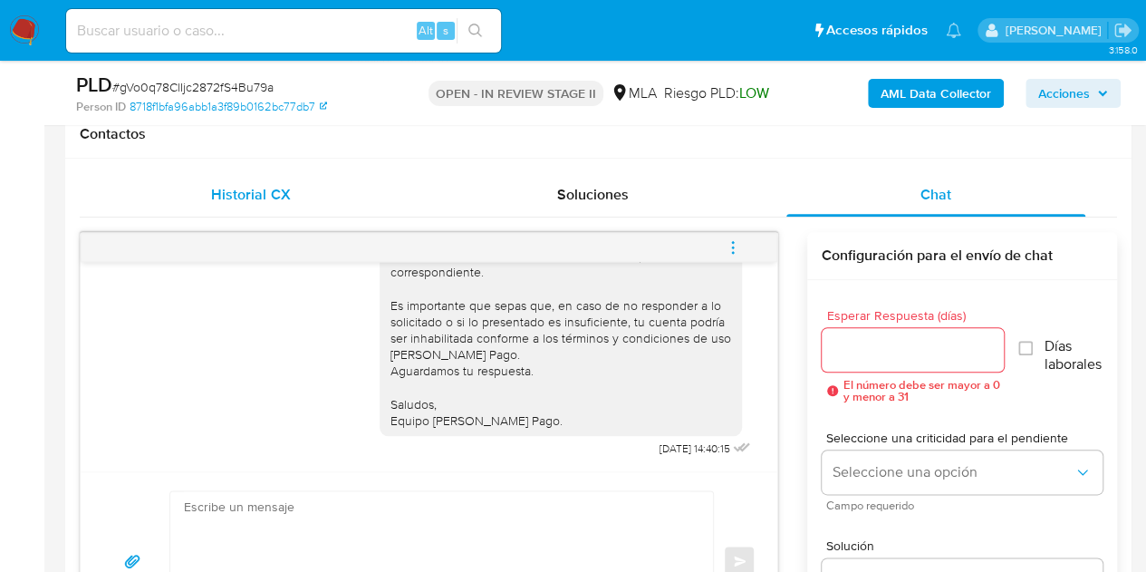
click at [268, 186] on span "Historial CX" at bounding box center [250, 194] width 79 height 21
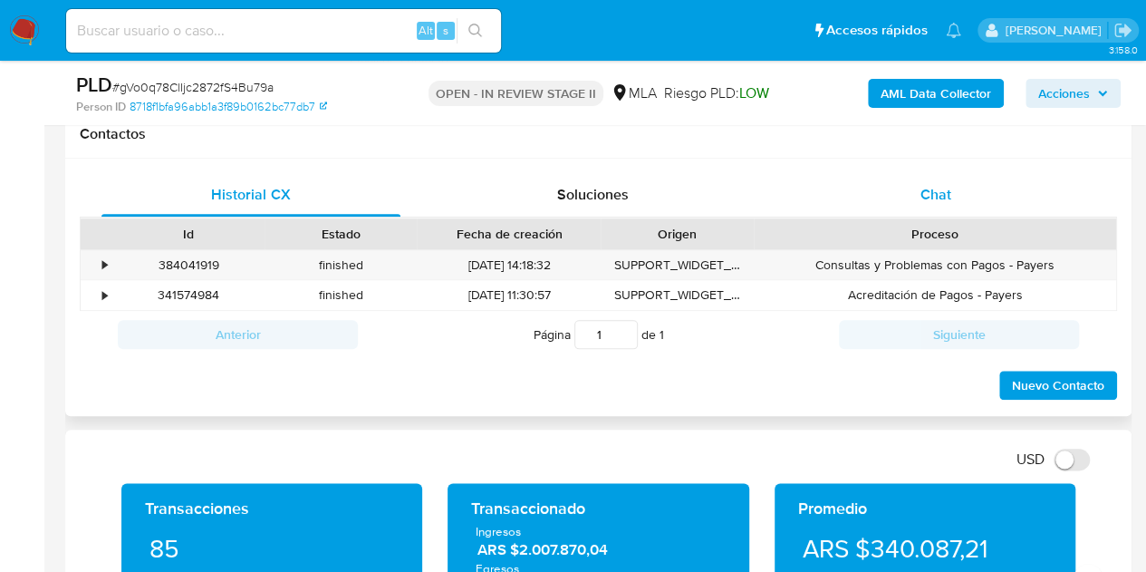
click at [995, 173] on div "Chat" at bounding box center [935, 194] width 299 height 43
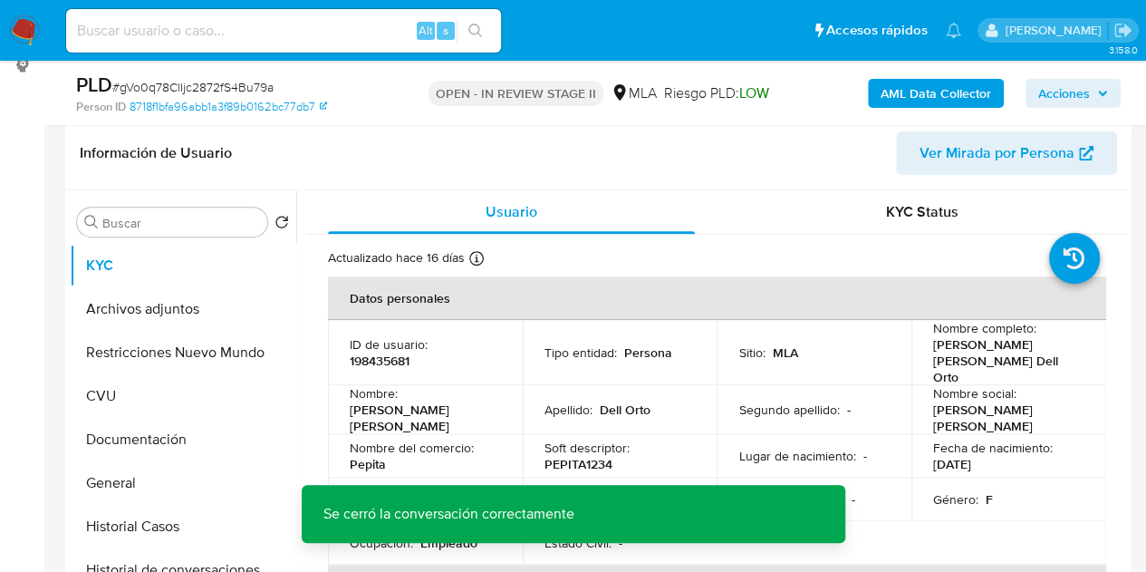
scroll to position [284, 0]
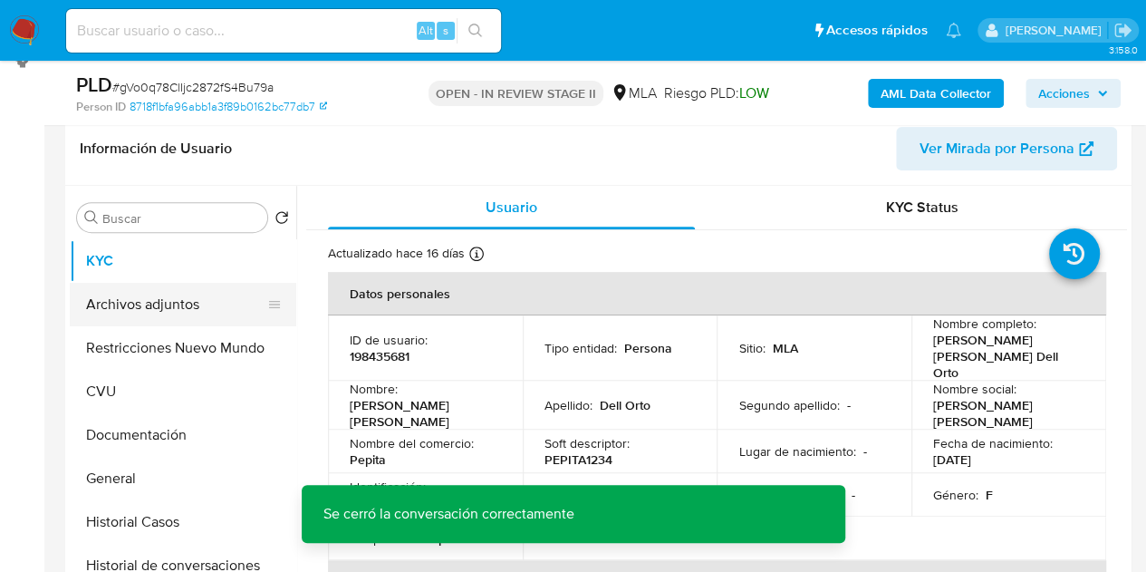
click at [131, 318] on button "Archivos adjuntos" at bounding box center [176, 304] width 212 height 43
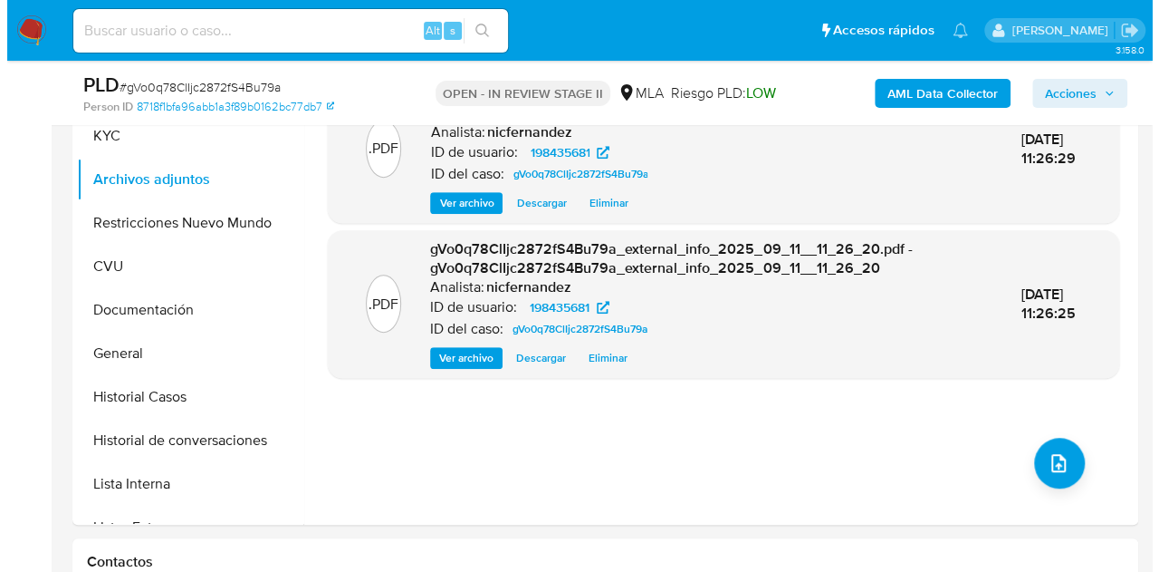
scroll to position [422, 0]
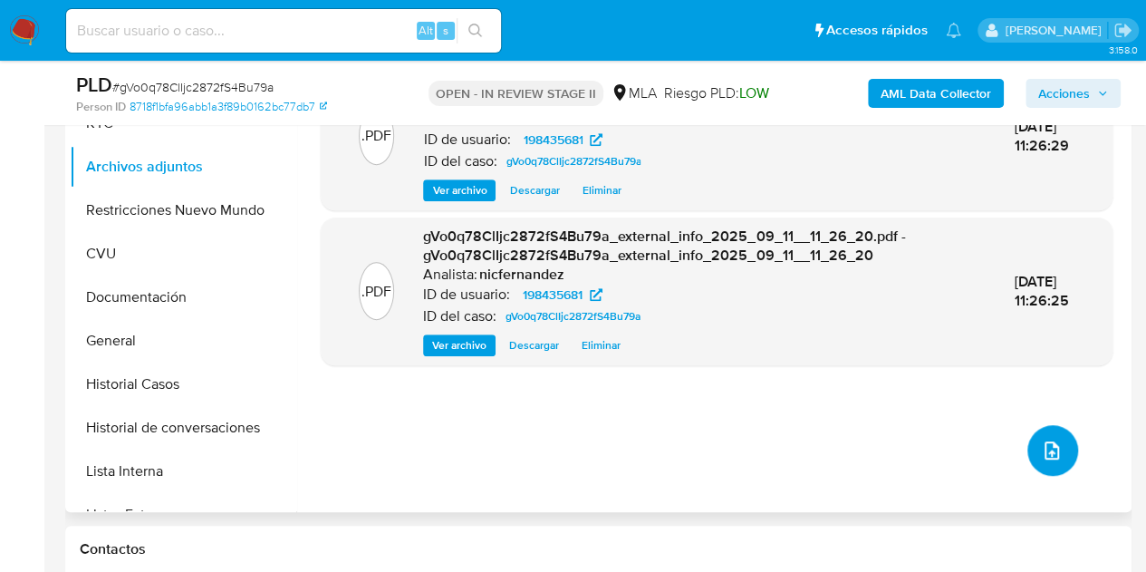
click at [1055, 432] on button "upload-file" at bounding box center [1052, 450] width 51 height 51
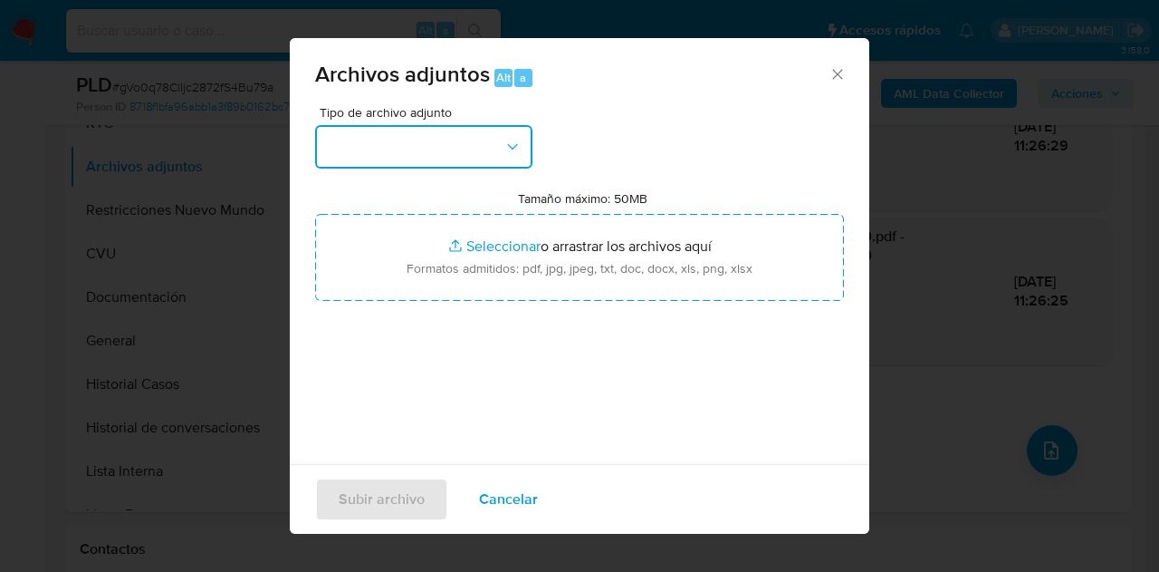
click at [456, 153] on button "button" at bounding box center [423, 146] width 217 height 43
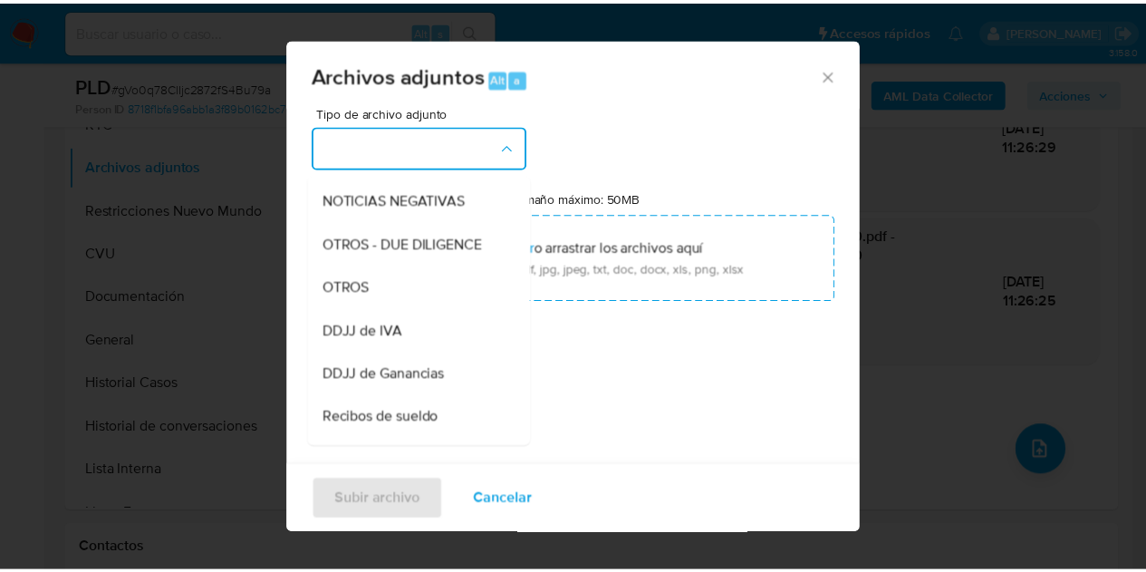
scroll to position [279, 0]
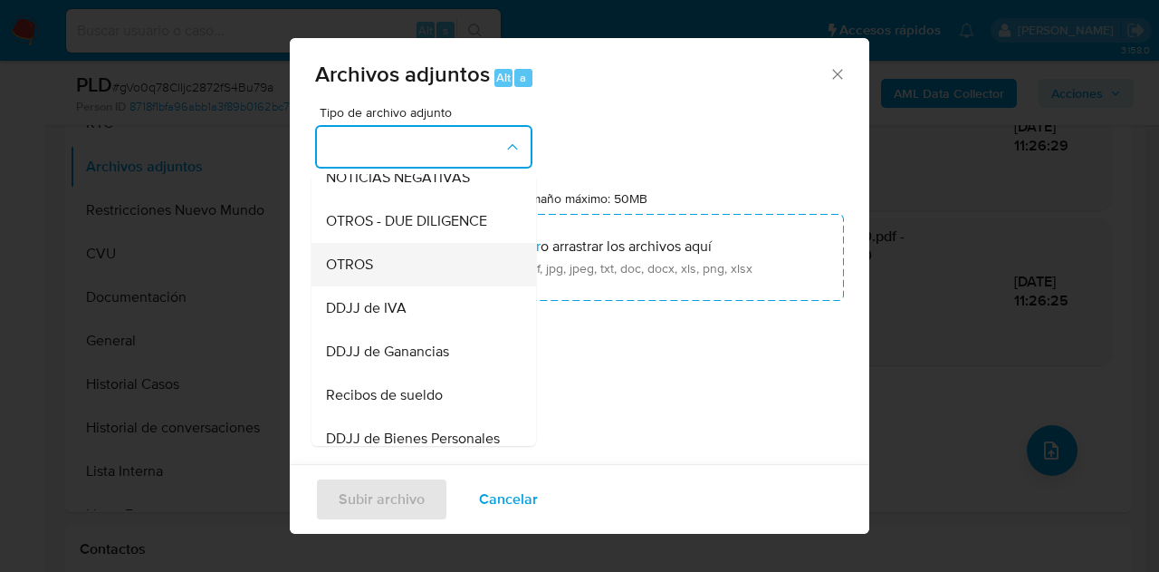
click at [463, 286] on div "OTROS" at bounding box center [418, 264] width 185 height 43
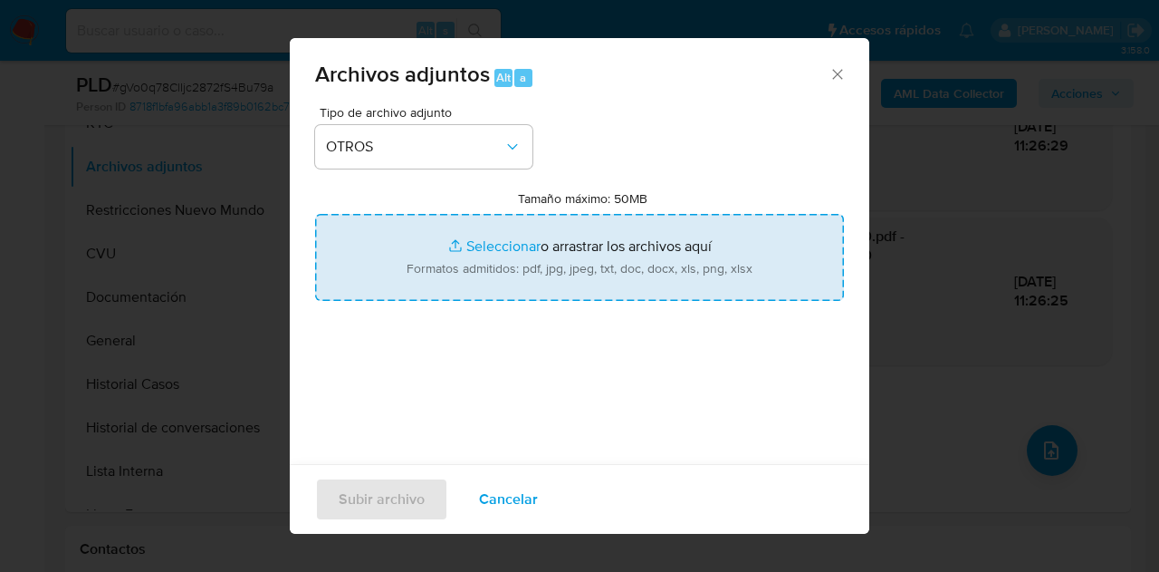
click at [460, 249] on input "Tamaño máximo: 50MB Seleccionar archivos" at bounding box center [579, 257] width 529 height 87
type input "C:\fakepath\NOSIS_Manager_InformeIndividual_27395791201_654930_20250814113739.p…"
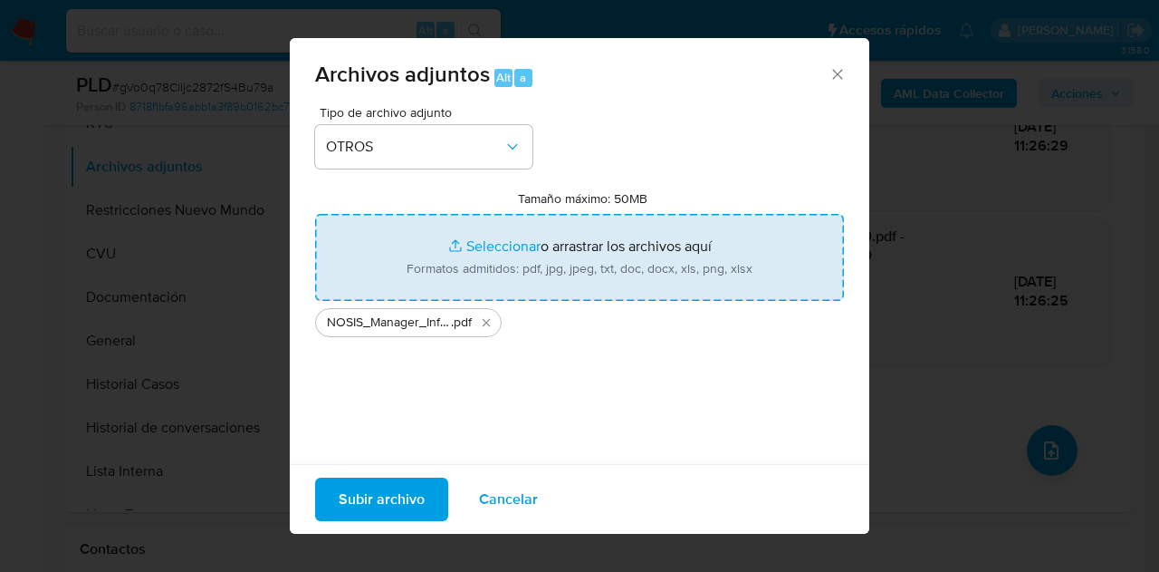
click at [372, 487] on span "Subir archivo" at bounding box center [382, 499] width 86 height 40
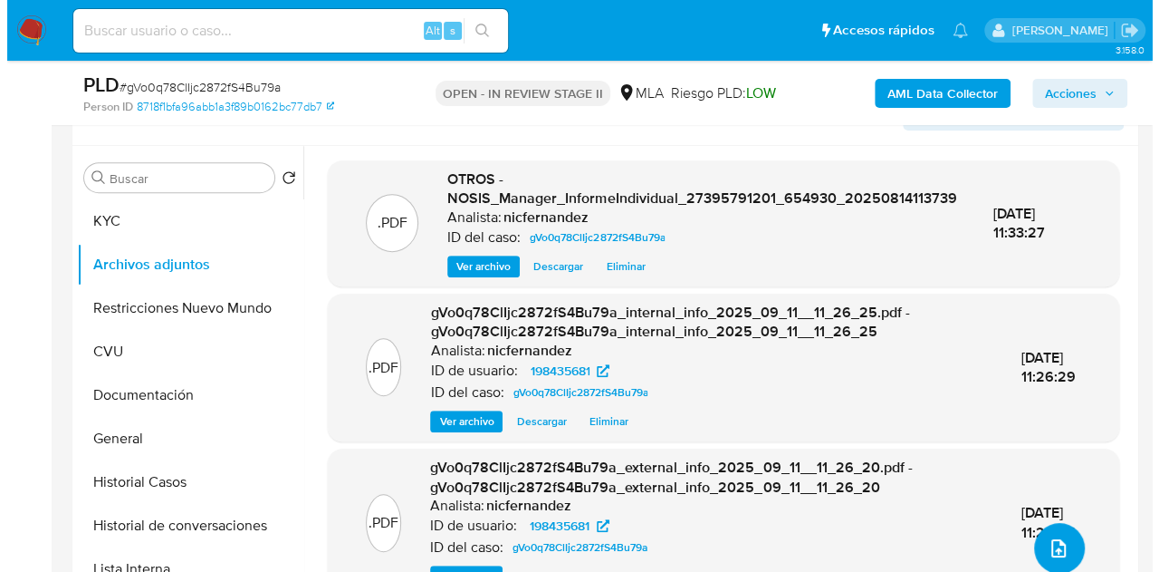
scroll to position [377, 0]
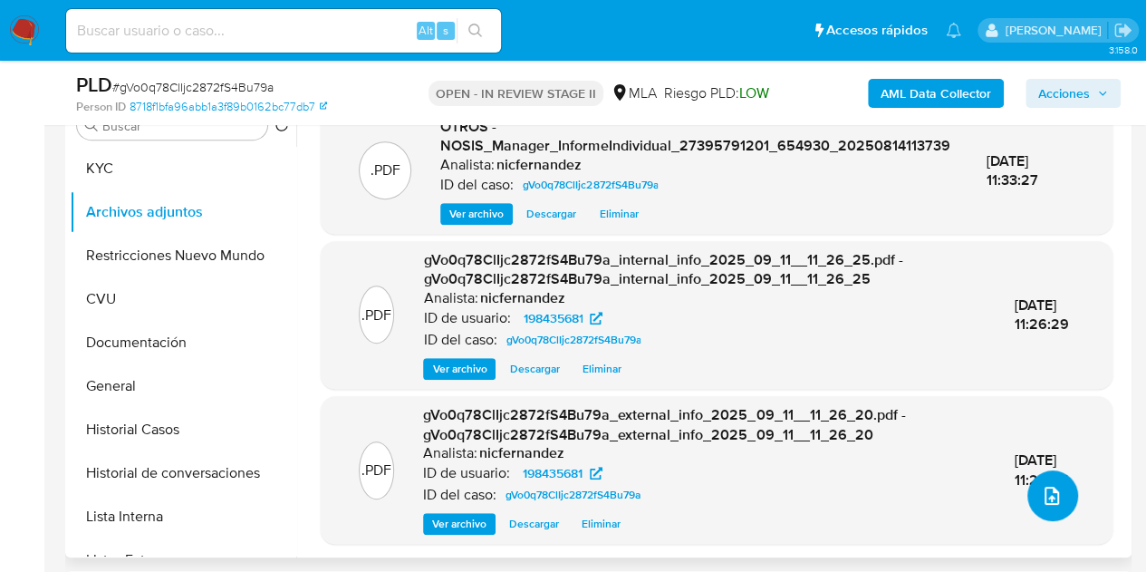
click at [1052, 496] on icon "upload-file" at bounding box center [1052, 496] width 22 height 22
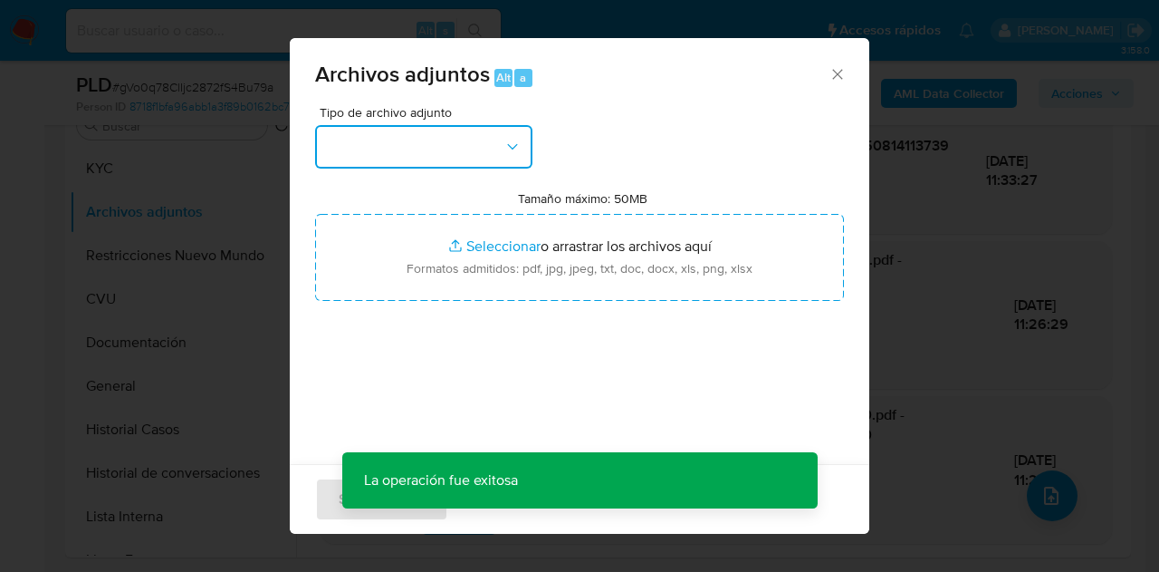
click at [466, 135] on button "button" at bounding box center [423, 146] width 217 height 43
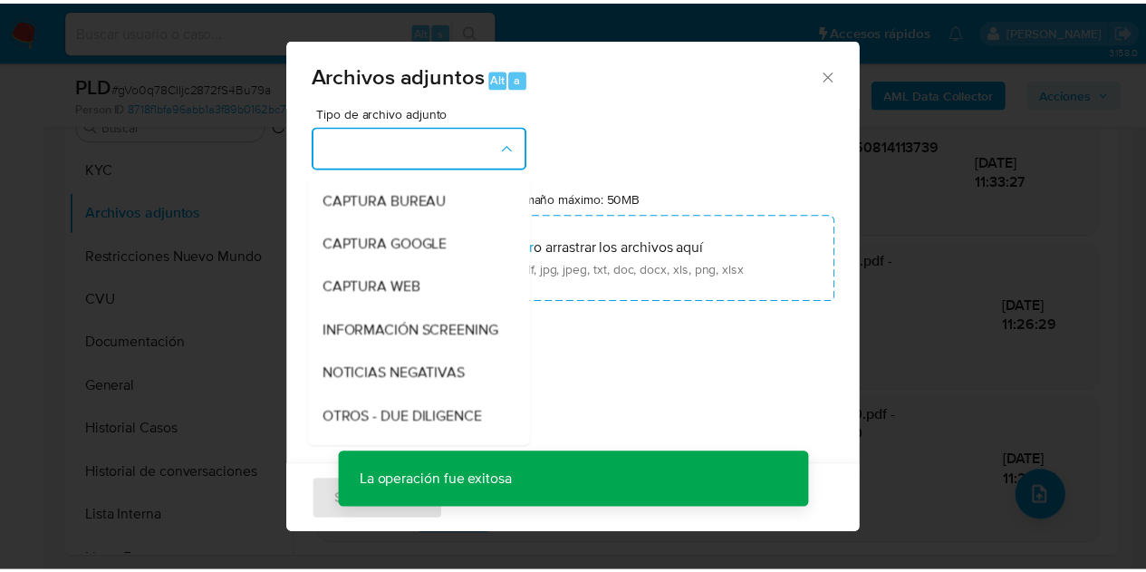
scroll to position [159, 0]
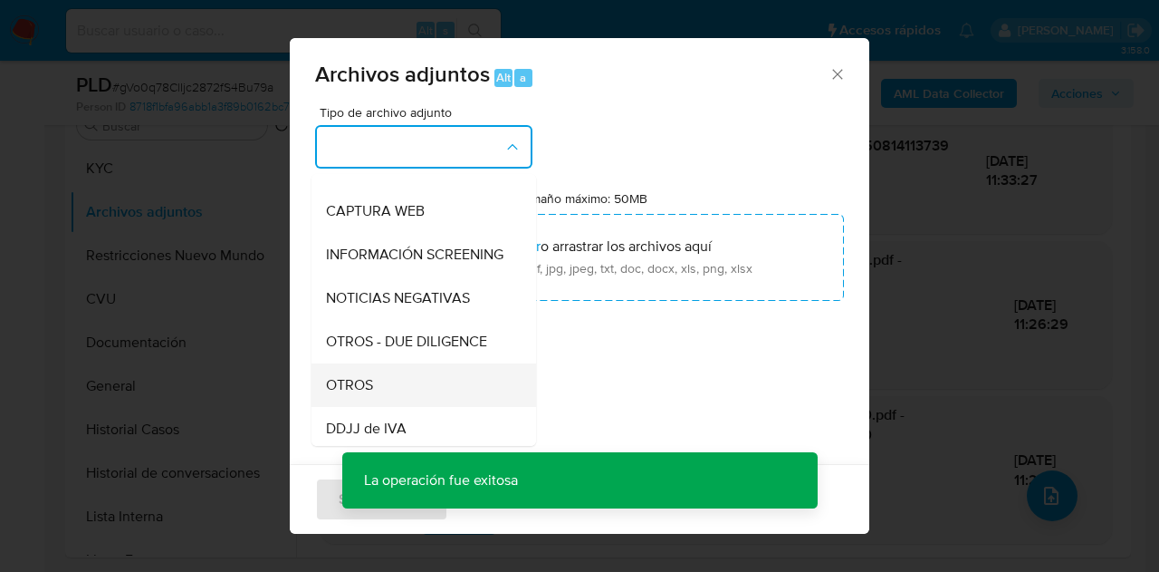
click at [400, 385] on div "OTROS" at bounding box center [418, 384] width 185 height 43
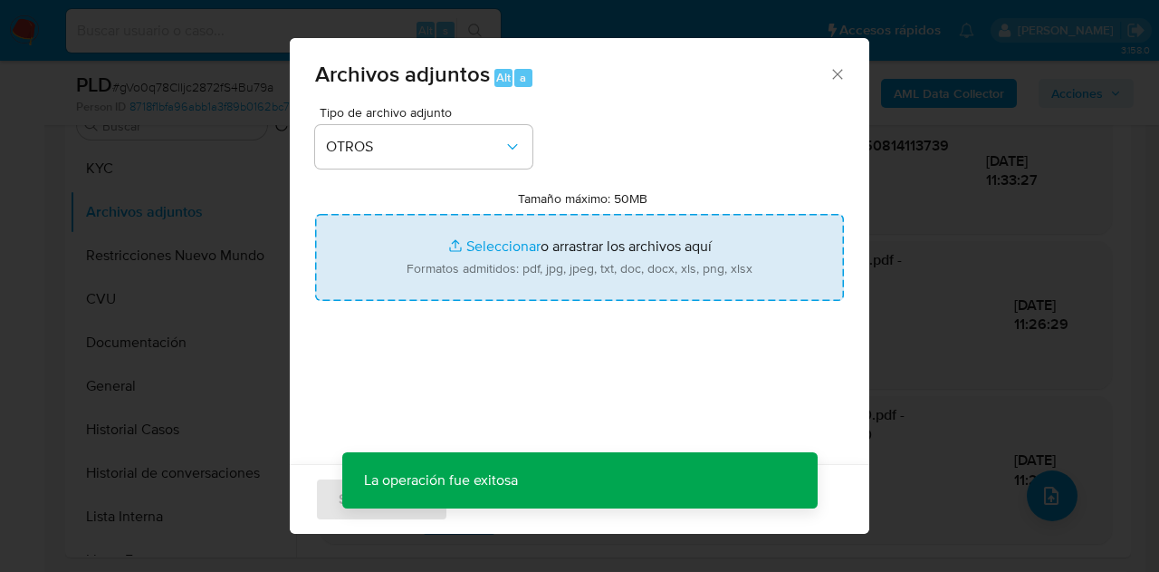
click at [476, 253] on input "Tamaño máximo: 50MB Seleccionar archivos" at bounding box center [579, 257] width 529 height 87
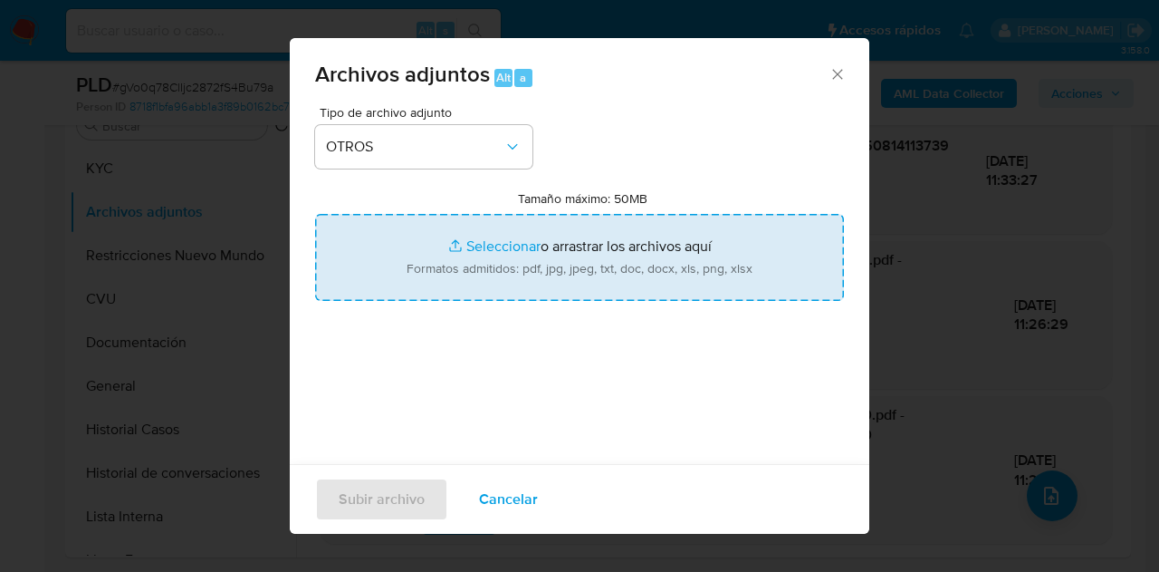
type input "C:\fakepath\Caselog NO ROI gVo0q78ClIjc2872fS4Bu79a.docx"
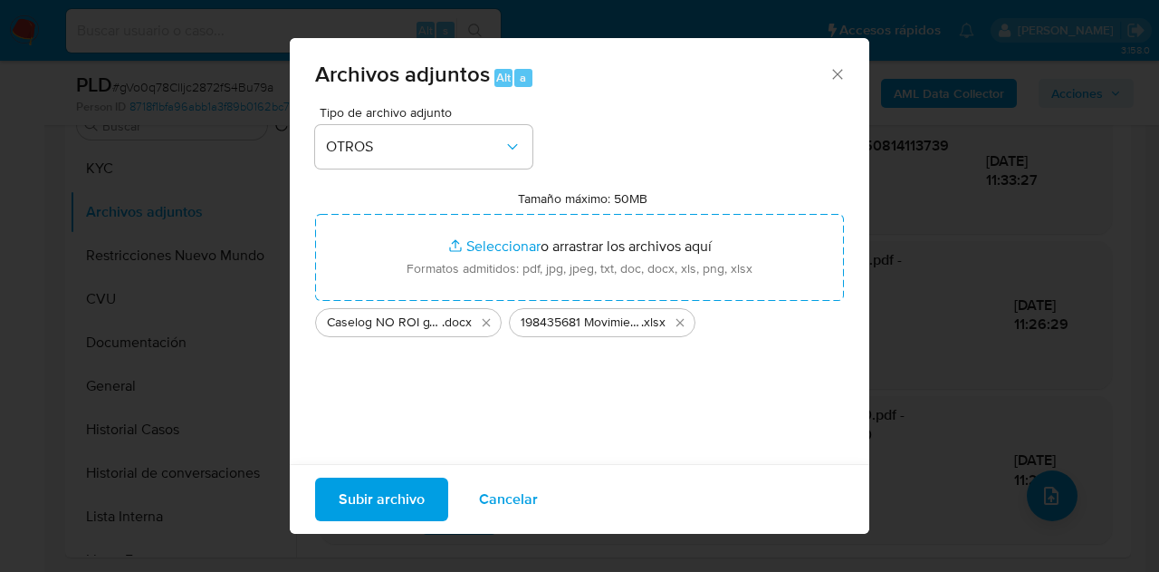
click at [395, 490] on span "Subir archivo" at bounding box center [382, 499] width 86 height 40
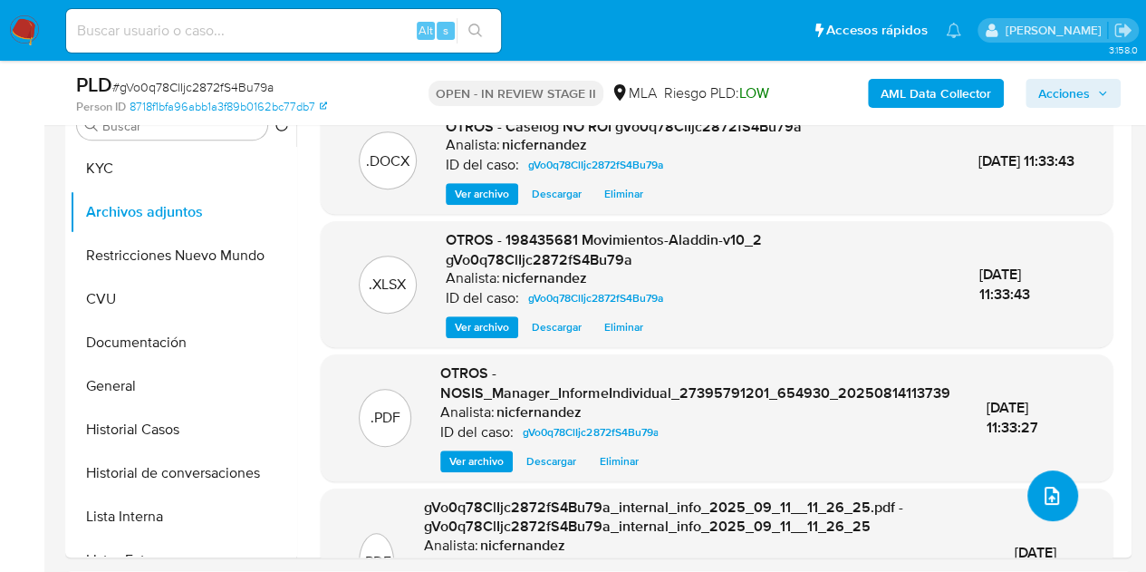
scroll to position [318, 0]
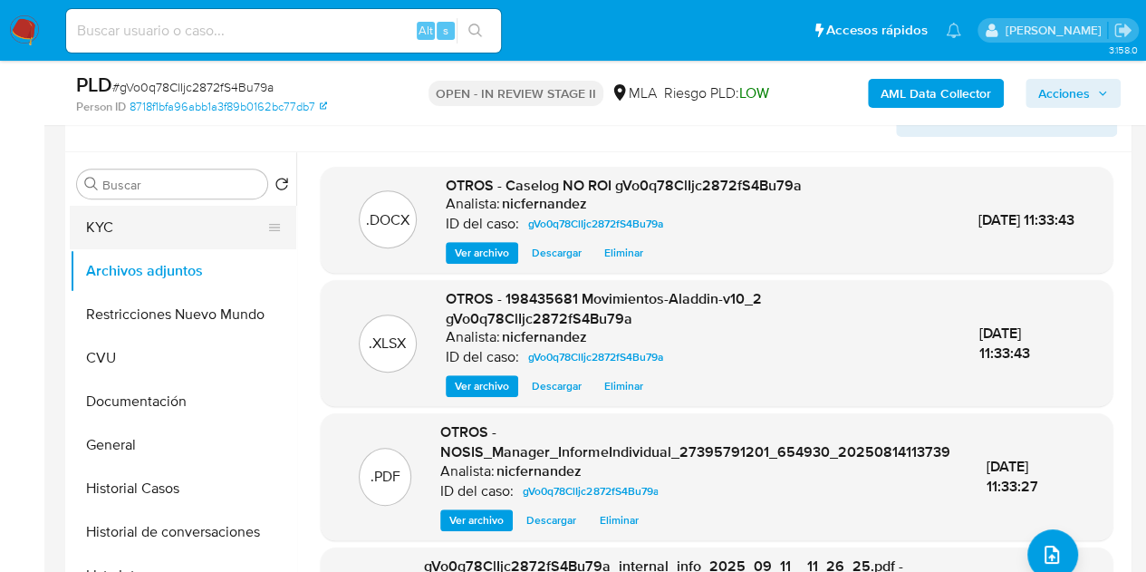
click at [148, 216] on button "KYC" at bounding box center [176, 227] width 212 height 43
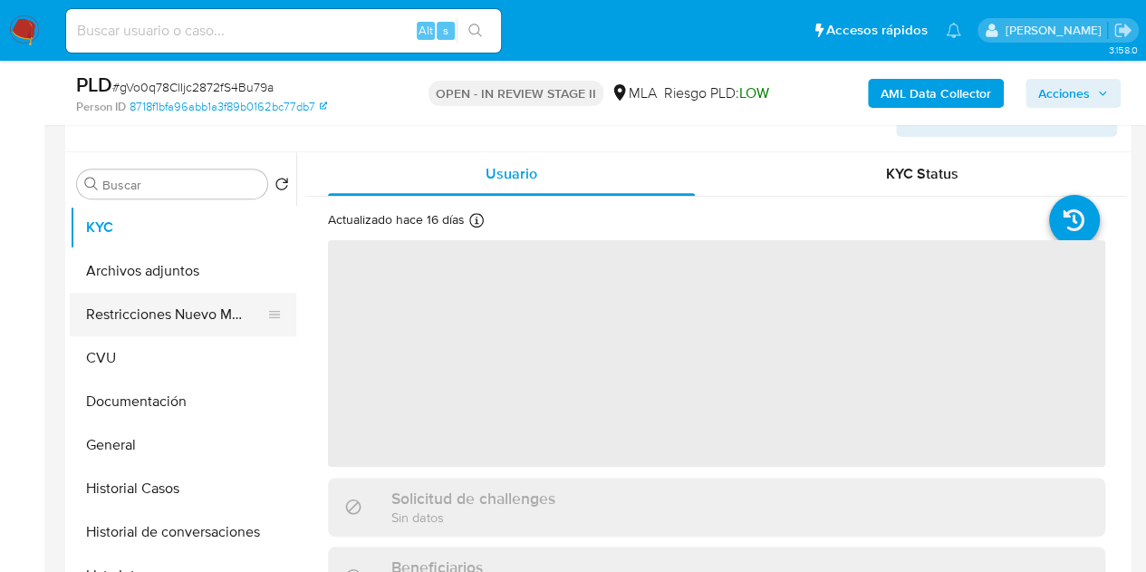
click at [147, 309] on button "Restricciones Nuevo Mundo" at bounding box center [176, 314] width 212 height 43
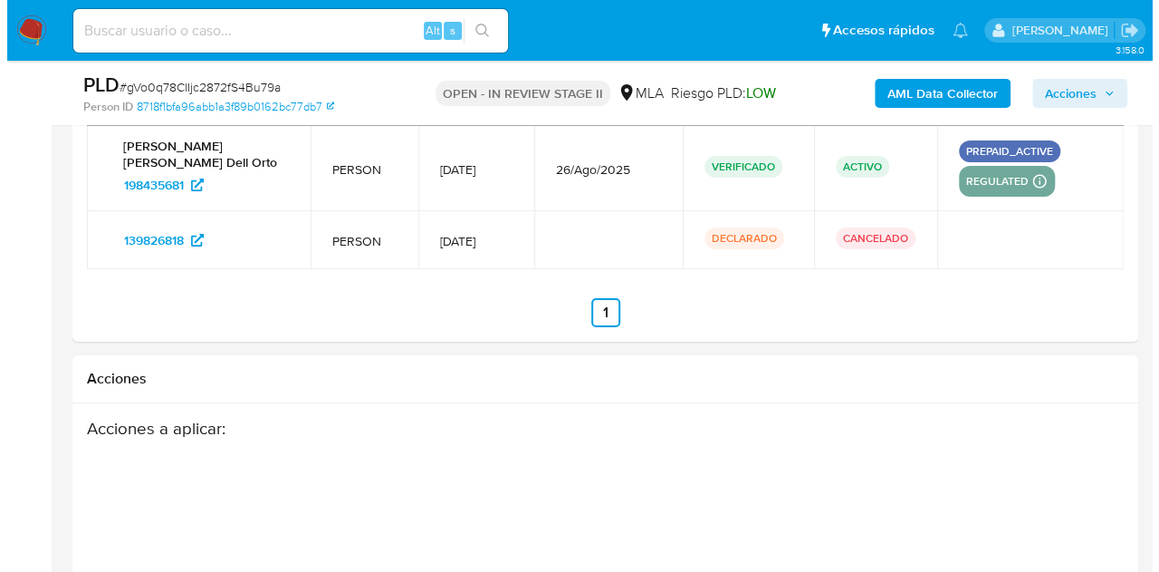
scroll to position [3301, 0]
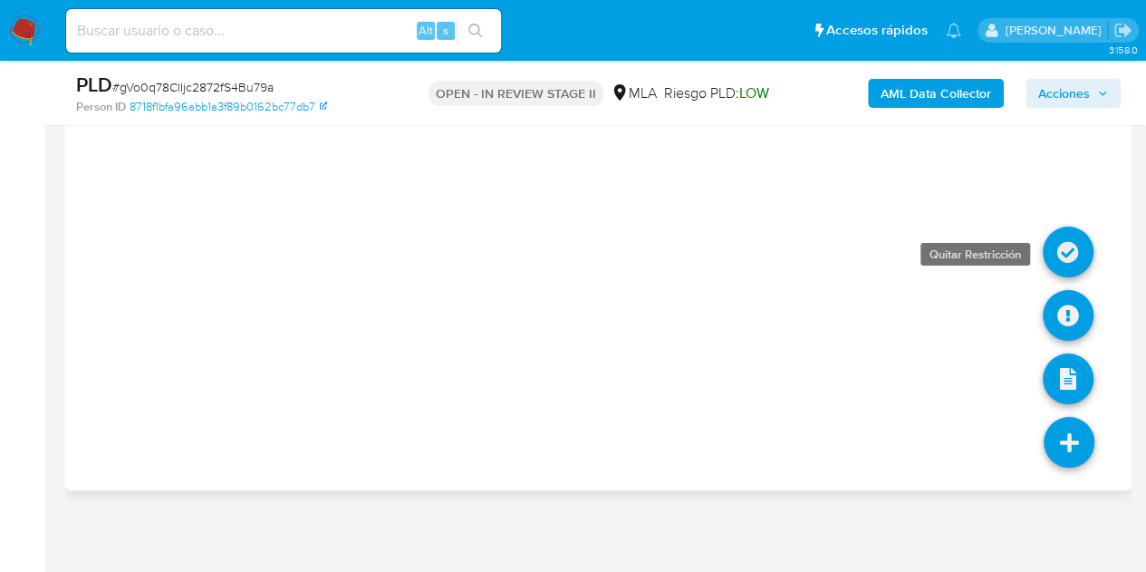
click at [1053, 237] on icon at bounding box center [1068, 251] width 51 height 51
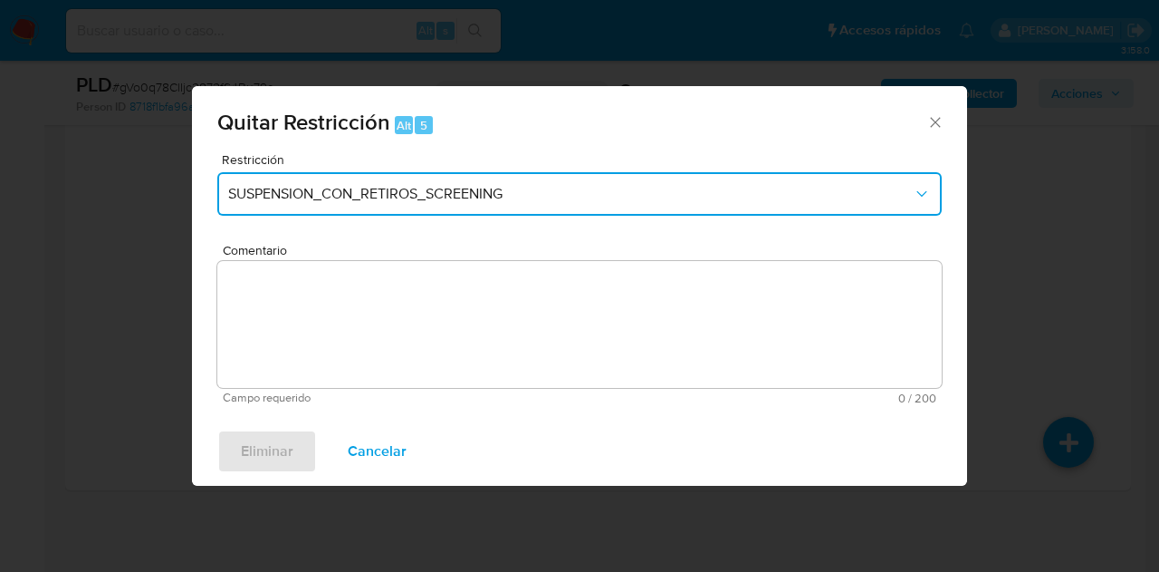
click at [433, 209] on button "SUSPENSION_CON_RETIROS_SCREENING" at bounding box center [579, 193] width 725 height 43
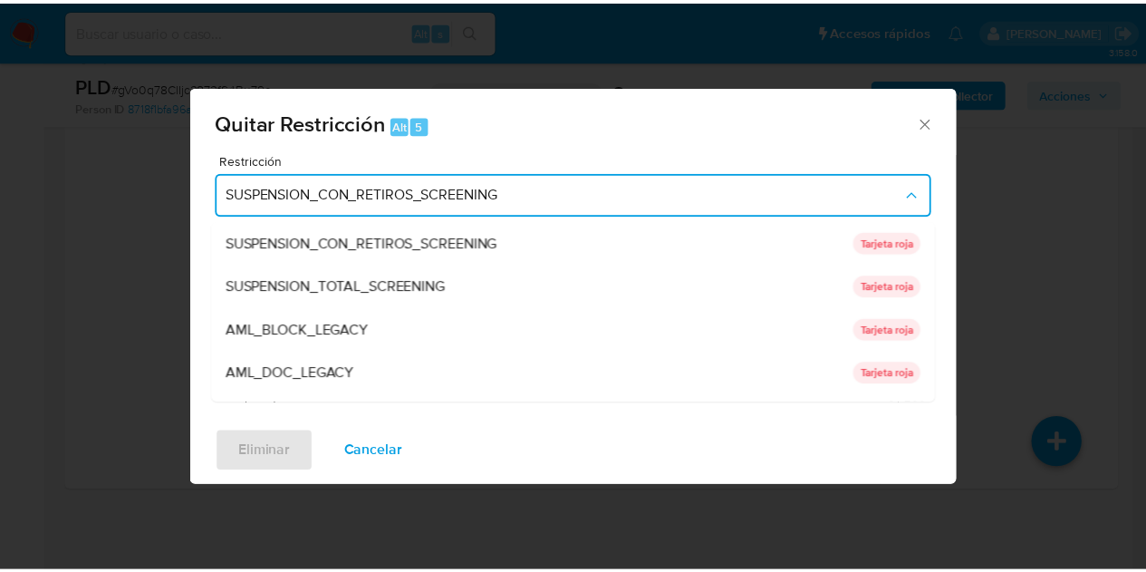
scroll to position [384, 0]
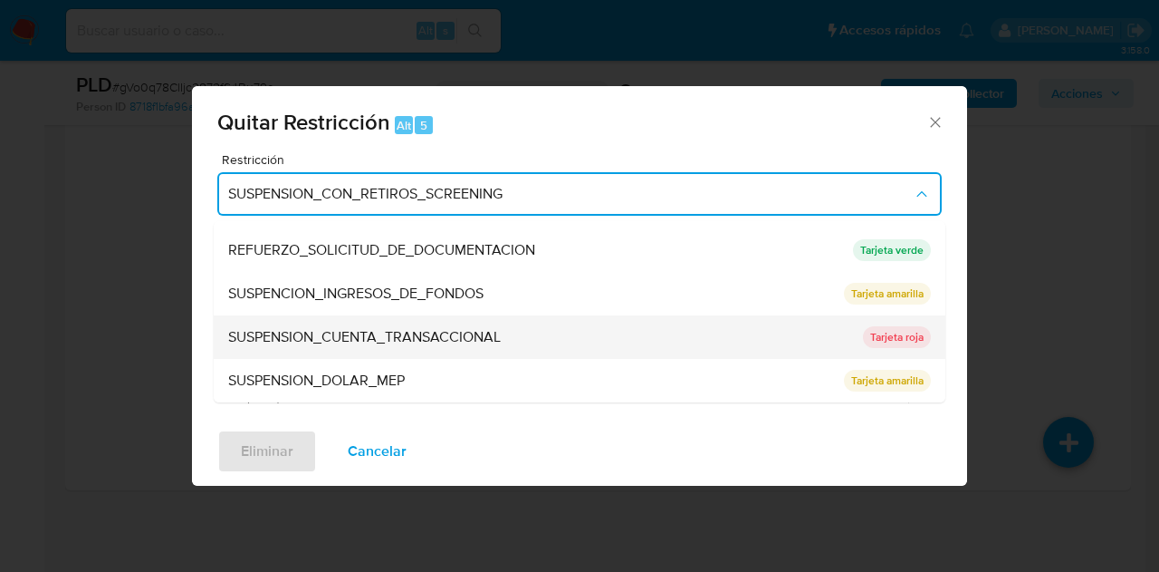
click at [530, 342] on div "SUSPENSION_CUENTA_TRANSACCIONAL" at bounding box center [540, 336] width 624 height 43
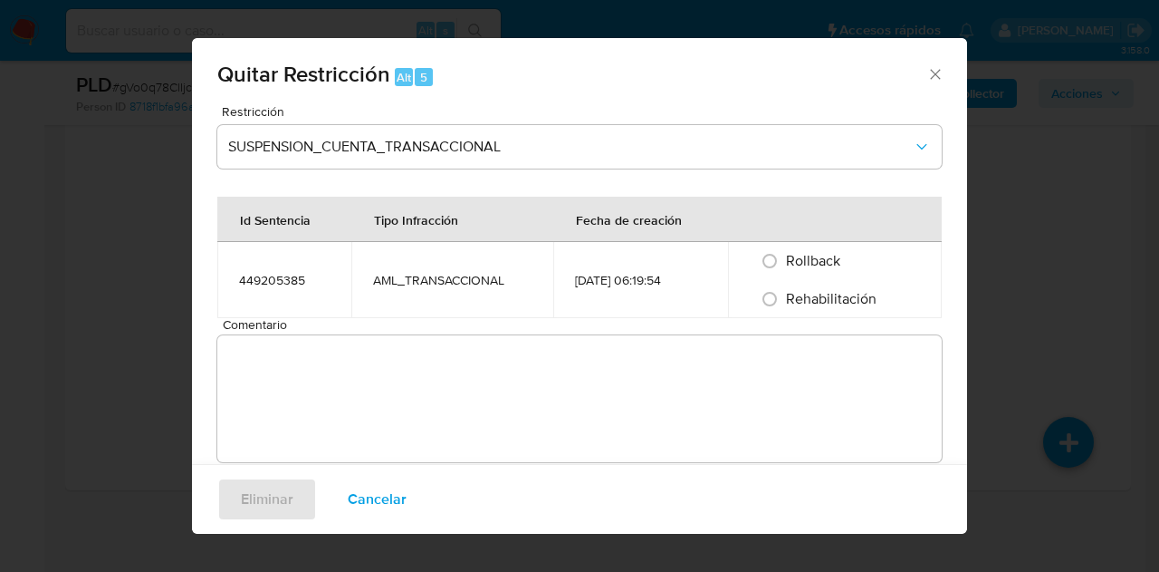
drag, startPoint x: 774, startPoint y: 300, endPoint x: 707, endPoint y: 373, distance: 99.4
click at [772, 300] on input "Rehabilitación" at bounding box center [769, 298] width 29 height 29
radio input "true"
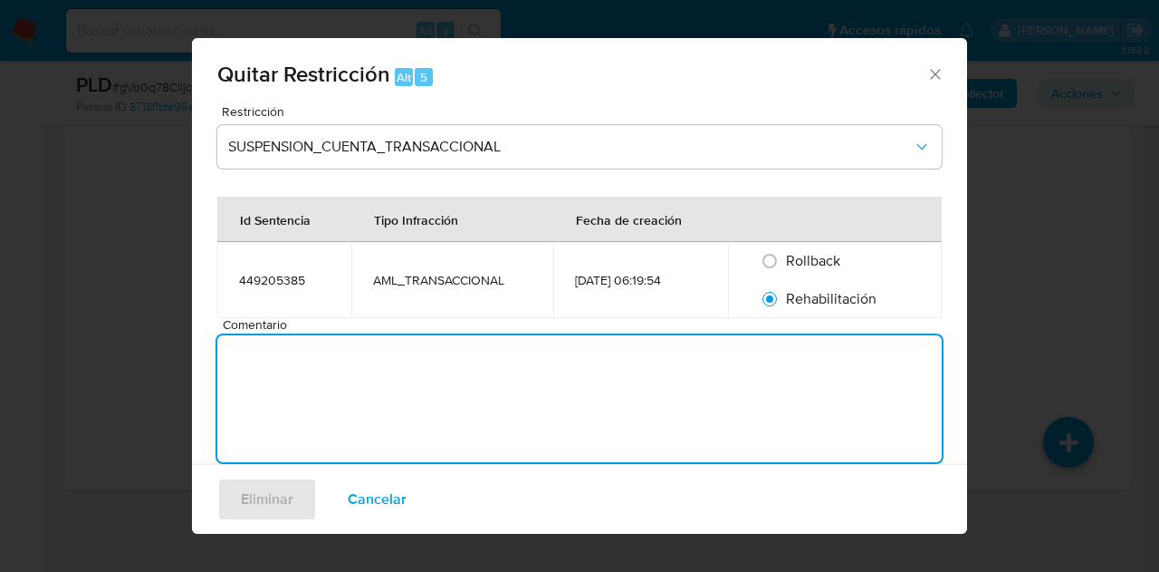
click at [706, 375] on textarea "Comentario" at bounding box center [579, 398] width 725 height 127
type textarea "AML"
click at [245, 505] on span "Eliminar" at bounding box center [267, 499] width 53 height 40
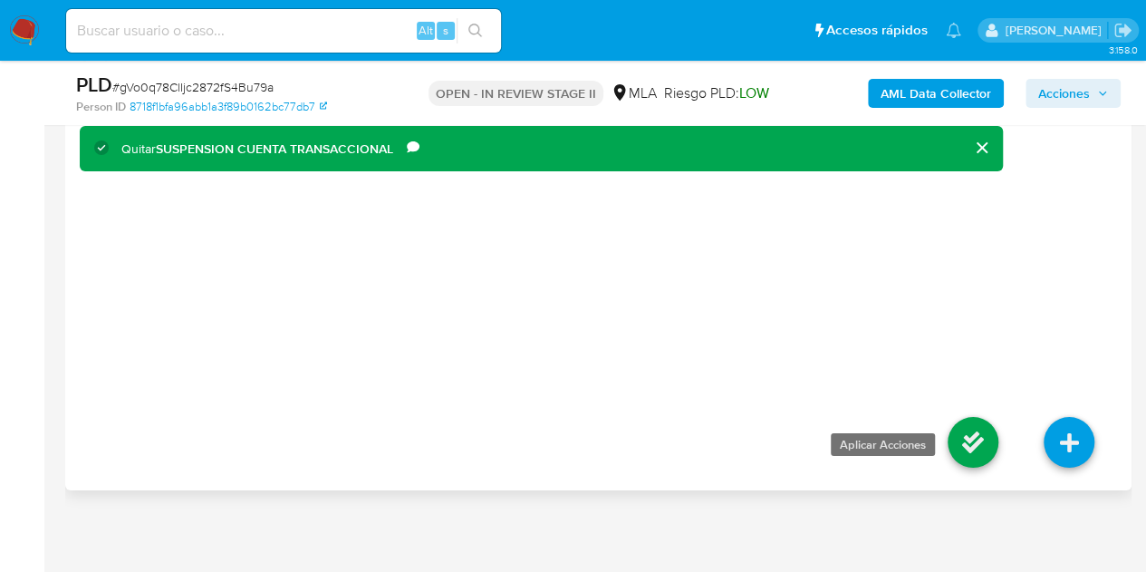
click at [964, 427] on icon at bounding box center [972, 442] width 51 height 51
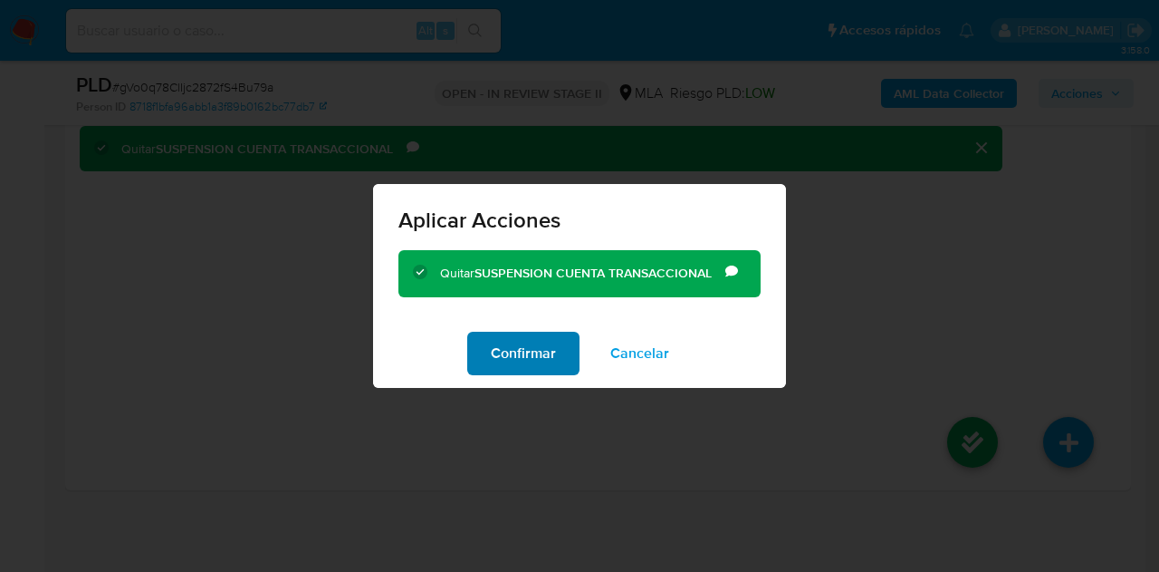
click at [522, 341] on span "Confirmar" at bounding box center [523, 353] width 65 height 40
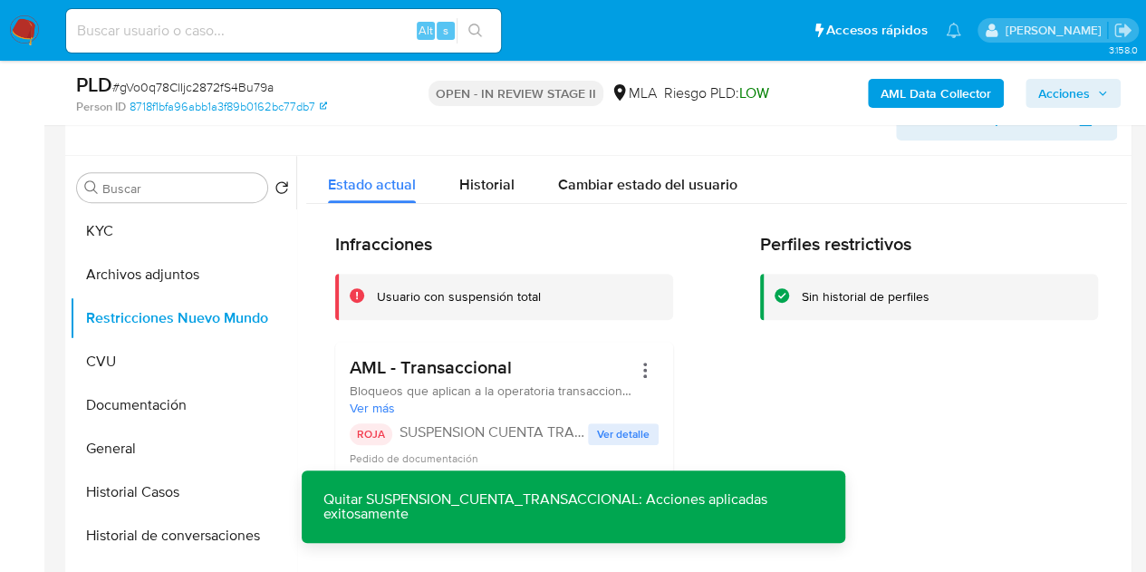
scroll to position [366, 0]
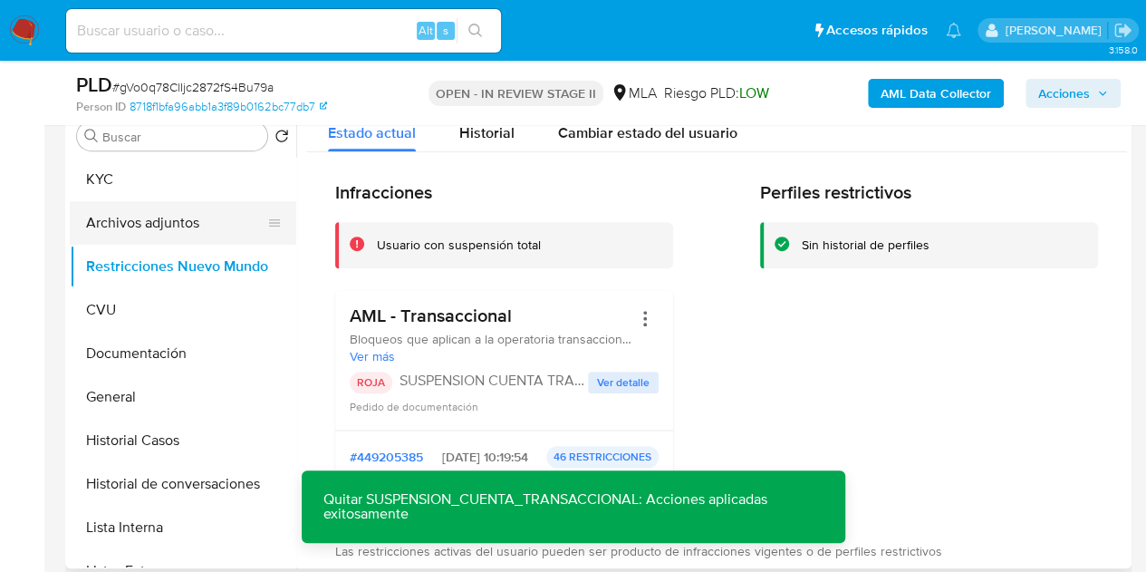
click at [139, 230] on button "Archivos adjuntos" at bounding box center [176, 222] width 212 height 43
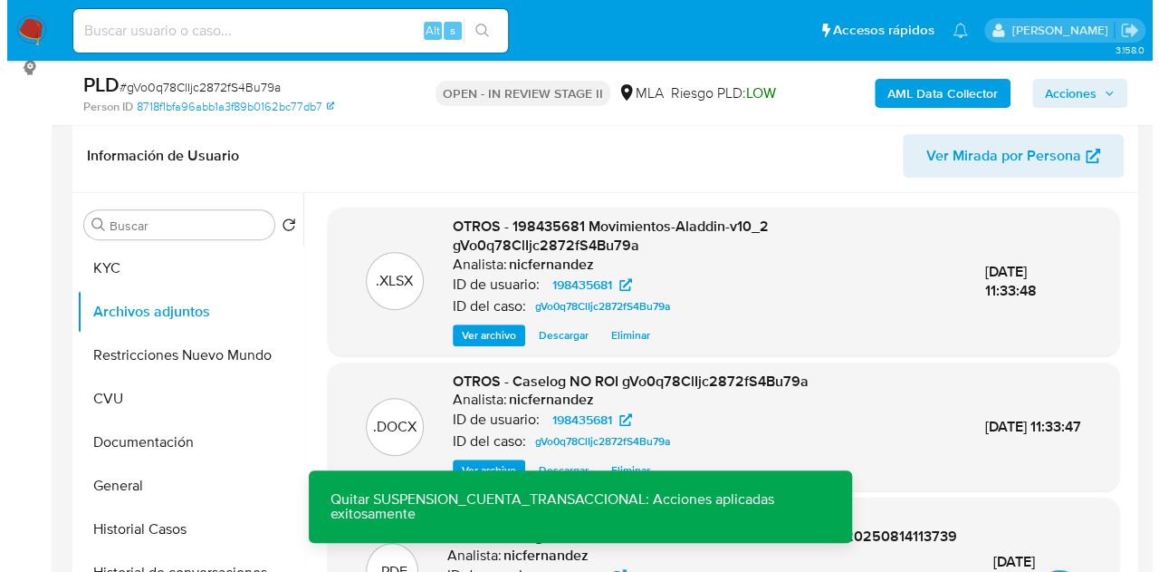
scroll to position [330, 0]
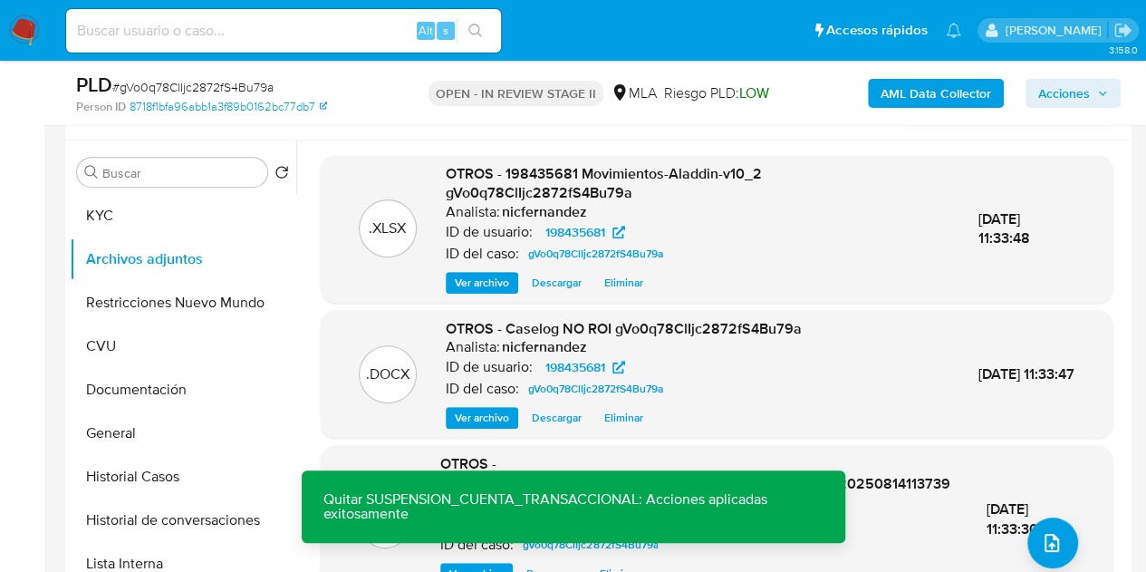
click at [467, 421] on span "Ver archivo" at bounding box center [482, 418] width 54 height 18
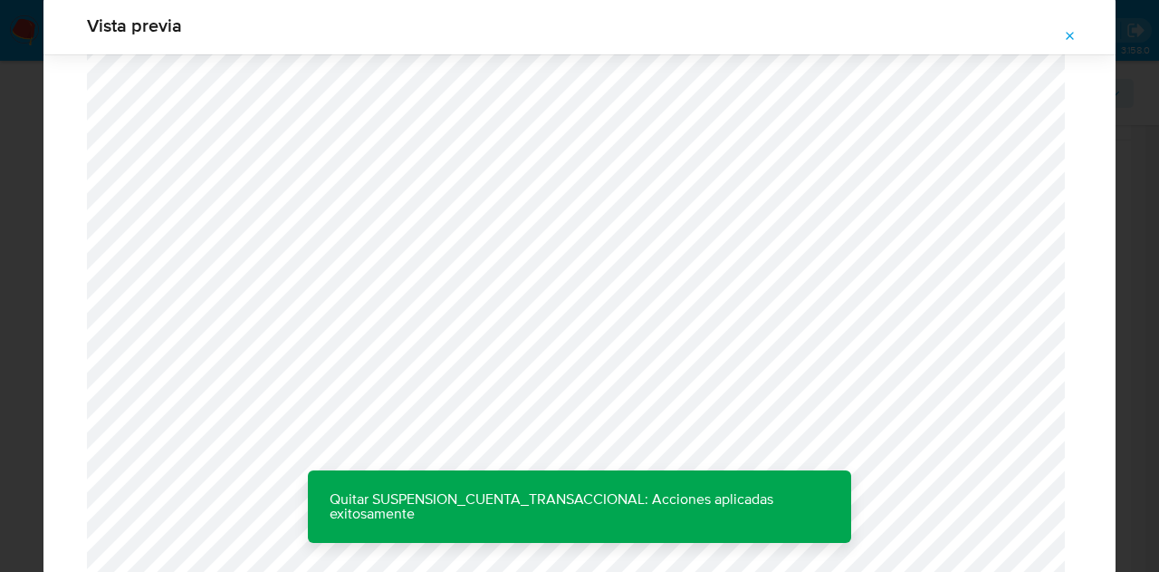
scroll to position [1873, 0]
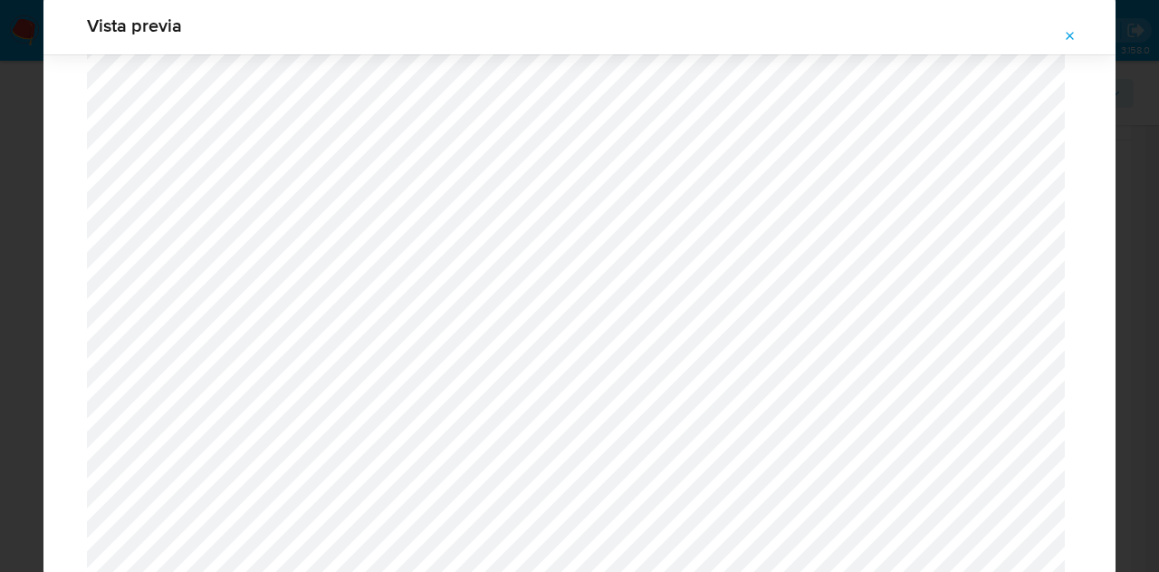
click at [1063, 34] on icon "Attachment preview" at bounding box center [1070, 36] width 14 height 14
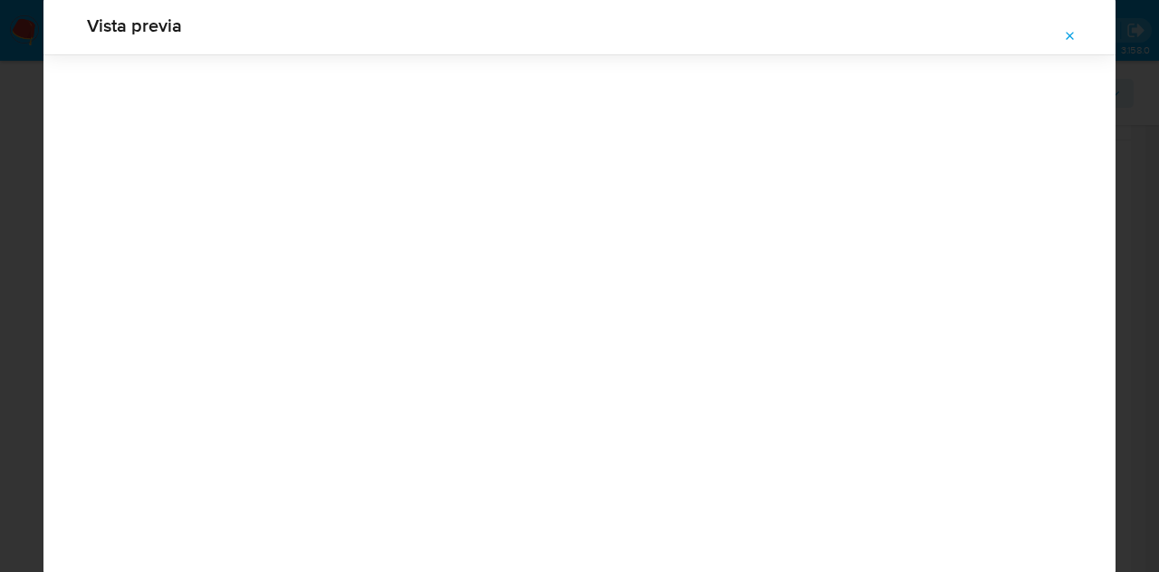
scroll to position [58, 0]
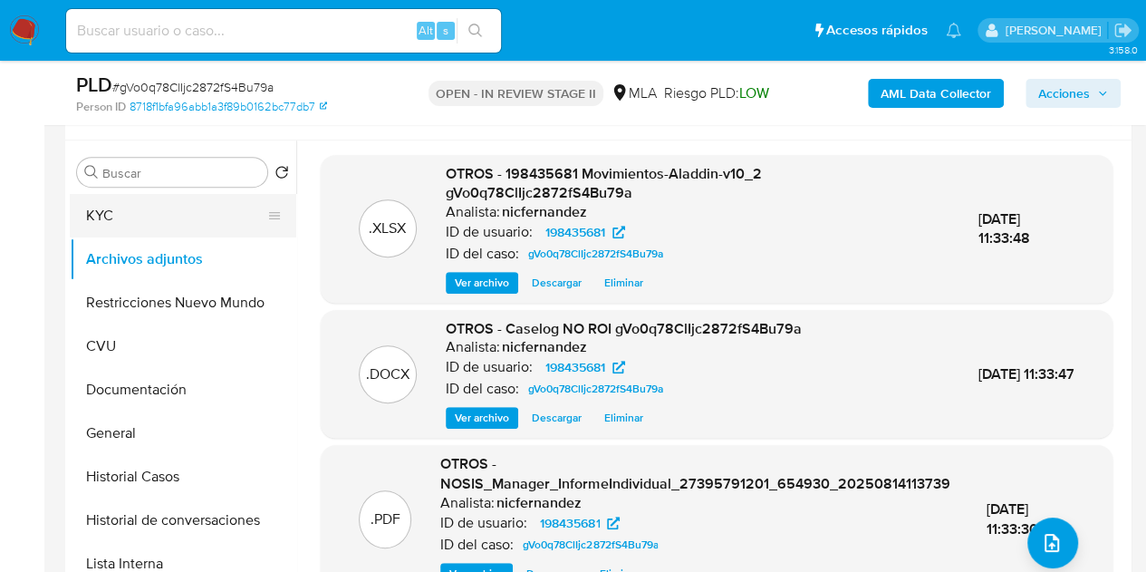
click at [144, 218] on button "KYC" at bounding box center [176, 215] width 212 height 43
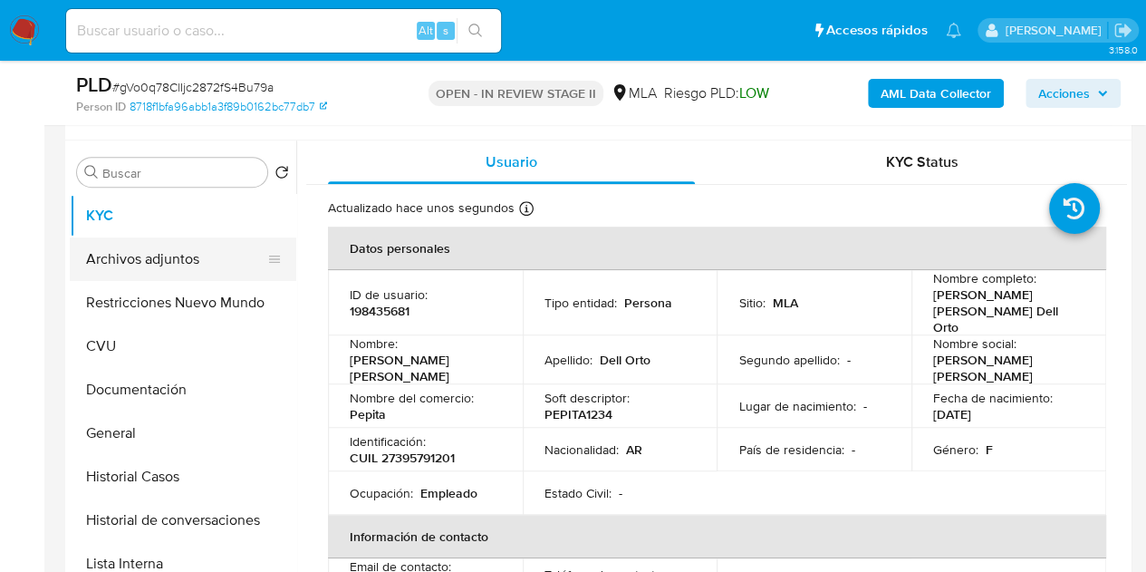
click at [146, 259] on button "Archivos adjuntos" at bounding box center [176, 258] width 212 height 43
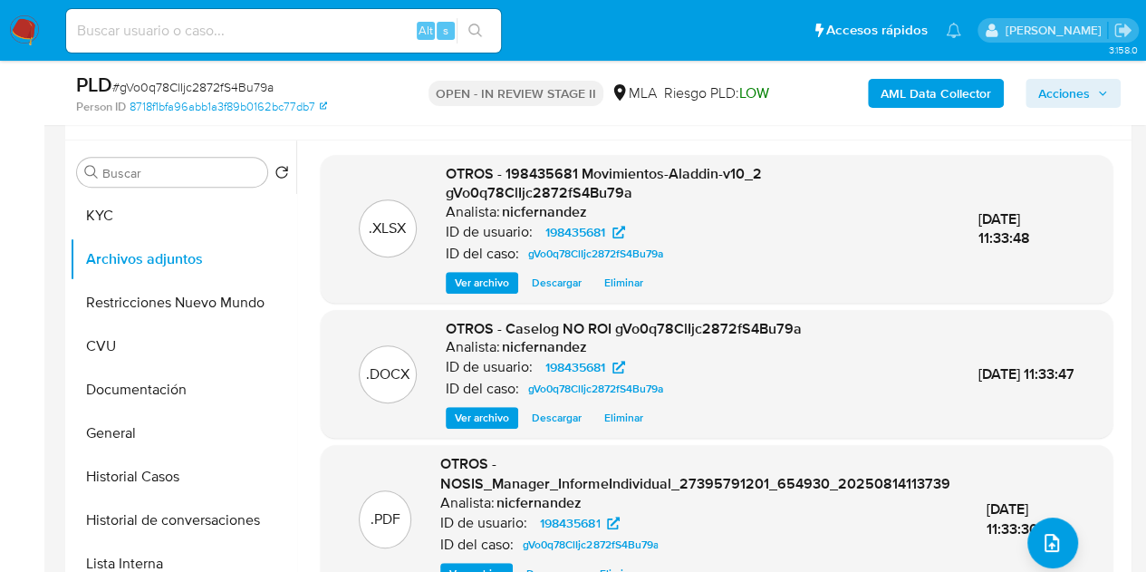
click at [441, 340] on div ".DOCX OTROS - Caselog NO ROI gVo0q78ClIjc2872fS4Bu79a Analista: nicfernandez ID…" at bounding box center [717, 374] width 774 height 111
drag, startPoint x: 475, startPoint y: 408, endPoint x: 496, endPoint y: 403, distance: 22.2
click at [473, 409] on span "Ver archivo" at bounding box center [482, 418] width 54 height 18
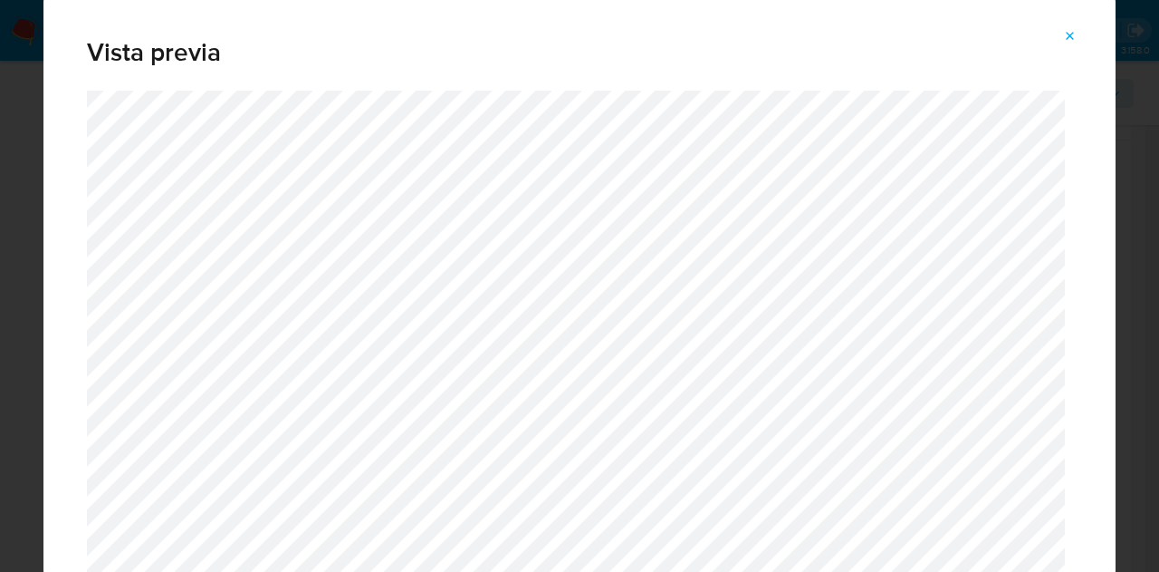
click at [1118, 50] on div "Vista previa" at bounding box center [579, 286] width 1159 height 572
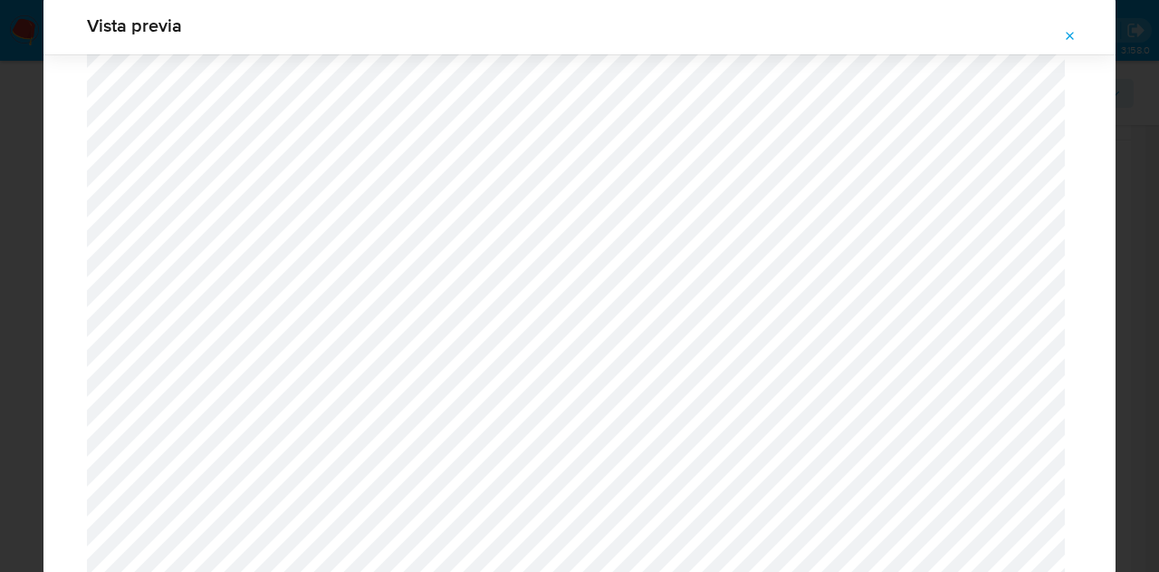
scroll to position [2386, 0]
click at [1060, 30] on button "Attachment preview" at bounding box center [1071, 36] width 40 height 29
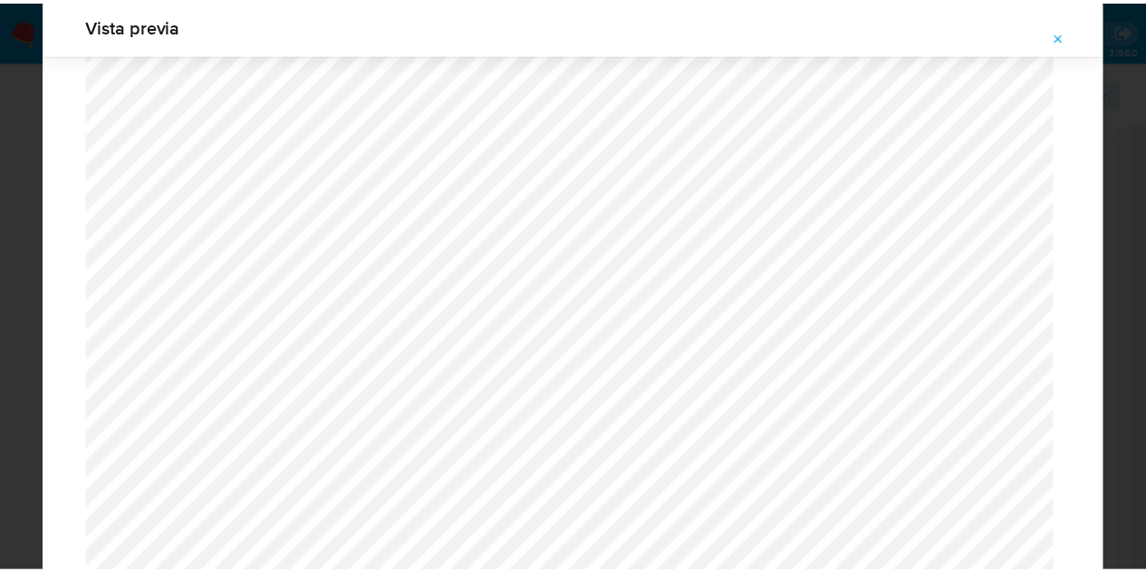
scroll to position [58, 0]
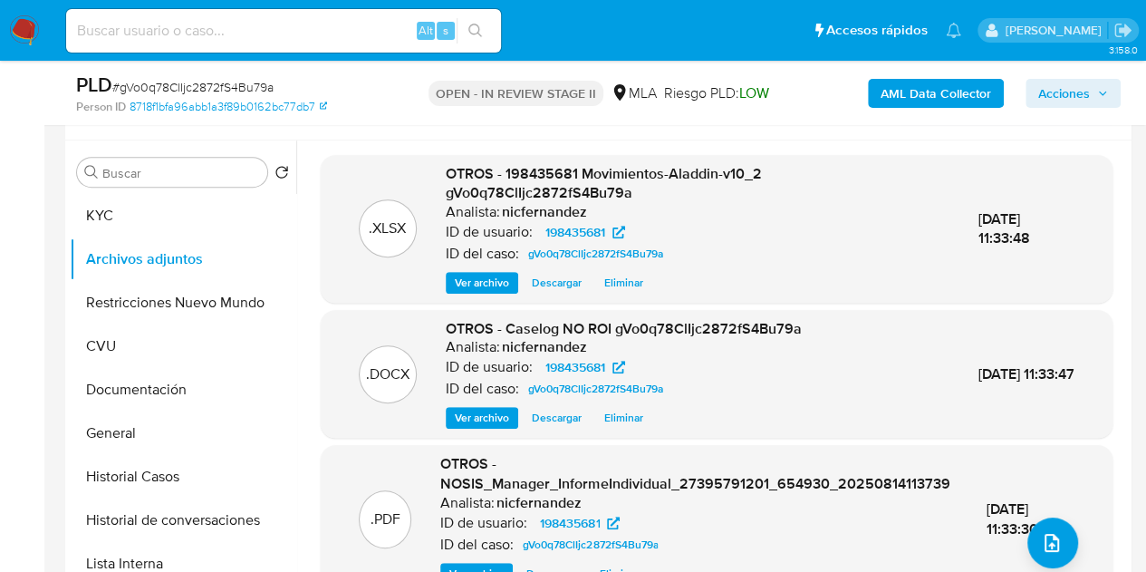
drag, startPoint x: 465, startPoint y: 225, endPoint x: 533, endPoint y: 207, distance: 70.1
click at [465, 225] on p "ID de usuario:" at bounding box center [489, 232] width 87 height 18
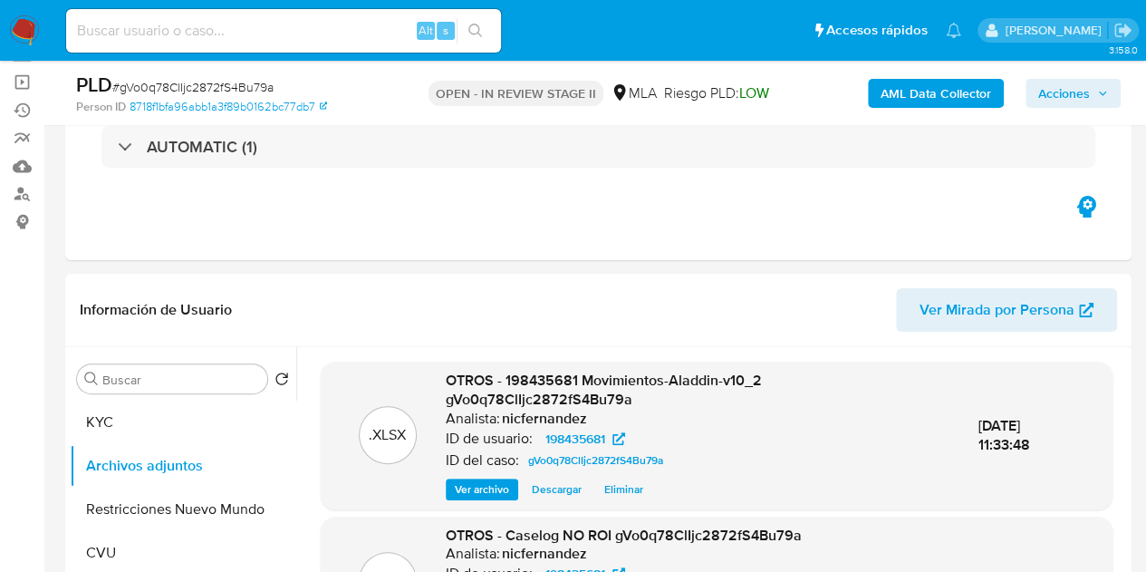
click at [1042, 104] on span "Acciones" at bounding box center [1064, 93] width 52 height 29
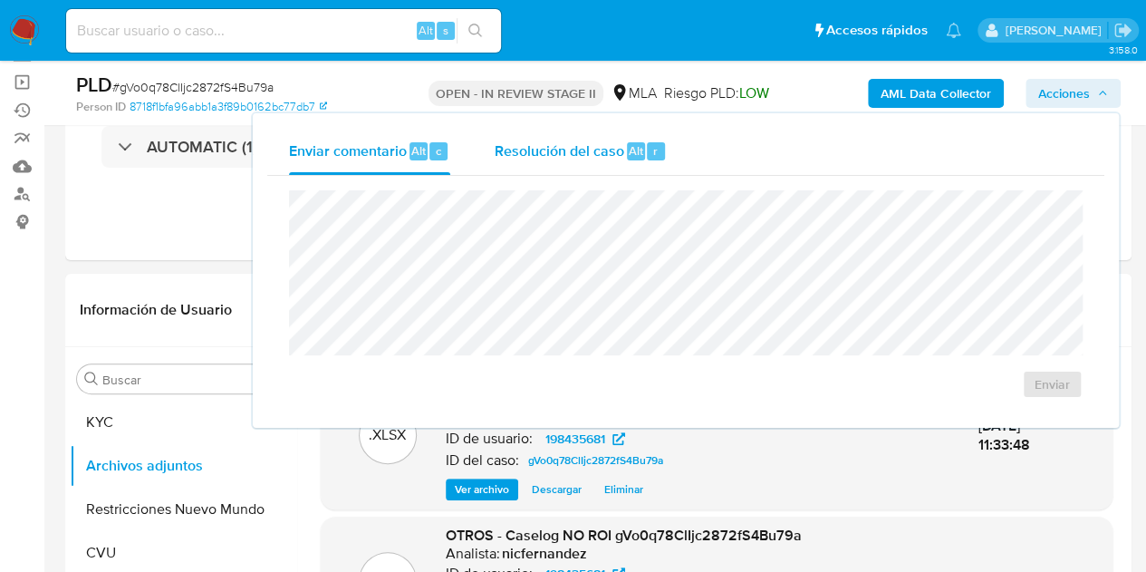
click at [536, 147] on span "Resolución del caso" at bounding box center [559, 149] width 130 height 21
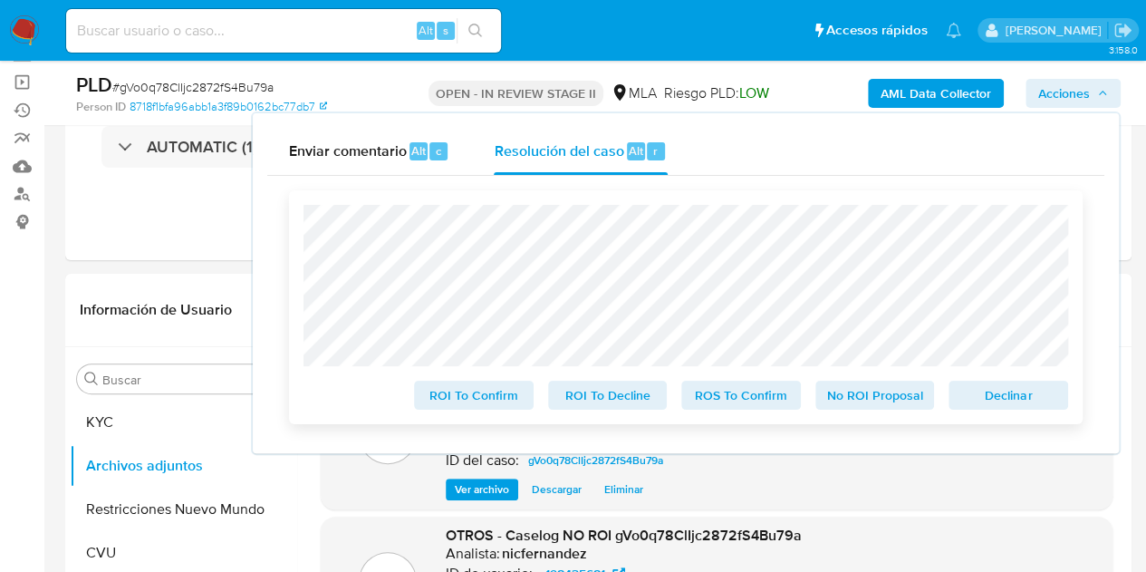
click at [856, 395] on span "No ROI Proposal" at bounding box center [875, 394] width 94 height 25
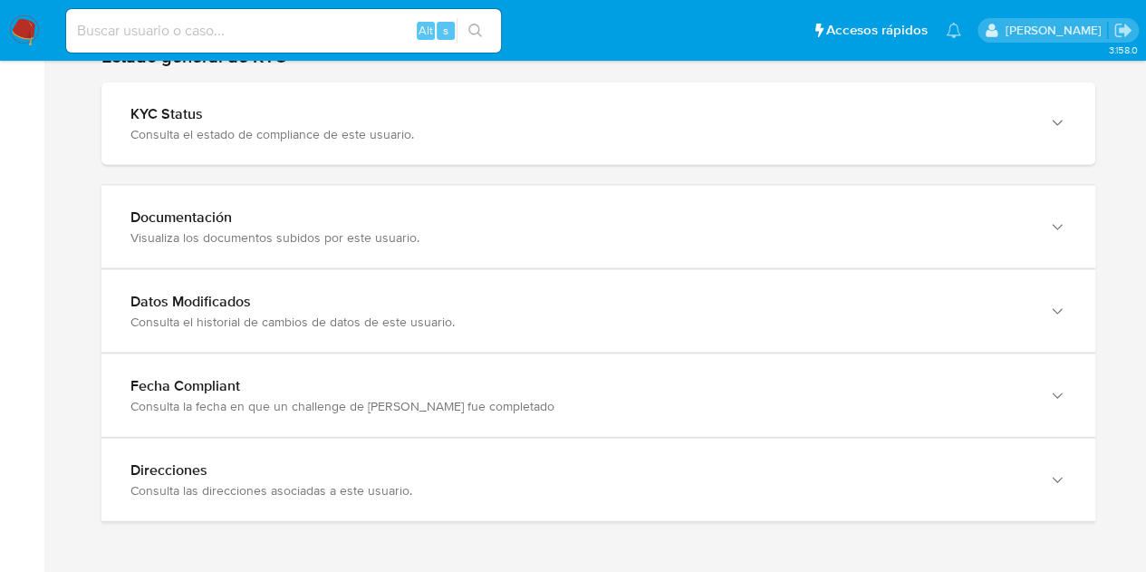
scroll to position [1836, 0]
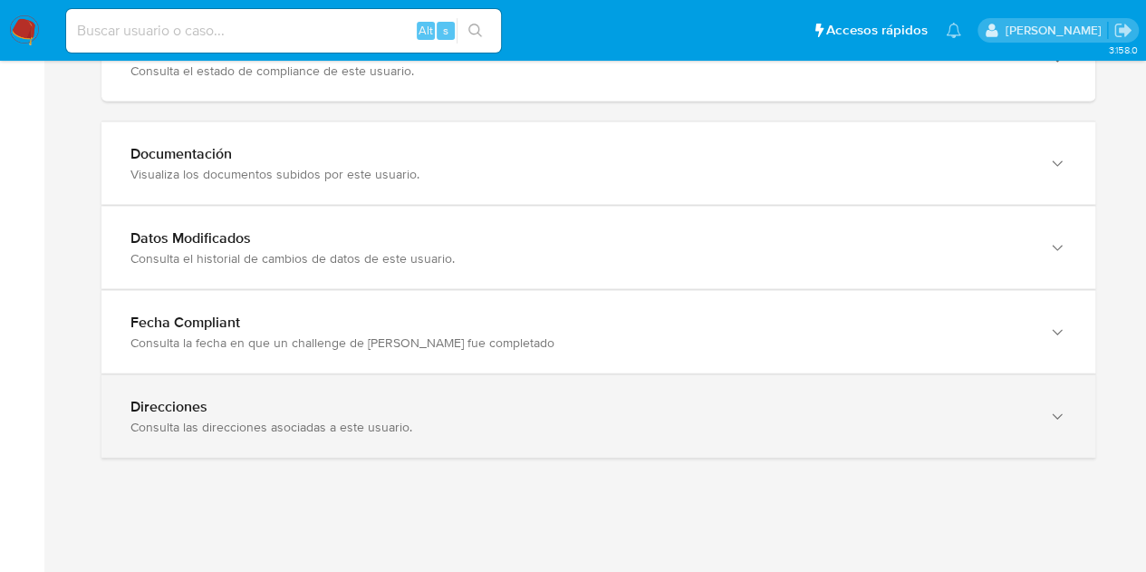
click at [1045, 426] on div "button" at bounding box center [1055, 416] width 22 height 37
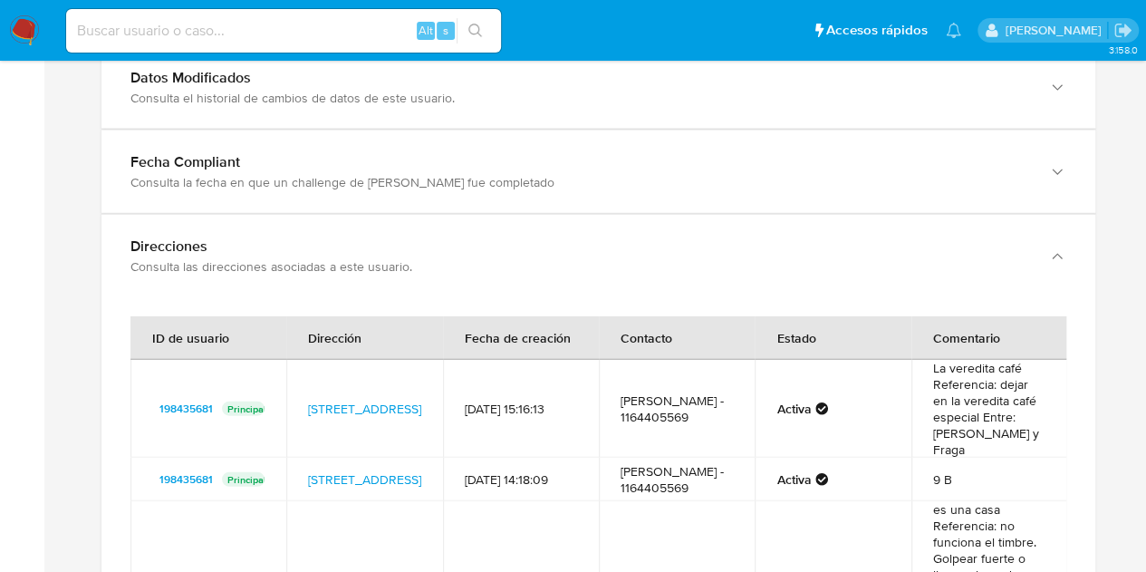
scroll to position [2091, 0]
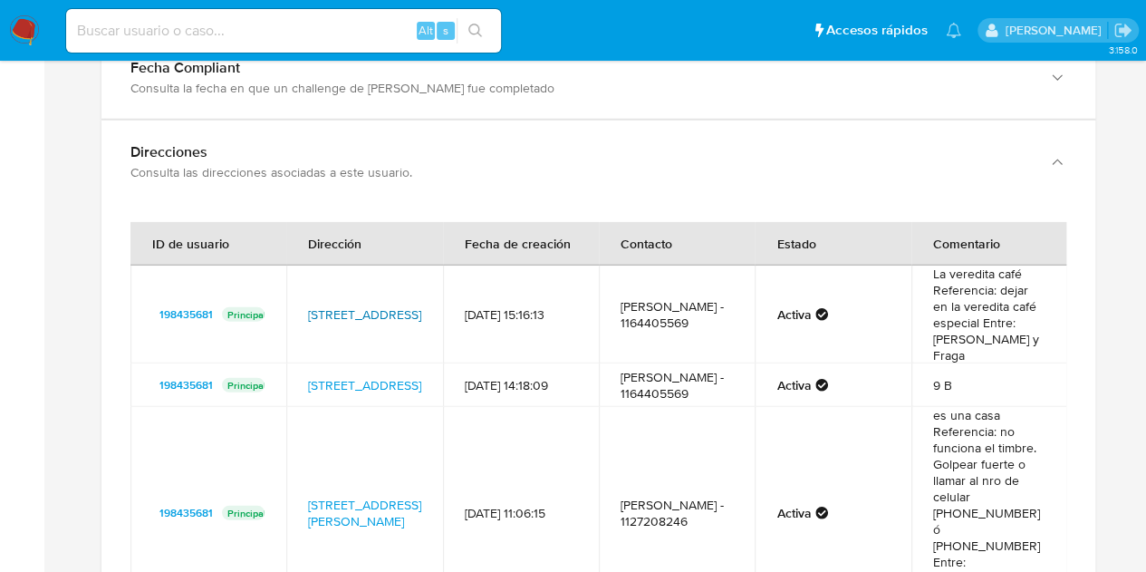
click at [358, 305] on link "Avenida Chorroarin 1239, Villa Ortúzar, Capital Federal, 1427, Argentina 1239" at bounding box center [364, 314] width 113 height 18
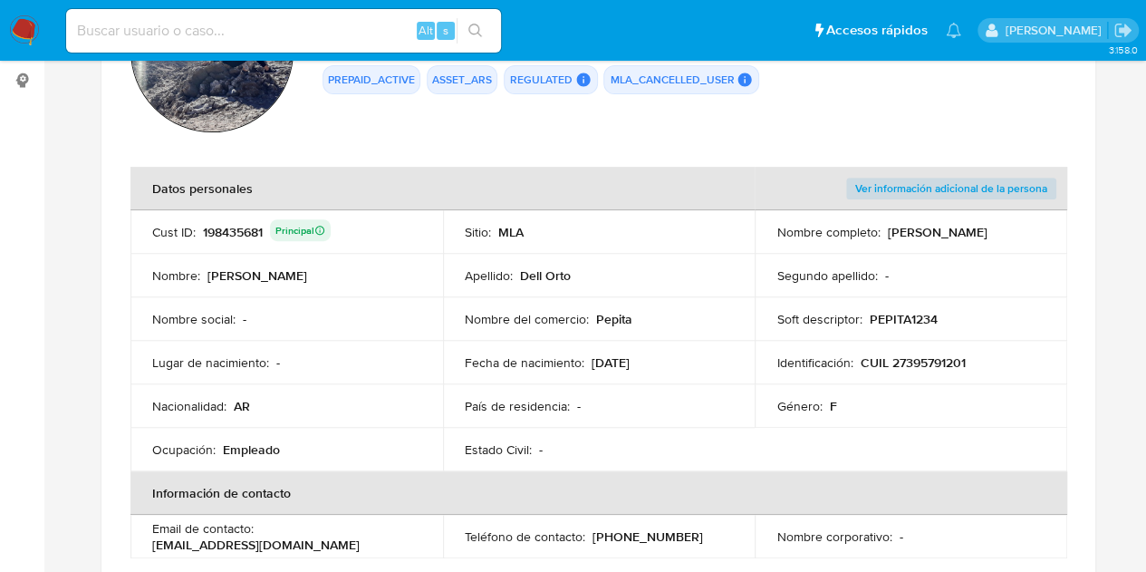
scroll to position [268, 0]
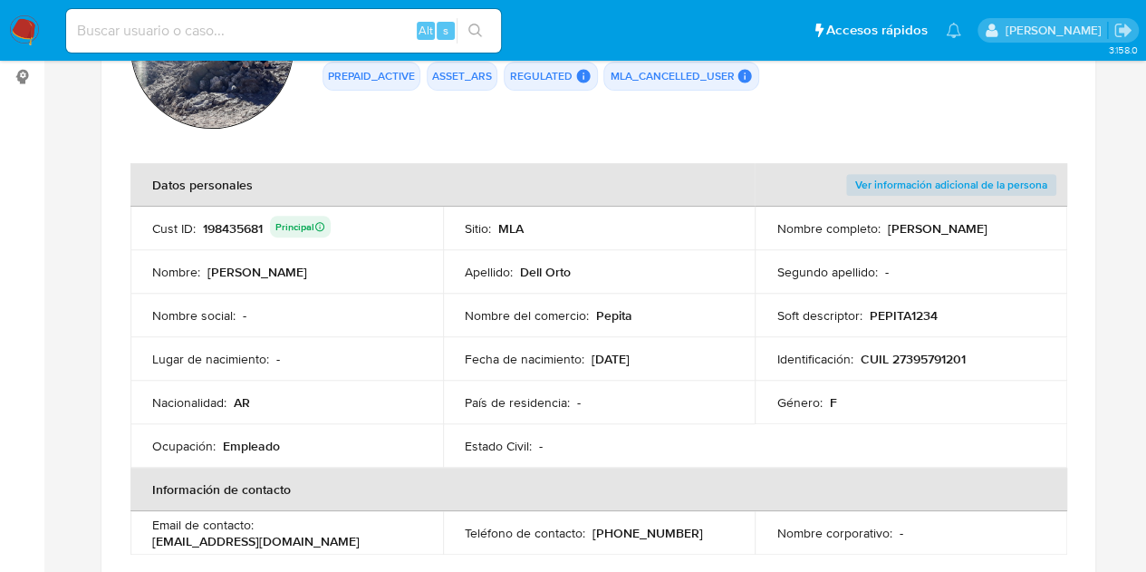
click at [902, 358] on p "CUIL 27395791201" at bounding box center [912, 359] width 105 height 16
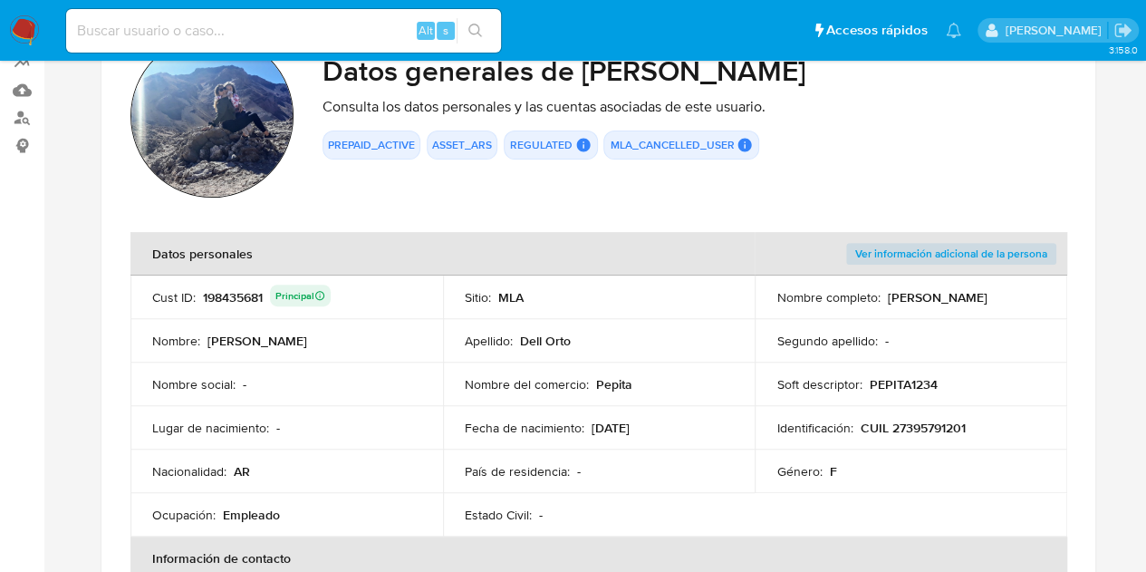
scroll to position [74, 0]
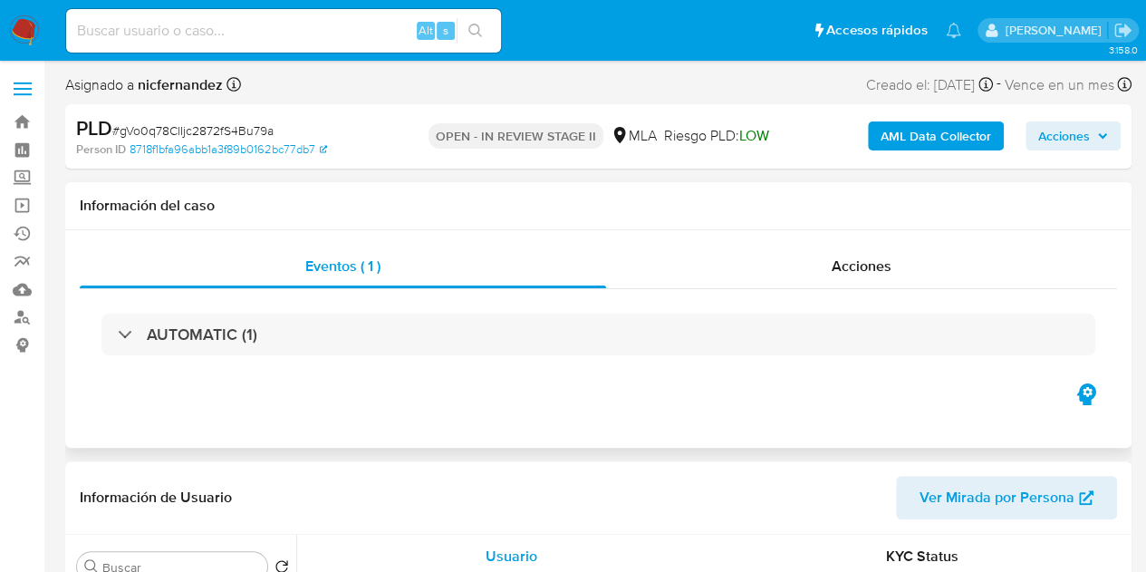
select select "10"
click at [22, 317] on link "Buscador de personas" at bounding box center [108, 317] width 216 height 28
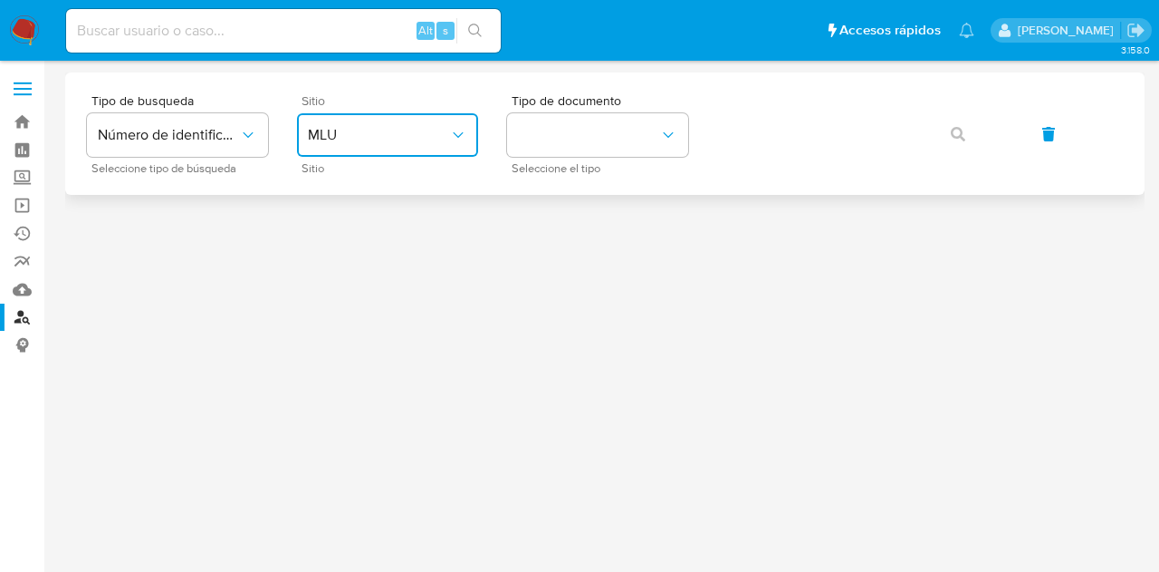
click at [396, 146] on button "MLU" at bounding box center [387, 134] width 181 height 43
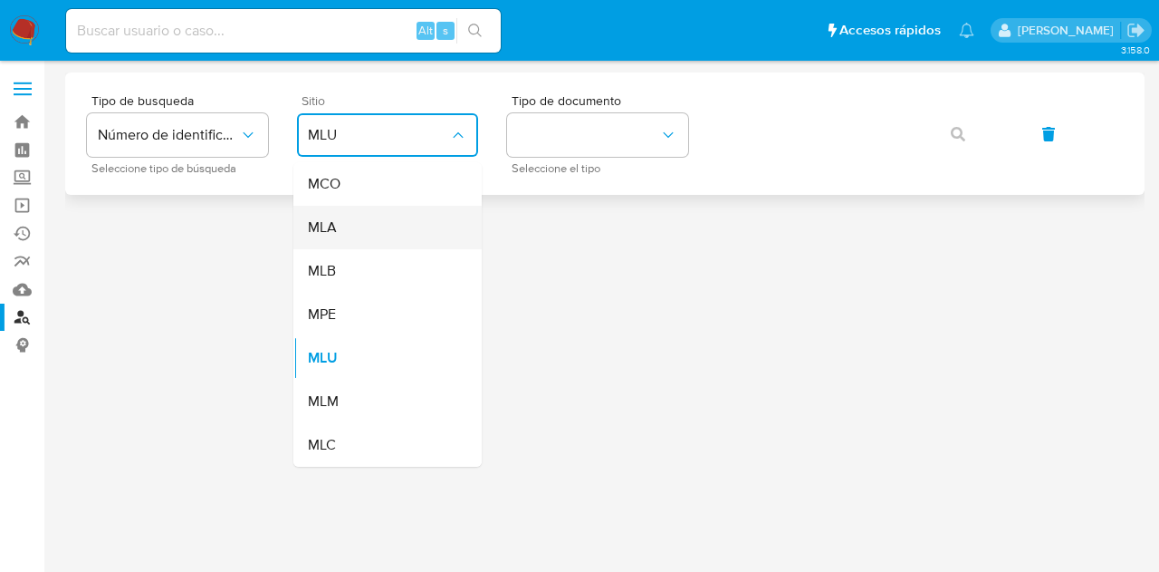
click at [417, 233] on div "MLA" at bounding box center [382, 227] width 149 height 43
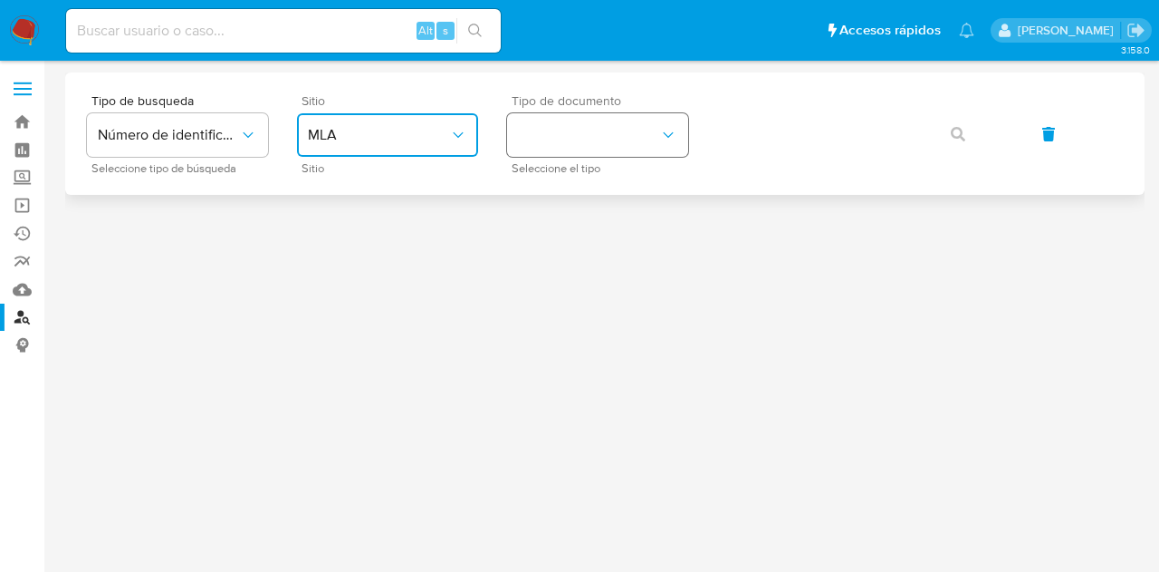
click at [563, 145] on button "identificationType" at bounding box center [597, 134] width 181 height 43
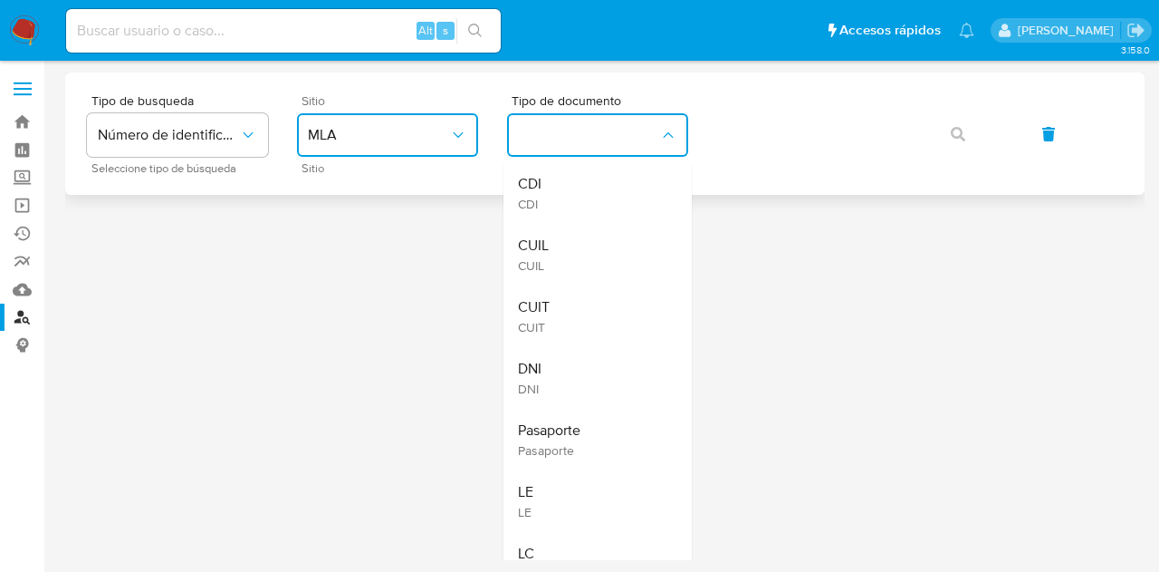
drag, startPoint x: 607, startPoint y: 250, endPoint x: 774, endPoint y: 166, distance: 186.7
click at [614, 245] on div "CUIL CUIL" at bounding box center [592, 255] width 149 height 62
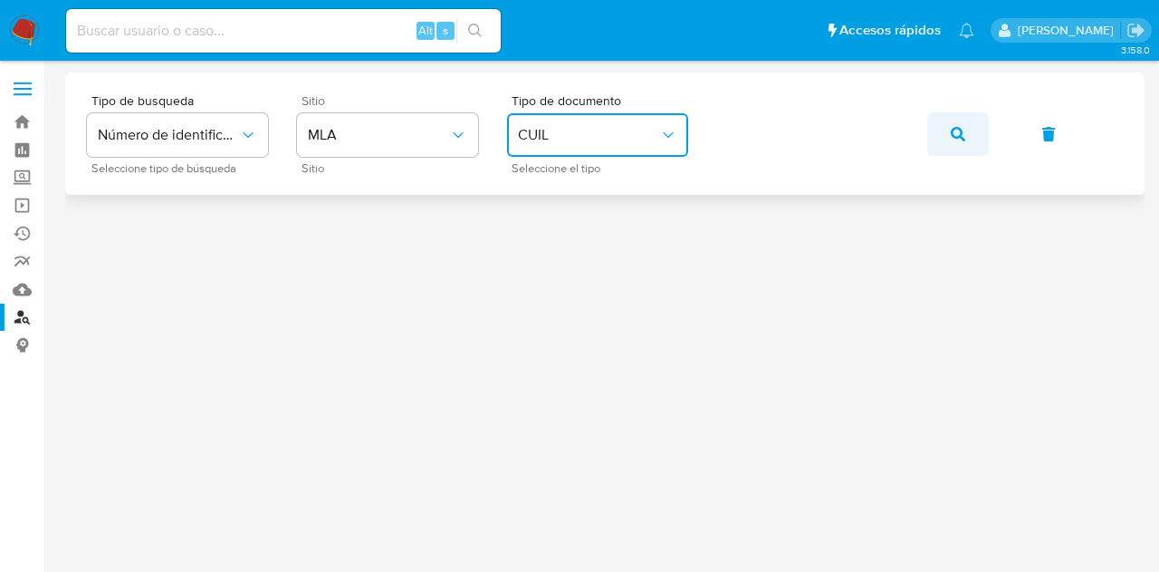
click at [956, 136] on icon "button" at bounding box center [958, 134] width 14 height 14
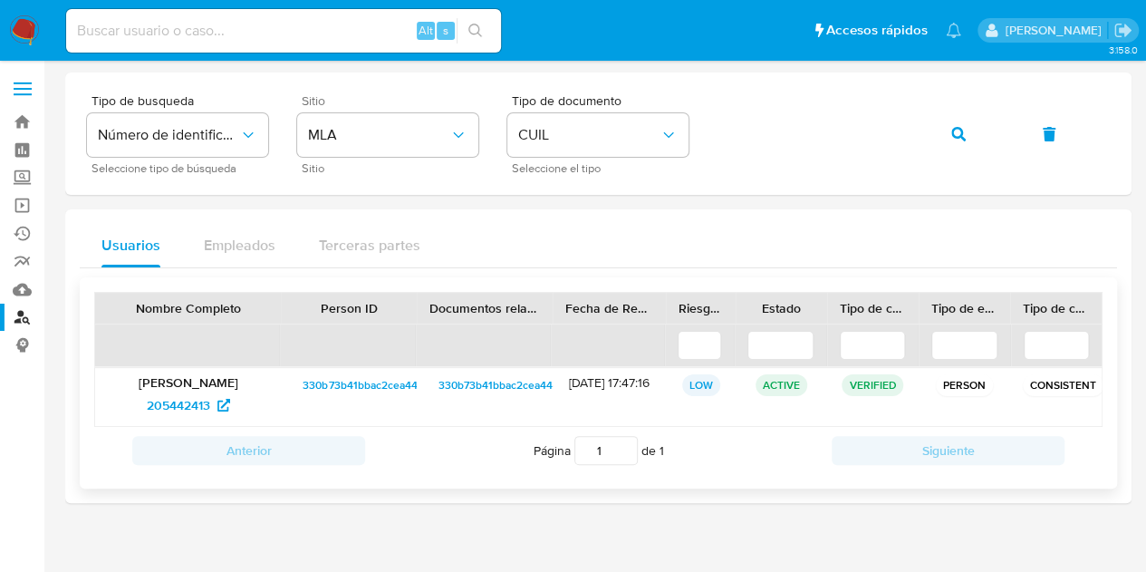
click at [337, 379] on span "330b73b41bbac2cea444f1c63be8dc1c" at bounding box center [397, 385] width 188 height 22
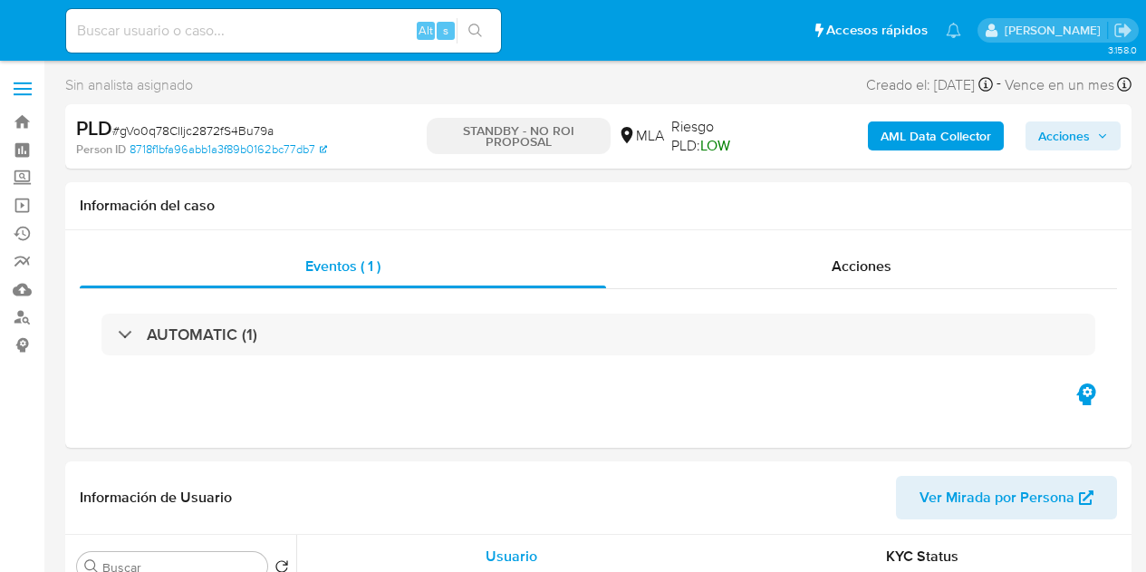
select select "10"
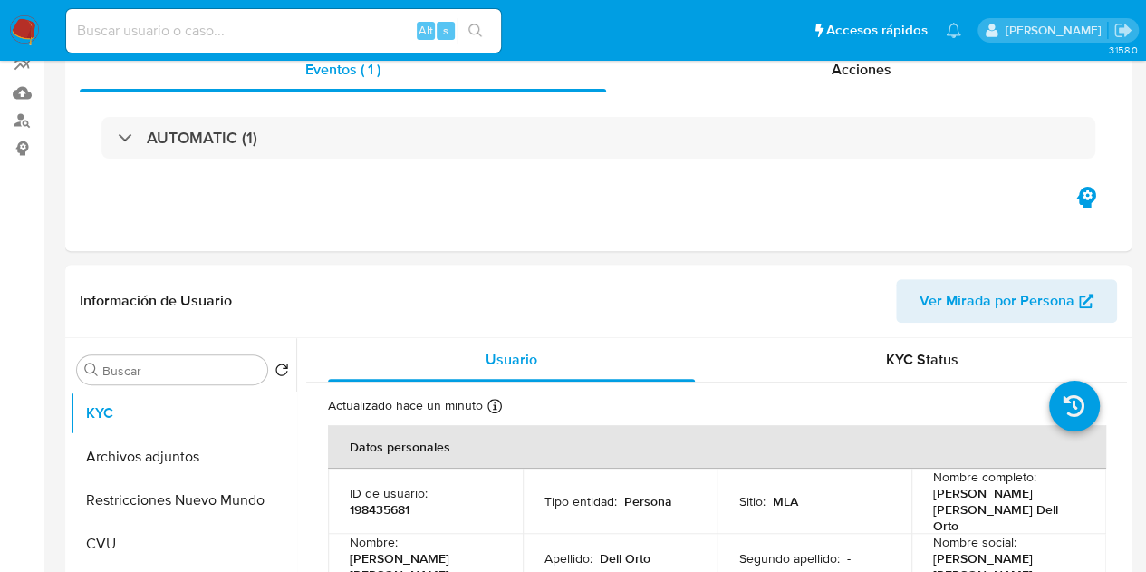
scroll to position [371, 0]
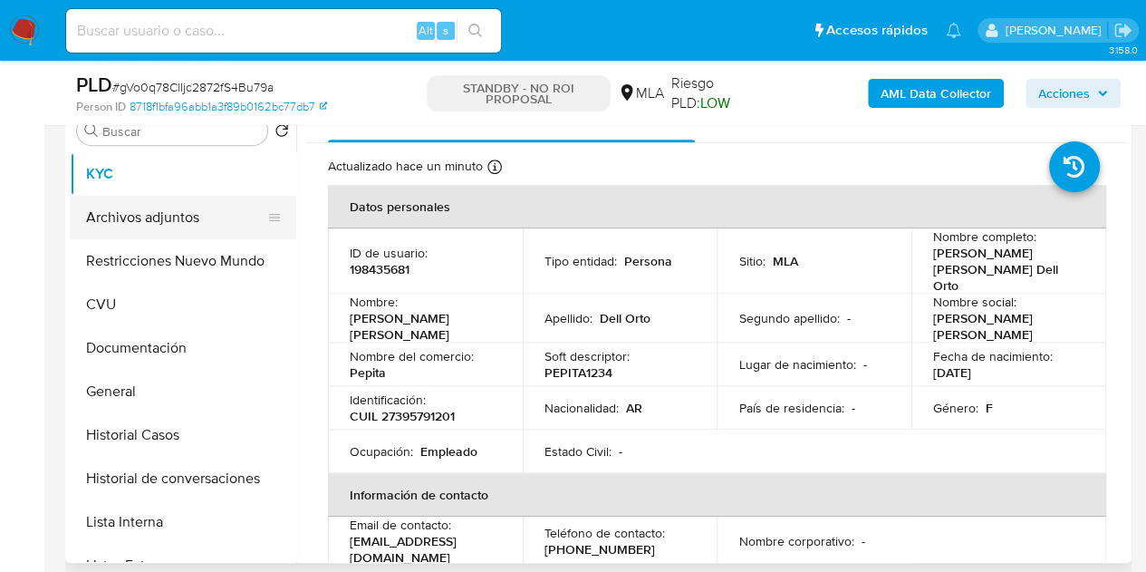
click at [113, 215] on button "Archivos adjuntos" at bounding box center [176, 217] width 212 height 43
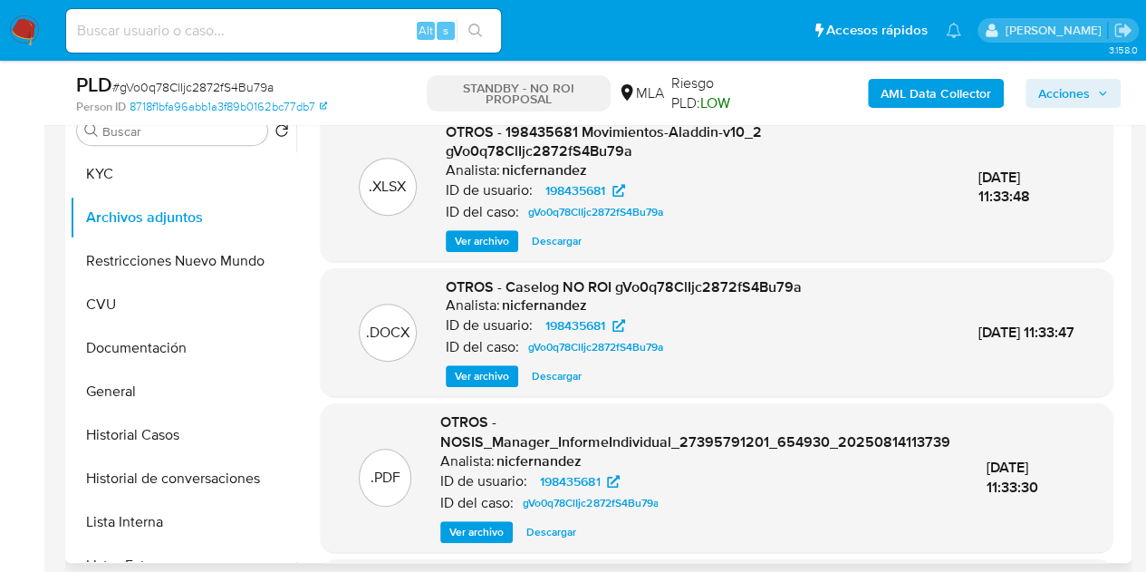
click at [340, 532] on div ".PDF OTROS - NOSIS_Manager_InformeIndividual_27395791201_654930_20250814113739 …" at bounding box center [717, 477] width 774 height 130
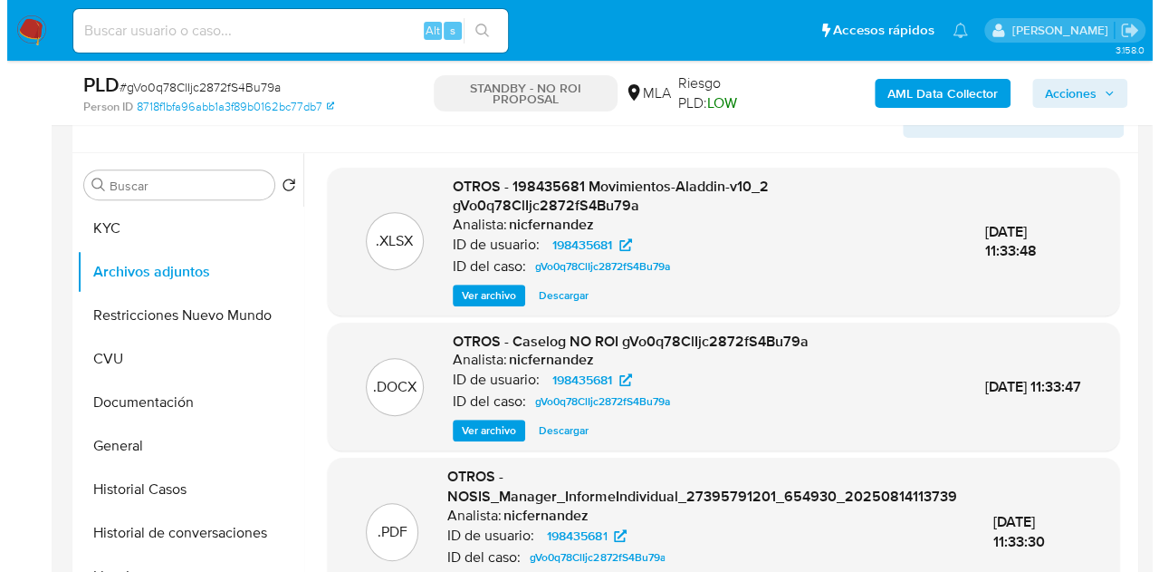
scroll to position [355, 0]
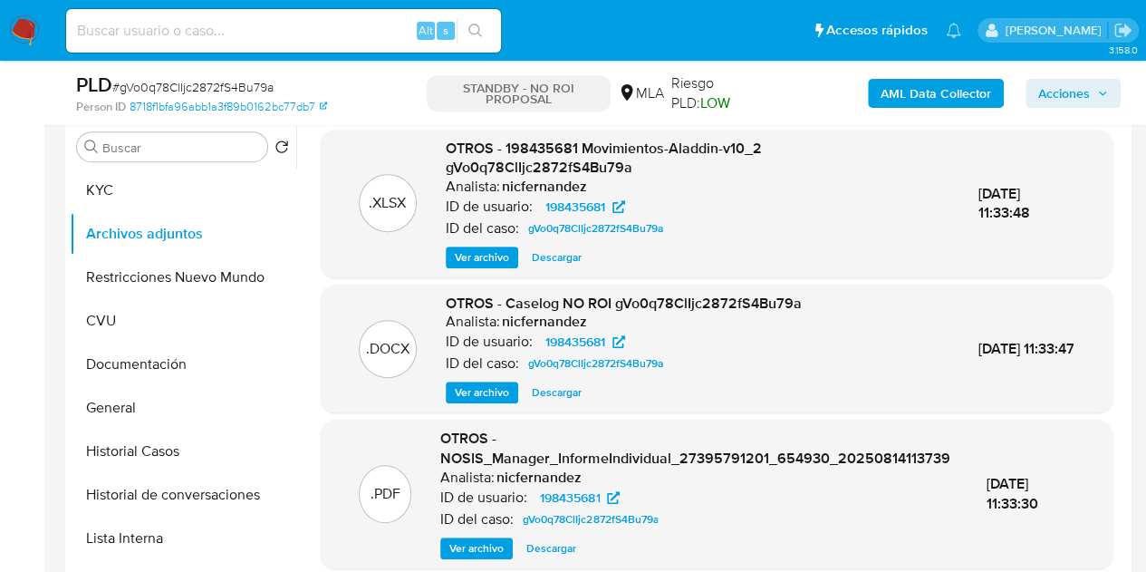
click at [478, 539] on span "Ver archivo" at bounding box center [476, 548] width 54 height 18
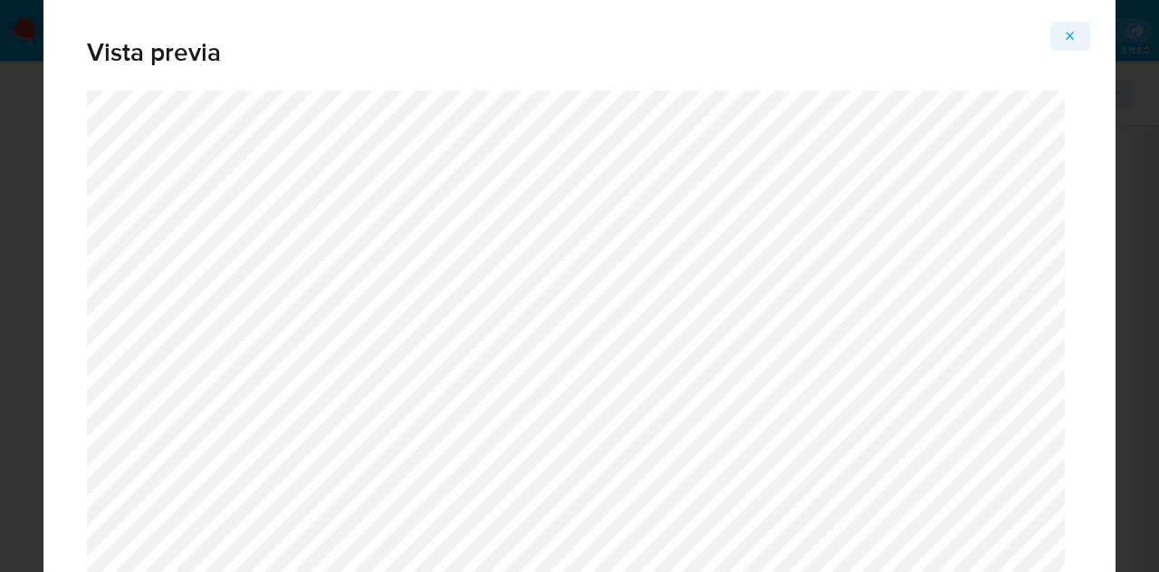
click at [1075, 32] on icon "Attachment preview" at bounding box center [1070, 36] width 14 height 14
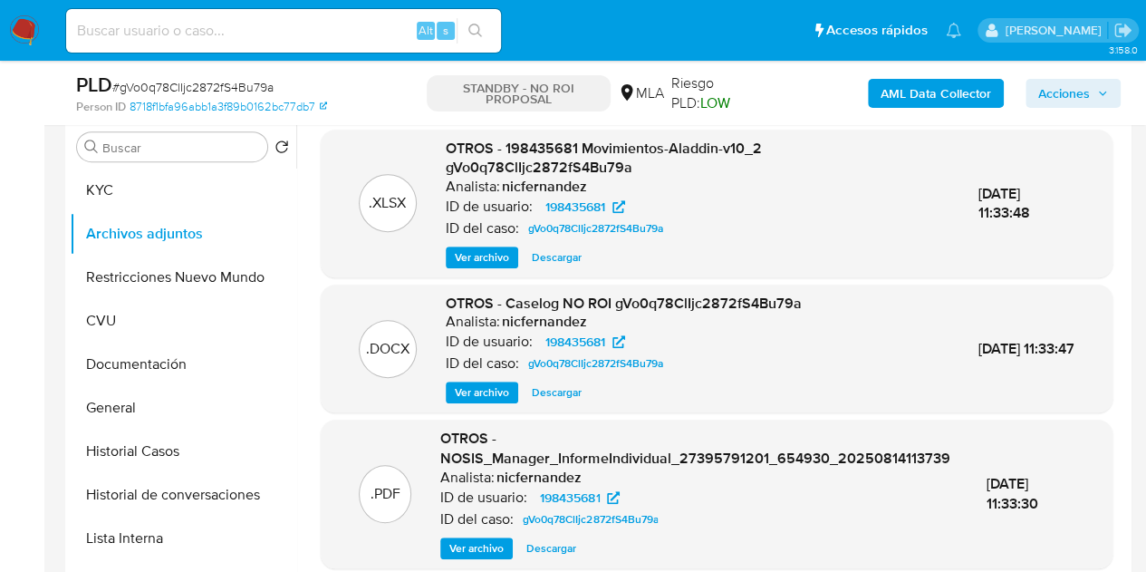
click at [471, 395] on span "Ver archivo" at bounding box center [482, 392] width 54 height 18
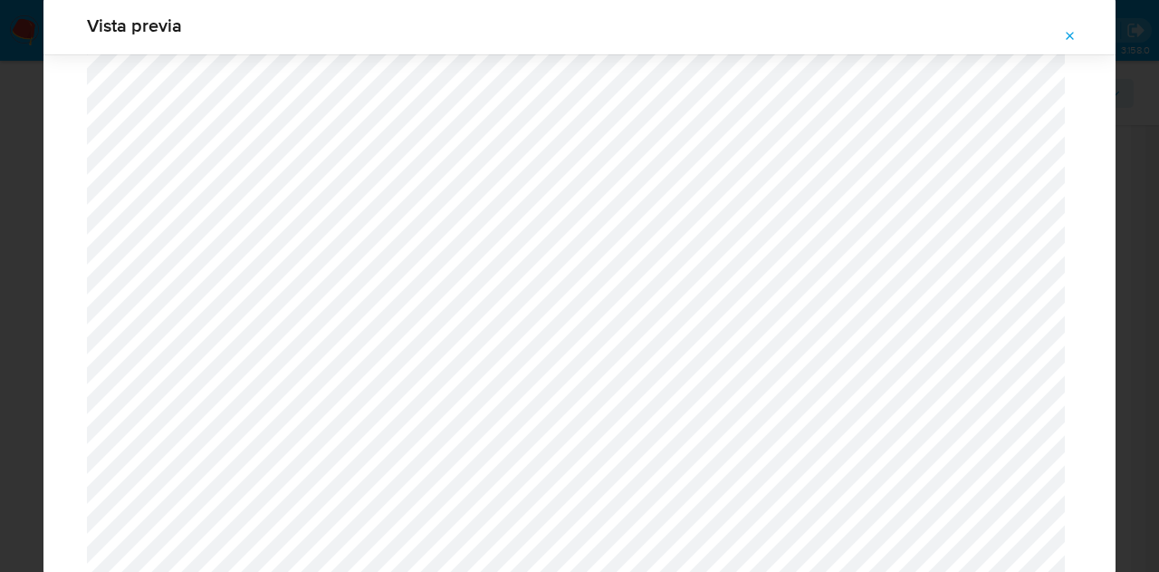
scroll to position [2294, 0]
click at [1077, 24] on span "Attachment preview" at bounding box center [1070, 36] width 14 height 25
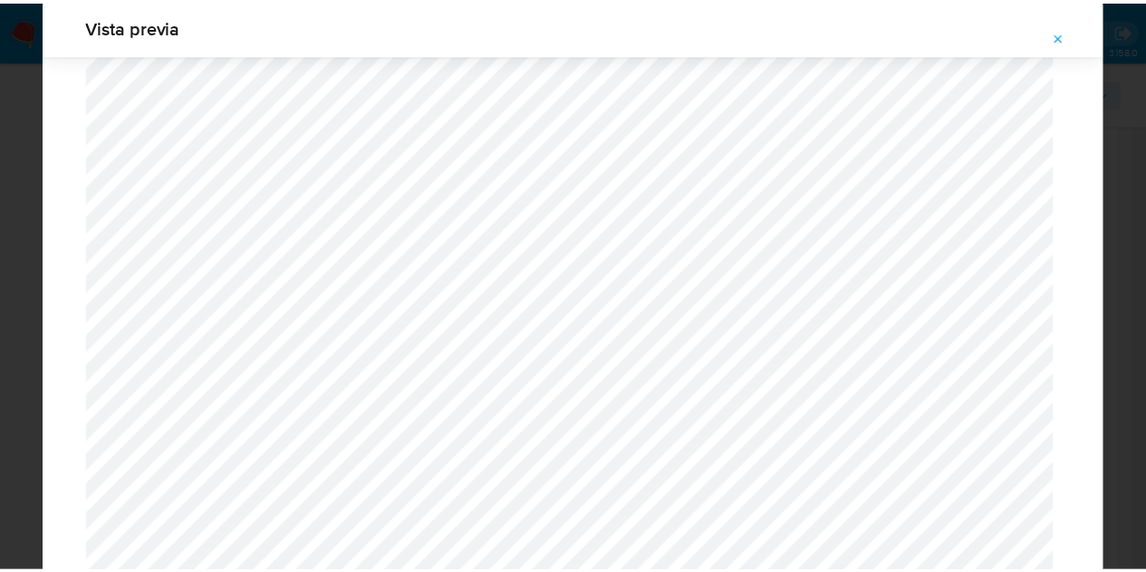
scroll to position [58, 0]
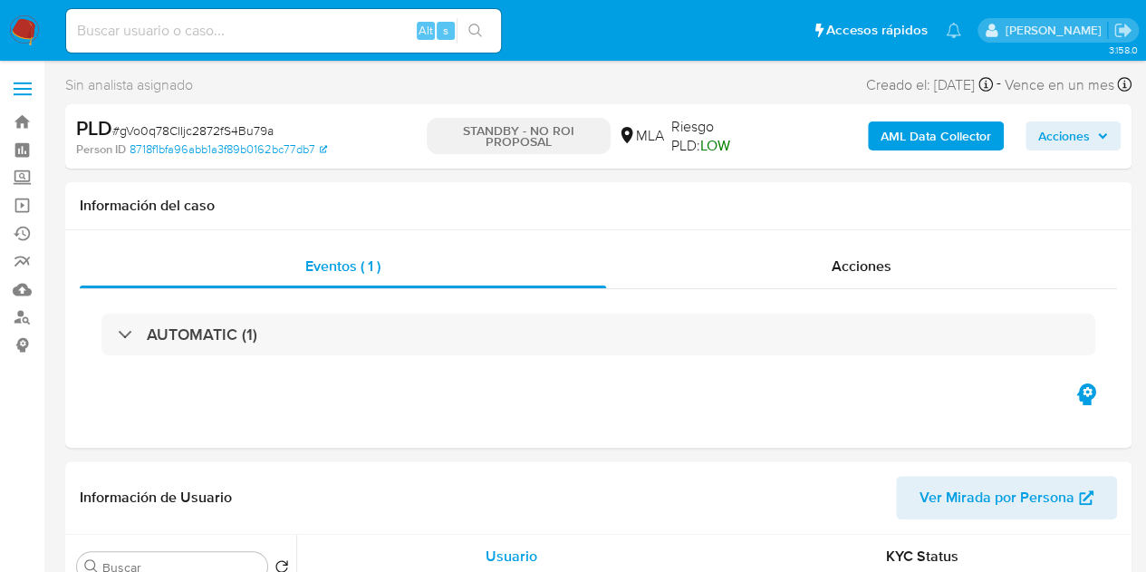
select select "10"
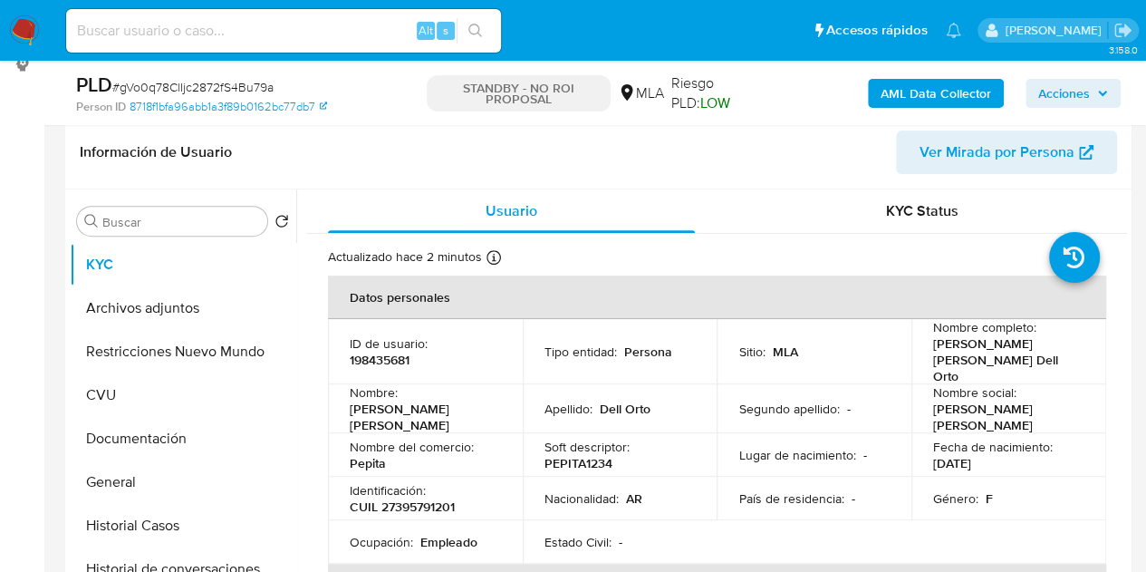
scroll to position [284, 0]
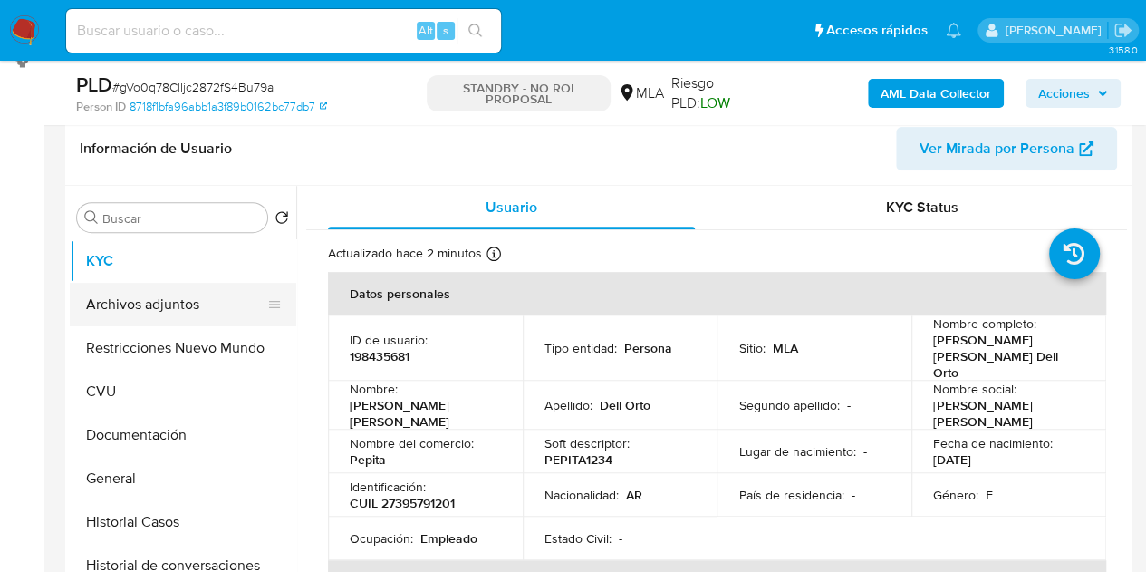
click at [132, 316] on button "Archivos adjuntos" at bounding box center [176, 304] width 212 height 43
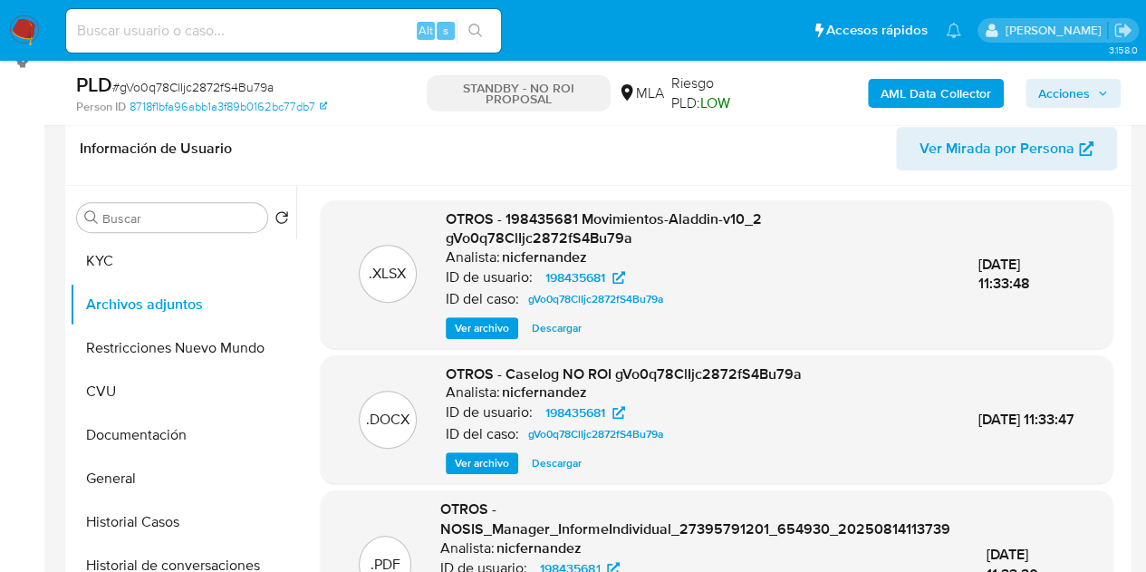
click at [493, 454] on span "Ver archivo" at bounding box center [482, 463] width 54 height 18
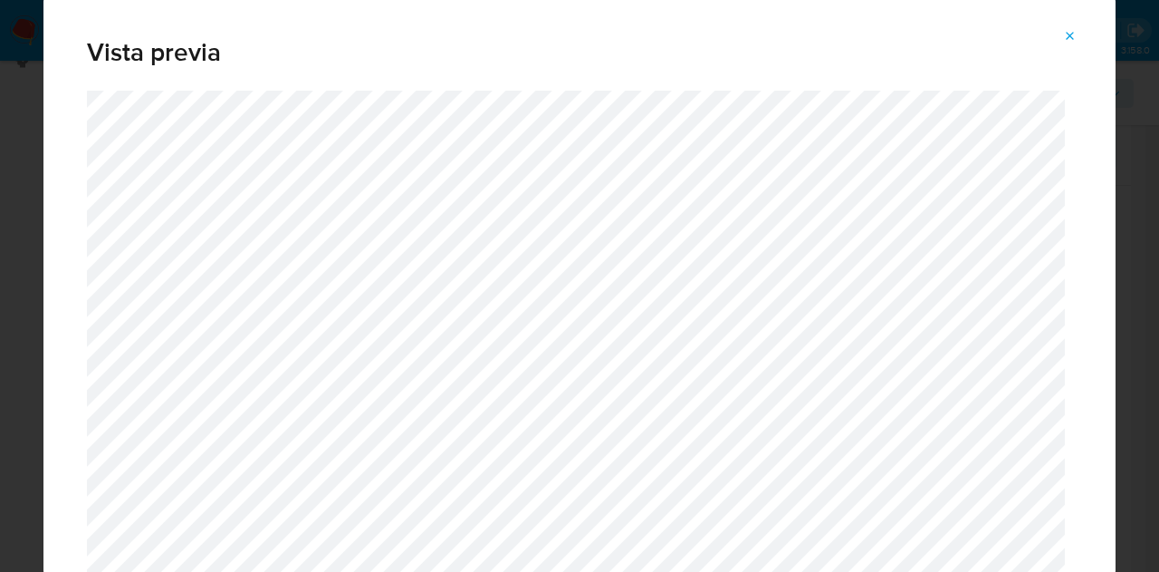
click at [1067, 23] on button "Attachment preview" at bounding box center [1071, 36] width 40 height 29
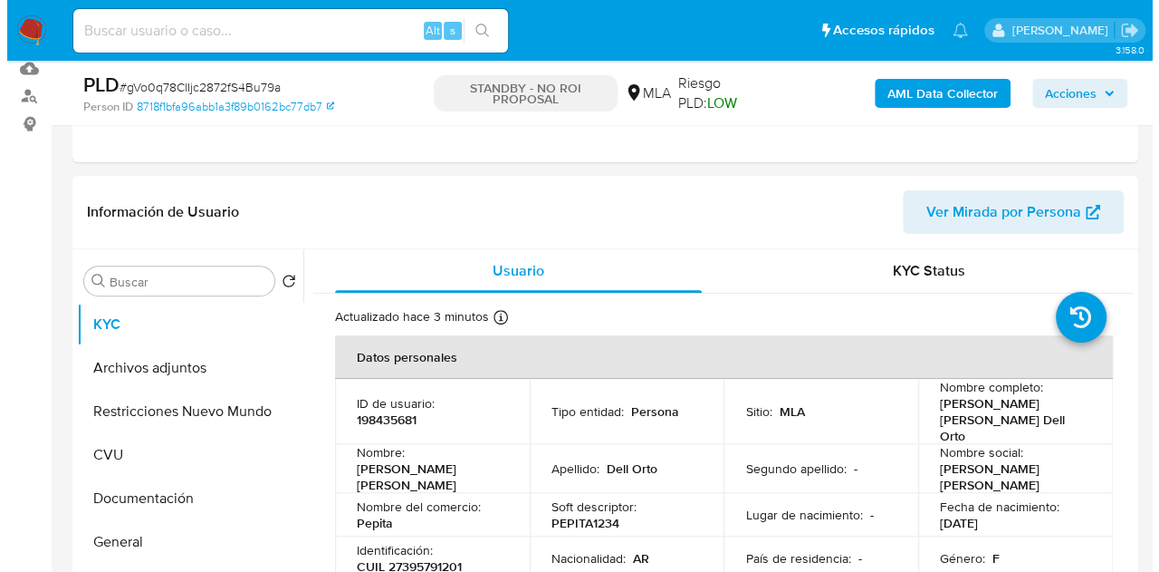
scroll to position [364, 0]
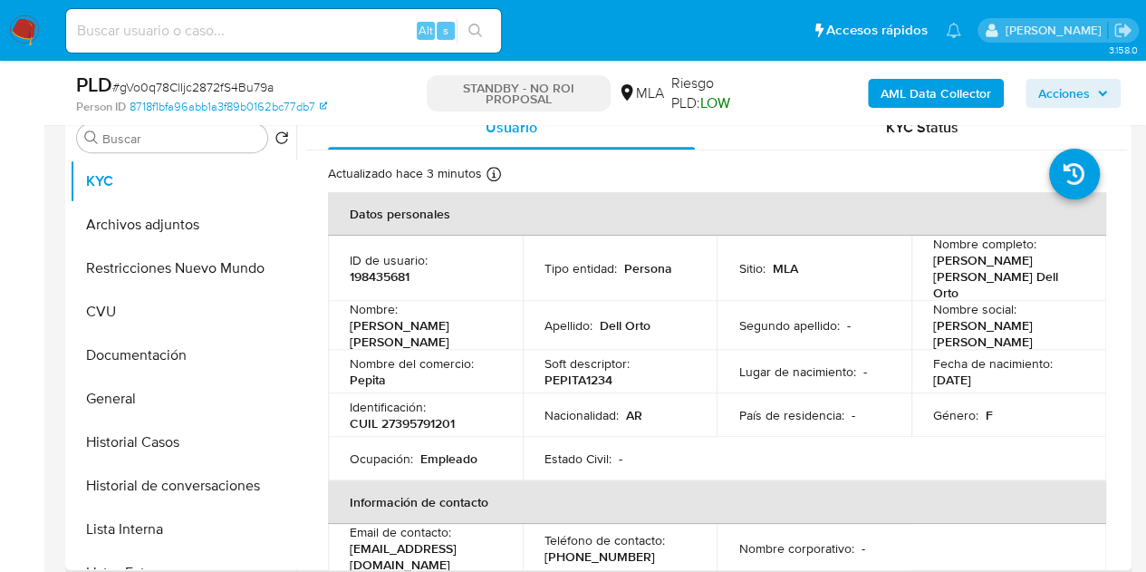
select select "10"
click at [130, 495] on button "Historial de conversaciones" at bounding box center [176, 485] width 212 height 43
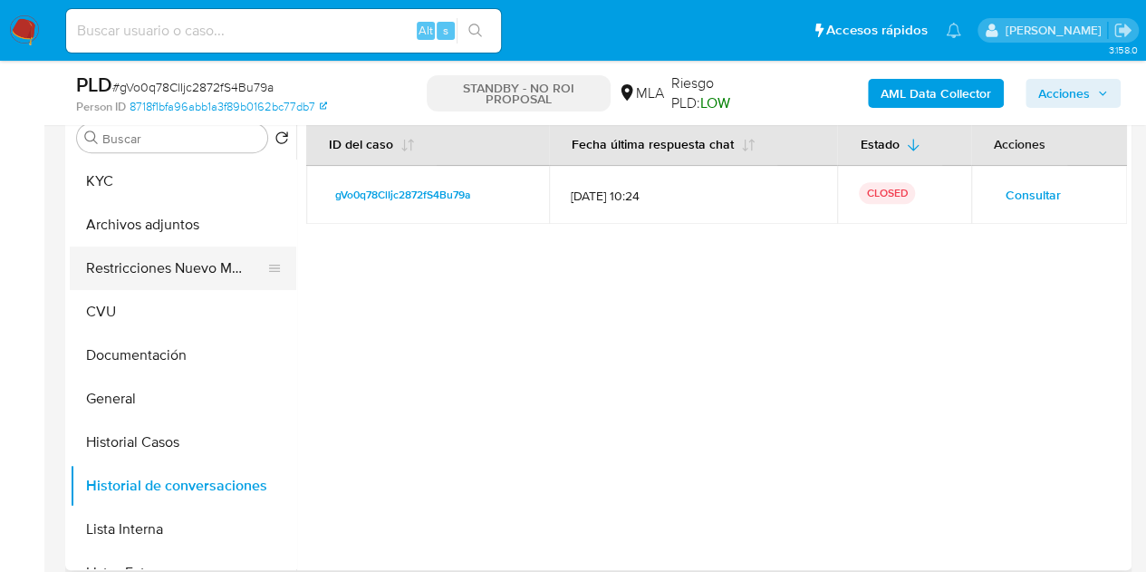
click at [136, 265] on button "Restricciones Nuevo Mundo" at bounding box center [176, 267] width 212 height 43
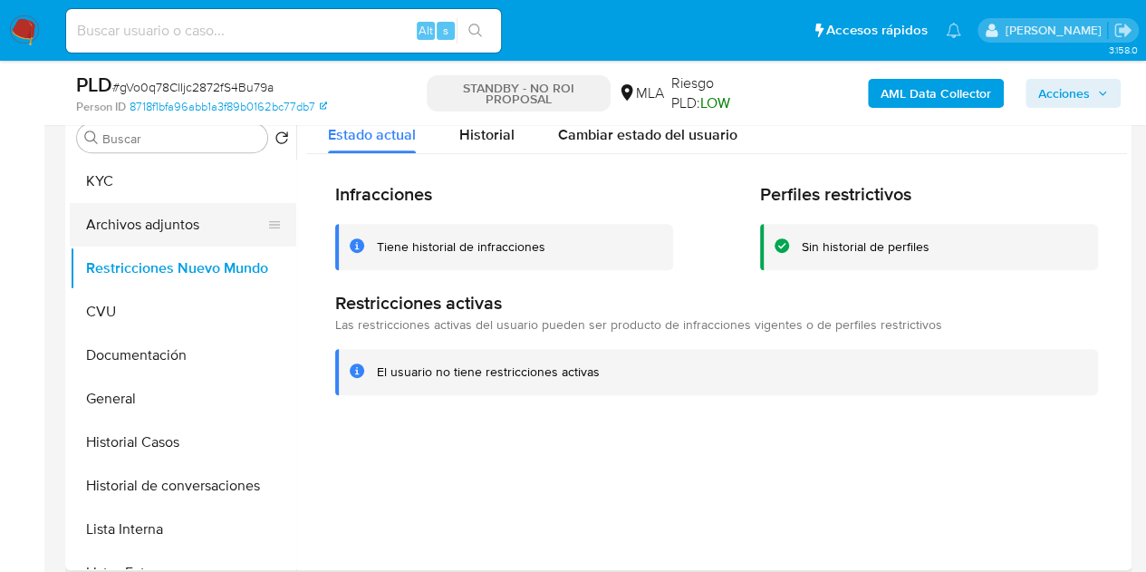
click at [149, 222] on button "Archivos adjuntos" at bounding box center [176, 224] width 212 height 43
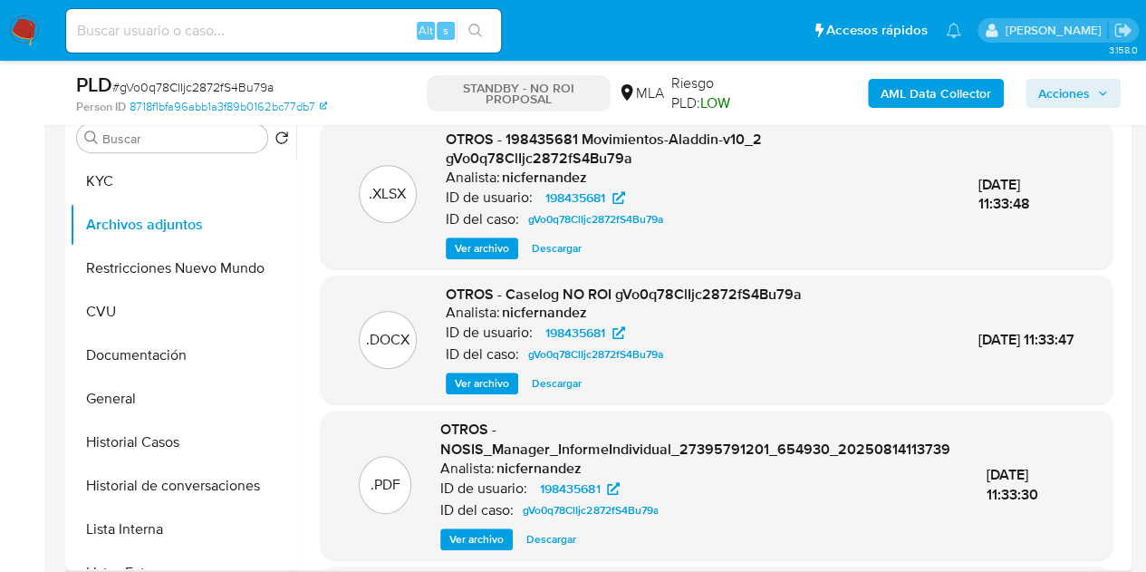
click at [495, 382] on span "Ver archivo" at bounding box center [482, 383] width 54 height 18
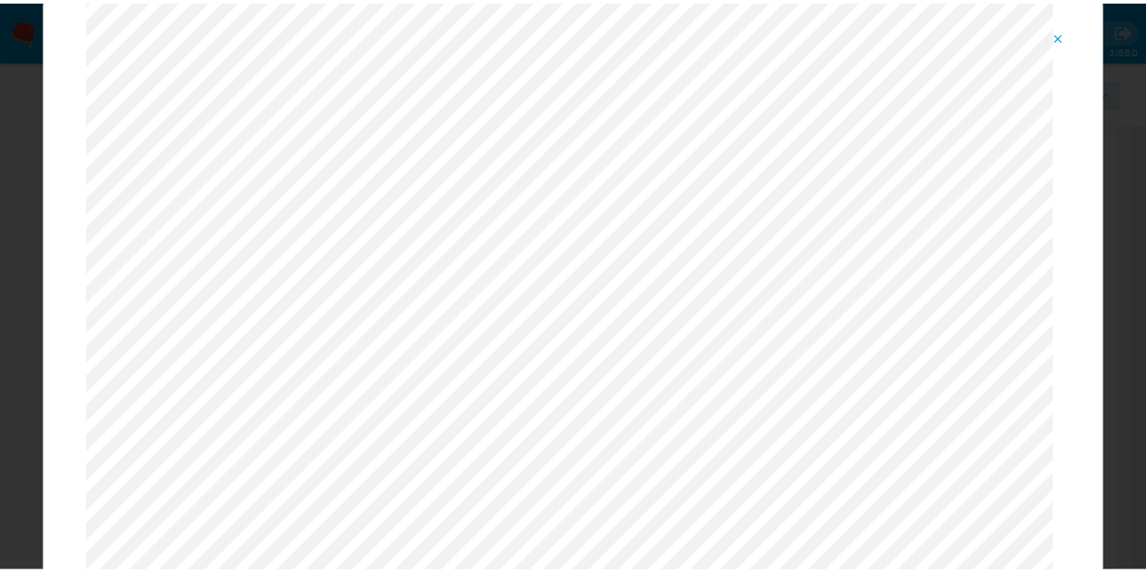
scroll to position [0, 0]
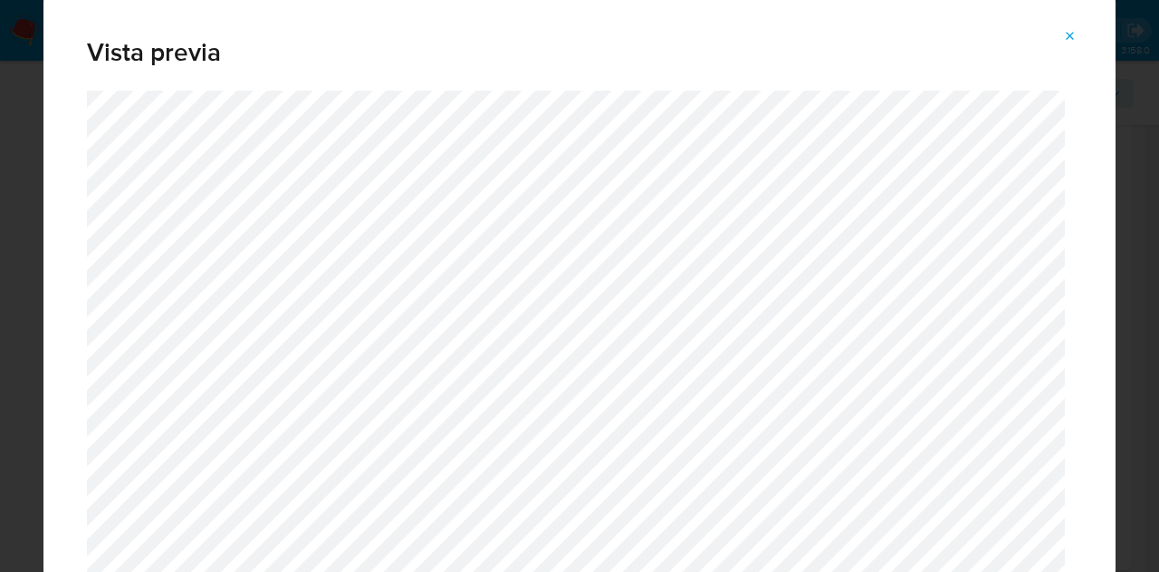
click at [1073, 34] on icon "Attachment preview" at bounding box center [1070, 36] width 14 height 14
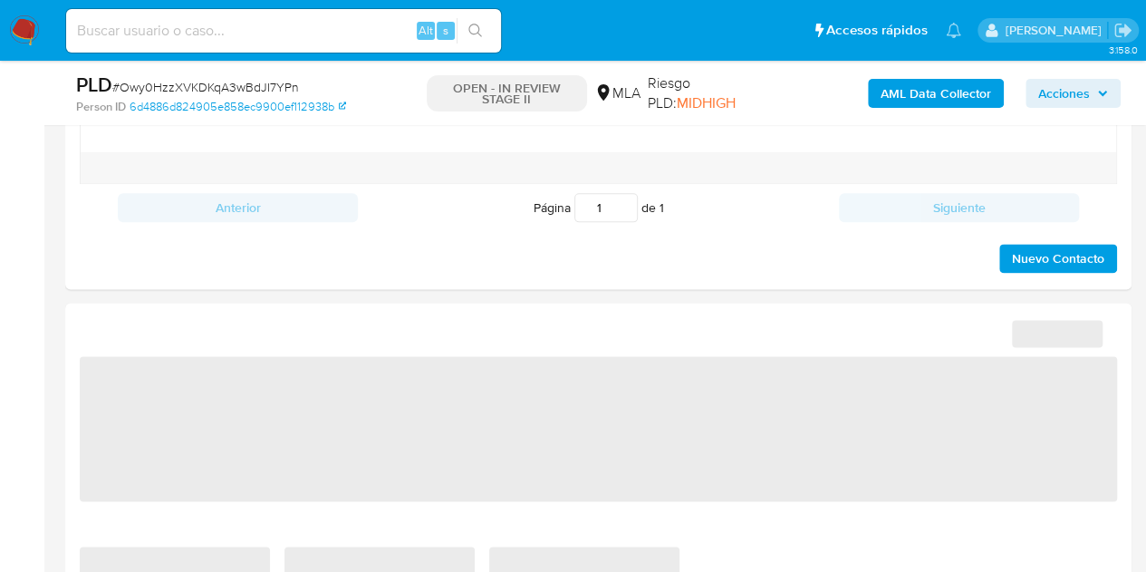
select select "10"
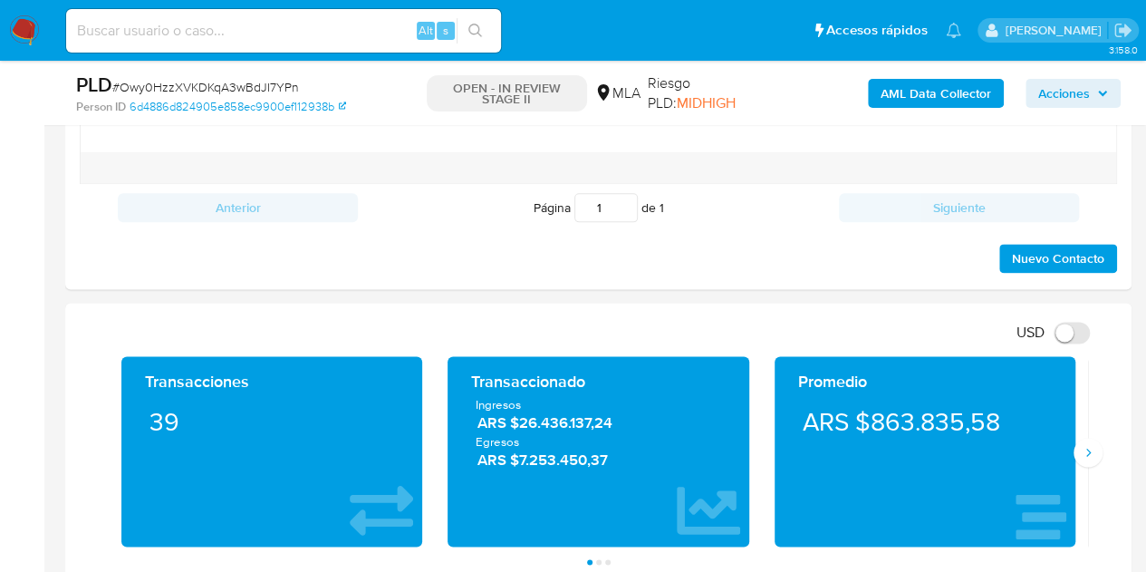
scroll to position [822, 0]
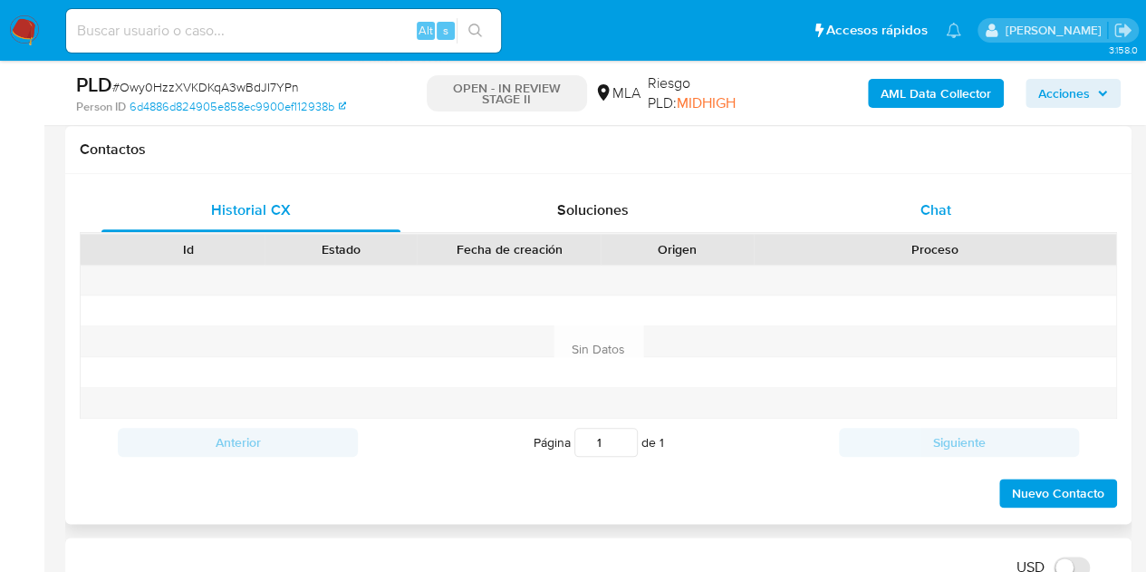
click at [916, 201] on div "Chat" at bounding box center [935, 209] width 299 height 43
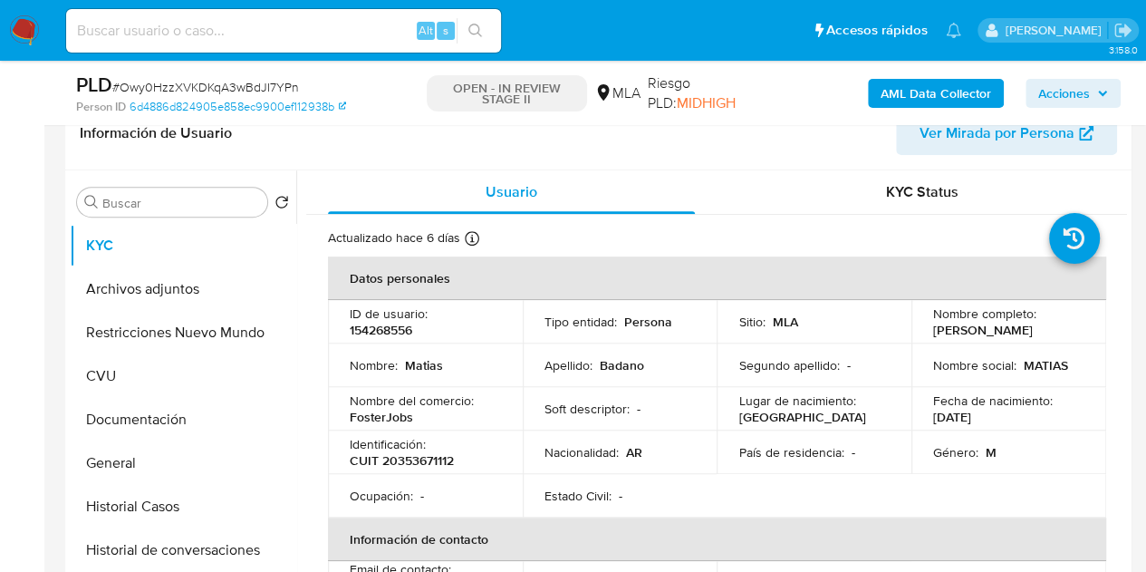
scroll to position [268, 0]
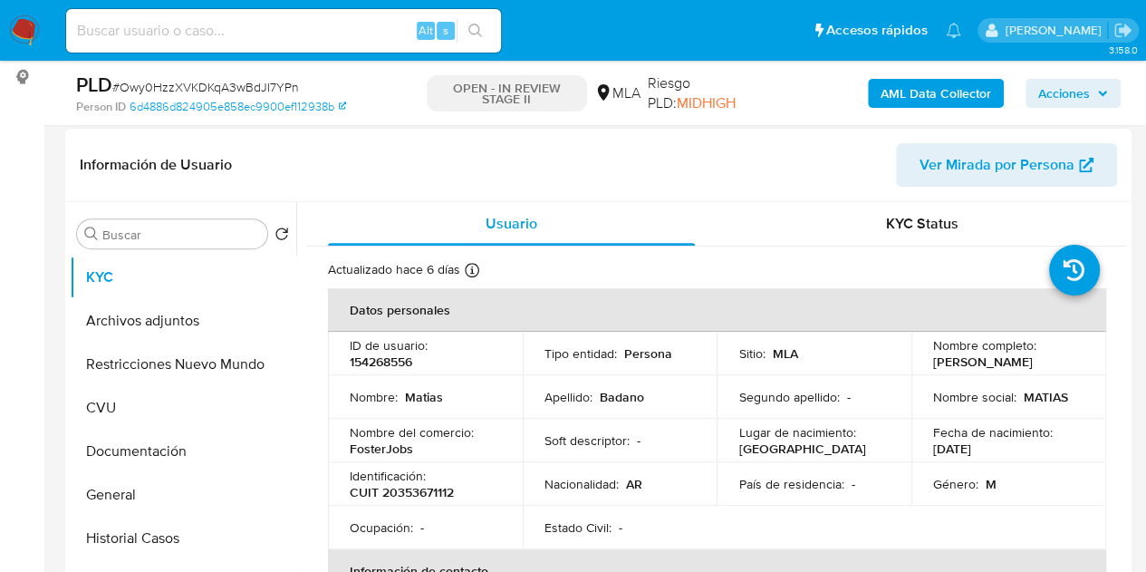
click at [1011, 158] on span "Ver Mirada por Persona" at bounding box center [996, 164] width 155 height 43
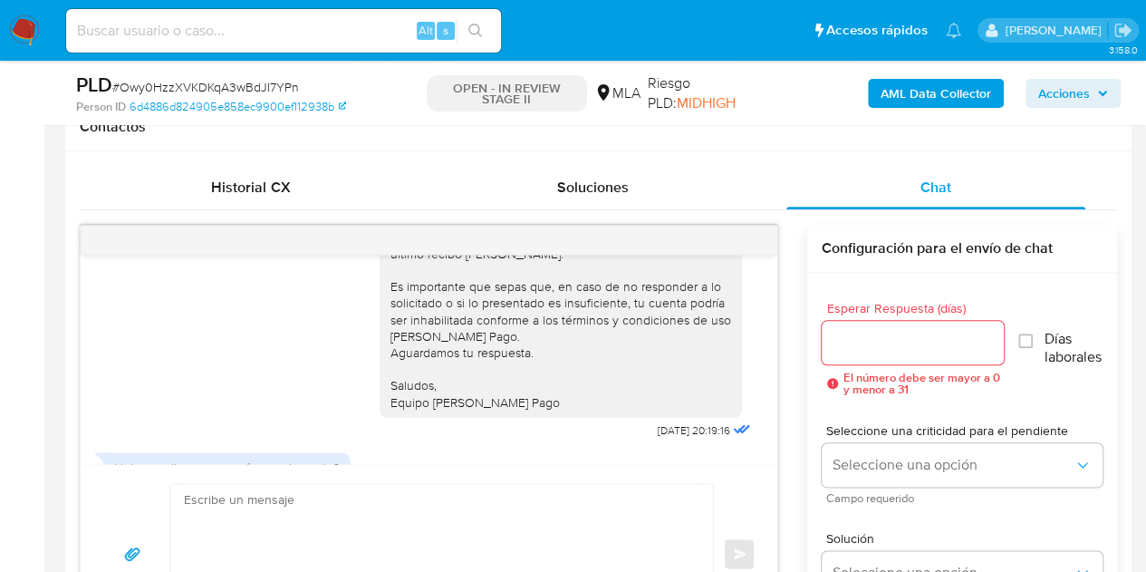
scroll to position [1914, 0]
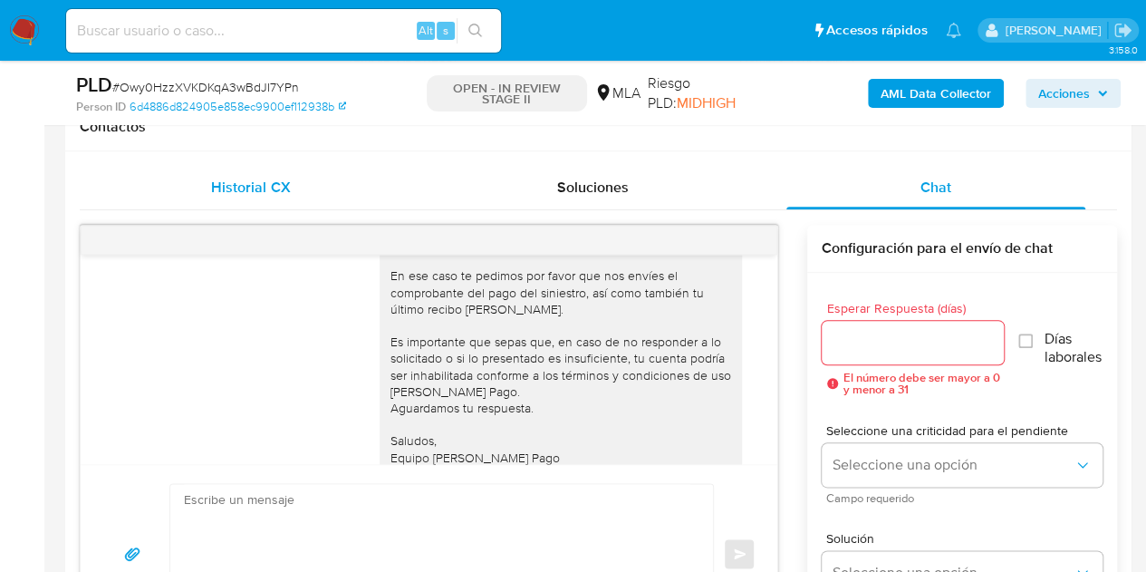
click at [239, 171] on div "Historial CX" at bounding box center [250, 187] width 299 height 43
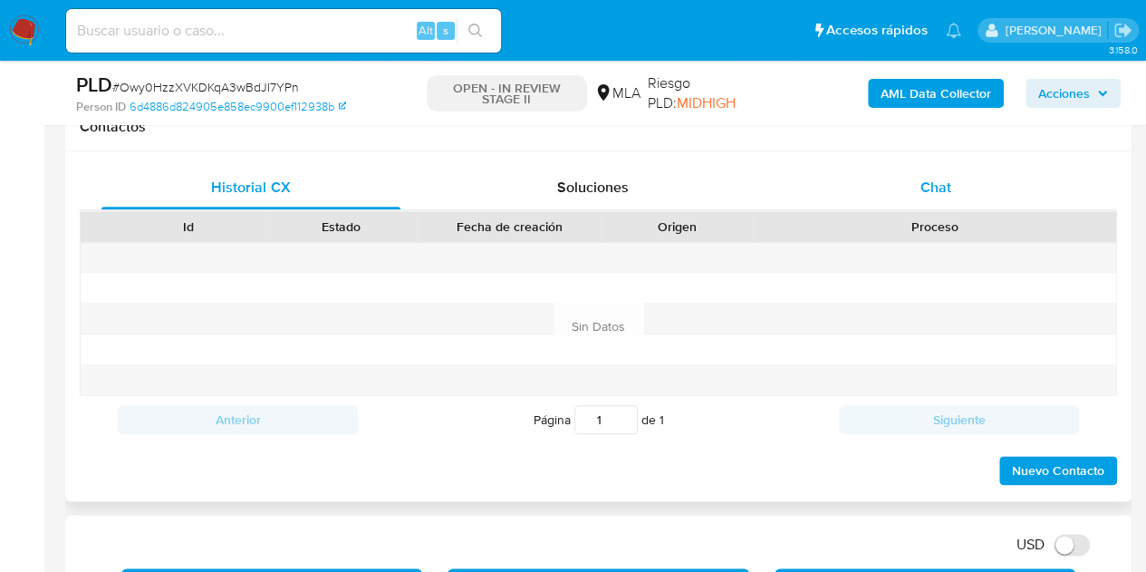
click at [917, 193] on div "Chat" at bounding box center [935, 187] width 299 height 43
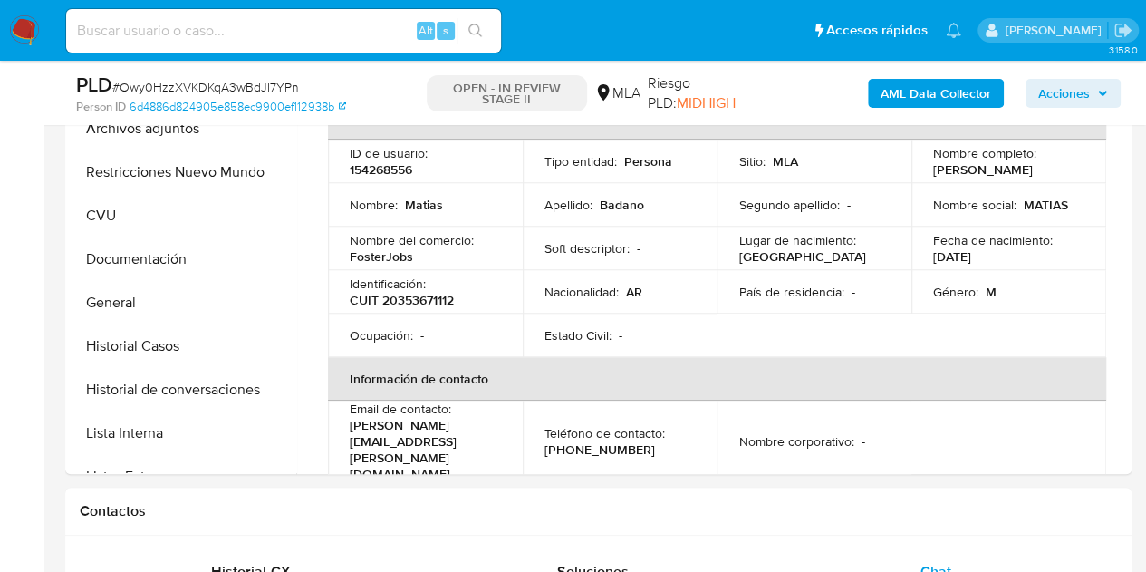
scroll to position [400, 0]
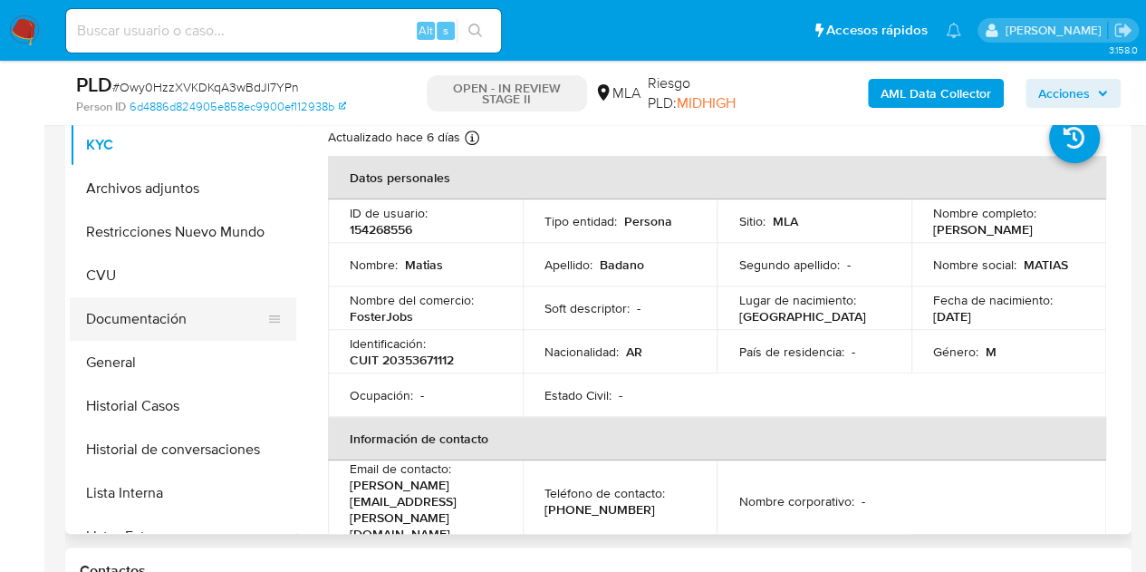
click at [188, 316] on button "Documentación" at bounding box center [176, 318] width 212 height 43
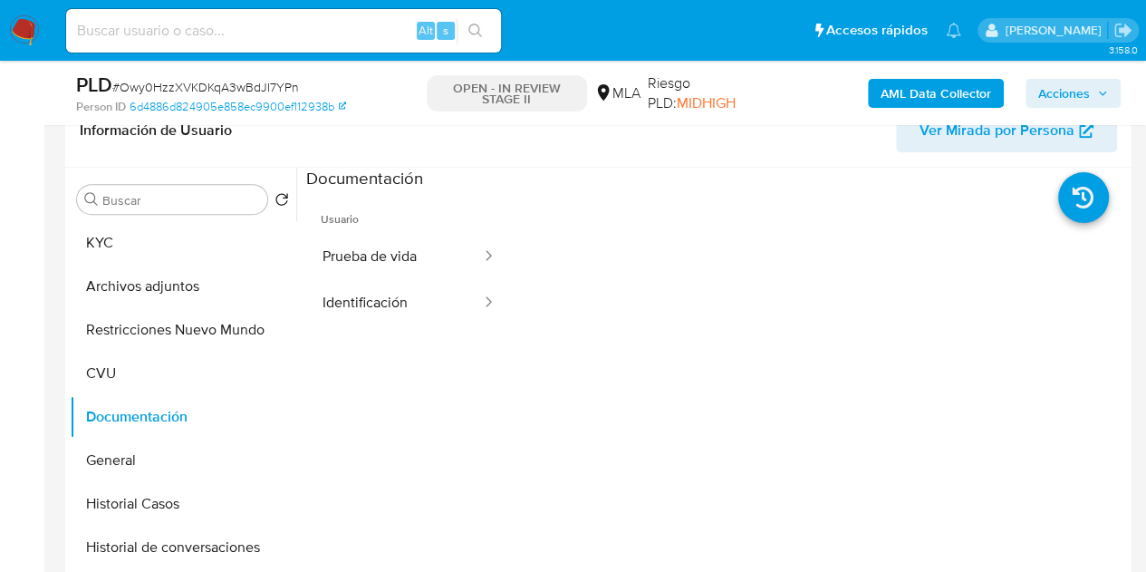
scroll to position [293, 0]
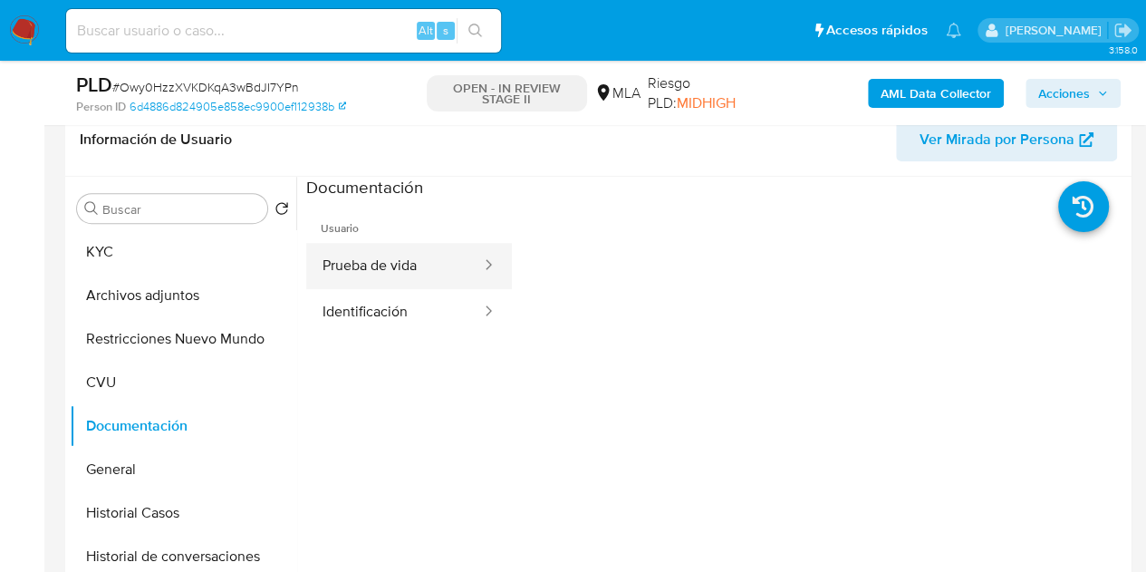
click at [342, 274] on button "Prueba de vida" at bounding box center [394, 266] width 177 height 46
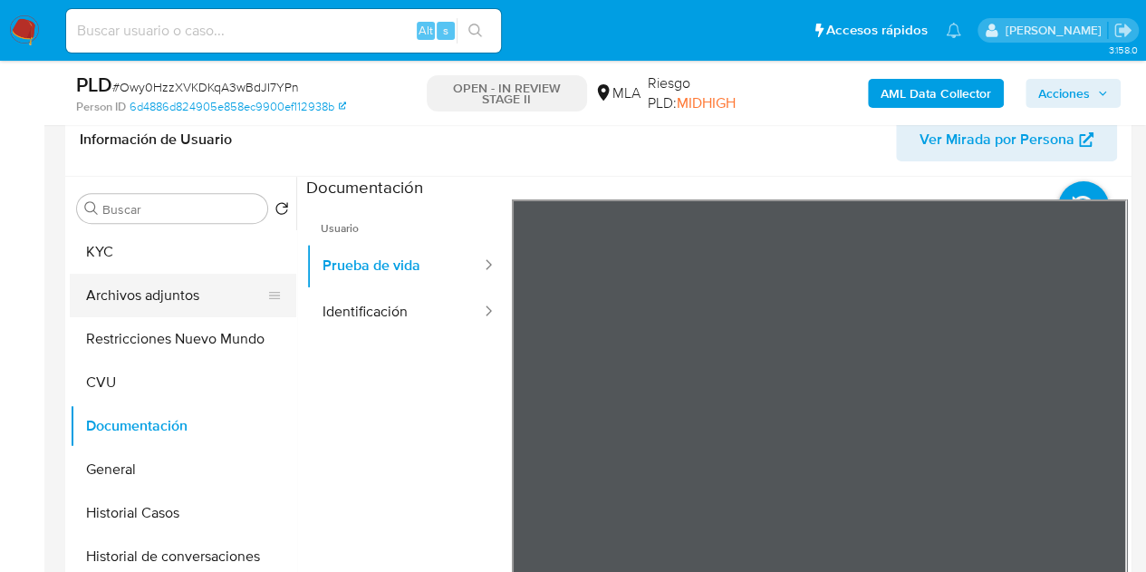
click at [170, 299] on button "Archivos adjuntos" at bounding box center [176, 295] width 212 height 43
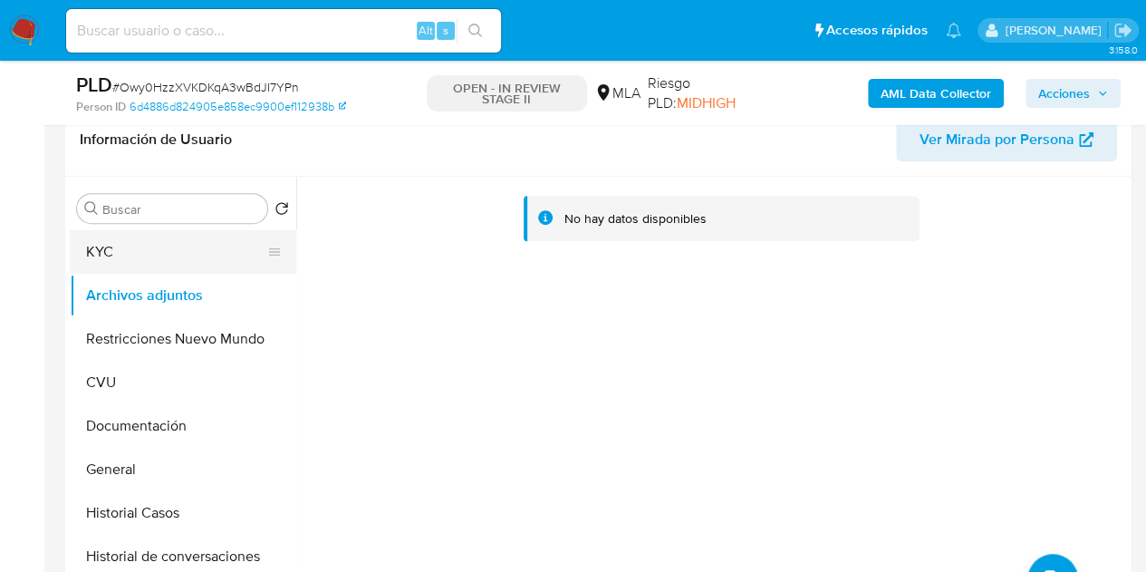
click at [218, 258] on button "KYC" at bounding box center [176, 251] width 212 height 43
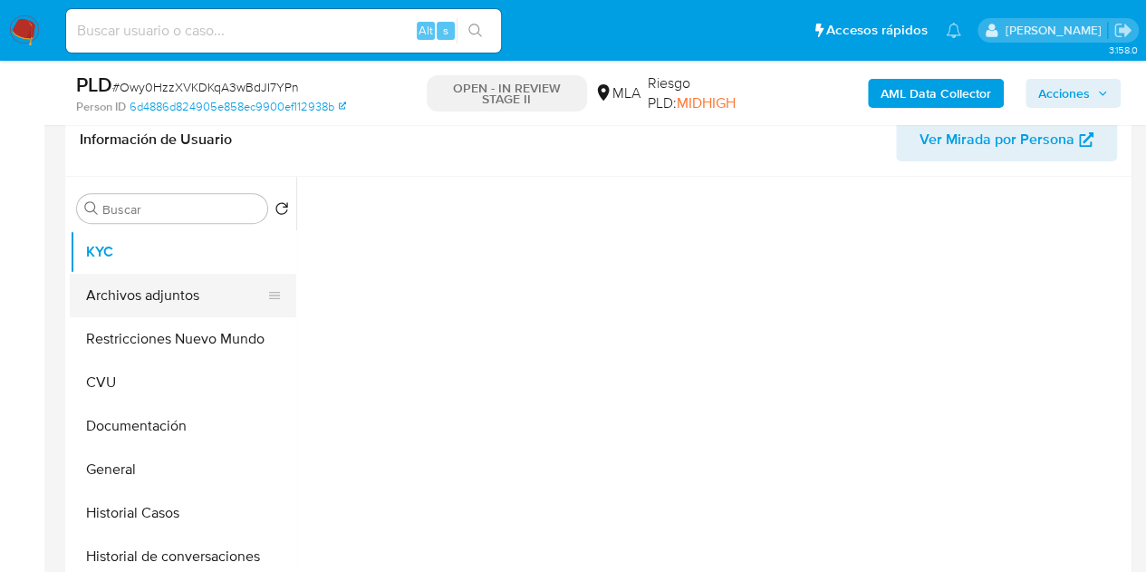
click at [186, 283] on button "Archivos adjuntos" at bounding box center [176, 295] width 212 height 43
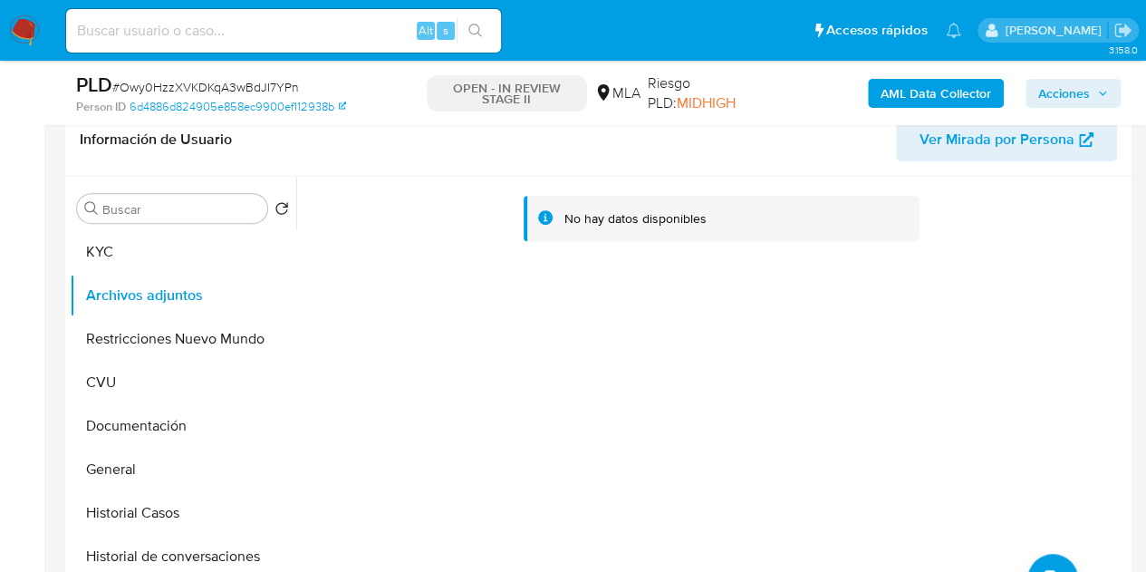
click at [909, 98] on b "AML Data Collector" at bounding box center [935, 93] width 111 height 29
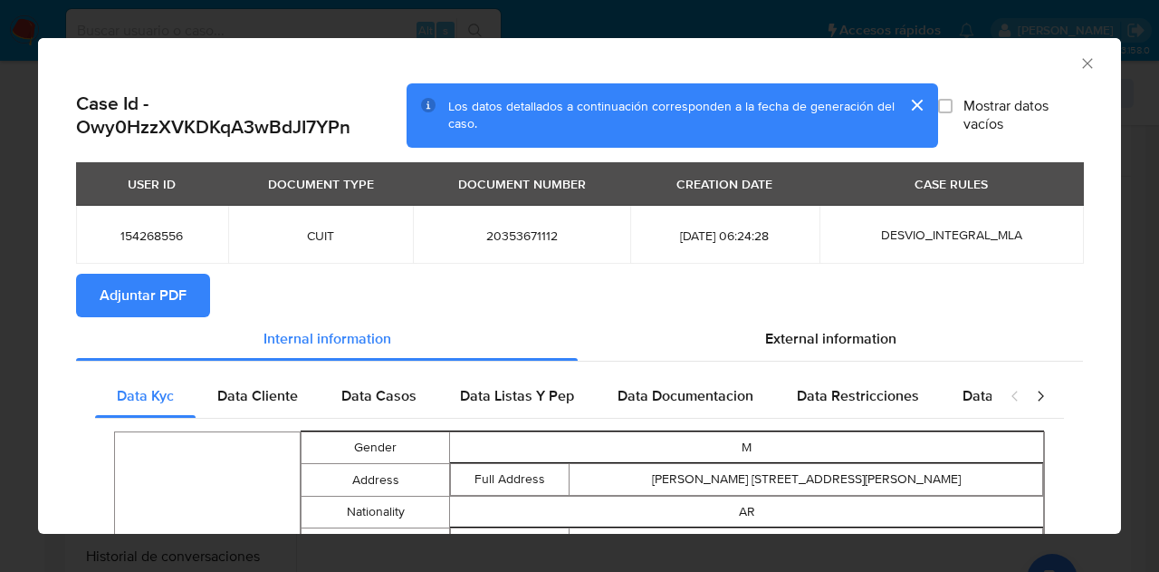
click at [176, 294] on span "Adjuntar PDF" at bounding box center [143, 295] width 87 height 40
click at [901, 110] on button "cerrar" at bounding box center [916, 104] width 43 height 43
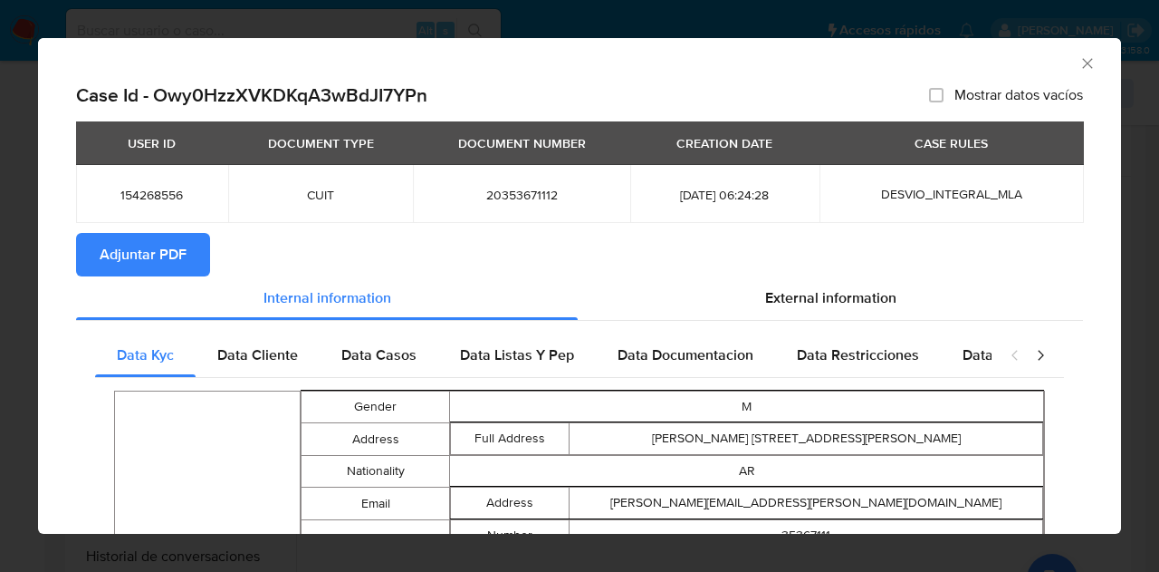
drag, startPoint x: 1074, startPoint y: 63, endPoint x: 1046, endPoint y: 75, distance: 30.8
click at [1082, 63] on icon "Cerrar ventana" at bounding box center [1087, 63] width 10 height 10
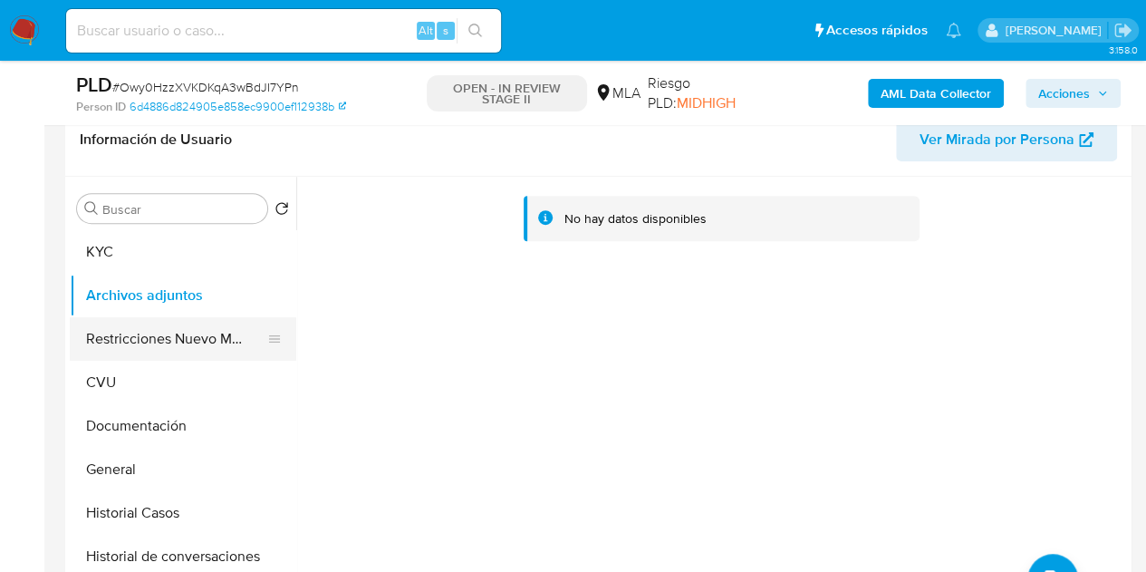
click at [145, 328] on button "Restricciones Nuevo Mundo" at bounding box center [176, 338] width 212 height 43
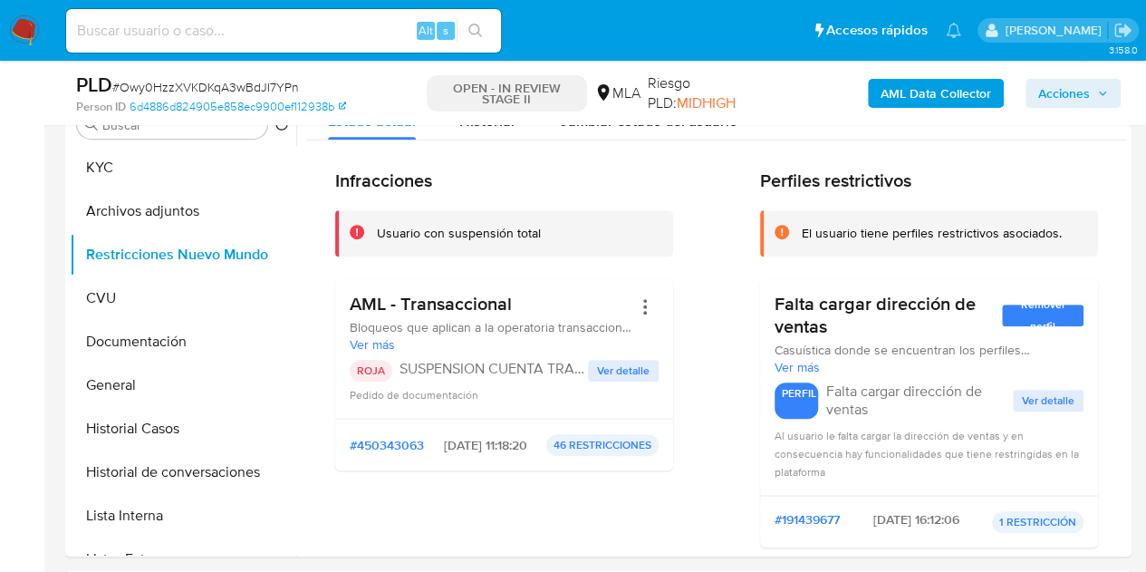
scroll to position [351, 0]
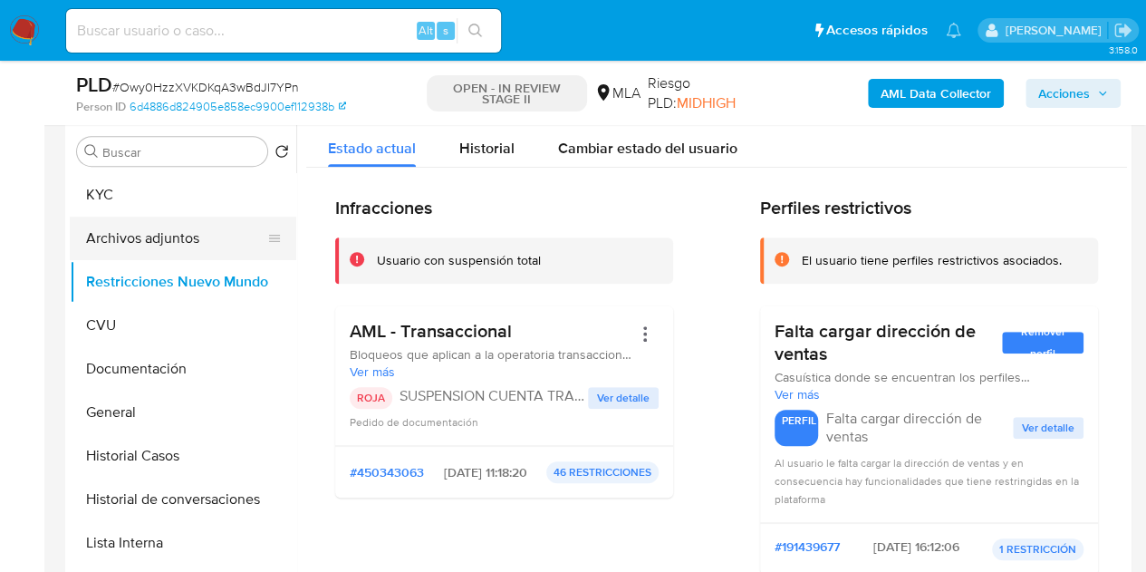
click at [174, 227] on button "Archivos adjuntos" at bounding box center [176, 237] width 212 height 43
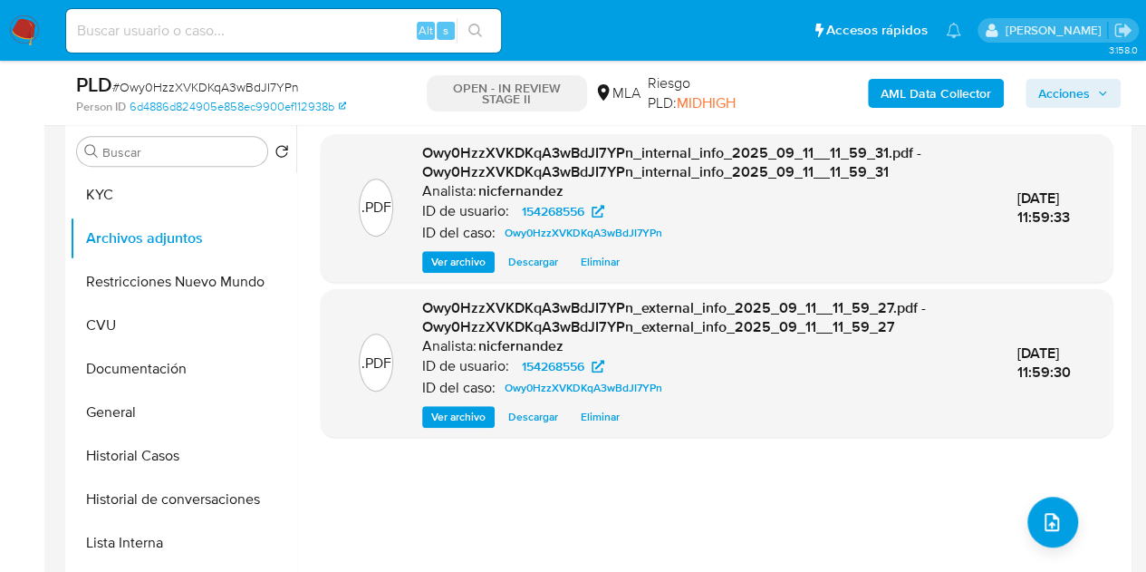
click at [368, 530] on div ".PDF Owy0HzzXVKDKqA3wBdJI7YPn_internal_info_2025_09_11__11_59_31.pdf - Owy0HzzX…" at bounding box center [717, 351] width 792 height 435
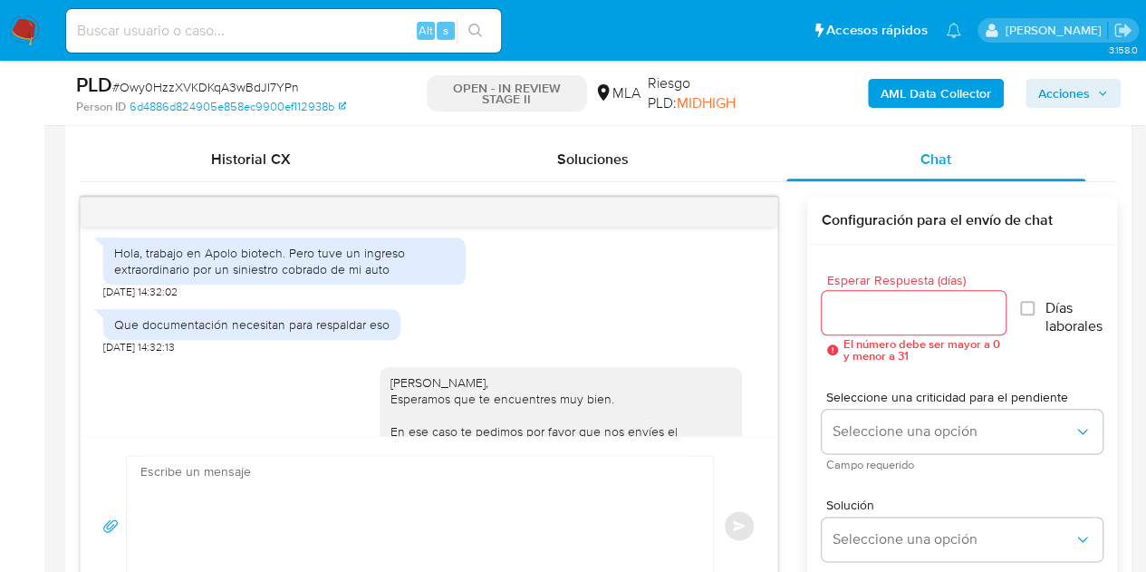
scroll to position [1712, 0]
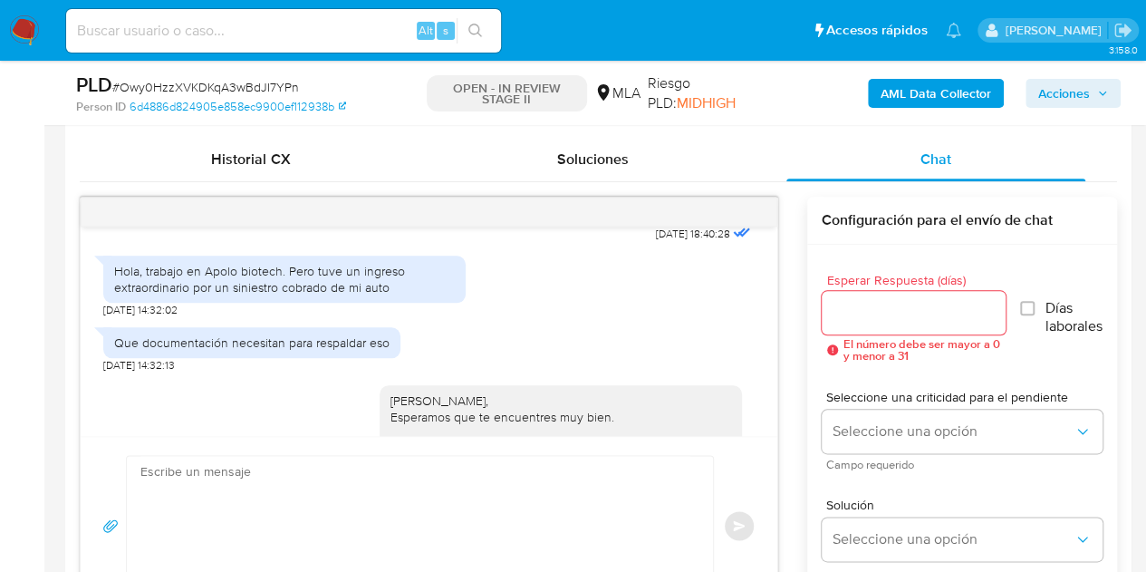
click at [190, 295] on div "Hola, trabajo en Apolo biotech. Pero tuve un ingreso extraordinario por un sini…" at bounding box center [284, 279] width 341 height 33
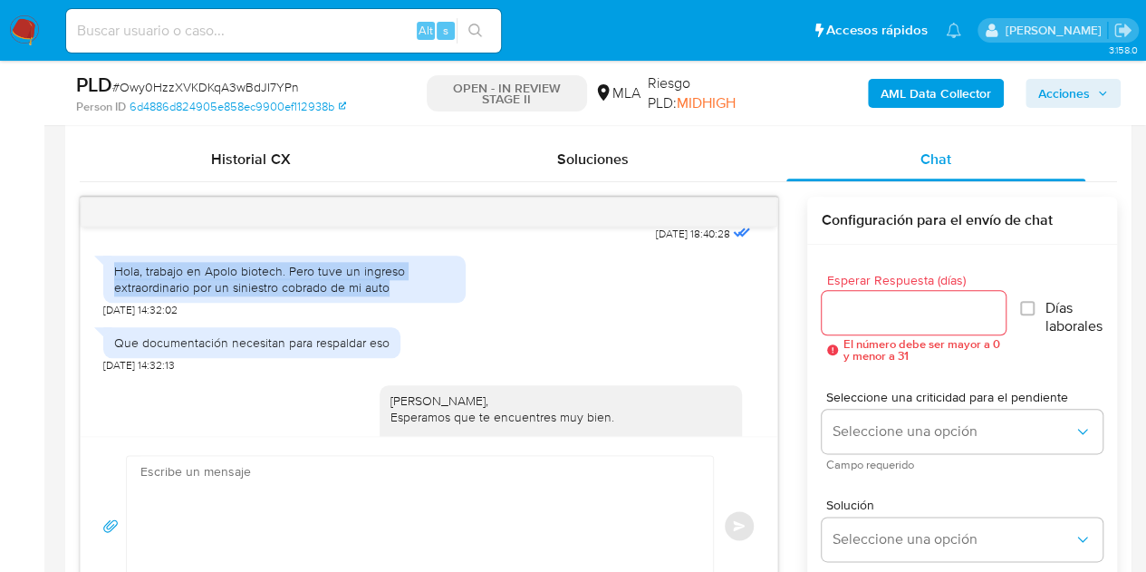
drag, startPoint x: 118, startPoint y: 322, endPoint x: 415, endPoint y: 340, distance: 297.7
click at [415, 295] on div "Hola, trabajo en Apolo biotech. Pero tuve un ingreso extraordinario por un sini…" at bounding box center [284, 279] width 341 height 33
copy div "Hola, trabajo en Apolo biotech. Pero tuve un ingreso extraordinario por un sini…"
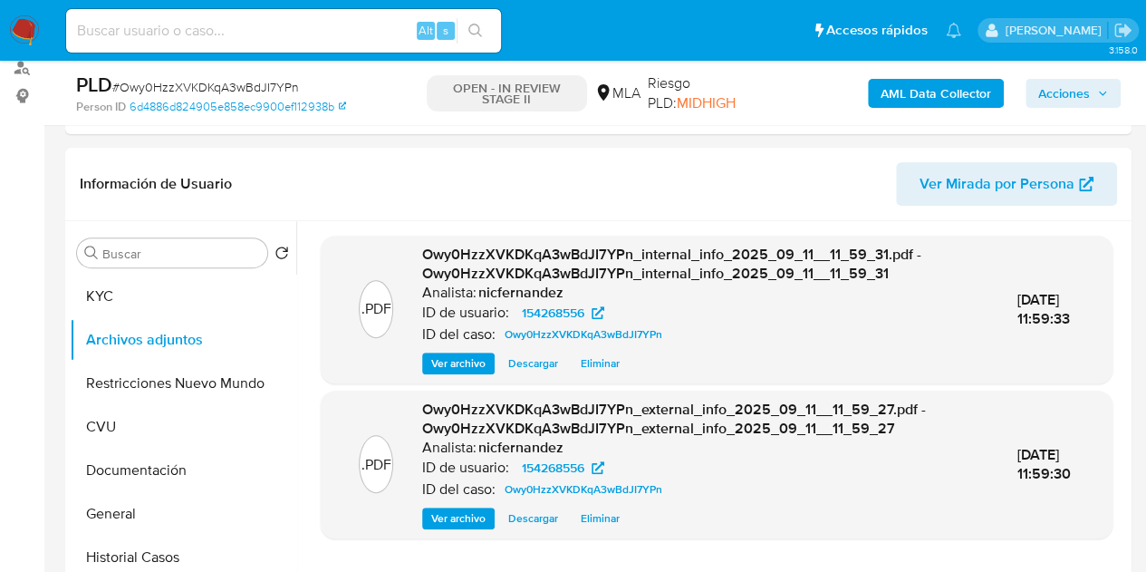
scroll to position [226, 0]
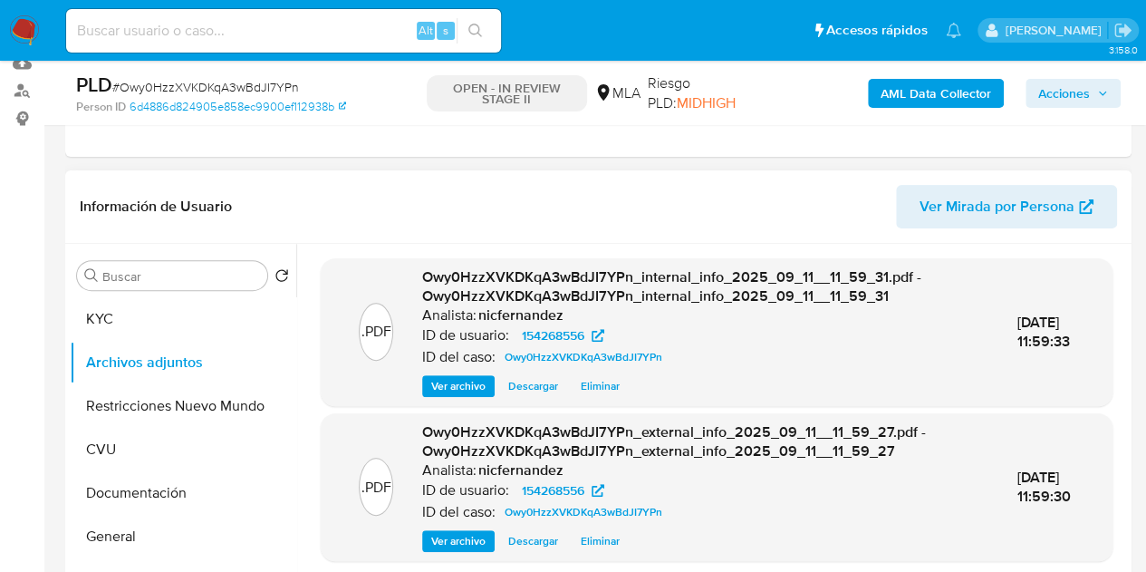
click at [995, 197] on span "Ver Mirada por Persona" at bounding box center [996, 206] width 155 height 43
click at [139, 322] on button "KYC" at bounding box center [176, 318] width 212 height 43
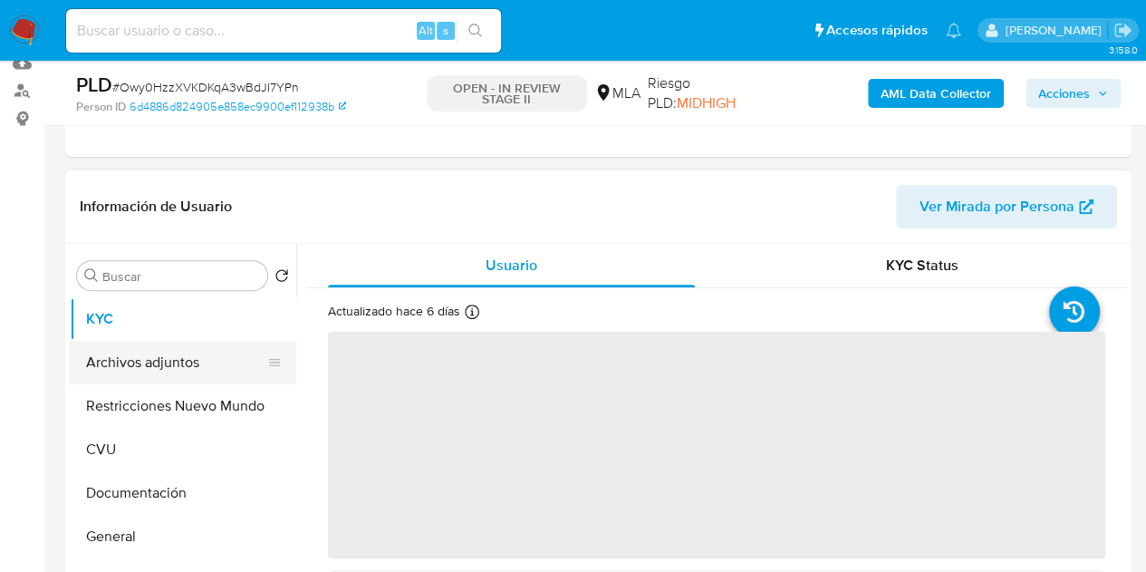
click at [149, 356] on button "Archivos adjuntos" at bounding box center [176, 362] width 212 height 43
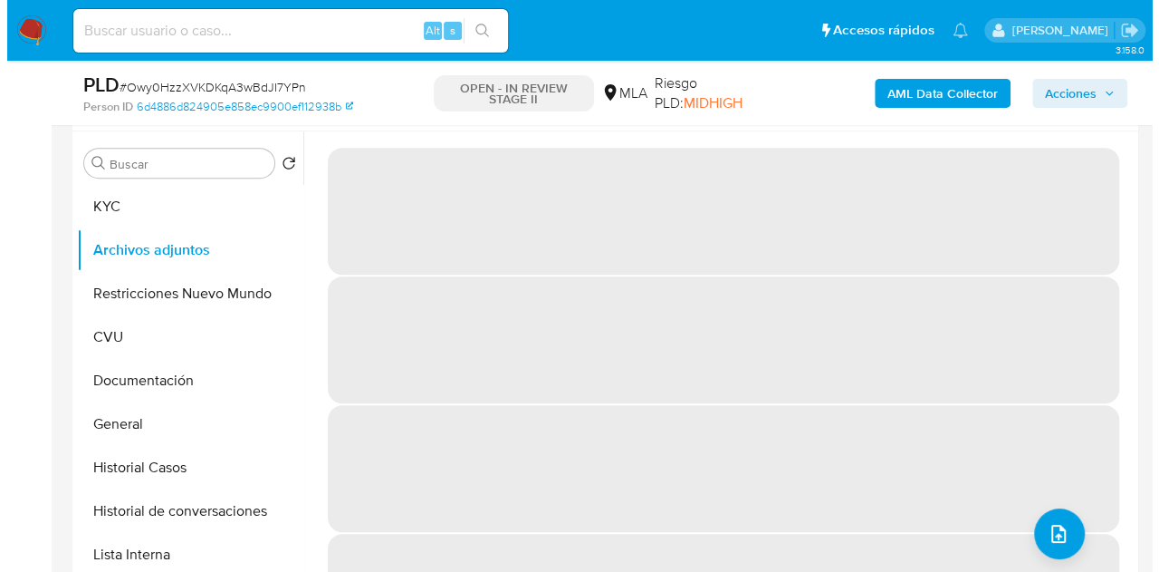
scroll to position [371, 0]
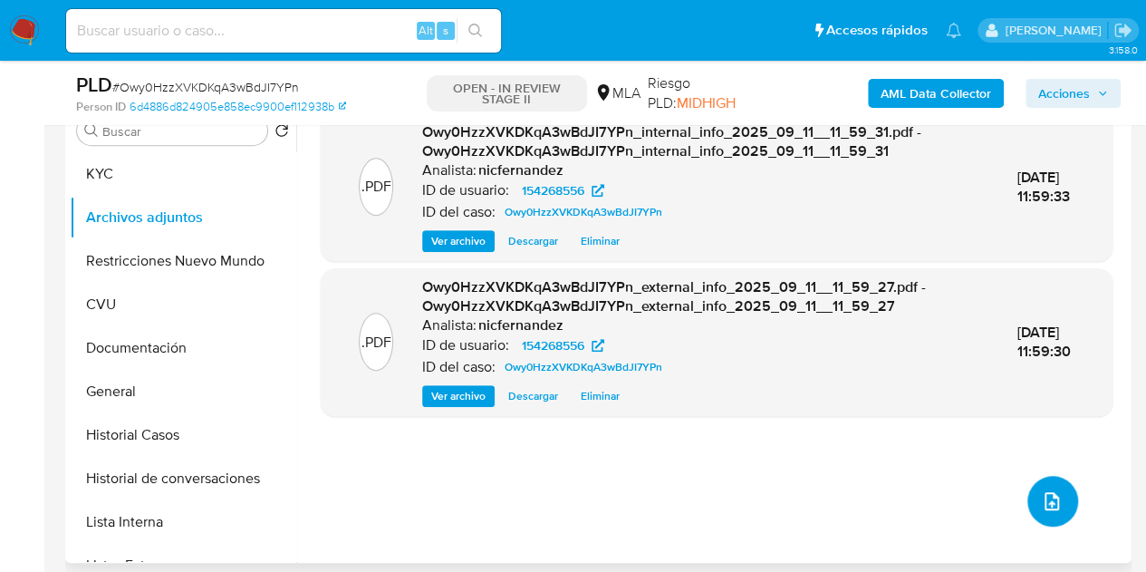
click at [1051, 505] on icon "upload-file" at bounding box center [1052, 501] width 22 height 22
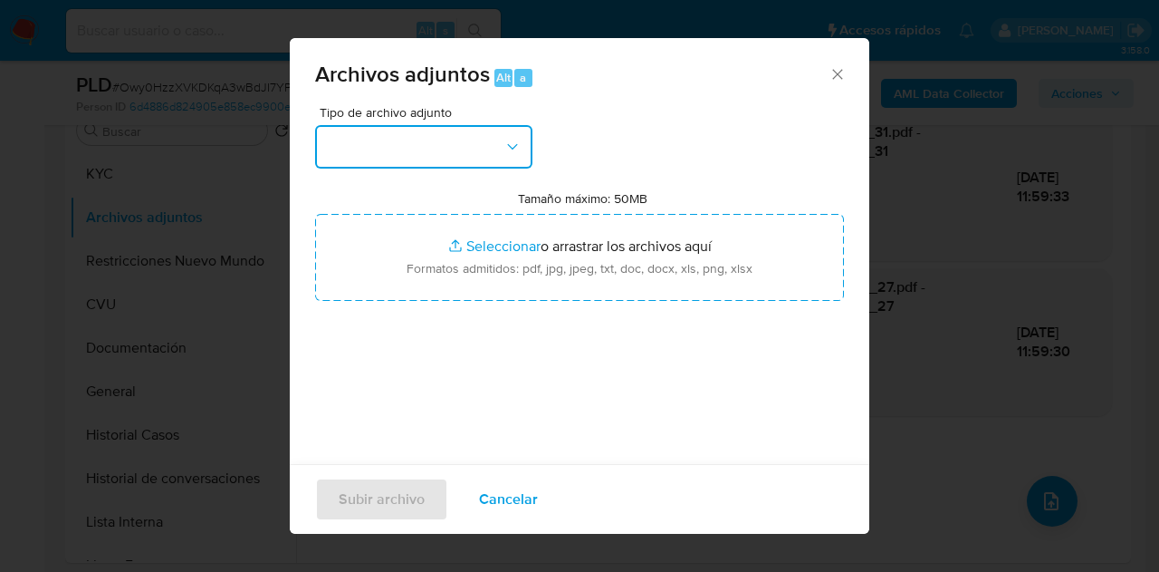
click at [493, 142] on button "button" at bounding box center [423, 146] width 217 height 43
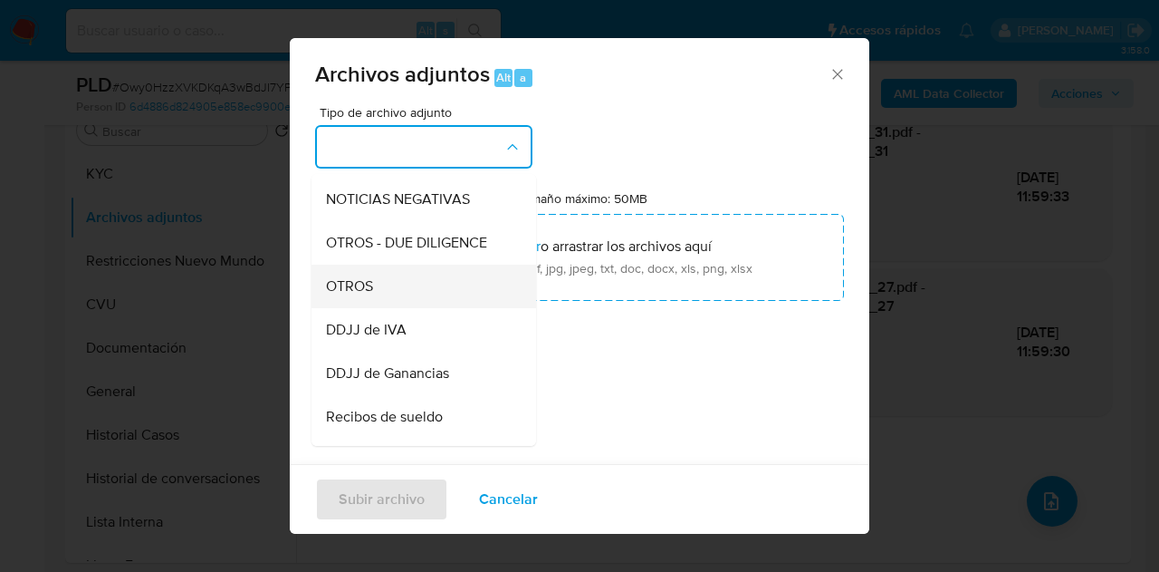
scroll to position [263, 0]
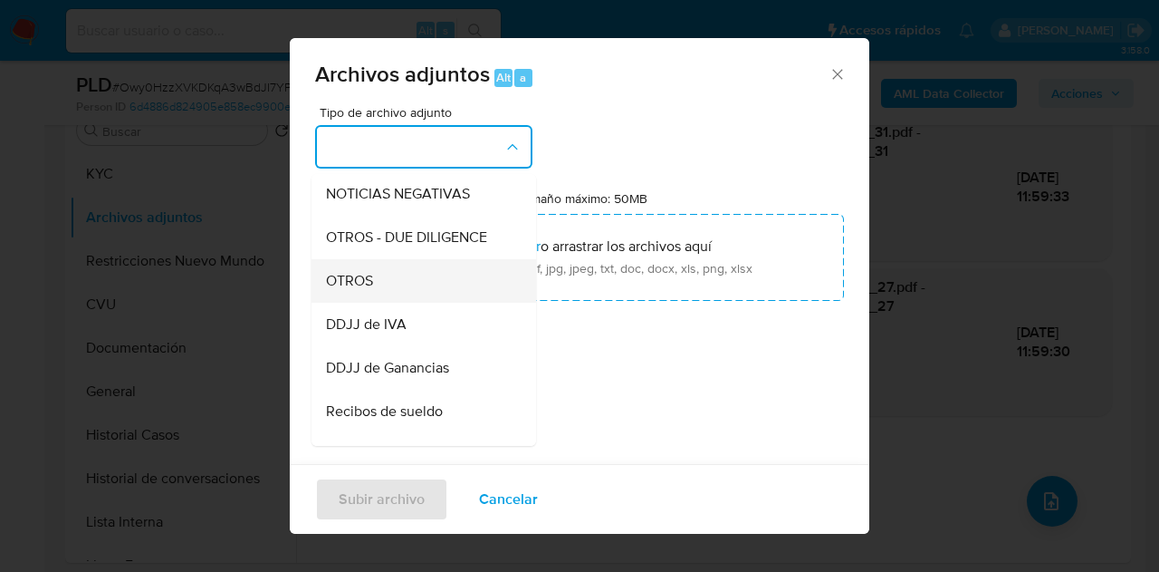
click at [420, 303] on div "OTROS" at bounding box center [418, 280] width 185 height 43
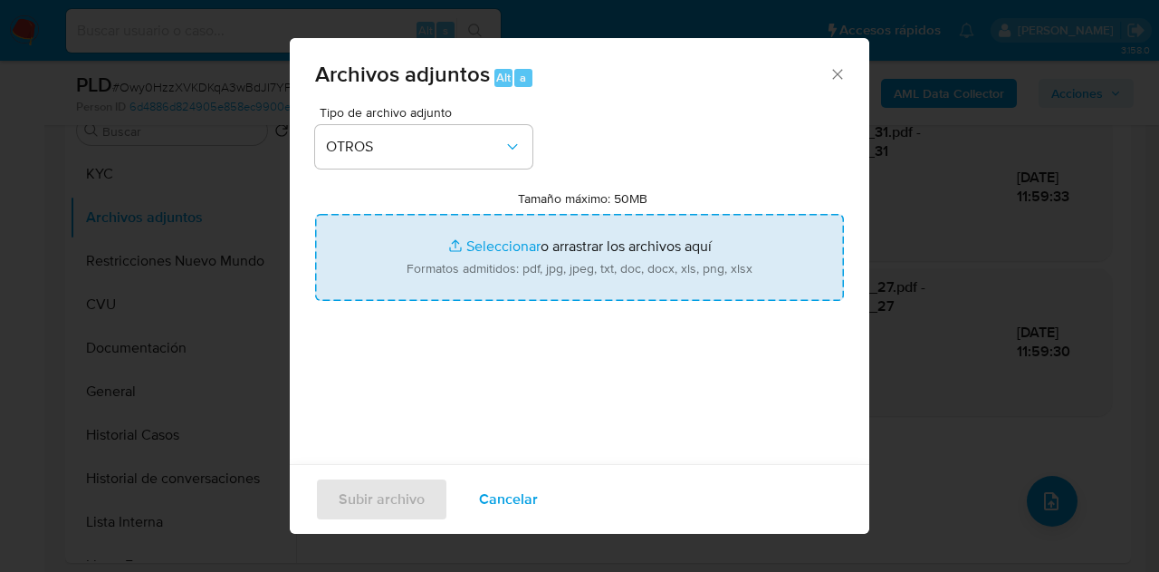
click at [513, 229] on input "Tamaño máximo: 50MB Seleccionar archivos" at bounding box center [579, 257] width 529 height 87
type input "C:\fakepath\NOSIS_Manager_InformeIndividual_20353671112_620658_20250911115633.p…"
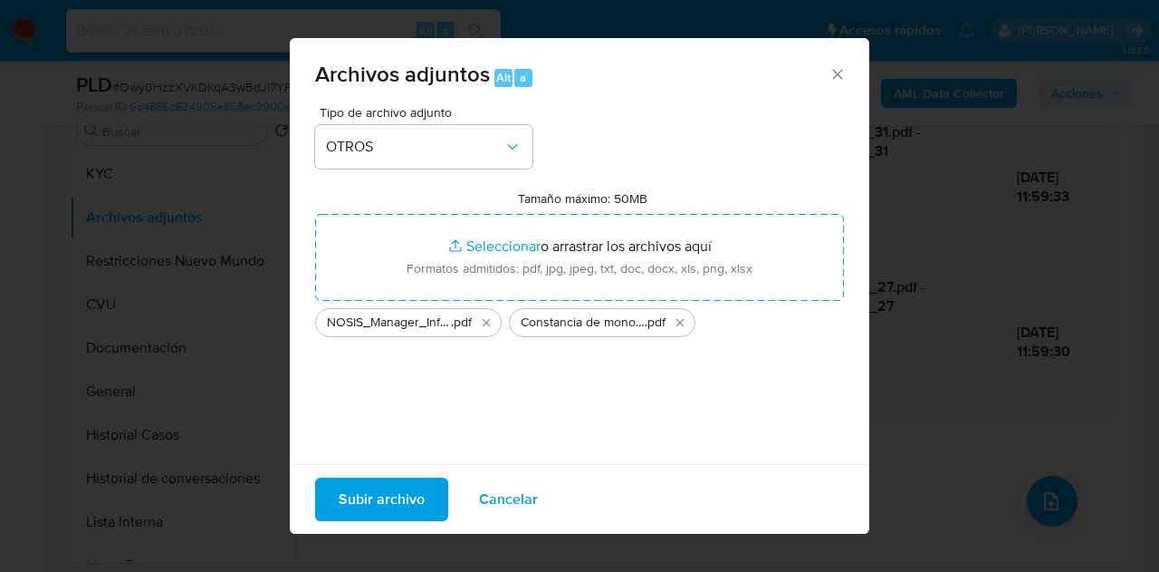
click at [368, 497] on span "Subir archivo" at bounding box center [382, 499] width 86 height 40
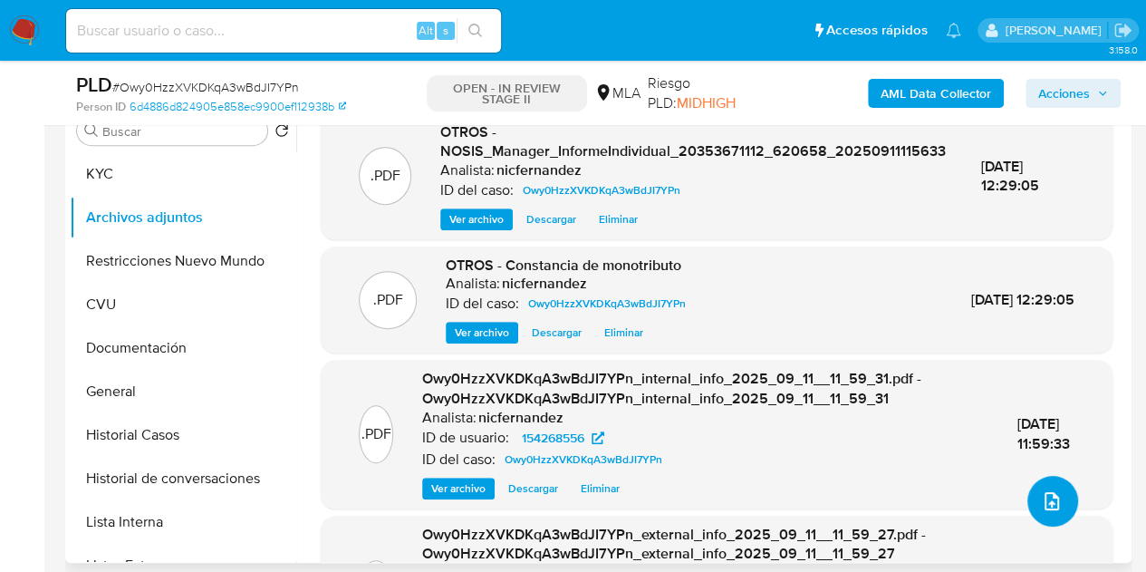
click at [1058, 501] on button "upload-file" at bounding box center [1052, 501] width 51 height 51
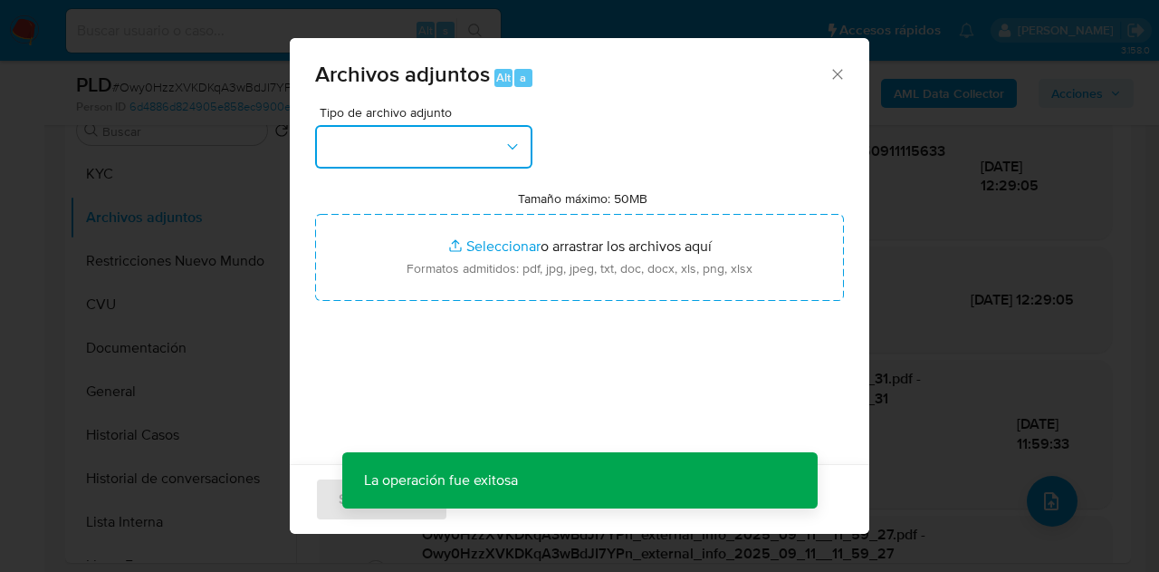
click at [521, 153] on icon "button" at bounding box center [513, 147] width 18 height 18
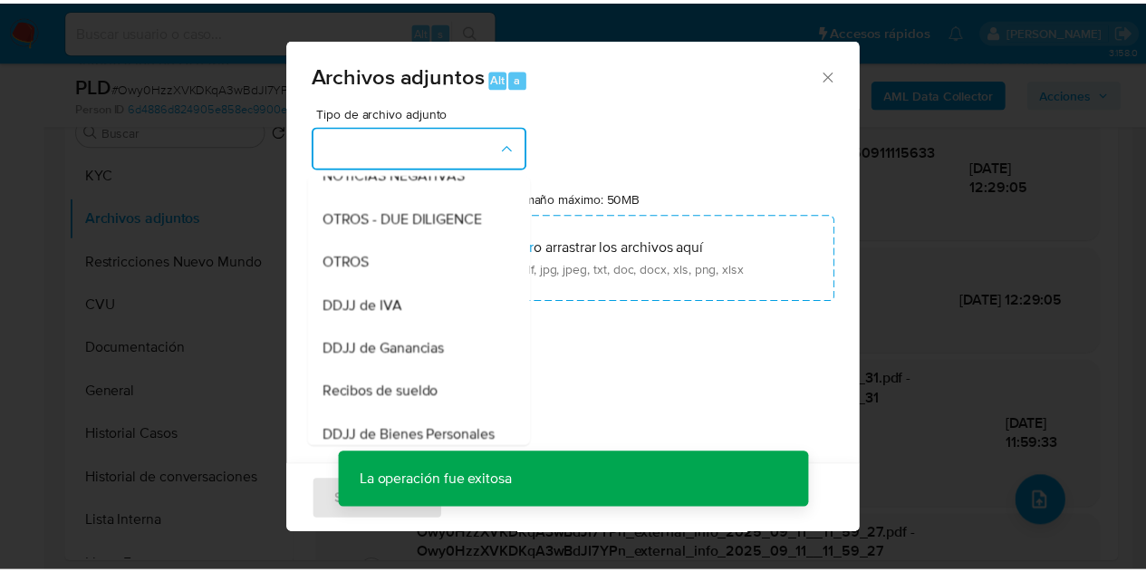
scroll to position [302, 0]
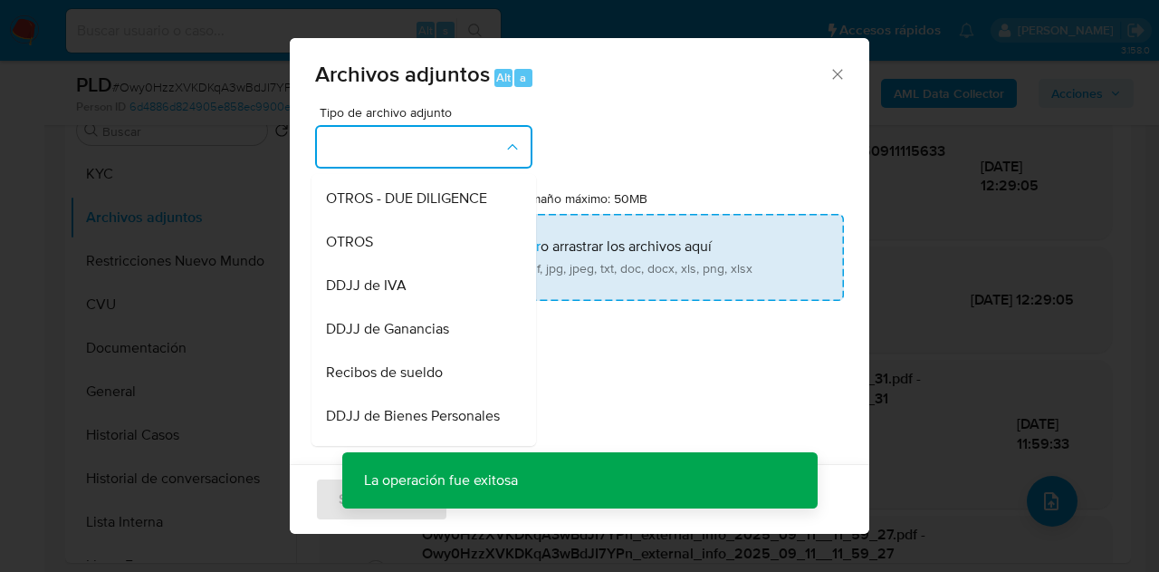
drag, startPoint x: 416, startPoint y: 266, endPoint x: 461, endPoint y: 256, distance: 46.4
click at [416, 264] on div "OTROS" at bounding box center [418, 241] width 185 height 43
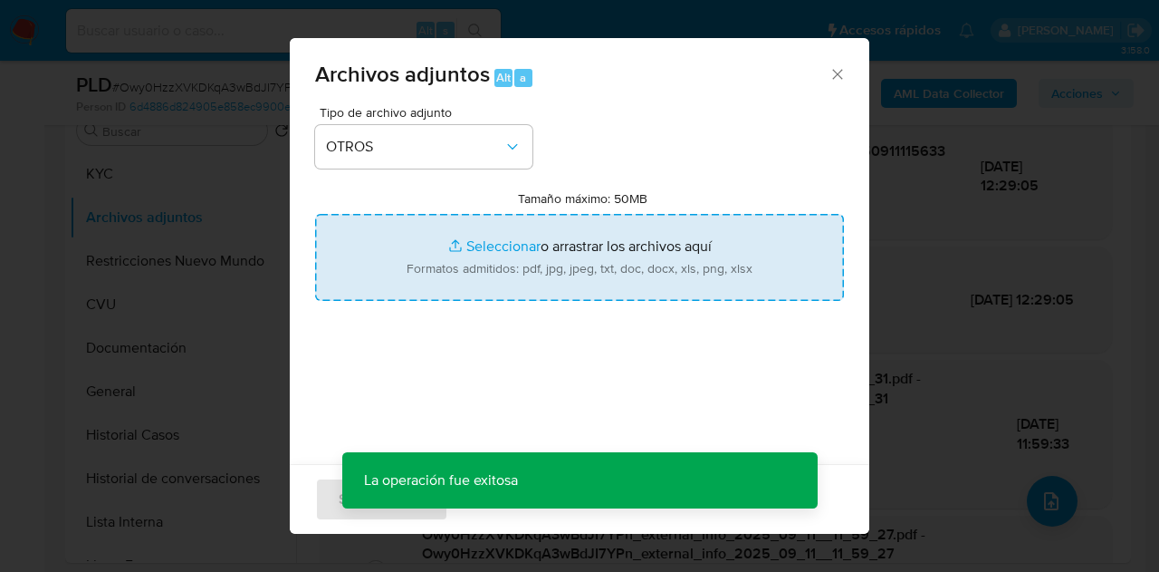
click at [495, 251] on input "Tamaño máximo: 50MB Seleccionar archivos" at bounding box center [579, 257] width 529 height 87
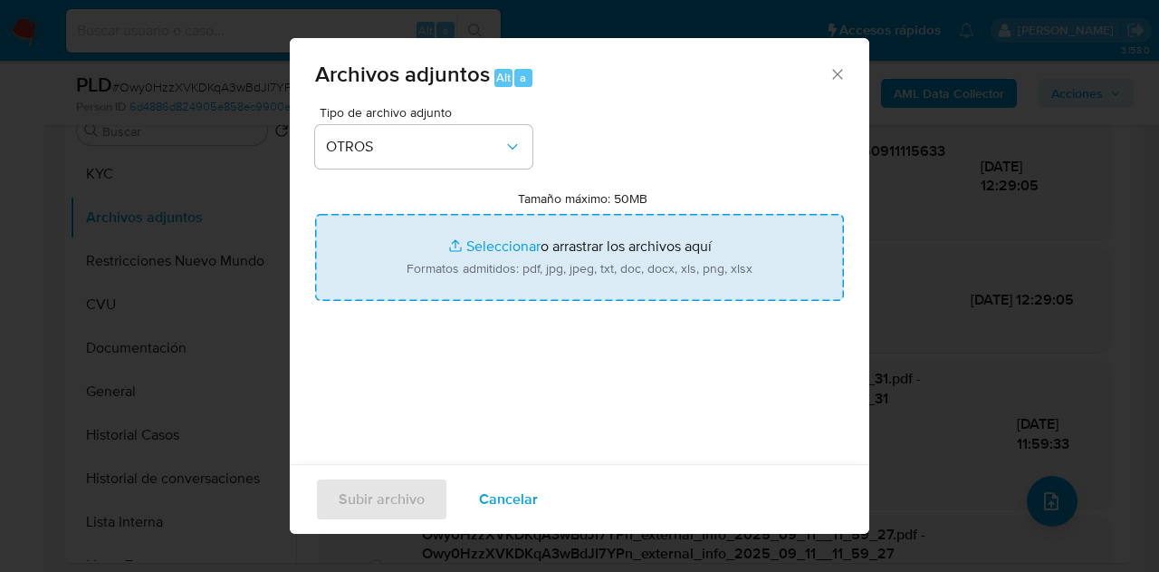
type input "C:\fakepath\Caselog NO ROI Owy0HzzXVKDKqA3wBdJI7YPn.docx"
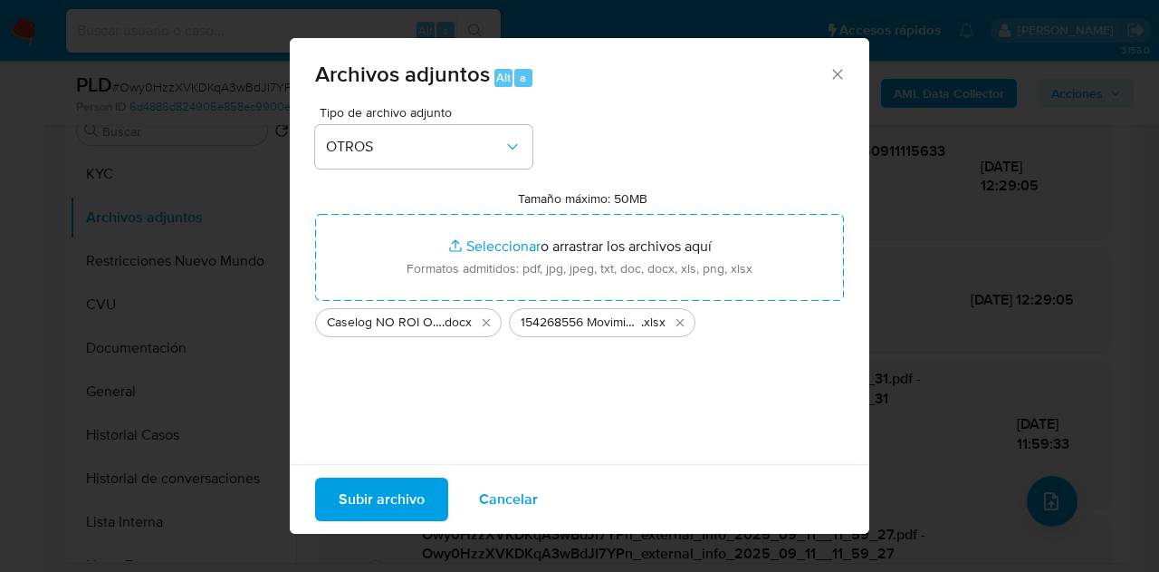
click at [357, 499] on span "Subir archivo" at bounding box center [382, 499] width 86 height 40
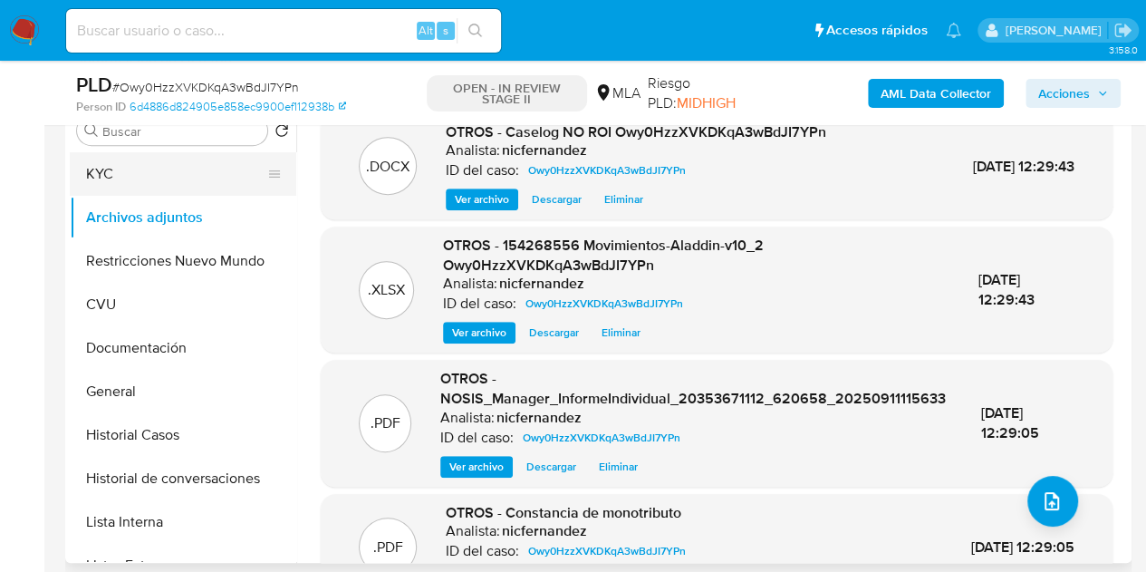
click at [128, 178] on button "KYC" at bounding box center [176, 173] width 212 height 43
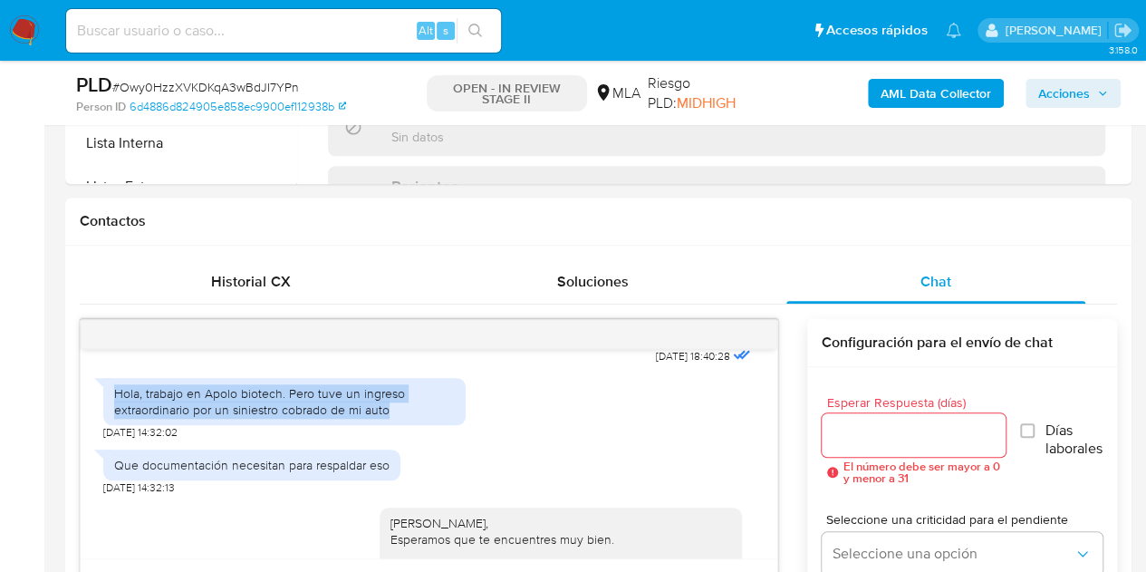
scroll to position [805, 0]
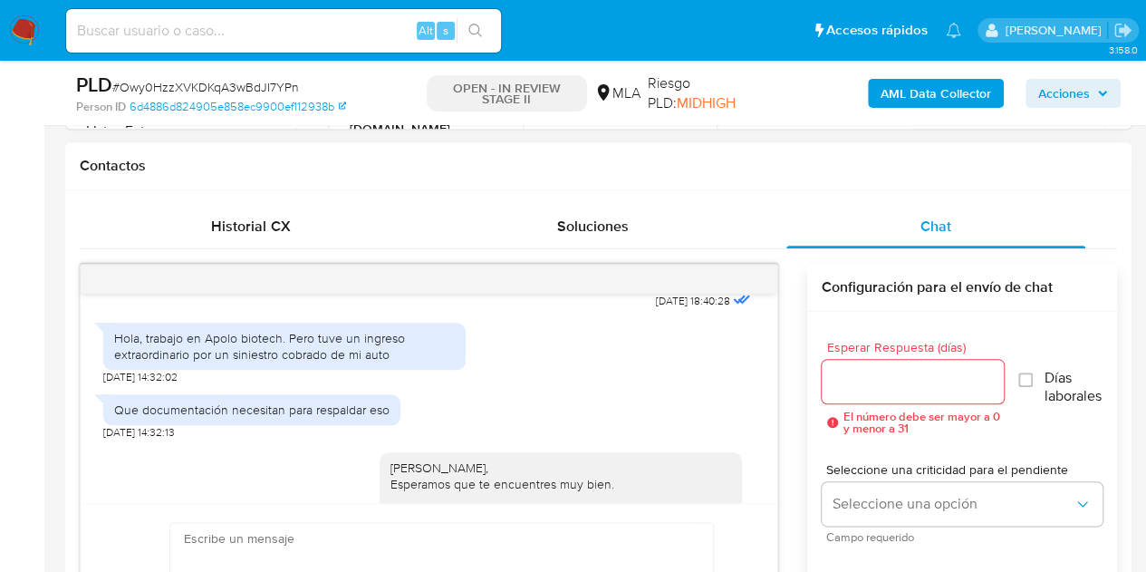
click at [745, 319] on div "17/07/2025 20:02:08 Hola, Esperamos que te encuentres muy bien. Te consultamos …" at bounding box center [429, 397] width 697 height 209
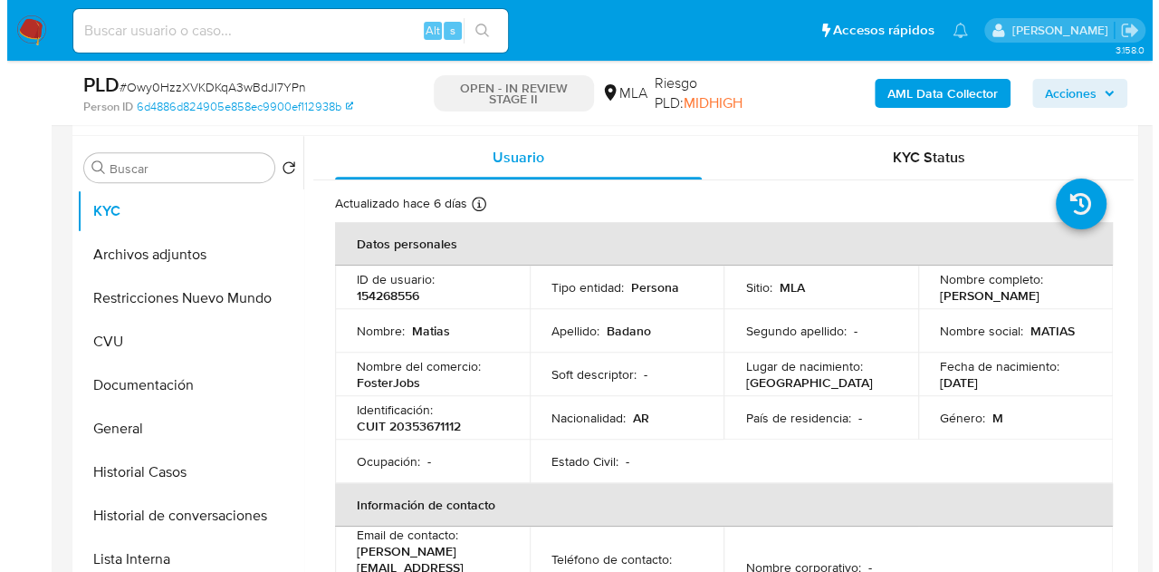
scroll to position [3534, 0]
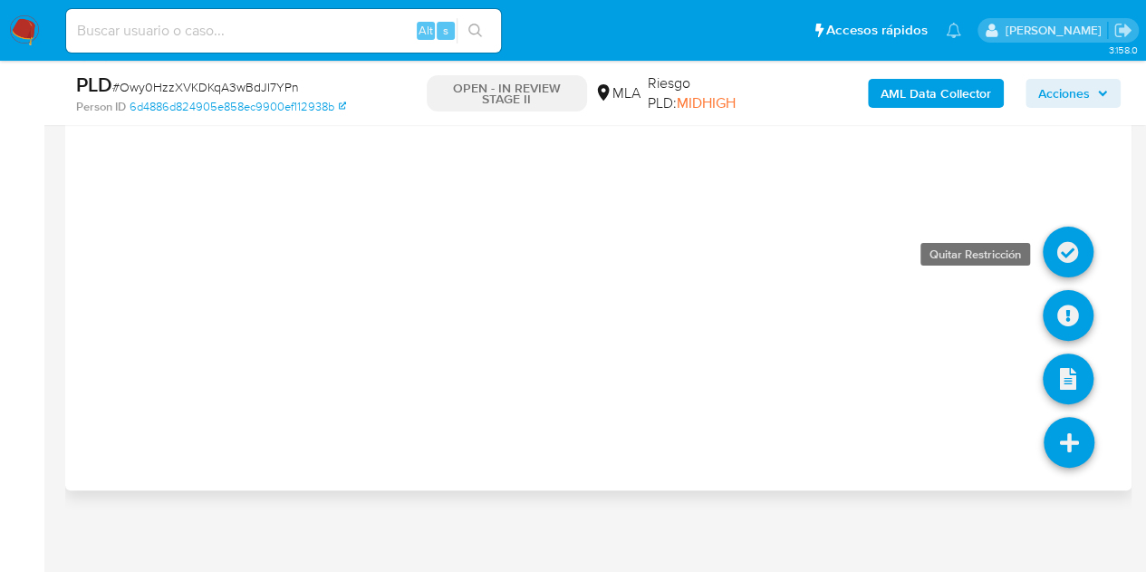
click at [1065, 236] on icon at bounding box center [1068, 251] width 51 height 51
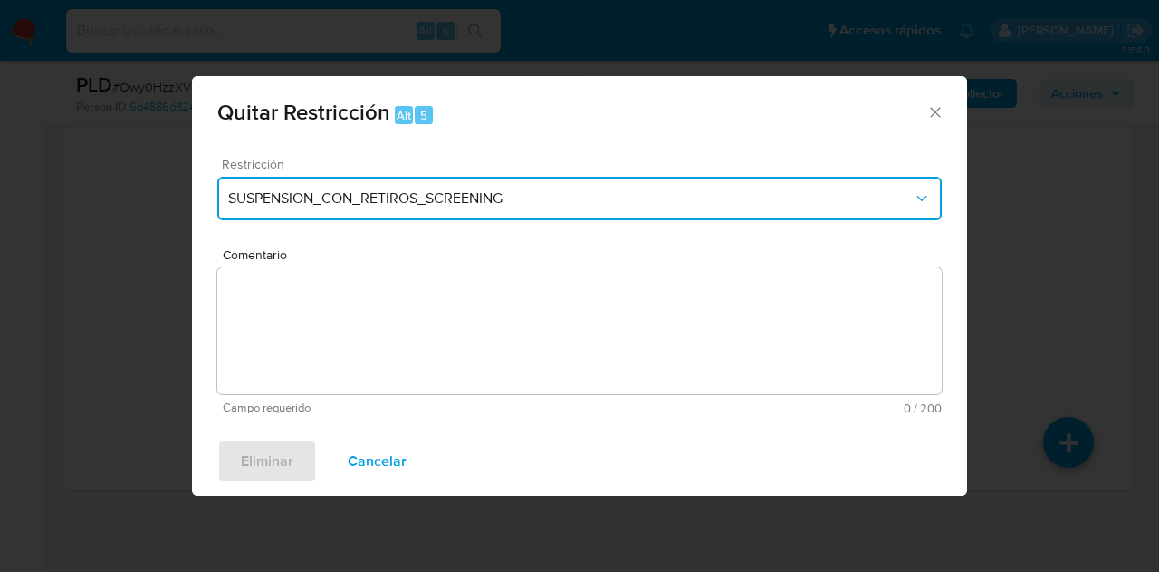
click at [549, 183] on button "SUSPENSION_CON_RETIROS_SCREENING" at bounding box center [579, 198] width 725 height 43
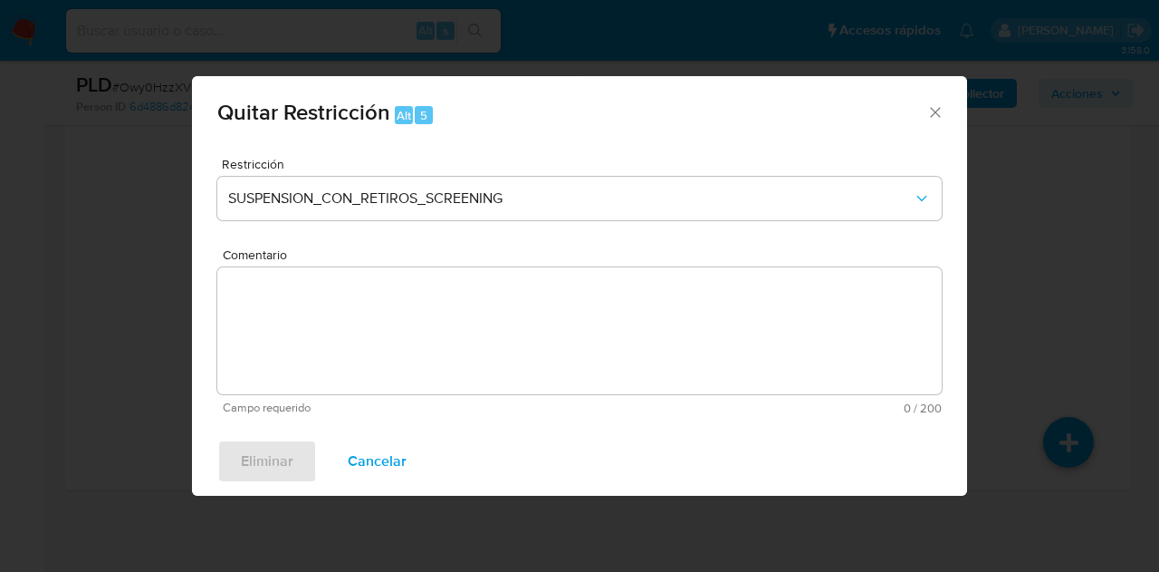
drag, startPoint x: 947, startPoint y: 265, endPoint x: 940, endPoint y: 304, distance: 39.6
click at [929, 343] on div "Restricción SUSPENSION_CON_RETIROS_SCREENING Comentario Campo requerido 0 / 200…" at bounding box center [579, 285] width 775 height 284
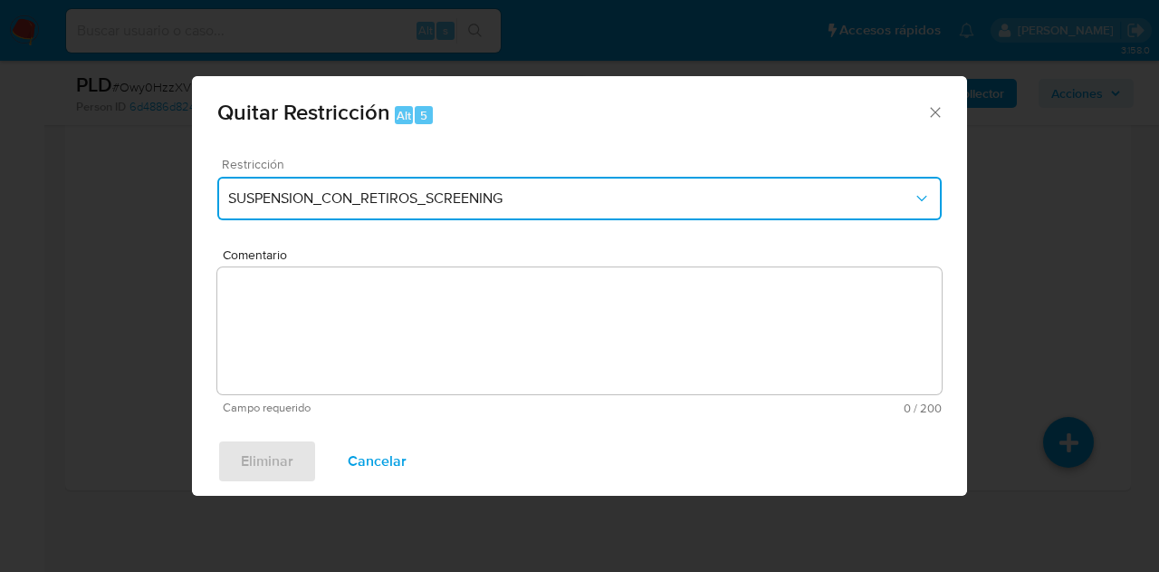
click at [909, 204] on span "SUSPENSION_CON_RETIROS_SCREENING" at bounding box center [570, 198] width 685 height 18
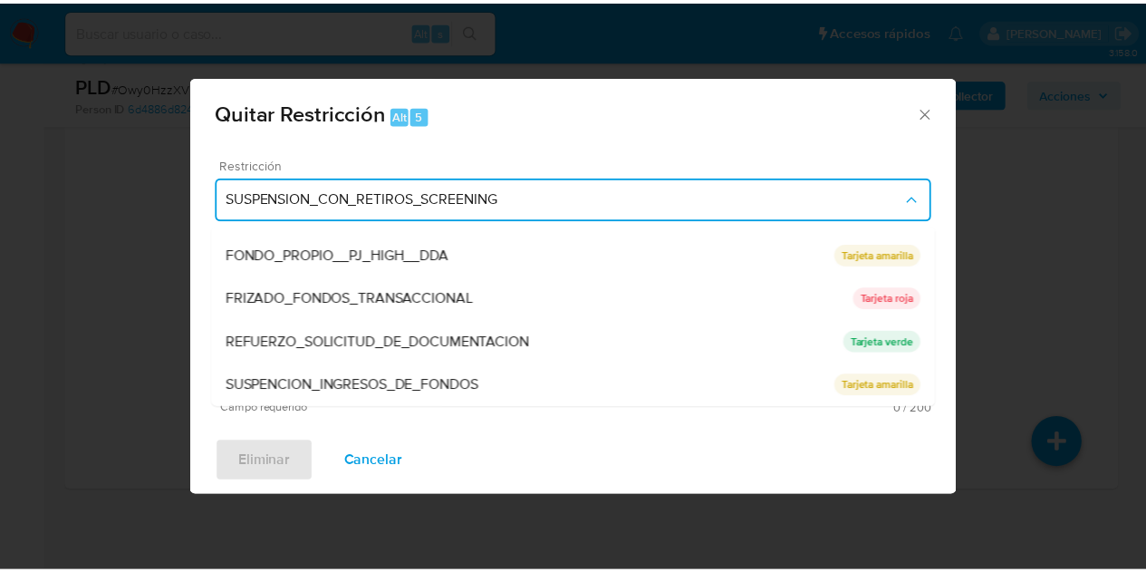
scroll to position [384, 0]
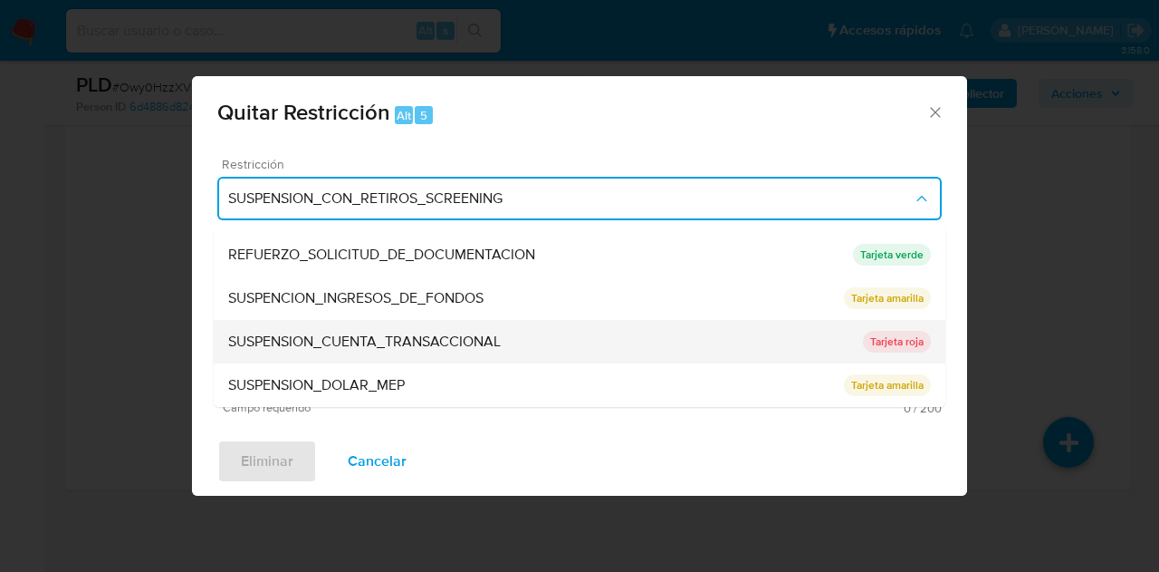
click at [572, 335] on div "SUSPENSION_CUENTA_TRANSACCIONAL" at bounding box center [545, 341] width 635 height 43
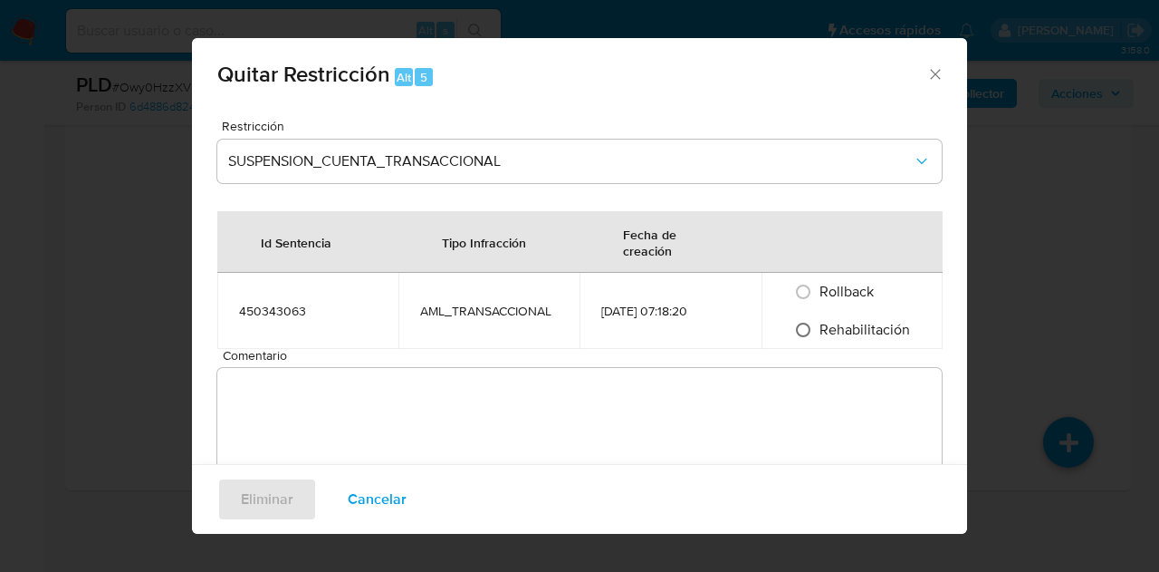
click at [801, 338] on input "Rehabilitación" at bounding box center [803, 329] width 29 height 29
radio input "true"
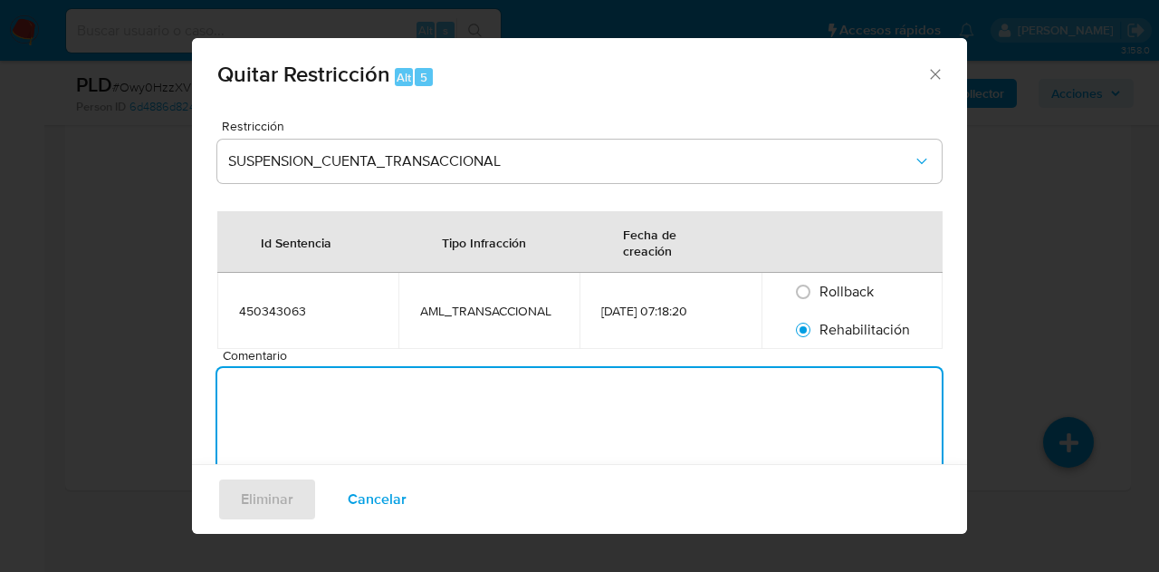
click at [774, 398] on textarea "Comentario" at bounding box center [579, 431] width 725 height 127
type textarea "AML"
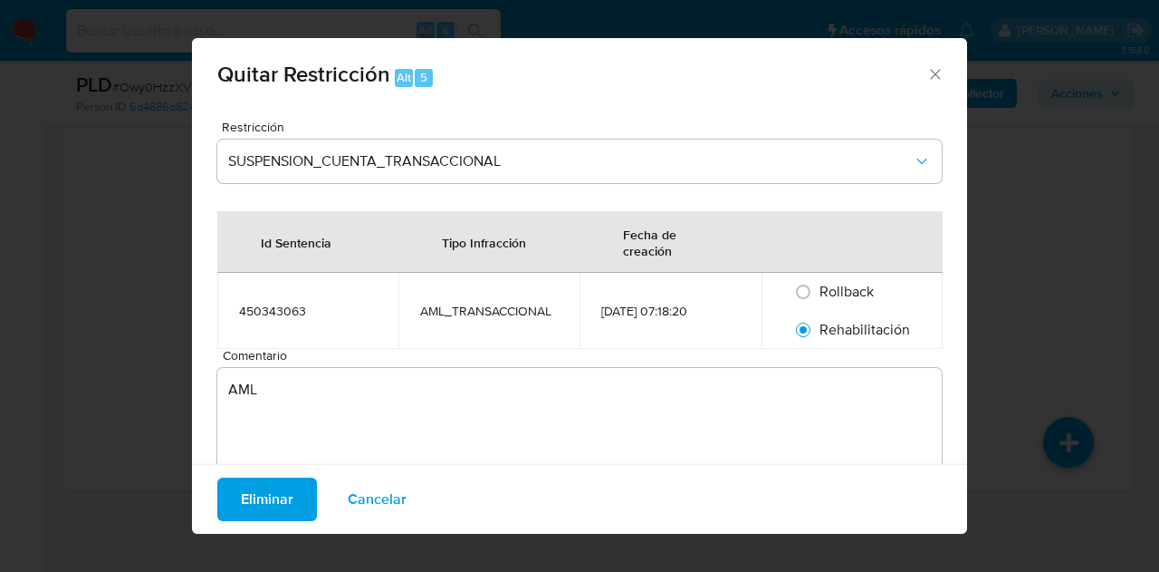
drag, startPoint x: 261, startPoint y: 494, endPoint x: 292, endPoint y: 496, distance: 30.9
click at [262, 491] on span "Eliminar" at bounding box center [267, 499] width 53 height 40
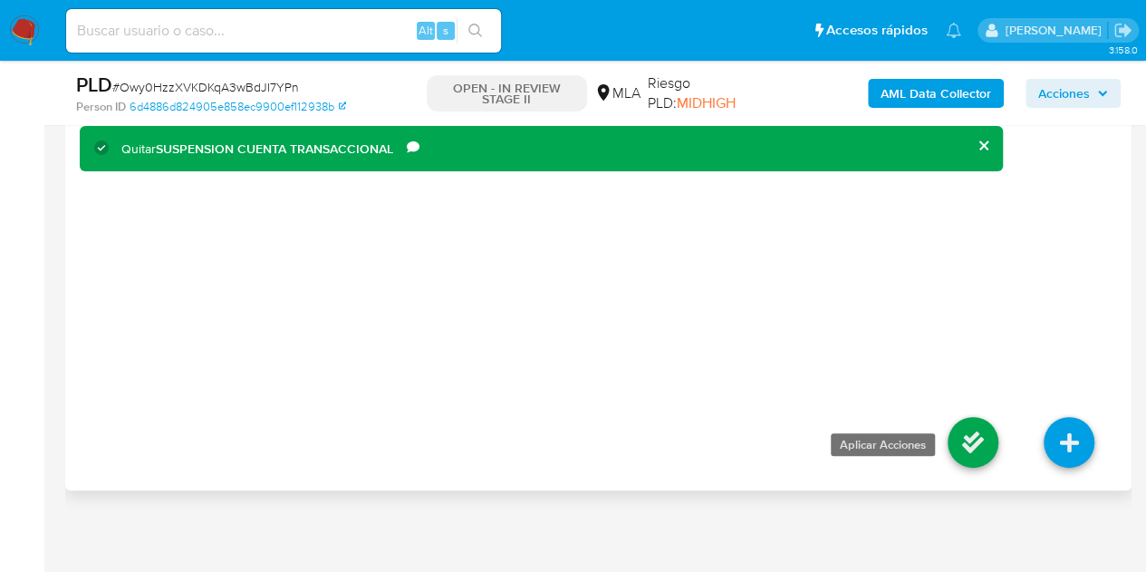
click at [966, 432] on icon at bounding box center [972, 442] width 51 height 51
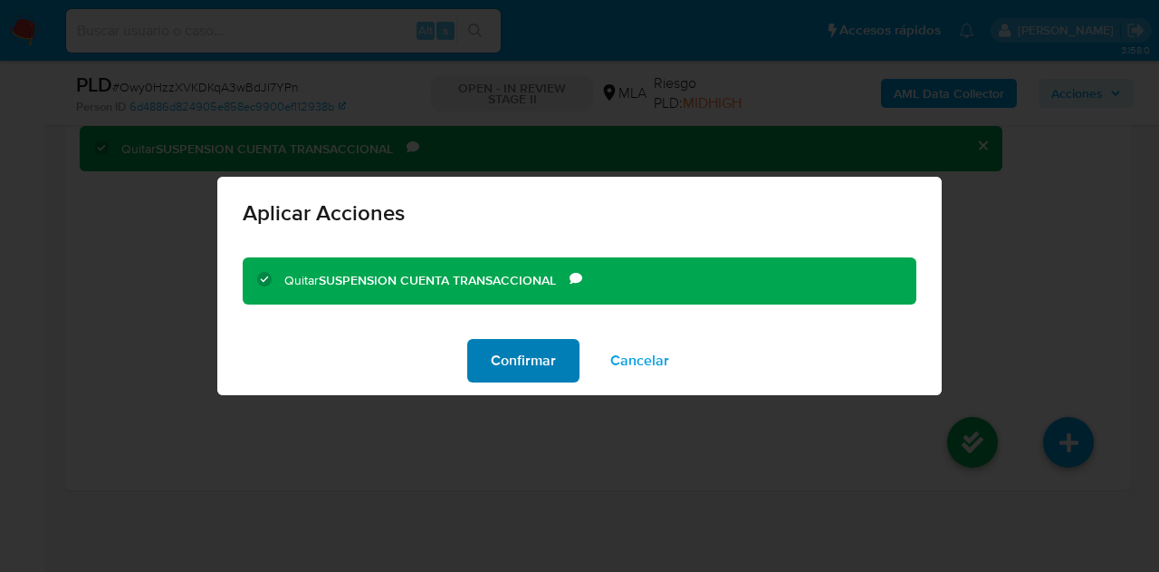
click at [496, 358] on span "Confirmar" at bounding box center [523, 361] width 65 height 40
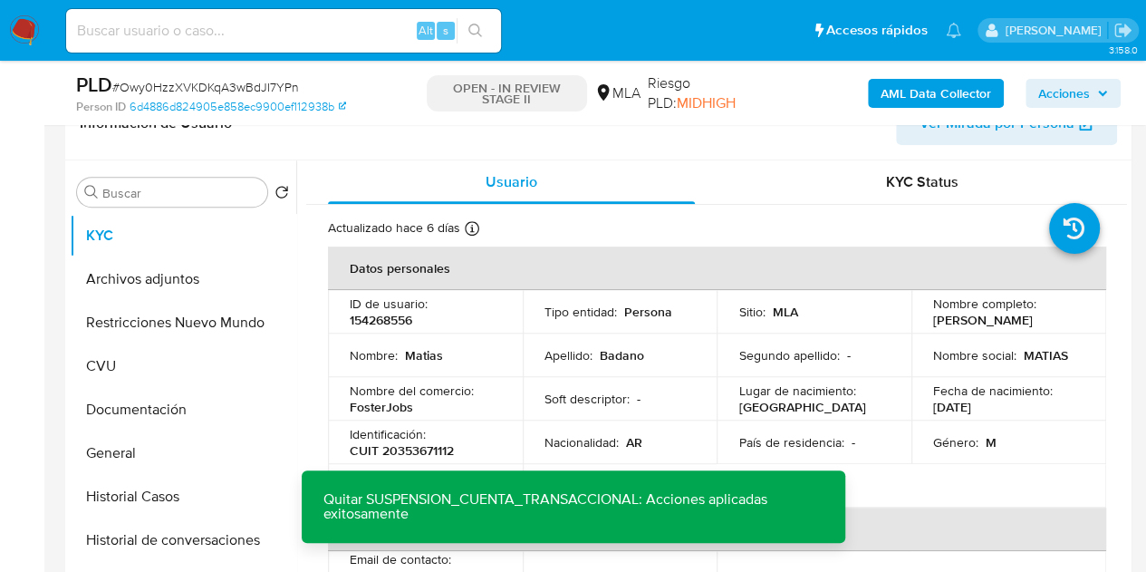
scroll to position [305, 0]
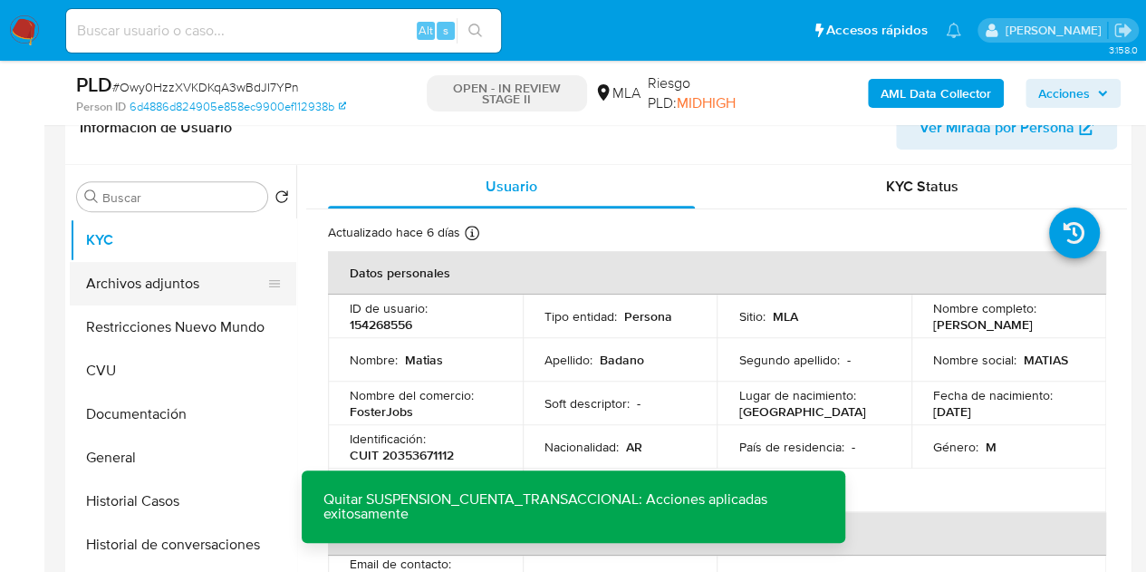
click at [152, 275] on button "Archivos adjuntos" at bounding box center [176, 283] width 212 height 43
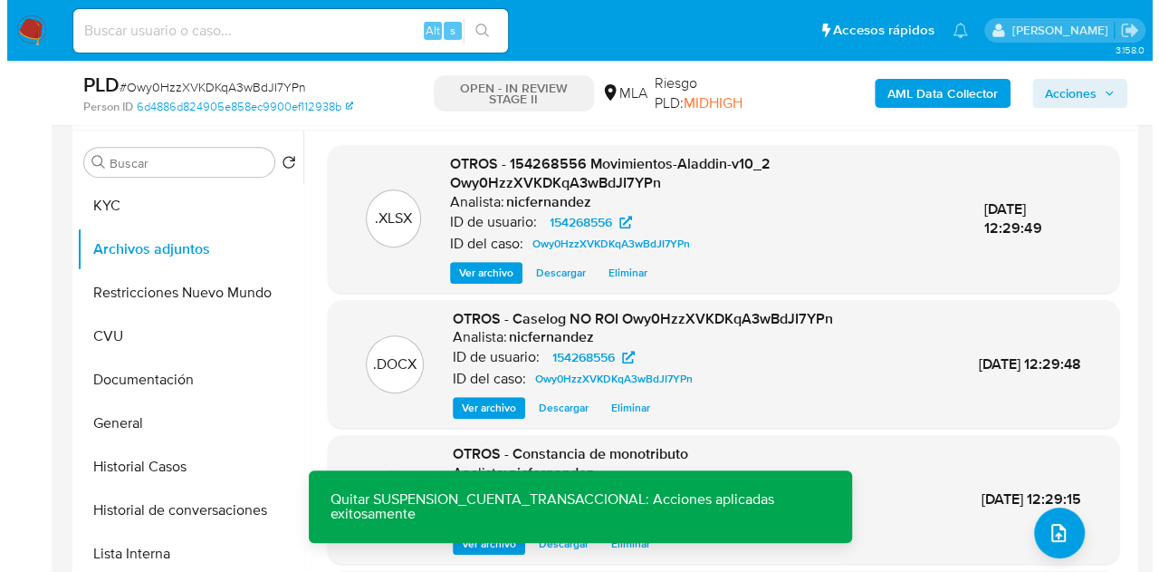
scroll to position [359, 0]
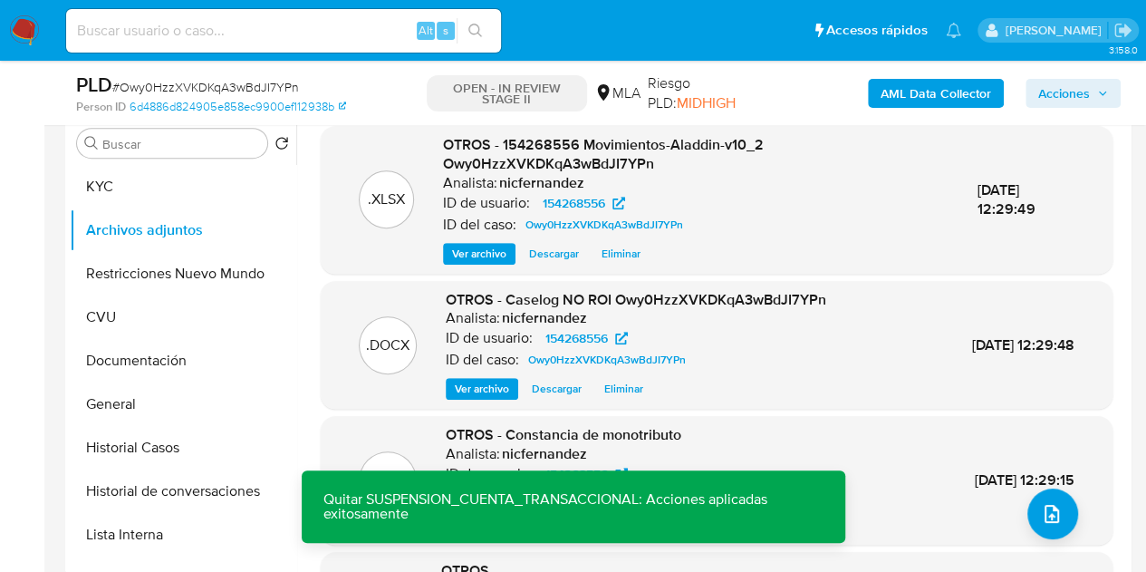
click at [485, 385] on span "Ver archivo" at bounding box center [482, 389] width 54 height 18
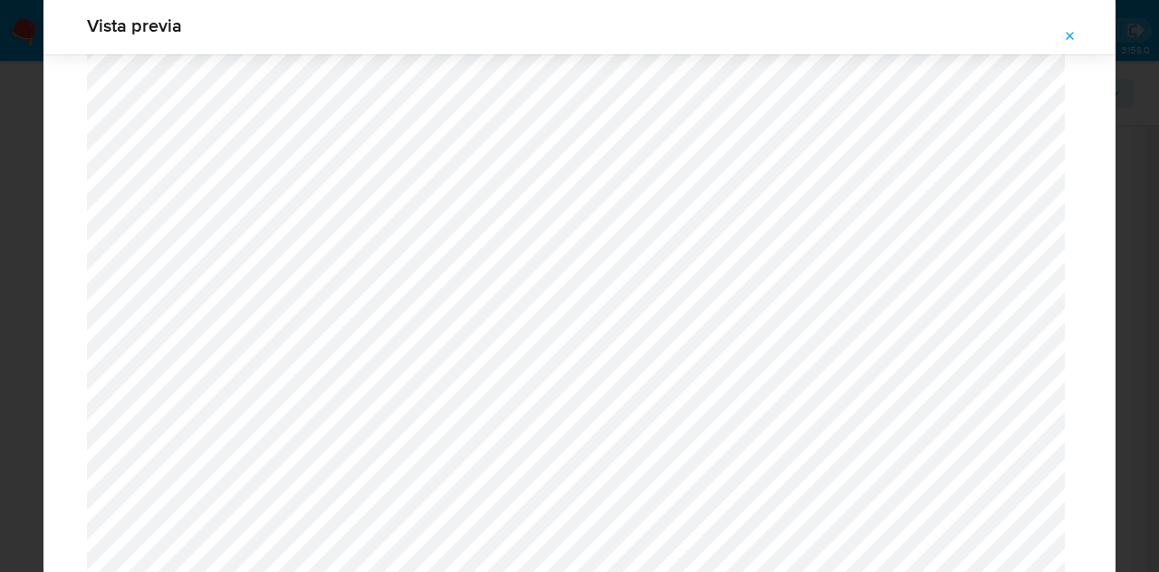
scroll to position [2141, 0]
click at [1082, 32] on button "Attachment preview" at bounding box center [1071, 36] width 40 height 29
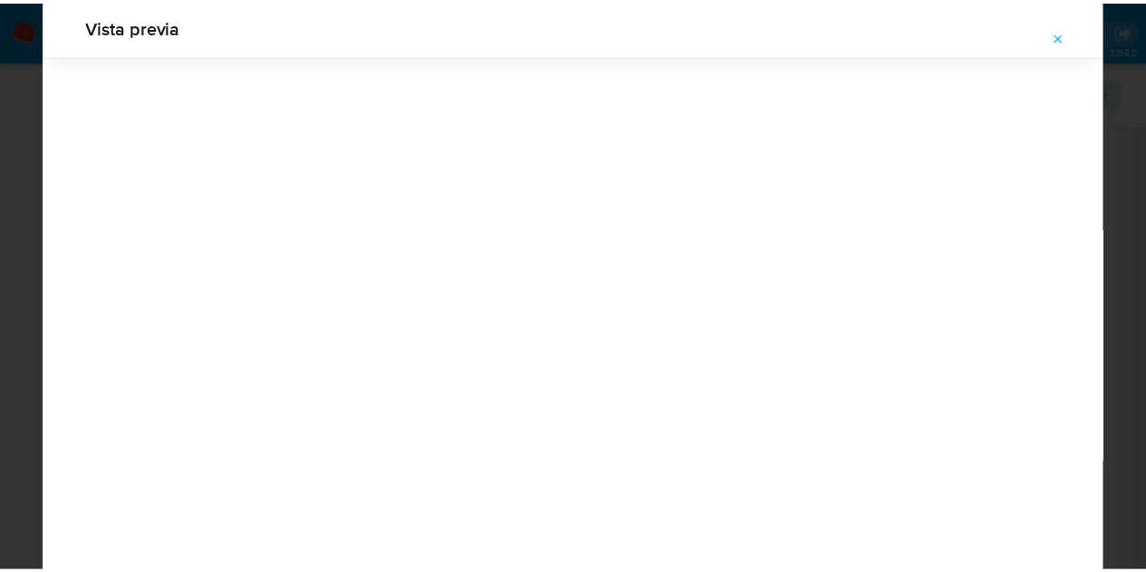
scroll to position [58, 0]
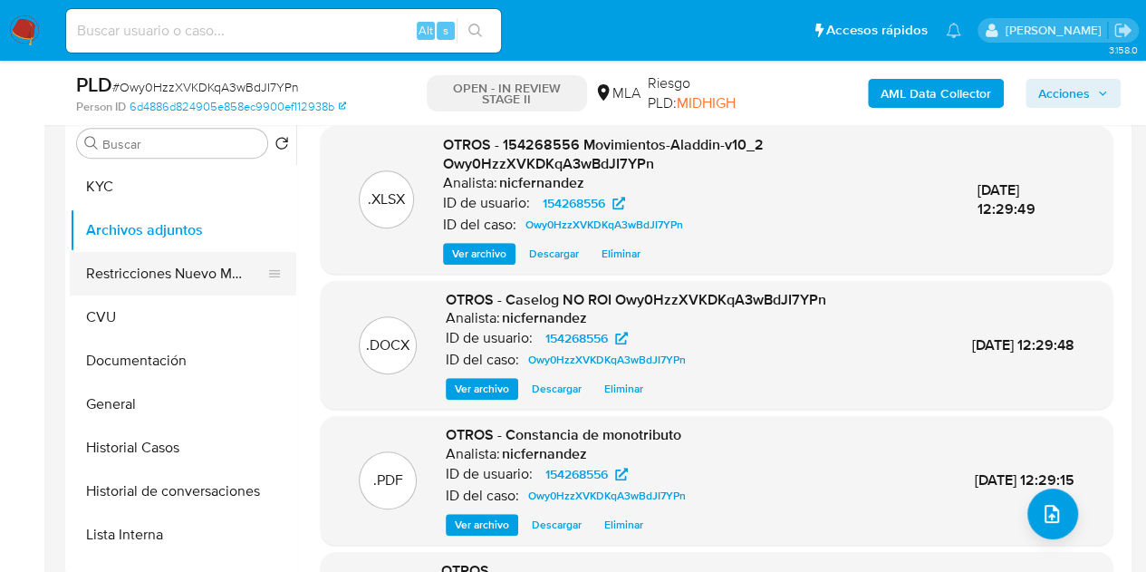
click at [156, 263] on button "Restricciones Nuevo Mundo" at bounding box center [176, 273] width 212 height 43
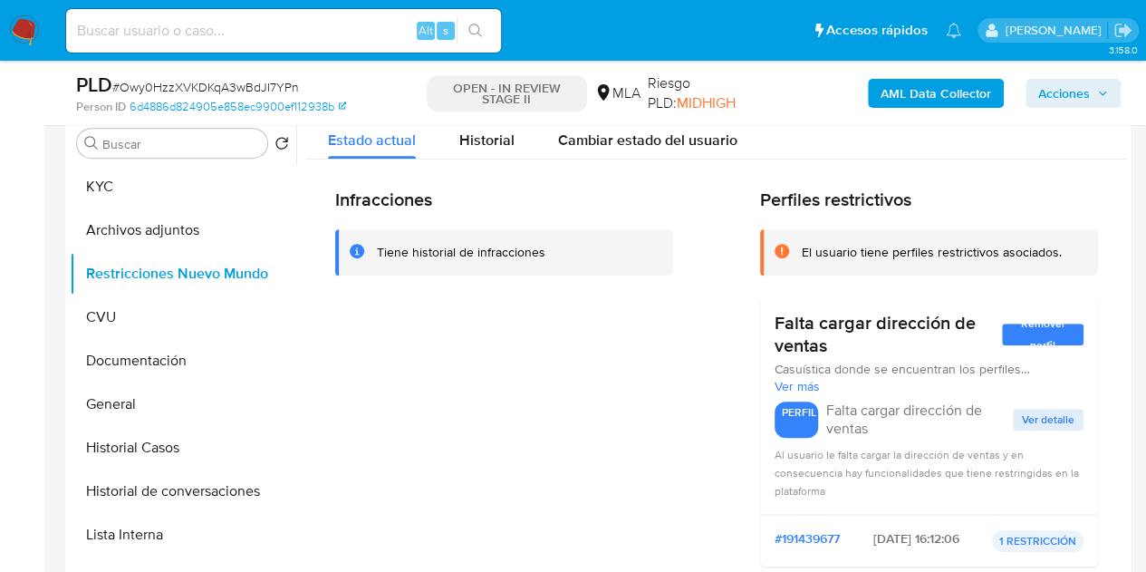
click at [137, 488] on button "Historial de conversaciones" at bounding box center [176, 490] width 212 height 43
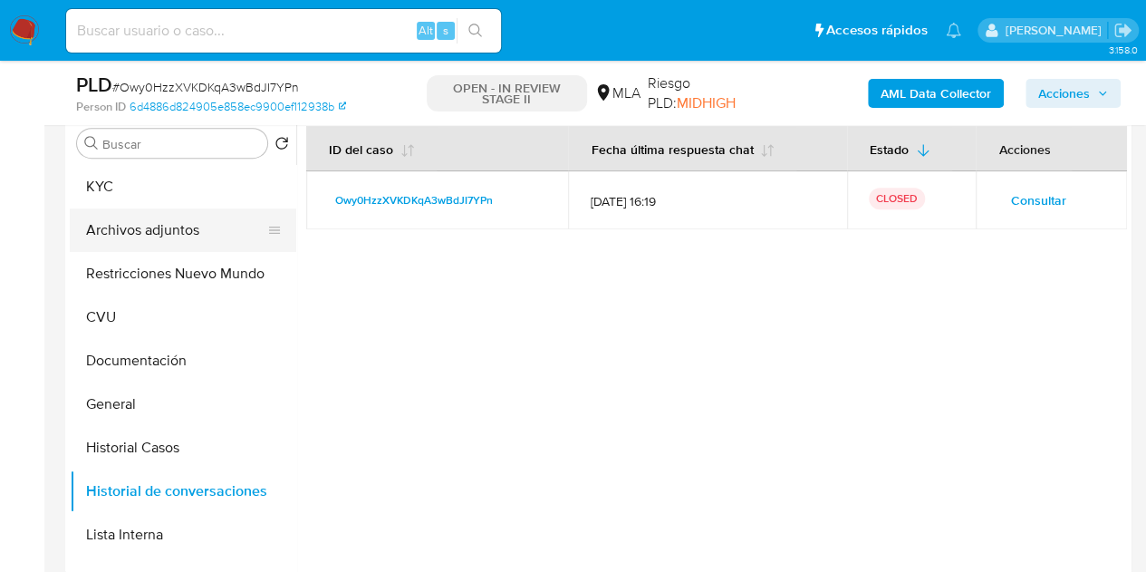
click at [146, 236] on button "Archivos adjuntos" at bounding box center [176, 229] width 212 height 43
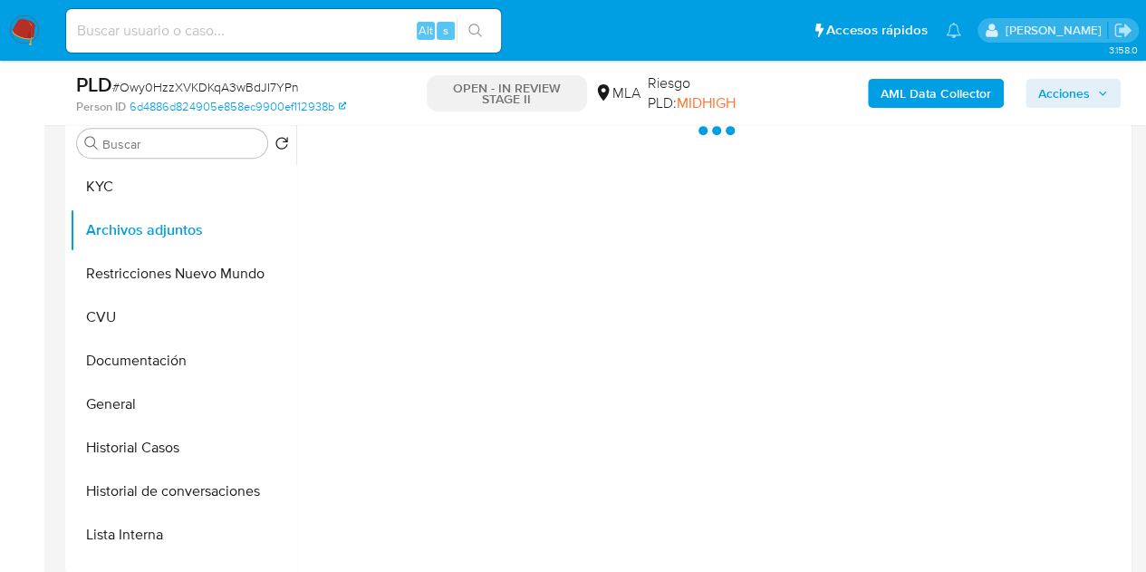
click at [1088, 98] on span "Acciones" at bounding box center [1064, 93] width 52 height 29
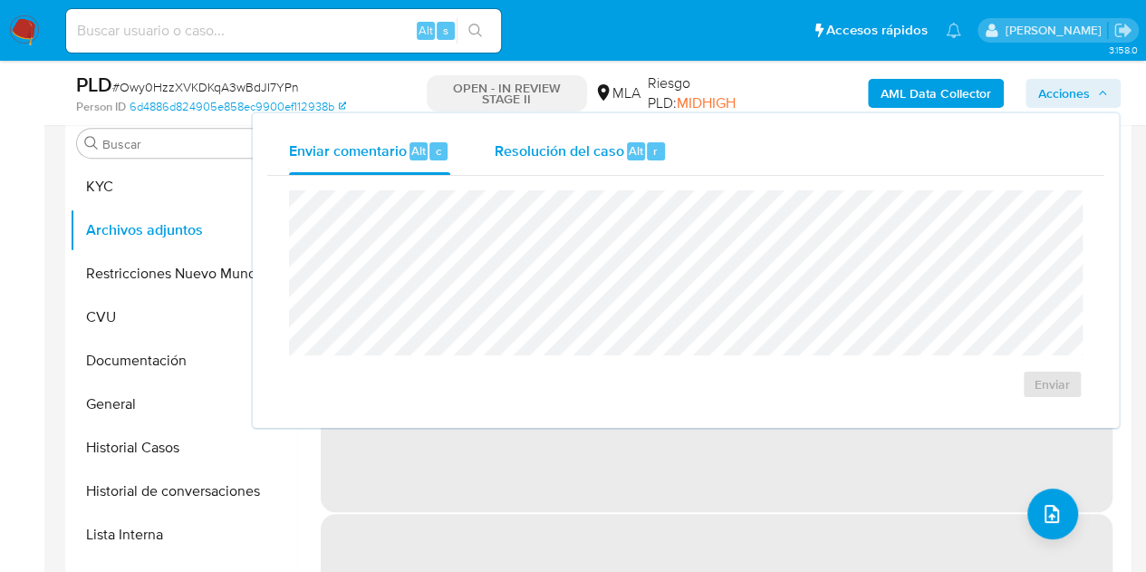
click at [600, 170] on div "Resolución del caso Alt r" at bounding box center [580, 151] width 173 height 47
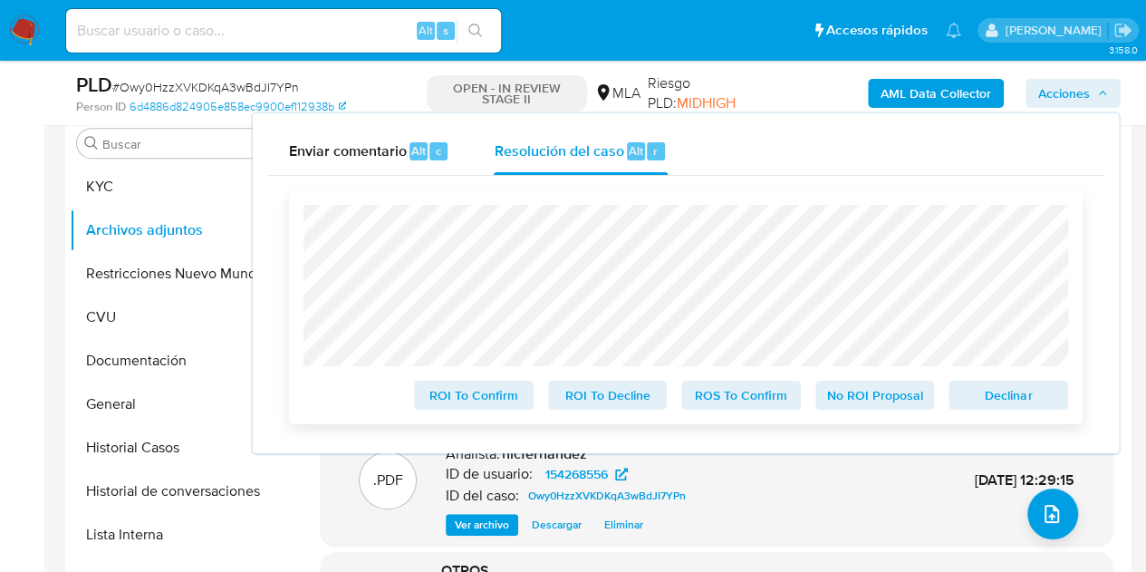
click at [859, 394] on span "No ROI Proposal" at bounding box center [875, 394] width 94 height 25
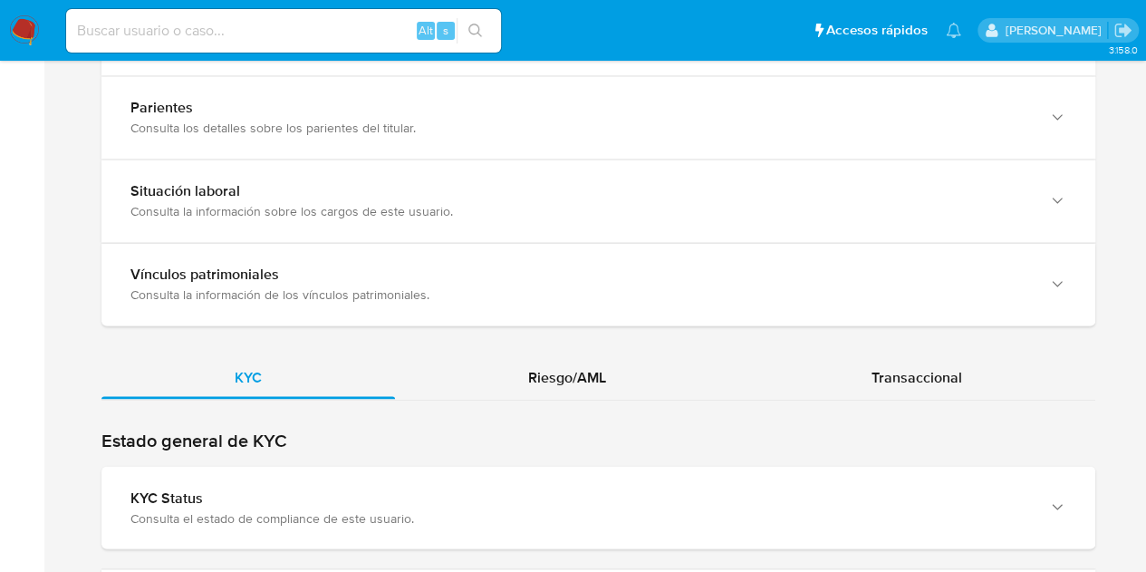
scroll to position [1836, 0]
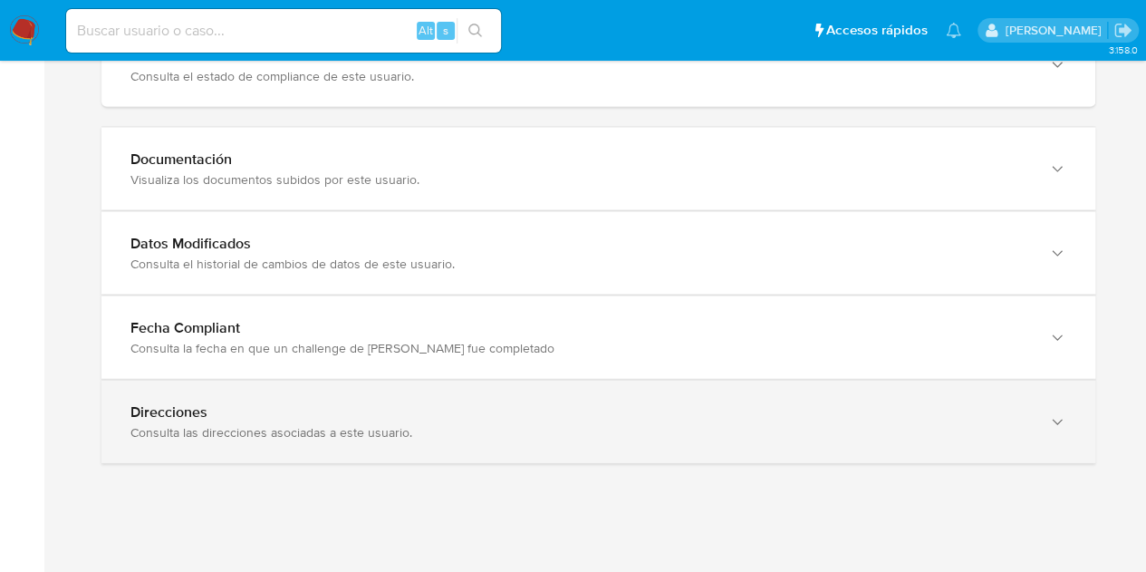
click at [1029, 417] on div "Direcciones Consulta las direcciones asociadas a este usuario." at bounding box center [598, 421] width 994 height 82
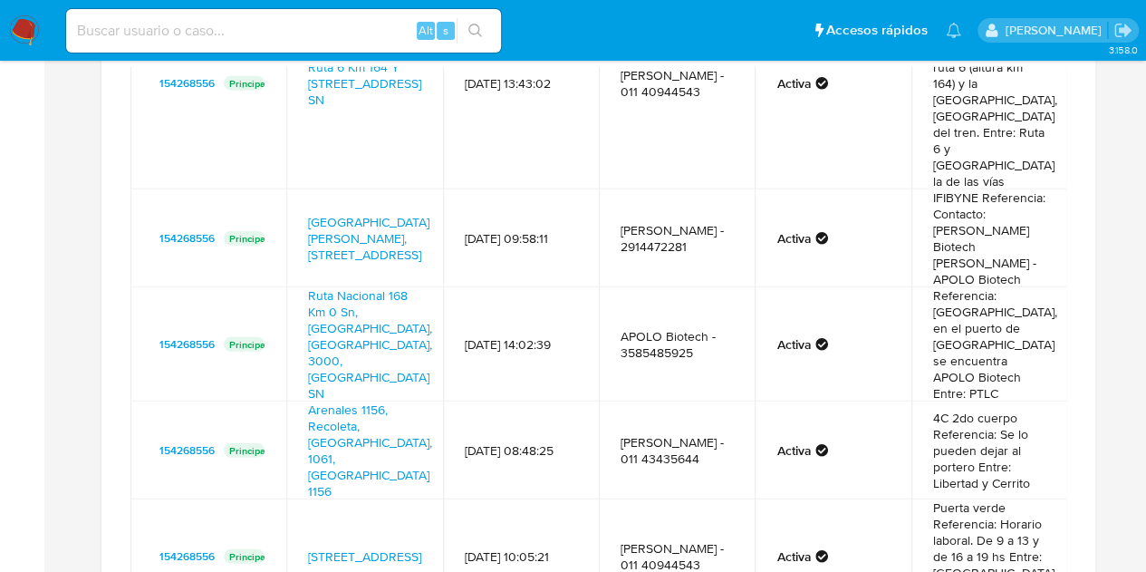
scroll to position [178, 0]
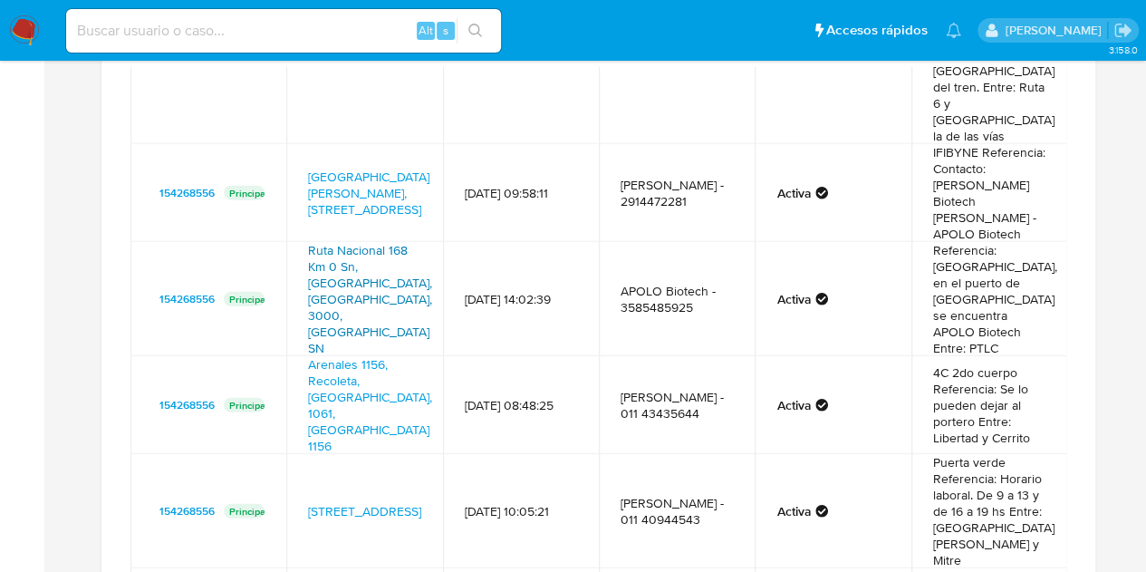
click at [375, 255] on link "Ruta Nacional 168 Km 0 Sn, [GEOGRAPHIC_DATA], [GEOGRAPHIC_DATA], 3000, [GEOGRAP…" at bounding box center [370, 299] width 124 height 116
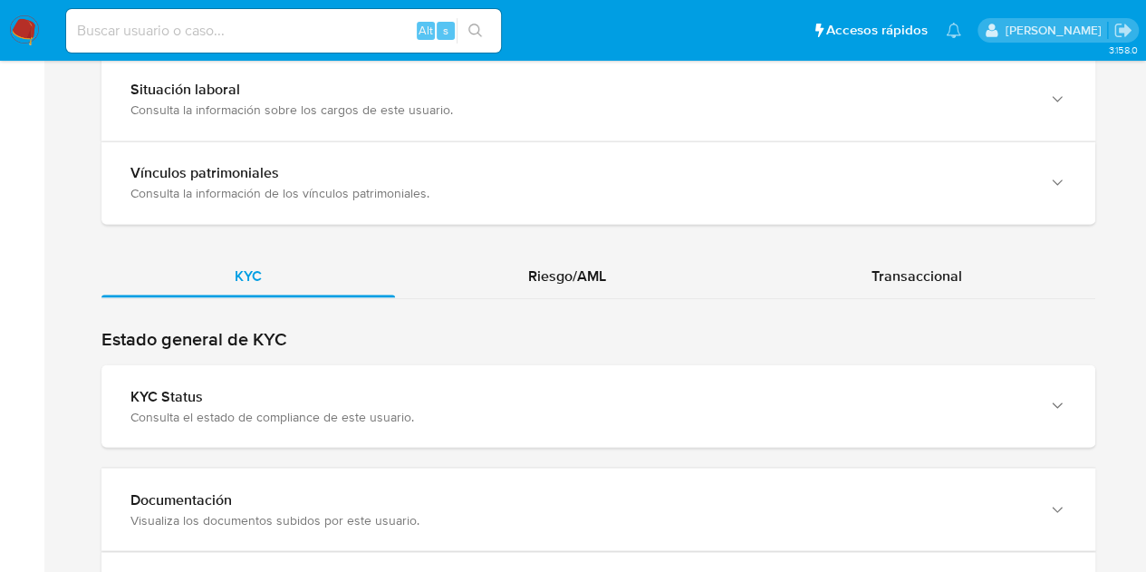
scroll to position [1511, 0]
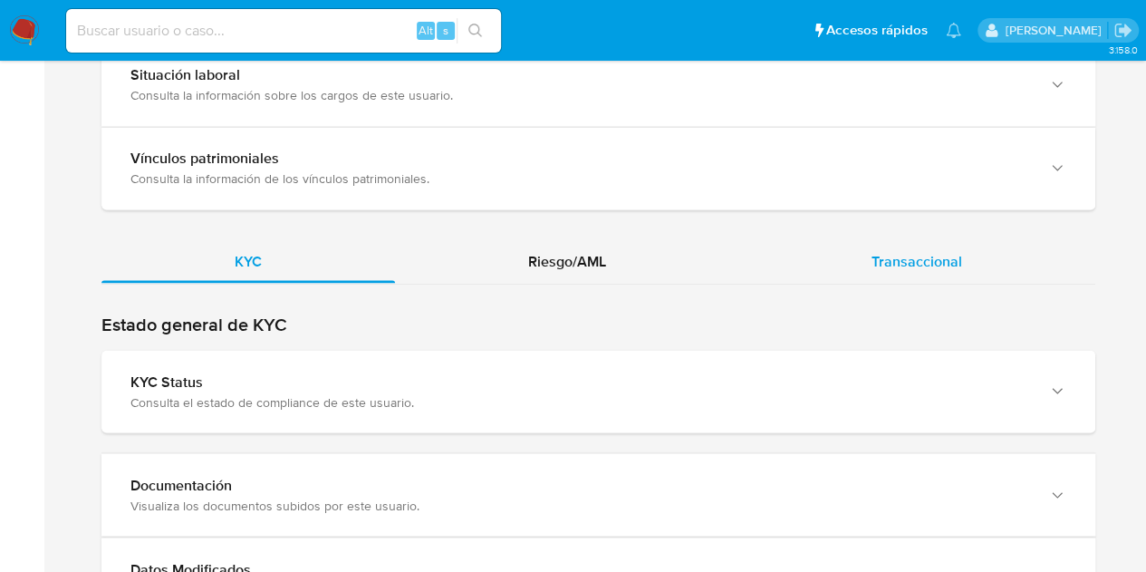
click at [866, 239] on div "Transaccional" at bounding box center [916, 260] width 357 height 43
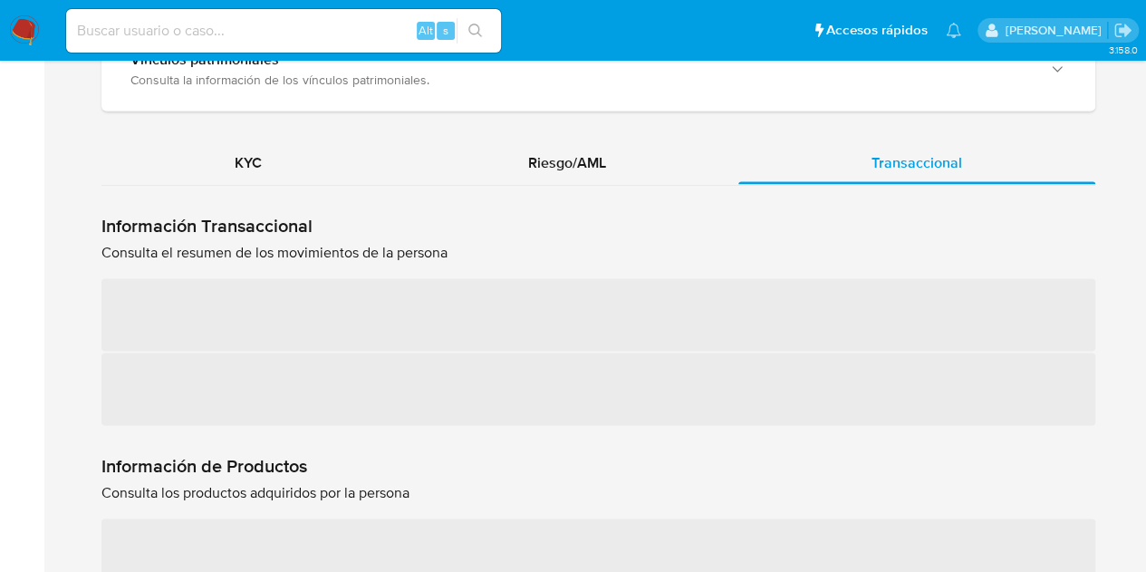
scroll to position [1655, 0]
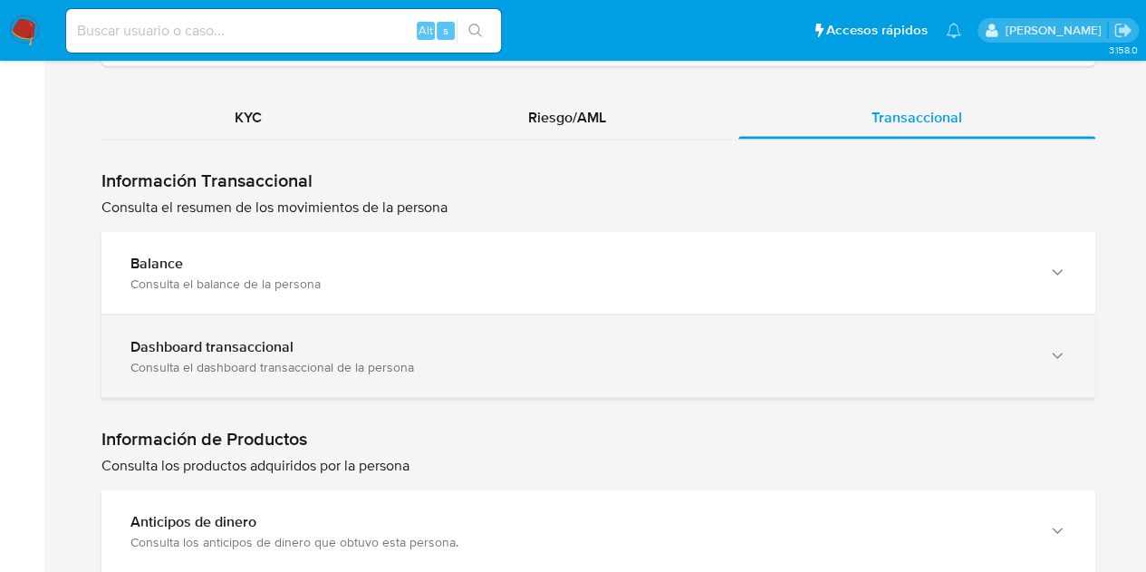
click at [610, 360] on div "Consulta el dashboard transaccional de la persona" at bounding box center [579, 366] width 899 height 16
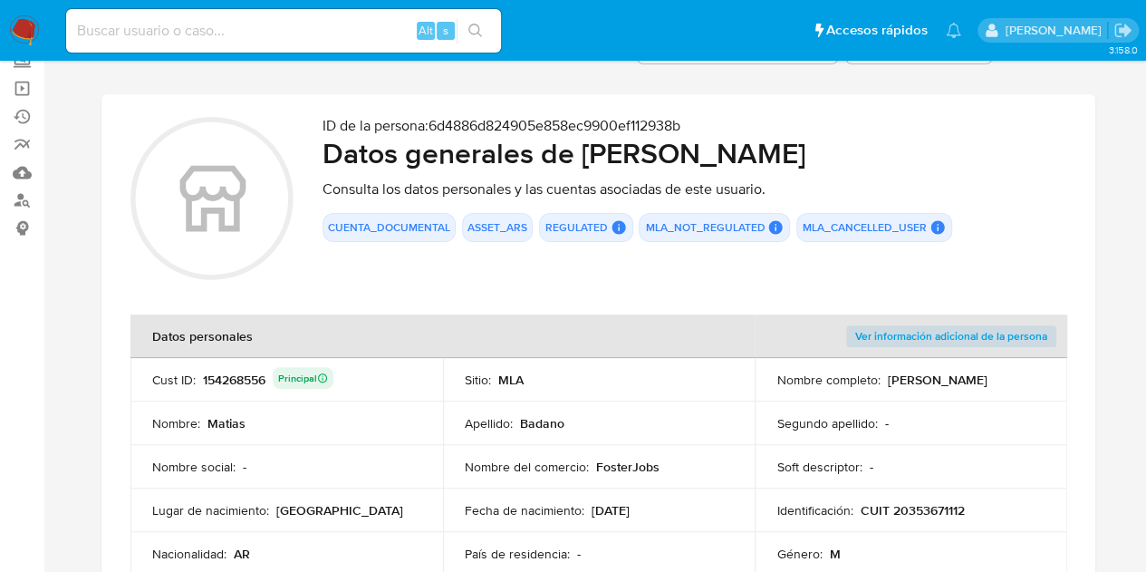
scroll to position [0, 0]
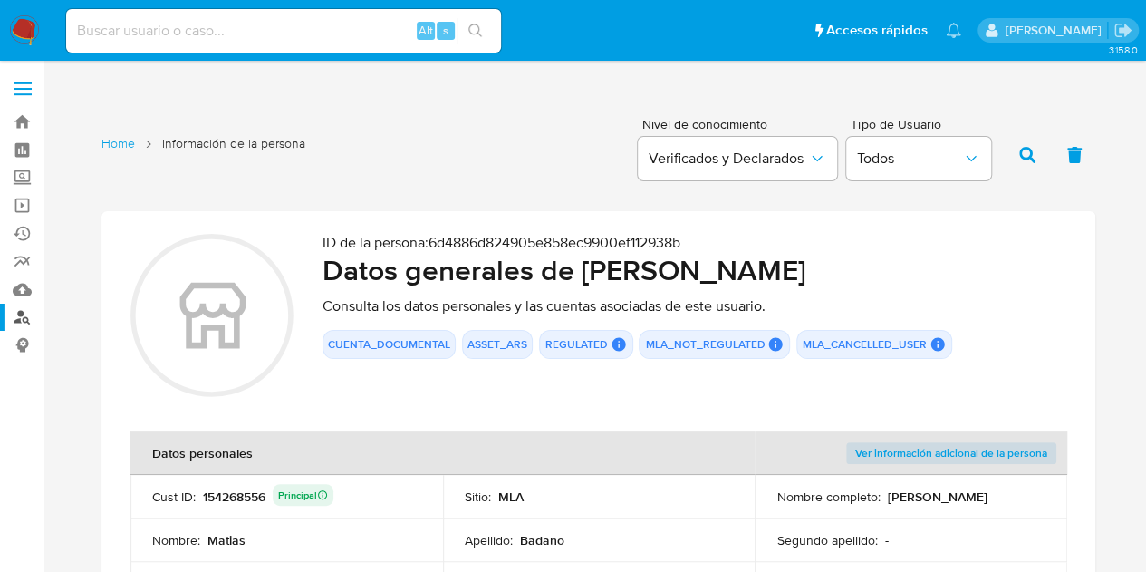
click at [15, 315] on link "Buscador de personas" at bounding box center [108, 317] width 216 height 28
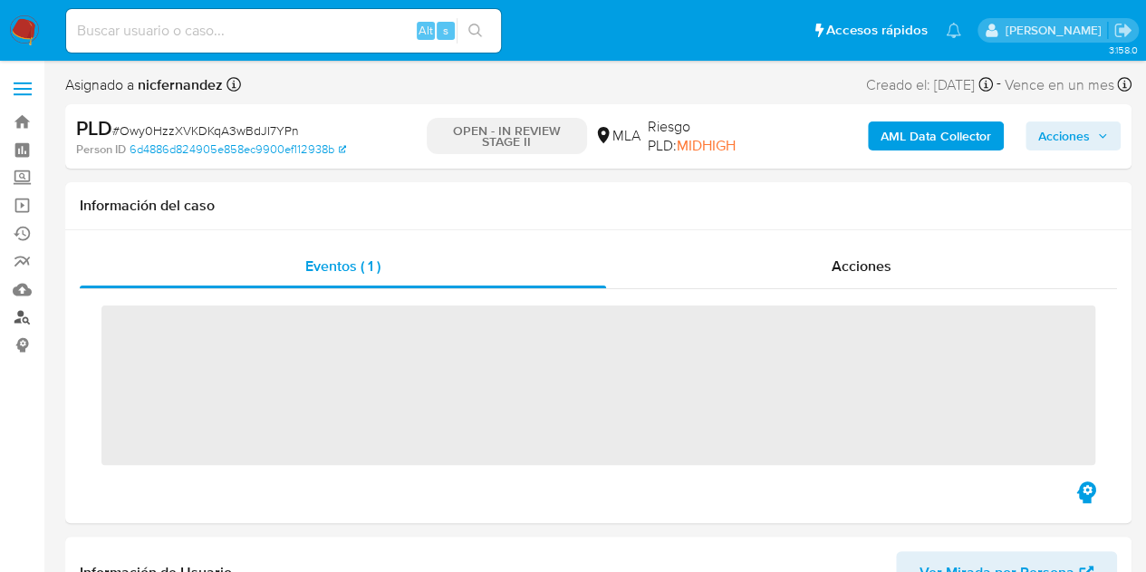
click at [24, 313] on link "Buscador de personas" at bounding box center [108, 317] width 216 height 28
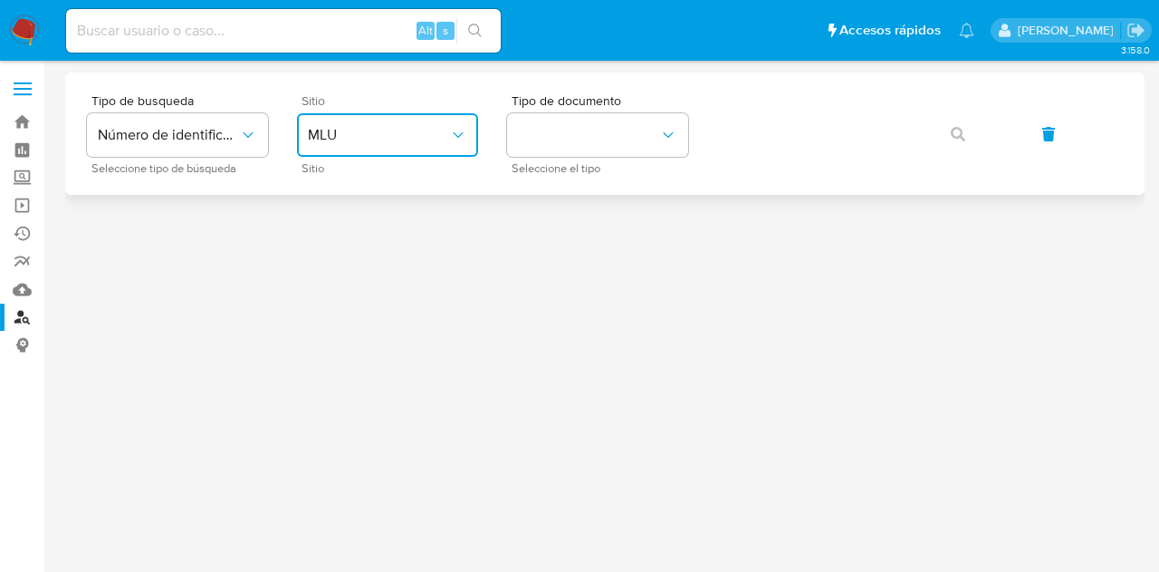
click at [385, 144] on button "MLU" at bounding box center [387, 134] width 181 height 43
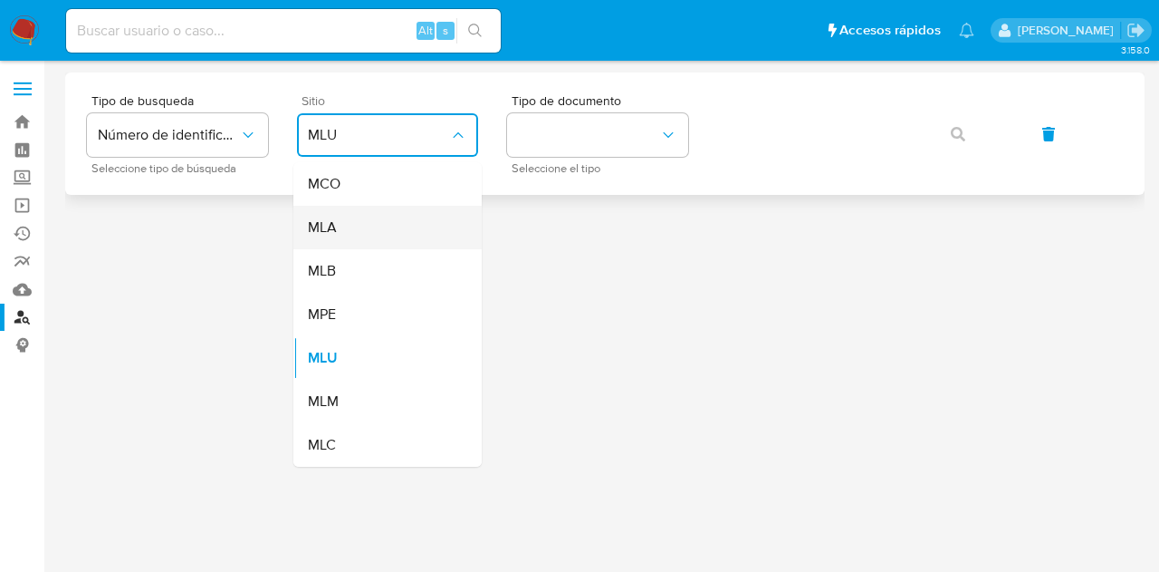
click at [391, 222] on div "MLA" at bounding box center [382, 227] width 149 height 43
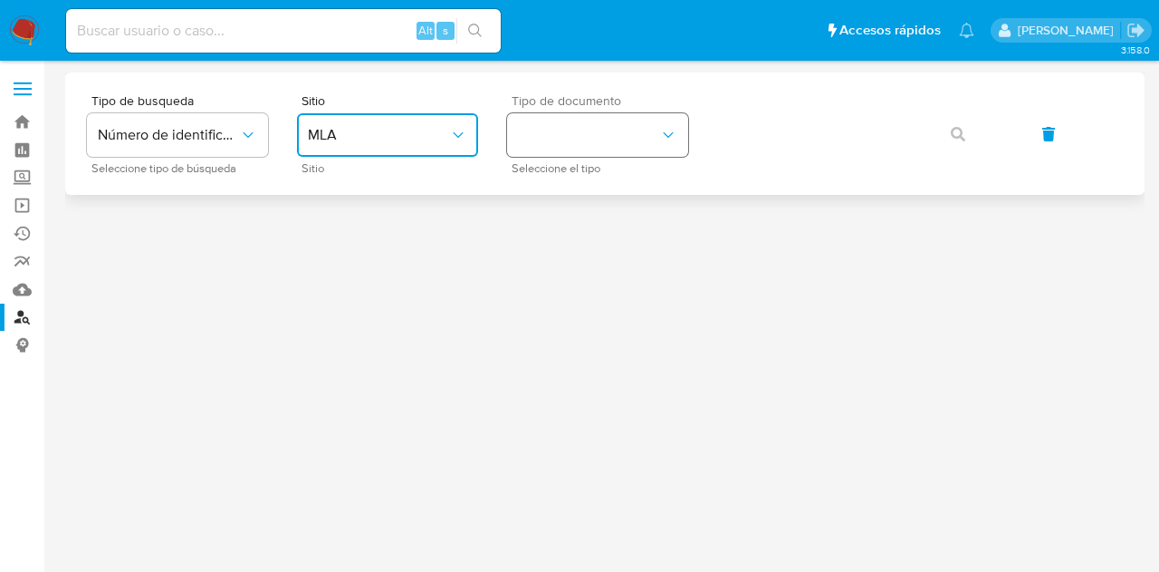
click at [638, 147] on button "identificationType" at bounding box center [597, 134] width 181 height 43
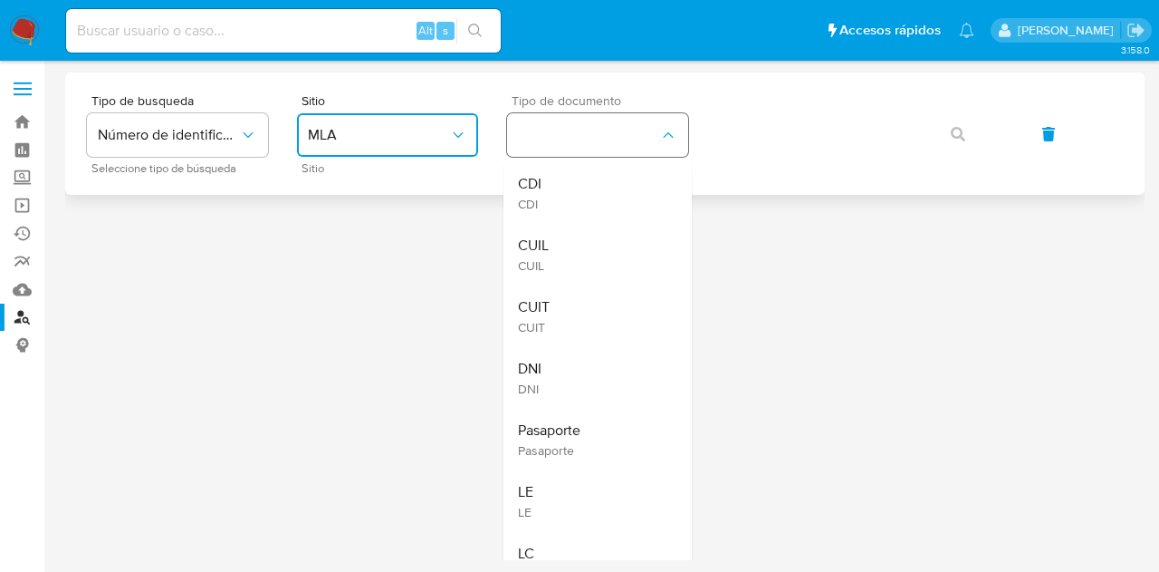
click at [611, 235] on div "CUIL CUIL" at bounding box center [592, 255] width 149 height 62
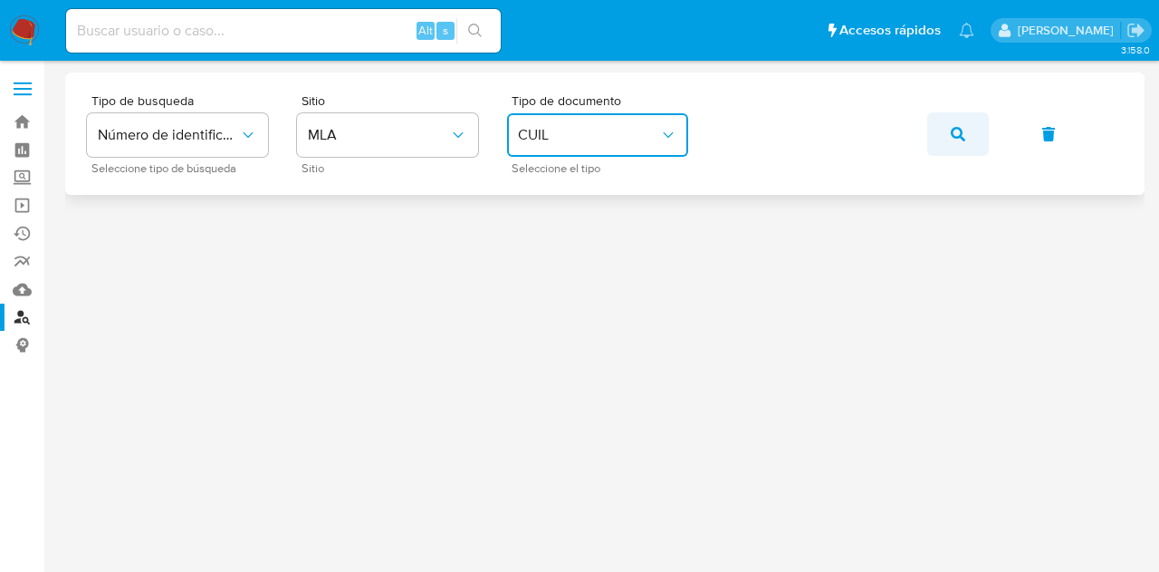
click at [949, 126] on button "button" at bounding box center [959, 133] width 62 height 43
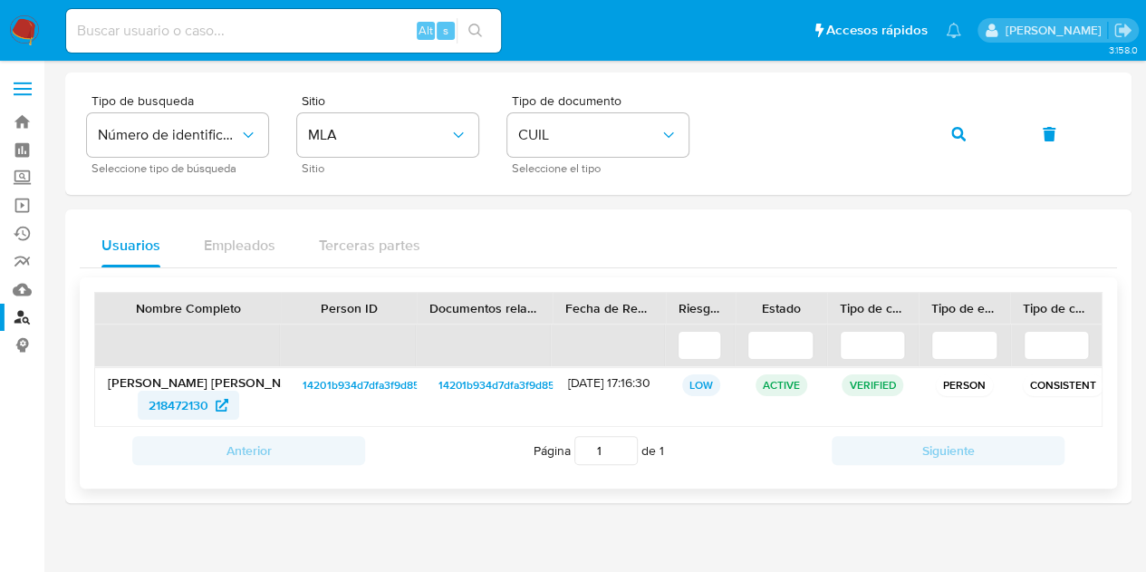
click at [200, 402] on span "218472130" at bounding box center [179, 404] width 60 height 29
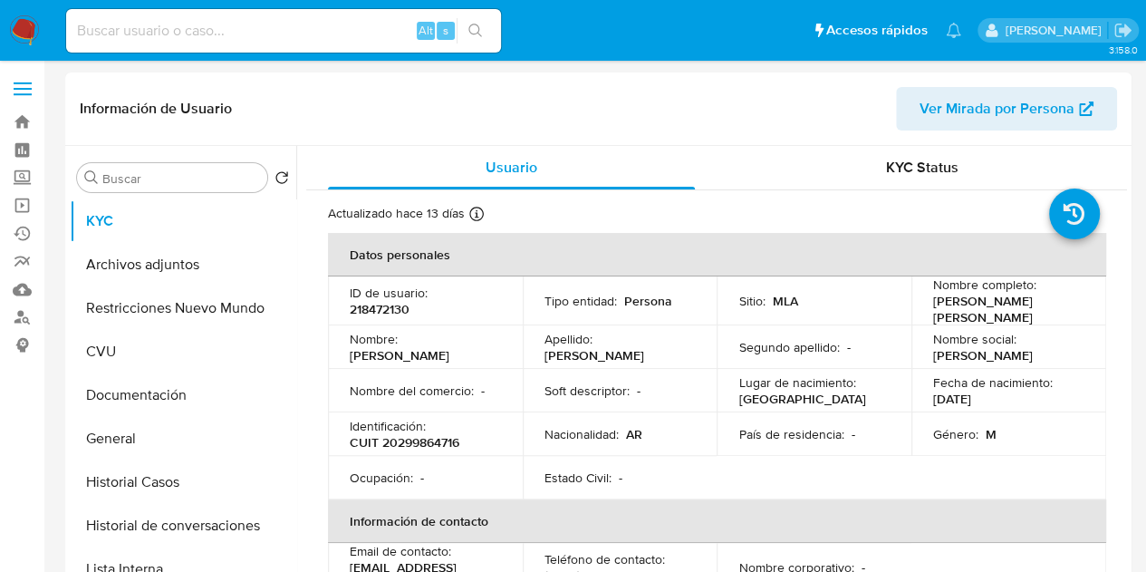
select select "10"
click at [994, 112] on span "Ver Mirada por Persona" at bounding box center [996, 108] width 155 height 43
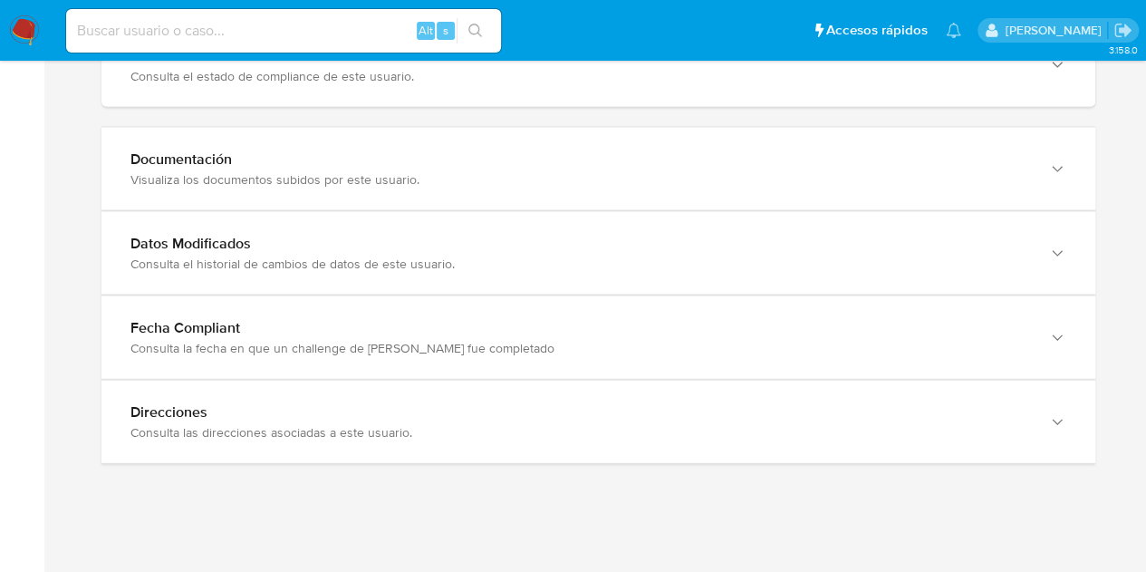
scroll to position [1834, 0]
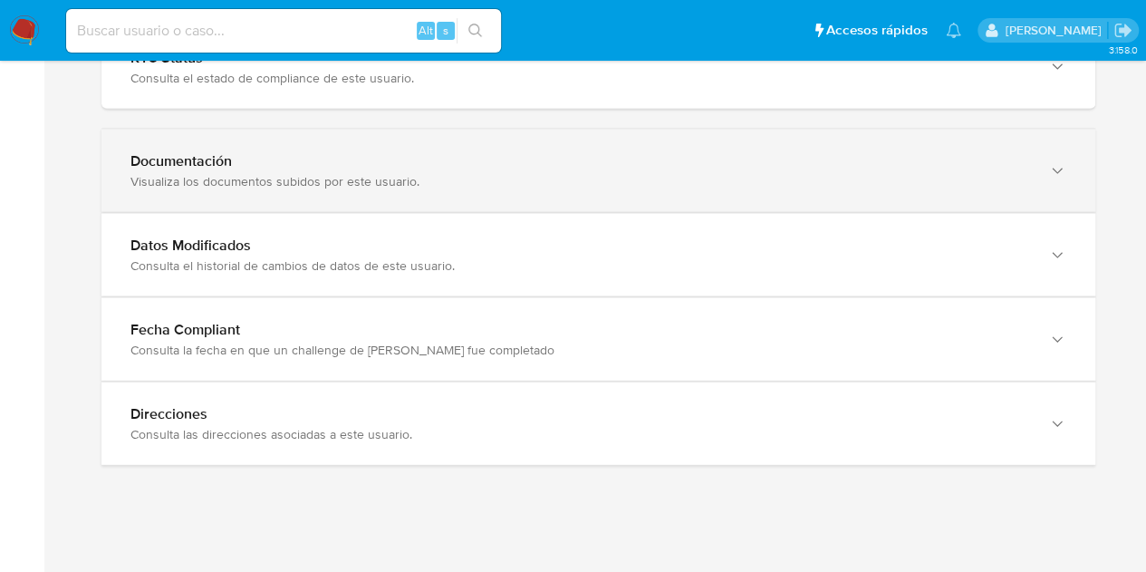
click at [990, 184] on div "Documentación Visualiza los documentos subidos por este usuario." at bounding box center [598, 171] width 994 height 82
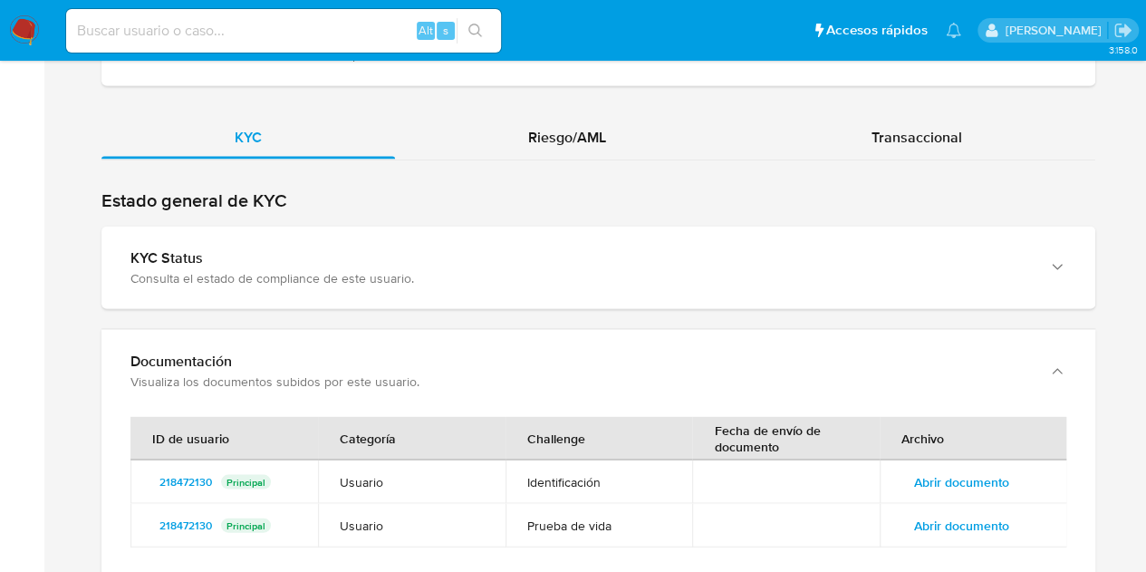
scroll to position [1703, 0]
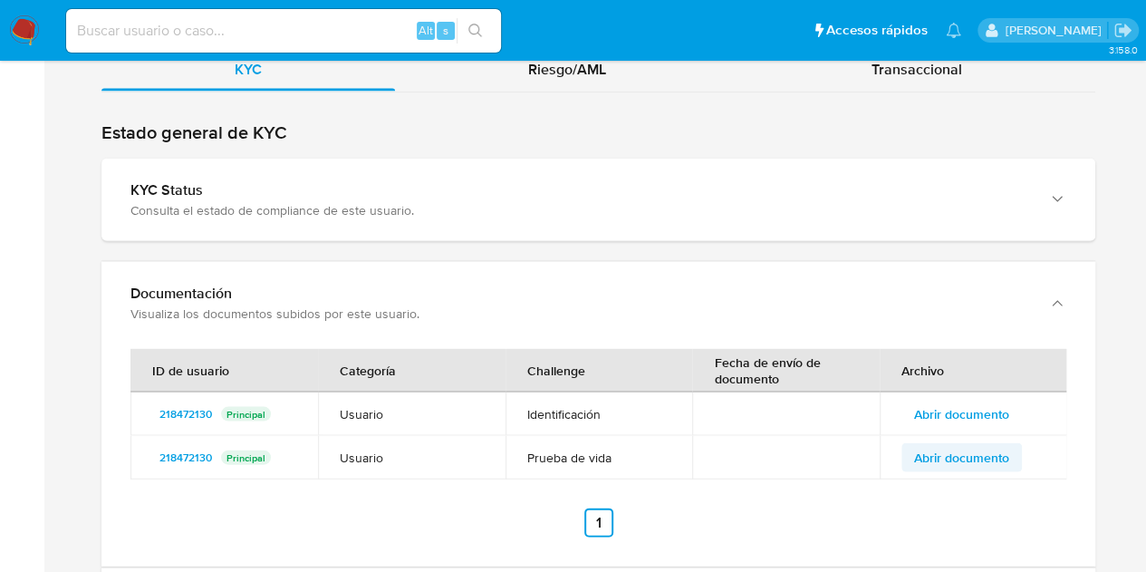
click at [1006, 445] on span "Abrir documento" at bounding box center [961, 456] width 95 height 25
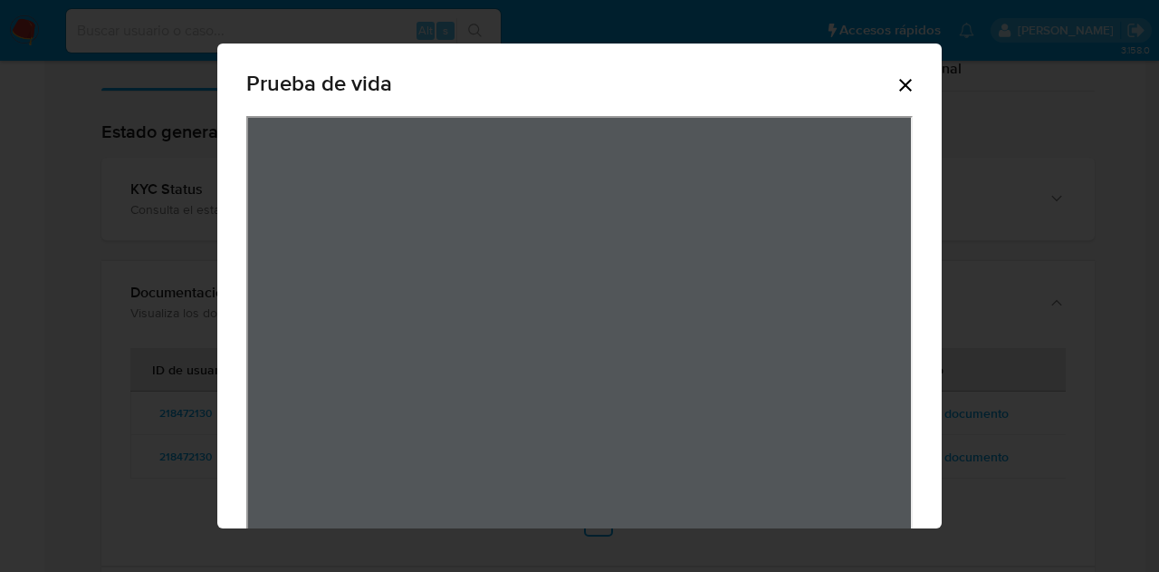
click at [897, 75] on icon "Cerrar" at bounding box center [906, 85] width 22 height 22
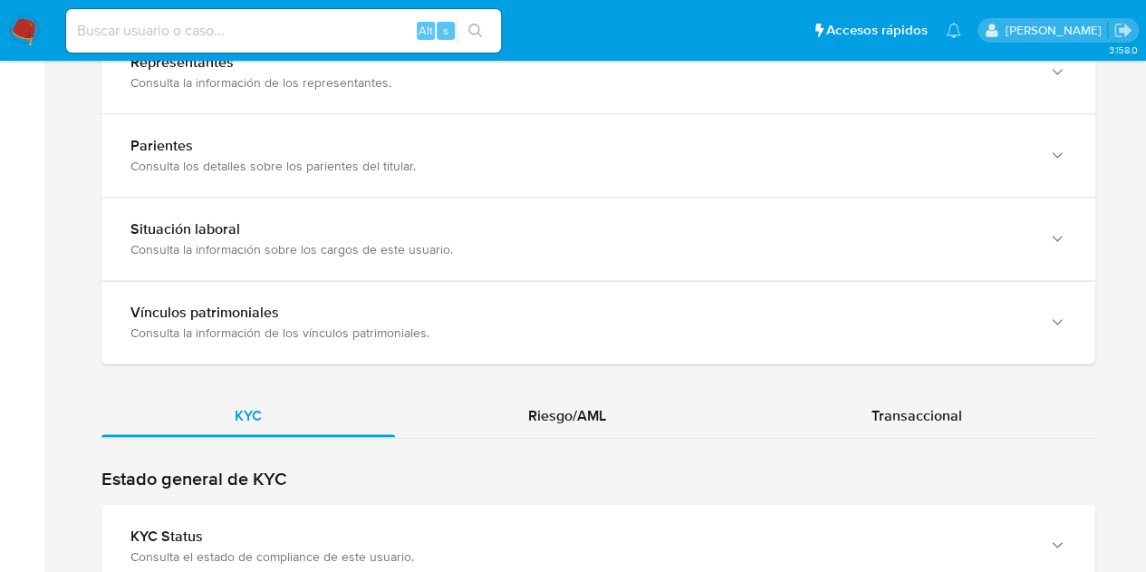
scroll to position [1362, 0]
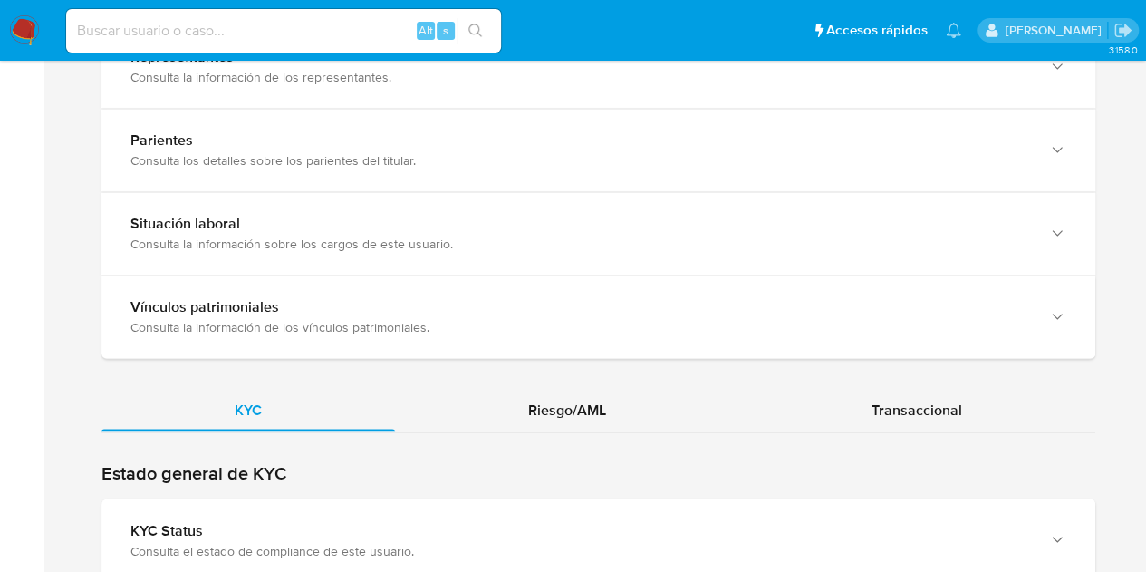
click at [948, 399] on span "Transaccional" at bounding box center [916, 409] width 91 height 21
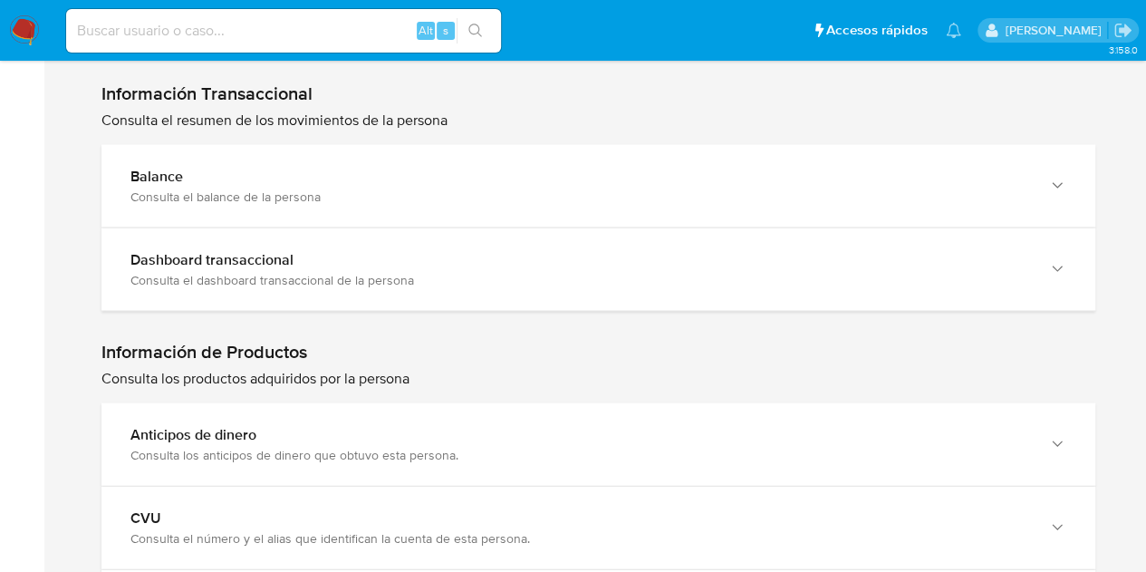
scroll to position [1737, 0]
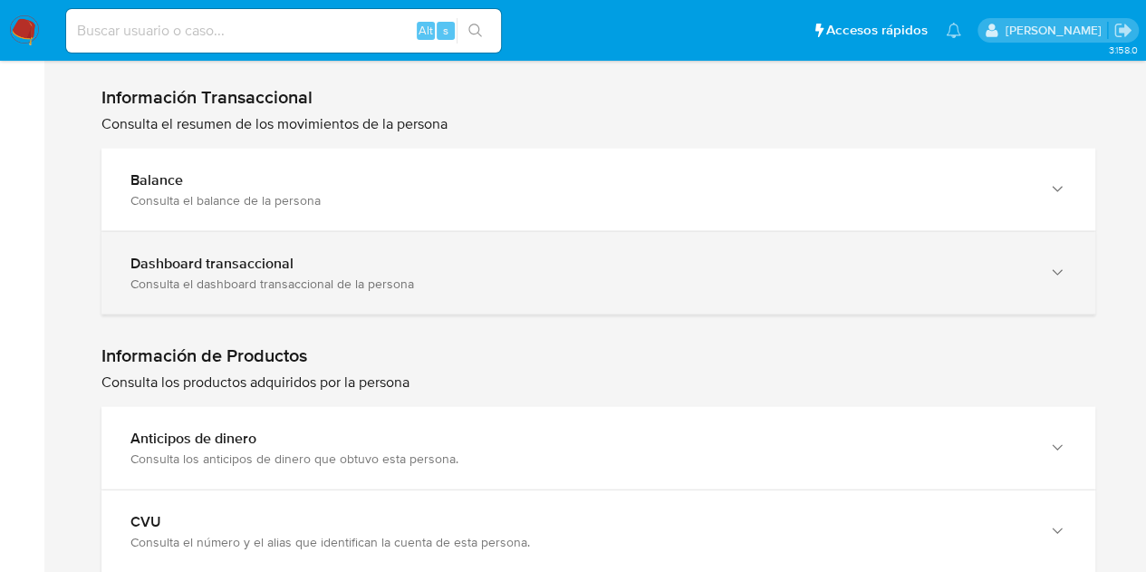
click at [931, 275] on div "Consulta el dashboard transaccional de la persona" at bounding box center [579, 283] width 899 height 16
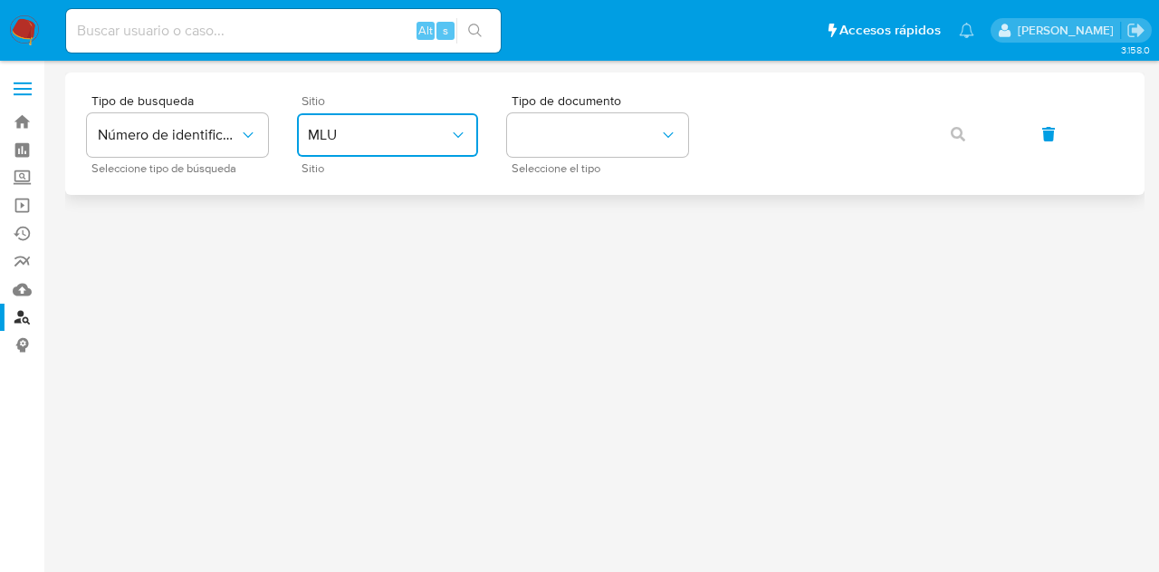
click at [399, 132] on span "MLU" at bounding box center [378, 135] width 141 height 18
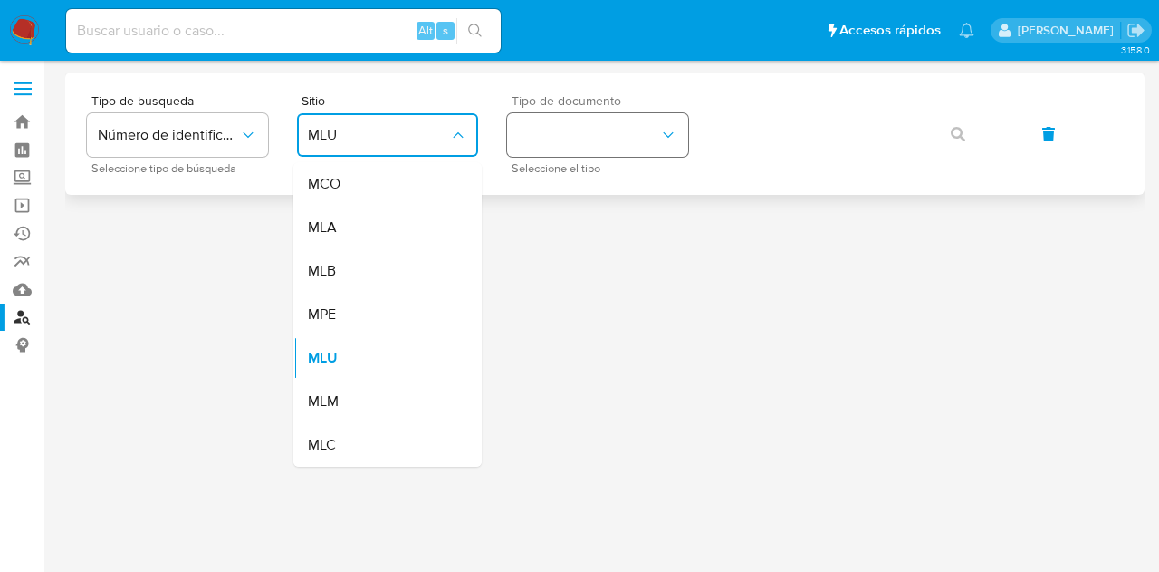
drag, startPoint x: 380, startPoint y: 224, endPoint x: 584, endPoint y: 143, distance: 220.0
click at [384, 220] on div "MLA" at bounding box center [382, 227] width 149 height 43
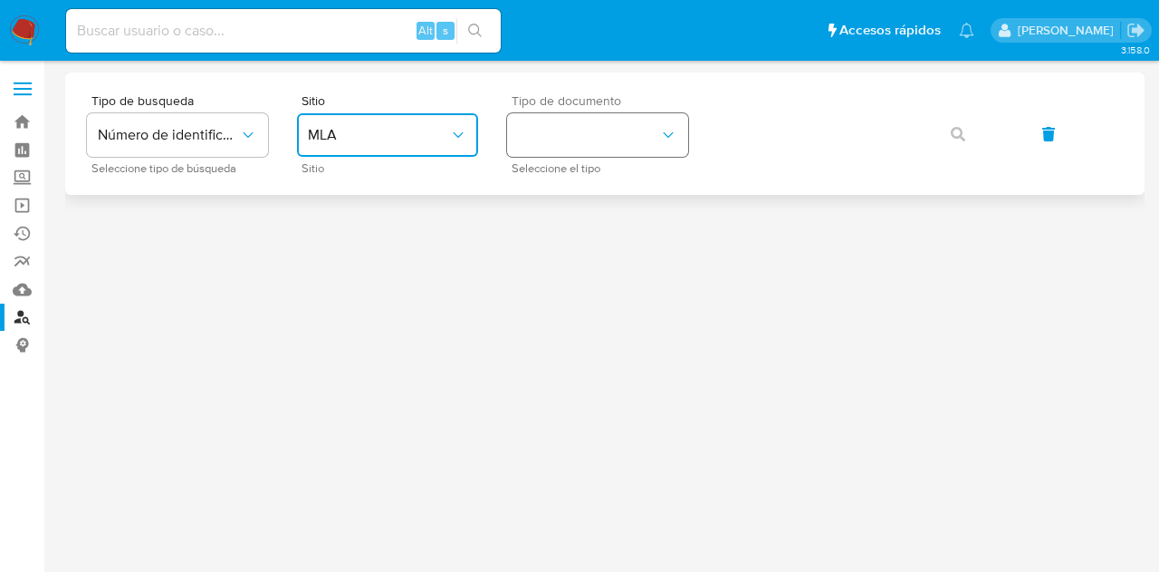
click at [583, 137] on button "identificationType" at bounding box center [597, 134] width 181 height 43
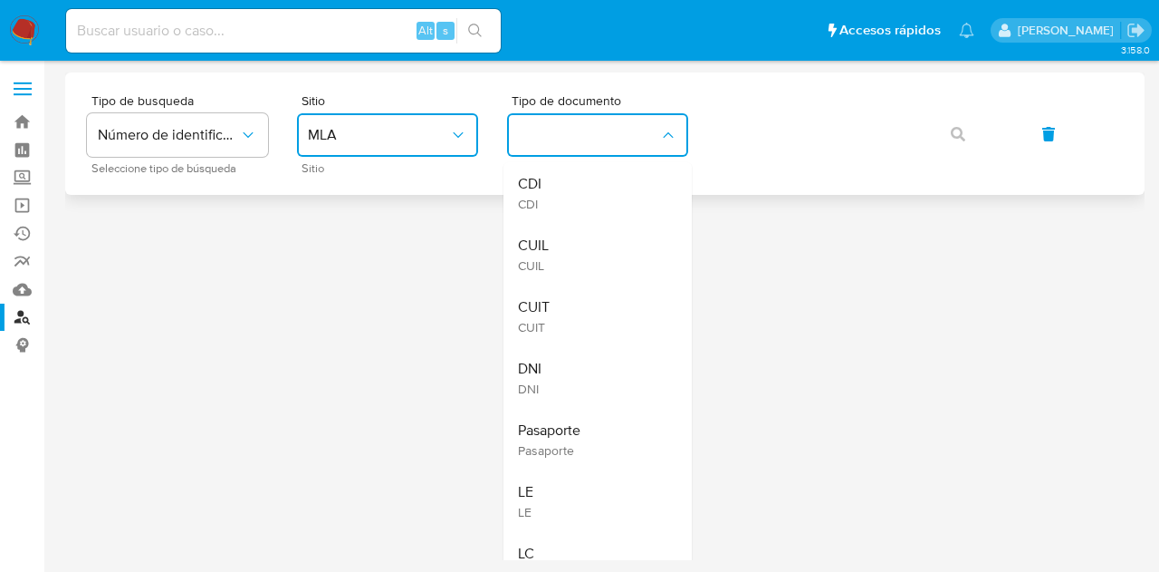
drag, startPoint x: 597, startPoint y: 245, endPoint x: 817, endPoint y: 162, distance: 235.4
click at [608, 240] on div "CUIL CUIL" at bounding box center [592, 255] width 149 height 62
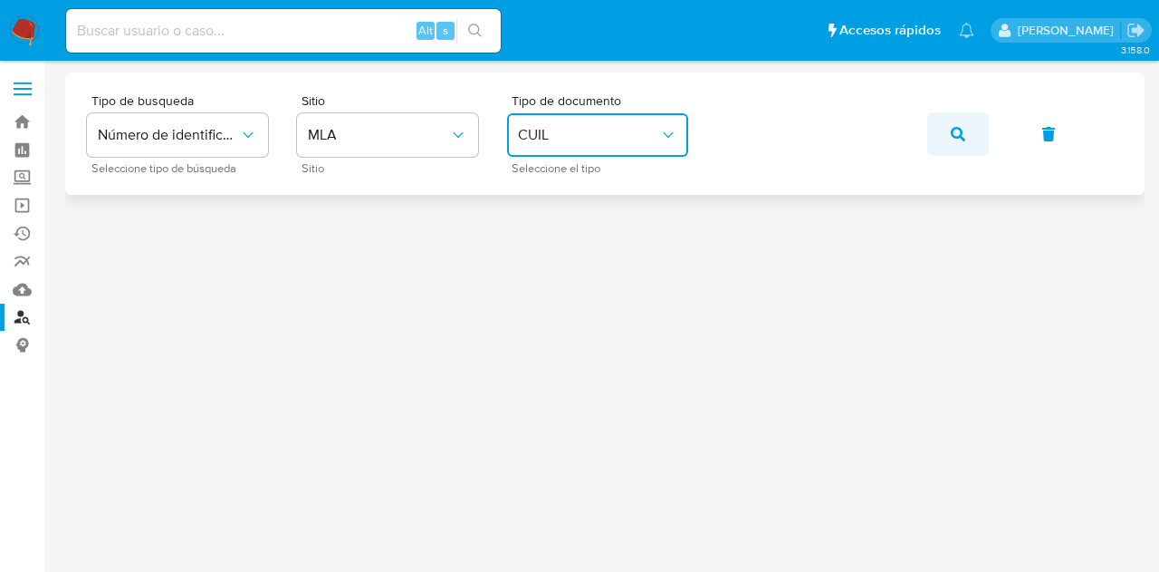
click at [972, 137] on button "button" at bounding box center [959, 133] width 62 height 43
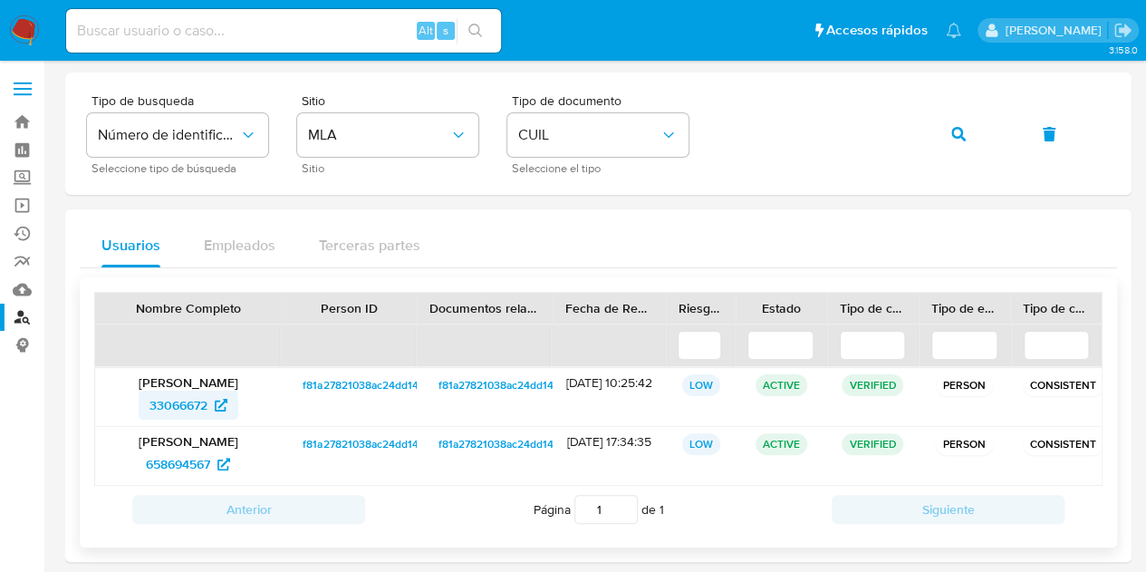
click at [196, 401] on span "33066672" at bounding box center [178, 404] width 58 height 29
click at [970, 134] on button "button" at bounding box center [959, 133] width 62 height 43
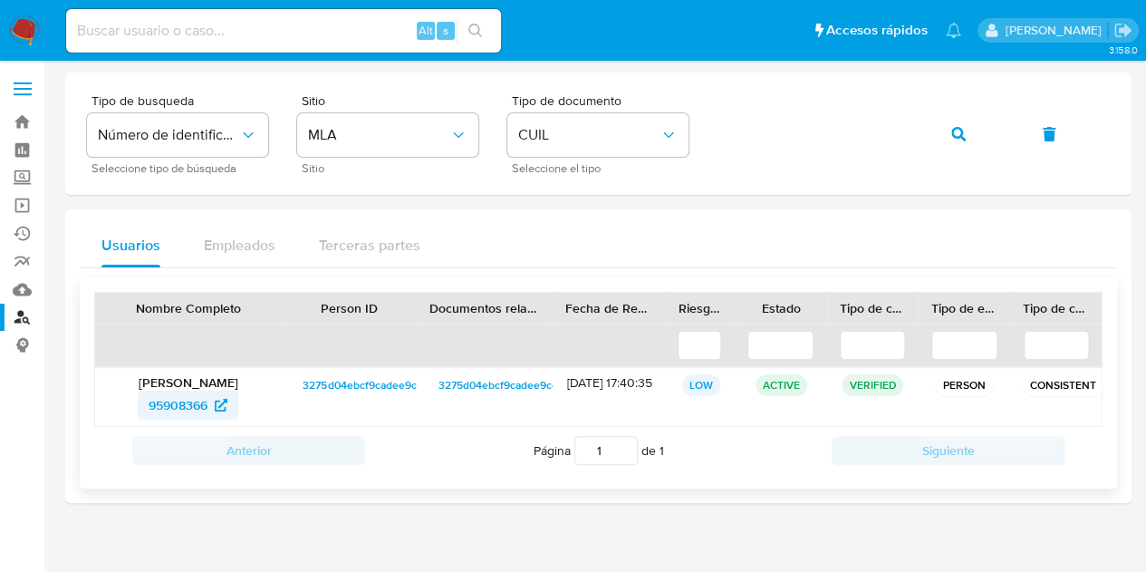
click at [169, 399] on span "95908366" at bounding box center [178, 404] width 59 height 29
click at [973, 137] on button "button" at bounding box center [959, 133] width 62 height 43
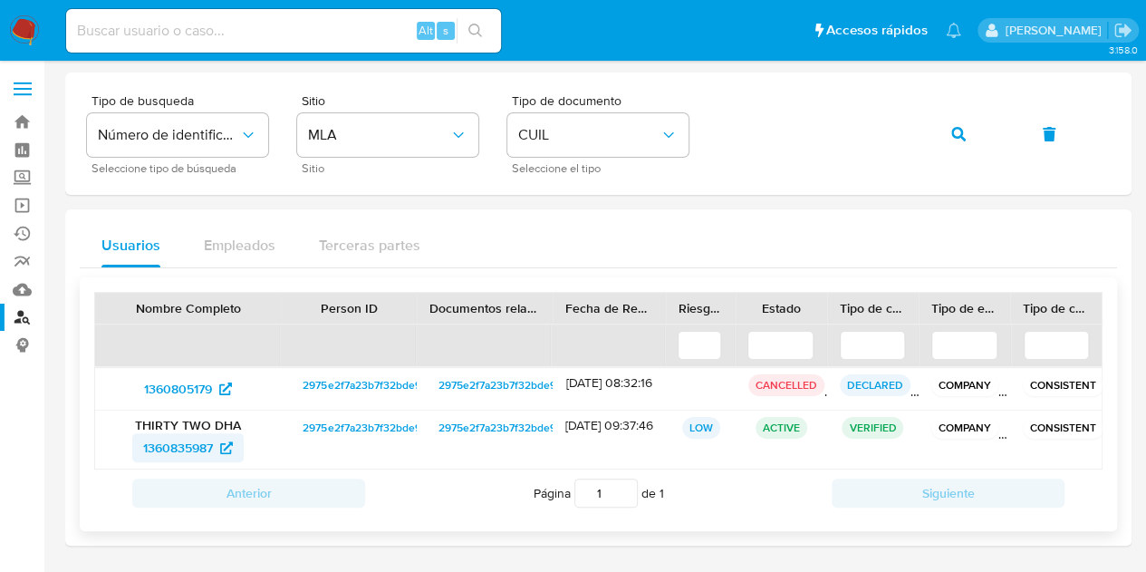
click at [197, 444] on span "1360835987" at bounding box center [178, 447] width 70 height 29
click at [940, 128] on button "button" at bounding box center [959, 133] width 62 height 43
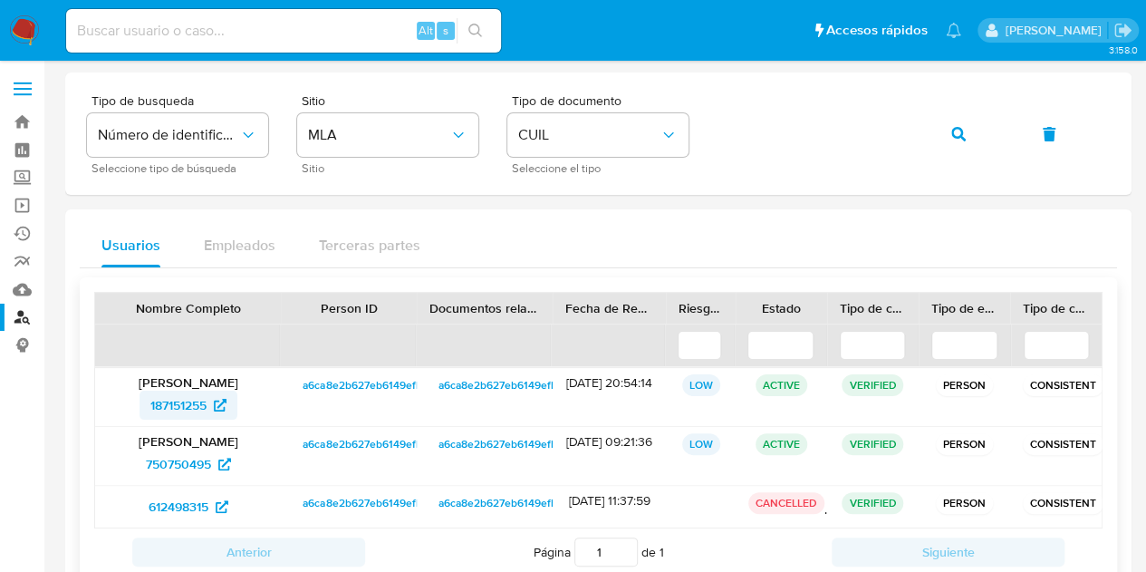
click at [176, 406] on span "187151255" at bounding box center [178, 404] width 56 height 29
click at [953, 132] on icon "button" at bounding box center [958, 134] width 14 height 14
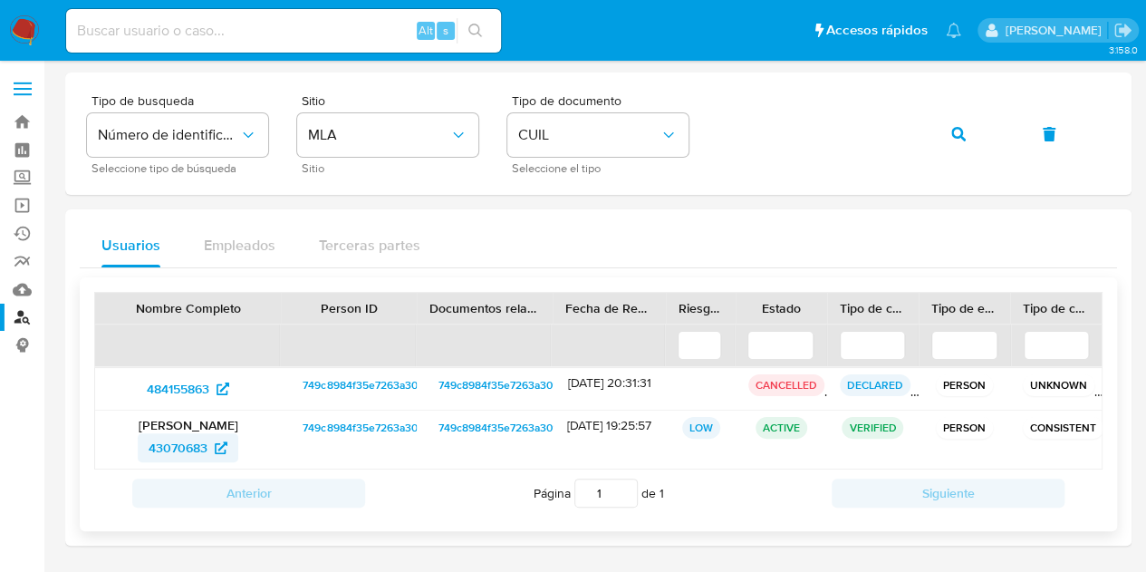
click at [197, 447] on span "43070683" at bounding box center [178, 447] width 59 height 29
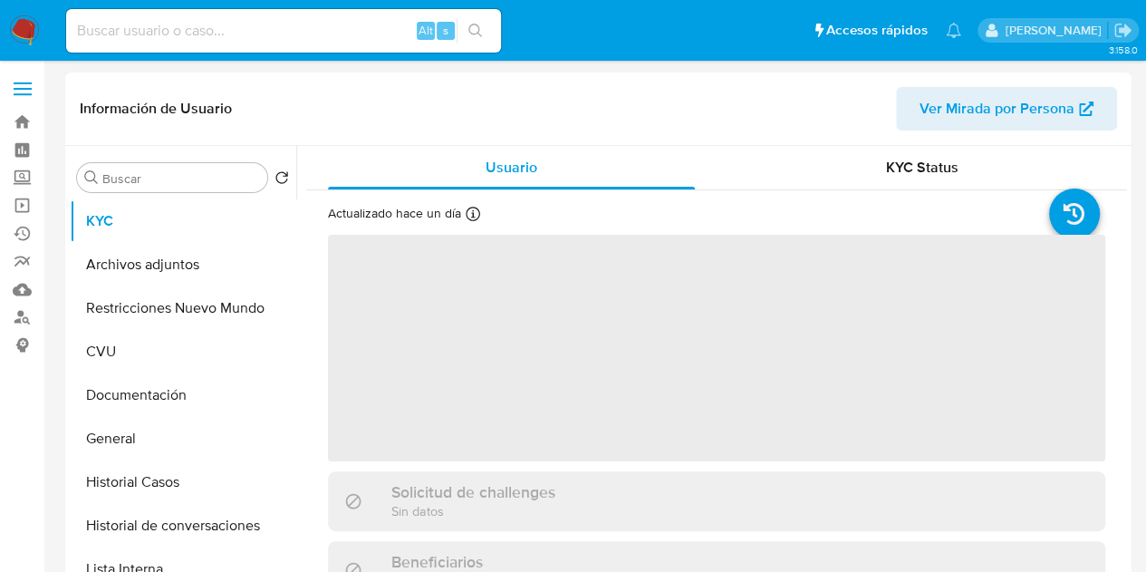
click at [964, 108] on span "Ver Mirada por Persona" at bounding box center [996, 108] width 155 height 43
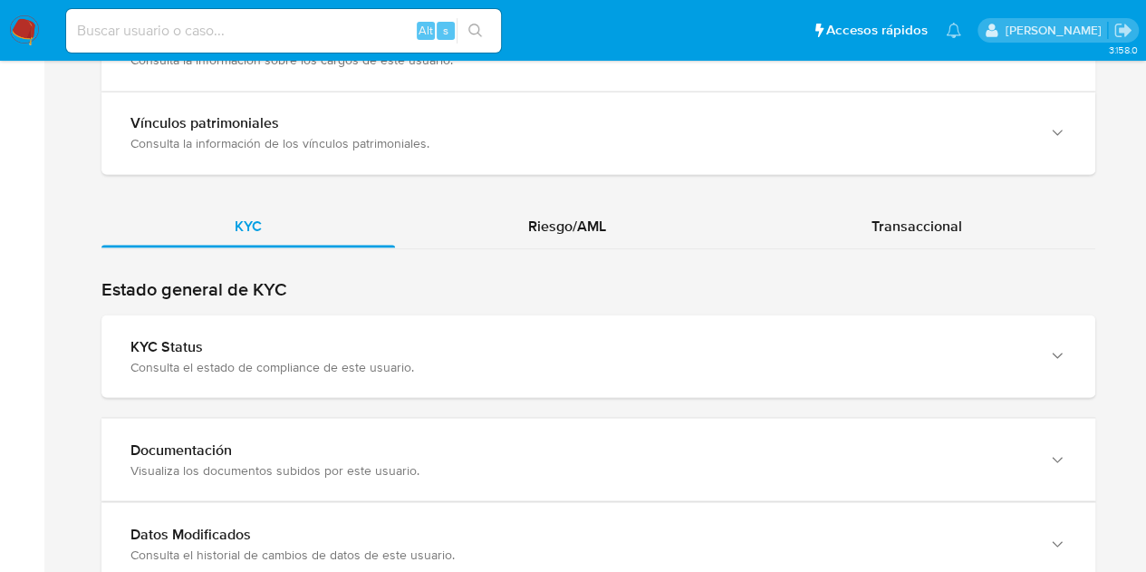
scroll to position [1519, 0]
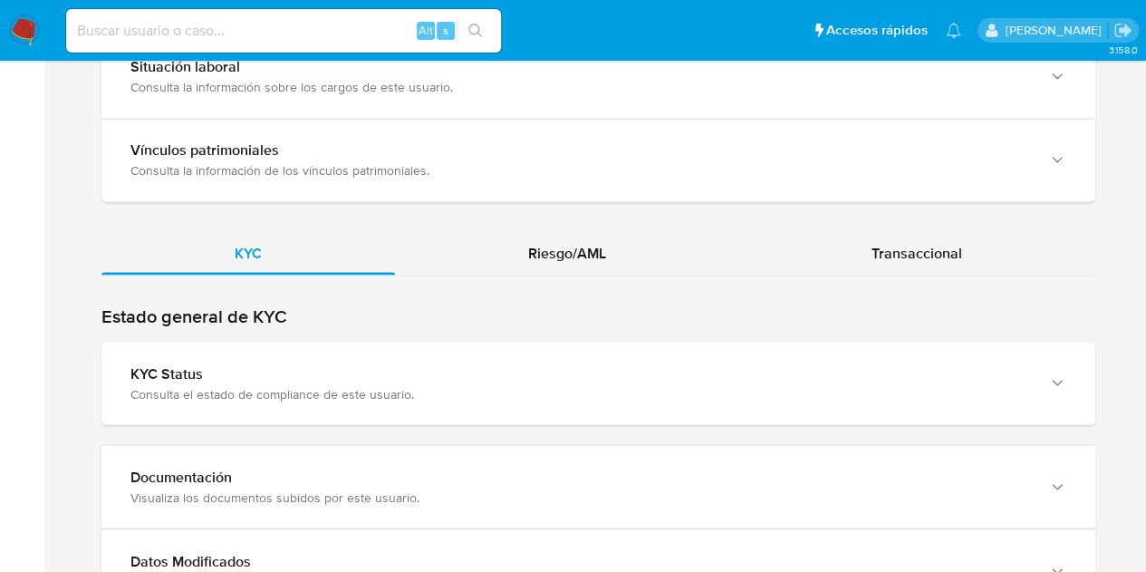
click at [582, 267] on div "KYC Riesgo/AML Transaccional" at bounding box center [598, 506] width 994 height 551
click at [582, 255] on div "Riesgo/AML" at bounding box center [567, 252] width 344 height 43
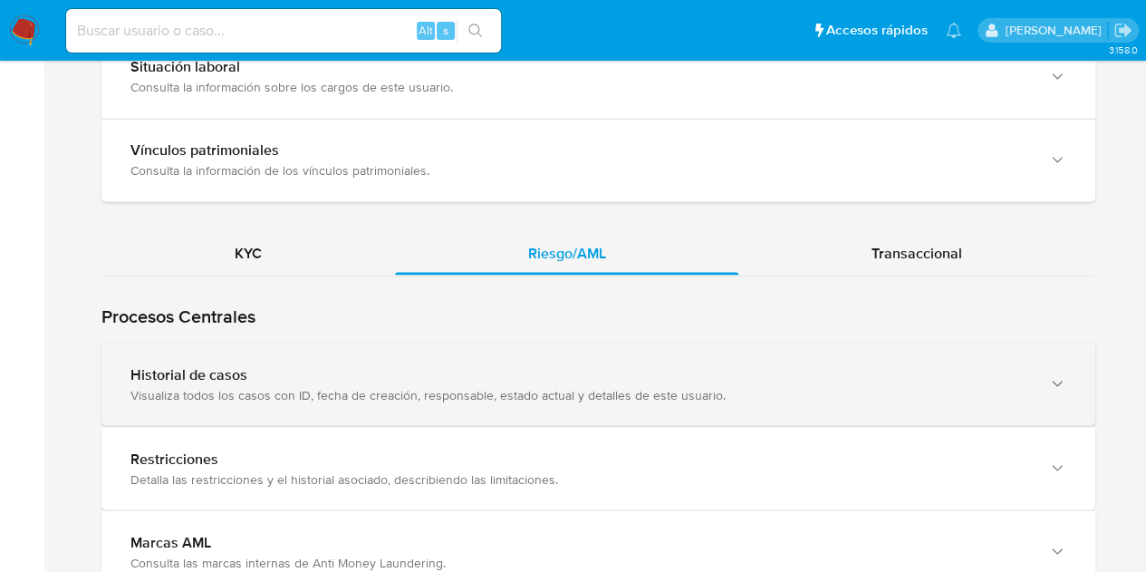
click at [188, 370] on div "Historial de casos" at bounding box center [579, 374] width 899 height 18
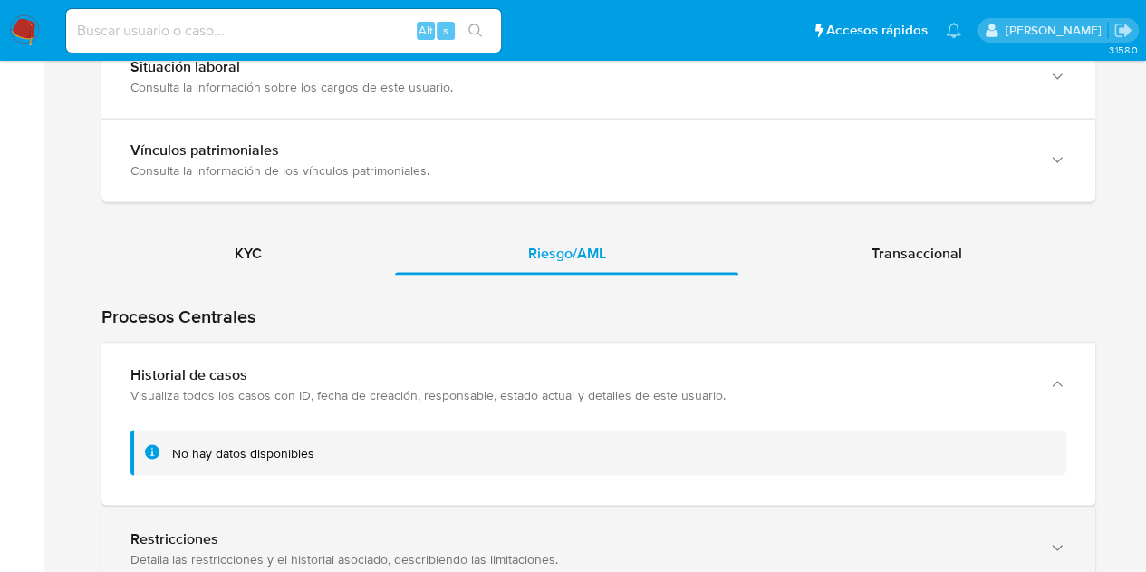
drag, startPoint x: 188, startPoint y: 528, endPoint x: 205, endPoint y: 523, distance: 17.2
click at [188, 529] on div "Restricciones" at bounding box center [579, 538] width 899 height 18
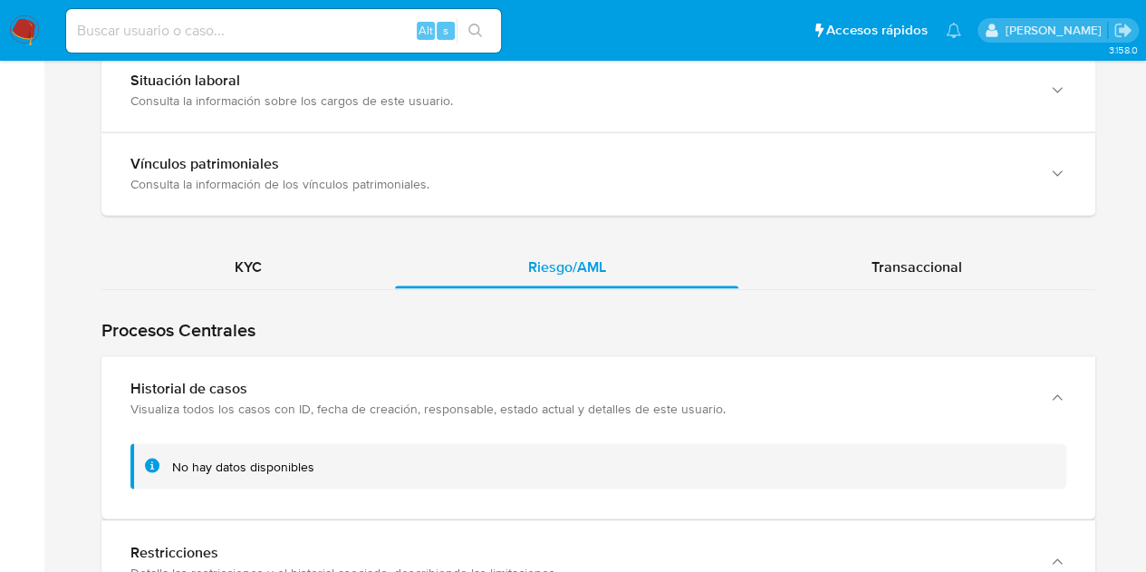
scroll to position [1186, 0]
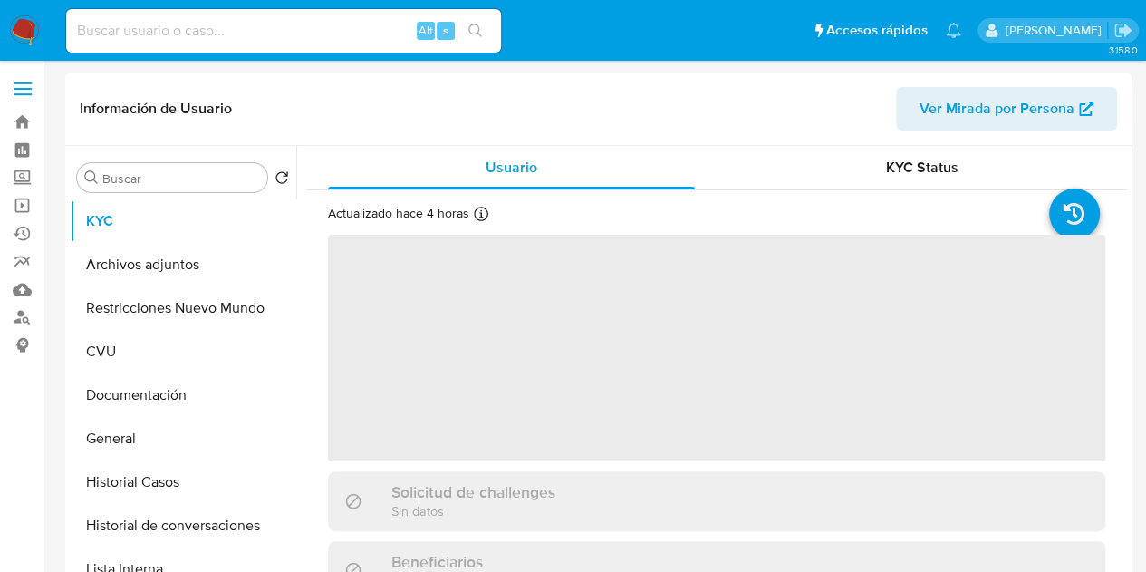
click at [956, 97] on span "Ver Mirada por Persona" at bounding box center [996, 108] width 155 height 43
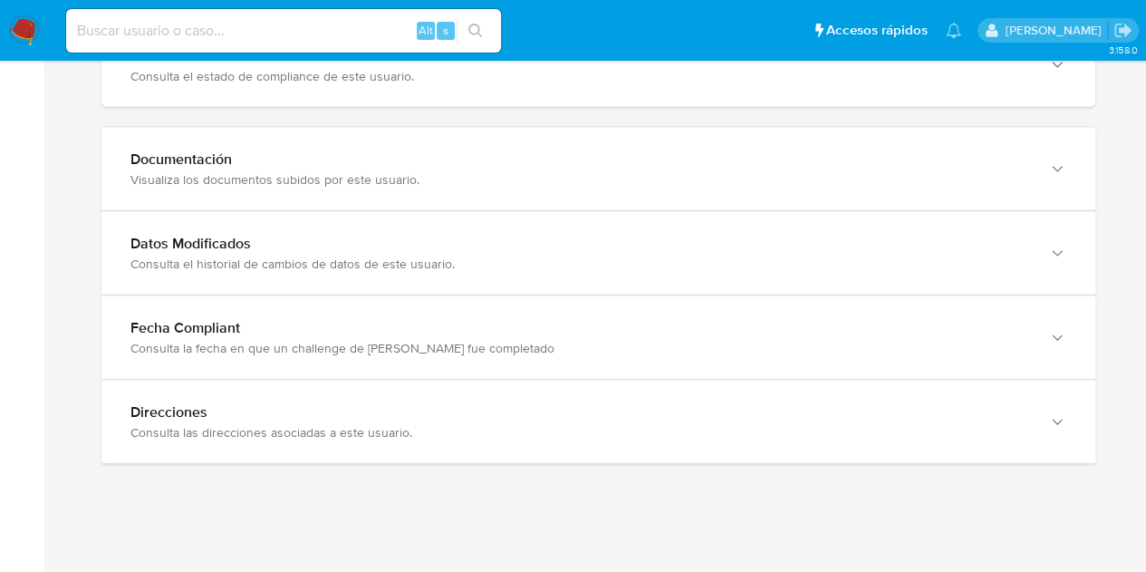
scroll to position [1529, 0]
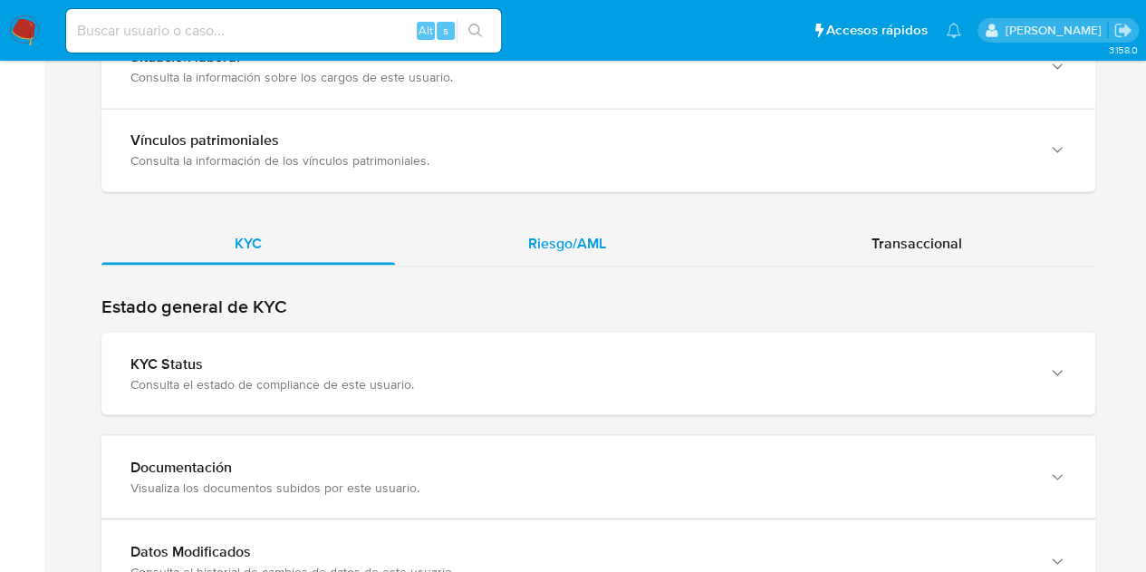
click at [607, 240] on div "Riesgo/AML" at bounding box center [567, 242] width 344 height 43
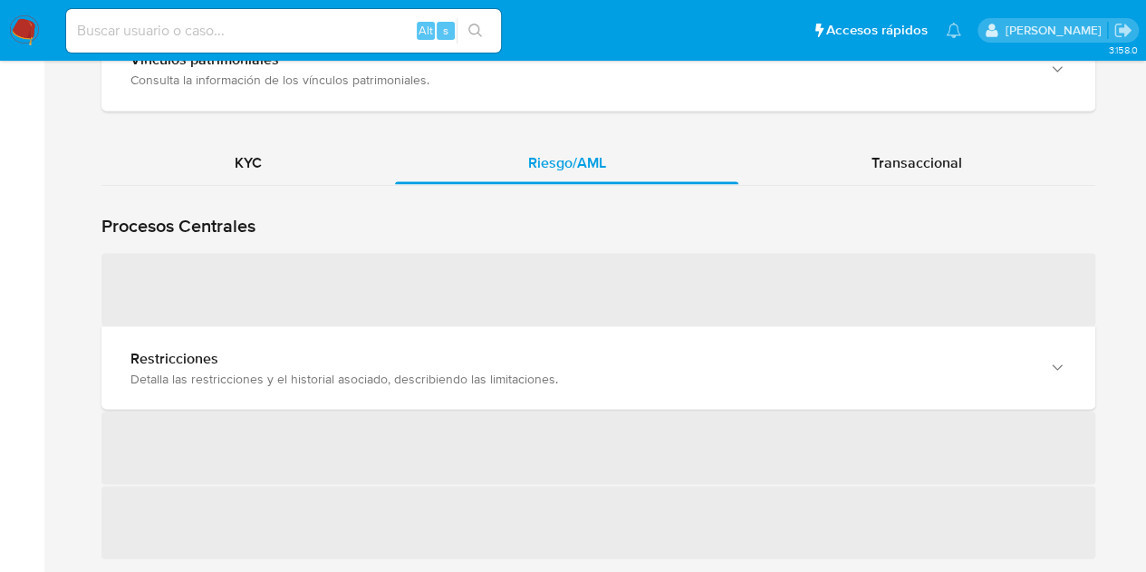
scroll to position [1634, 0]
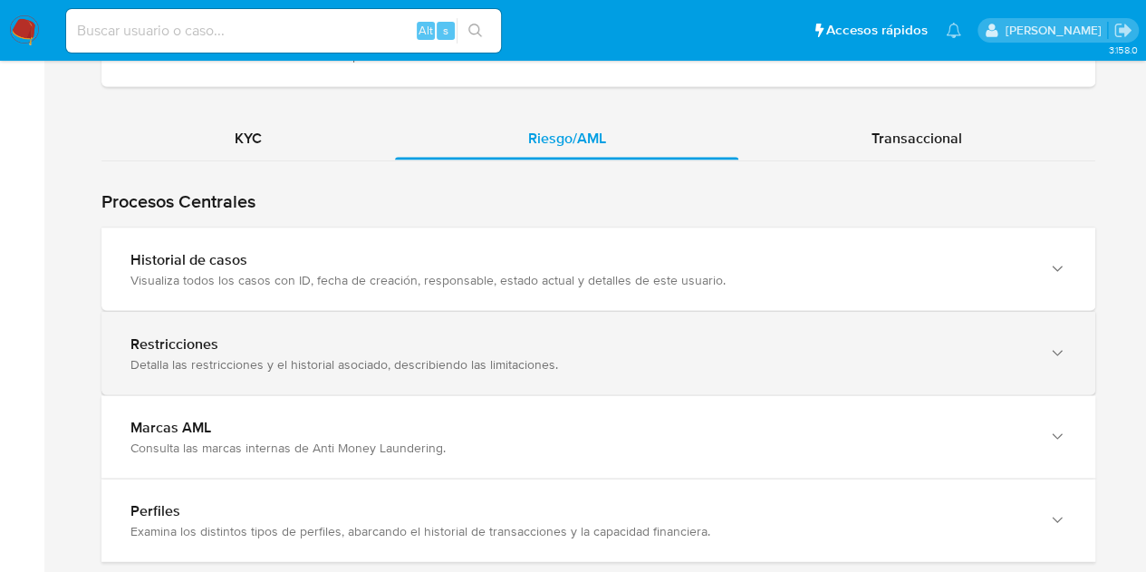
click at [328, 282] on div "Historial de casos Visualiza todos los casos con ID, fecha de creación, respons…" at bounding box center [598, 268] width 994 height 82
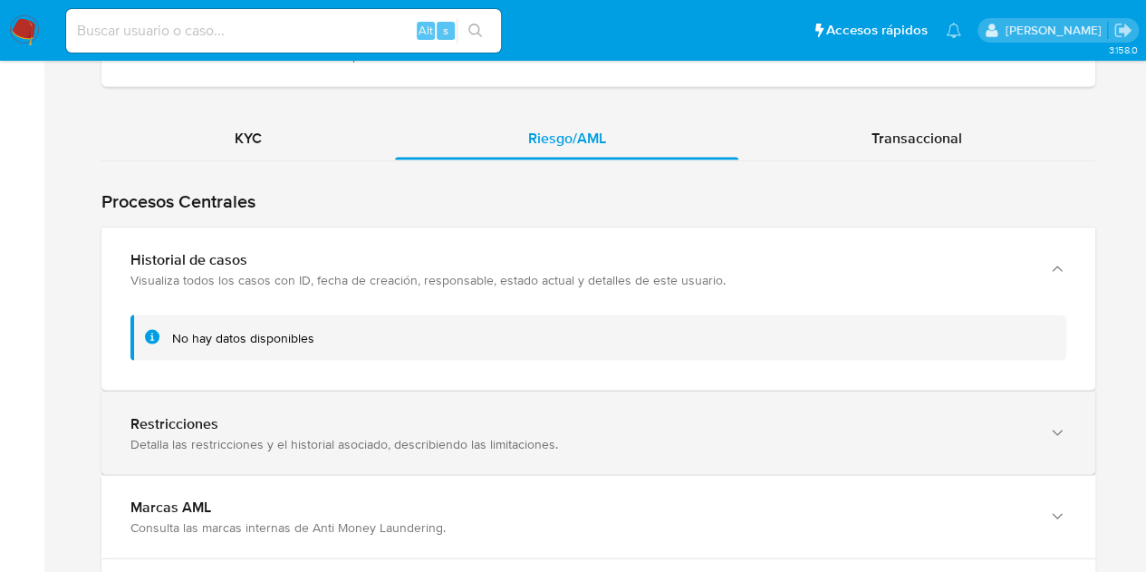
click at [328, 282] on div "Historial de casos Visualiza todos los casos con ID, fecha de creación, respons…" at bounding box center [598, 268] width 994 height 82
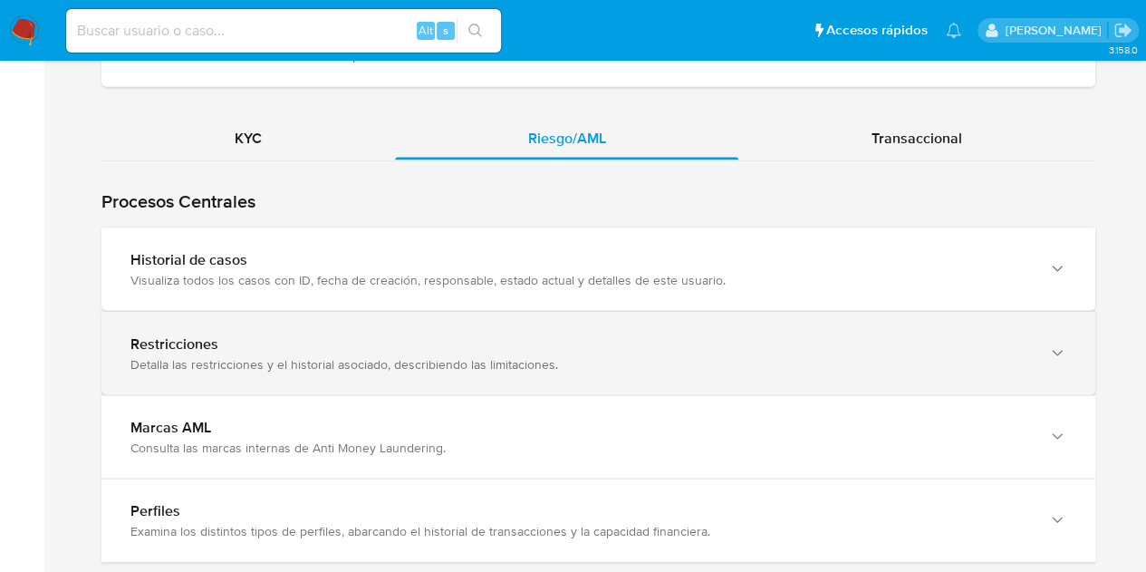
click at [337, 355] on div "Detalla las restricciones y el historial asociado, describiendo las limitacione…" at bounding box center [579, 363] width 899 height 16
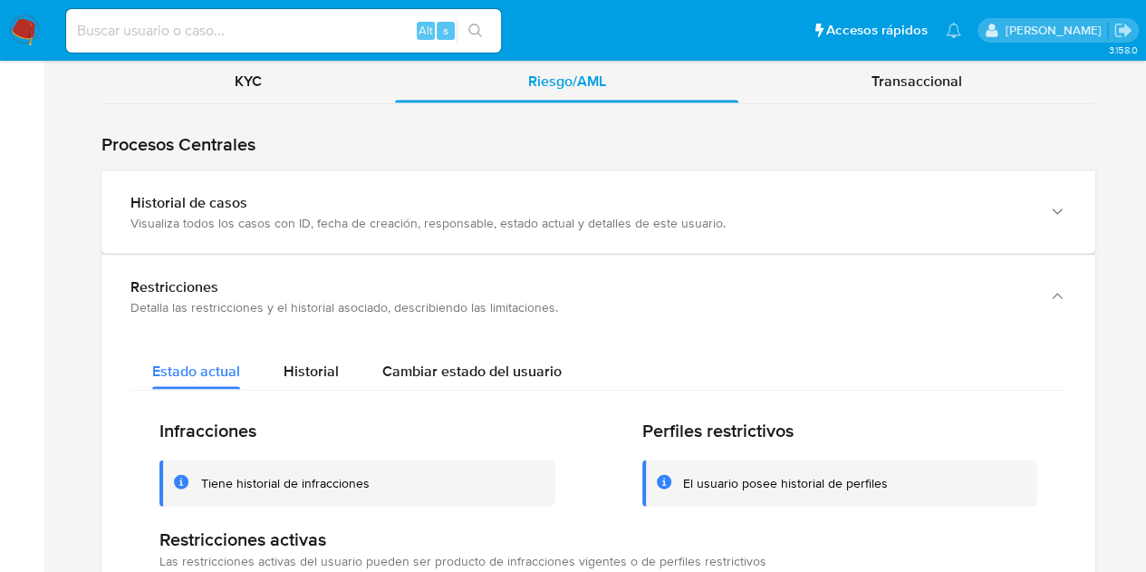
scroll to position [1656, 0]
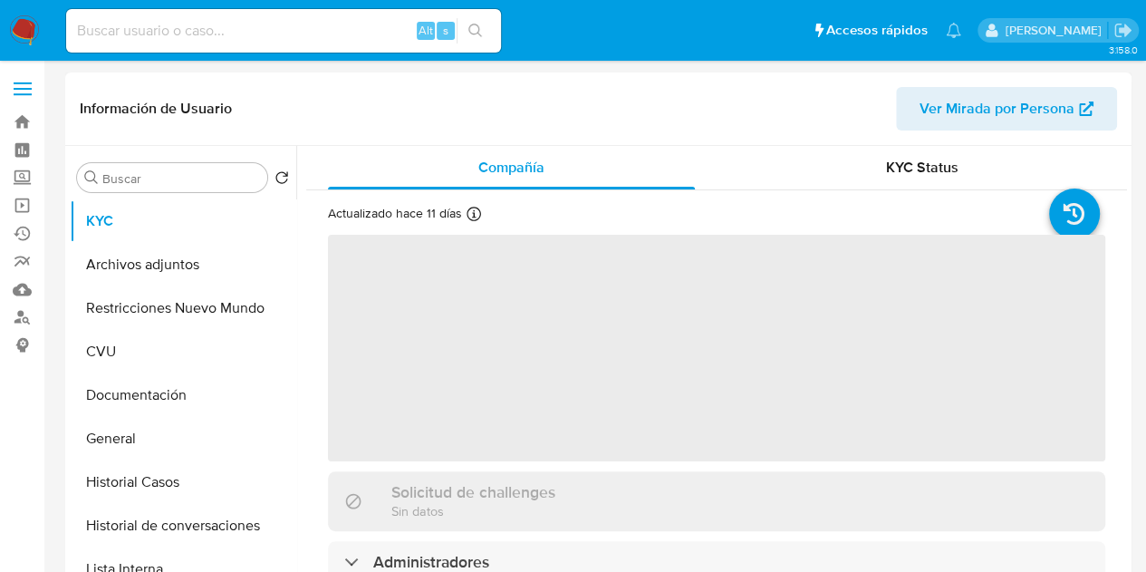
click at [931, 113] on span "Ver Mirada por Persona" at bounding box center [996, 108] width 155 height 43
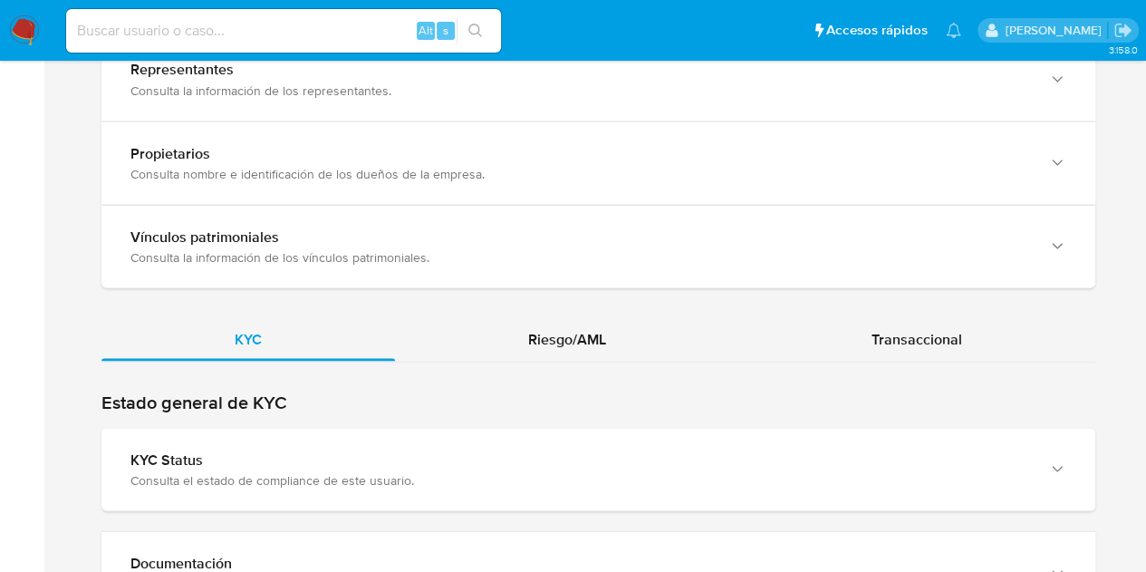
scroll to position [1731, 0]
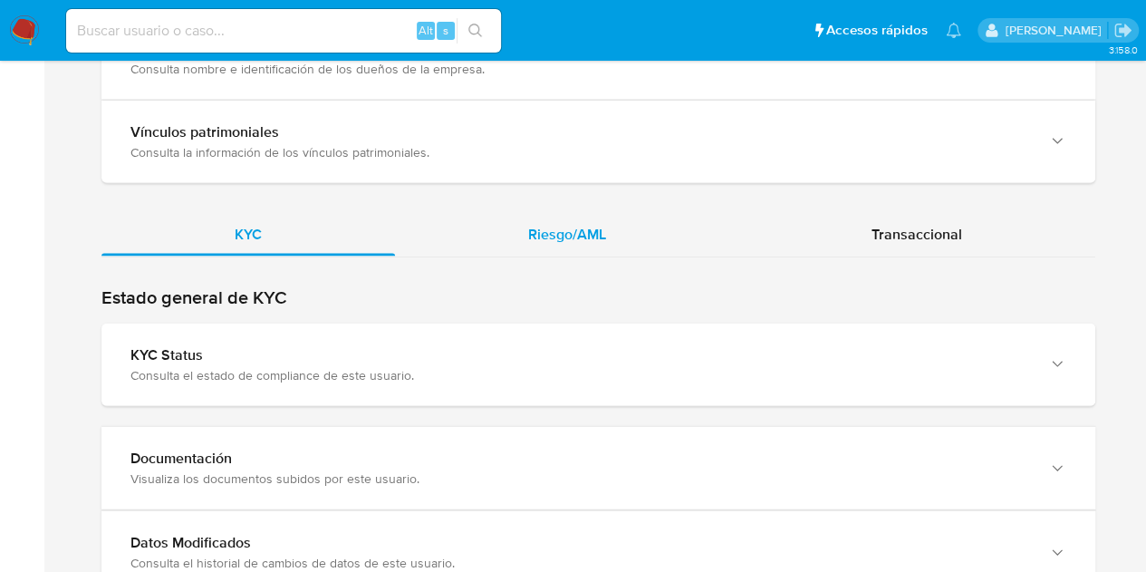
click at [611, 223] on div "Riesgo/AML" at bounding box center [567, 234] width 344 height 43
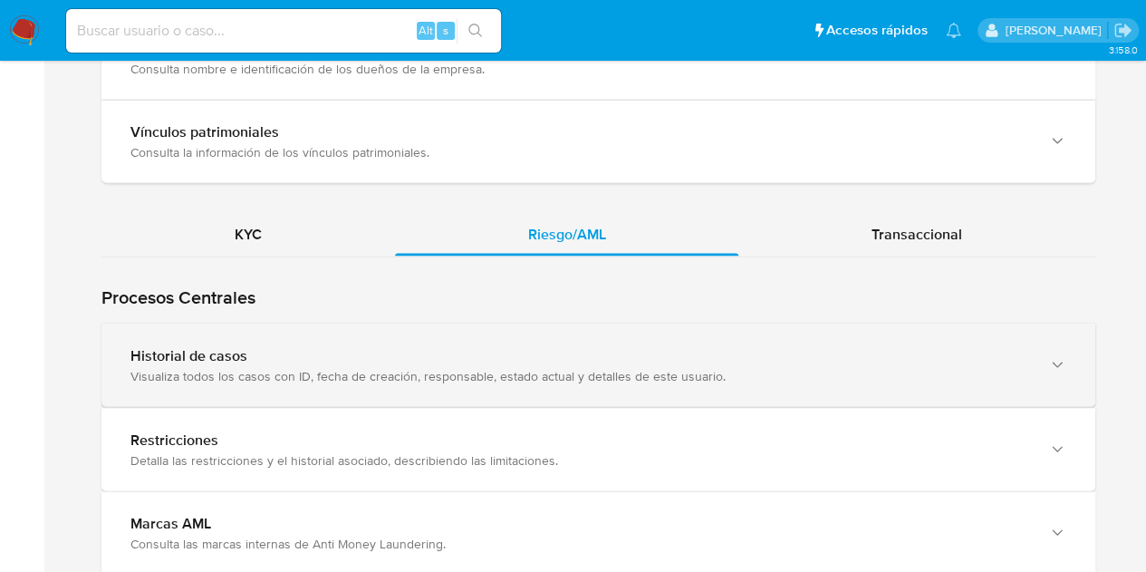
click at [181, 368] on div "Visualiza todos los casos con ID, fecha de creación, responsable, estado actual…" at bounding box center [579, 376] width 899 height 16
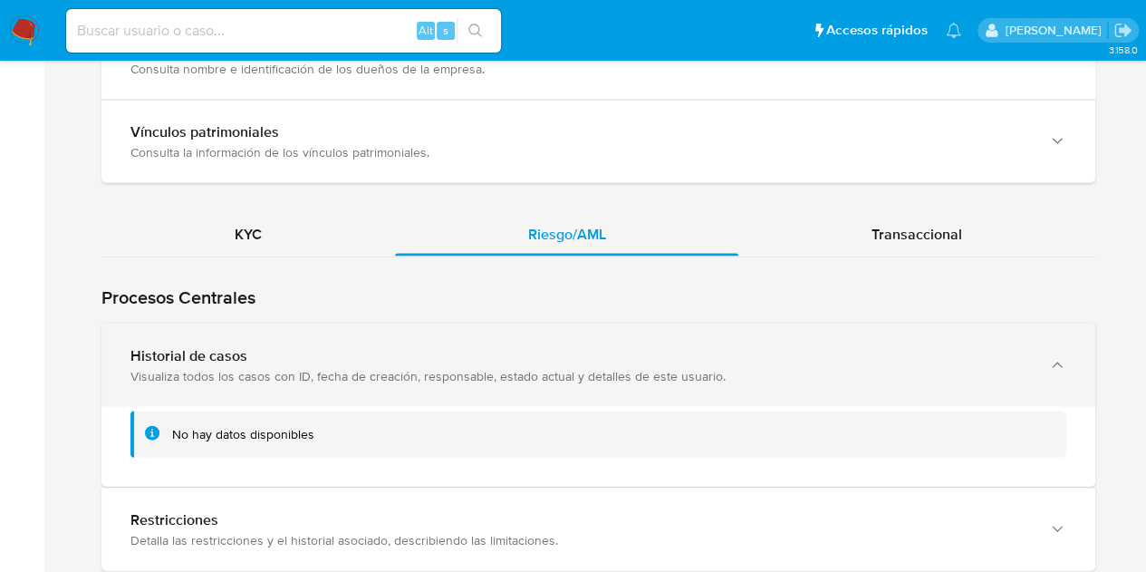
click at [181, 368] on div "Visualiza todos los casos con ID, fecha de creación, responsable, estado actual…" at bounding box center [579, 376] width 899 height 16
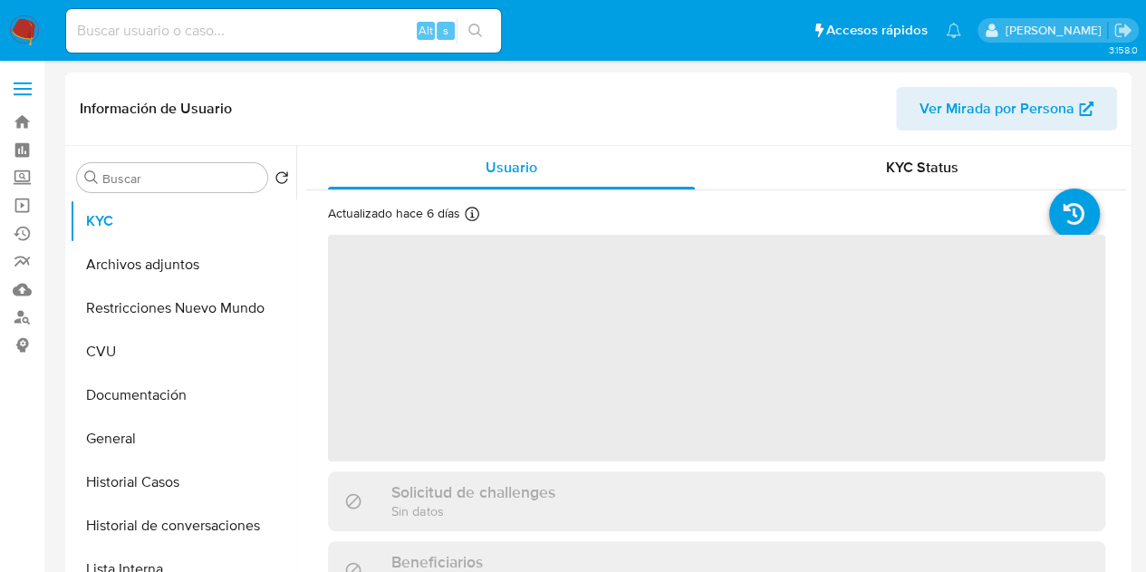
click at [936, 106] on span "Ver Mirada por Persona" at bounding box center [996, 108] width 155 height 43
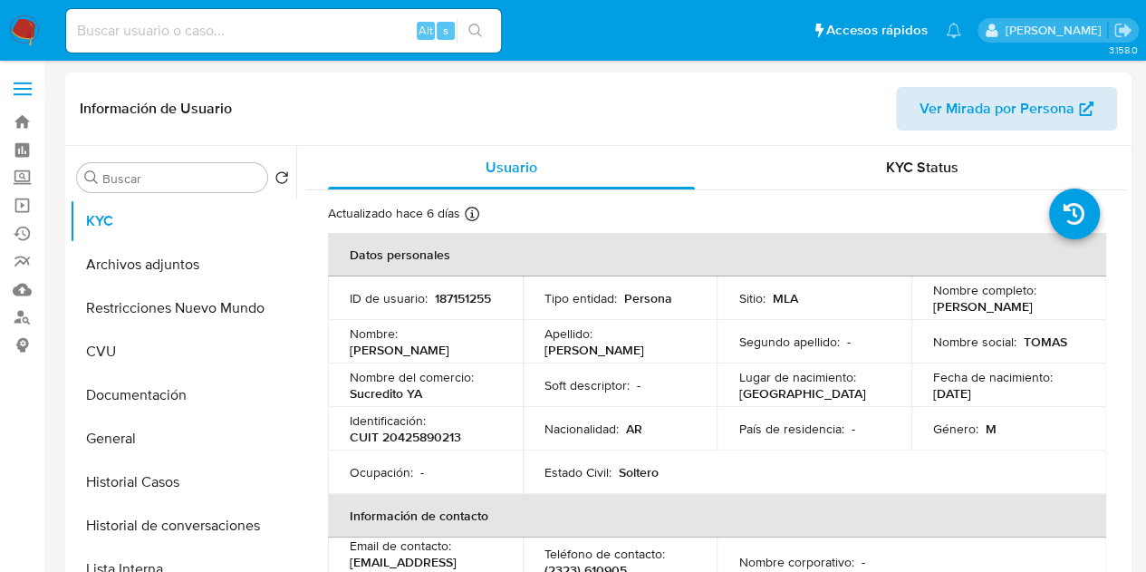
select select "10"
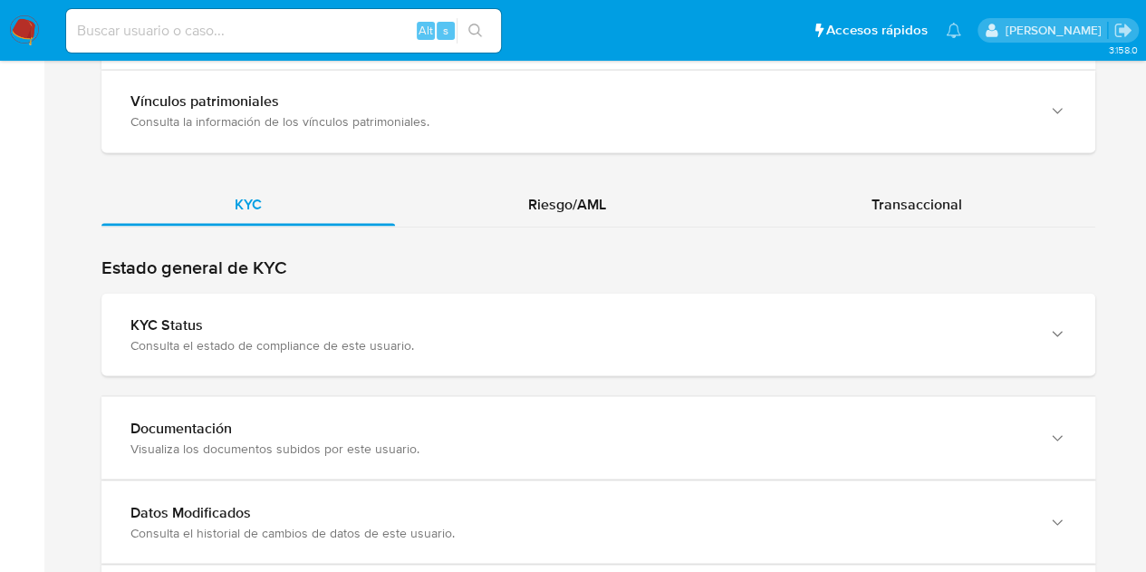
scroll to position [1583, 0]
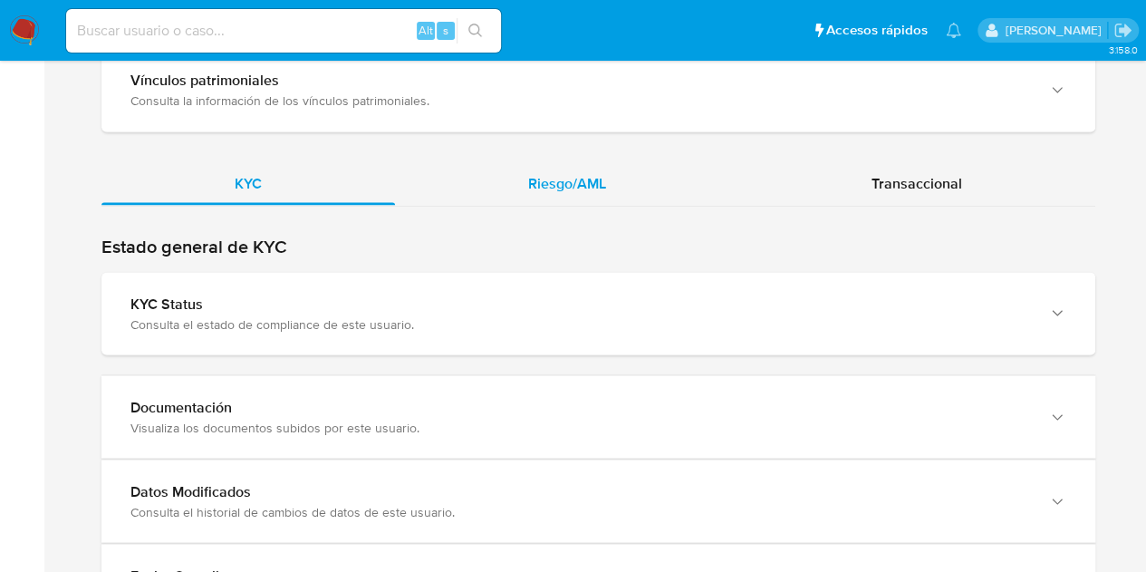
click at [628, 178] on div "Riesgo/AML" at bounding box center [567, 182] width 344 height 43
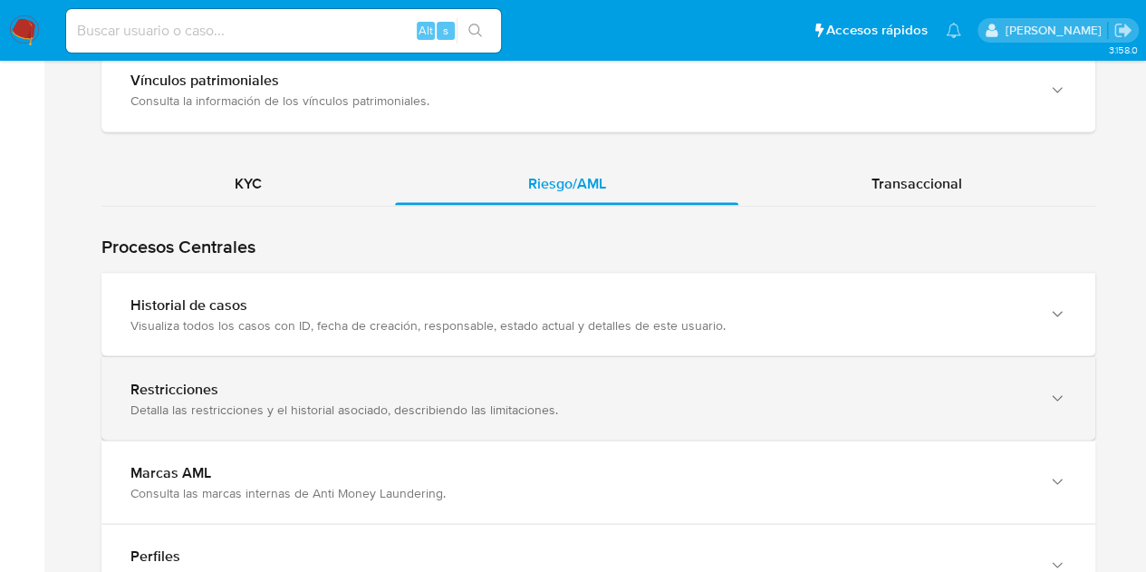
click at [408, 298] on div "Historial de casos" at bounding box center [579, 304] width 899 height 18
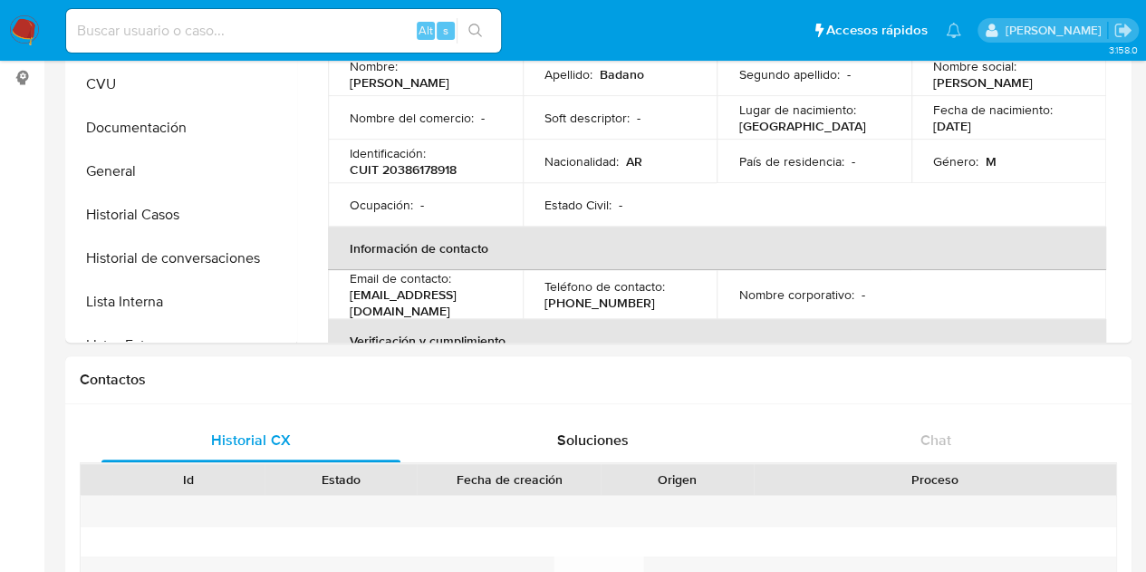
select select "10"
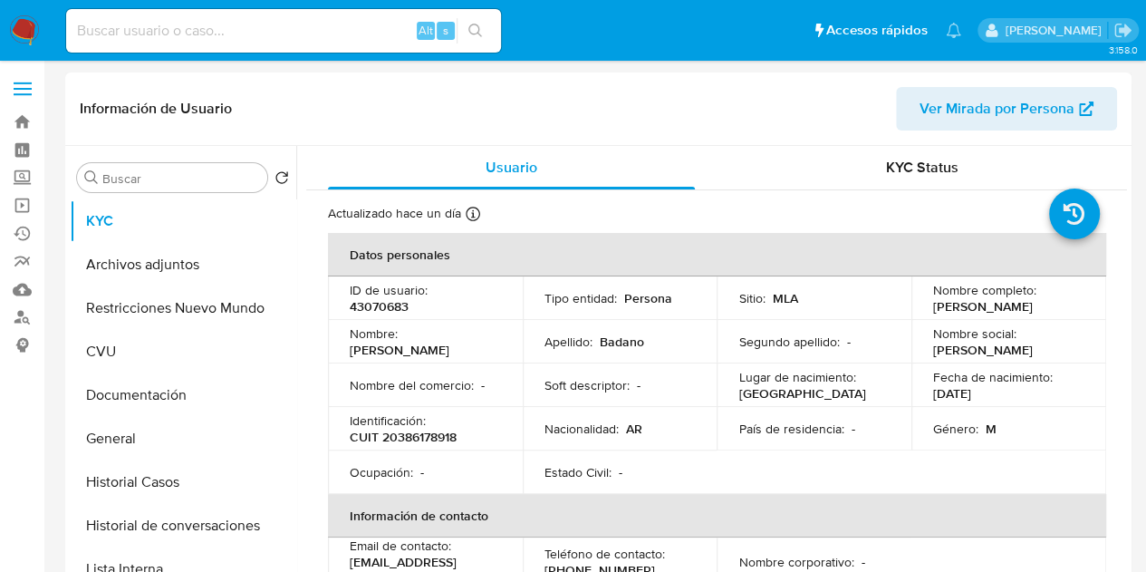
click at [926, 114] on span "Ver Mirada por Persona" at bounding box center [996, 108] width 155 height 43
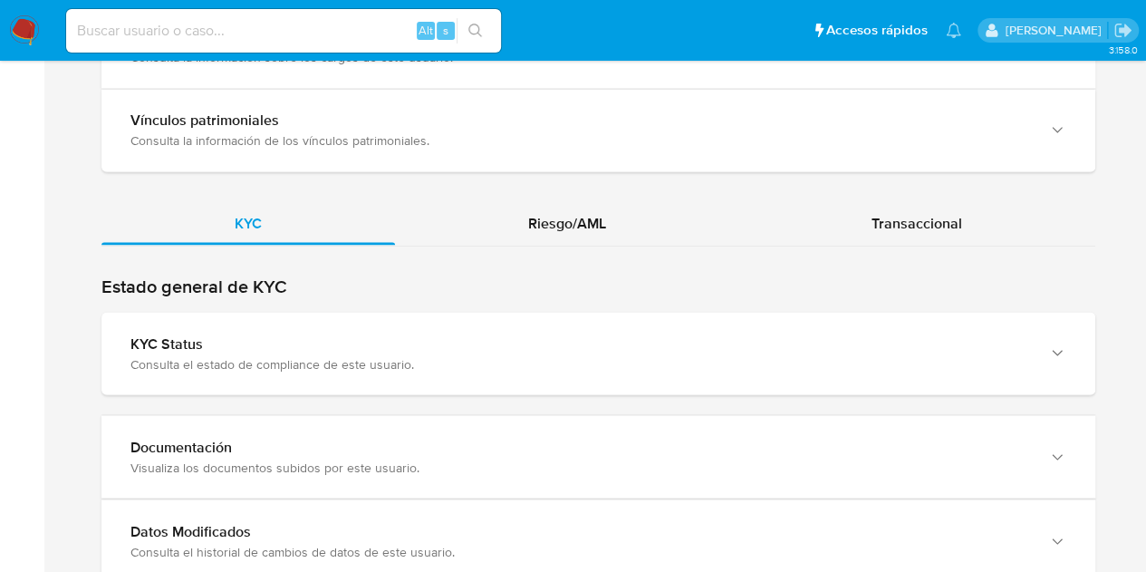
scroll to position [1592, 0]
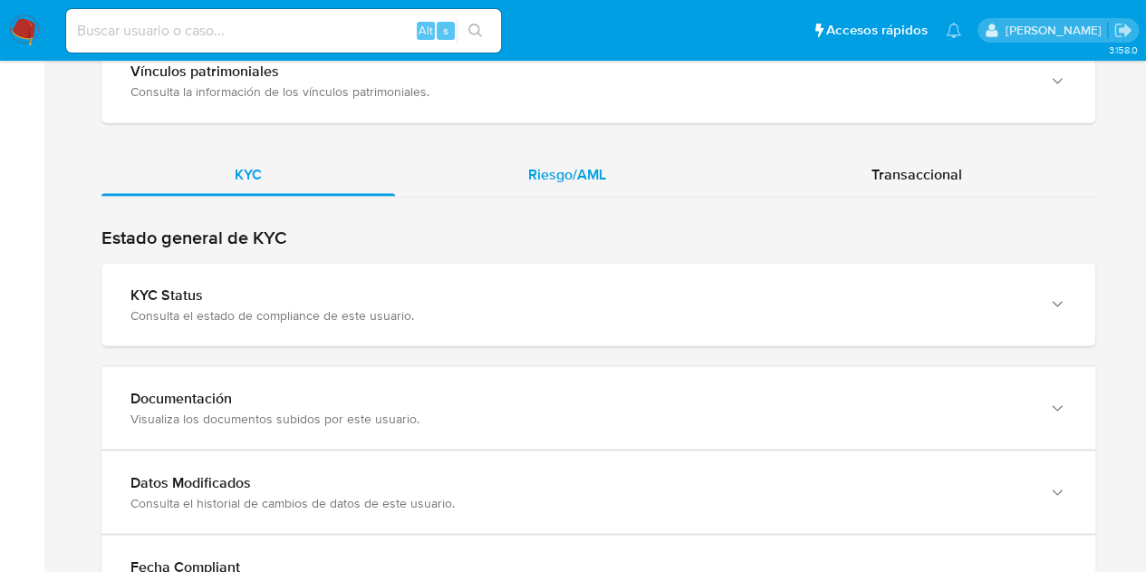
click at [636, 179] on div "Riesgo/AML" at bounding box center [567, 173] width 344 height 43
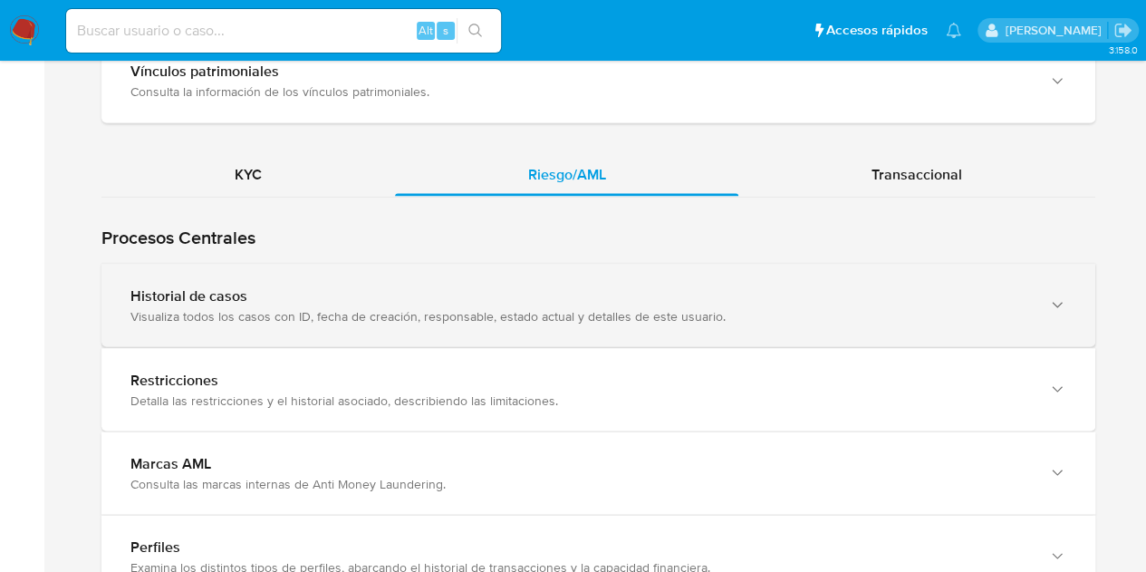
click at [346, 307] on div "Visualiza todos los casos con ID, fecha de creación, responsable, estado actual…" at bounding box center [579, 315] width 899 height 16
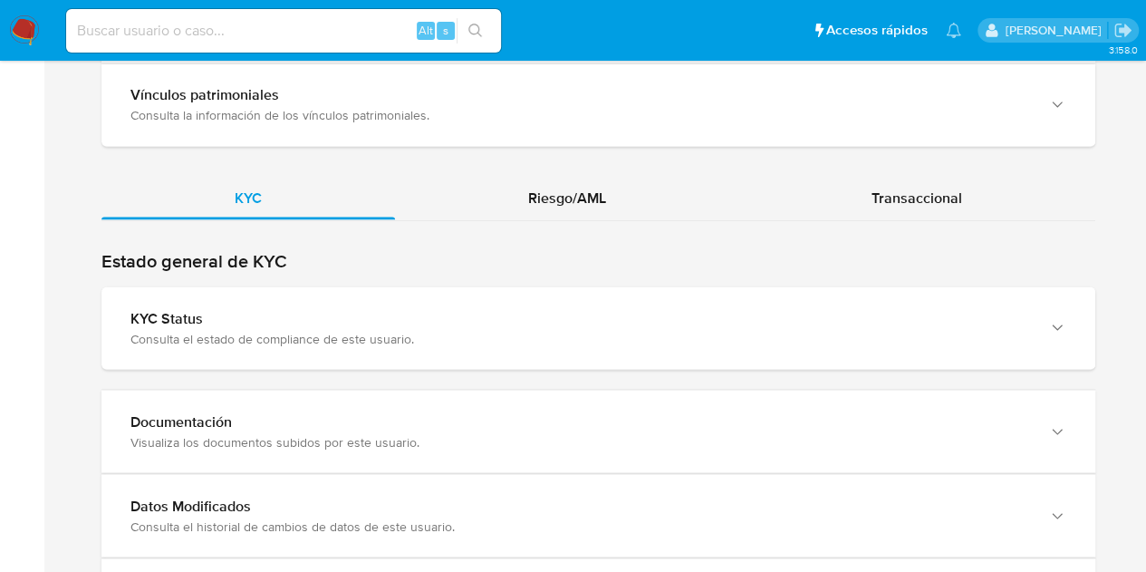
scroll to position [1626, 0]
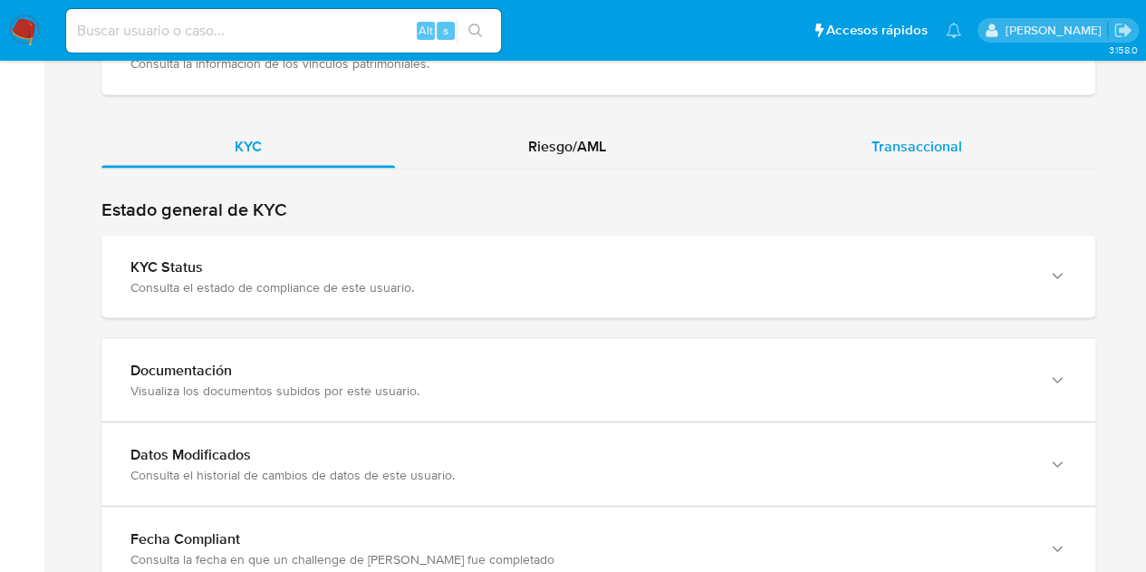
click at [926, 135] on span "Transaccional" at bounding box center [916, 145] width 91 height 21
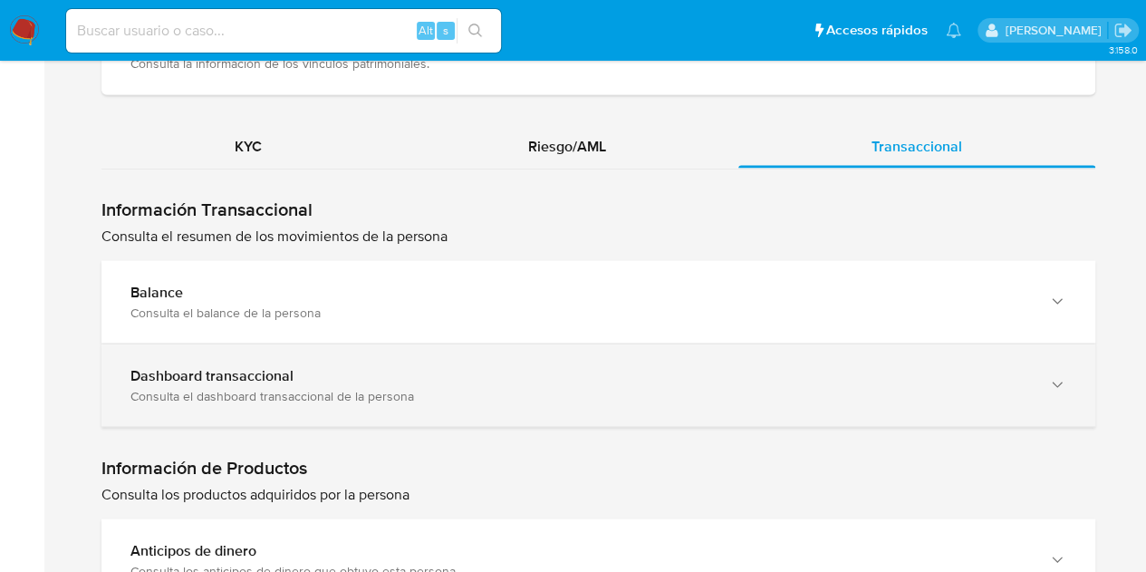
click at [509, 387] on div "Consulta el dashboard transaccional de la persona" at bounding box center [579, 395] width 899 height 16
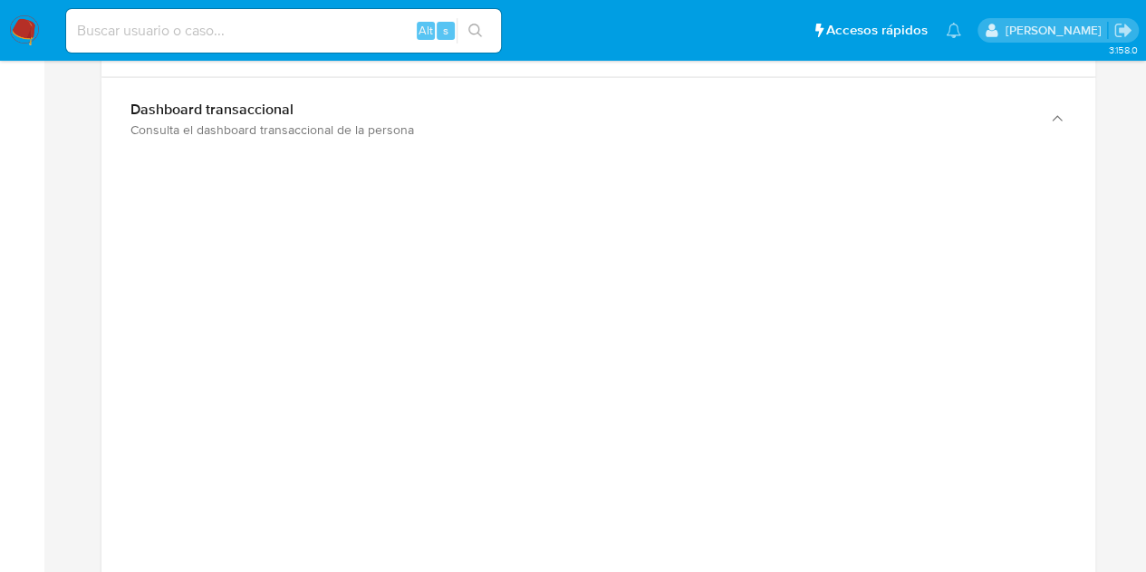
scroll to position [1887, 0]
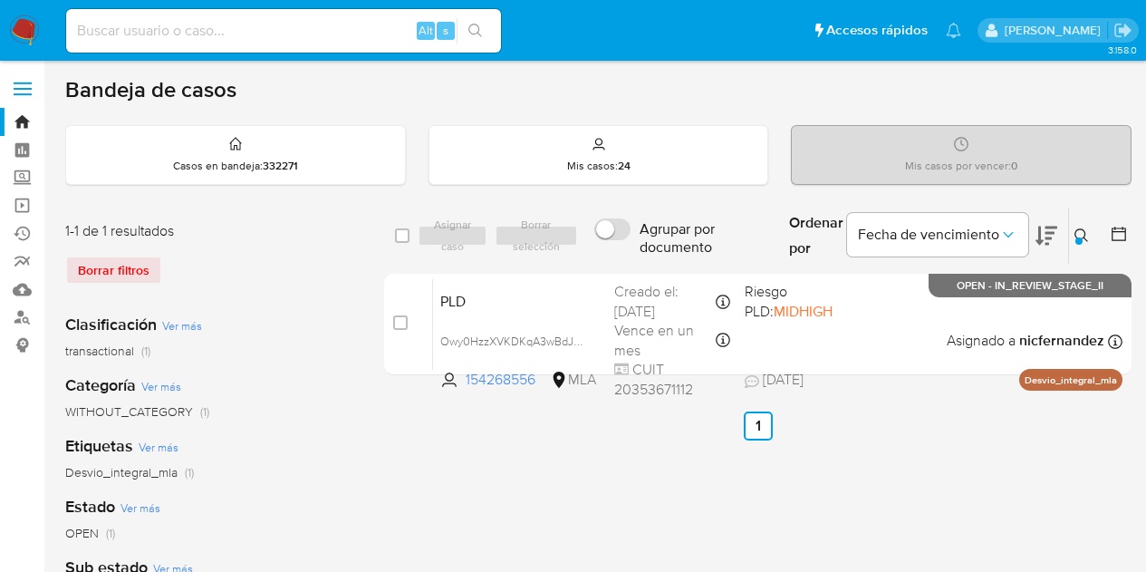
scroll to position [43, 0]
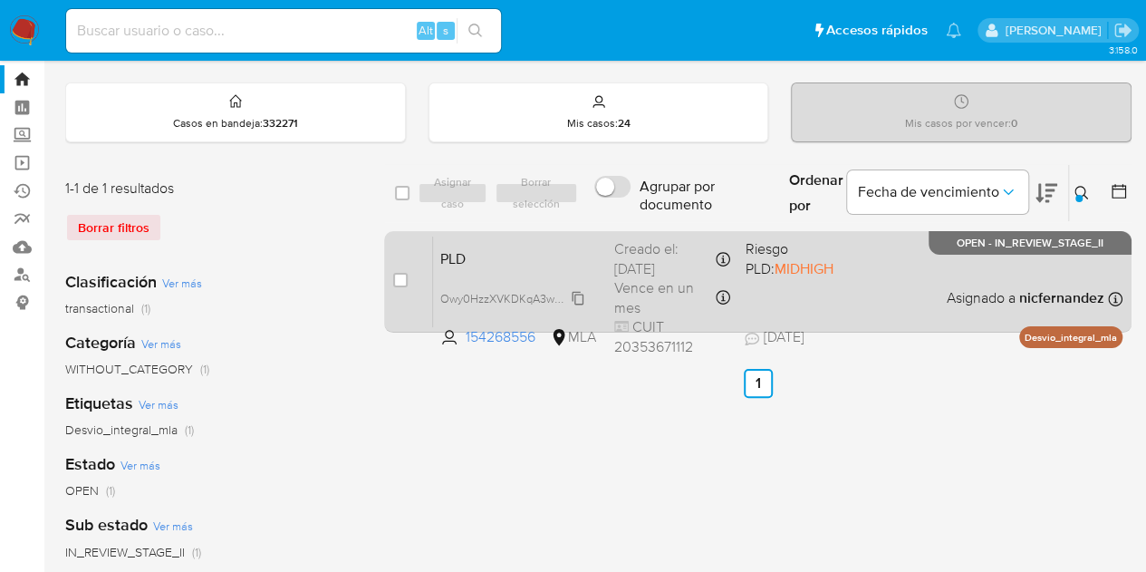
click at [576, 292] on span "Owy0HzzXVKDKqA3wBdJI7YPn" at bounding box center [520, 297] width 161 height 20
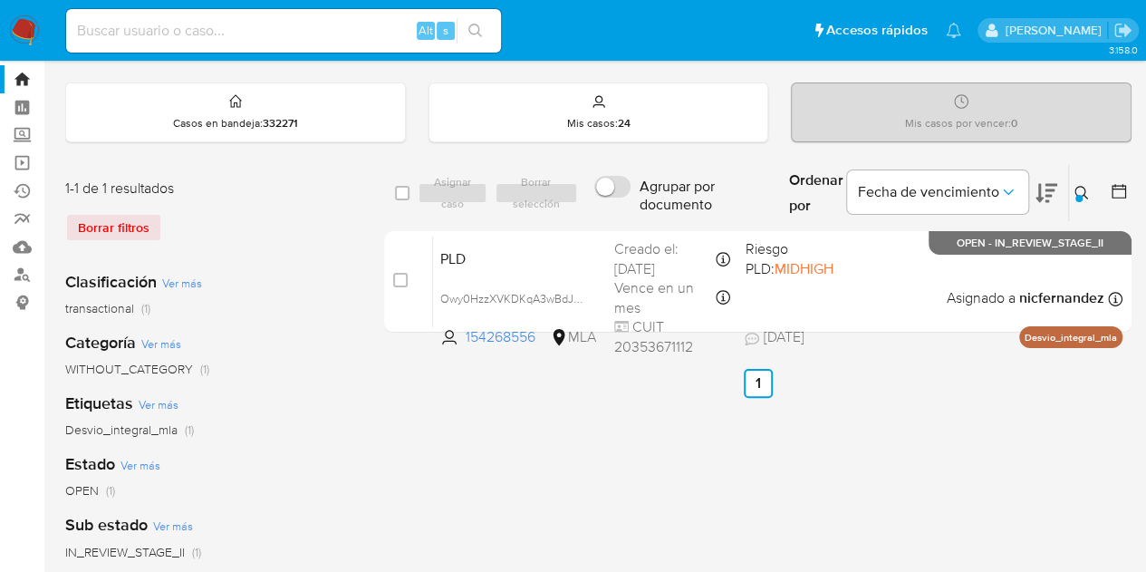
click at [1085, 193] on icon at bounding box center [1081, 193] width 14 height 14
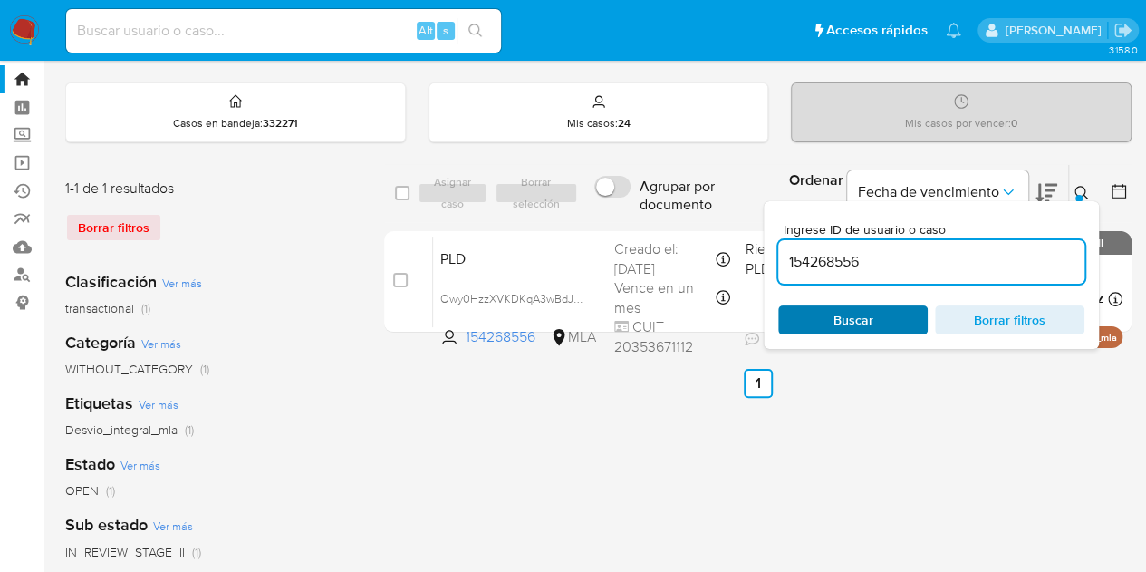
click at [851, 323] on span "Buscar" at bounding box center [853, 319] width 40 height 29
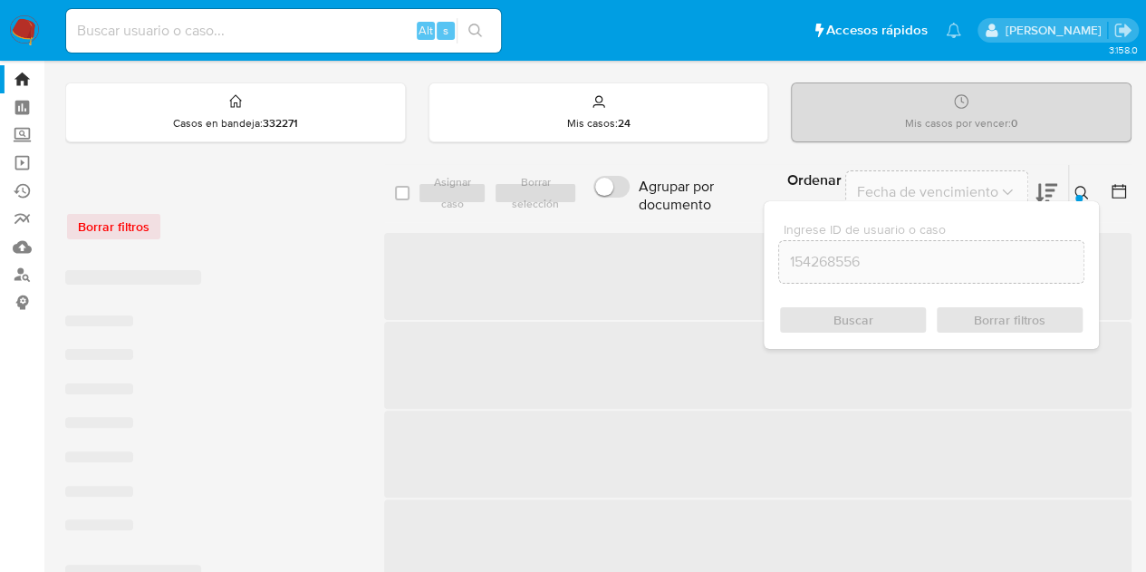
click at [1082, 186] on icon at bounding box center [1081, 193] width 14 height 14
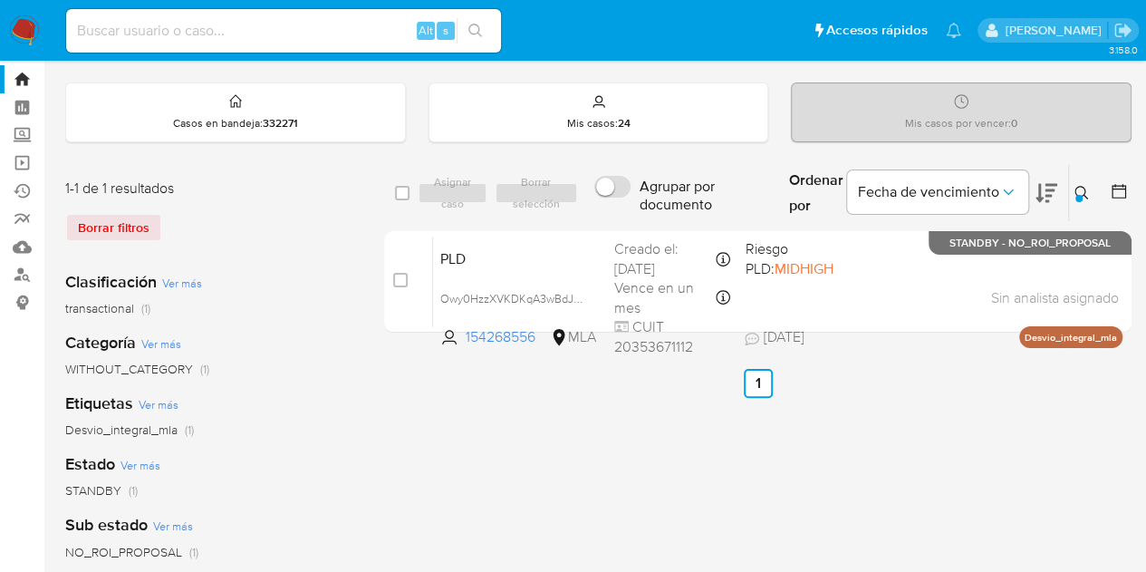
drag, startPoint x: 1091, startPoint y: 185, endPoint x: 1018, endPoint y: 245, distance: 93.9
click at [1090, 187] on button at bounding box center [1084, 193] width 30 height 22
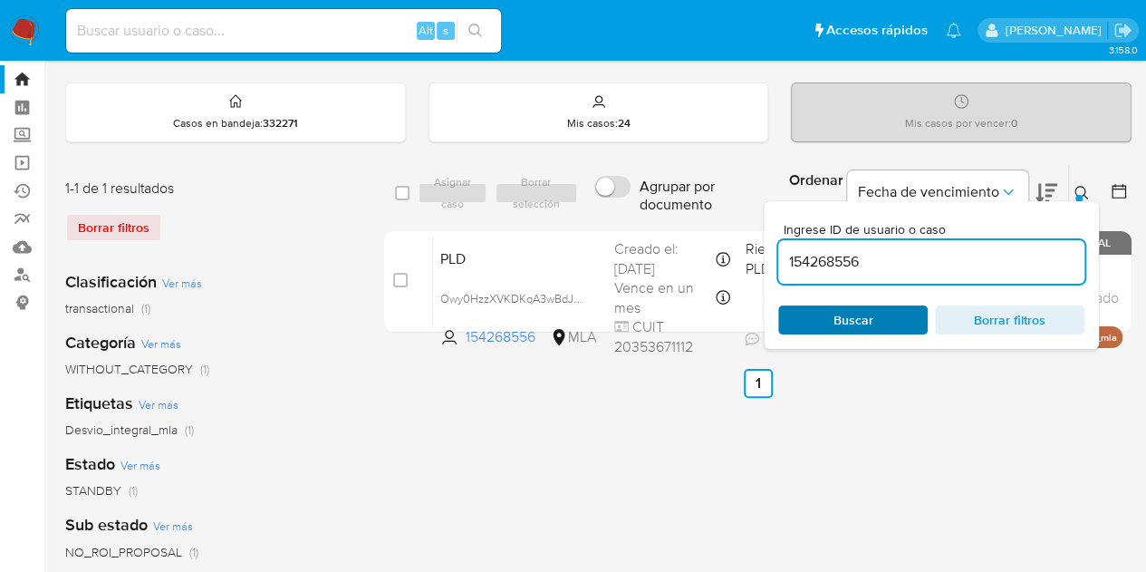
click at [882, 320] on span "Buscar" at bounding box center [853, 319] width 124 height 25
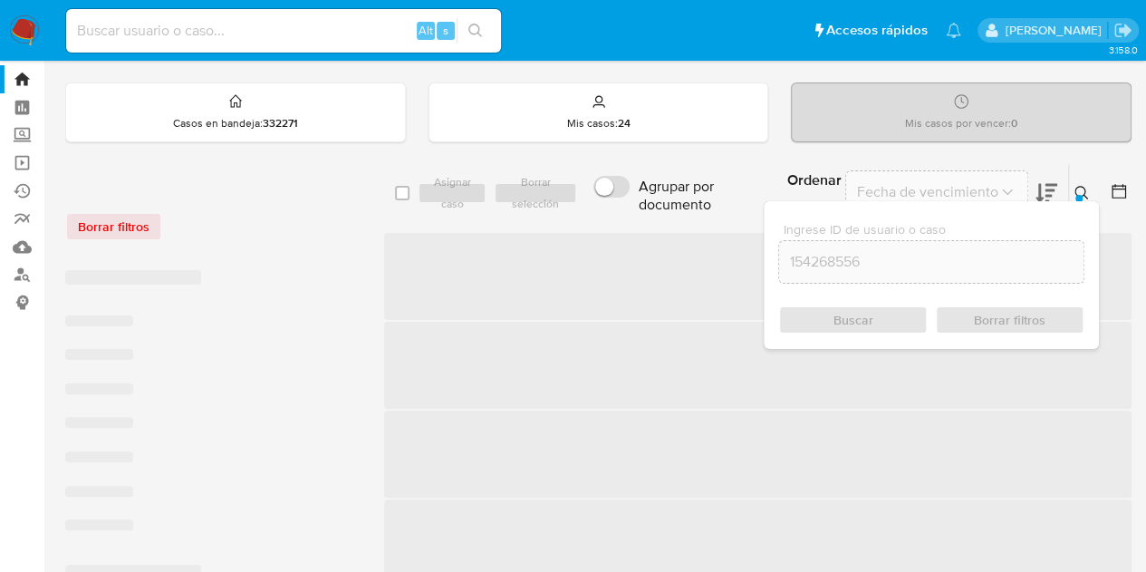
click at [1085, 195] on icon at bounding box center [1081, 193] width 14 height 14
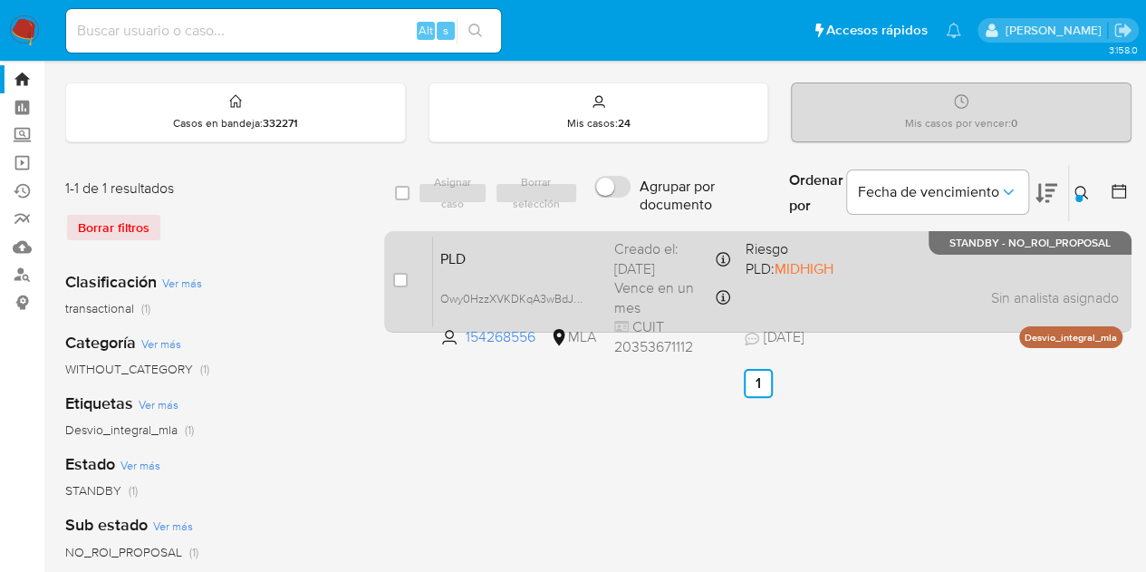
click at [507, 245] on span "PLD" at bounding box center [519, 257] width 159 height 24
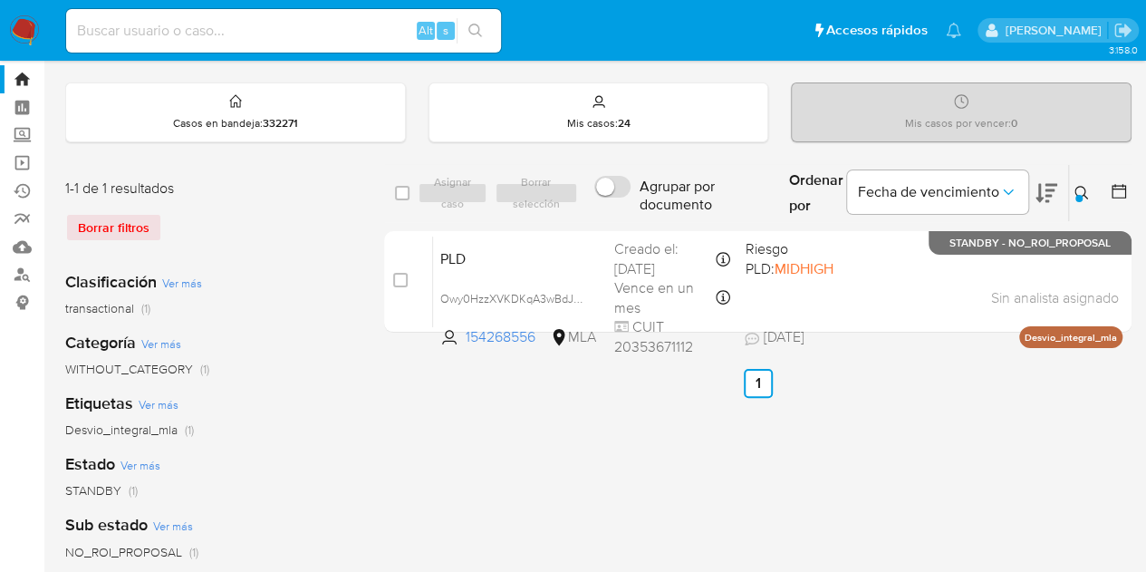
click at [1083, 188] on icon at bounding box center [1081, 193] width 14 height 14
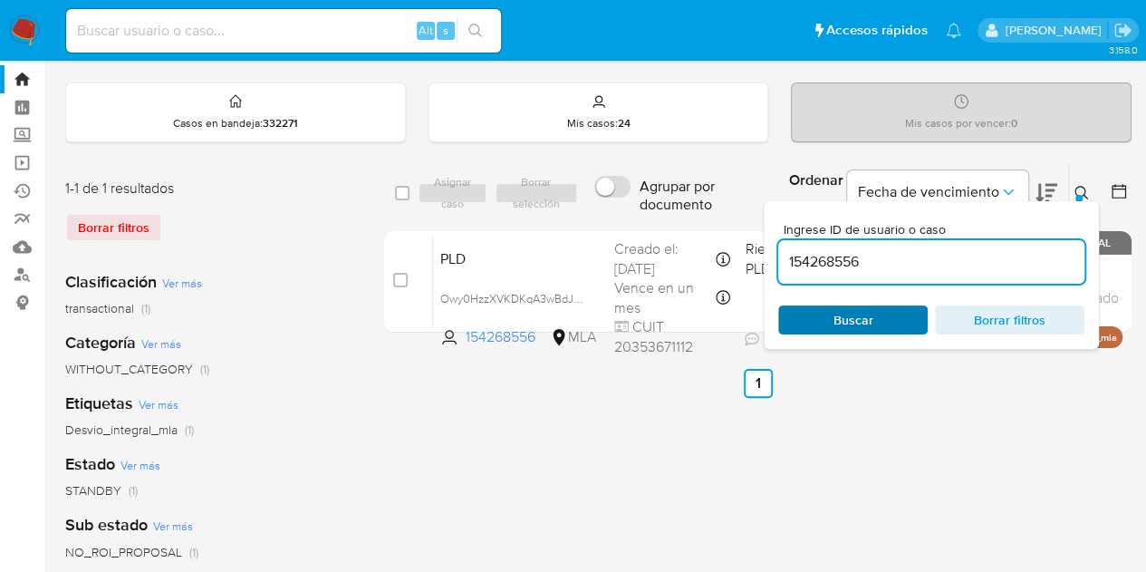
click at [894, 317] on span "Buscar" at bounding box center [853, 319] width 124 height 25
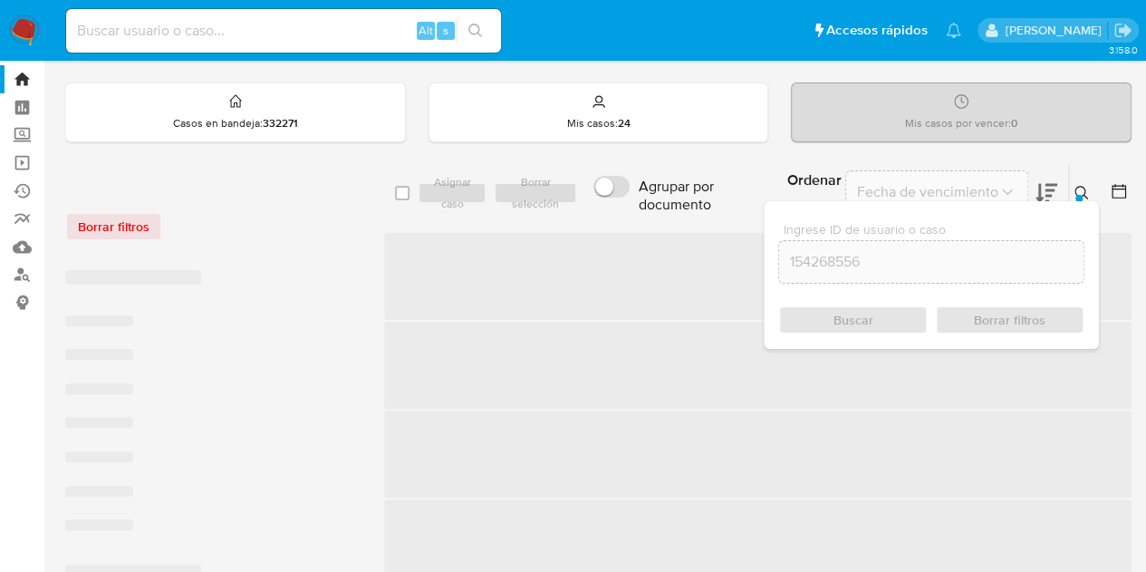
click at [1083, 186] on icon at bounding box center [1081, 193] width 14 height 14
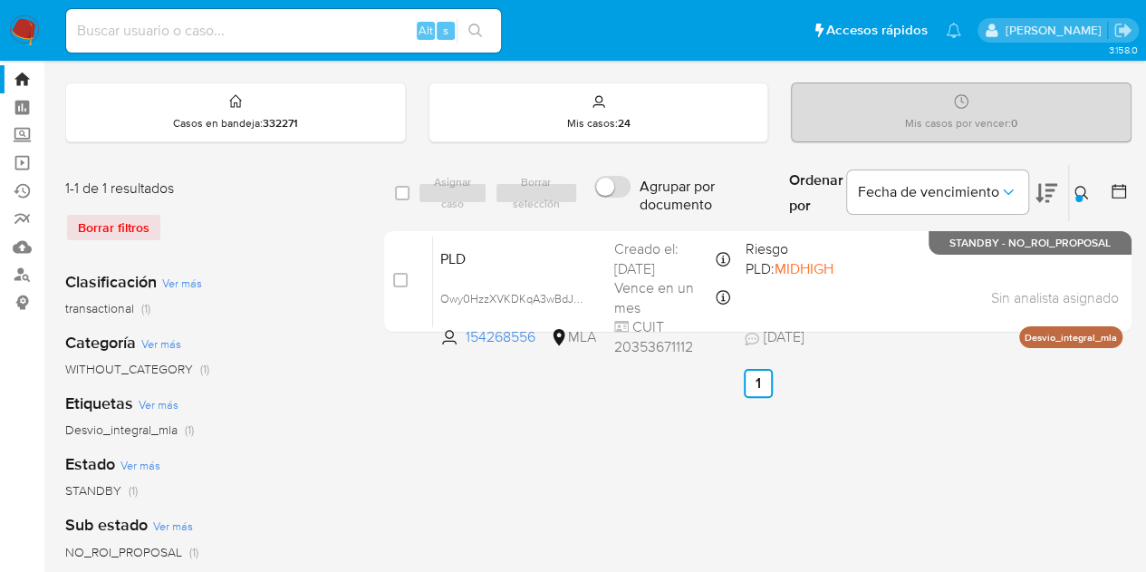
click at [920, 447] on div "select-all-cases-checkbox Asignar caso Borrar selección Agrupar por documento O…" at bounding box center [757, 561] width 747 height 795
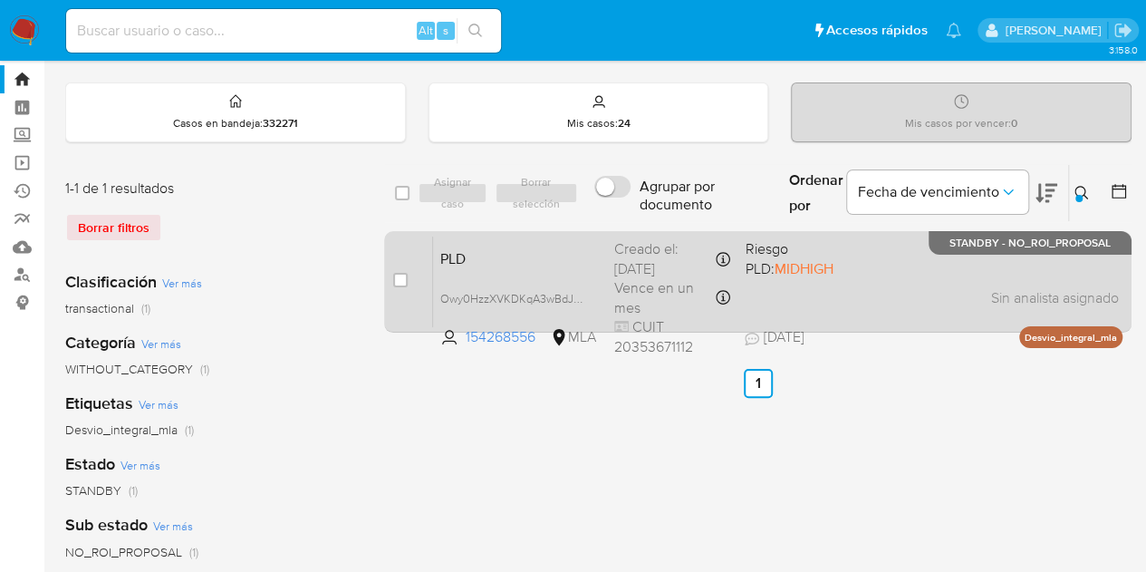
click at [491, 264] on span "PLD" at bounding box center [519, 257] width 159 height 24
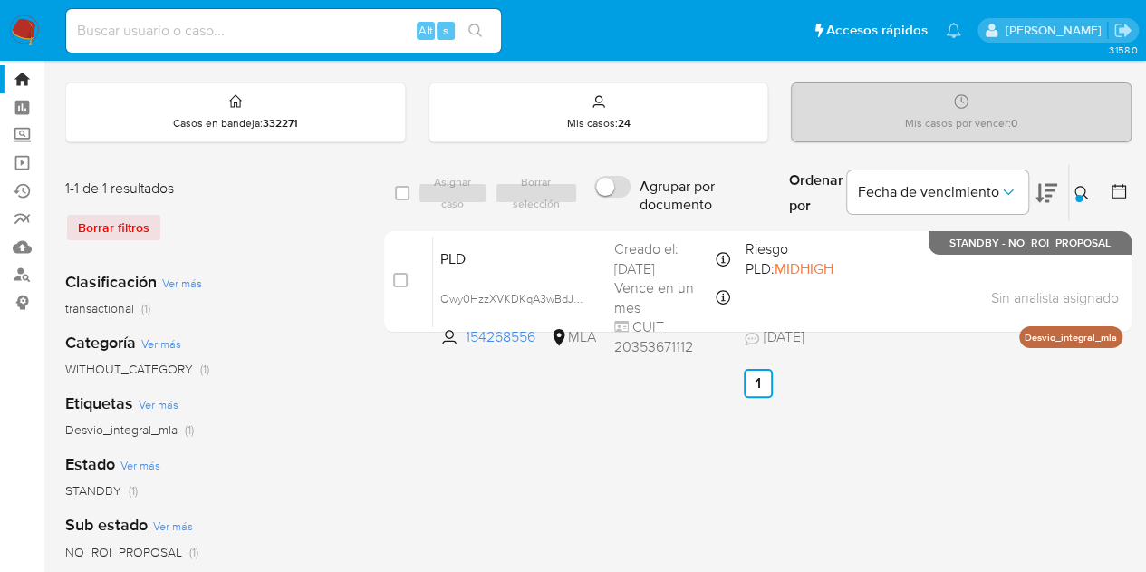
click at [1082, 193] on icon at bounding box center [1081, 193] width 14 height 14
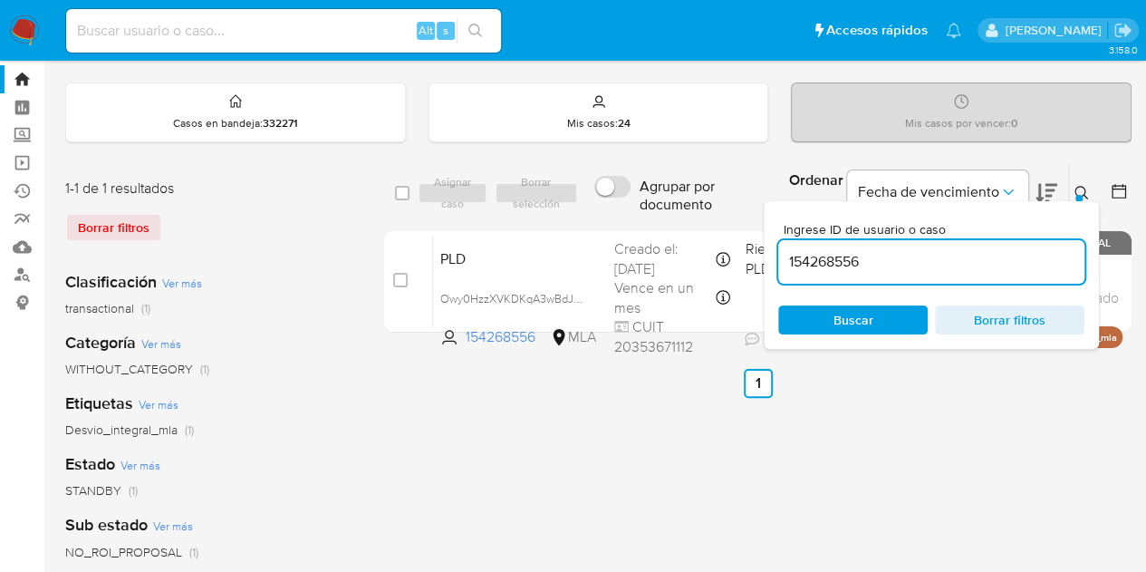
drag, startPoint x: 875, startPoint y: 312, endPoint x: 1032, endPoint y: 244, distance: 170.8
click at [873, 313] on span "Buscar" at bounding box center [853, 319] width 124 height 25
click at [1076, 190] on icon at bounding box center [1081, 193] width 14 height 14
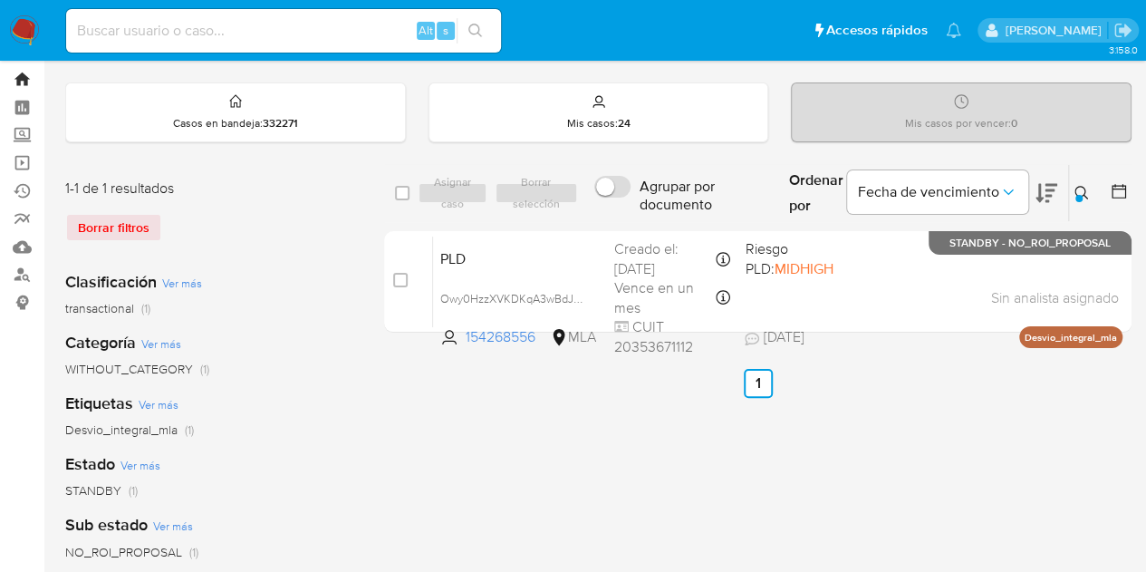
click at [23, 74] on link "Bandeja" at bounding box center [108, 79] width 216 height 28
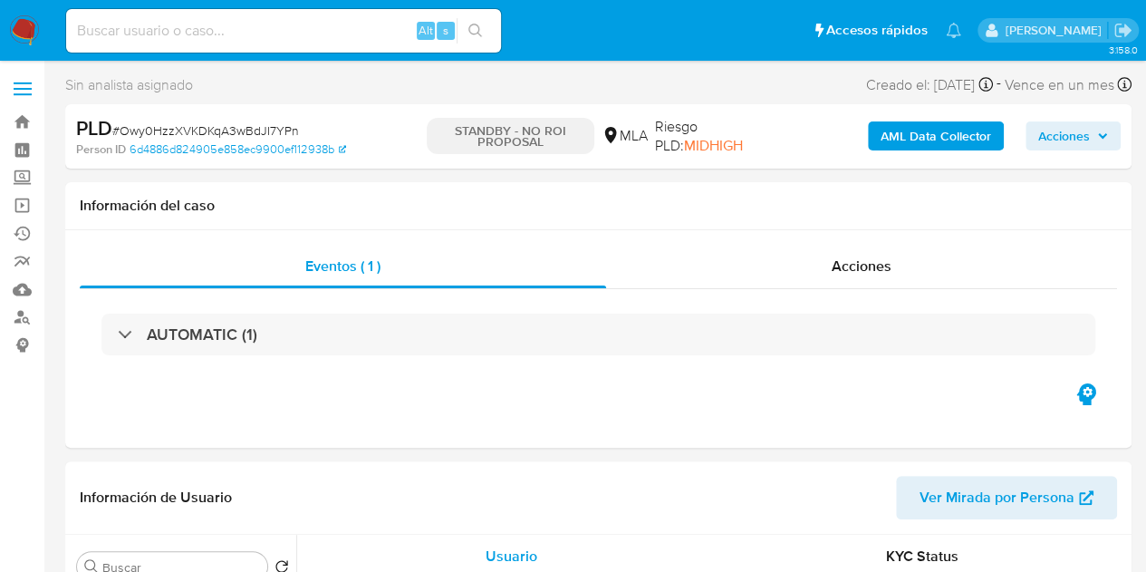
select select "10"
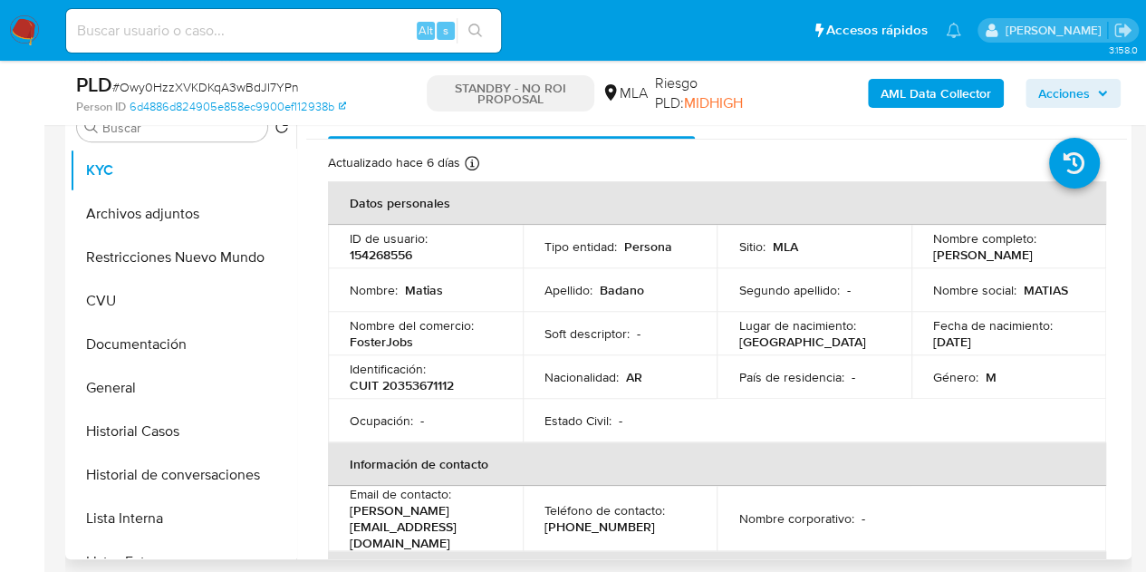
scroll to position [386, 0]
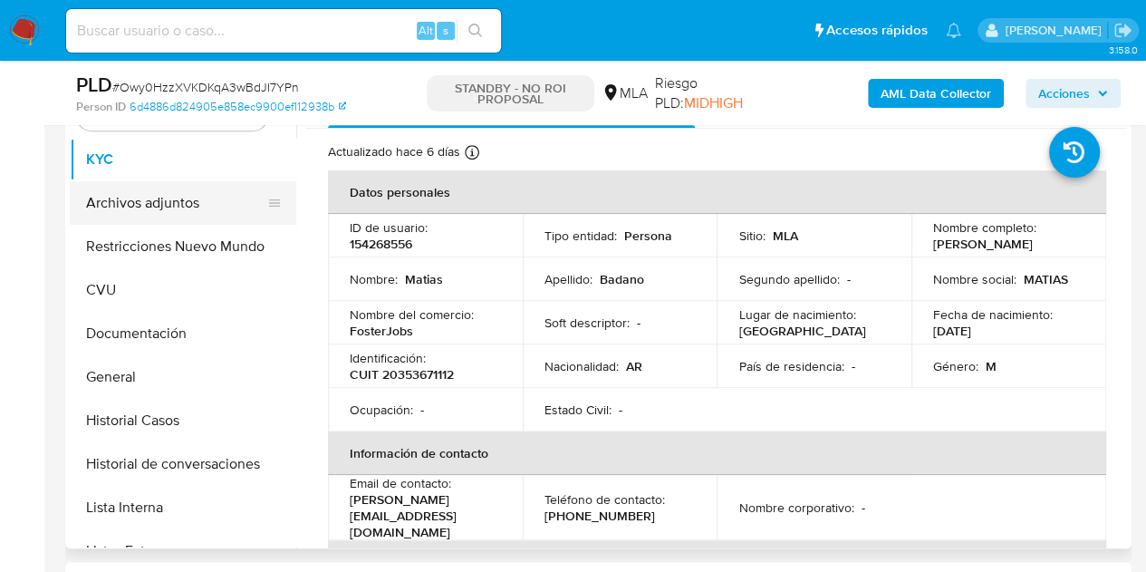
click at [126, 202] on button "Archivos adjuntos" at bounding box center [176, 202] width 212 height 43
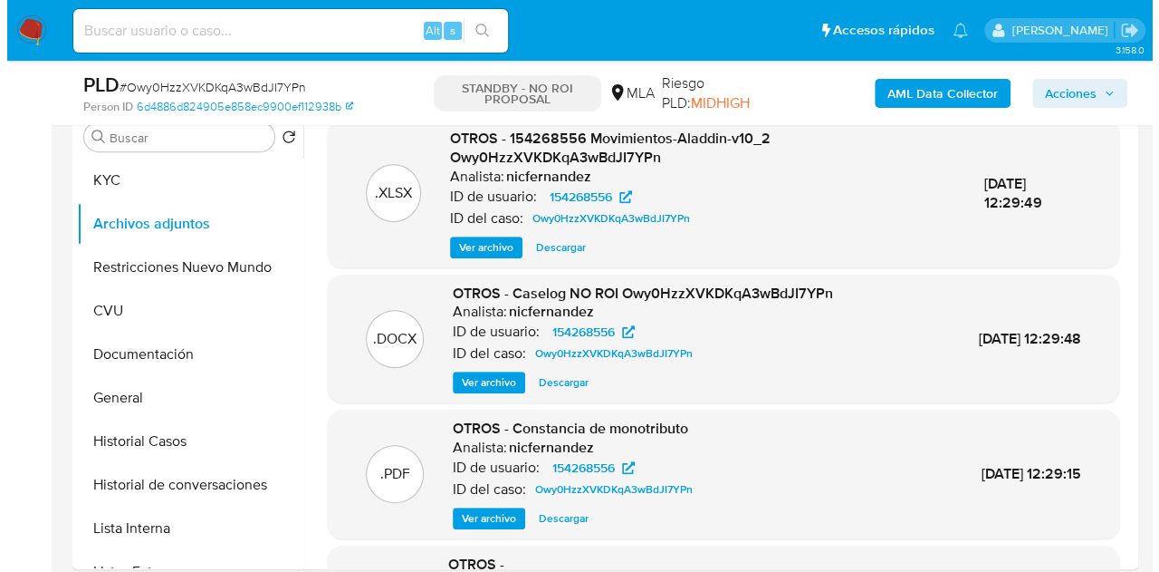
scroll to position [338, 0]
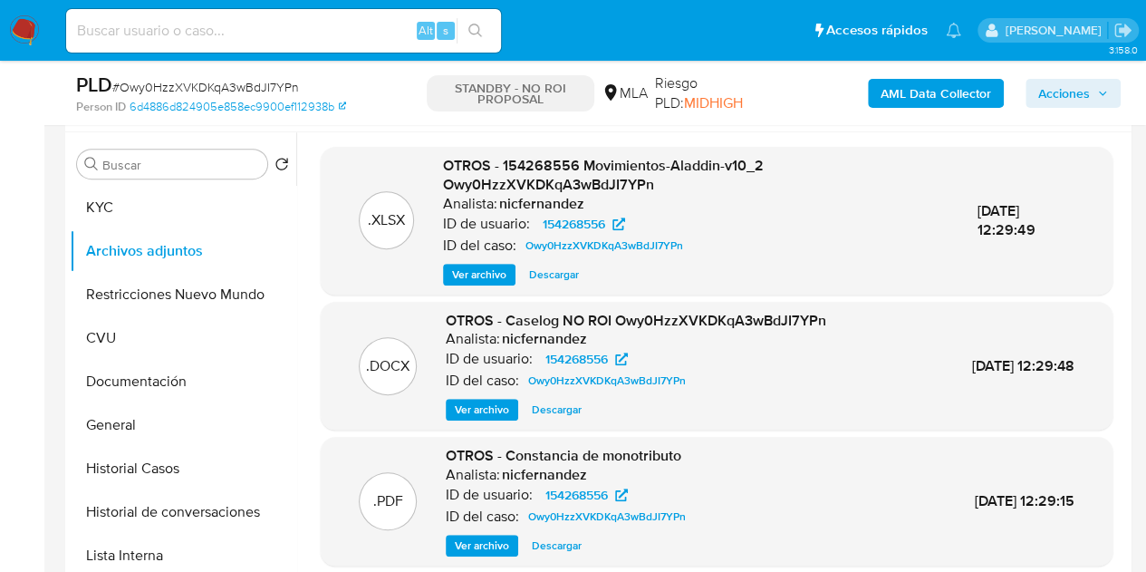
click at [481, 407] on span "Ver archivo" at bounding box center [482, 409] width 54 height 18
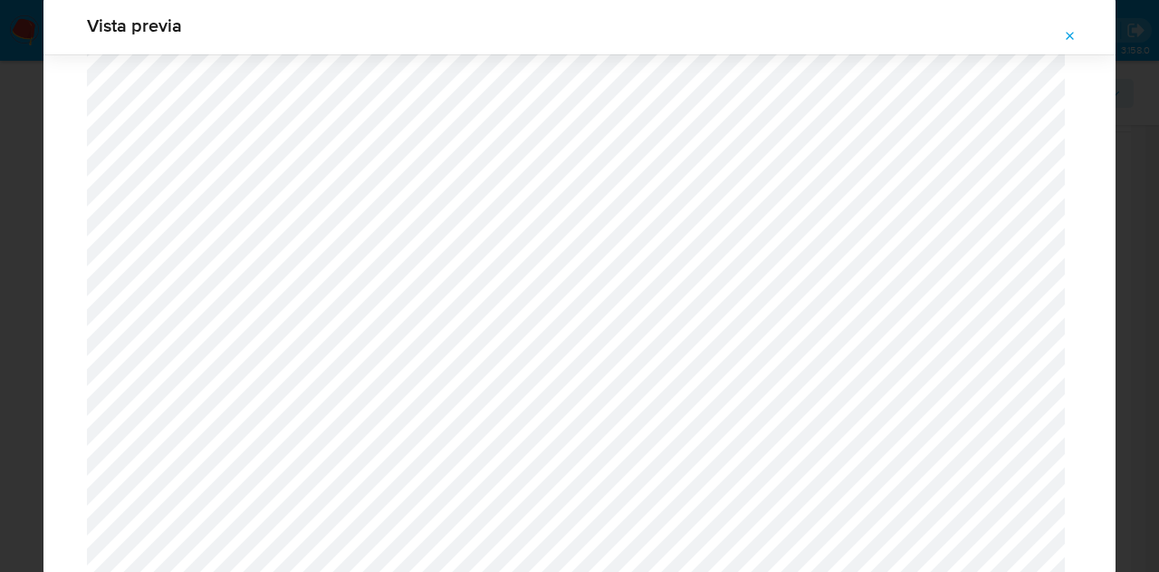
scroll to position [2218, 0]
drag, startPoint x: 1071, startPoint y: 32, endPoint x: 631, endPoint y: 3, distance: 440.3
click at [1071, 32] on icon "Attachment preview" at bounding box center [1070, 36] width 14 height 14
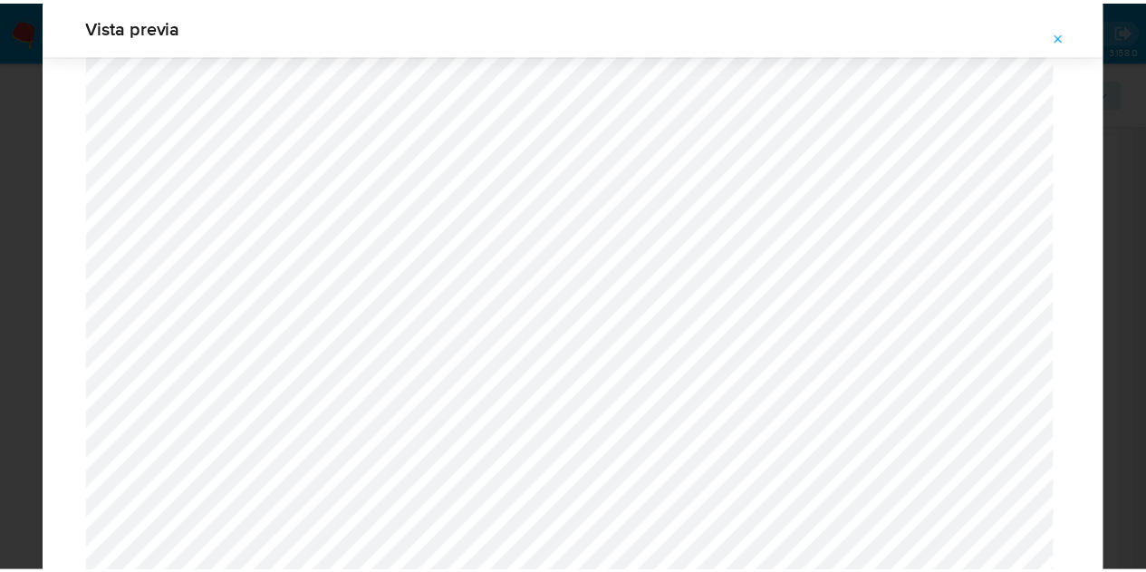
scroll to position [58, 0]
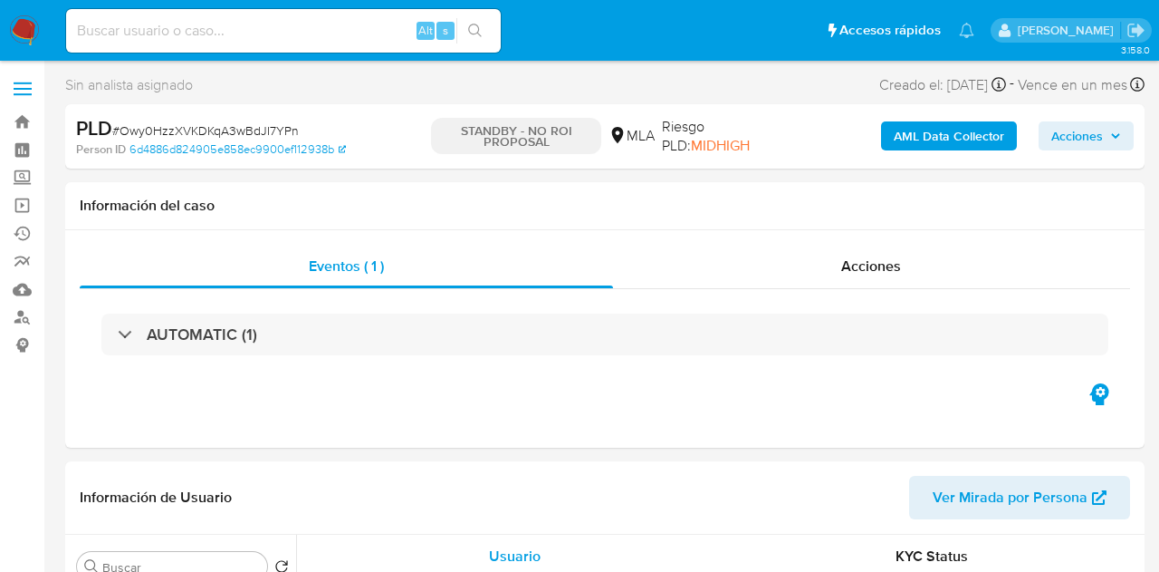
select select "10"
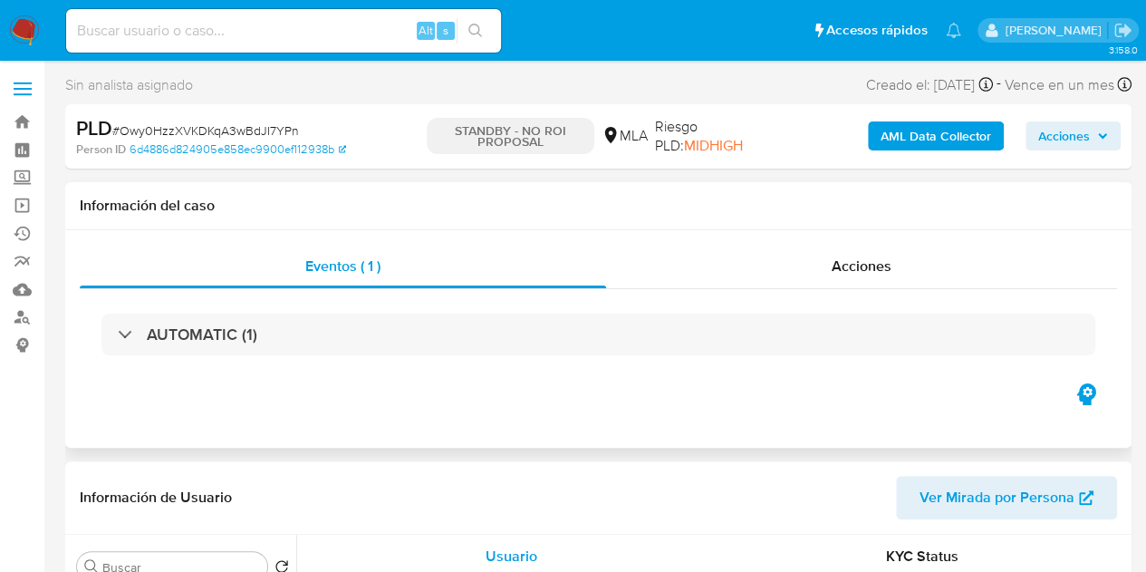
click at [875, 243] on div "Eventos ( 1 ) Acciones AUTOMATIC (1)" at bounding box center [598, 338] width 1066 height 217
click at [885, 264] on span "Acciones" at bounding box center [862, 265] width 60 height 21
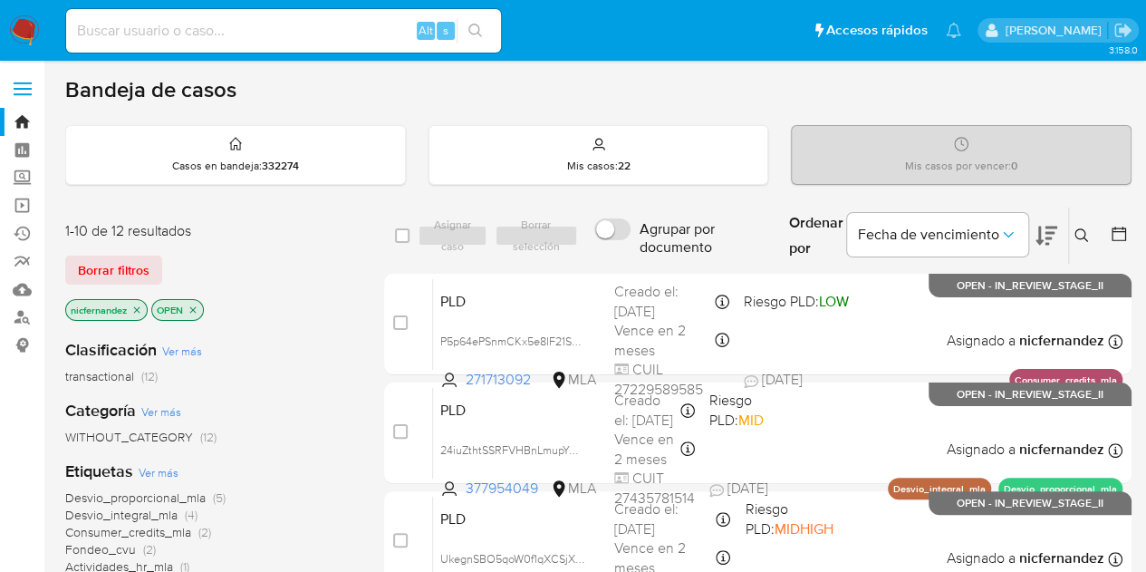
click at [342, 293] on div "1-10 de 12 resultados Borrar filtros nicfernandez OPEN" at bounding box center [210, 272] width 290 height 103
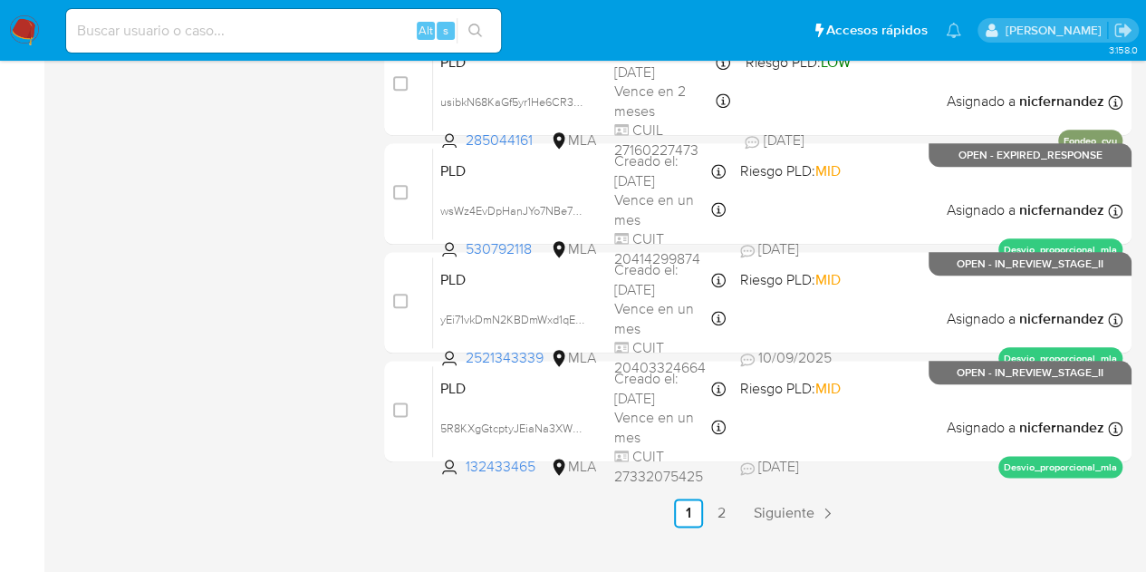
scroll to position [922, 0]
